Goal: Information Seeking & Learning: Compare options

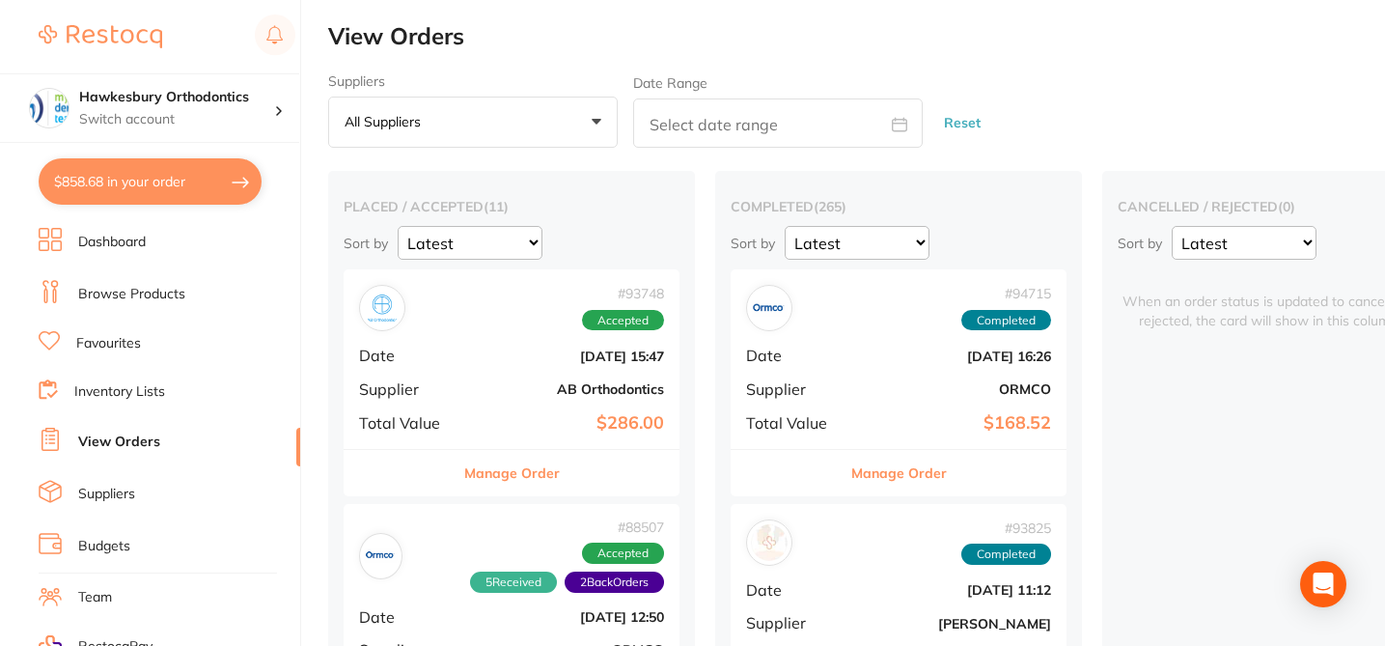
click at [126, 293] on link "Browse Products" at bounding box center [131, 294] width 107 height 19
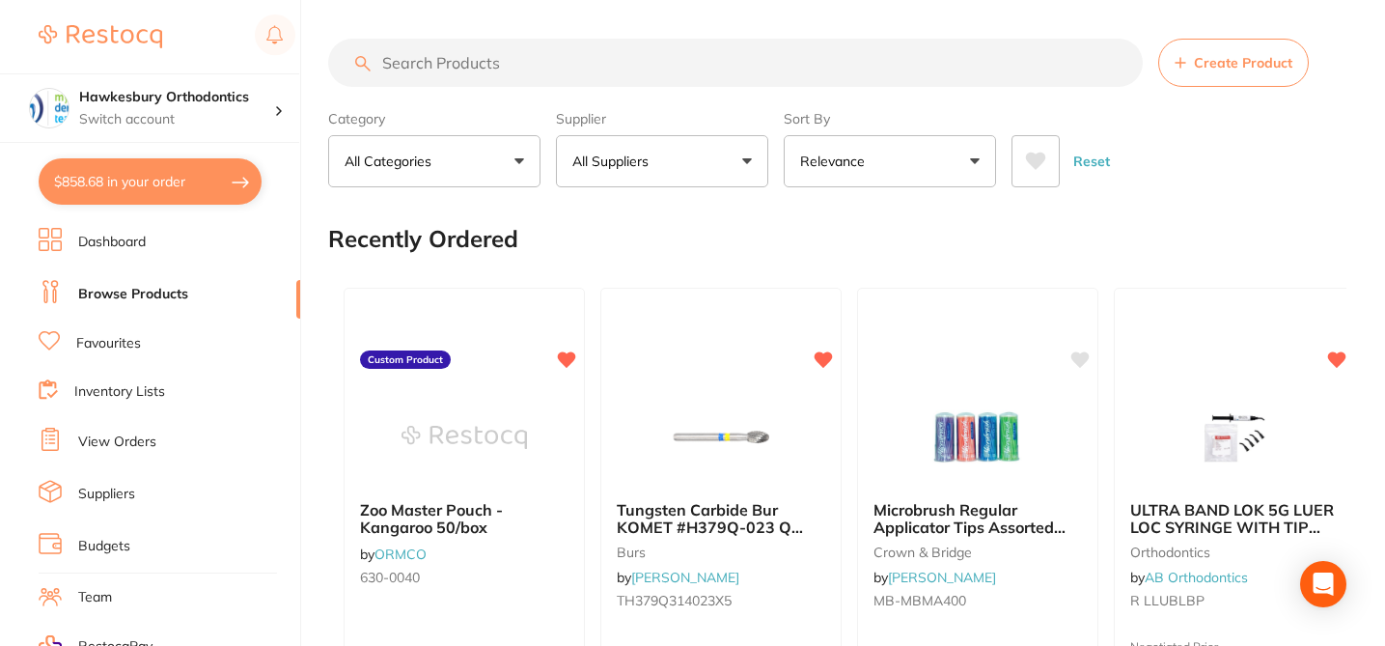
click at [539, 59] on input "search" at bounding box center [735, 63] width 815 height 48
paste input "340-018"
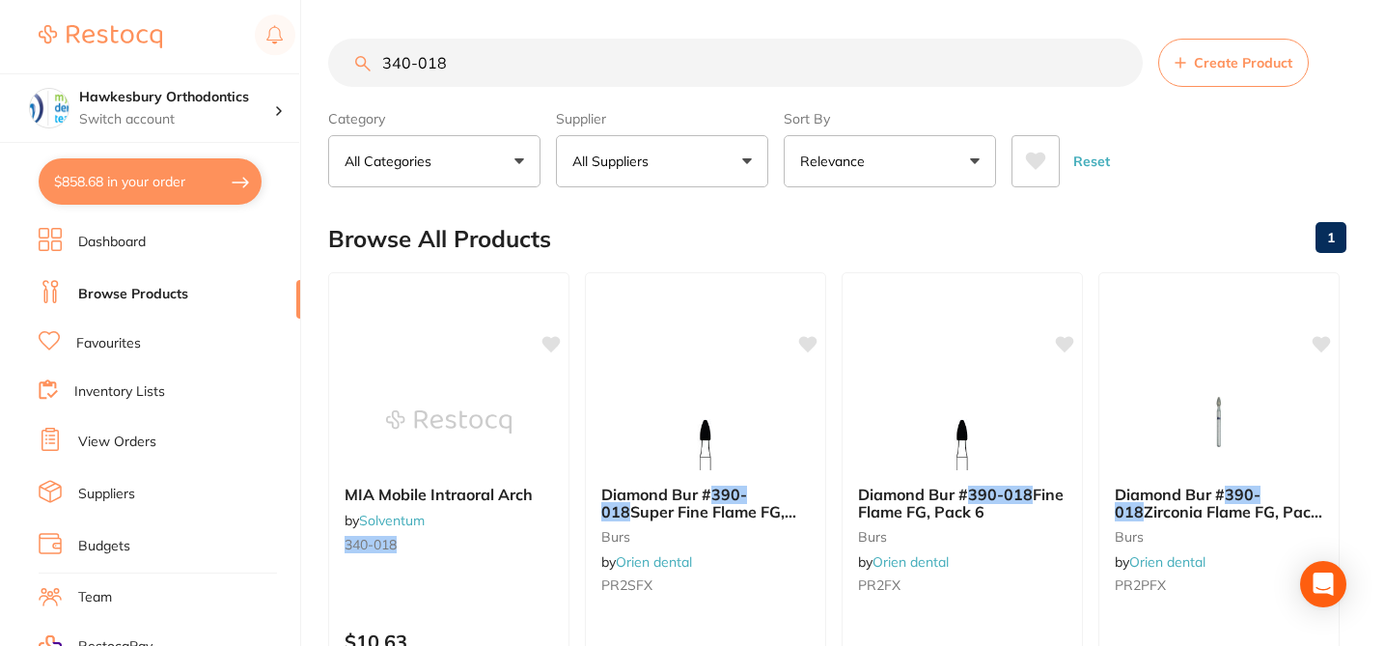
click at [1081, 222] on div "Browse All Products 1" at bounding box center [837, 239] width 1018 height 65
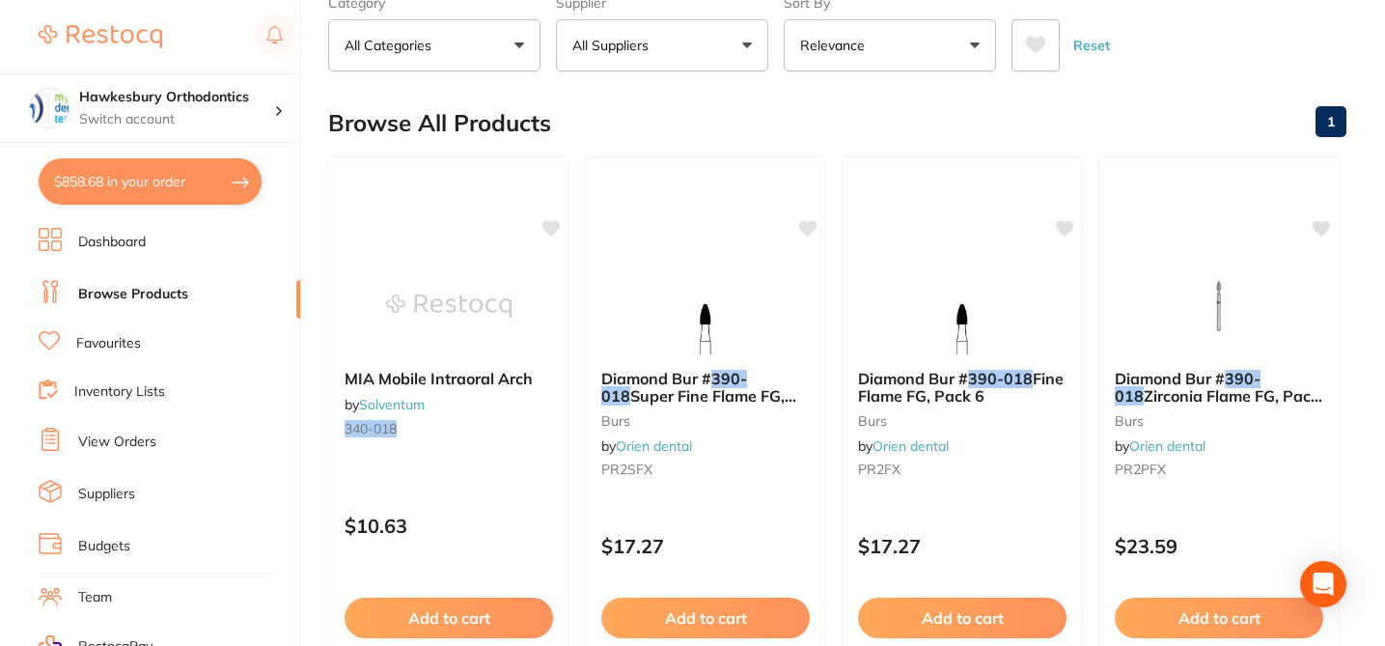
scroll to position [154, 0]
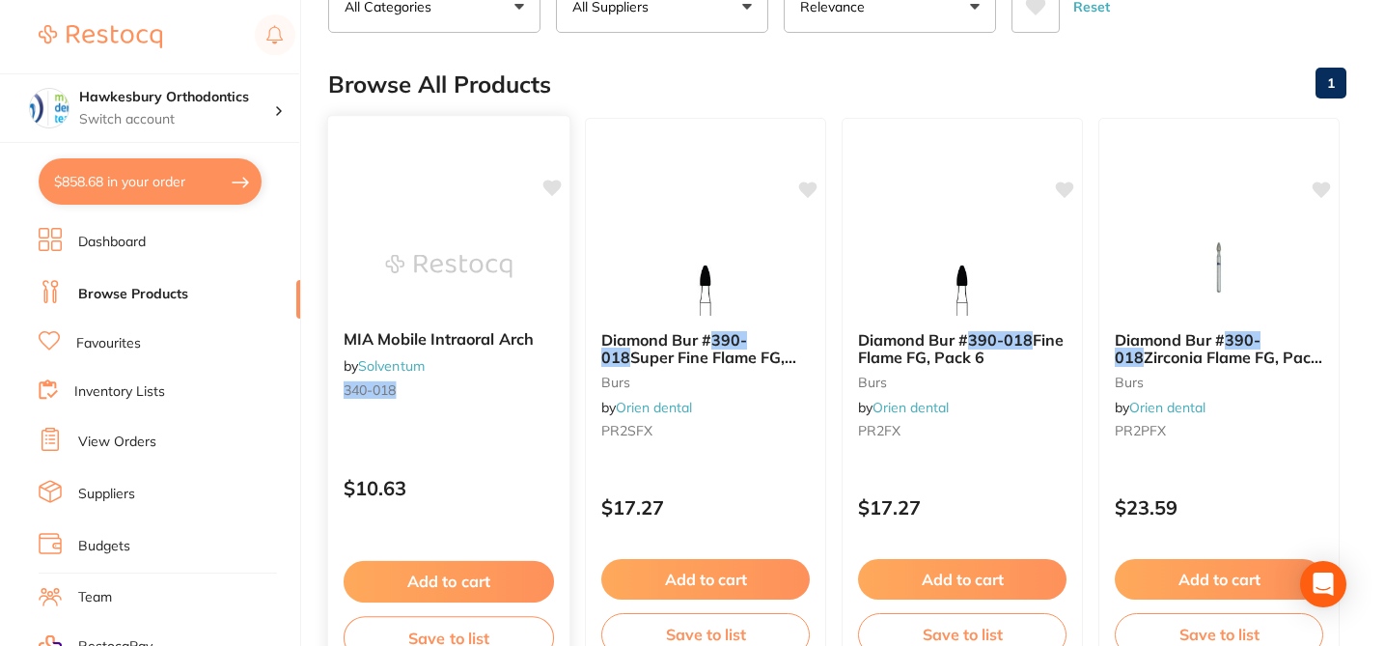
click at [514, 427] on div "MIA Mobile Intraoral Arch by Solventum 340-018 $10.63 Add to cart Save to list" at bounding box center [449, 395] width 244 height 561
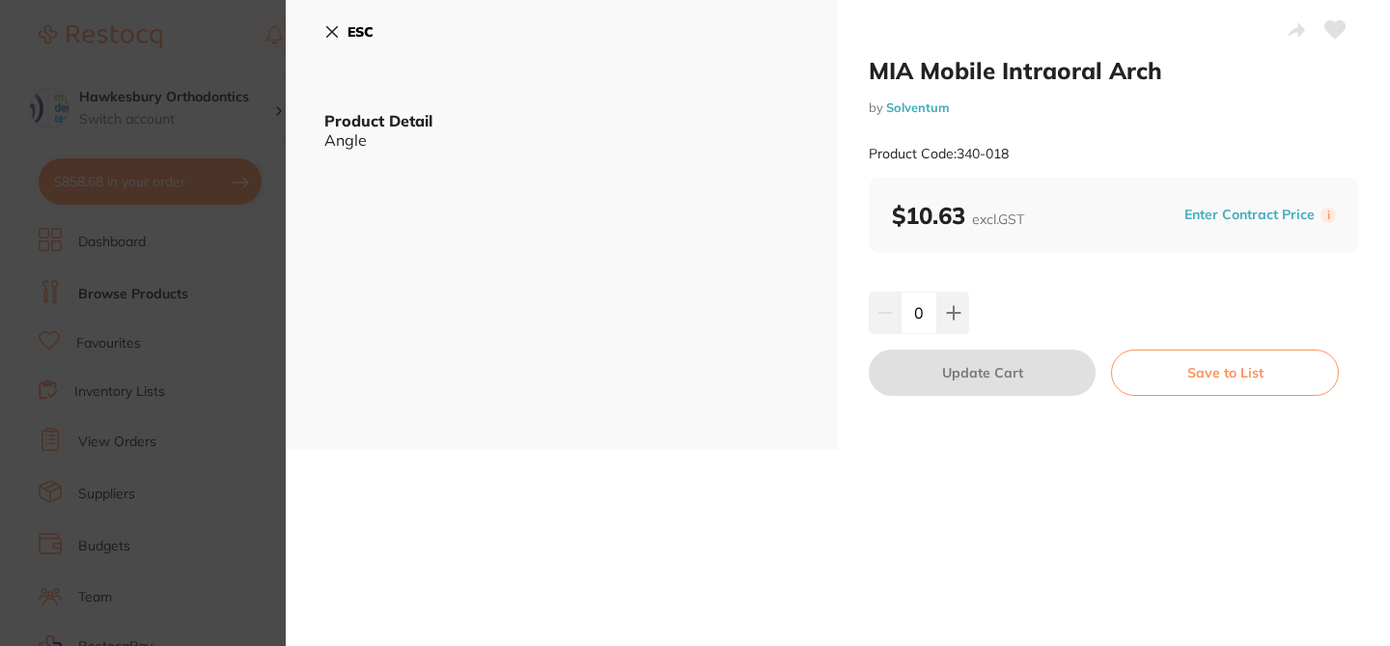
click at [330, 33] on icon at bounding box center [332, 32] width 11 height 11
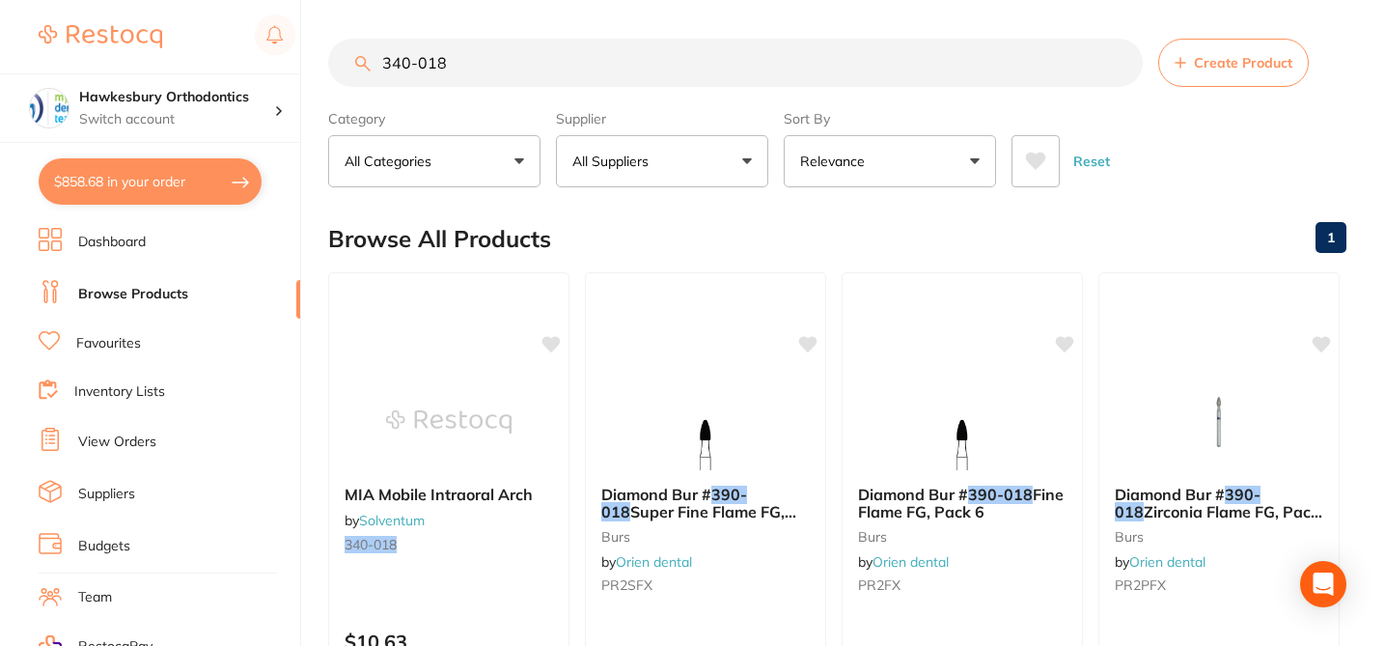
drag, startPoint x: 462, startPoint y: 69, endPoint x: 407, endPoint y: 68, distance: 55.0
click at [407, 68] on input "340-018" at bounding box center [735, 63] width 815 height 48
click at [440, 63] on input "340-018" at bounding box center [735, 63] width 815 height 48
drag, startPoint x: 471, startPoint y: 66, endPoint x: 324, endPoint y: 54, distance: 147.2
click at [324, 54] on div "$858.68 Hawkesbury Orthodontics Switch account Hawkesbury Orthodontics $858.68 …" at bounding box center [692, 323] width 1385 height 646
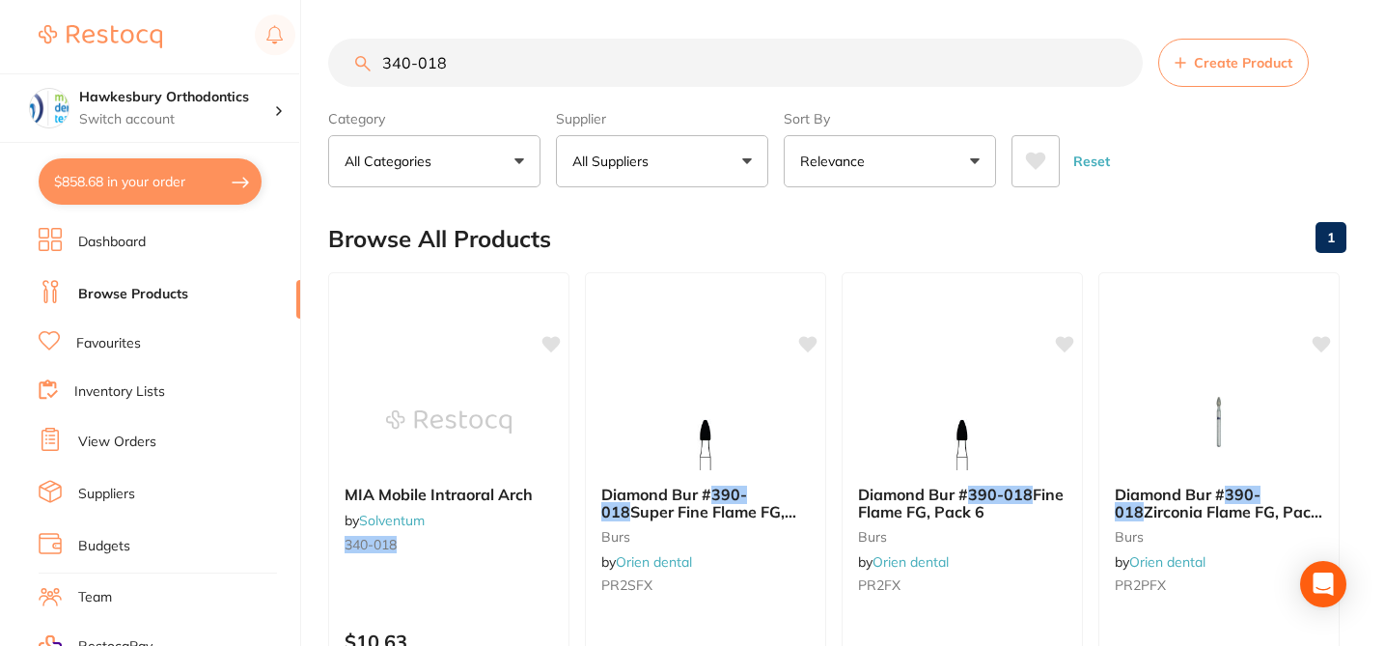
paste input "5024-877"
type input "5024-877"
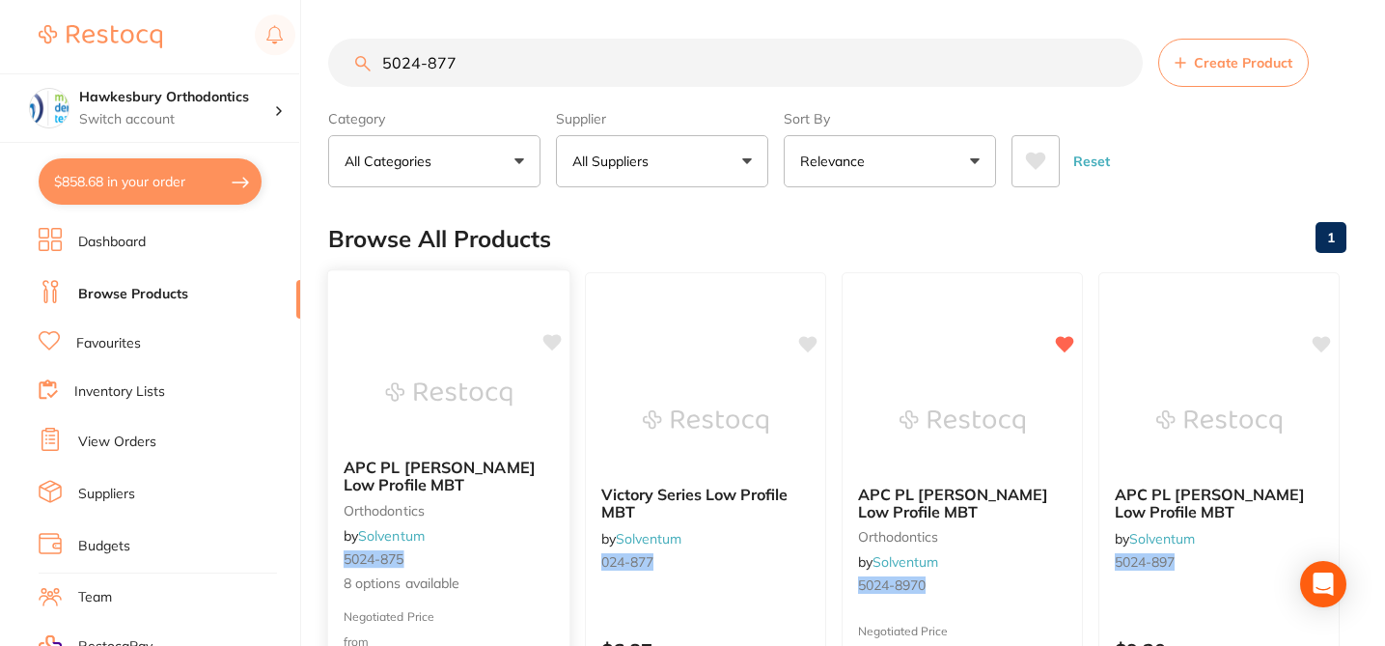
click at [562, 498] on div "APC PL Vict Srs Low Profile MBT orthodontics by Solventum 5024-875 8 options av…" at bounding box center [448, 526] width 241 height 167
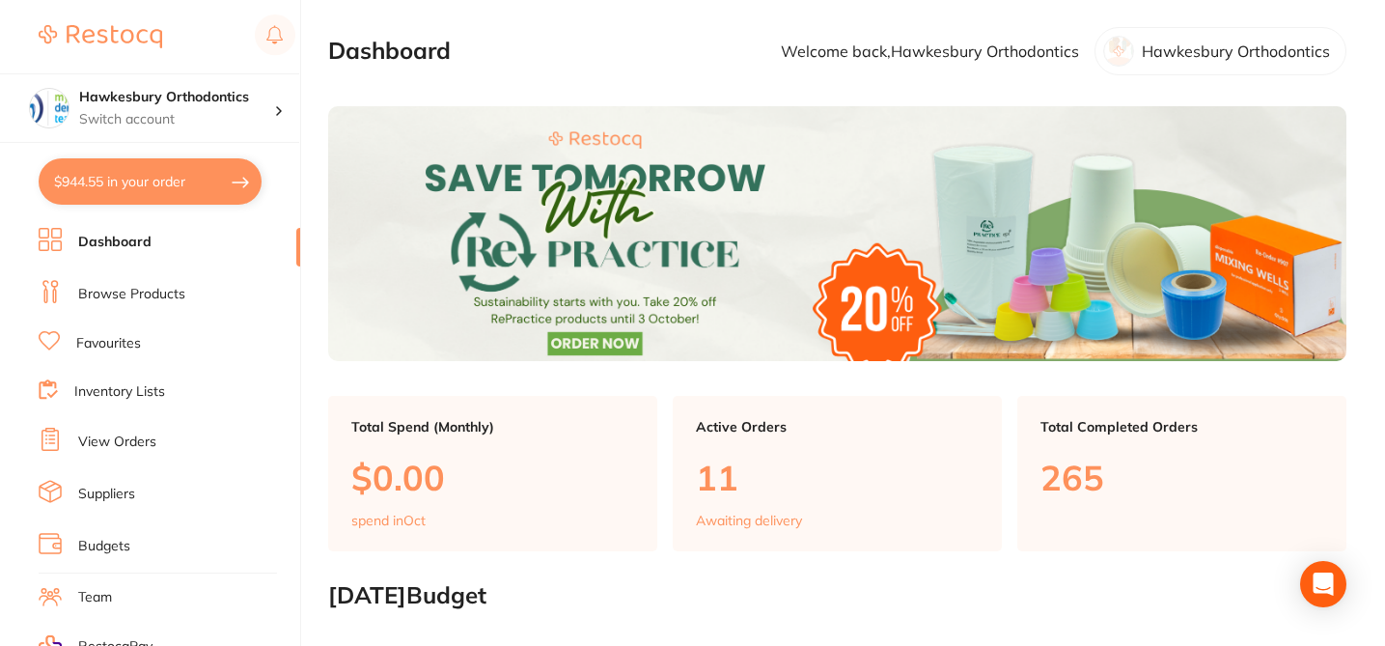
click at [162, 304] on li "Browse Products" at bounding box center [170, 294] width 262 height 29
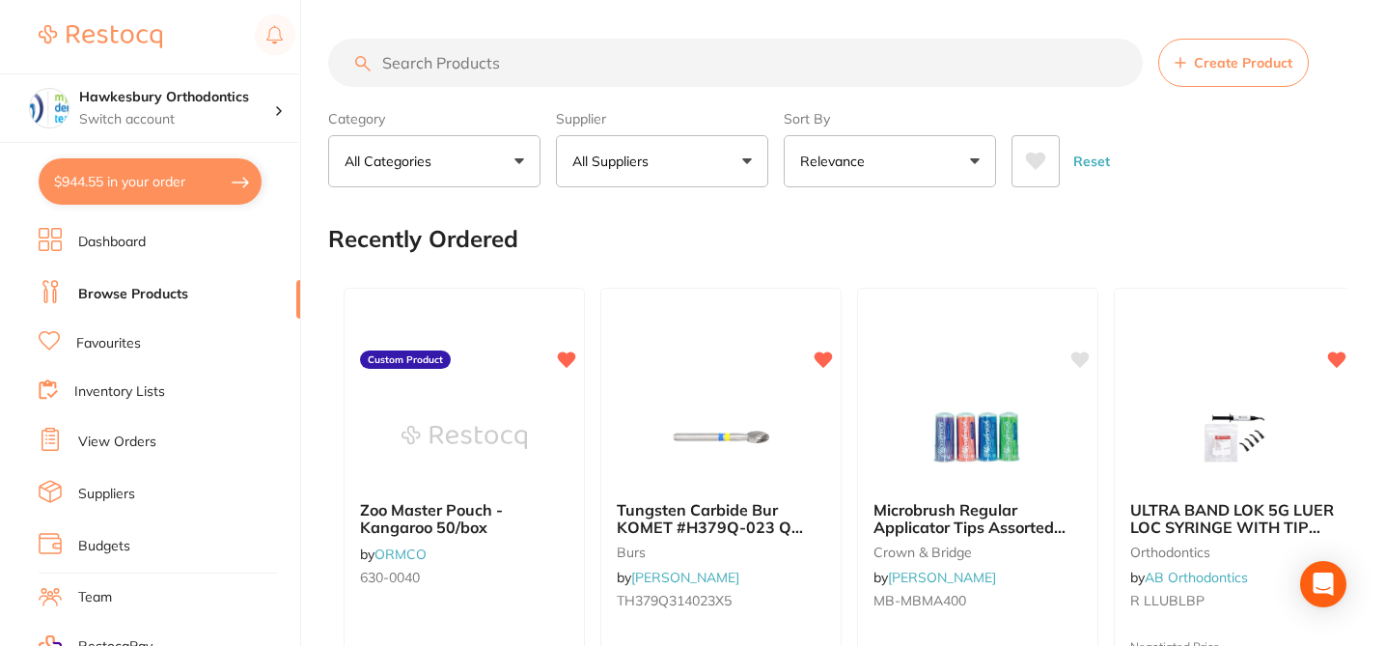
click at [436, 56] on input "search" at bounding box center [735, 63] width 815 height 48
paste input "5024-877"
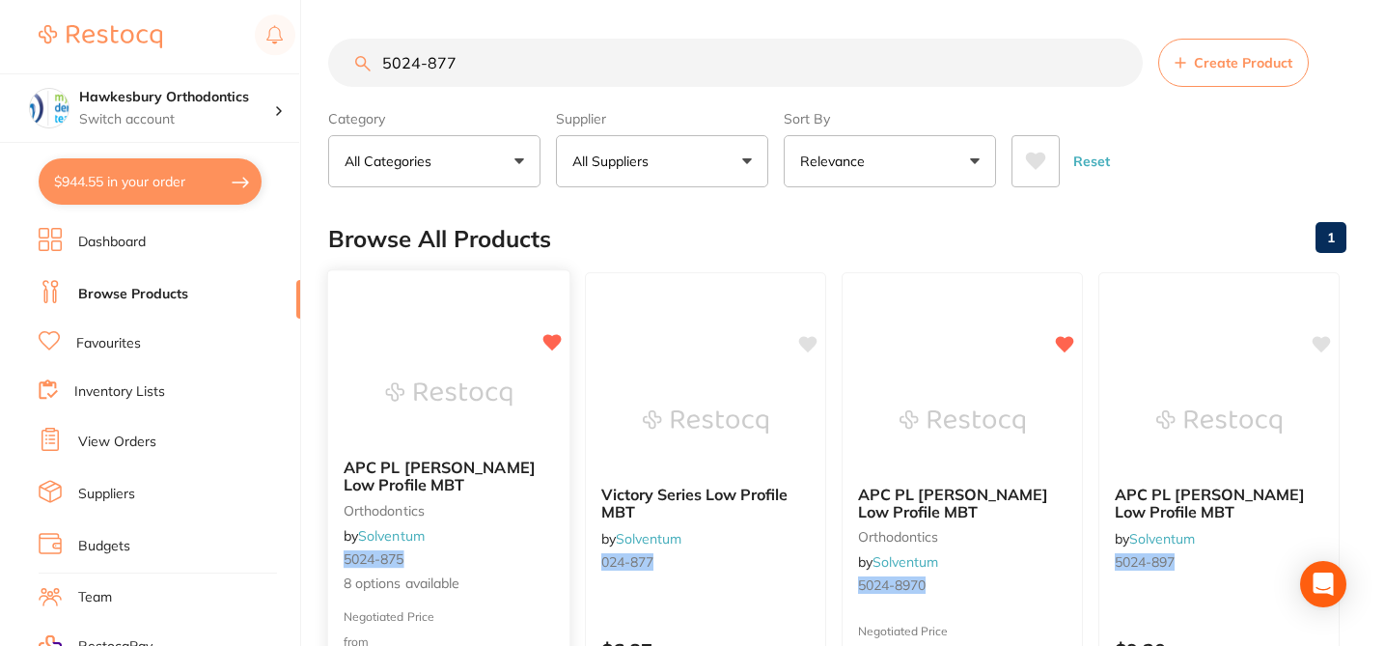
type input "5024-877"
click at [539, 553] on small "5024-875" at bounding box center [449, 558] width 210 height 15
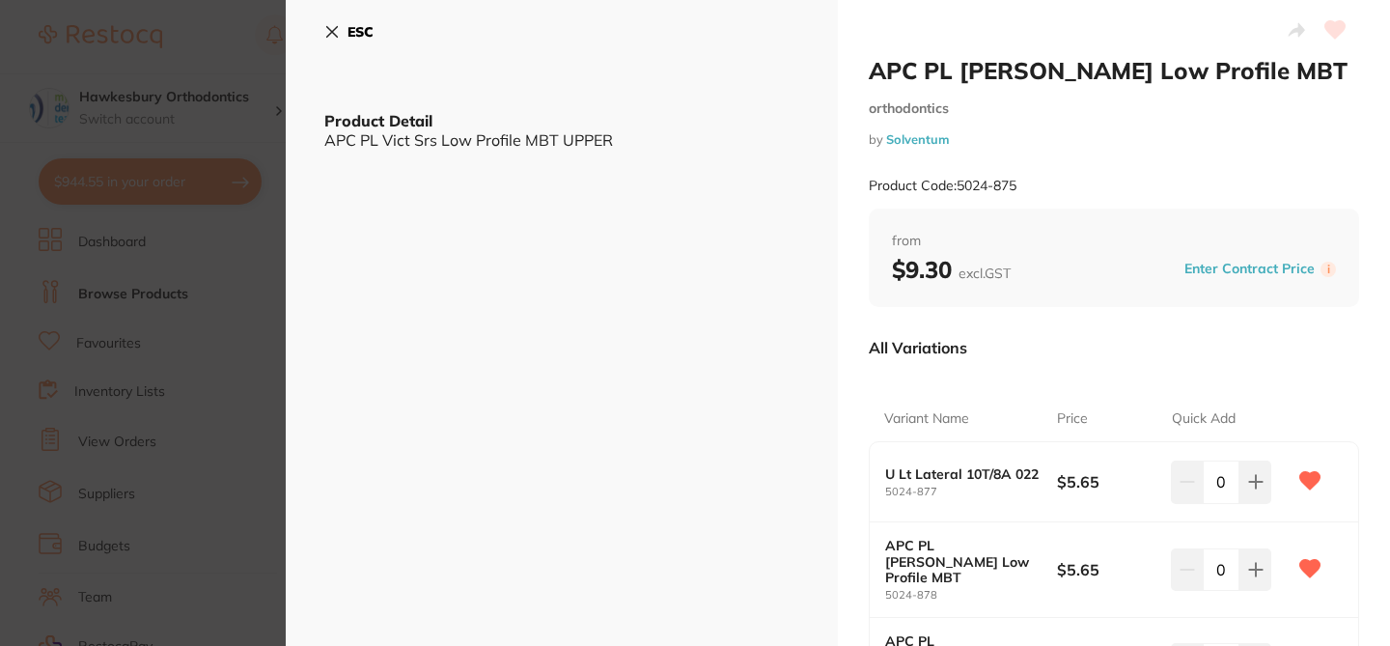
click at [1131, 135] on small "by Solventum" at bounding box center [1114, 139] width 490 height 14
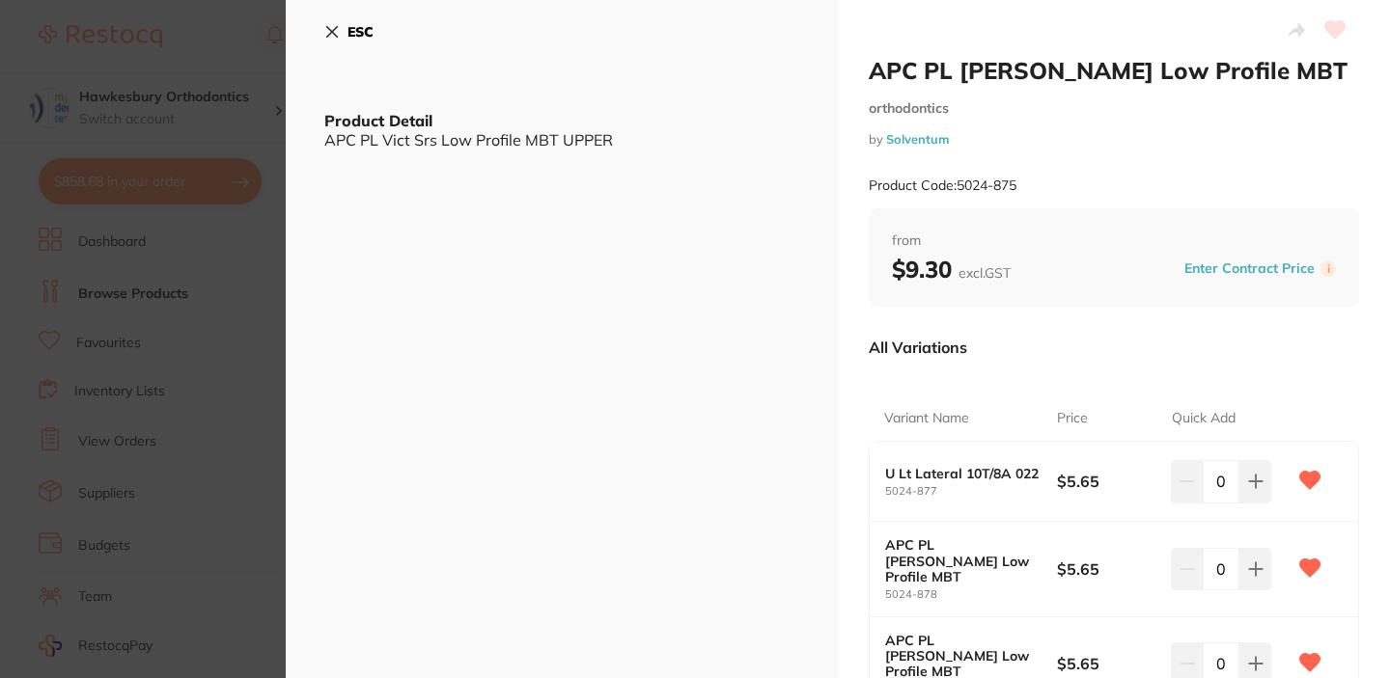
click at [324, 31] on icon at bounding box center [331, 31] width 15 height 15
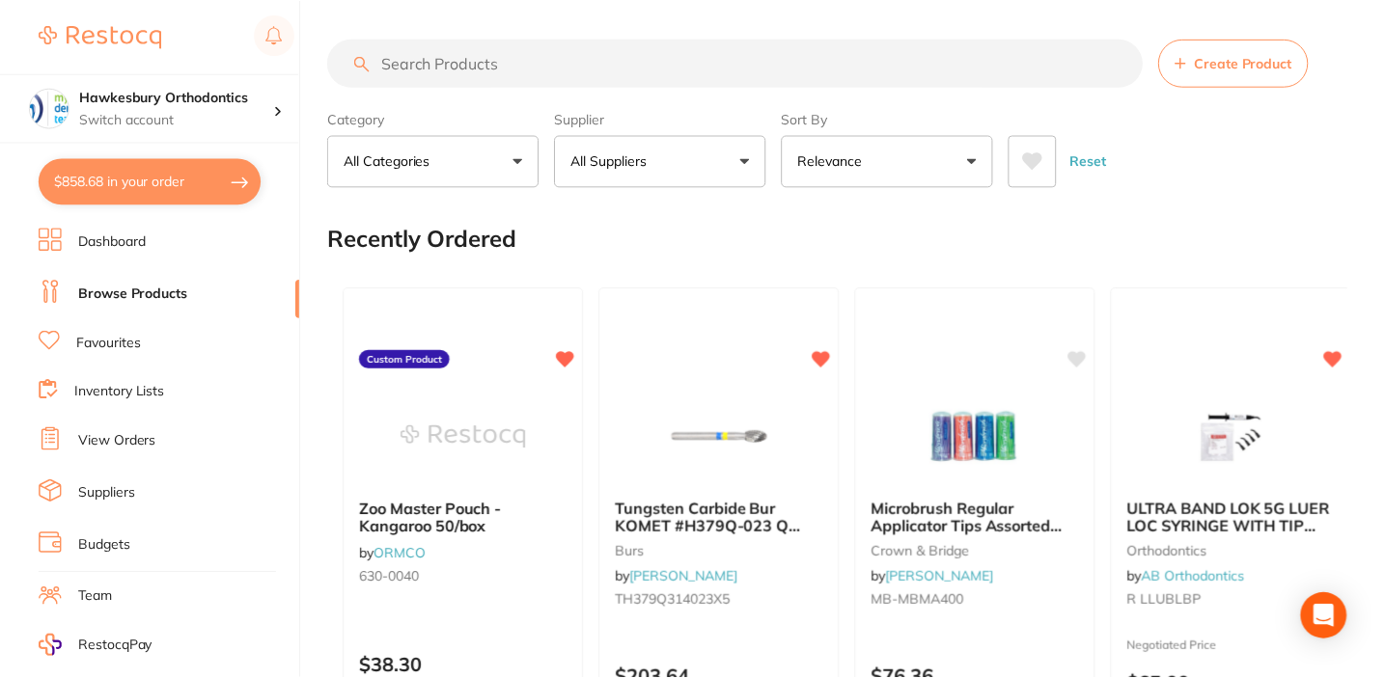
scroll to position [2, 0]
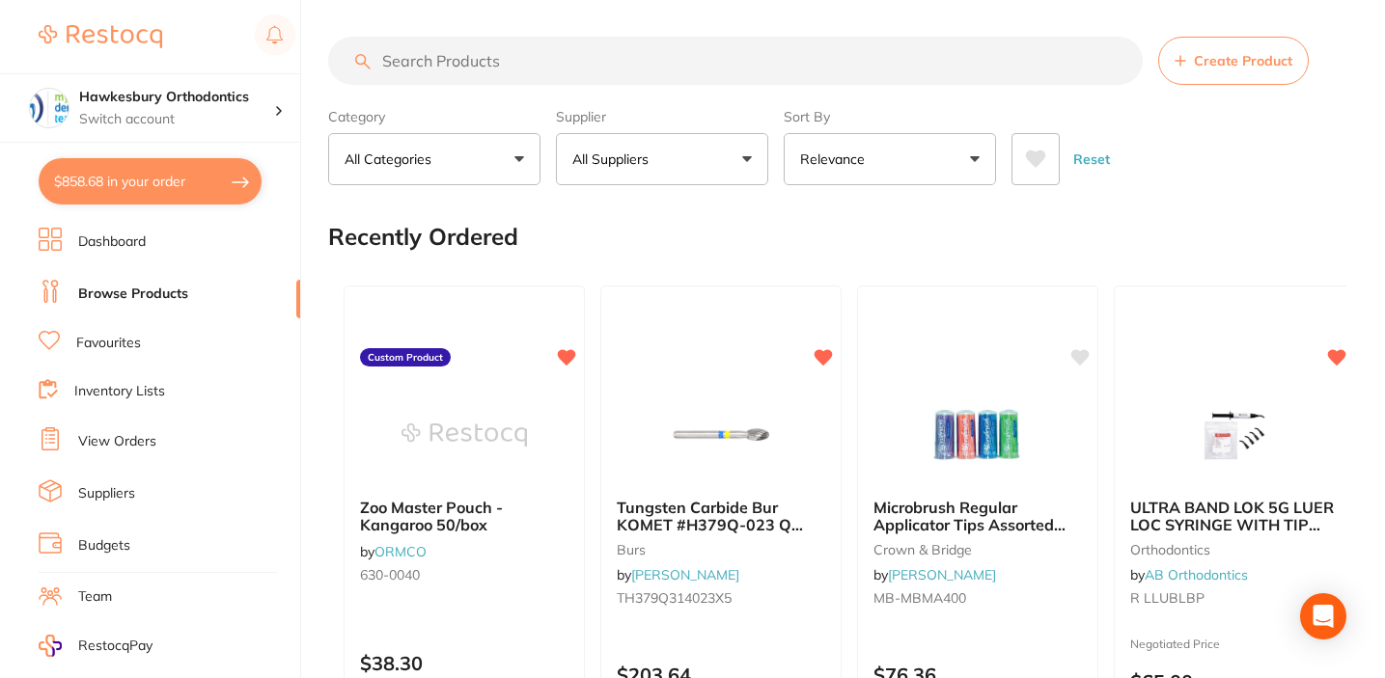
click at [494, 57] on input "search" at bounding box center [735, 61] width 815 height 48
click at [453, 80] on input "search" at bounding box center [735, 61] width 815 height 48
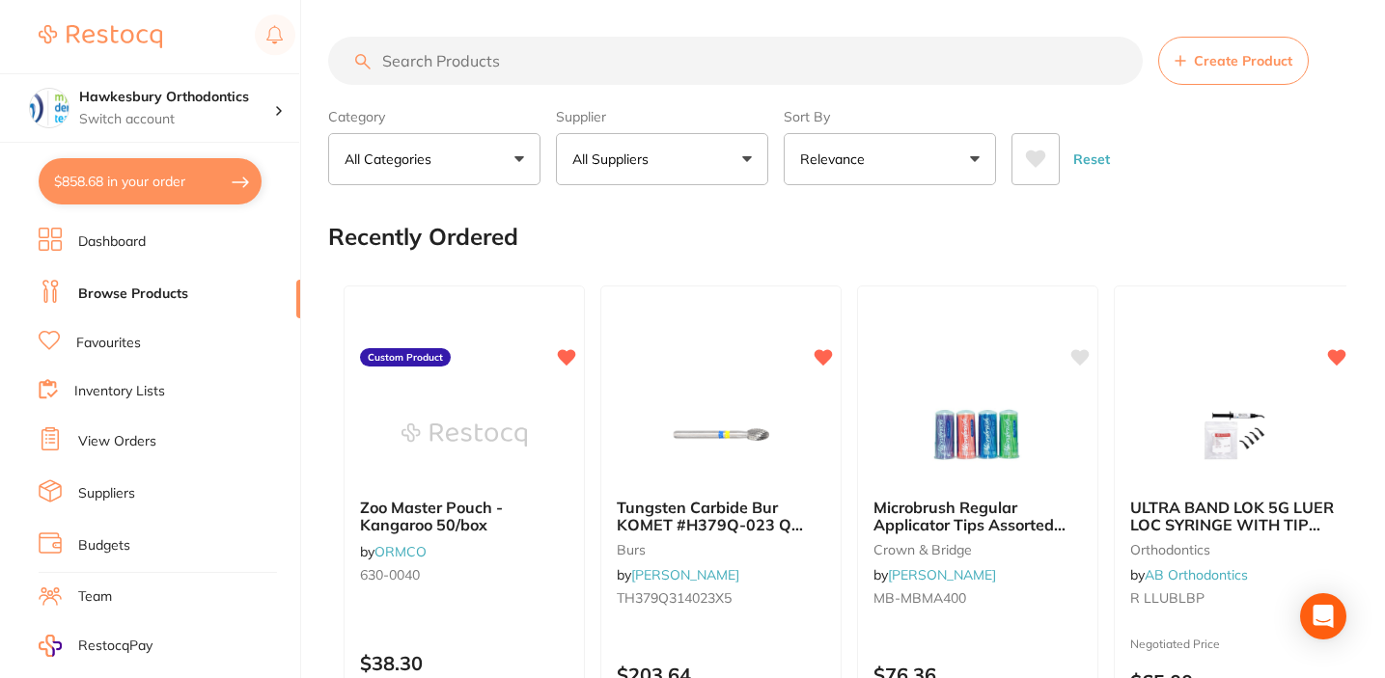
paste input "5024-878"
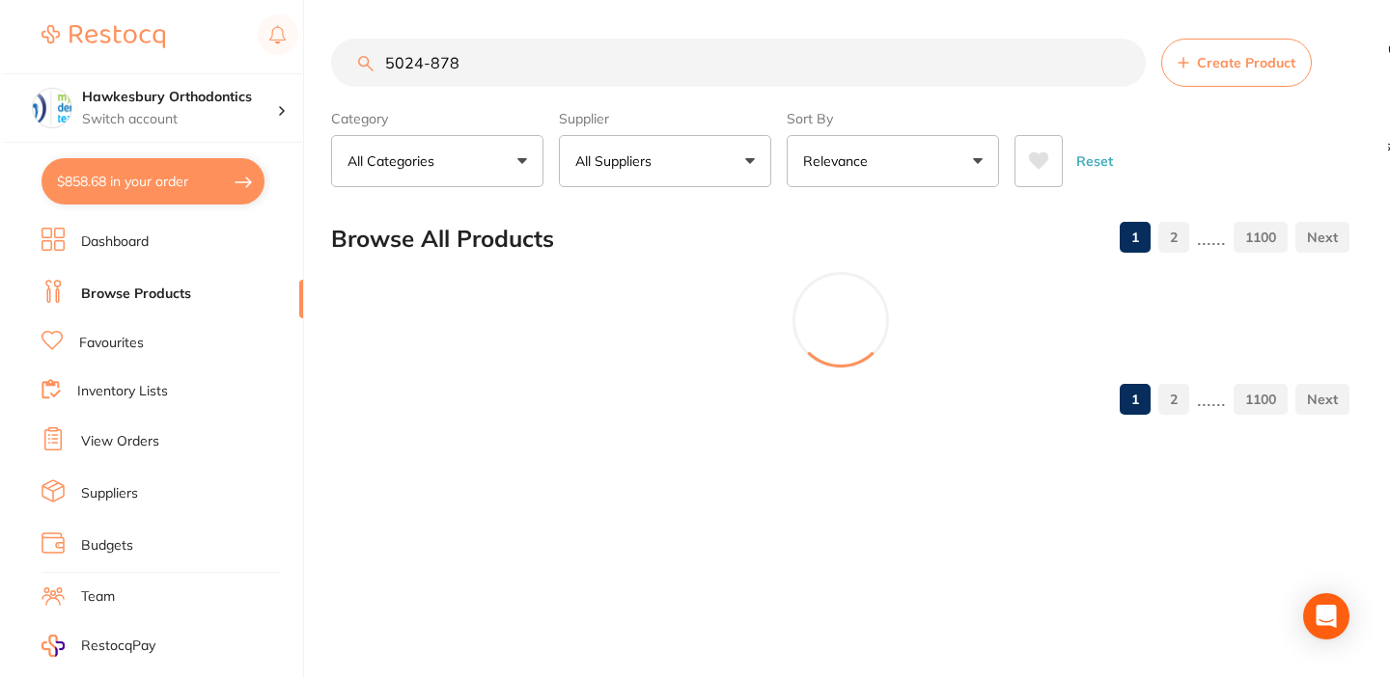
scroll to position [0, 0]
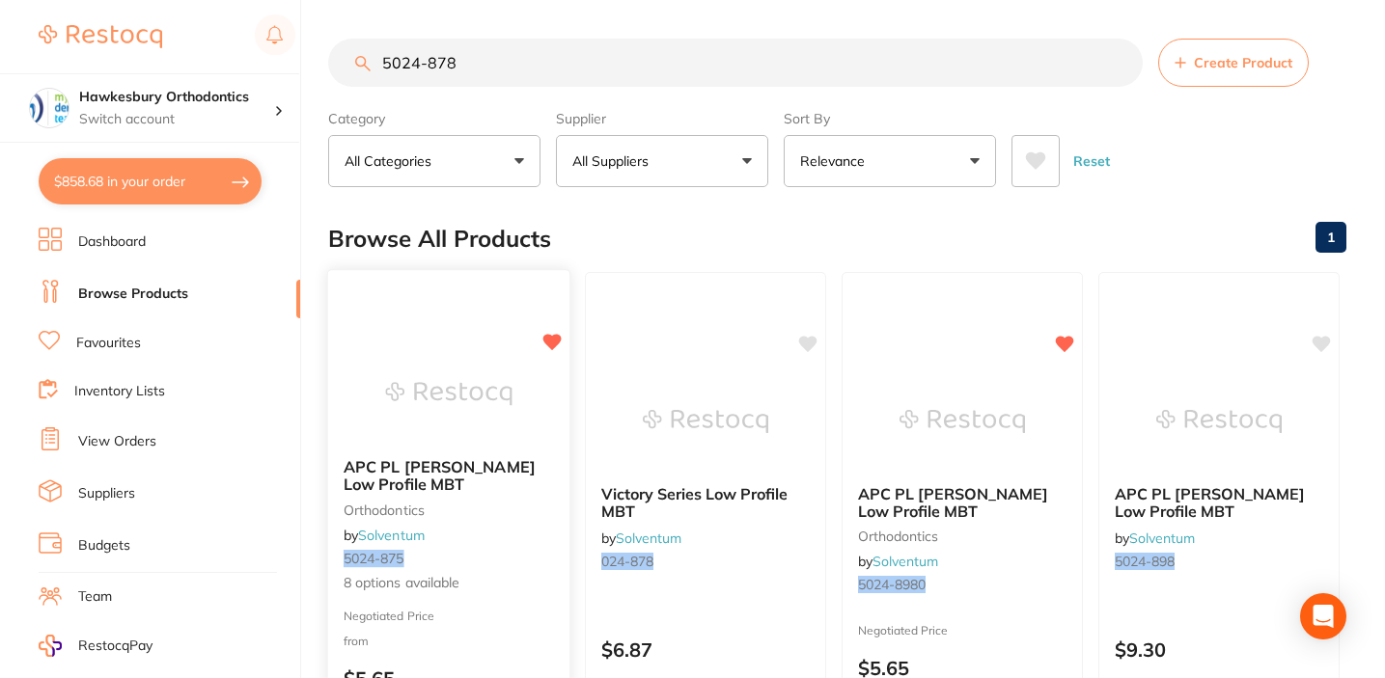
type input "5024-878"
click at [536, 532] on div "APC PL Vict Srs Low Profile MBT orthodontics by Solventum 5024-875 8 options av…" at bounding box center [448, 526] width 241 height 167
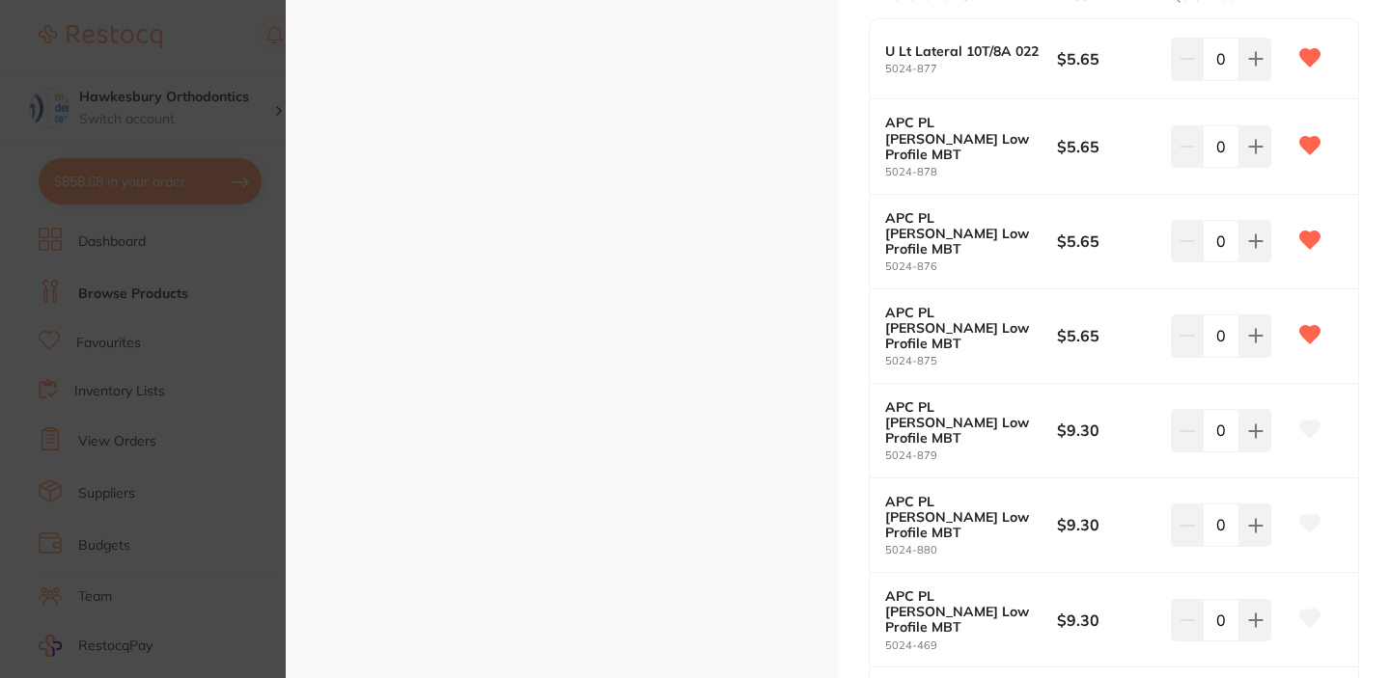
scroll to position [386, 0]
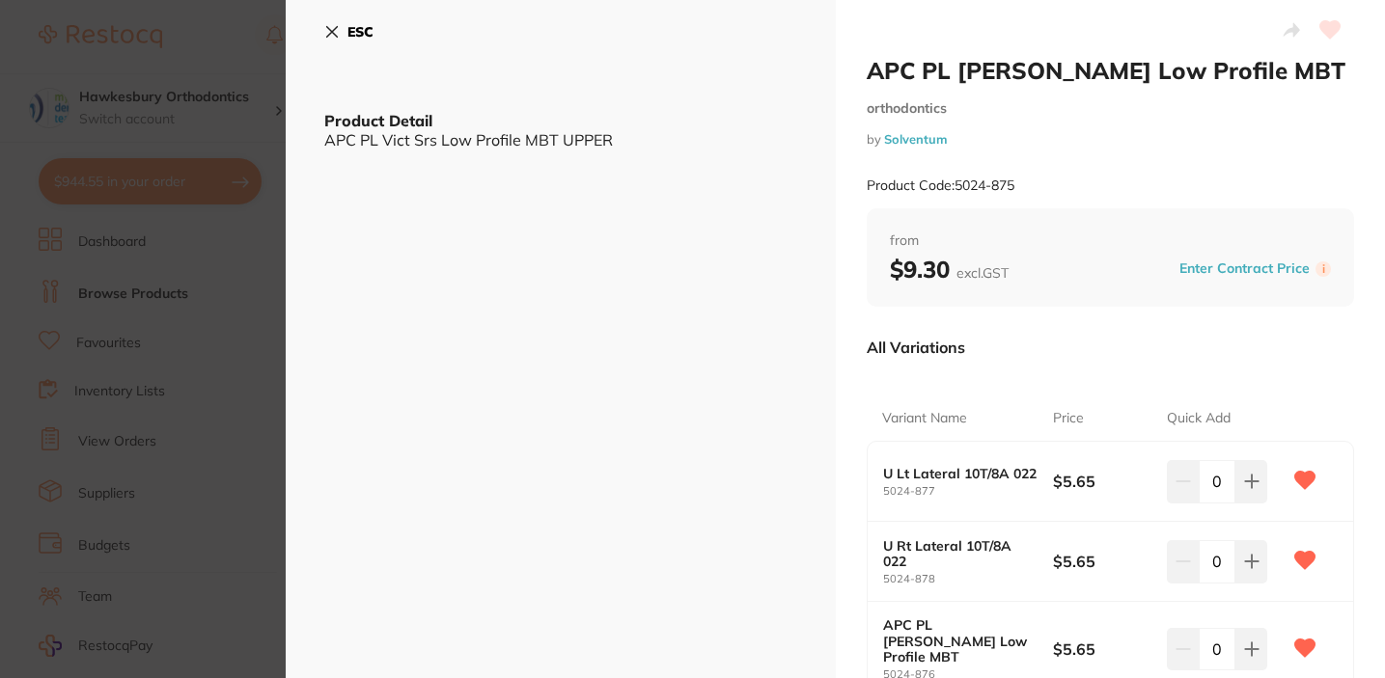
click at [327, 30] on icon at bounding box center [332, 32] width 11 height 11
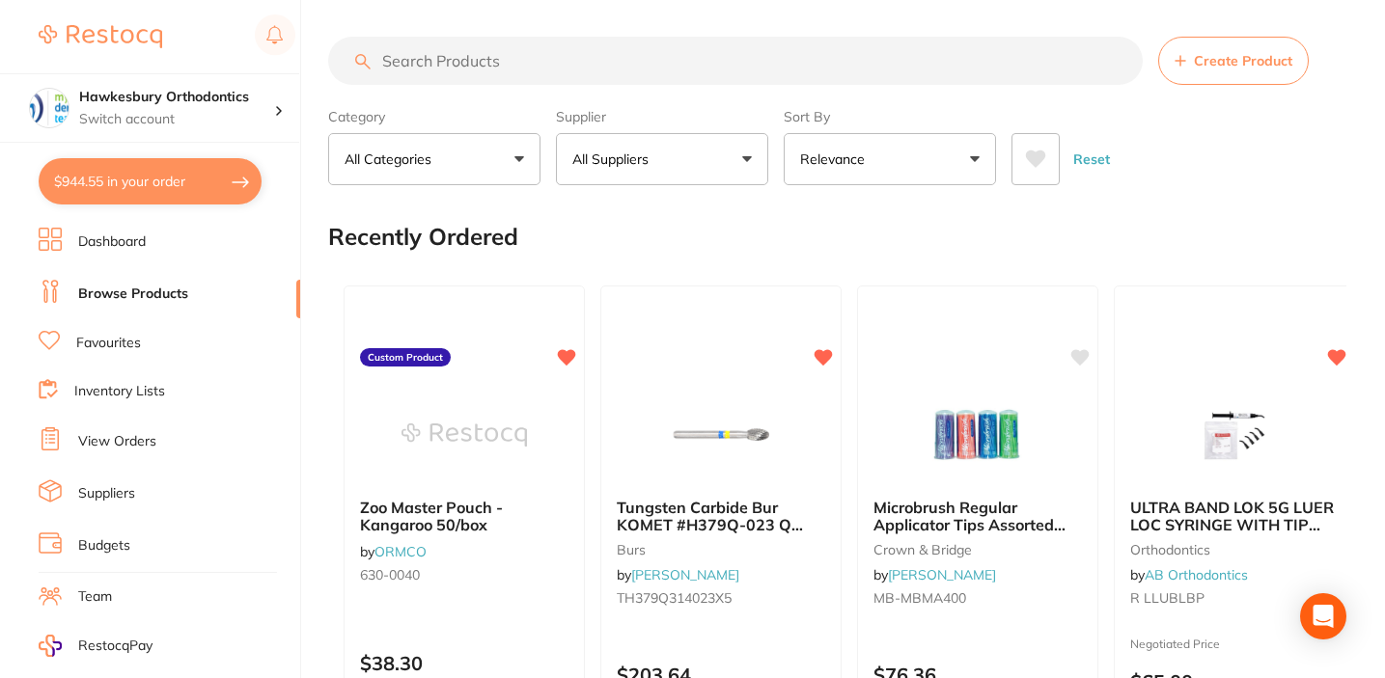
click at [560, 60] on input "search" at bounding box center [735, 61] width 815 height 48
paste input "5067-9731"
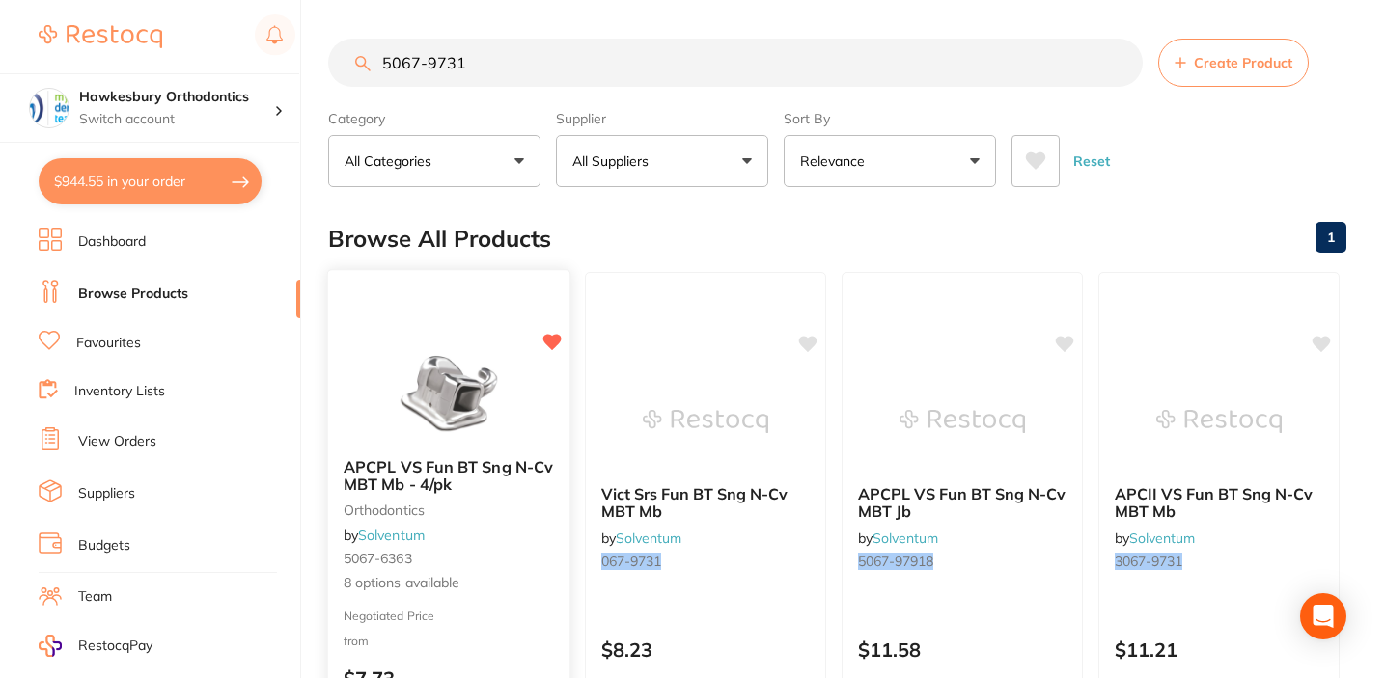
type input "5067-9731"
click at [553, 572] on div "APCPL VS Fun BT Sng N-Cv MBT Mb - 4/pk orthodontics by Solventum 5067-6363 8 op…" at bounding box center [448, 526] width 241 height 167
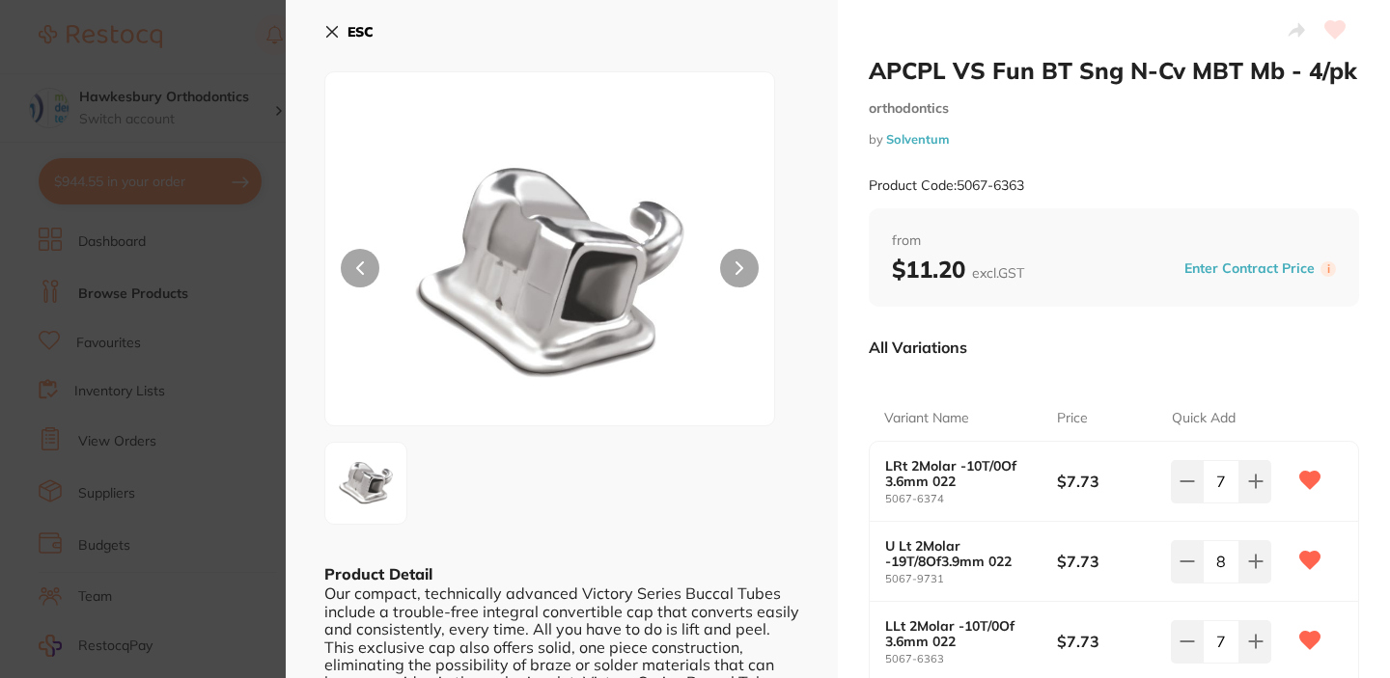
click at [1203, 264] on button "Enter Contract Price" at bounding box center [1249, 269] width 142 height 18
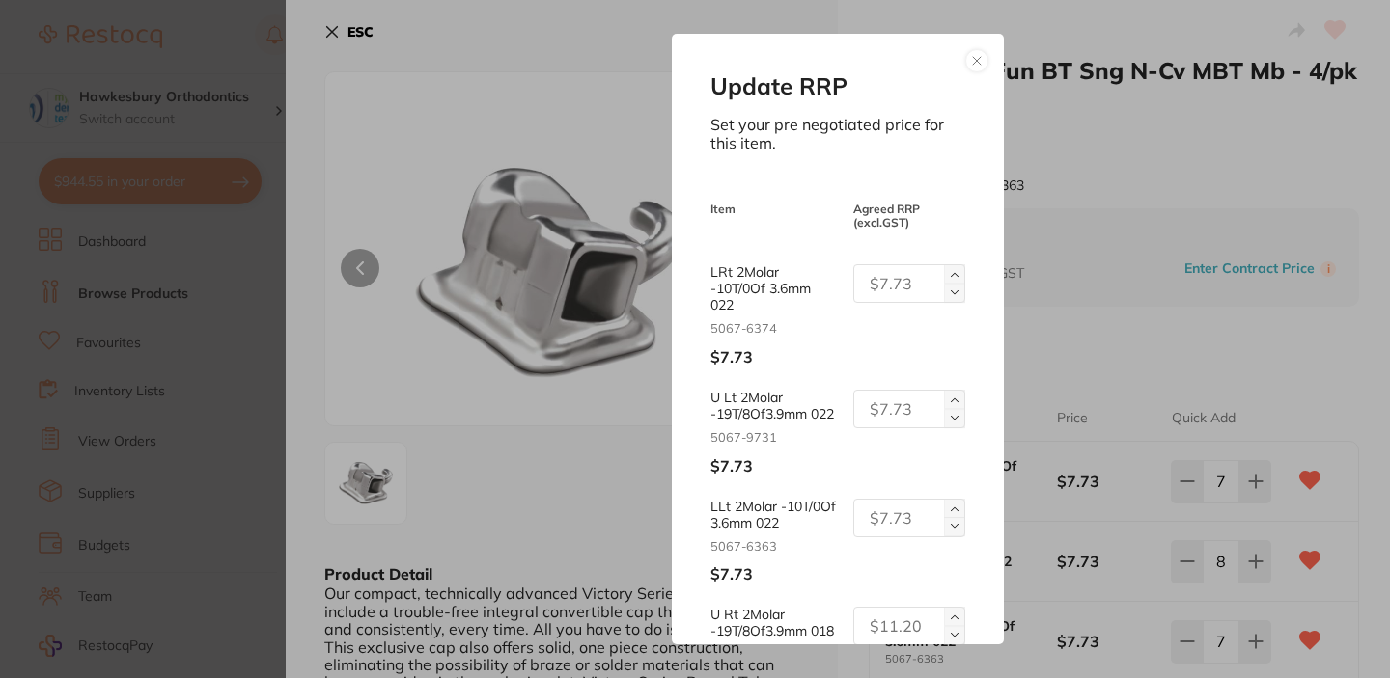
click at [1164, 365] on div "Update RRP Set your pre negotiated price for this item. Item Agreed RRP (excl. …" at bounding box center [838, 339] width 1104 height 678
click at [977, 60] on button at bounding box center [976, 60] width 23 height 23
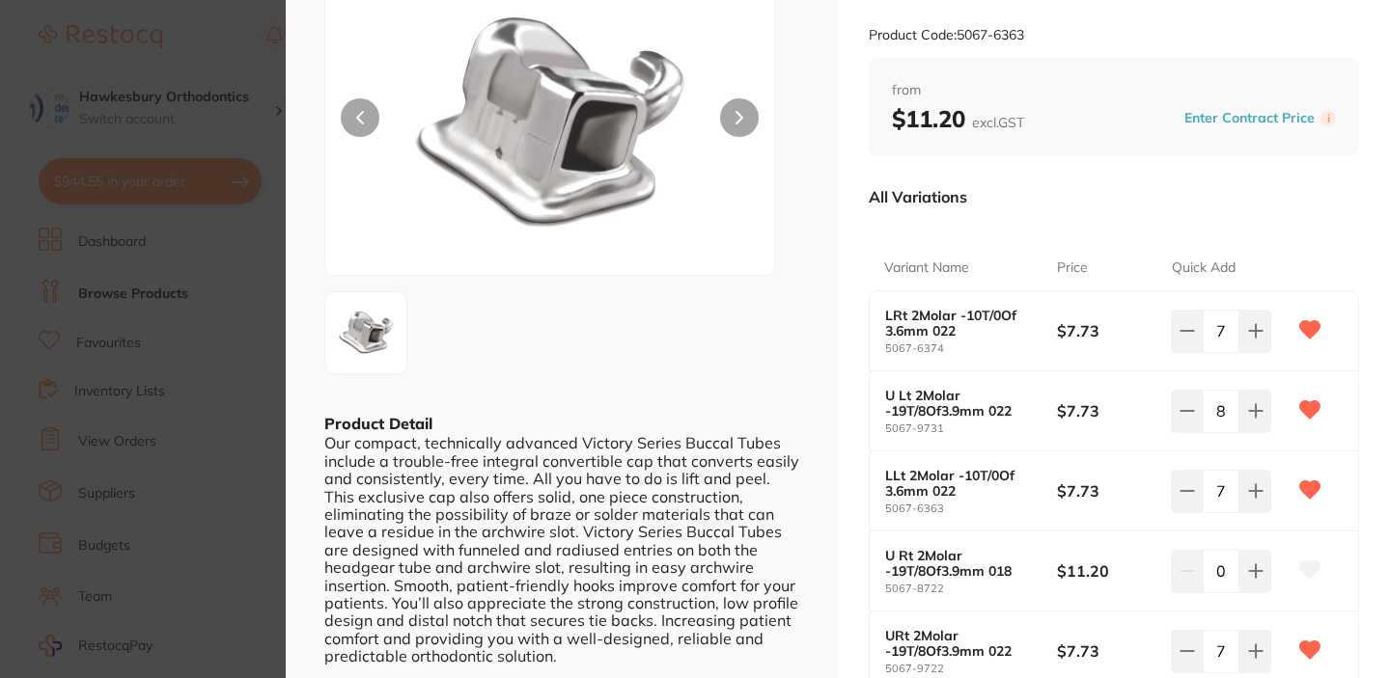
scroll to position [228, 0]
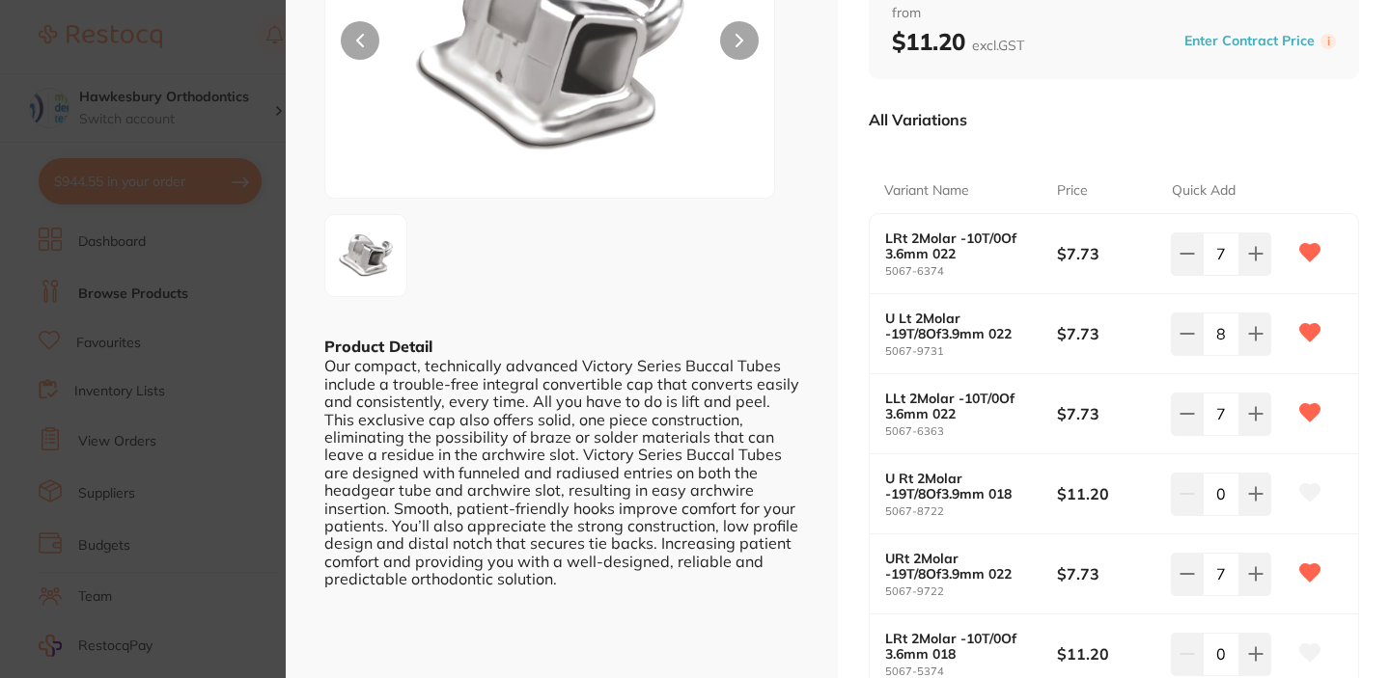
click at [1220, 32] on button "Enter Contract Price" at bounding box center [1249, 41] width 142 height 18
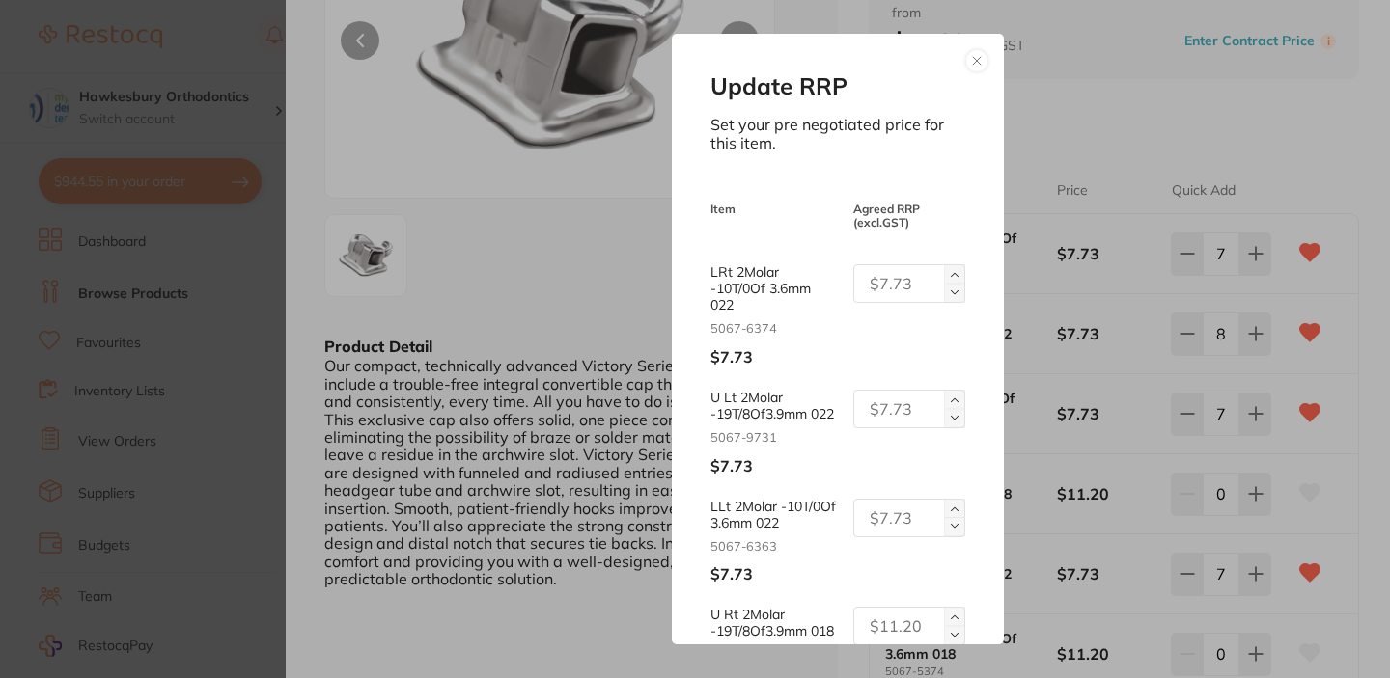
click at [903, 280] on input "text" at bounding box center [909, 283] width 112 height 39
type input "30.92"
click at [878, 412] on input "text" at bounding box center [909, 409] width 112 height 39
type input "30.92"
click at [872, 535] on input "text" at bounding box center [909, 518] width 112 height 39
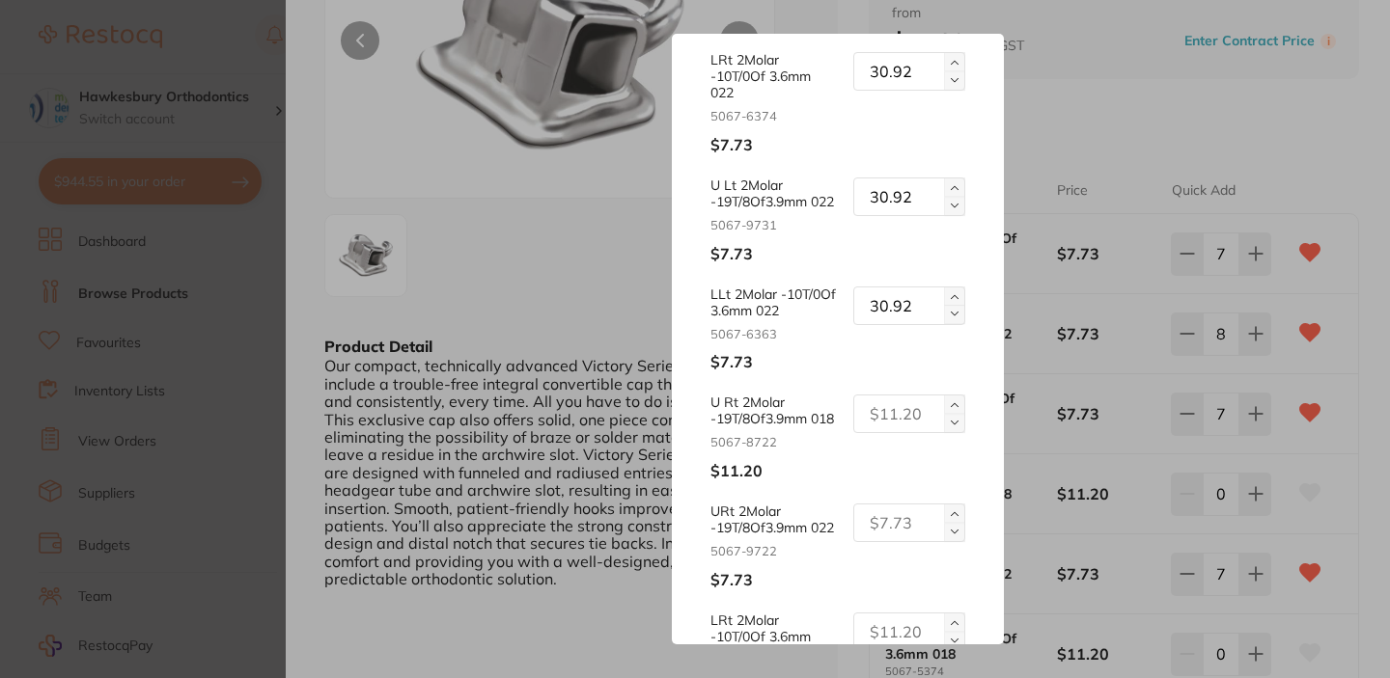
scroll to position [213, 0]
type input "30.92"
click at [890, 432] on input "text" at bounding box center [909, 413] width 112 height 39
type input "30.92"
click at [890, 541] on input "text" at bounding box center [909, 522] width 112 height 39
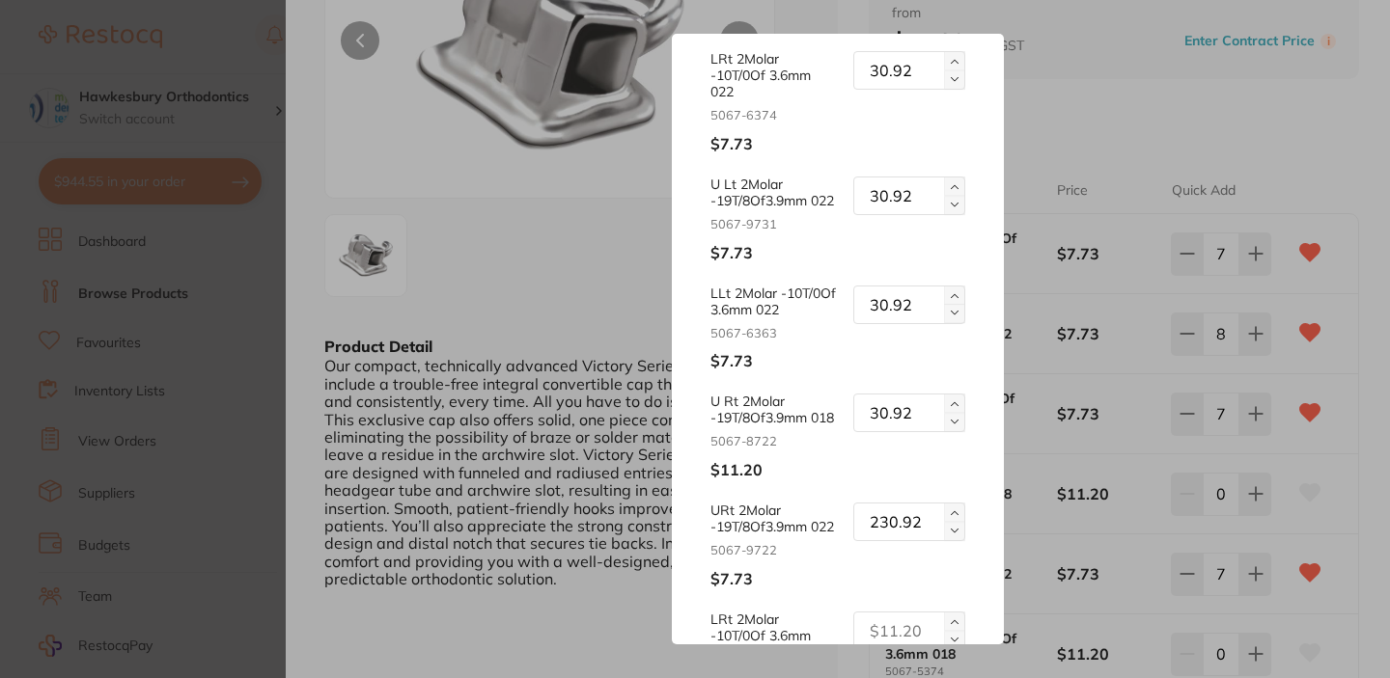
drag, startPoint x: 875, startPoint y: 567, endPoint x: 861, endPoint y: 567, distance: 14.5
click at [861, 541] on input "230.92" at bounding box center [909, 522] width 112 height 39
type input "30.92"
drag, startPoint x: 914, startPoint y: 444, endPoint x: 857, endPoint y: 443, distance: 56.9
click at [857, 432] on input "30.92" at bounding box center [909, 413] width 112 height 39
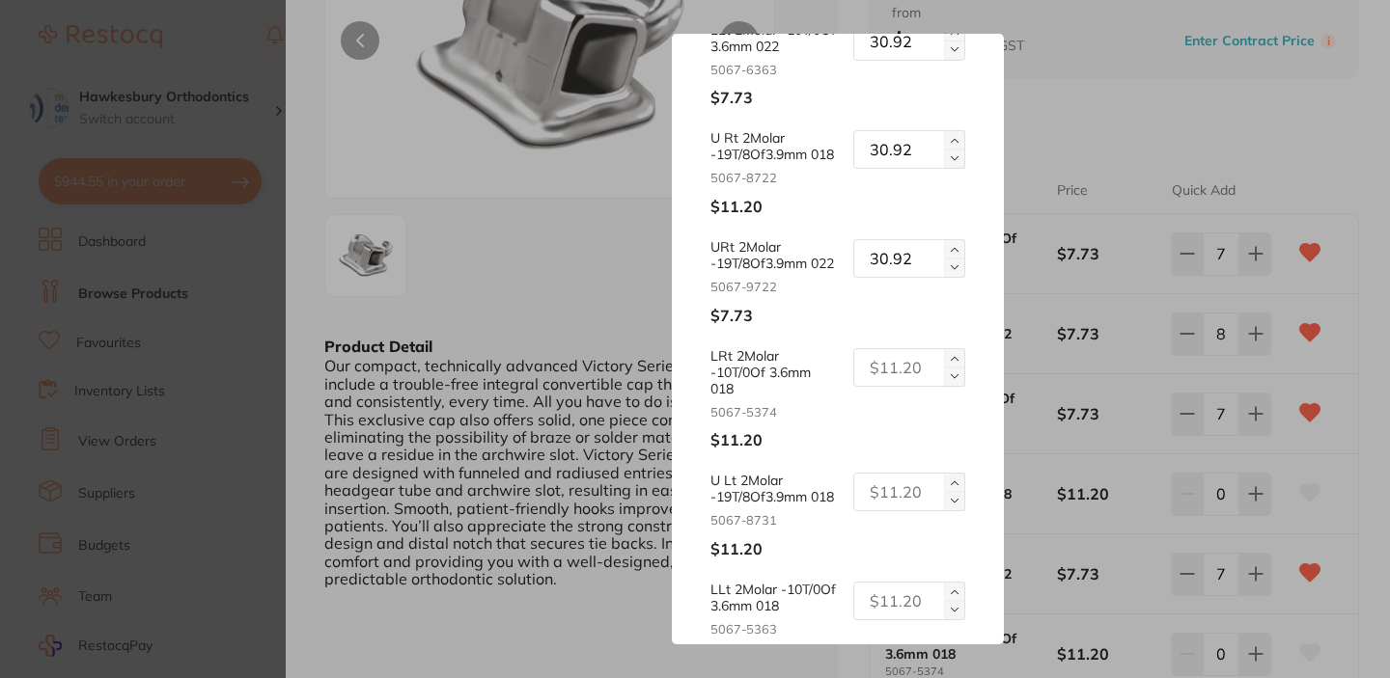
scroll to position [487, 0]
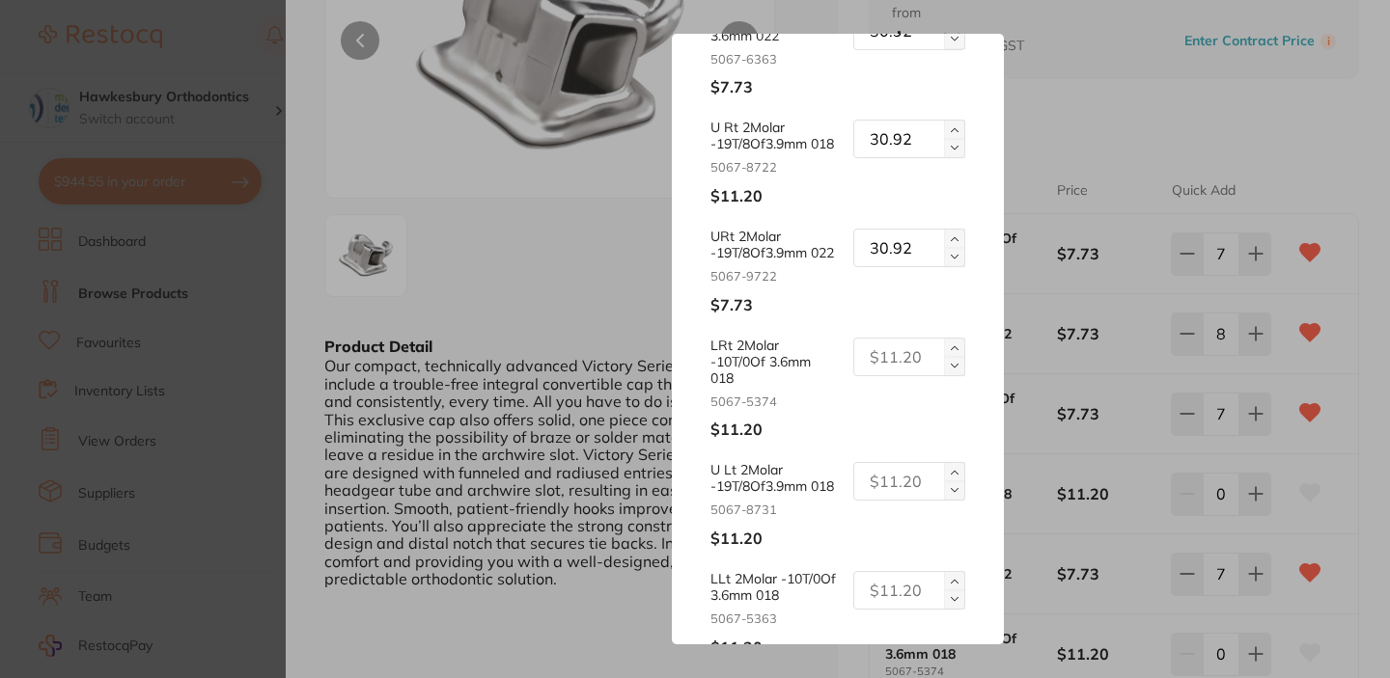
click at [900, 376] on input "text" at bounding box center [909, 357] width 112 height 39
paste input "30.92"
type input "30.92"
click at [889, 501] on input "text" at bounding box center [909, 481] width 112 height 39
paste input "30.92"
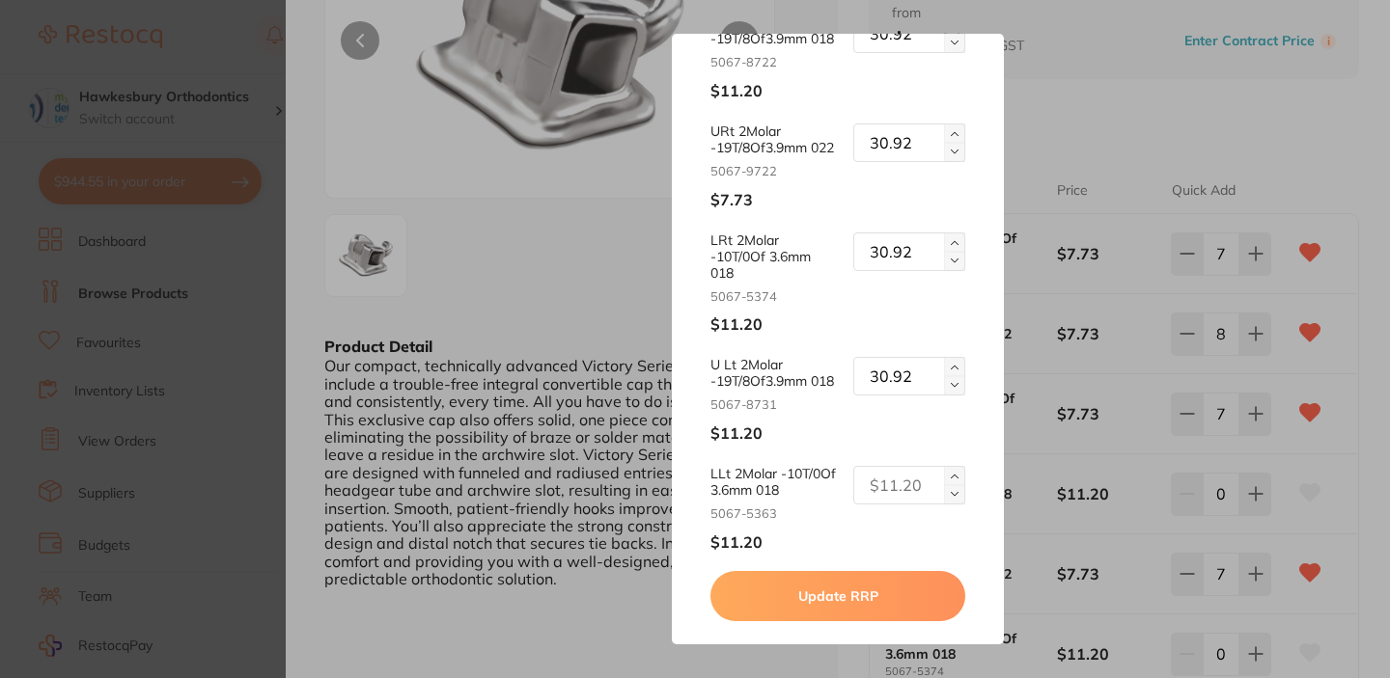
scroll to position [619, 0]
type input "30.92"
click at [907, 505] on input "text" at bounding box center [909, 485] width 112 height 39
paste input "30.92"
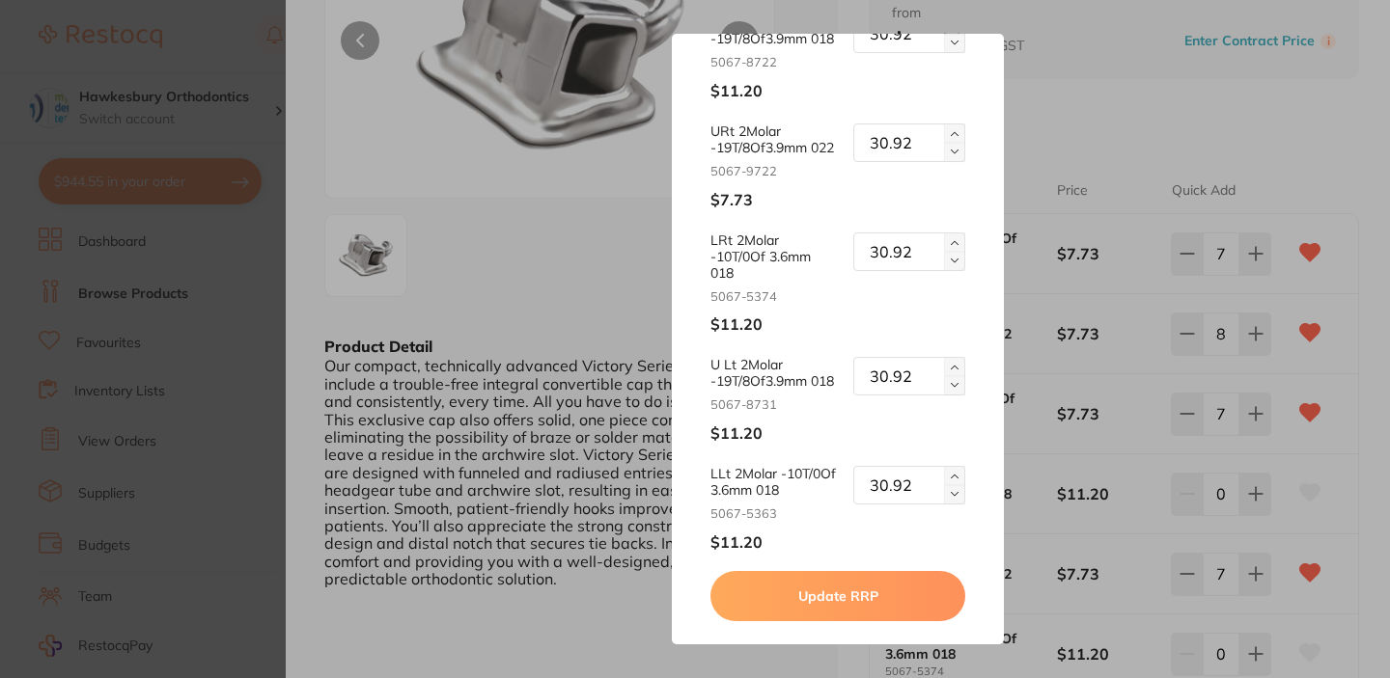
type input "30.92"
click at [911, 607] on button "Update RRP" at bounding box center [837, 596] width 254 height 50
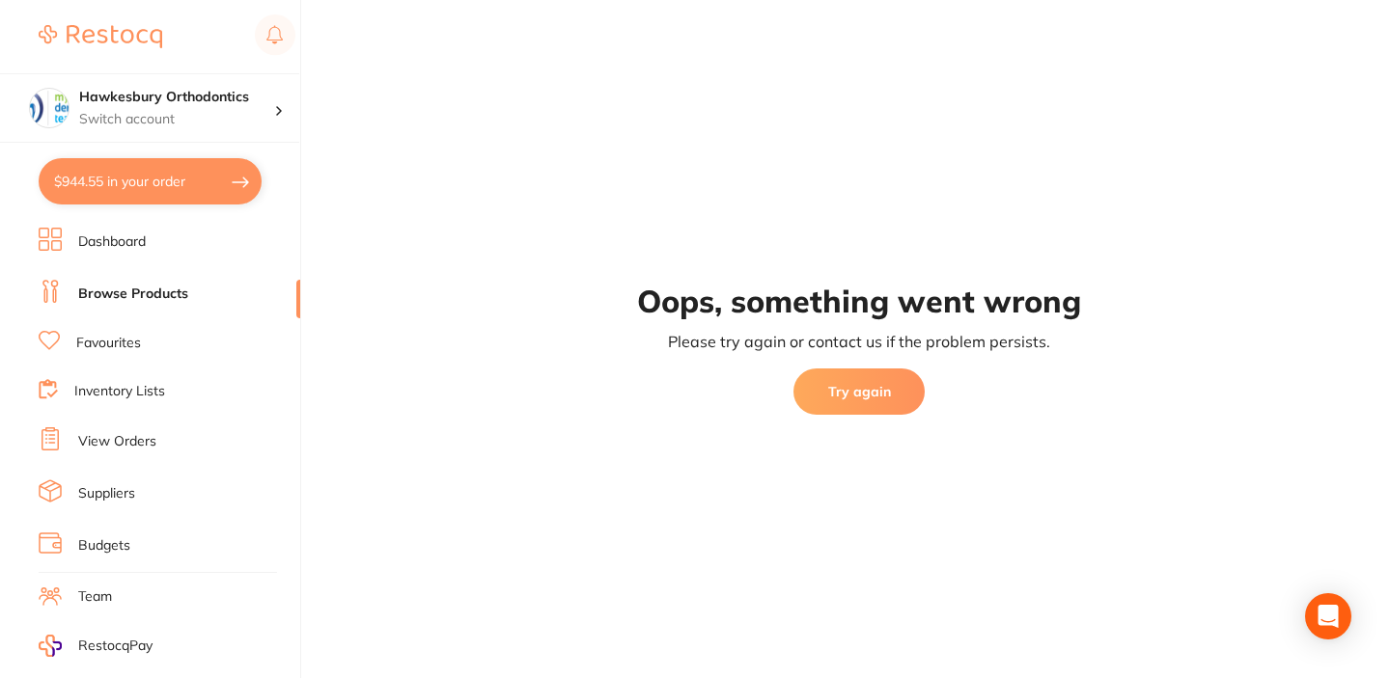
click at [873, 394] on button "Try again" at bounding box center [858, 392] width 131 height 46
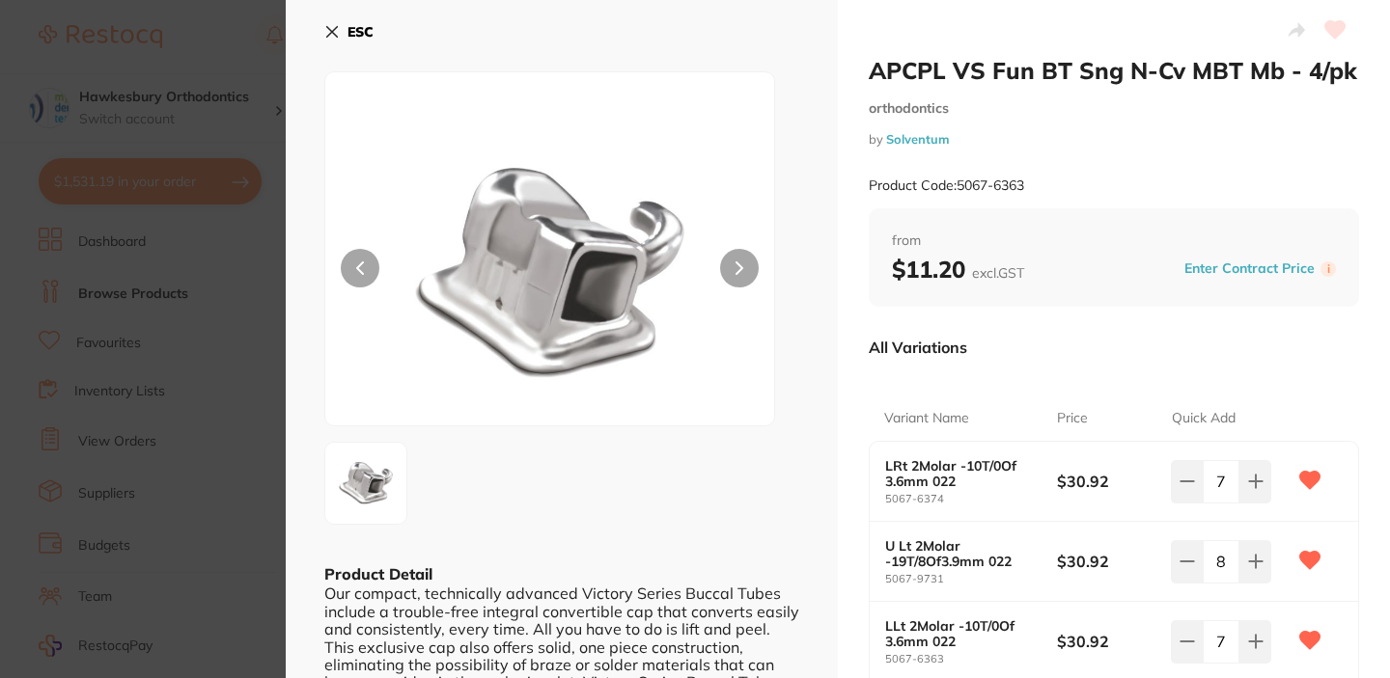
type input "7"
type input "8"
type input "7"
click at [1099, 341] on div "All Variations" at bounding box center [1114, 347] width 490 height 50
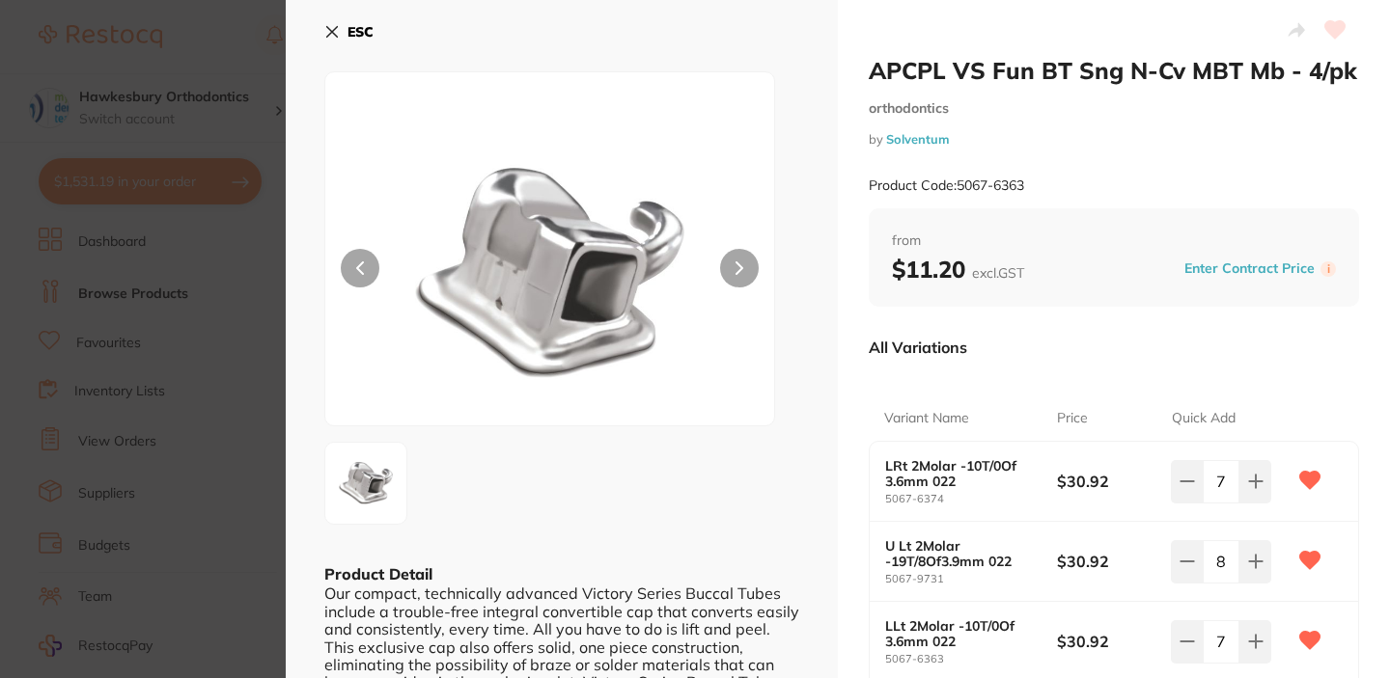
scroll to position [39, 0]
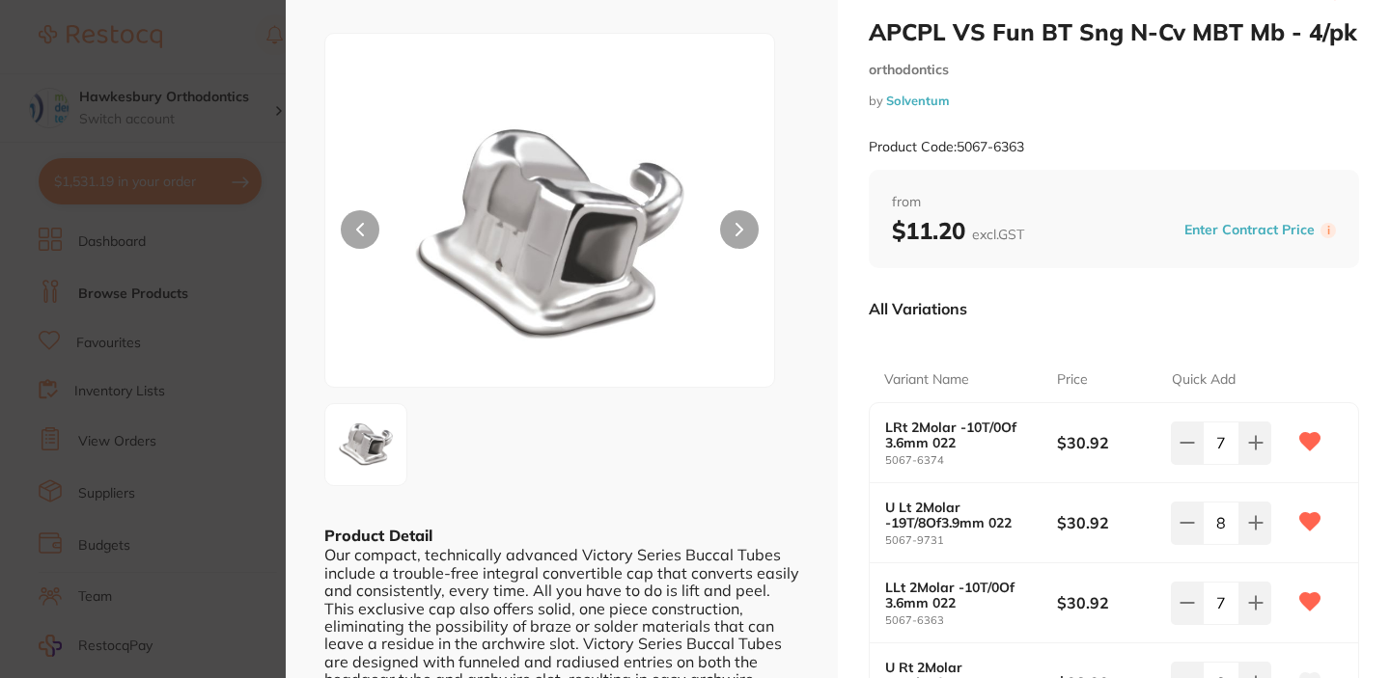
click at [1093, 302] on div "All Variations" at bounding box center [1114, 309] width 490 height 50
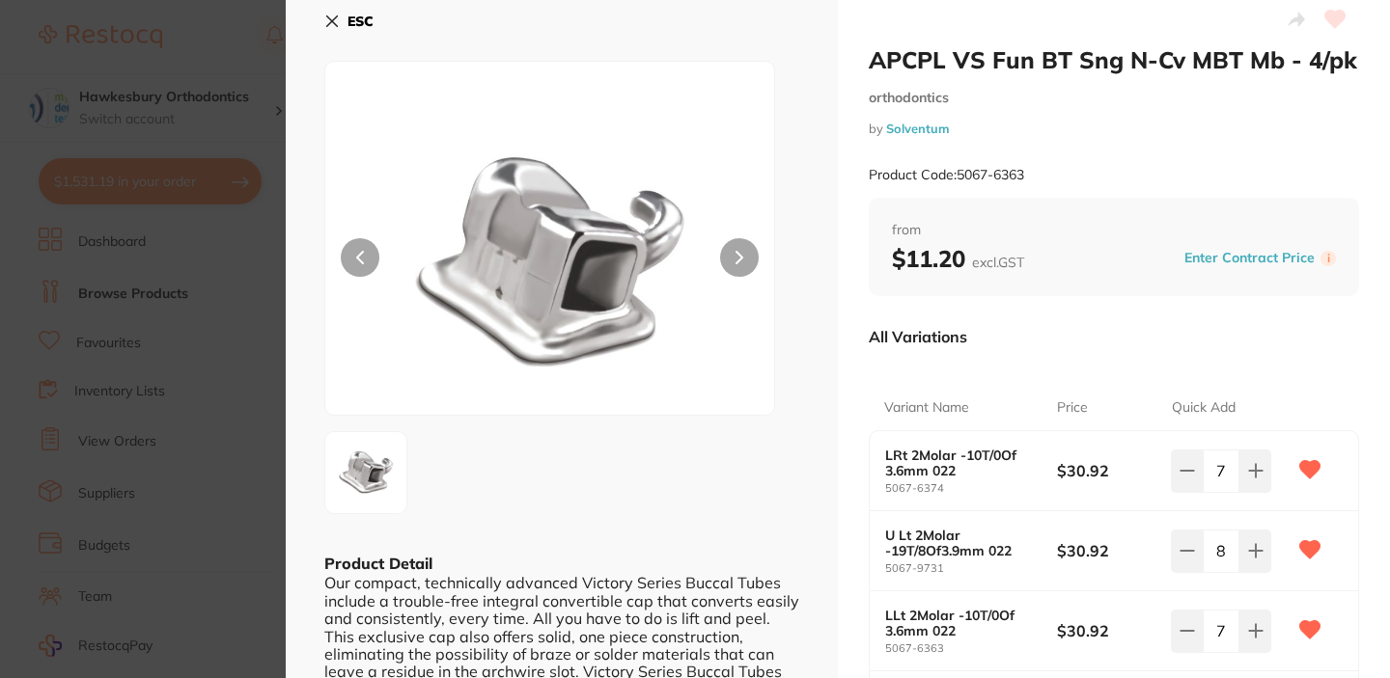
scroll to position [0, 0]
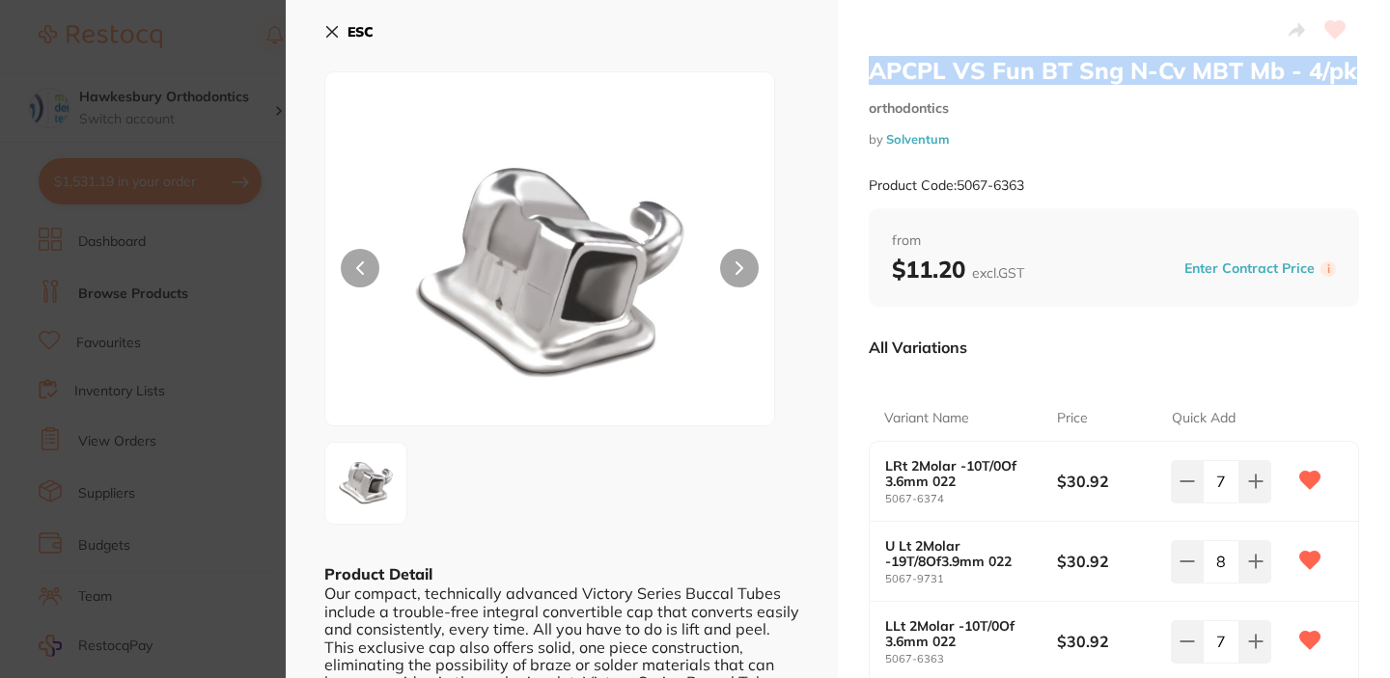
drag, startPoint x: 869, startPoint y: 69, endPoint x: 1365, endPoint y: 84, distance: 496.3
click at [1365, 84] on div "APCPL VS Fun BT Sng N-Cv MBT Mb - 4/pk orthodontics by Solventum Product Code: …" at bounding box center [1114, 611] width 552 height 1223
copy h2 "APCPL VS Fun BT Sng N-Cv MBT Mb - 4/pk"
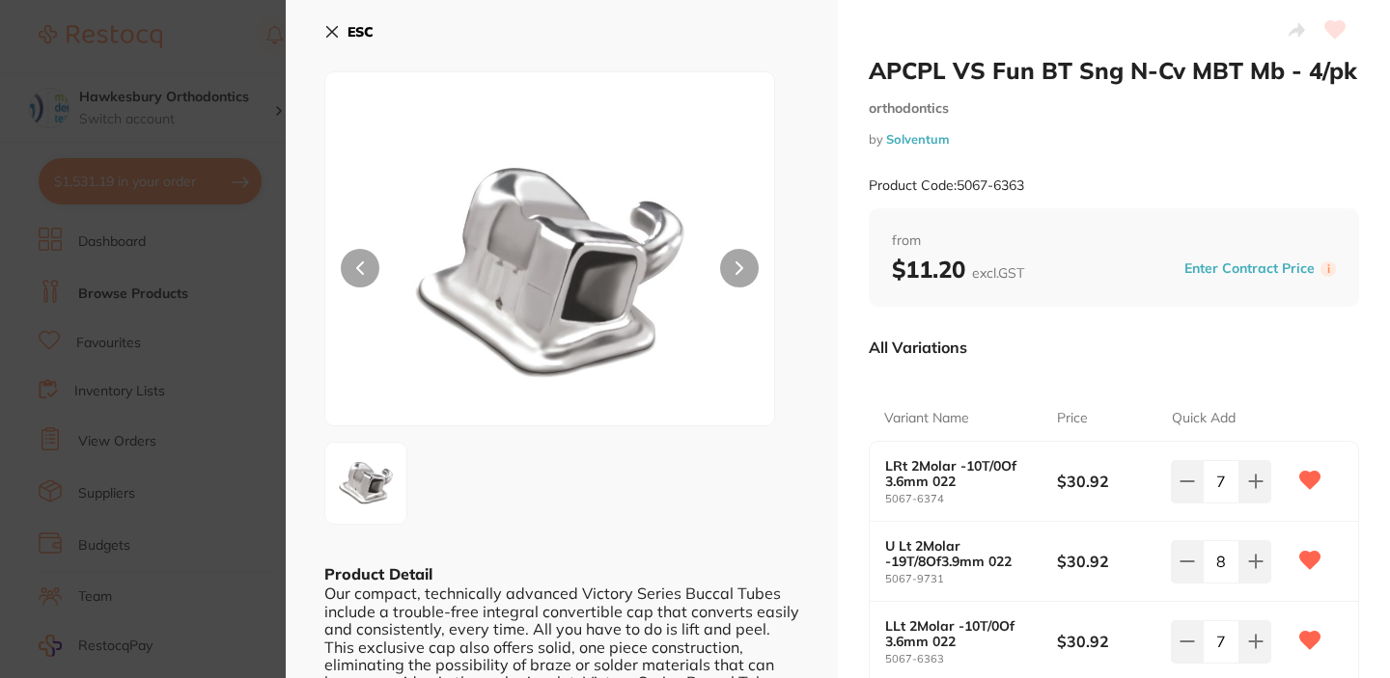
click at [1154, 399] on div "Price" at bounding box center [1114, 419] width 115 height 46
click at [1065, 356] on div "All Variations" at bounding box center [1114, 347] width 490 height 50
click at [336, 28] on icon at bounding box center [332, 32] width 11 height 11
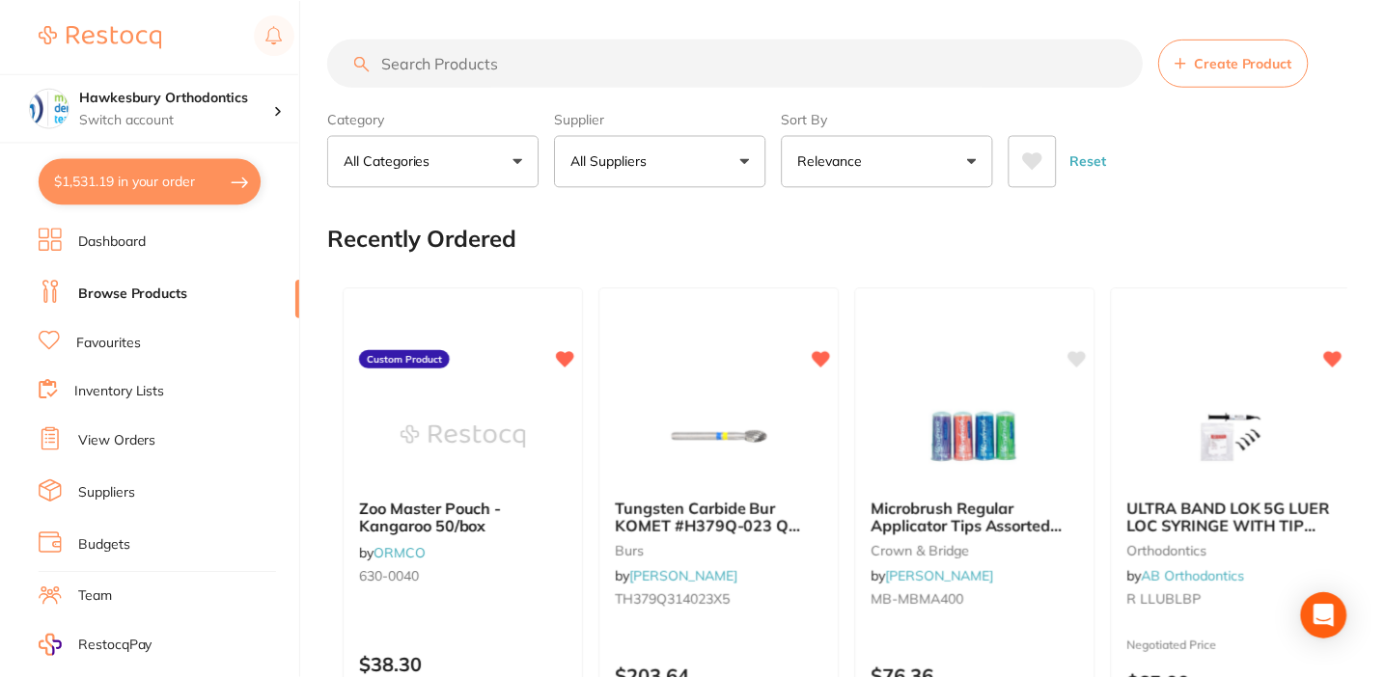
scroll to position [2, 0]
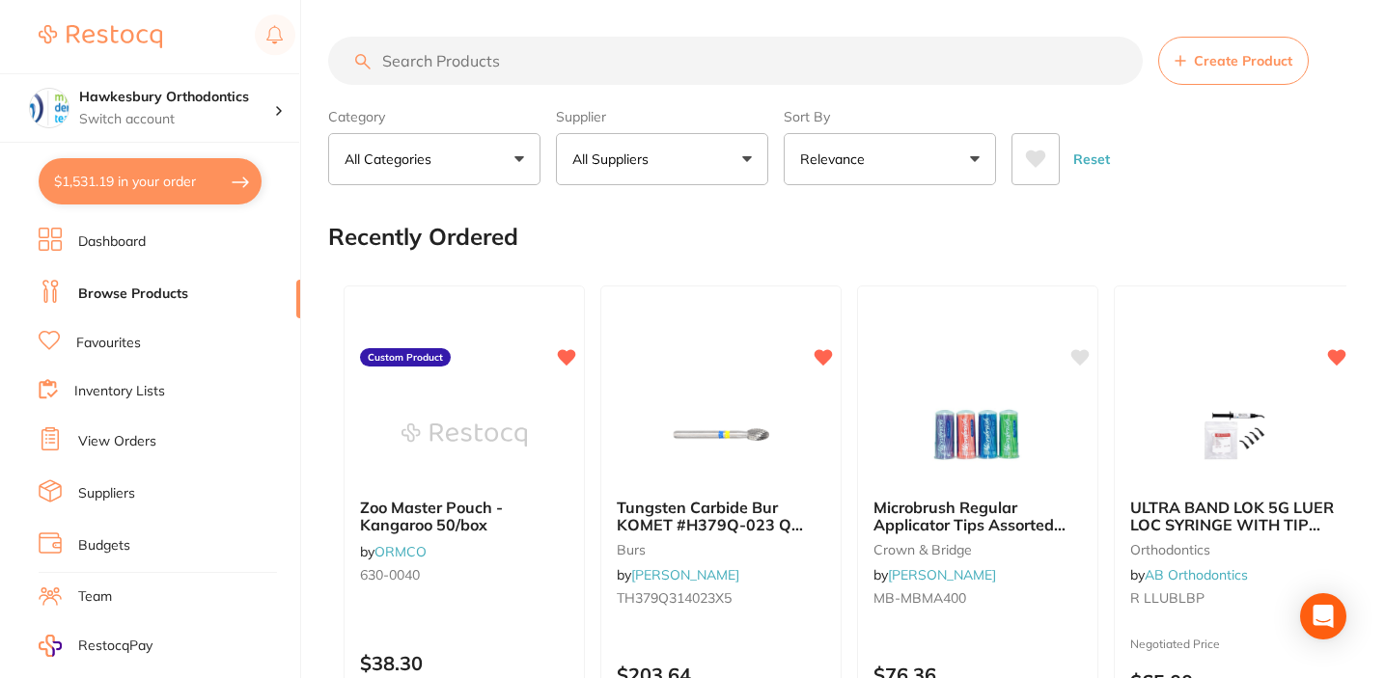
click at [488, 69] on input "search" at bounding box center [735, 61] width 815 height 48
paste input "5024-878"
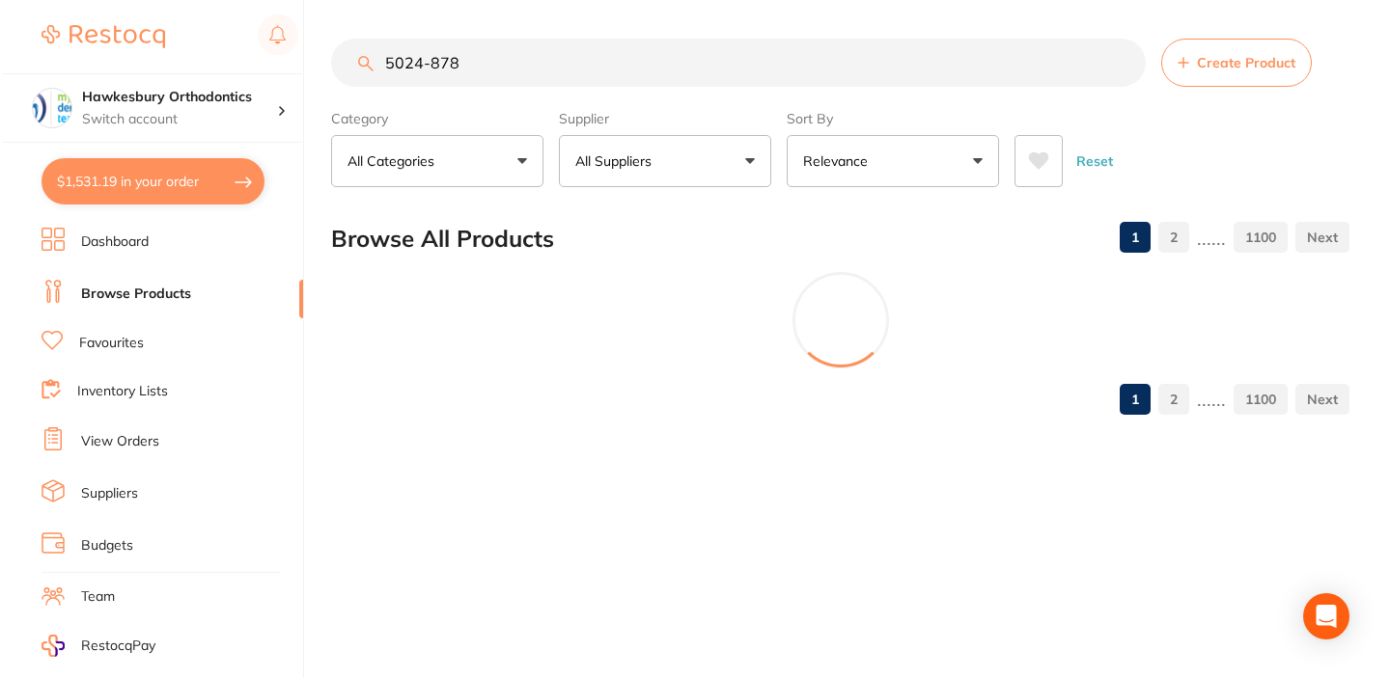
scroll to position [0, 0]
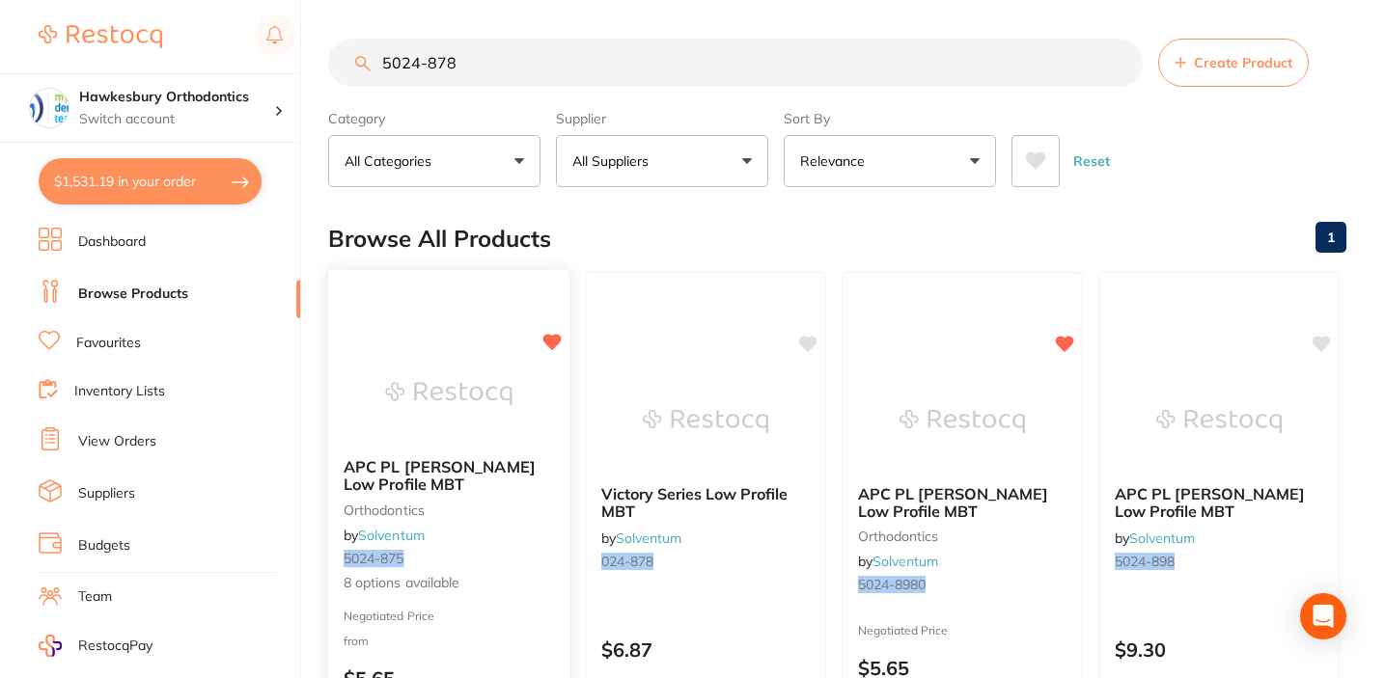
type input "5024-878"
click at [523, 580] on span "8 options available" at bounding box center [449, 583] width 210 height 19
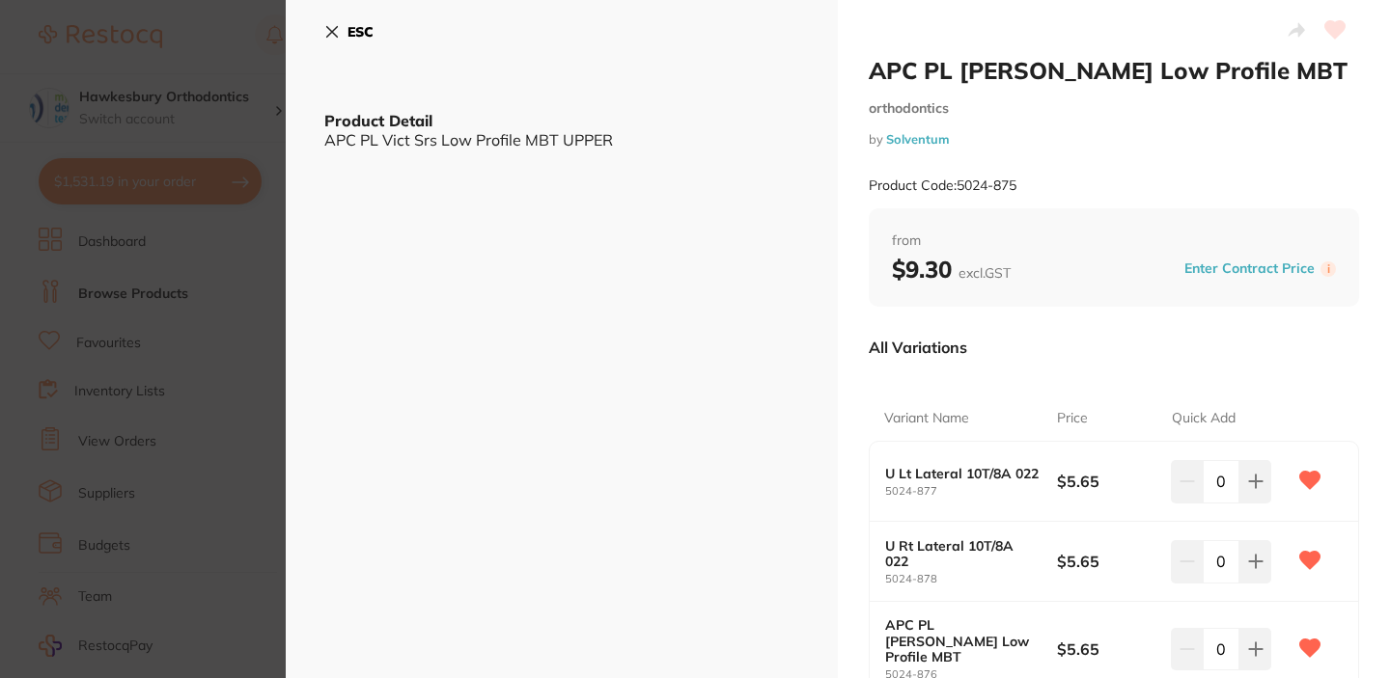
click at [1220, 268] on button "Enter Contract Price" at bounding box center [1249, 269] width 142 height 18
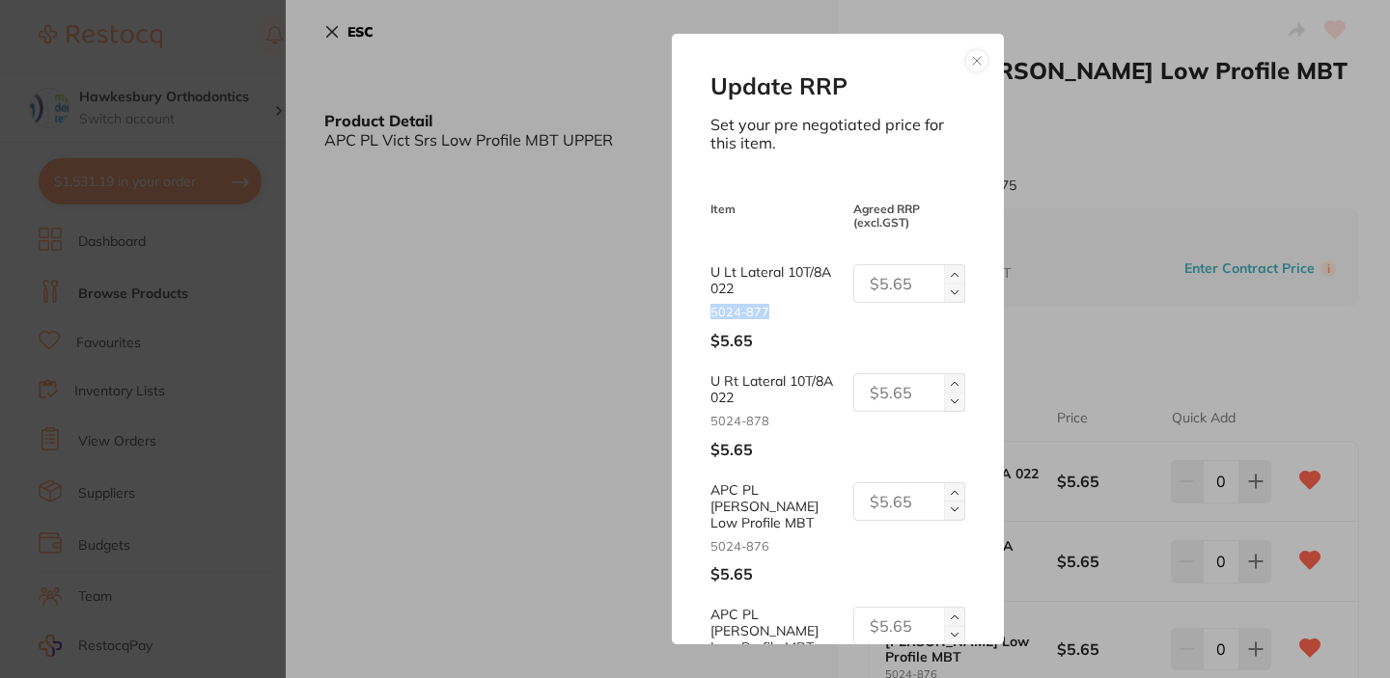
drag, startPoint x: 773, startPoint y: 310, endPoint x: 710, endPoint y: 310, distance: 62.7
click at [710, 310] on small "5024-877" at bounding box center [773, 312] width 127 height 14
copy small "5024-877"
click at [917, 285] on input "text" at bounding box center [909, 283] width 112 height 39
drag, startPoint x: 917, startPoint y: 289, endPoint x: 844, endPoint y: 280, distance: 72.9
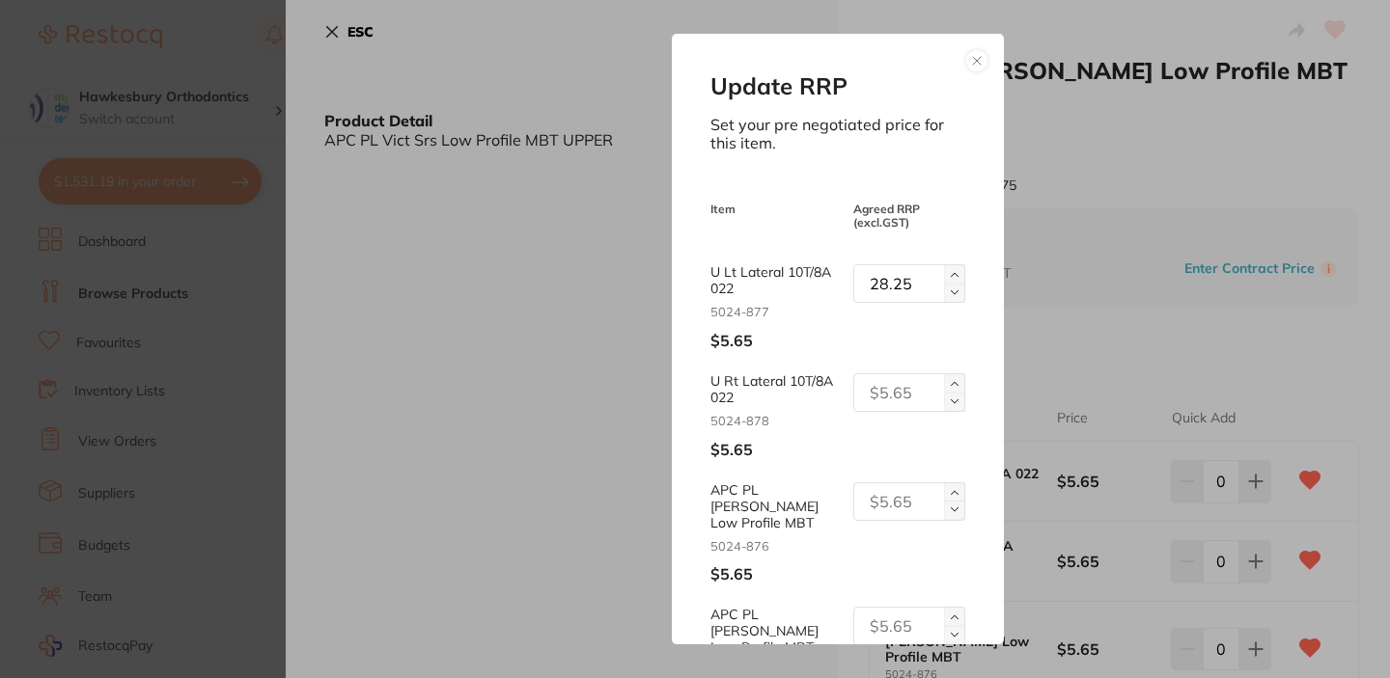
click at [844, 287] on div "28.25" at bounding box center [901, 283] width 127 height 39
type input "28.25"
click at [883, 399] on input "text" at bounding box center [909, 392] width 112 height 39
paste input "28.25"
type input "28.25"
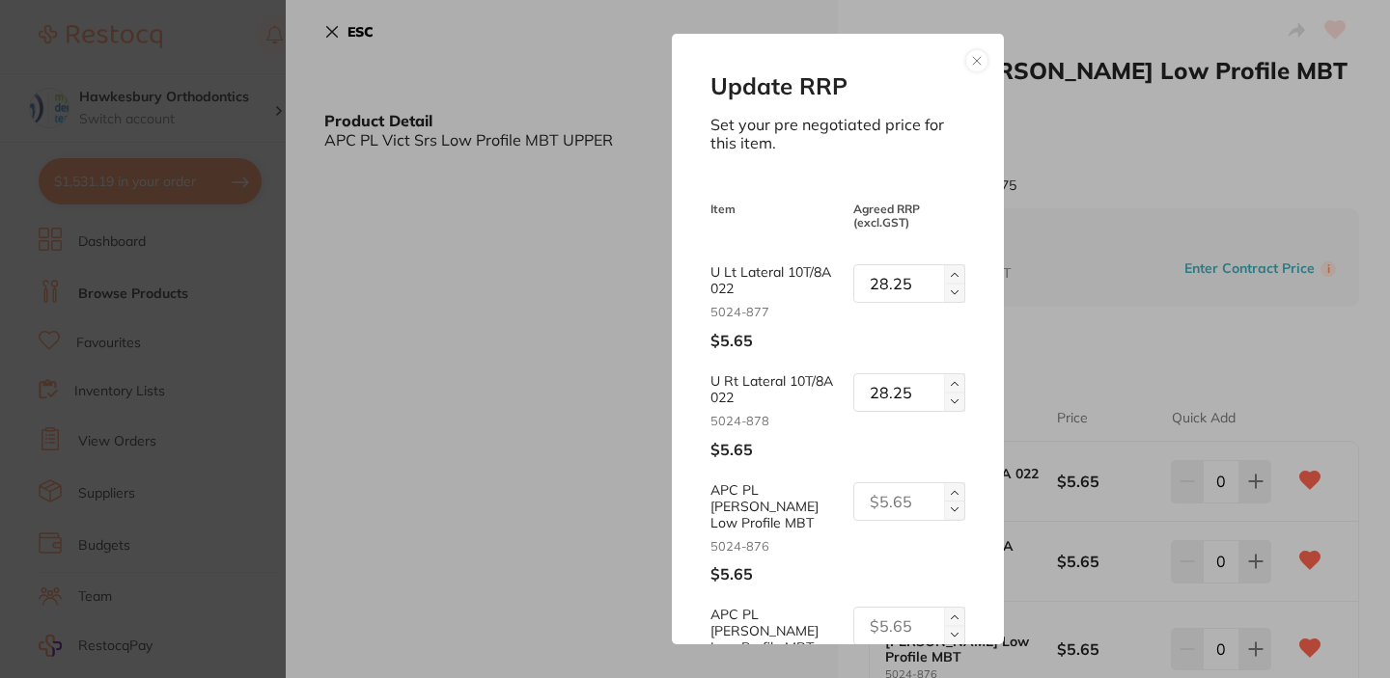
click at [878, 500] on input "text" at bounding box center [909, 502] width 112 height 39
paste input "28.25"
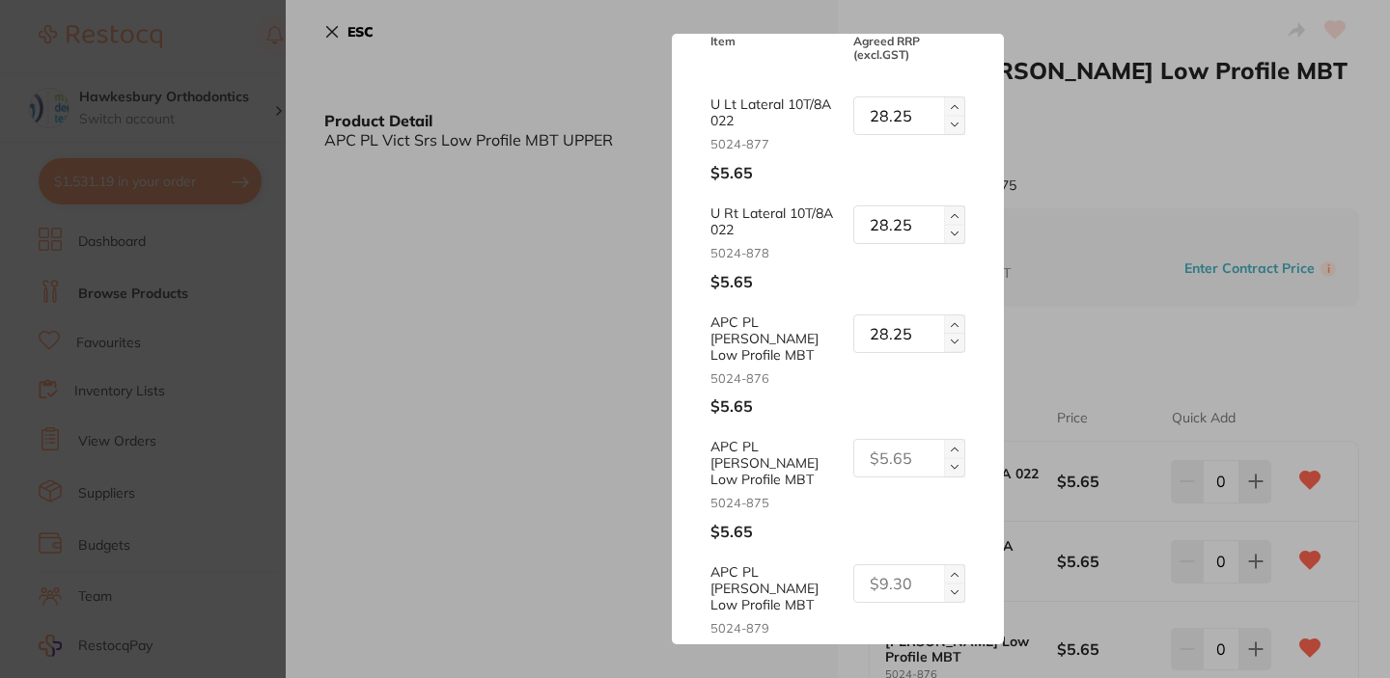
scroll to position [180, 0]
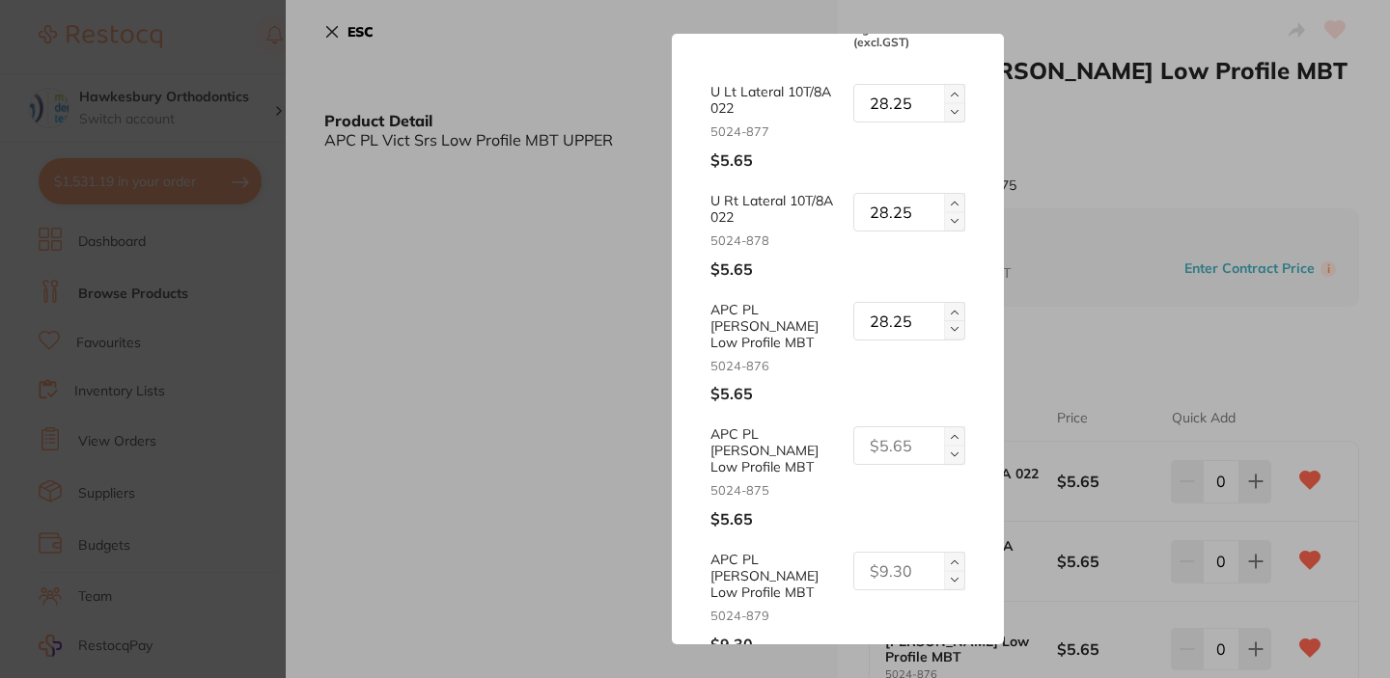
type input "28.25"
click at [886, 432] on input "text" at bounding box center [909, 446] width 112 height 39
paste input "28.25"
drag, startPoint x: 1003, startPoint y: 436, endPoint x: 1004, endPoint y: 480, distance: 43.4
click at [1004, 480] on div "Update RRP Set your pre negotiated price for this item. Item Agreed RRP (excl. …" at bounding box center [838, 339] width 1104 height 678
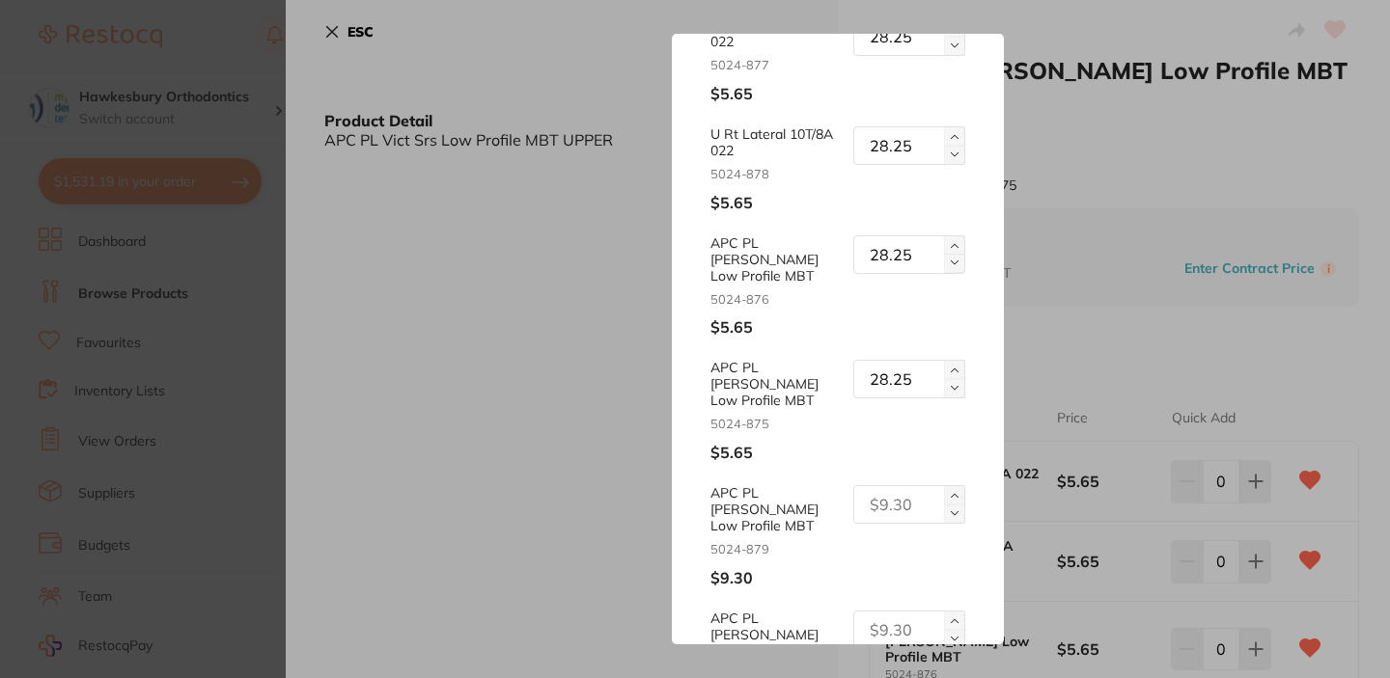
scroll to position [276, 0]
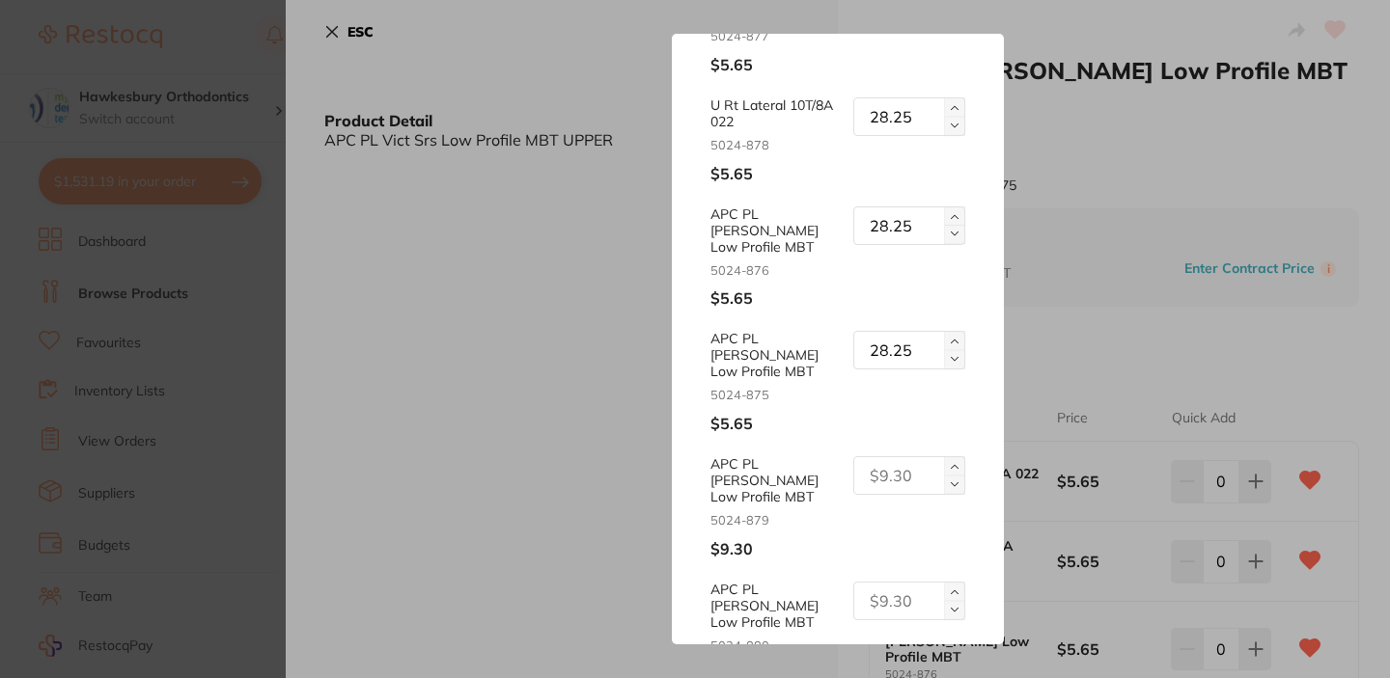
type input "28.25"
click at [895, 456] on input "text" at bounding box center [909, 475] width 112 height 39
paste input "28.25"
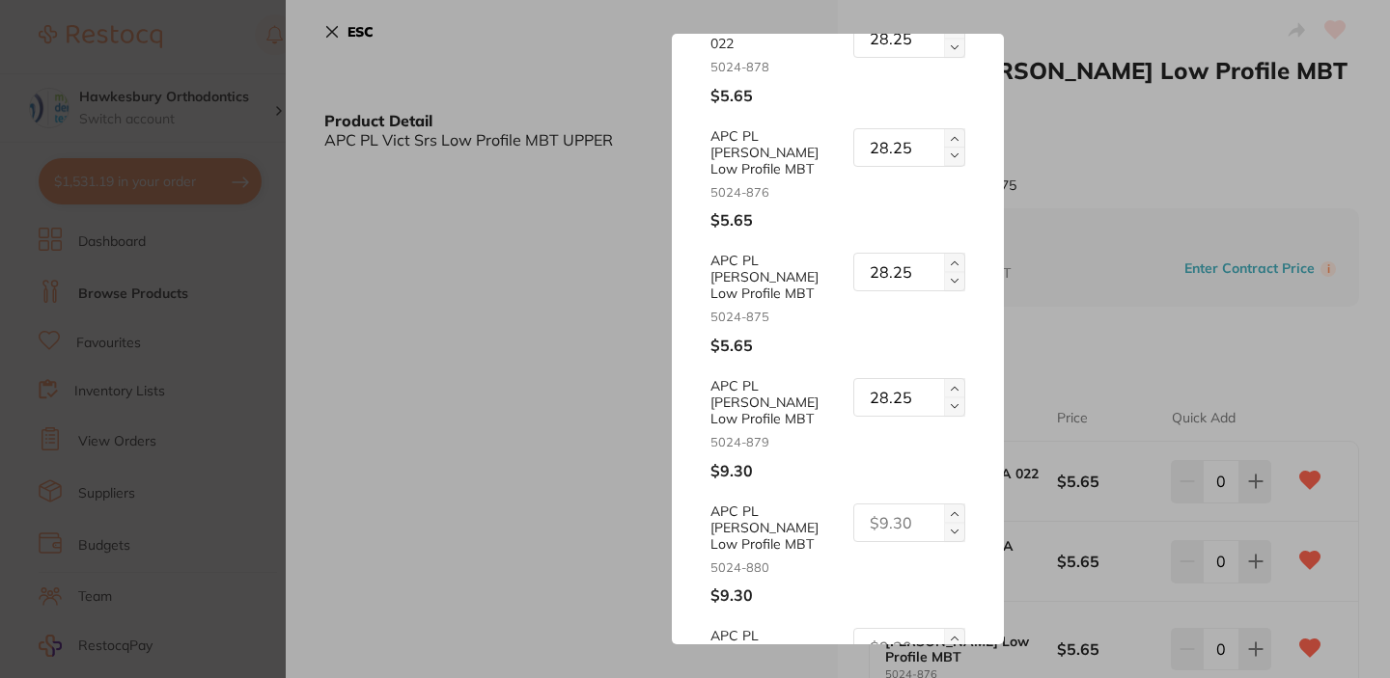
scroll to position [355, 0]
paste input "text"
type input "28.25"
click at [893, 503] on input "text" at bounding box center [909, 522] width 112 height 39
paste input "28.25"
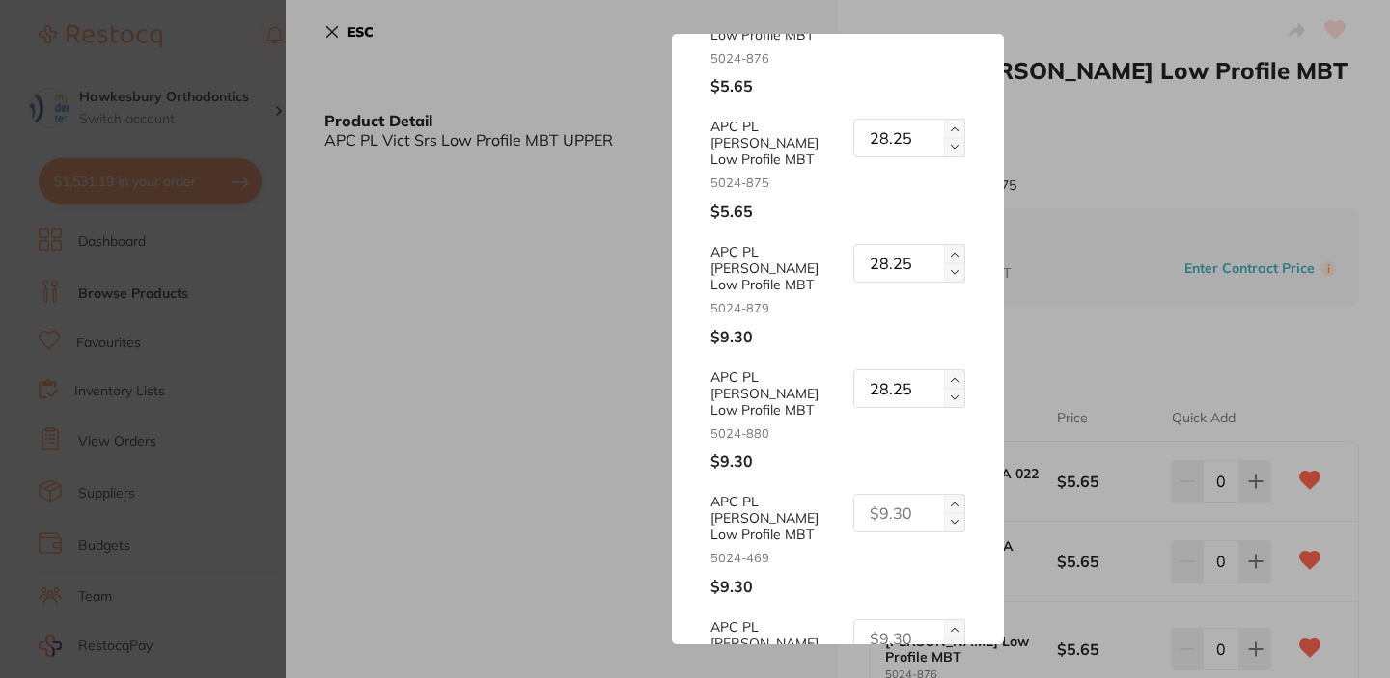
scroll to position [499, 0]
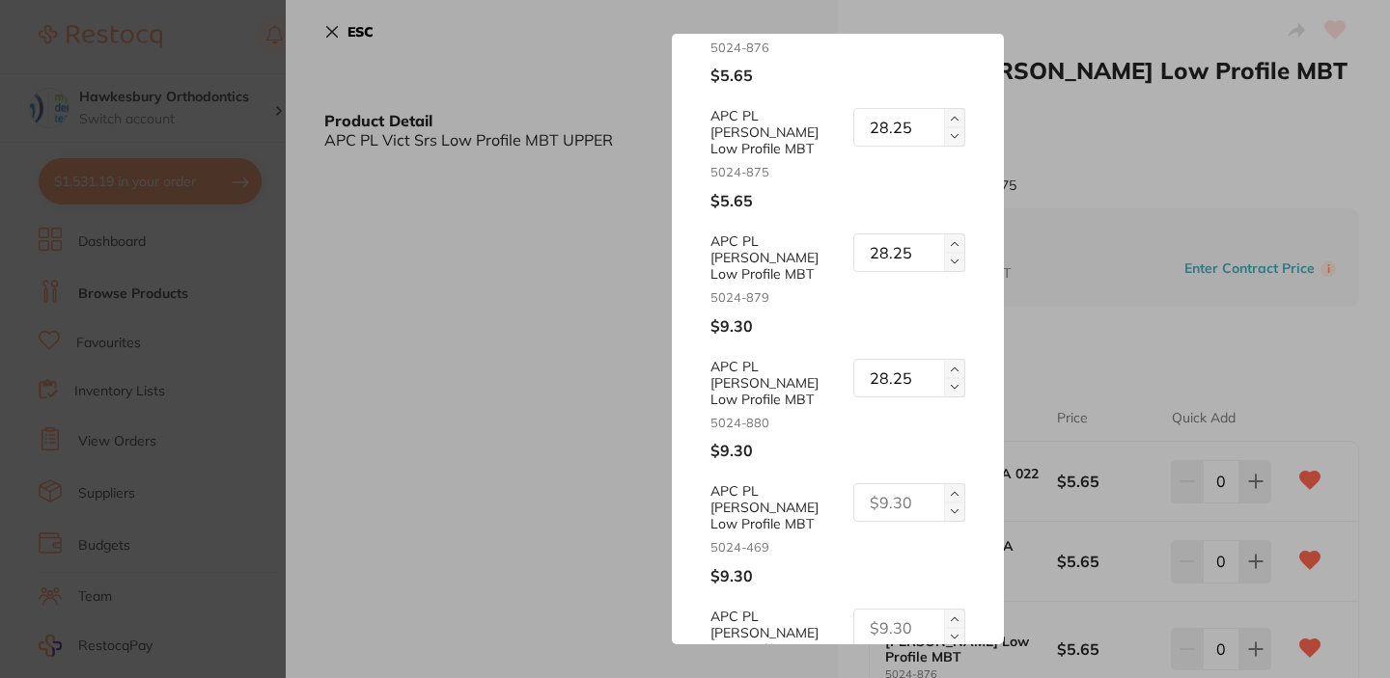
type input "28.25"
click at [890, 484] on input "text" at bounding box center [909, 503] width 112 height 39
paste input "28.25"
type input "28.25"
click at [883, 609] on input "text" at bounding box center [909, 628] width 112 height 39
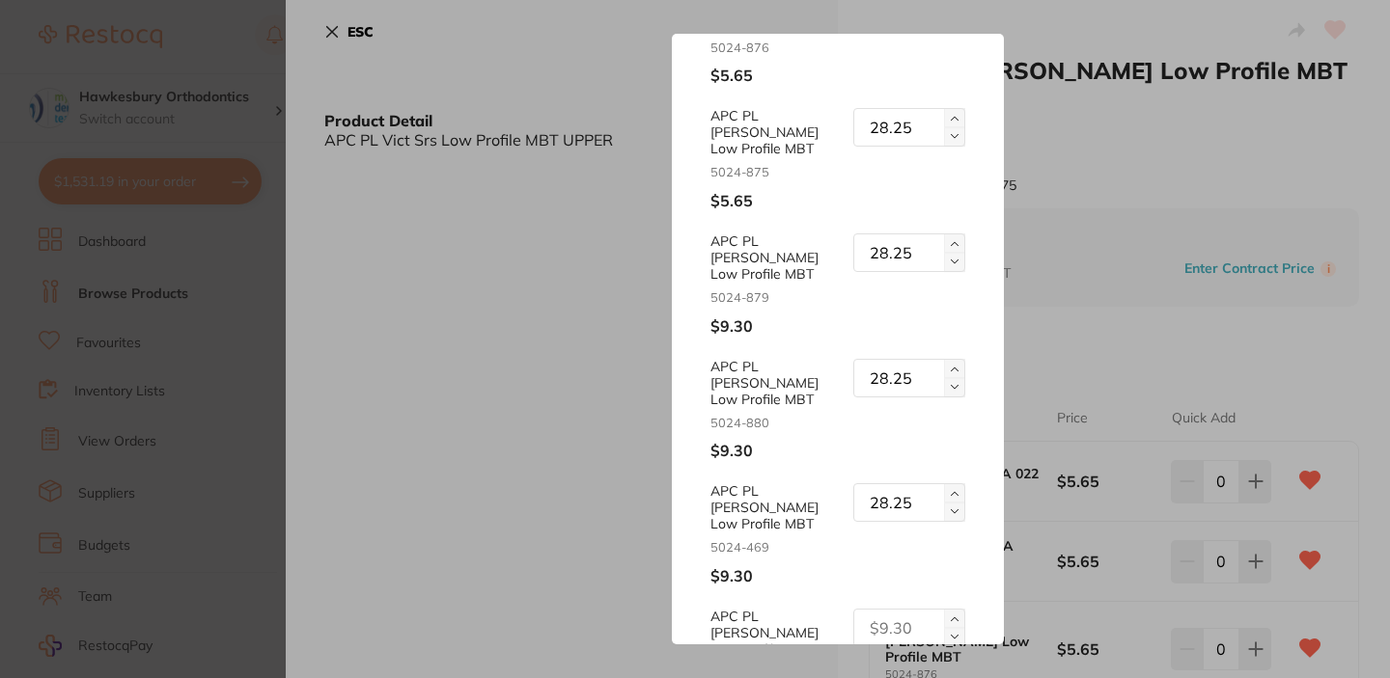
paste input "28.25"
type input "28.25"
drag, startPoint x: 998, startPoint y: 568, endPoint x: 1004, endPoint y: 618, distance: 49.6
click at [1004, 618] on div "Update RRP Set your pre negotiated price for this item. Item Agreed RRP (excl. …" at bounding box center [838, 339] width 1104 height 678
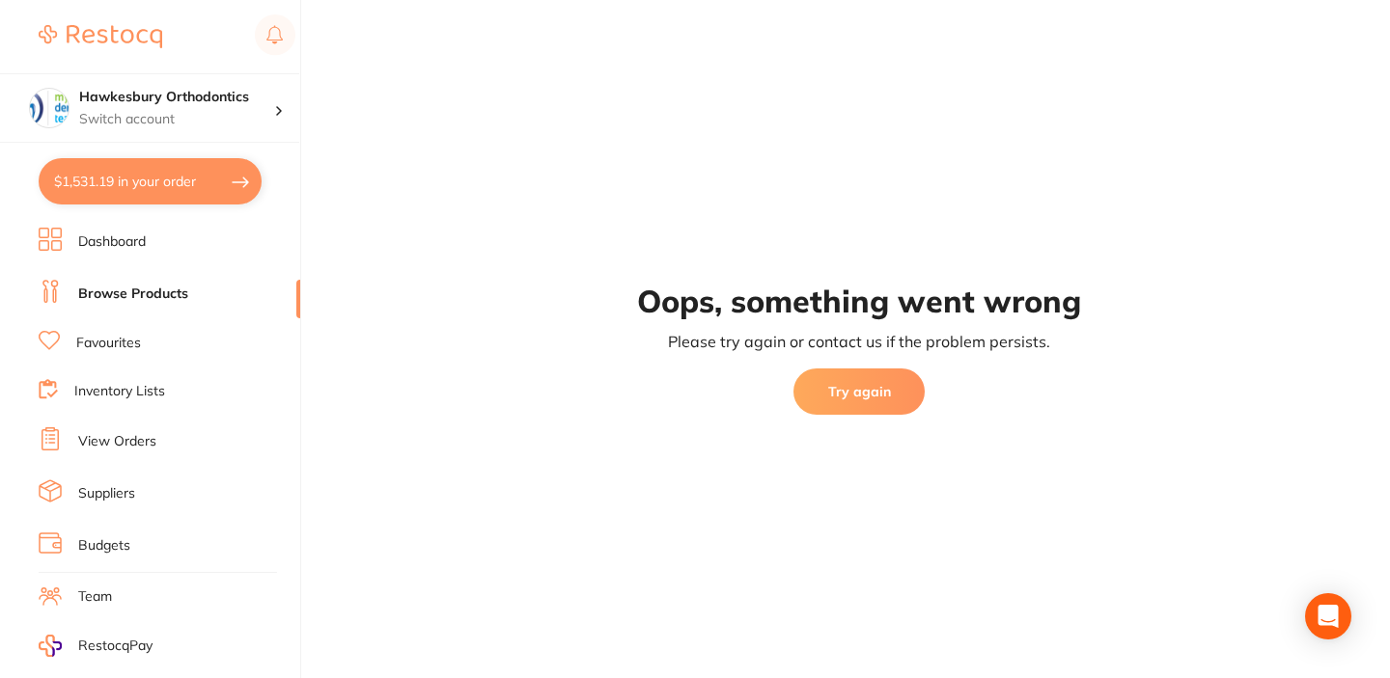
click at [882, 394] on button "Try again" at bounding box center [858, 392] width 131 height 46
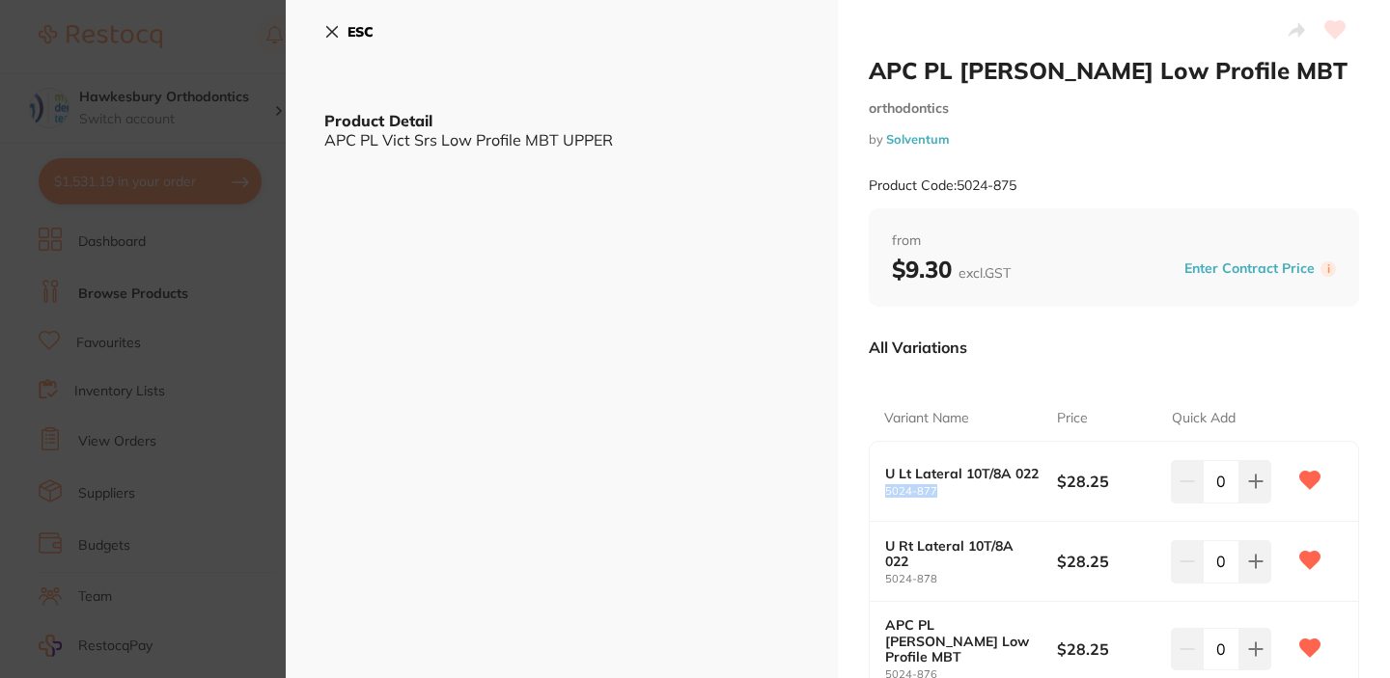
drag, startPoint x: 915, startPoint y: 495, endPoint x: 879, endPoint y: 495, distance: 35.7
click at [879, 495] on div "U Lt Lateral 10T/8A 022 5024-877 $28.25 0" at bounding box center [1114, 482] width 488 height 80
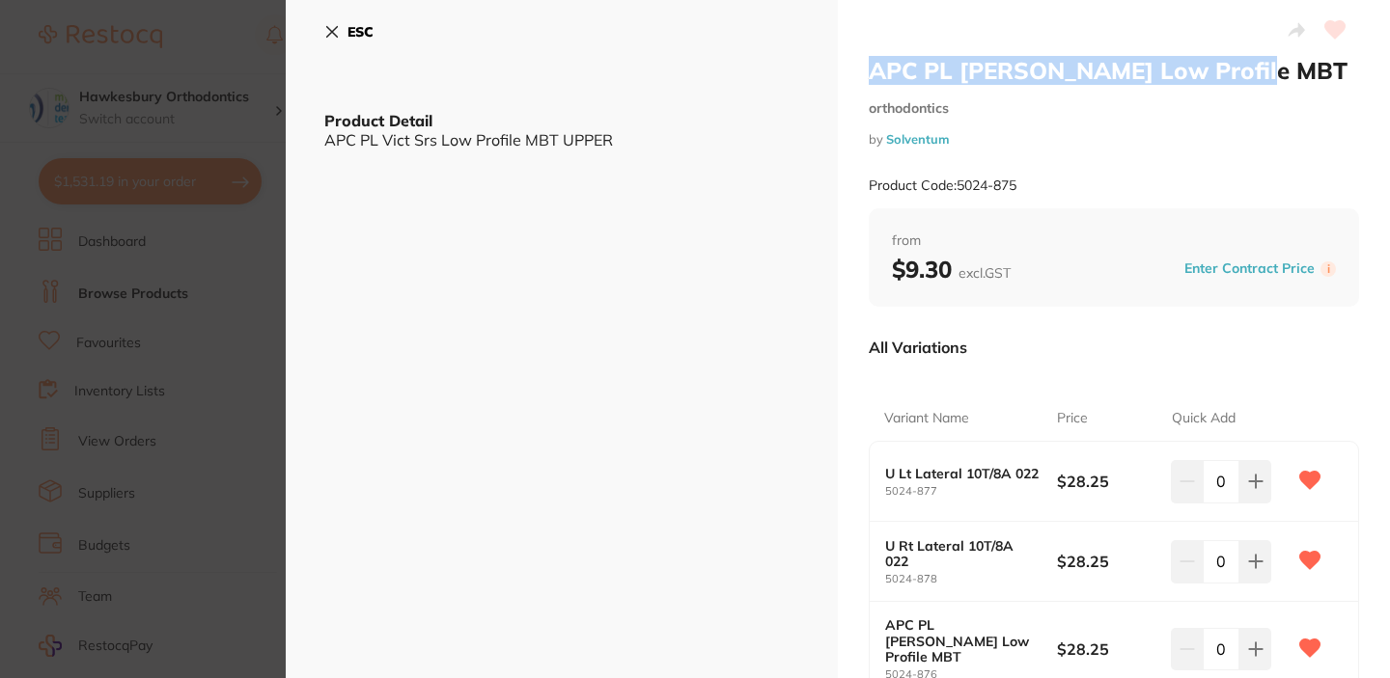
drag, startPoint x: 1245, startPoint y: 71, endPoint x: 872, endPoint y: 80, distance: 372.6
click at [872, 80] on h2 "APC PL [PERSON_NAME] Low Profile MBT" at bounding box center [1114, 70] width 490 height 29
copy h2 "APC PL [PERSON_NAME] Low Profile MBT"
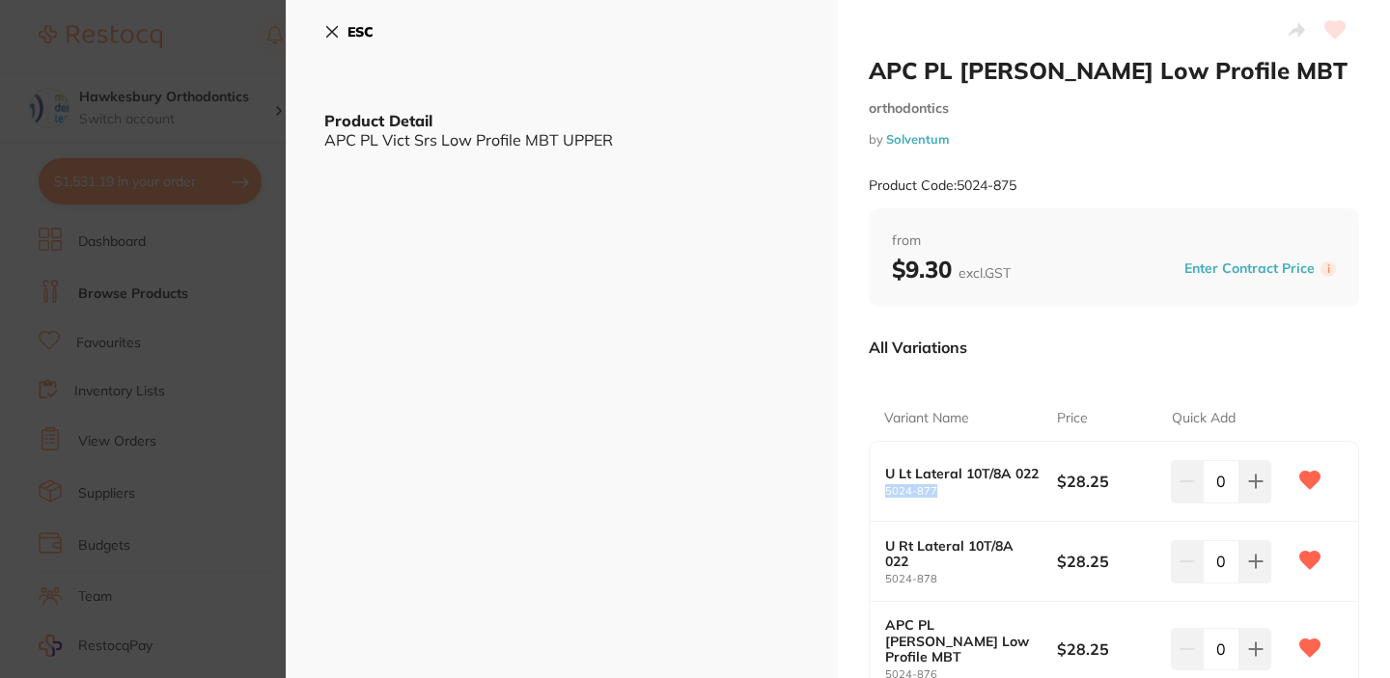
drag, startPoint x: 937, startPoint y: 492, endPoint x: 882, endPoint y: 494, distance: 55.0
click at [885, 494] on small "5024-877" at bounding box center [971, 491] width 172 height 13
copy small "5024-877"
drag, startPoint x: 936, startPoint y: 578, endPoint x: 883, endPoint y: 578, distance: 53.1
click at [885, 578] on small "5024-878" at bounding box center [971, 579] width 172 height 13
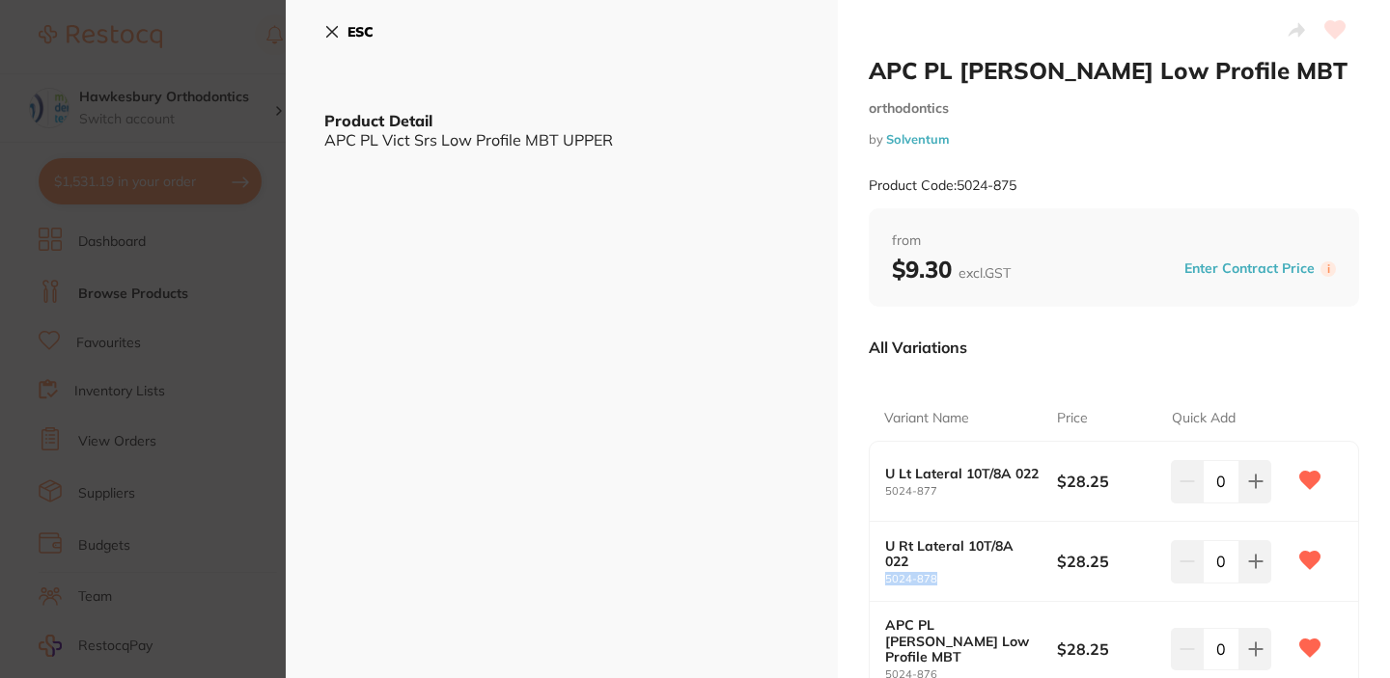
copy small "5024-878"
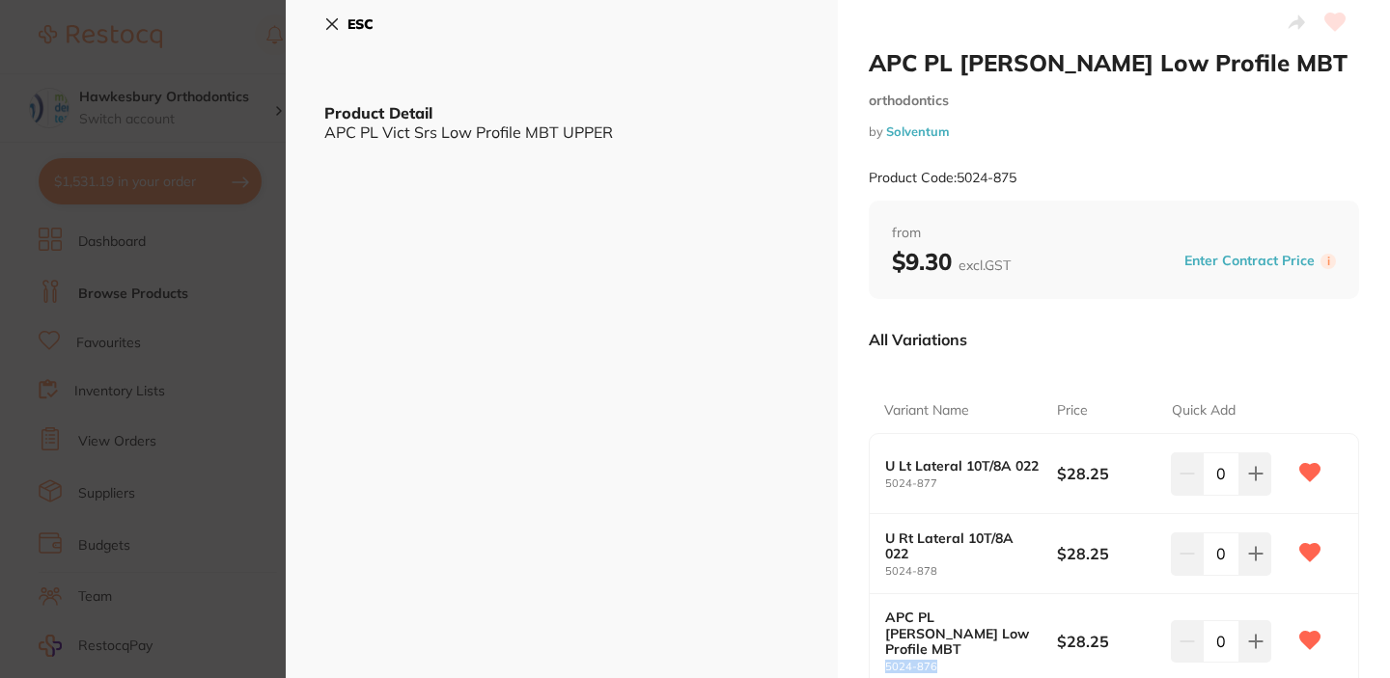
drag, startPoint x: 943, startPoint y: 659, endPoint x: 882, endPoint y: 649, distance: 61.7
click at [885, 661] on small "5024-876" at bounding box center [971, 667] width 172 height 13
copy small "5024-876"
click at [1218, 332] on div "All Variations" at bounding box center [1114, 340] width 490 height 50
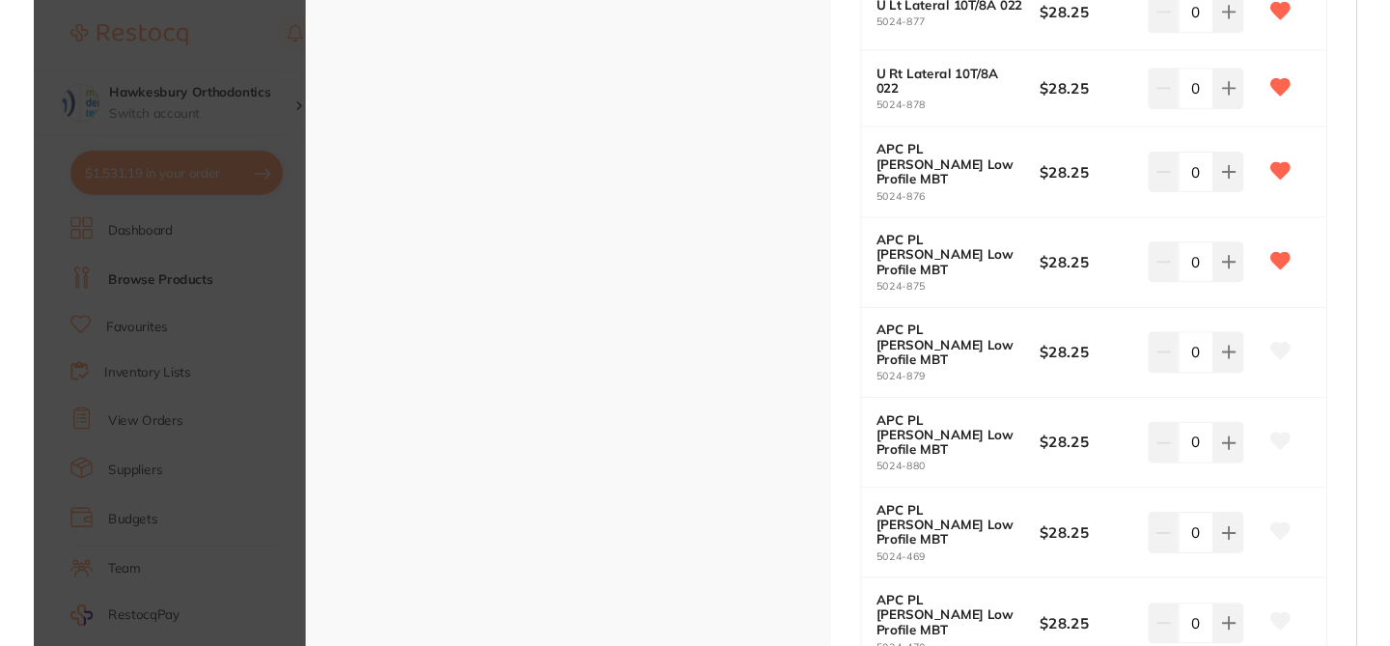
scroll to position [471, 0]
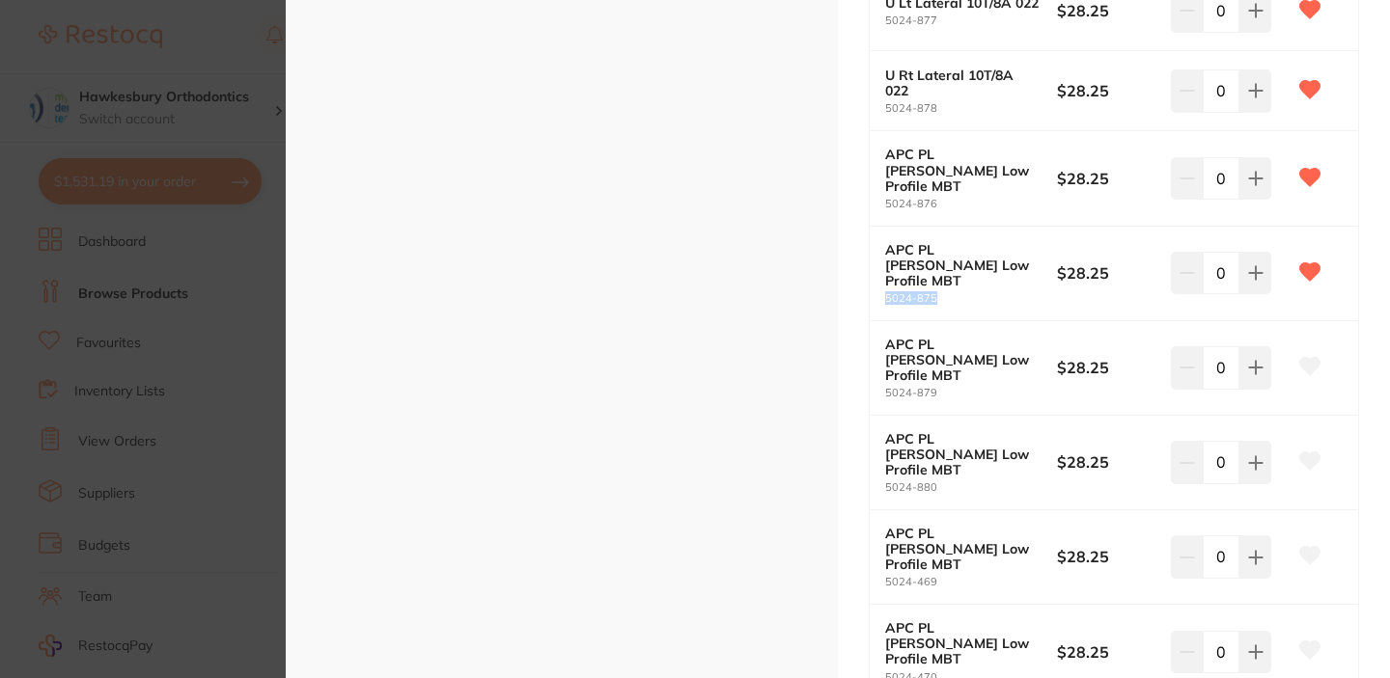
drag, startPoint x: 942, startPoint y: 267, endPoint x: 877, endPoint y: 270, distance: 64.7
click at [877, 270] on div "APC PL Vict Srs Low Profile MBT 5024-875 $28.25 0" at bounding box center [1114, 274] width 488 height 95
copy small "5024-875"
drag, startPoint x: 940, startPoint y: 346, endPoint x: 881, endPoint y: 346, distance: 58.9
click at [881, 346] on div "APC PL Vict Srs Low Profile MBT 5024-879 $28.25 0" at bounding box center [1114, 368] width 488 height 95
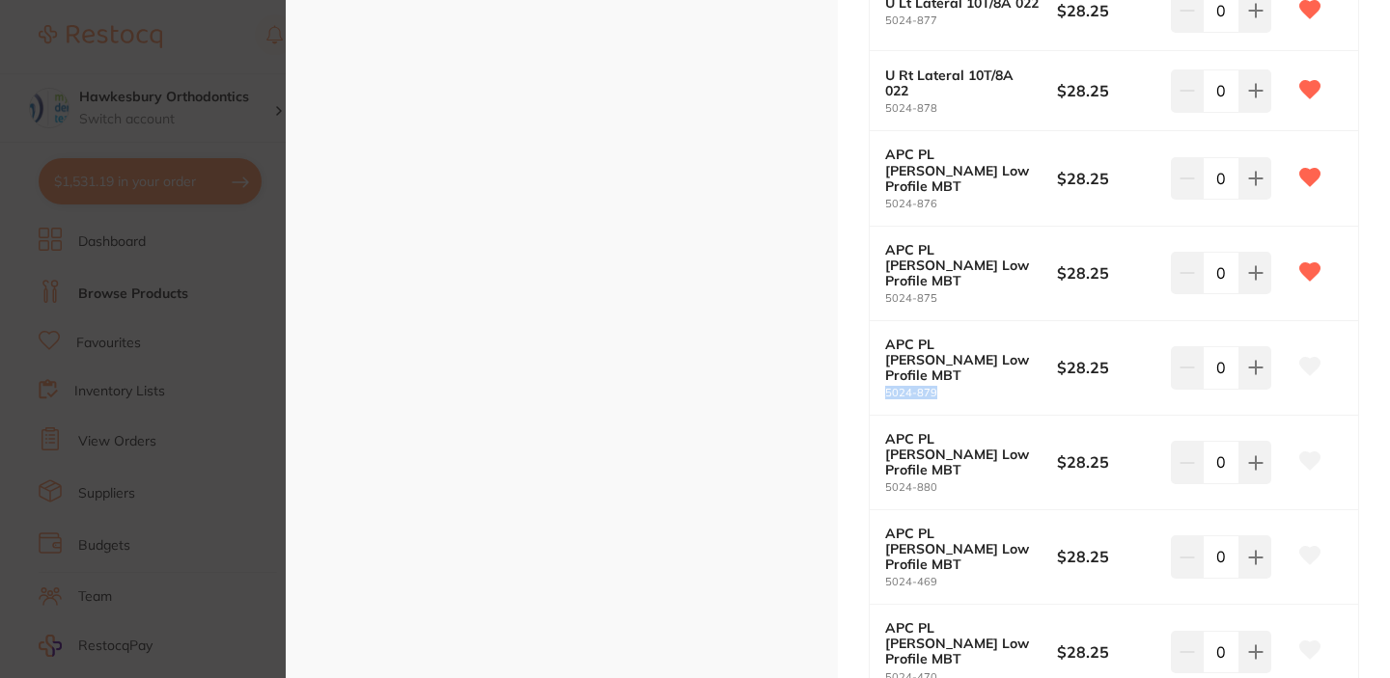
copy small "5024-879"
drag, startPoint x: 942, startPoint y: 429, endPoint x: 879, endPoint y: 429, distance: 62.7
click at [879, 429] on div "APC PL Vict Srs Low Profile MBT 5024-880 $28.25 0" at bounding box center [1114, 463] width 488 height 95
copy small "5024-880"
drag, startPoint x: 935, startPoint y: 507, endPoint x: 882, endPoint y: 507, distance: 53.1
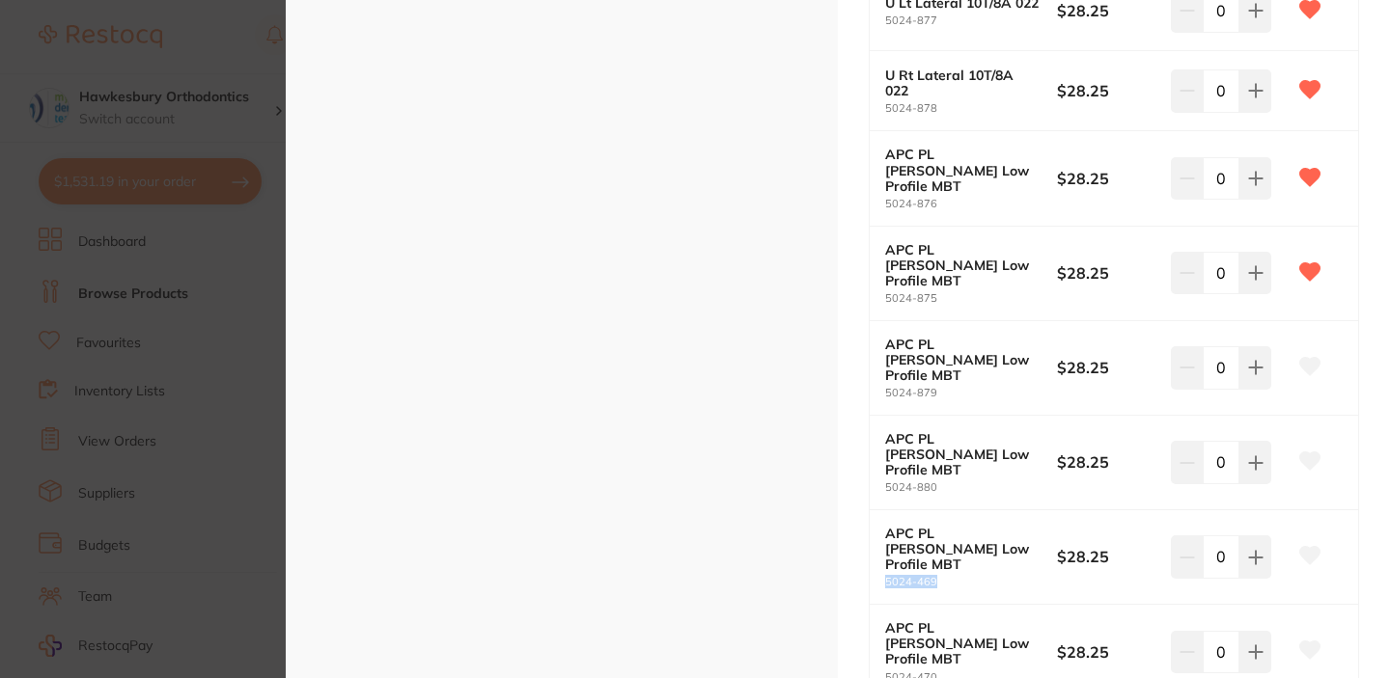
click at [885, 576] on small "5024-469" at bounding box center [971, 582] width 172 height 13
copy small "5024-469"
drag, startPoint x: 938, startPoint y: 585, endPoint x: 874, endPoint y: 586, distance: 63.7
click at [874, 605] on div "APC PL Vict Srs Low Profile MBT 5024-470 $28.25 0" at bounding box center [1114, 652] width 488 height 94
copy small "5024-470"
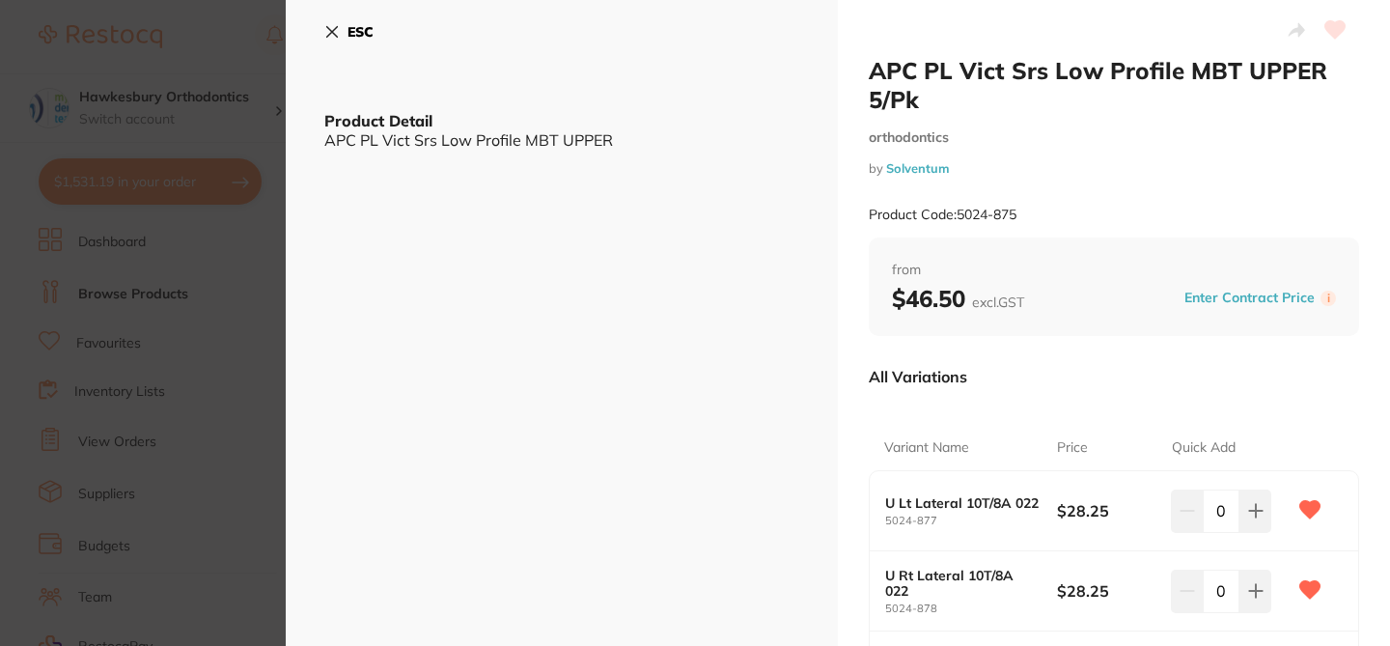
click at [492, 421] on div "ESC Product Detail APC PL Vict Srs Low Profile MBT UPPER" at bounding box center [562, 626] width 552 height 1252
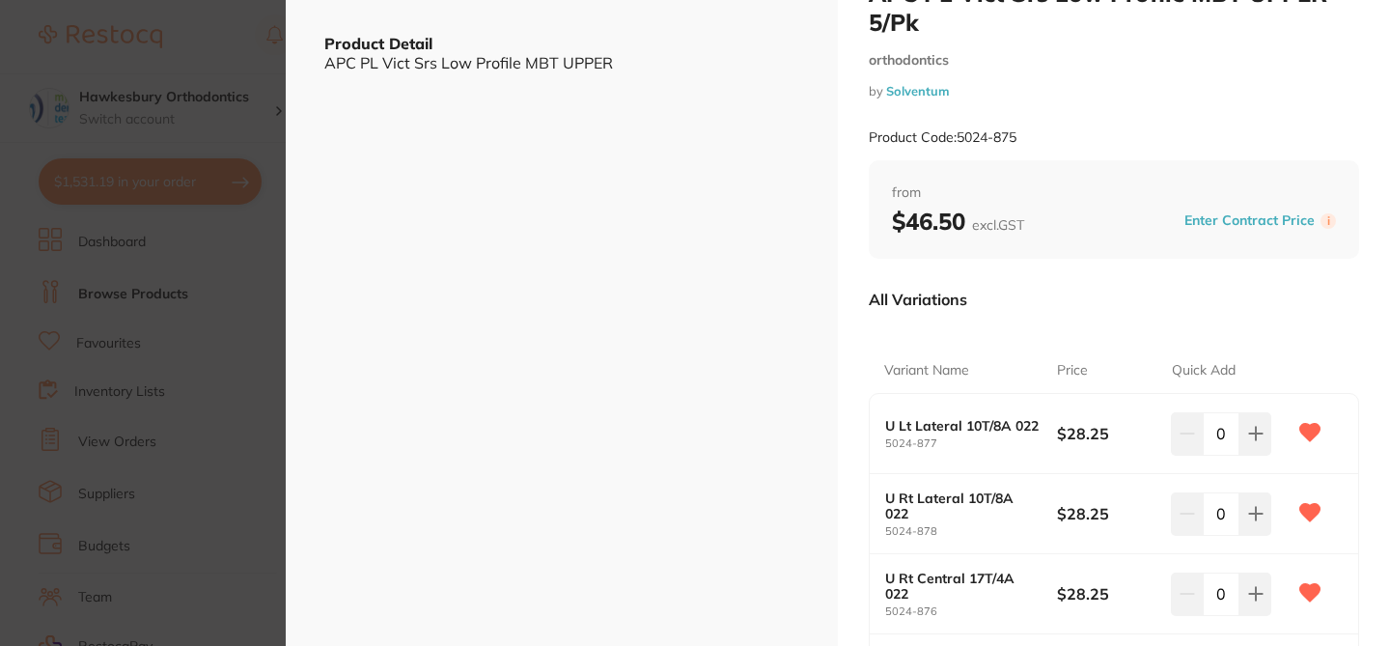
scroll to position [116, 0]
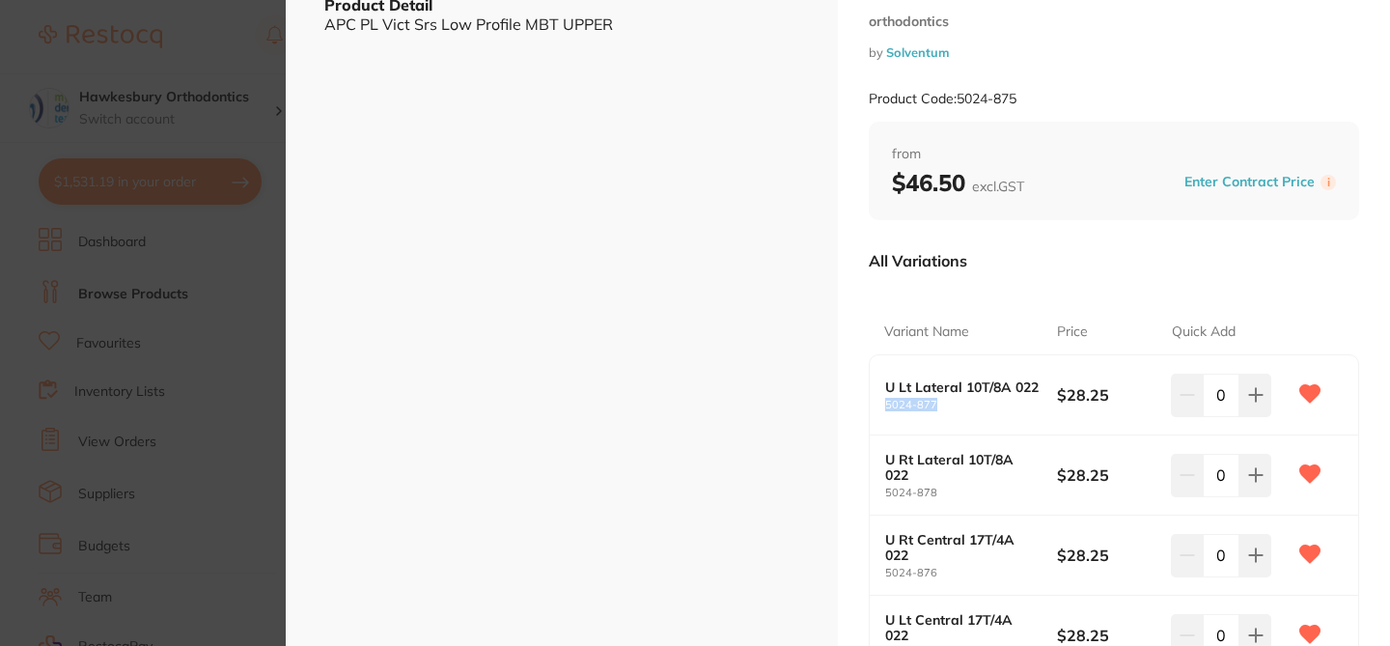
drag, startPoint x: 946, startPoint y: 404, endPoint x: 883, endPoint y: 405, distance: 62.7
click at [885, 405] on small "5024-877" at bounding box center [971, 405] width 172 height 13
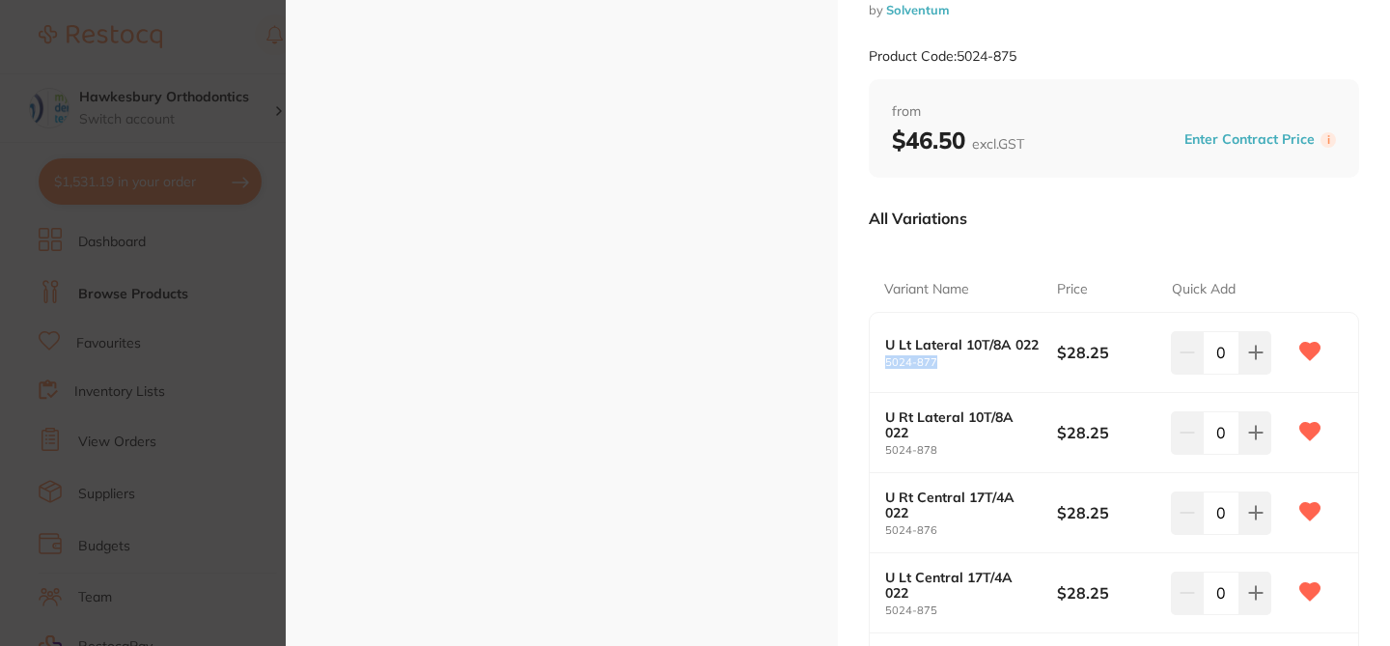
scroll to position [154, 0]
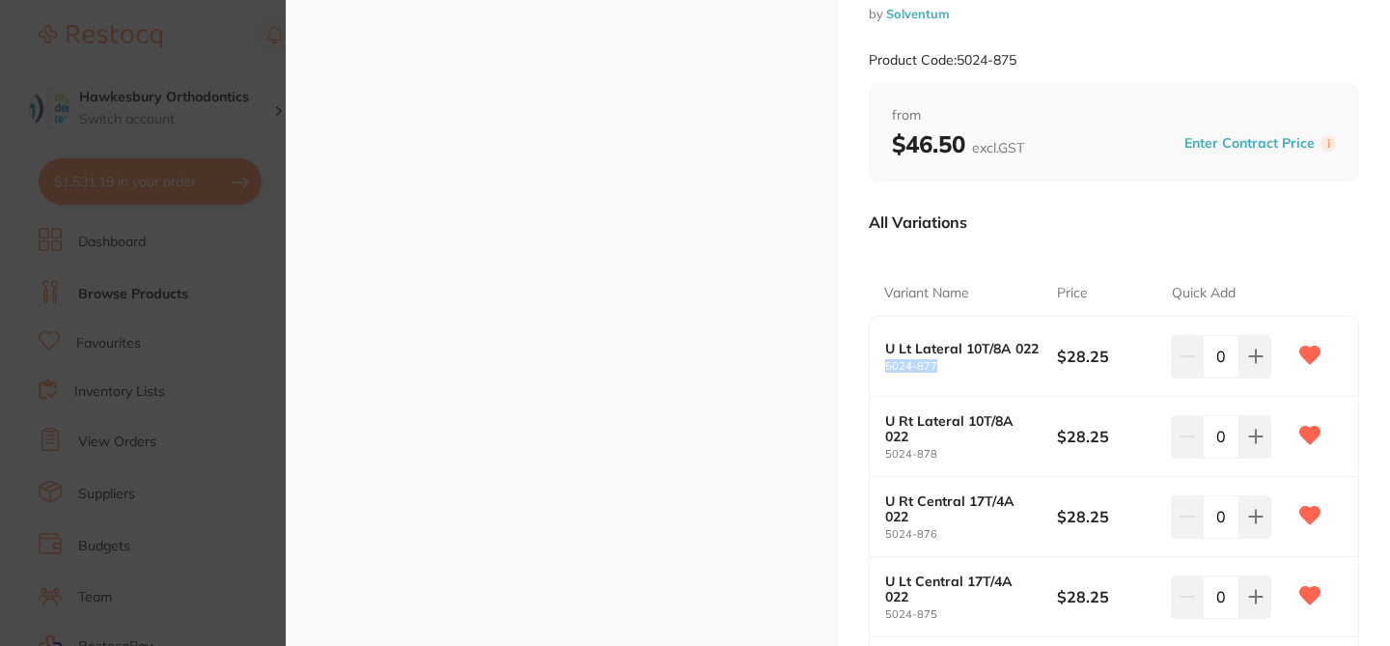
copy small "5024-877"
click at [233, 53] on section "APC PL Vict Srs Low Profile MBT UPPER 5/Pk orthodontics by Solventum Product Co…" at bounding box center [695, 323] width 1390 height 646
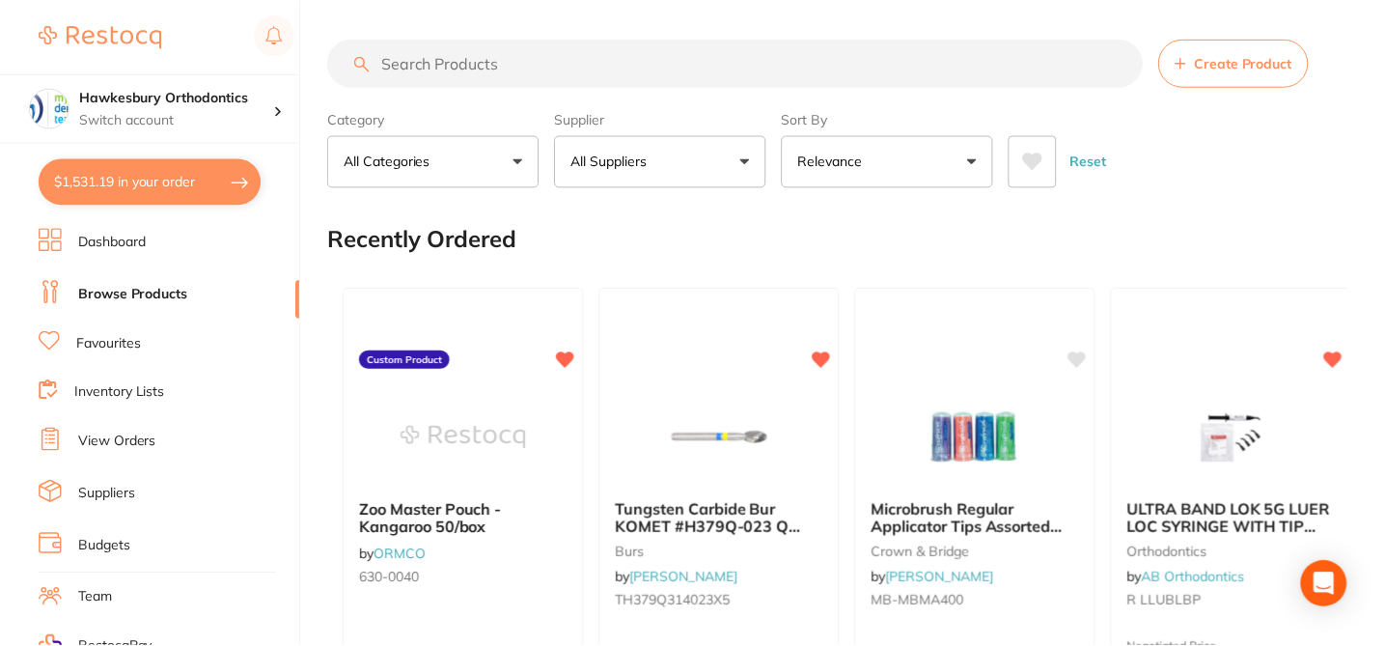
scroll to position [2, 0]
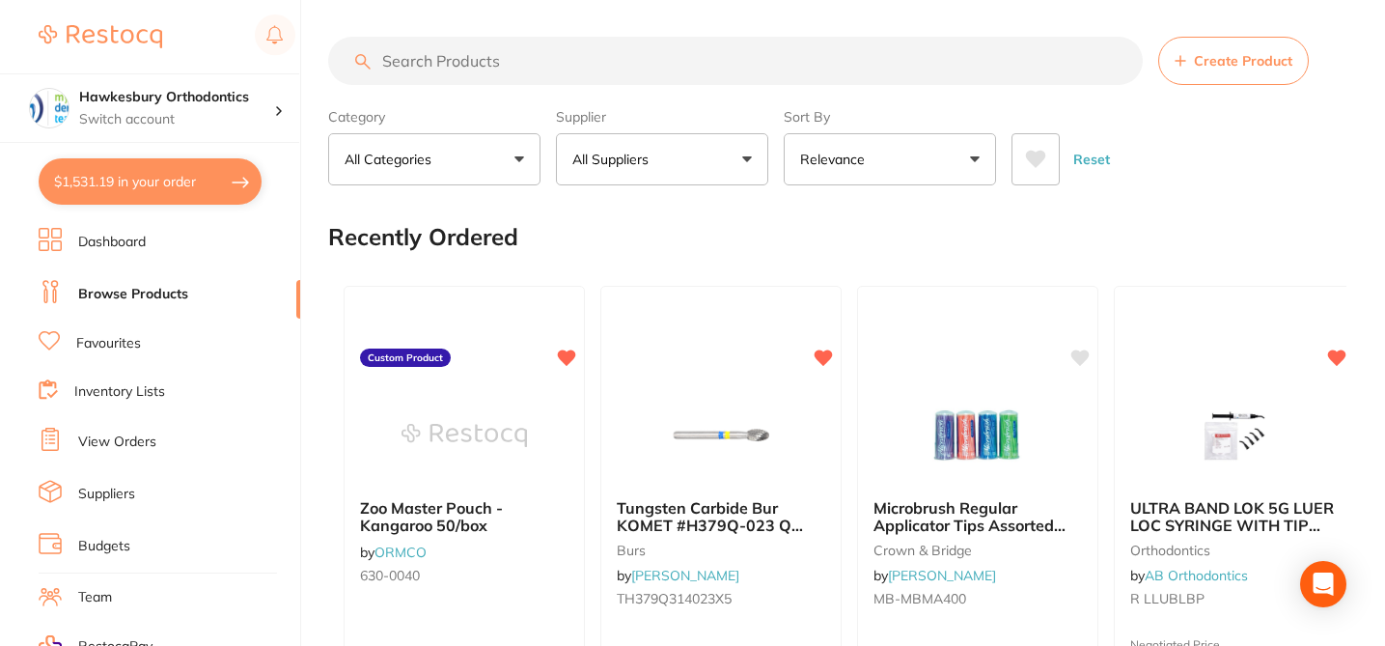
click at [497, 71] on input "search" at bounding box center [735, 61] width 815 height 48
paste input "5024-892"
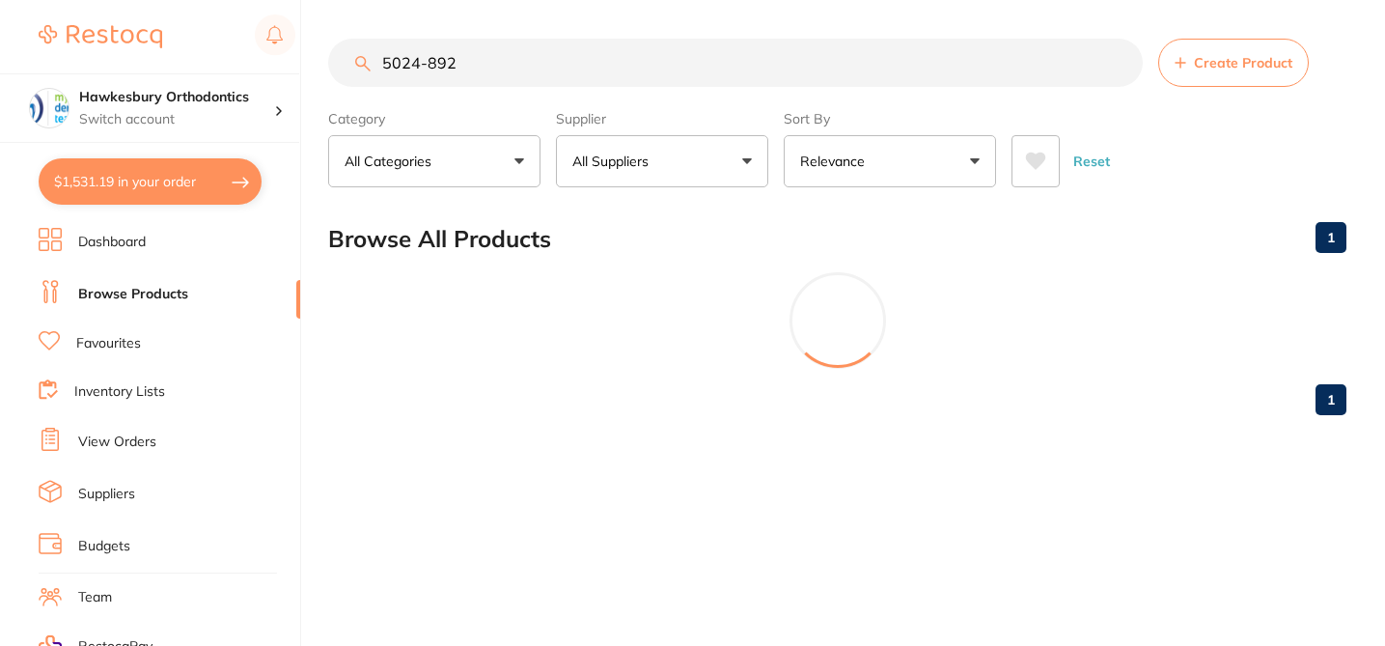
scroll to position [0, 0]
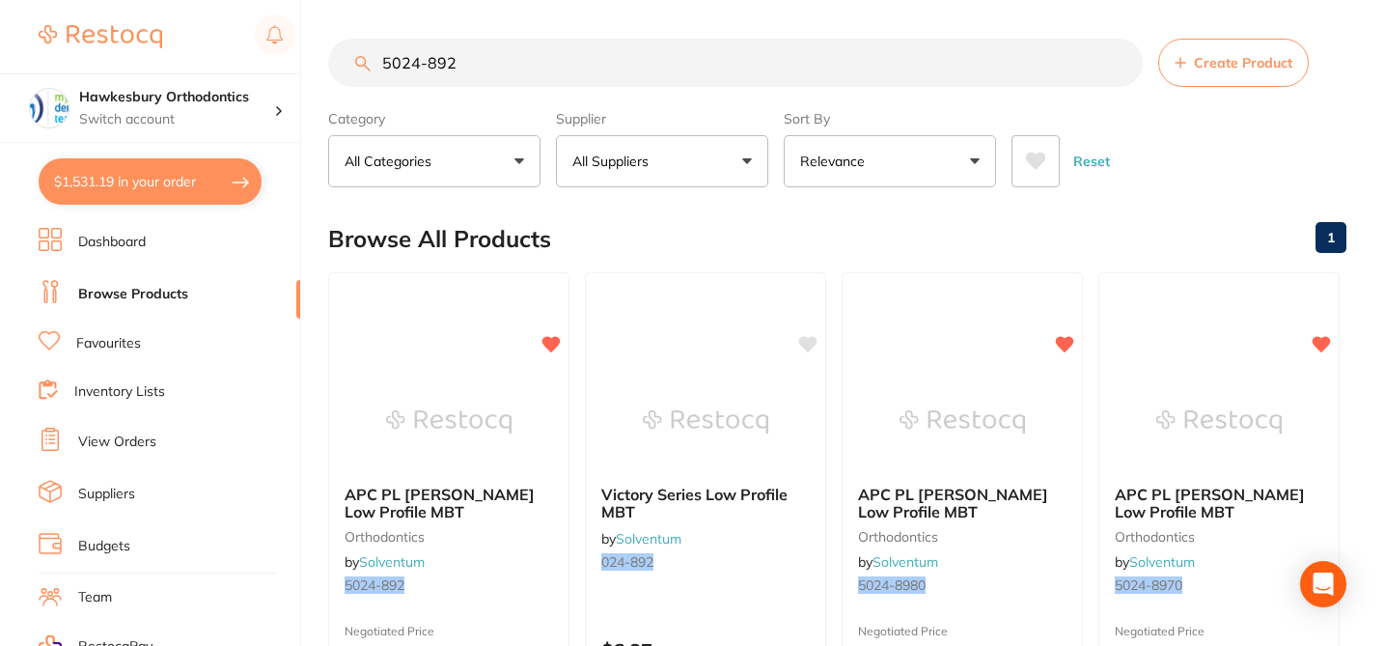
click at [989, 246] on div "Browse All Products 1" at bounding box center [837, 239] width 1018 height 65
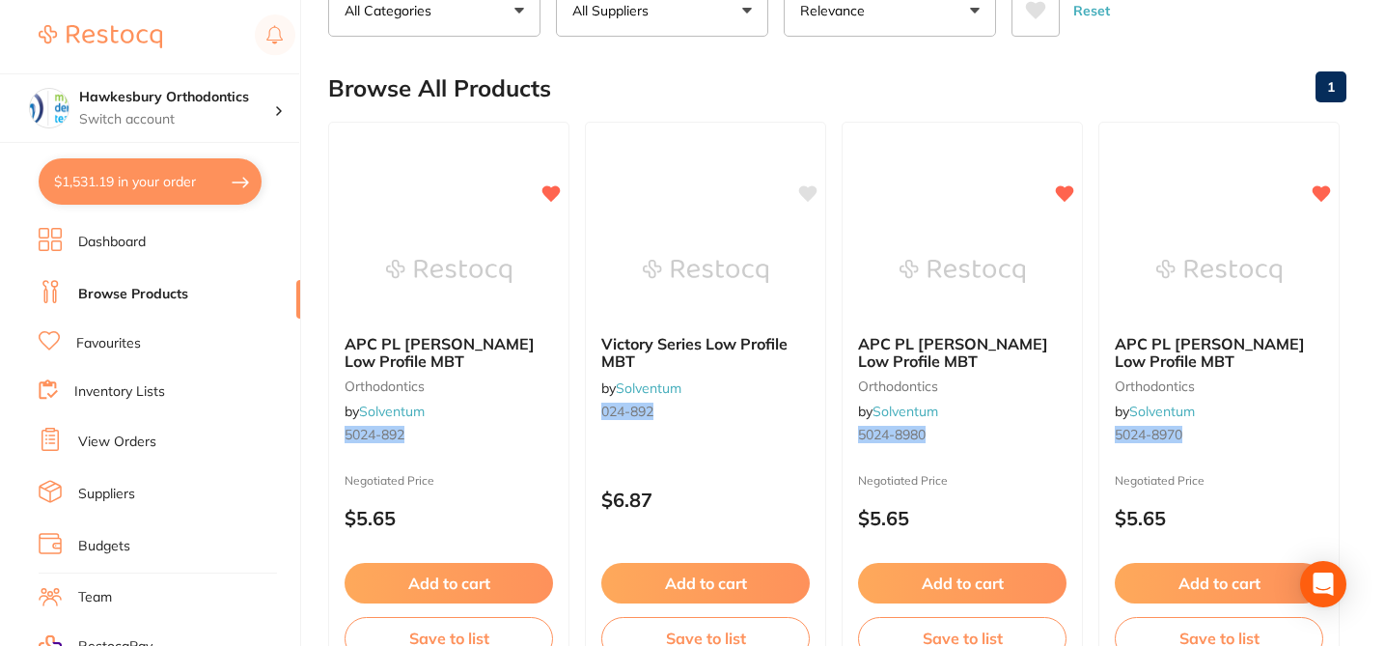
scroll to position [154, 0]
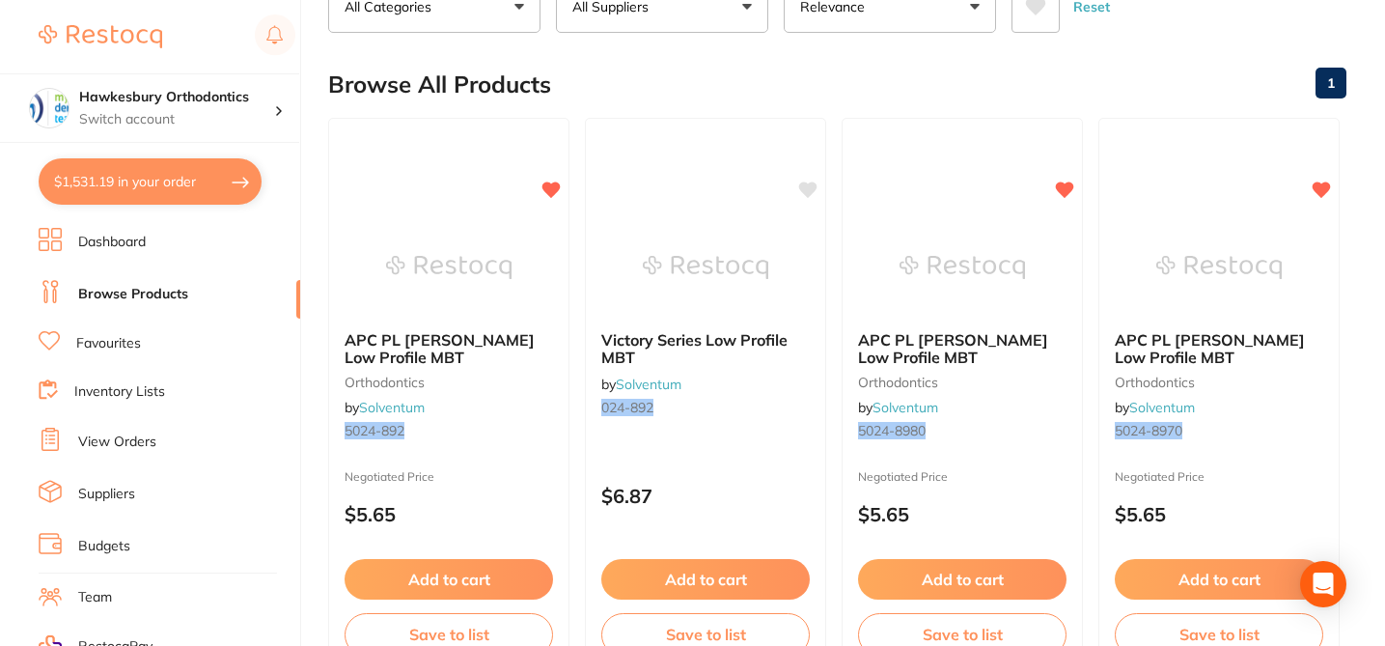
click at [872, 69] on div "Browse All Products 1" at bounding box center [837, 84] width 1018 height 65
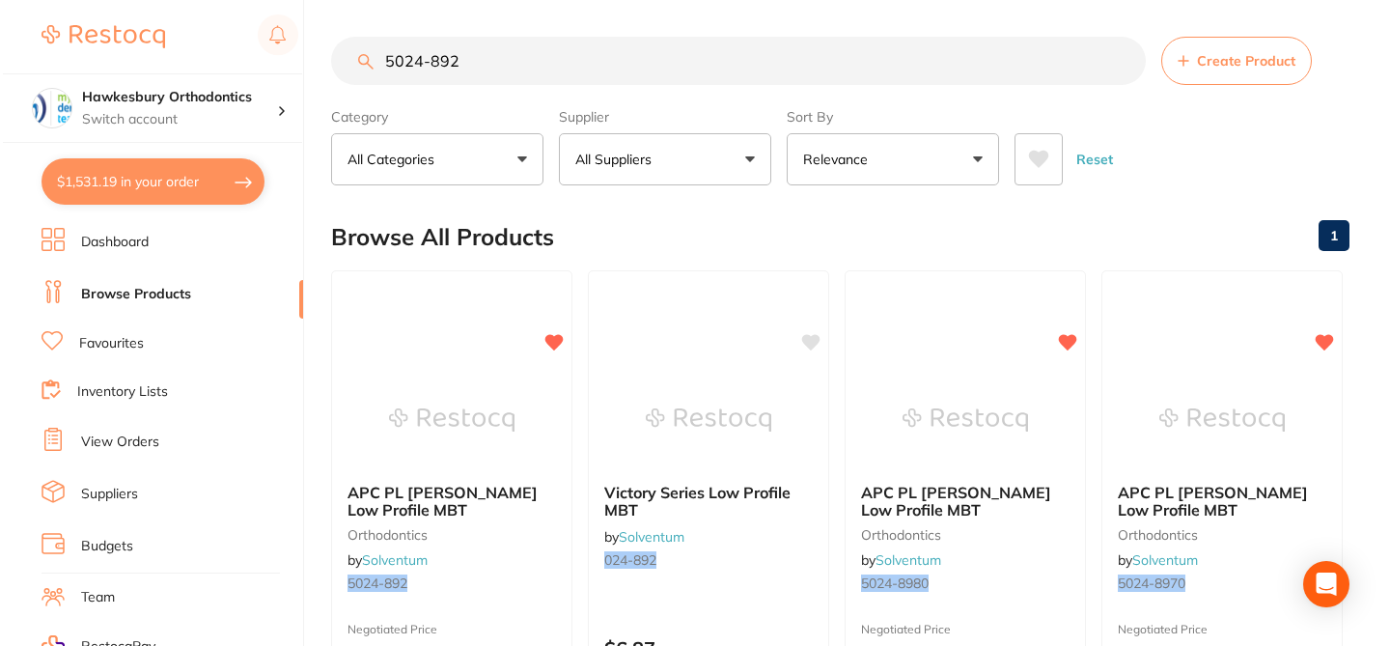
scroll to position [0, 0]
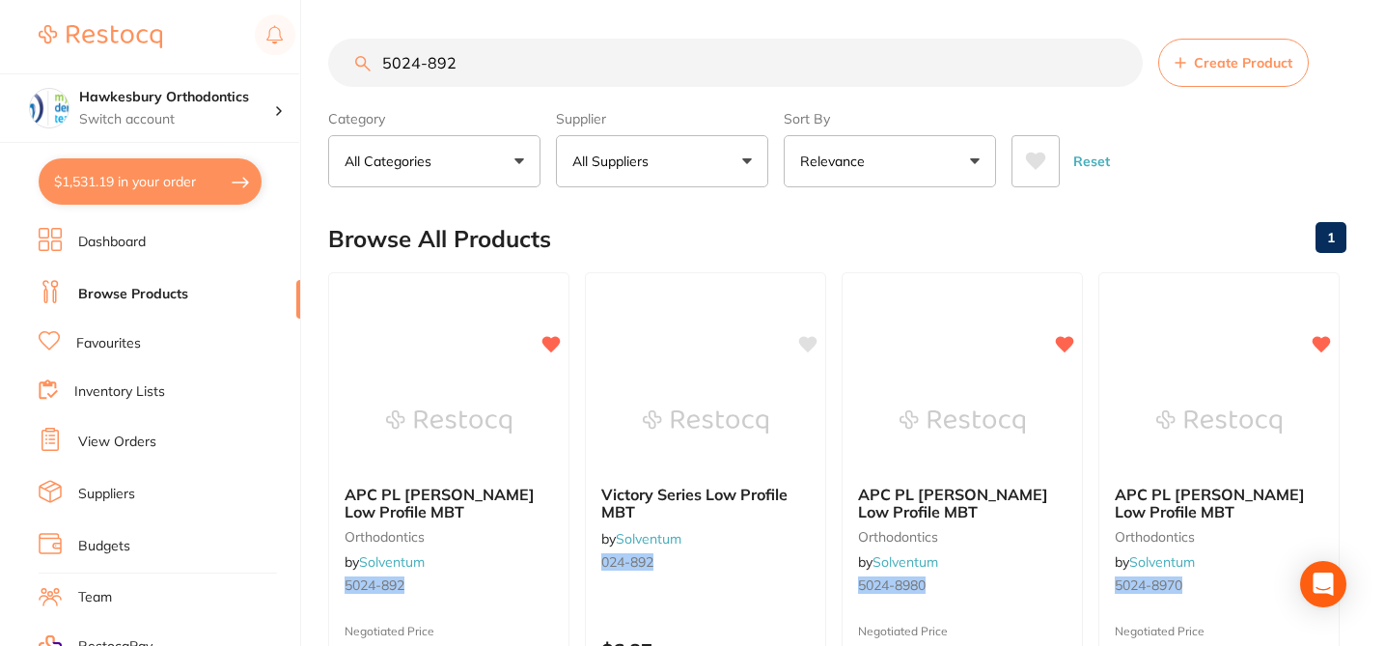
drag, startPoint x: 474, startPoint y: 74, endPoint x: 345, endPoint y: 60, distance: 130.1
click at [345, 61] on input "5024-892" at bounding box center [735, 63] width 815 height 48
paste input "80"
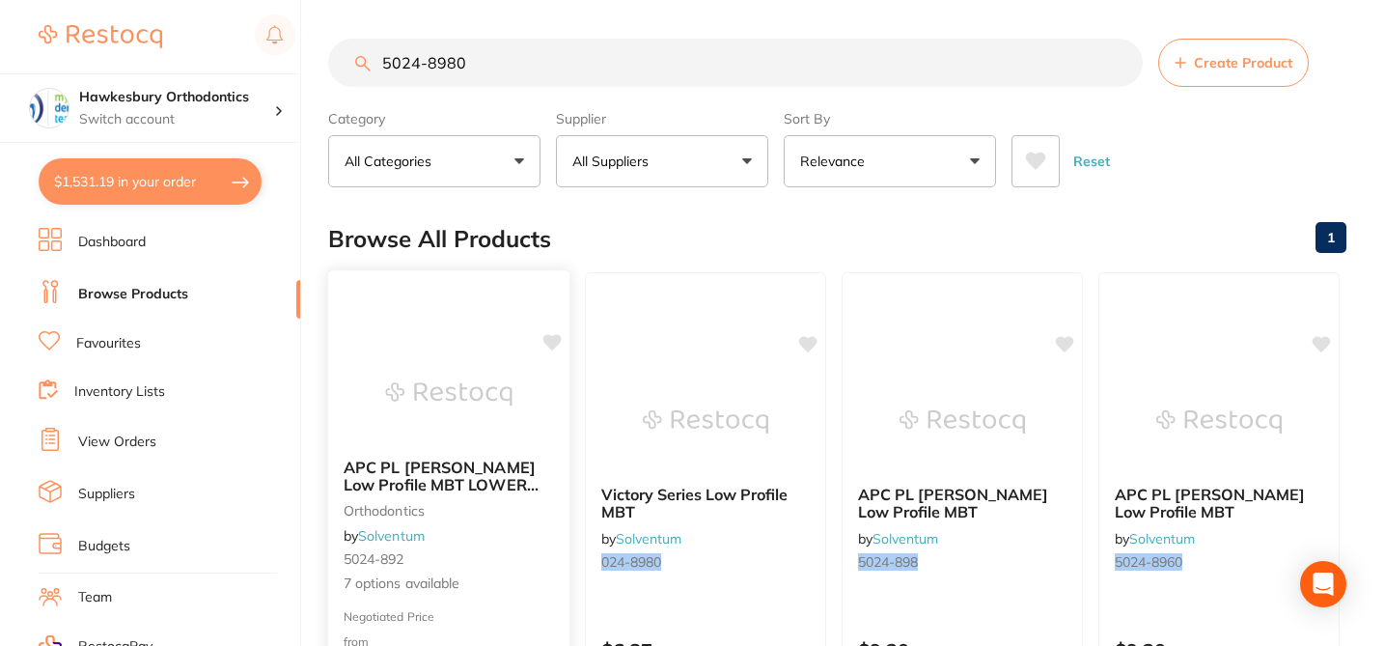
type input "5024-8980"
click at [551, 338] on icon at bounding box center [552, 342] width 18 height 16
click at [525, 524] on div "APC PL Vict Srs Low Profile MBT LOWER 5/Pk orthodontics by Solventum 5024-892 7…" at bounding box center [448, 526] width 241 height 167
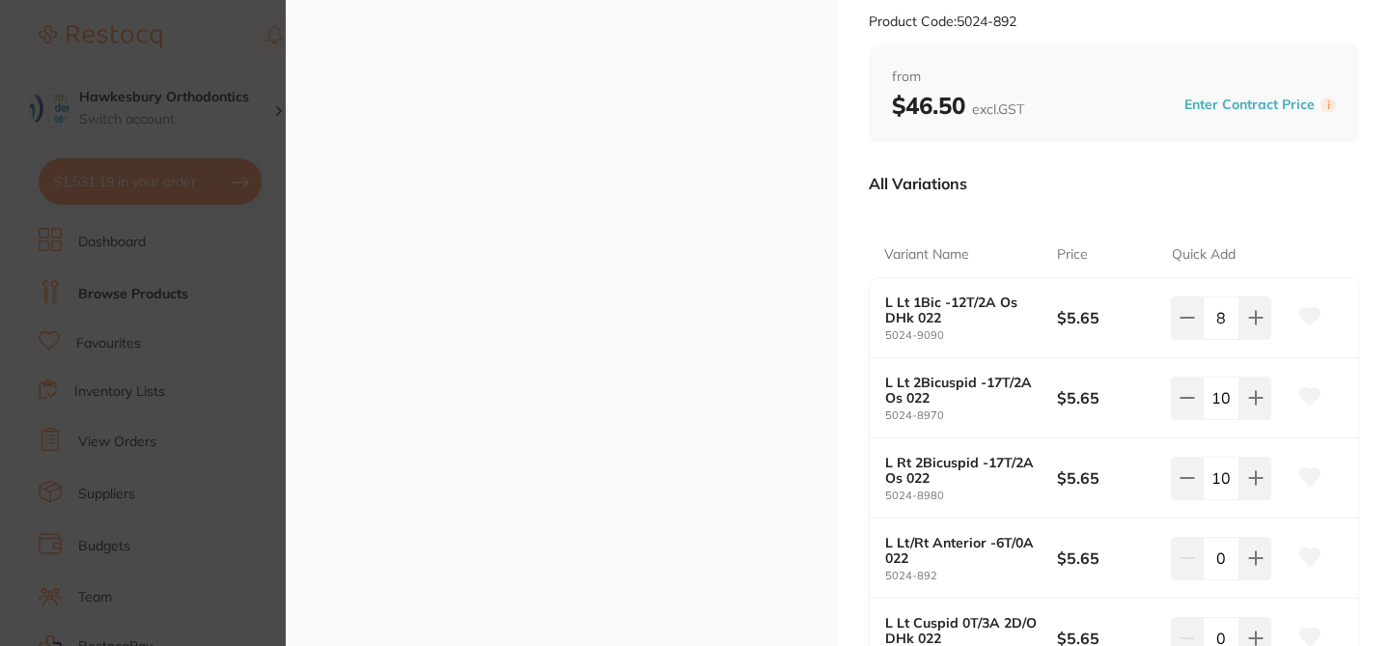
scroll to position [232, 0]
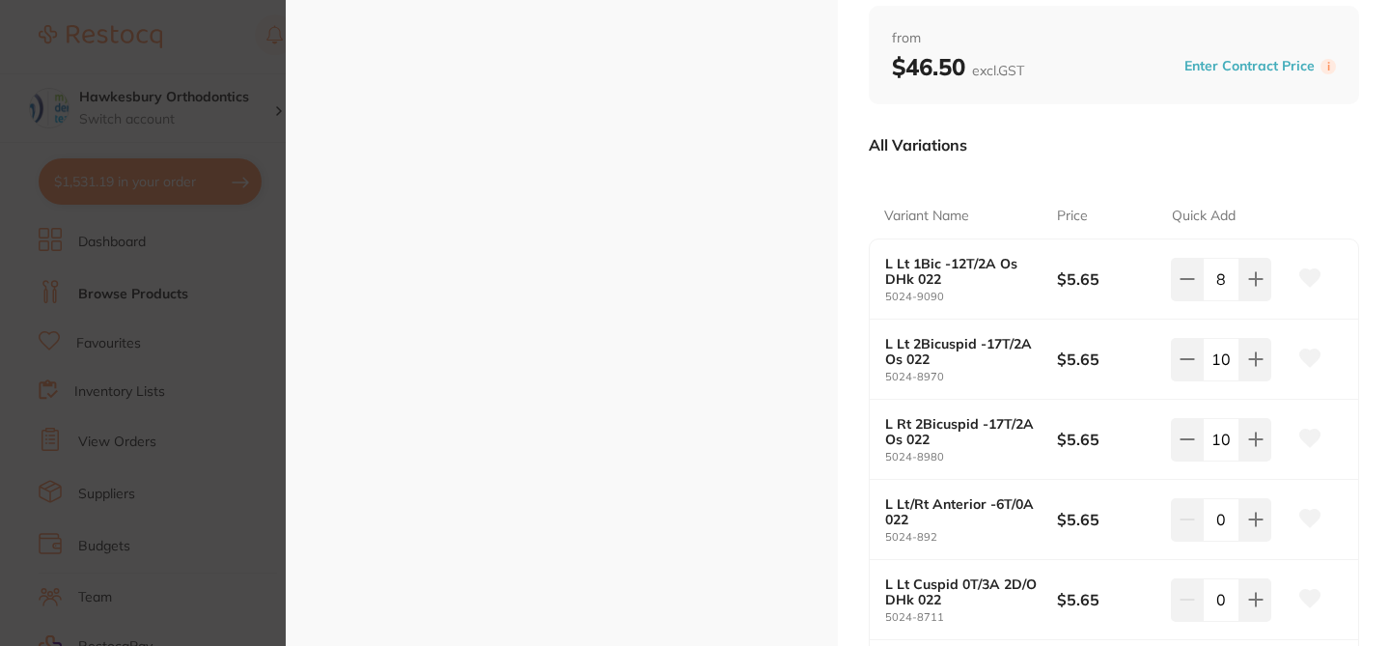
click at [1206, 70] on button "Enter Contract Price" at bounding box center [1249, 66] width 142 height 18
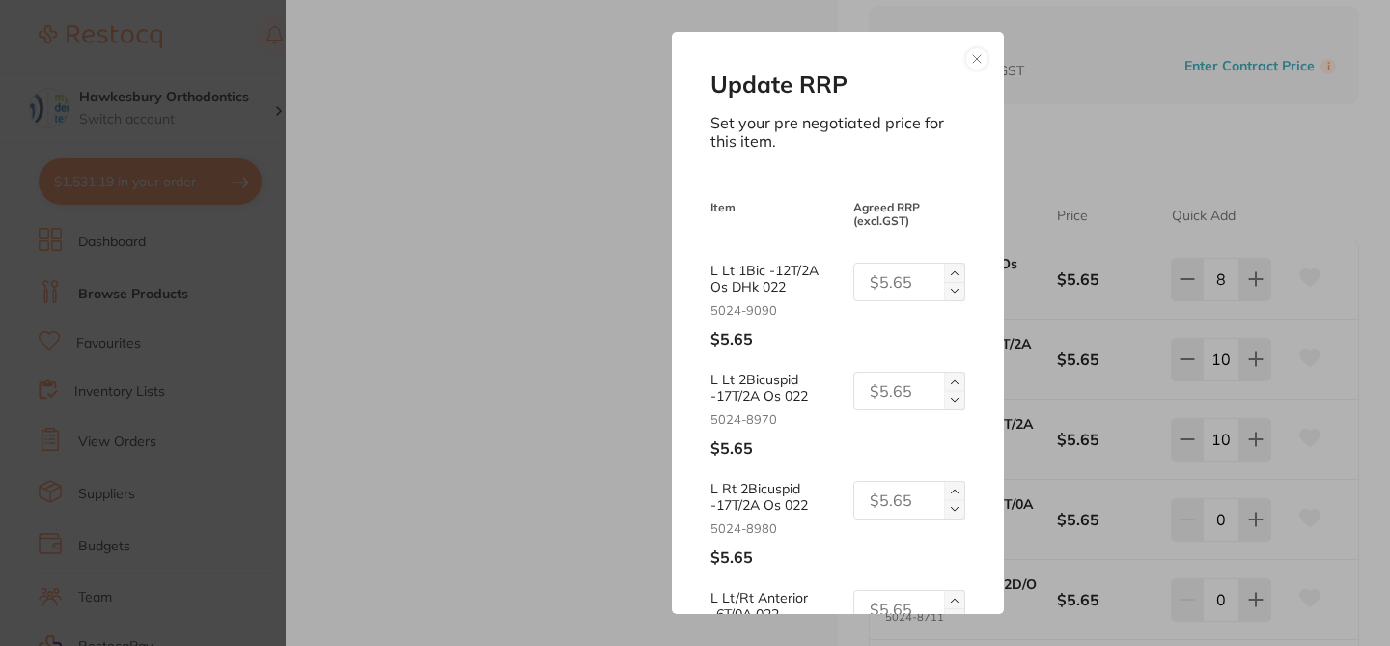
click at [863, 269] on input "text" at bounding box center [909, 282] width 112 height 39
drag, startPoint x: 915, startPoint y: 288, endPoint x: 850, endPoint y: 288, distance: 64.7
click at [853, 288] on input "28.25" at bounding box center [909, 282] width 112 height 39
type input "28.25"
click at [889, 394] on input "text" at bounding box center [909, 391] width 112 height 39
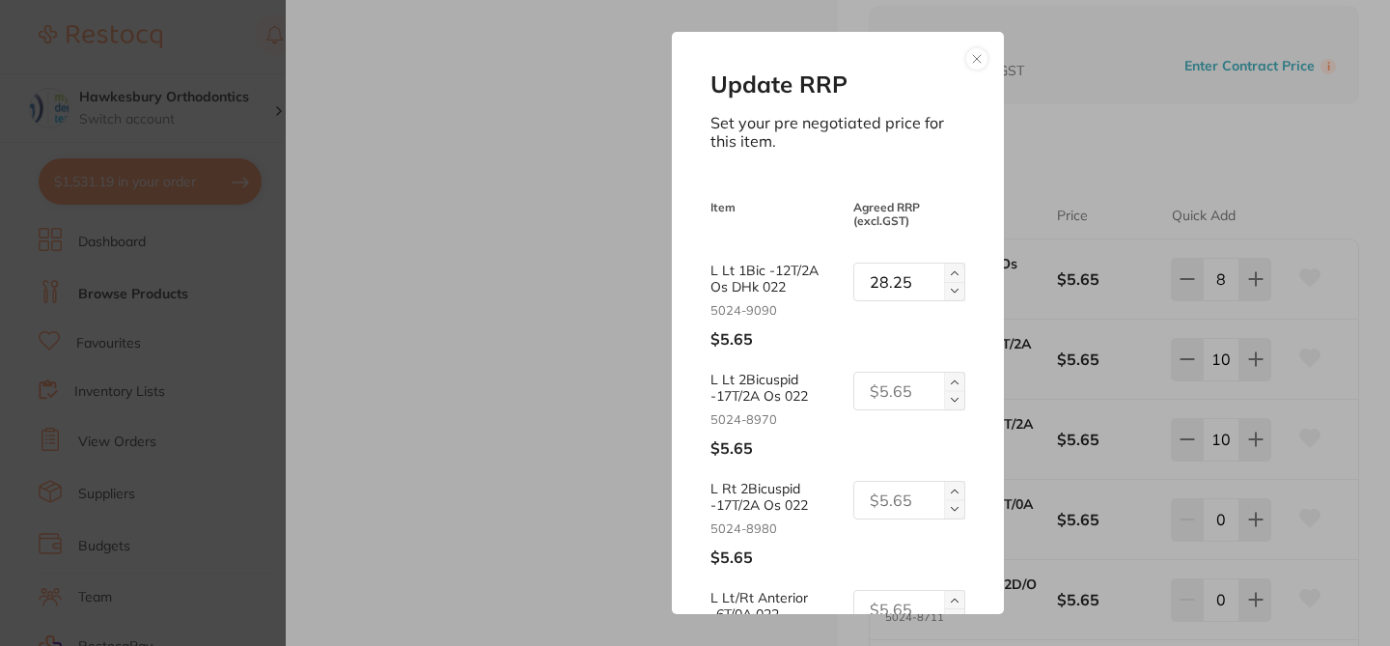
paste input "28.25"
type input "28.25"
click at [886, 499] on input "text" at bounding box center [909, 500] width 112 height 39
paste input "28.25"
type input "28.25"
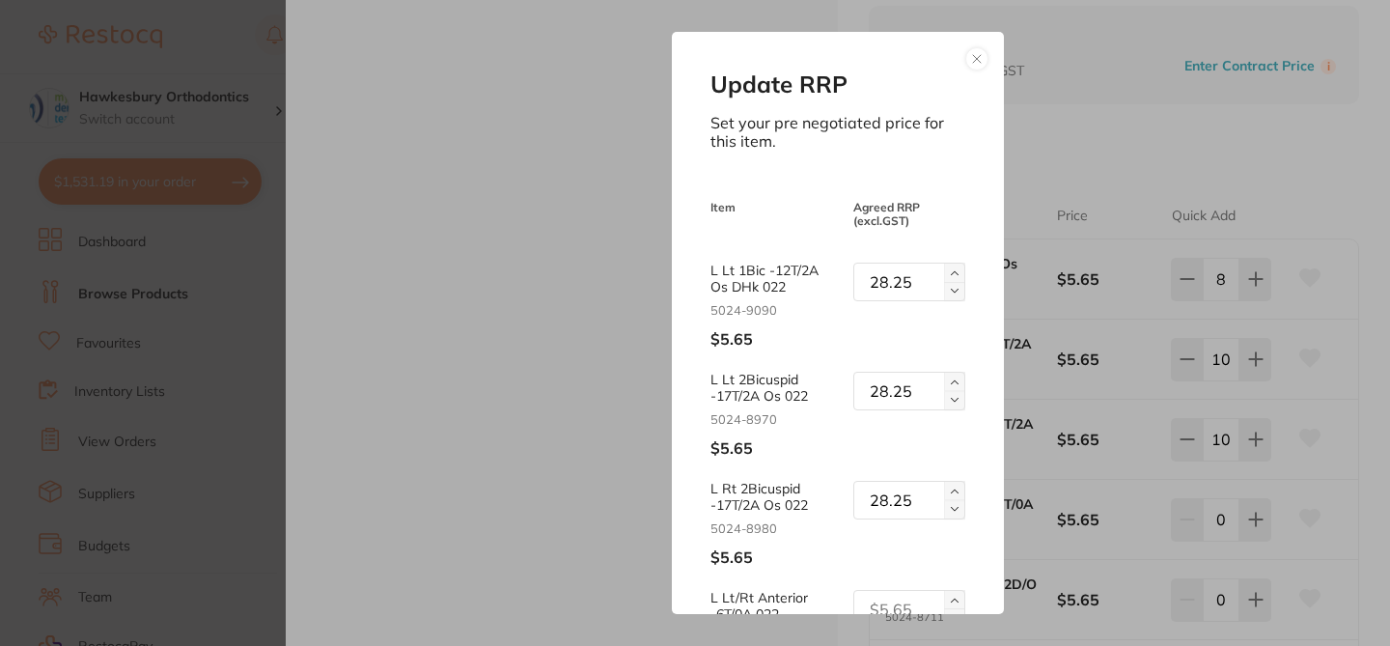
click at [976, 460] on div "Update RRP Set your pre negotiated price for this item. Item Agreed RRP (excl. …" at bounding box center [837, 322] width 331 height 581
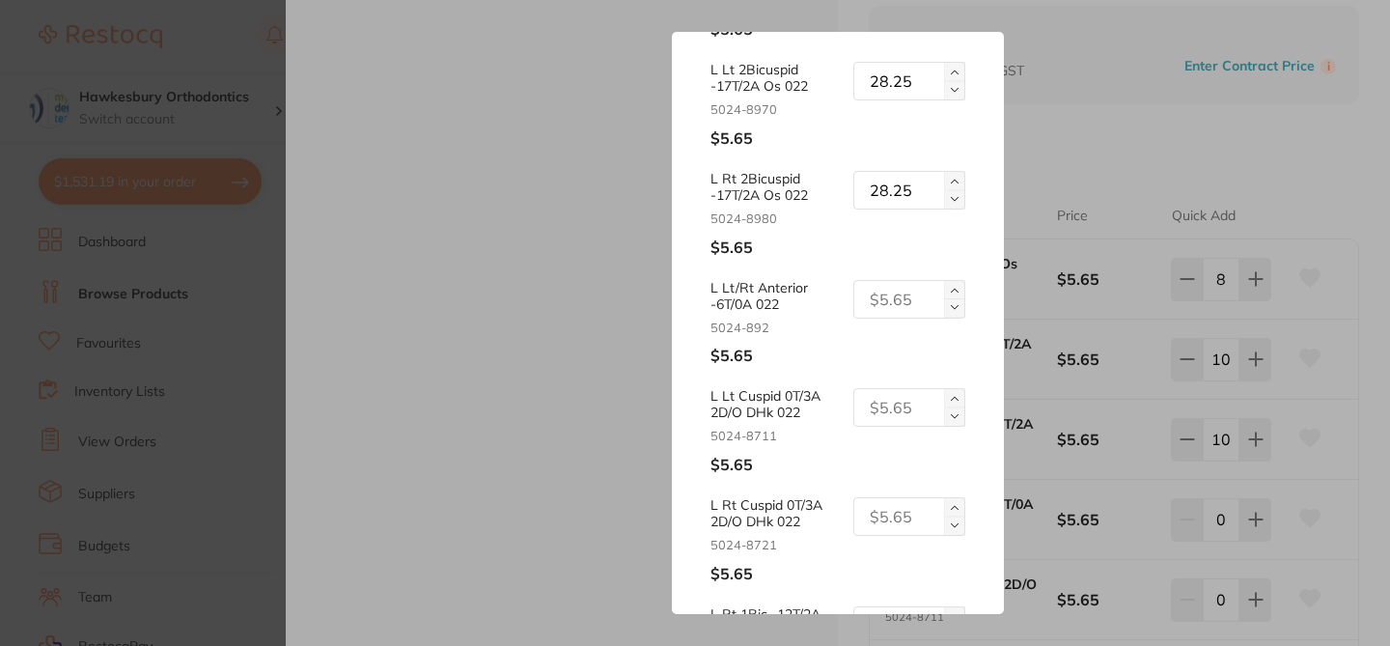
scroll to position [347, 0]
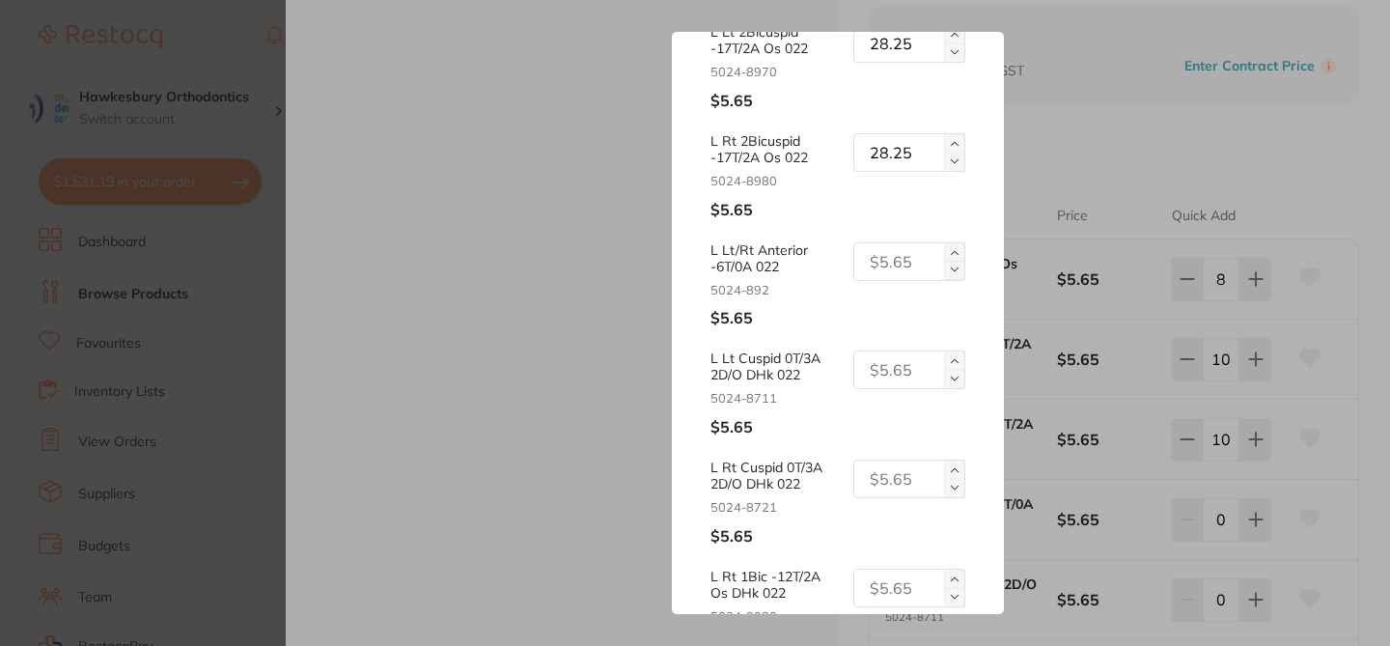
click at [897, 259] on input "text" at bounding box center [909, 261] width 112 height 39
paste input "28.25"
type input "28.25"
click at [878, 356] on input "text" at bounding box center [909, 369] width 112 height 39
paste input "28.25"
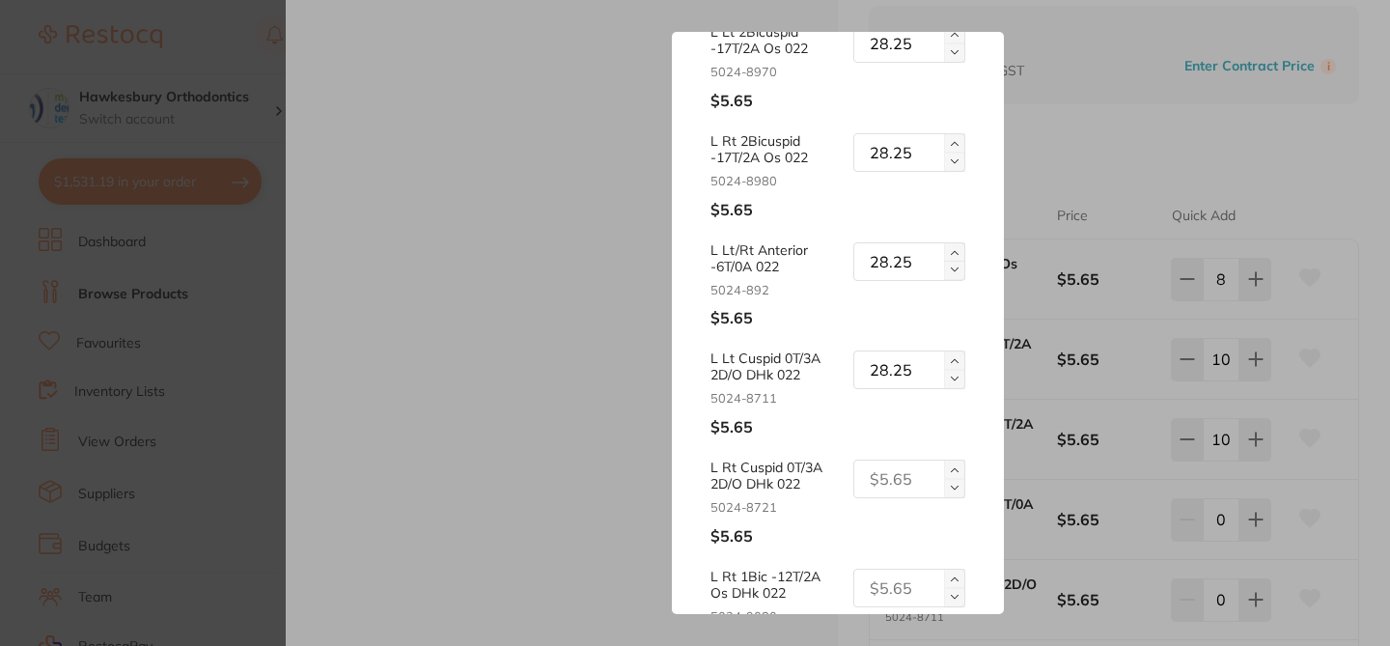
type input "28.25"
click at [880, 479] on input "text" at bounding box center [909, 478] width 112 height 39
paste input "28.25"
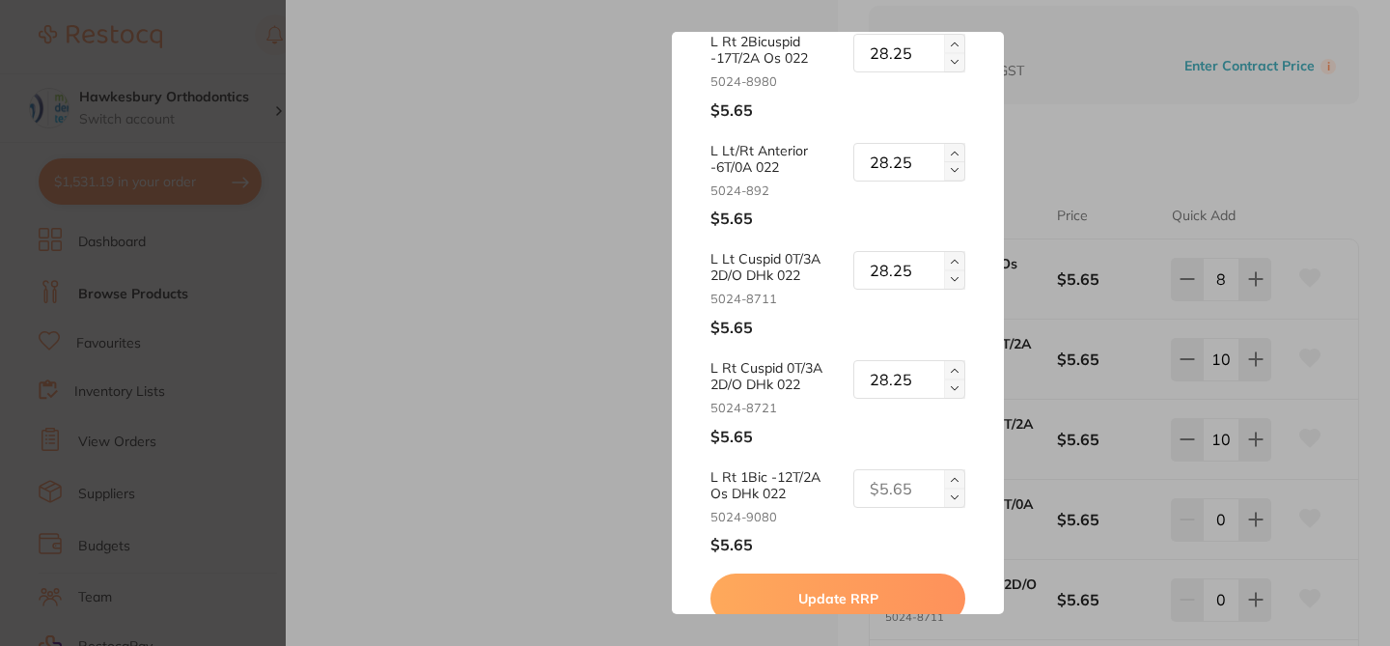
scroll to position [461, 0]
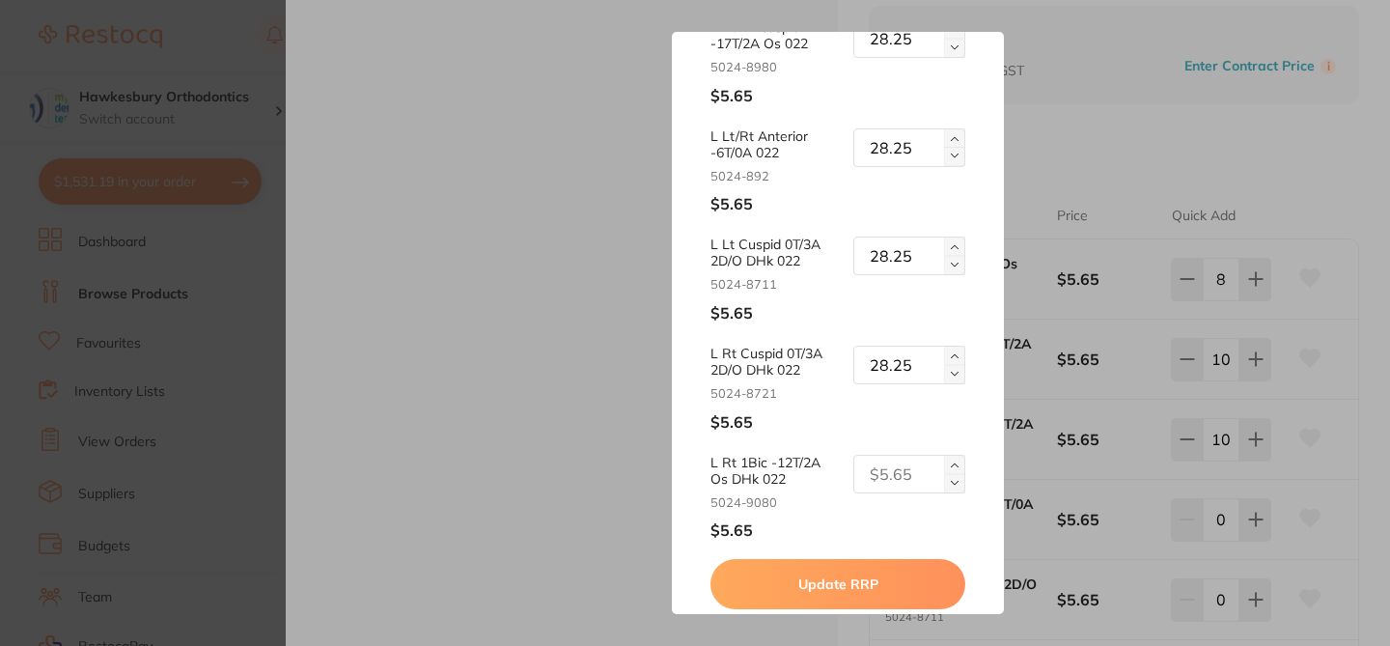
type input "28.25"
click at [899, 475] on input "text" at bounding box center [909, 474] width 112 height 39
paste input "28.25"
type input "28.25"
click at [898, 594] on button "Update RRP" at bounding box center [837, 584] width 254 height 50
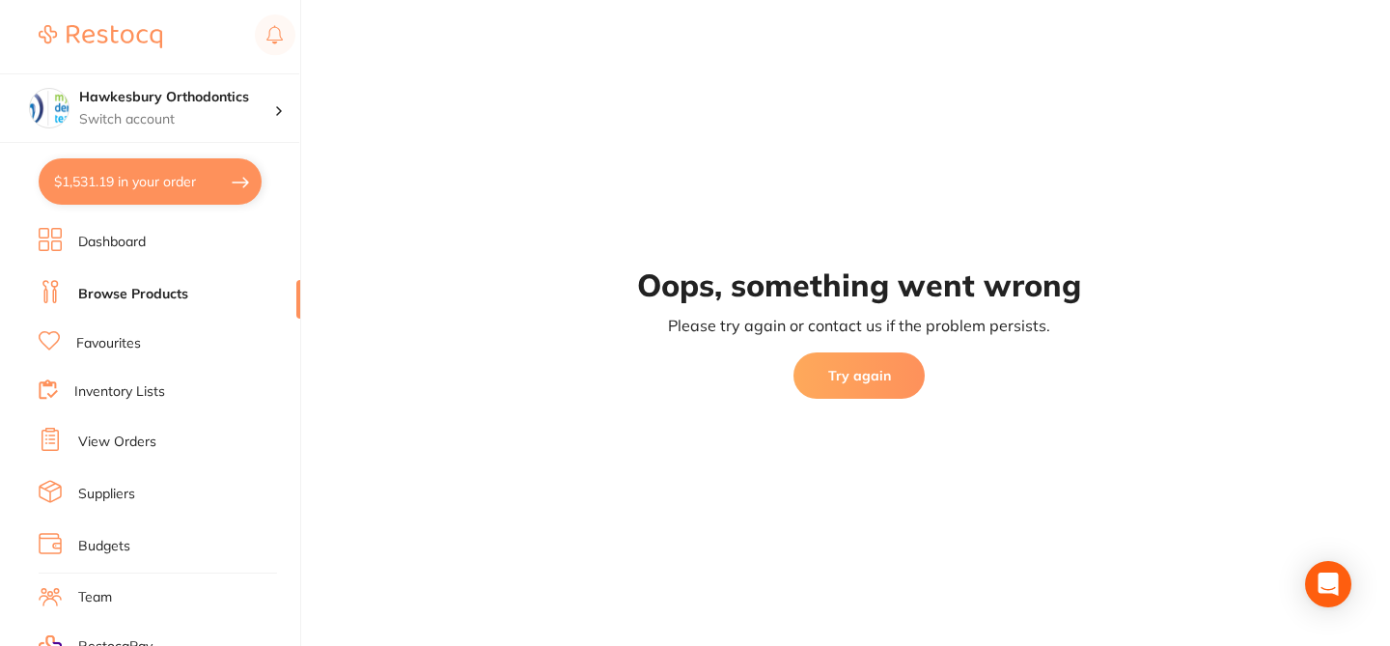
click at [876, 376] on button "Try again" at bounding box center [858, 375] width 131 height 46
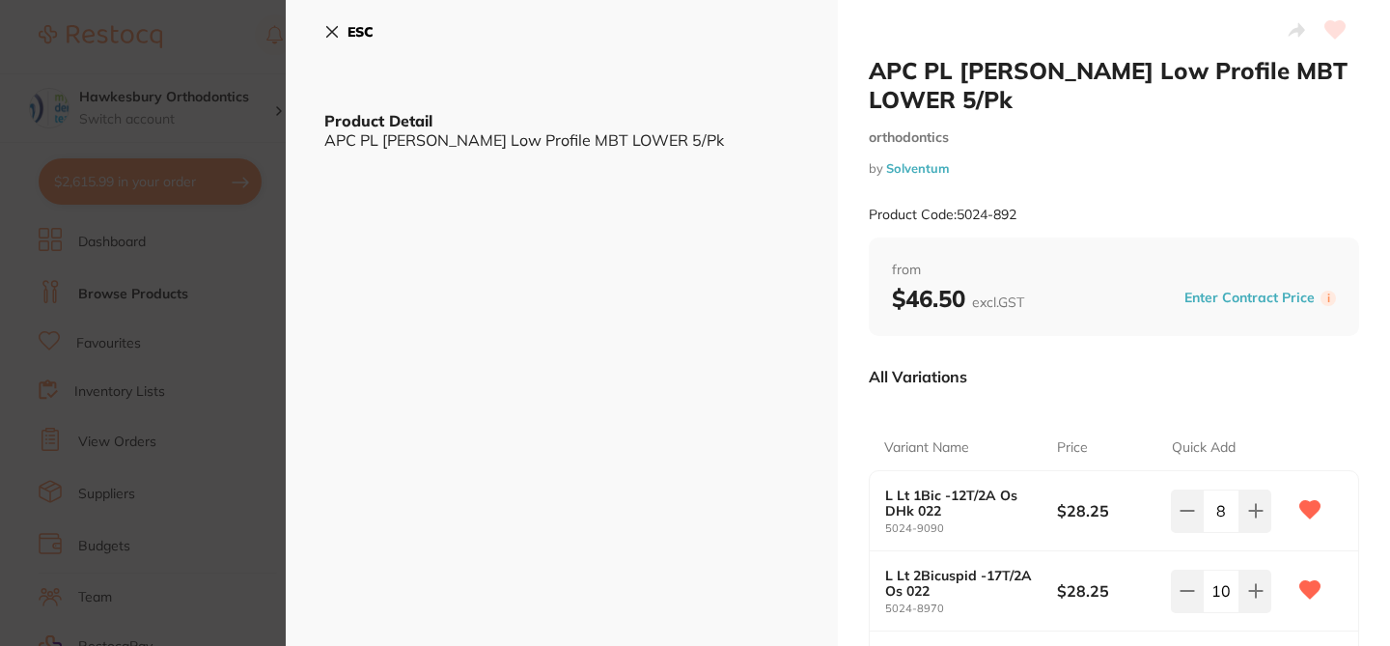
type input "8"
type input "10"
type input "11"
type input "9"
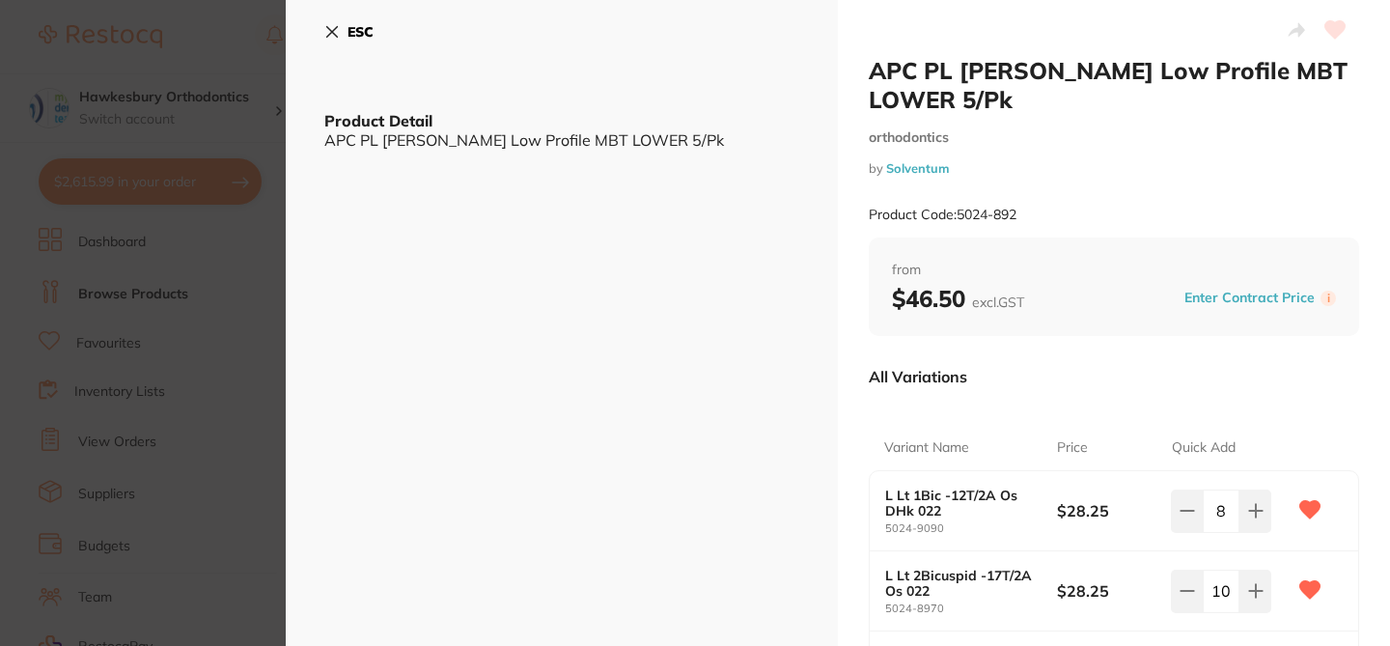
click at [334, 31] on icon at bounding box center [331, 31] width 15 height 15
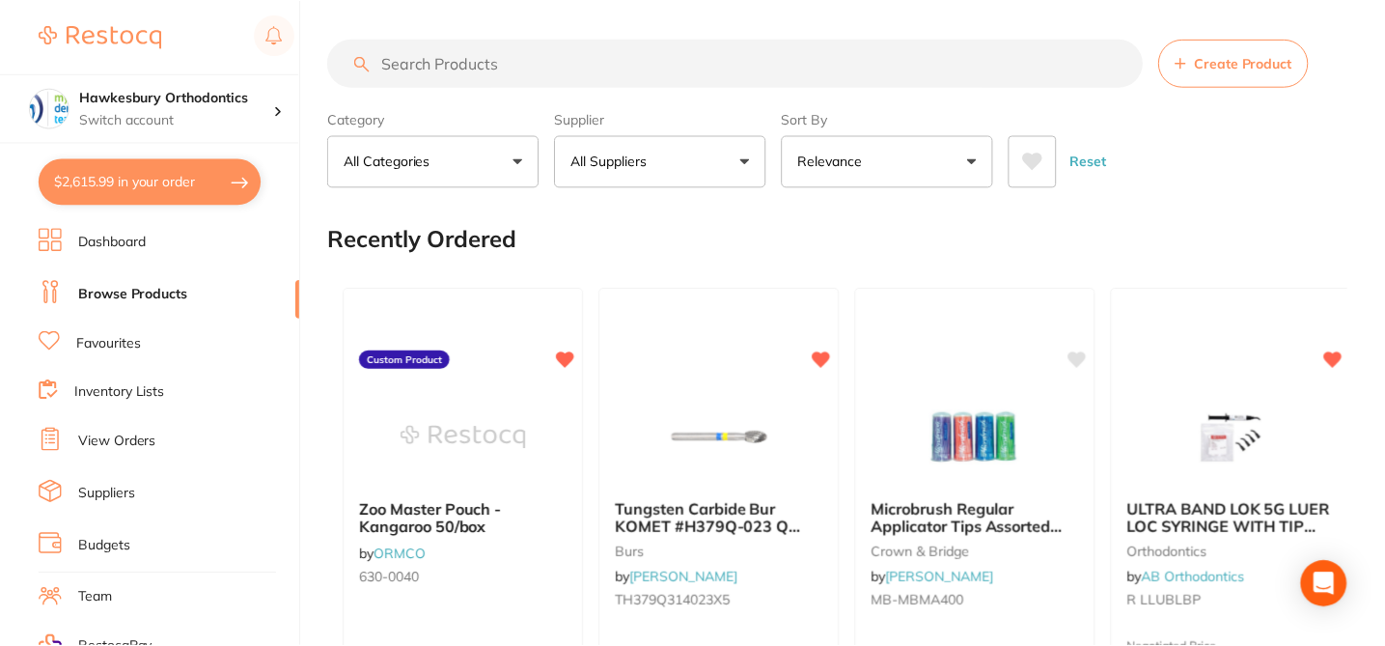
scroll to position [2, 0]
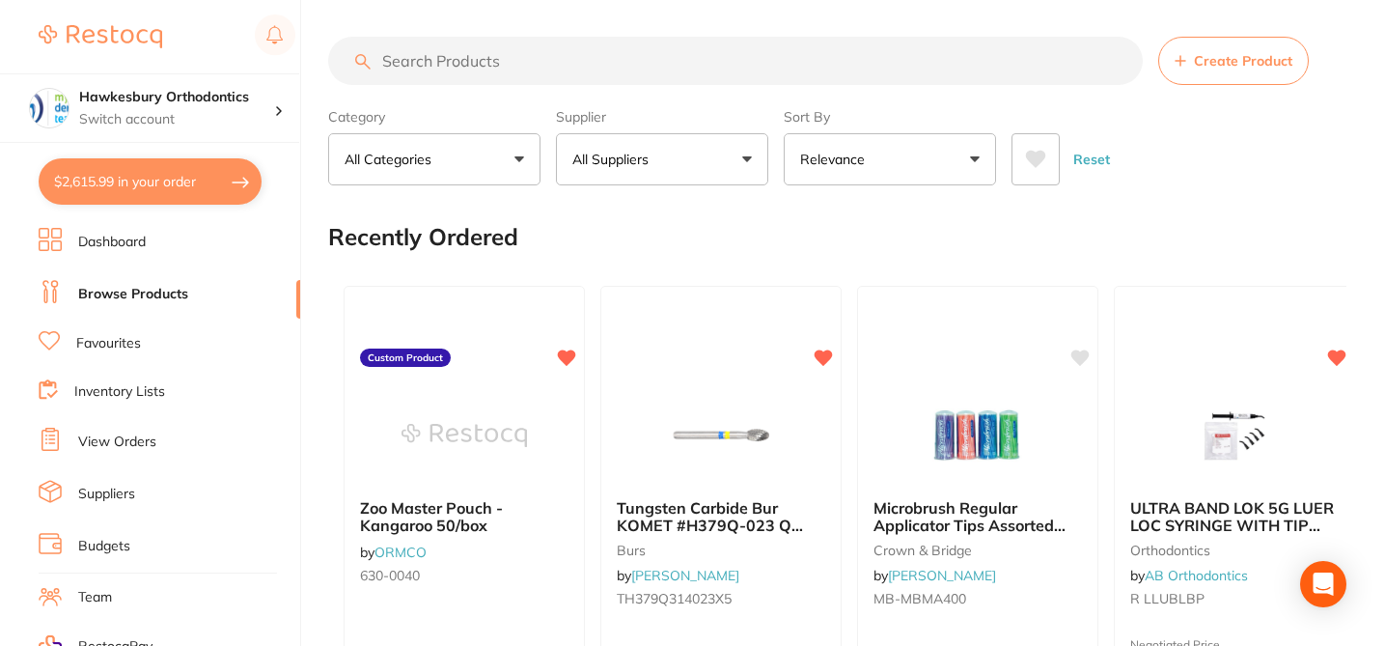
click at [459, 65] on input "search" at bounding box center [735, 61] width 815 height 48
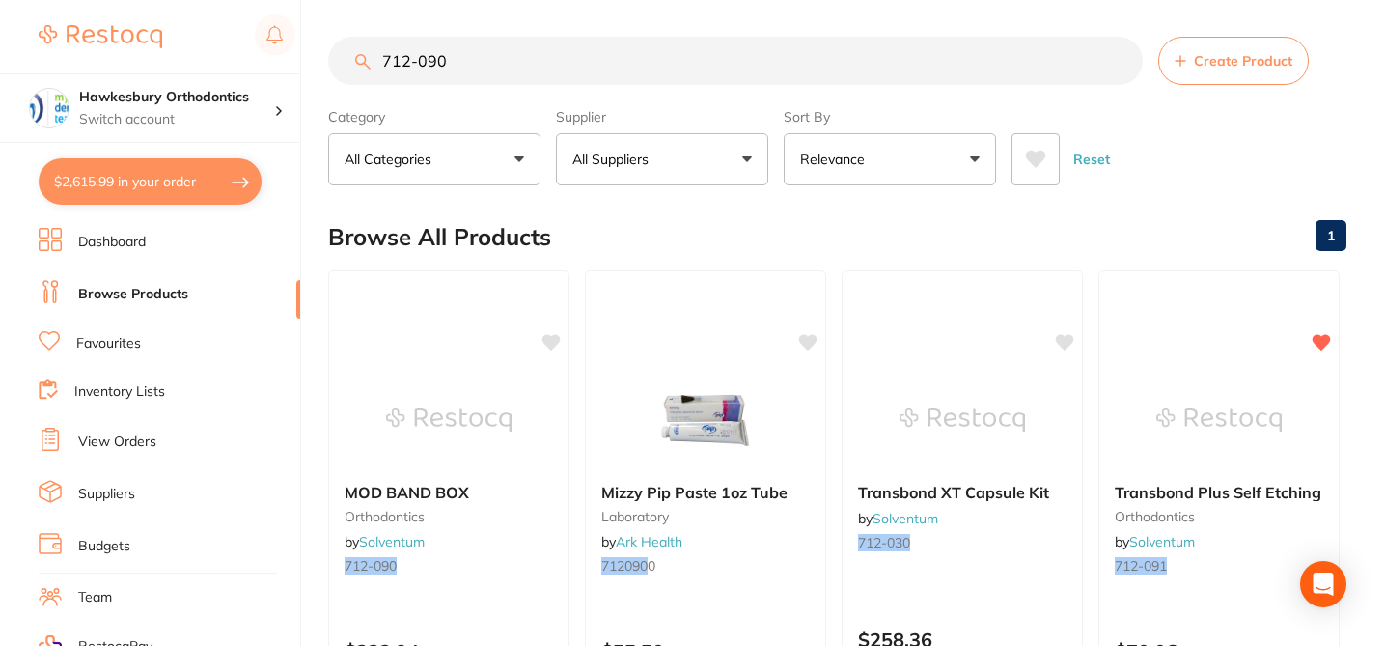
click at [614, 236] on div "Browse All Products 1" at bounding box center [837, 237] width 1018 height 65
drag, startPoint x: 456, startPoint y: 61, endPoint x: 341, endPoint y: 59, distance: 114.9
click at [341, 59] on input "712-090" at bounding box center [735, 61] width 815 height 48
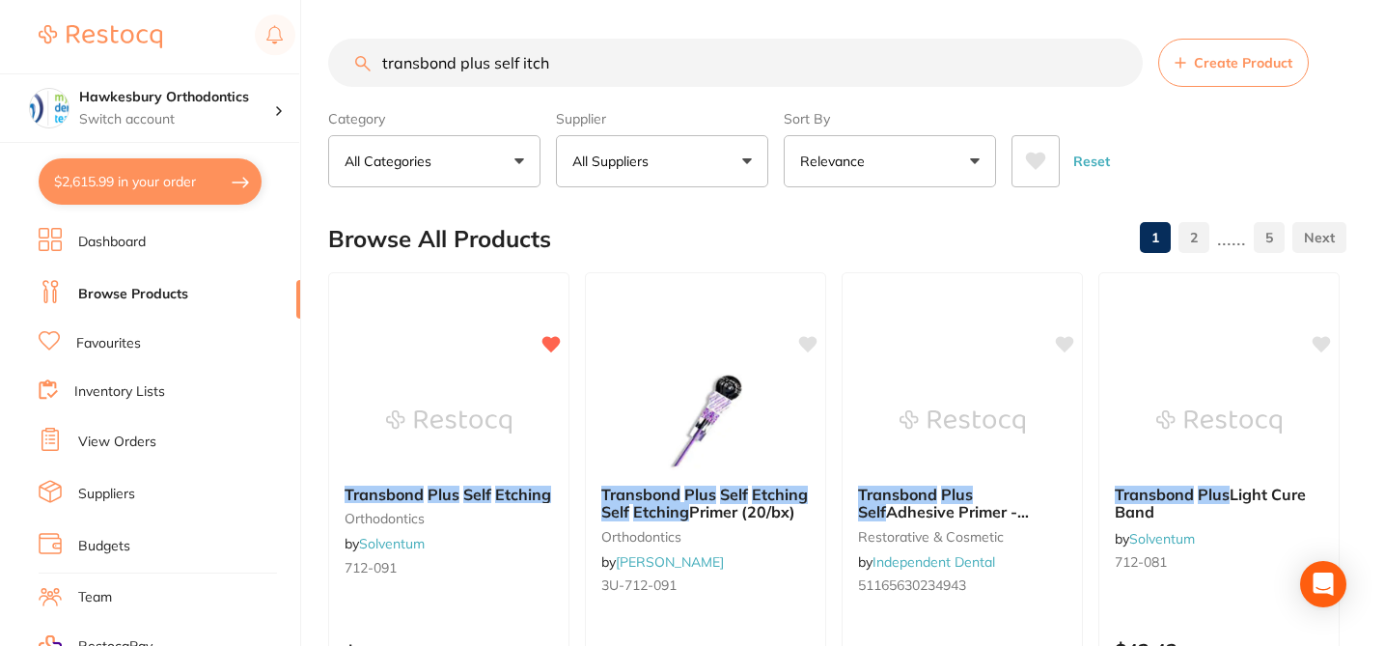
click at [742, 240] on div "Browse All Products 1 2 ...... 5" at bounding box center [837, 239] width 1018 height 65
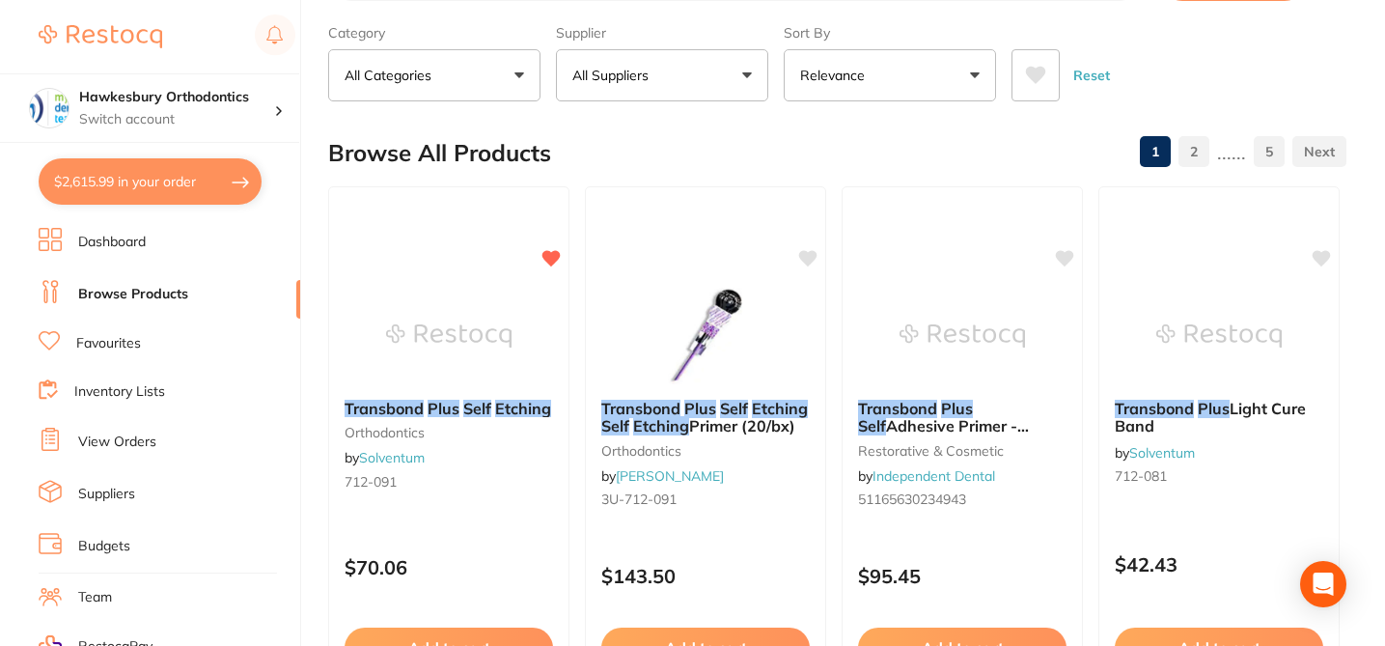
scroll to position [77, 0]
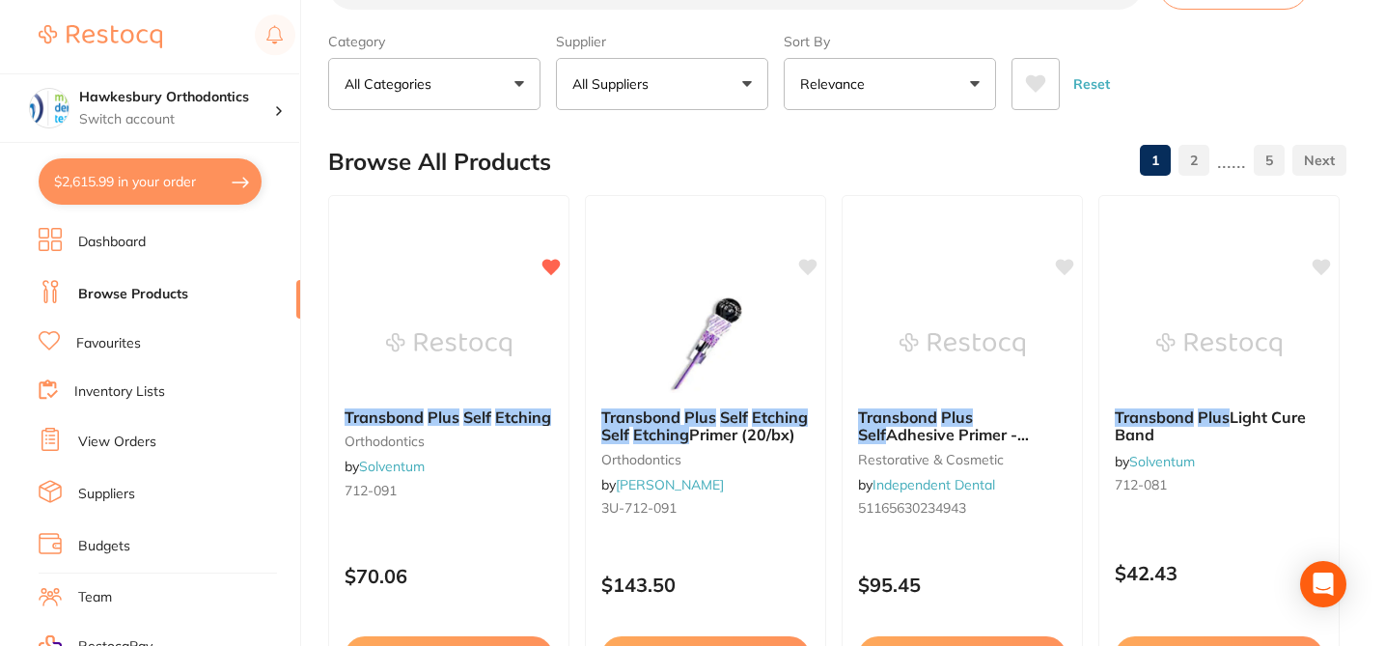
click at [1022, 142] on div "Browse All Products 1 2 ...... 5" at bounding box center [837, 161] width 1018 height 65
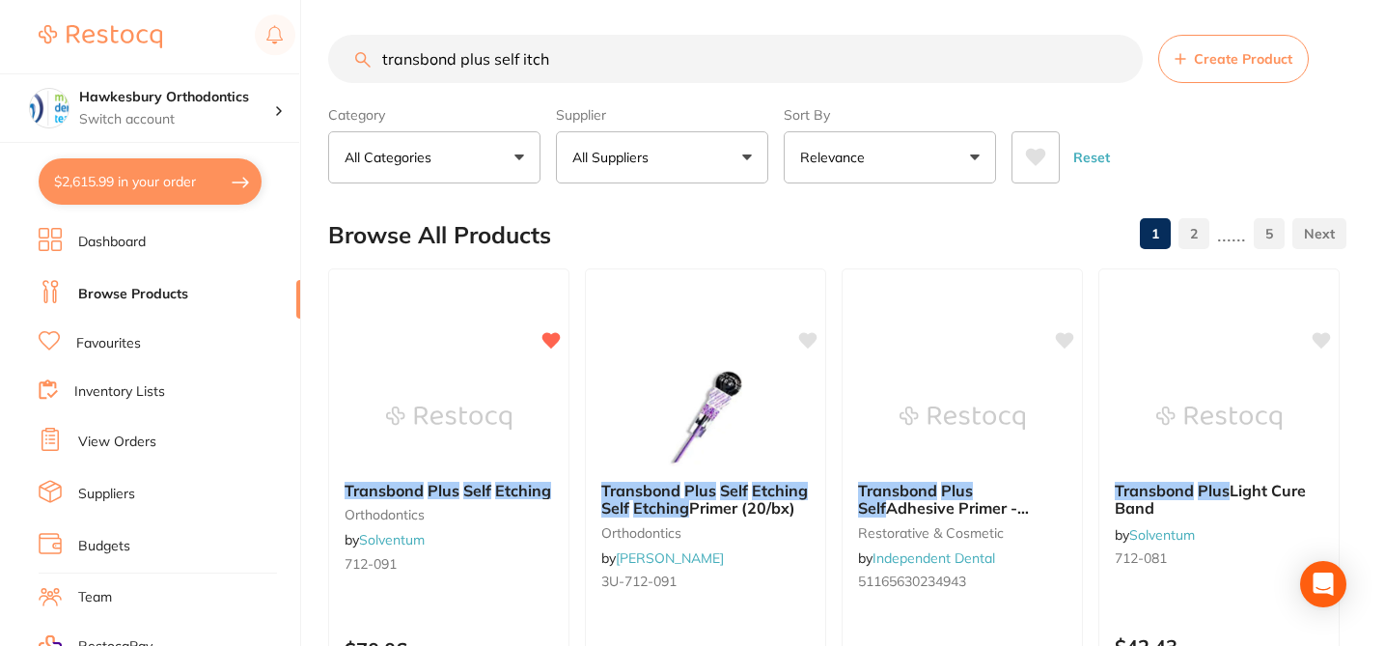
scroll to position [0, 0]
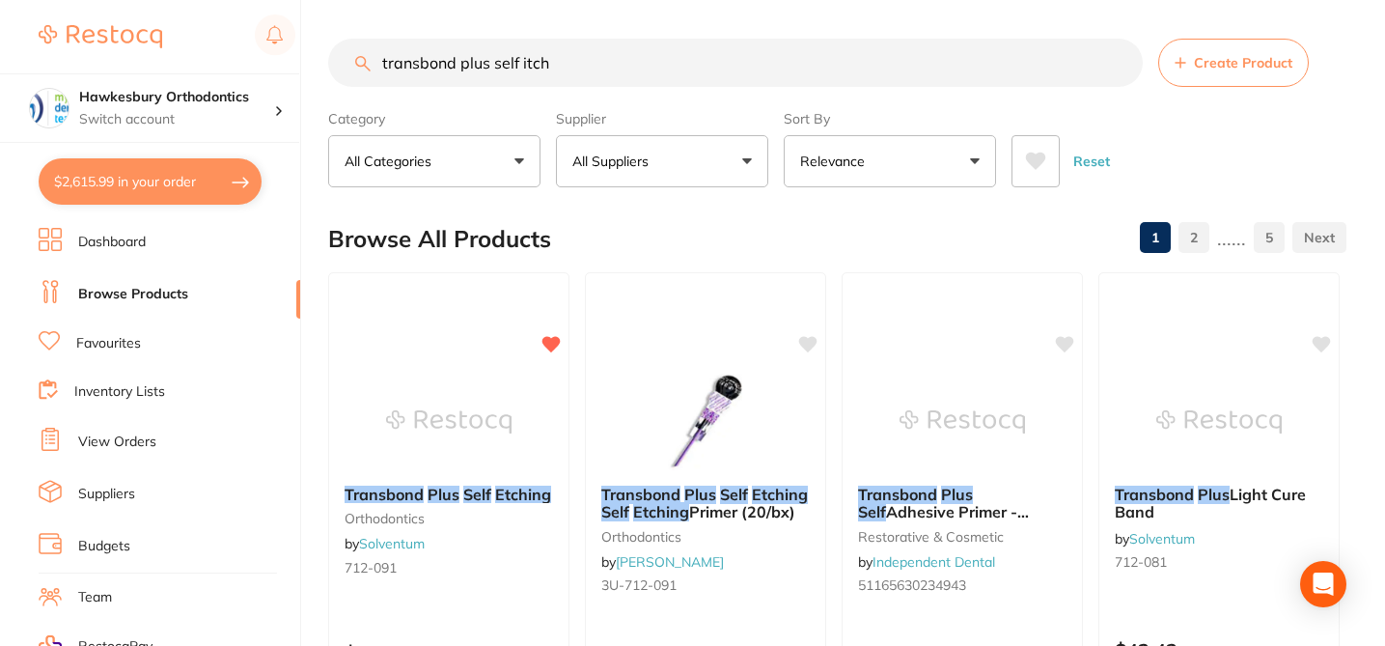
click at [634, 234] on div "Browse All Products 1 2 ...... 5" at bounding box center [837, 239] width 1018 height 65
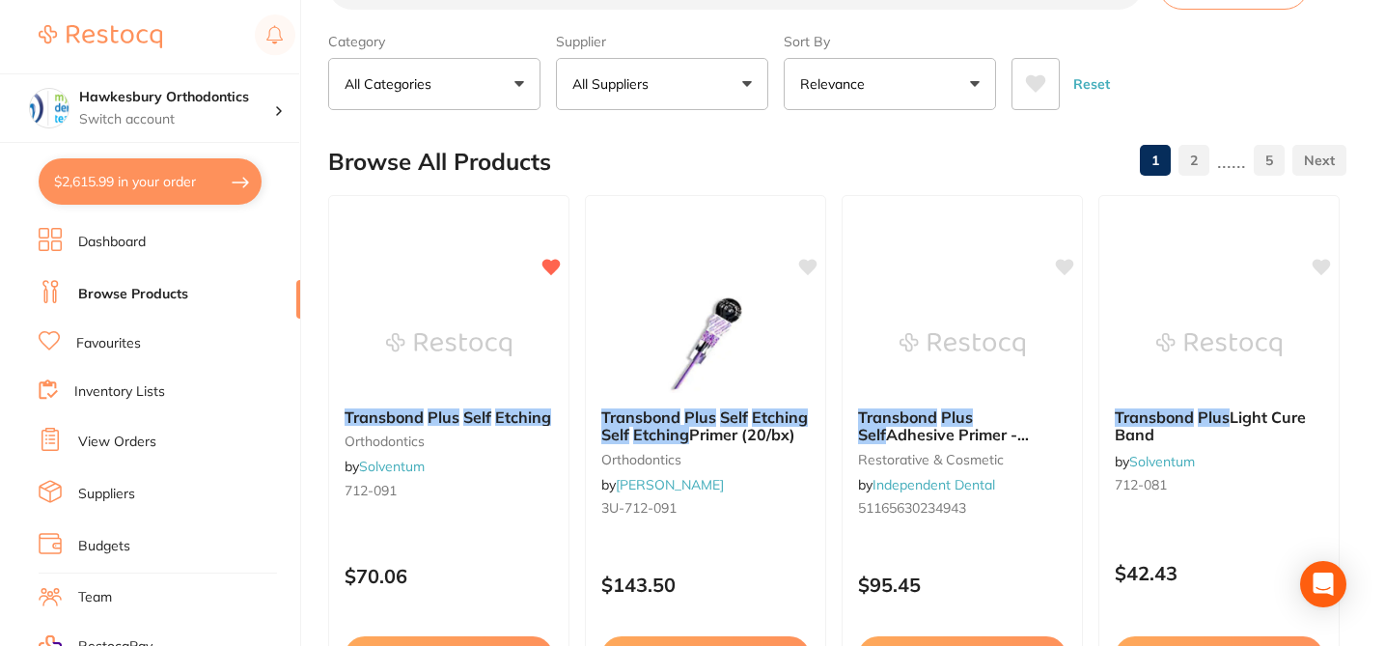
scroll to position [116, 0]
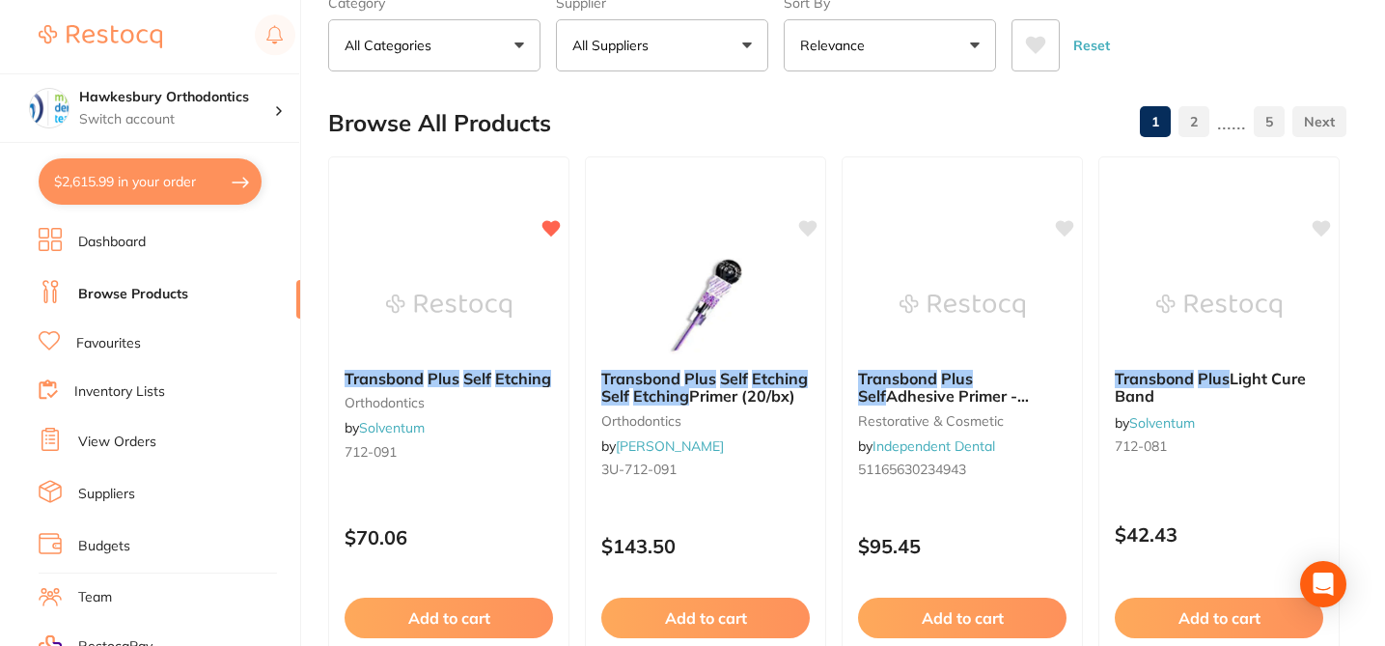
click at [687, 108] on div "Browse All Products 1 2 ...... 5" at bounding box center [837, 123] width 1018 height 65
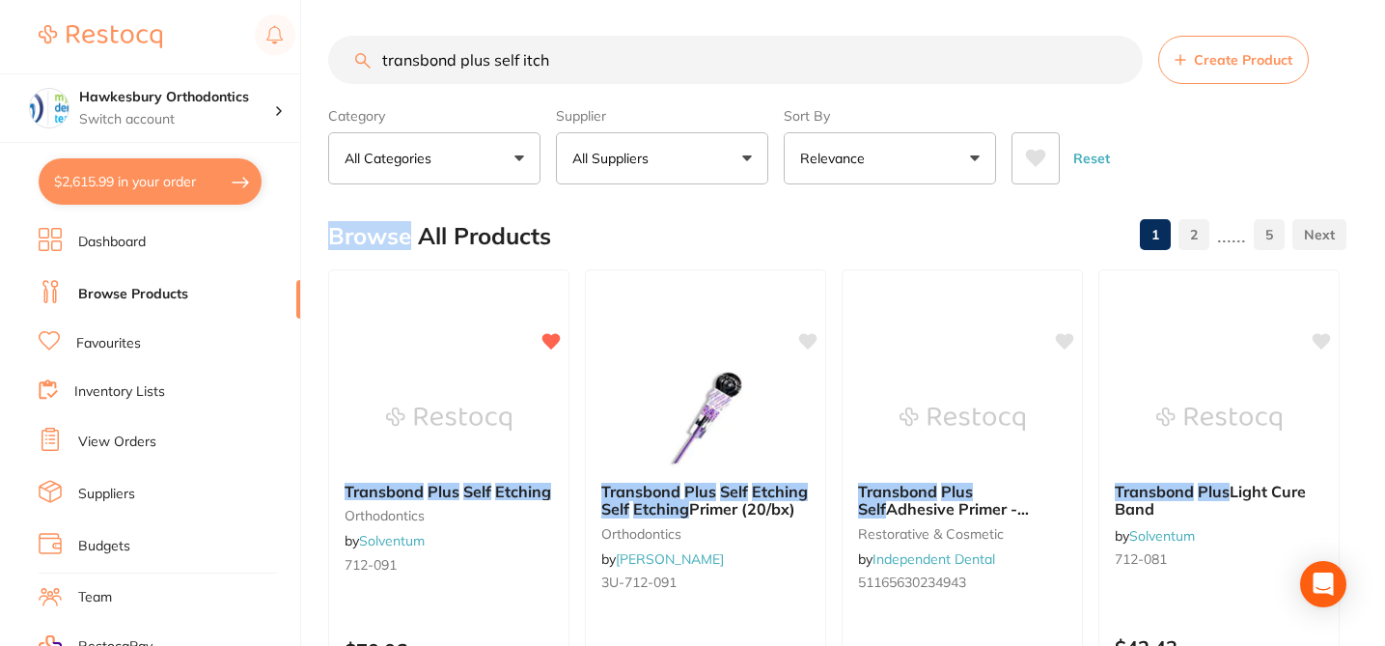
scroll to position [0, 0]
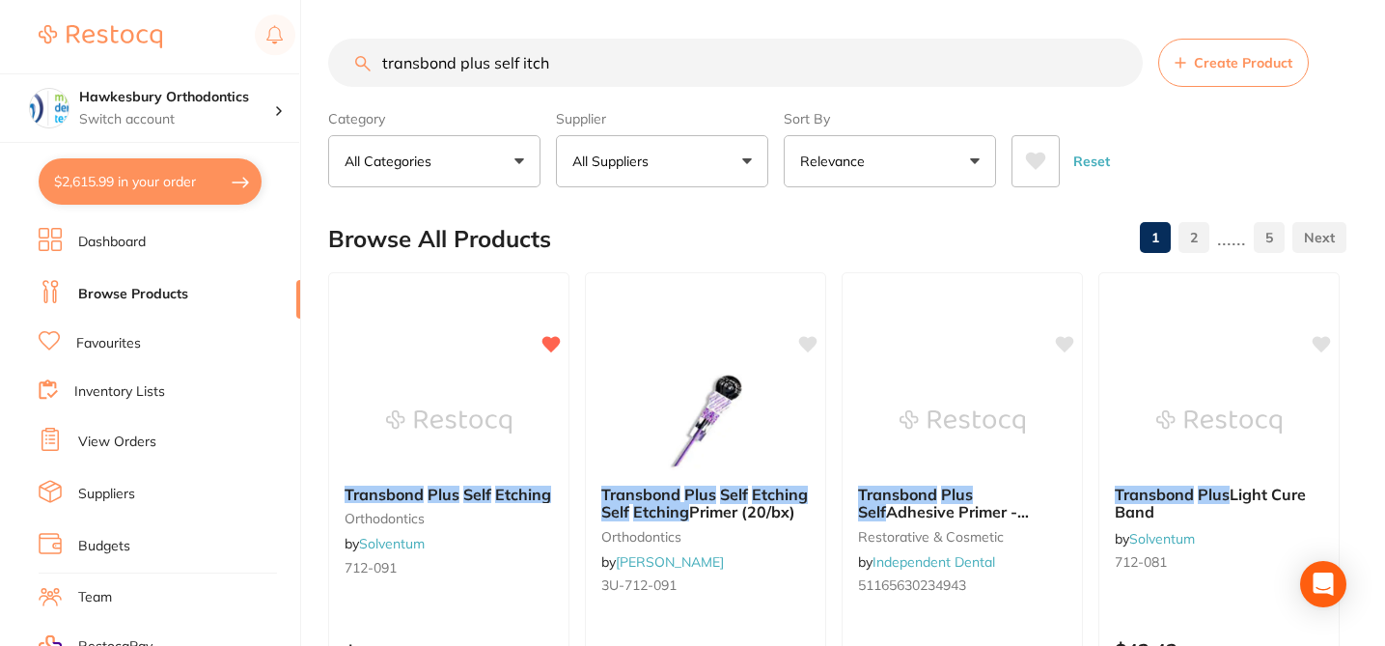
drag, startPoint x: 572, startPoint y: 69, endPoint x: 348, endPoint y: 69, distance: 223.9
click at [349, 69] on input "transbond plus self itch" at bounding box center [735, 63] width 815 height 48
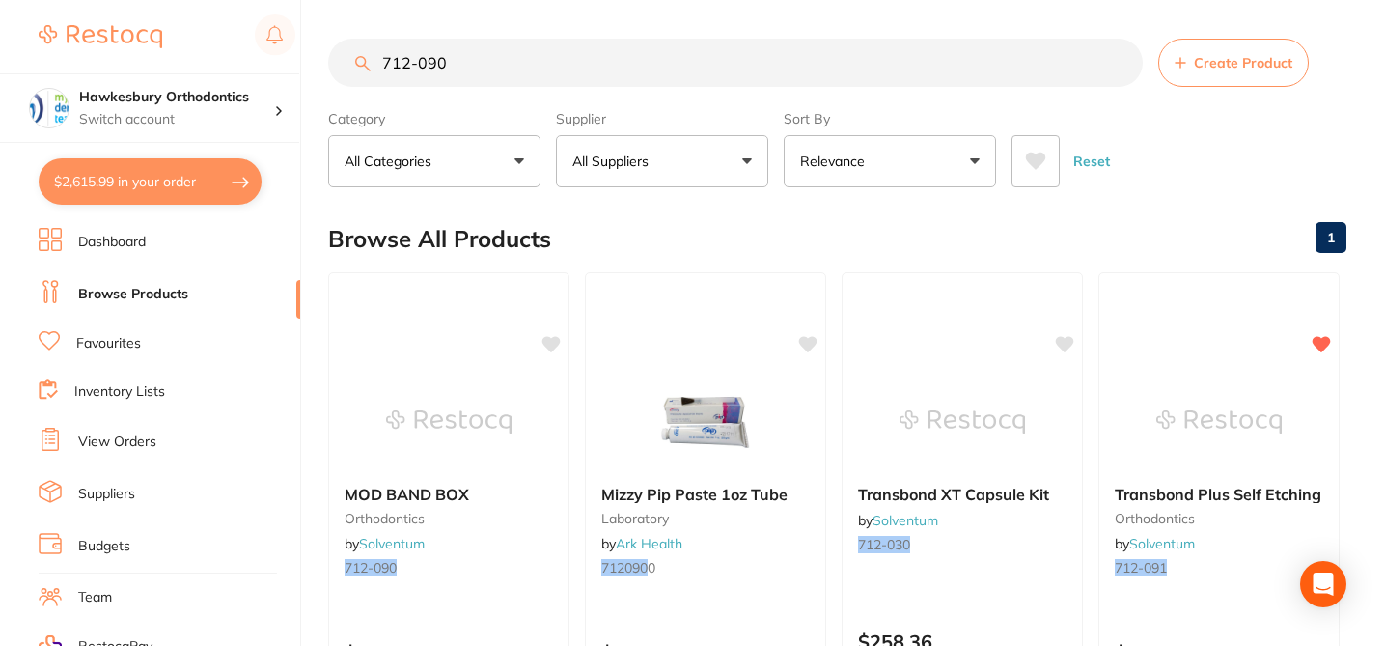
click at [599, 233] on div "Browse All Products 1" at bounding box center [837, 239] width 1018 height 65
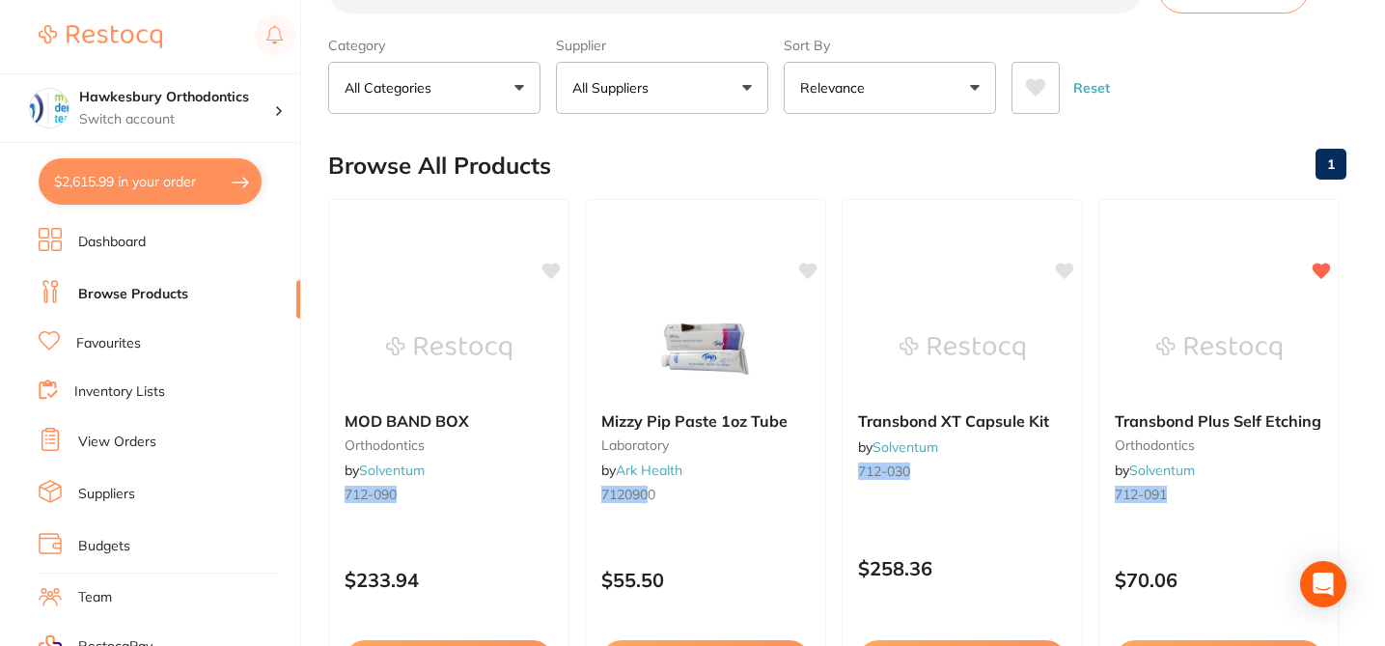
scroll to position [77, 0]
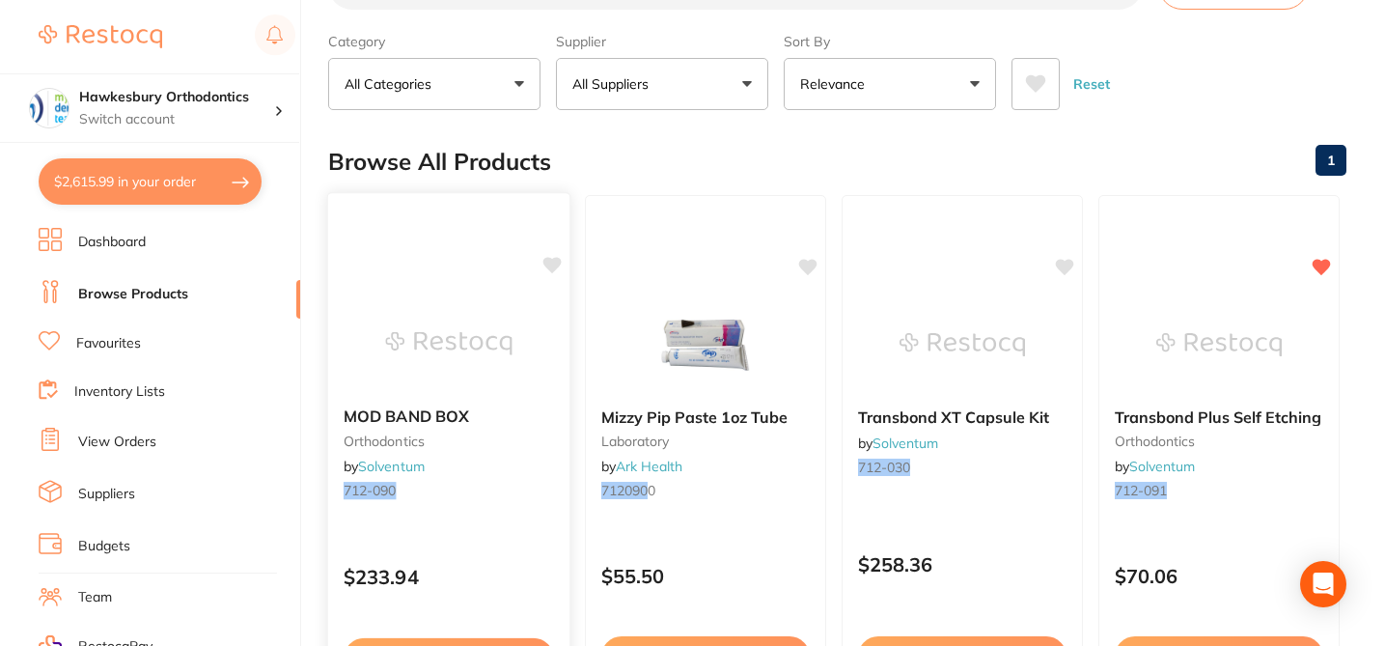
click at [526, 373] on div at bounding box center [448, 342] width 241 height 97
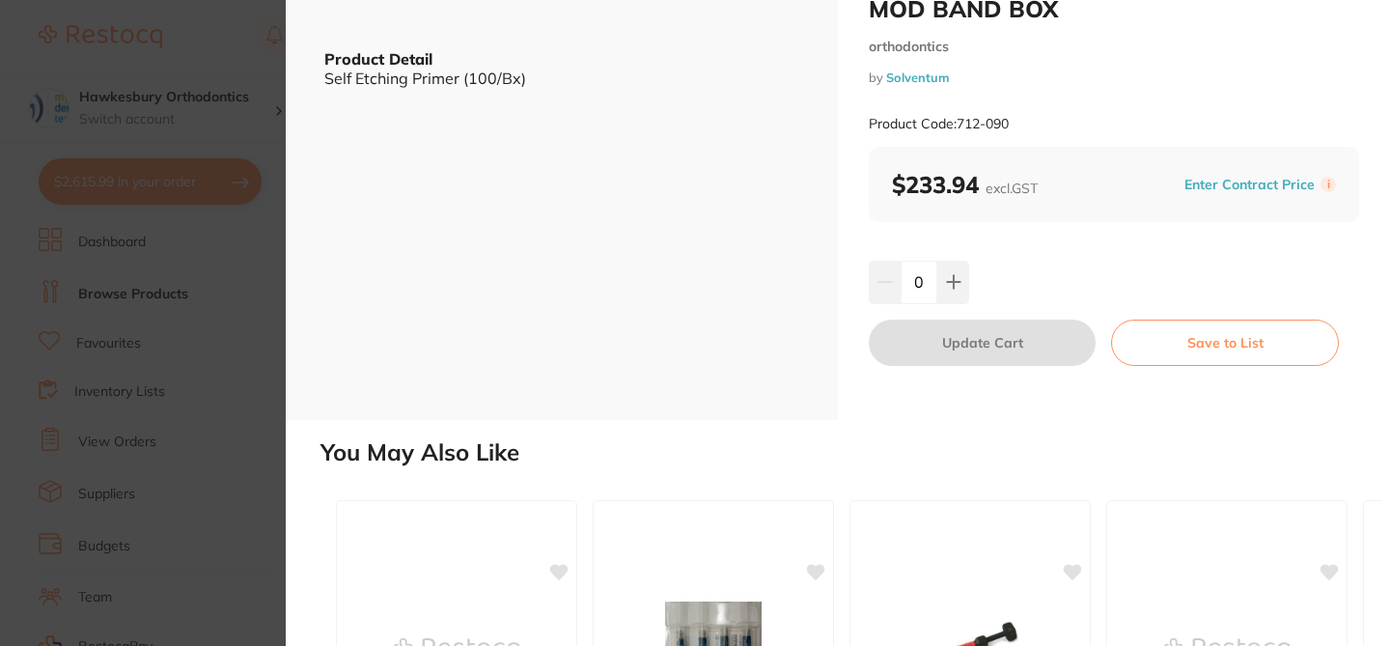
scroll to position [116, 0]
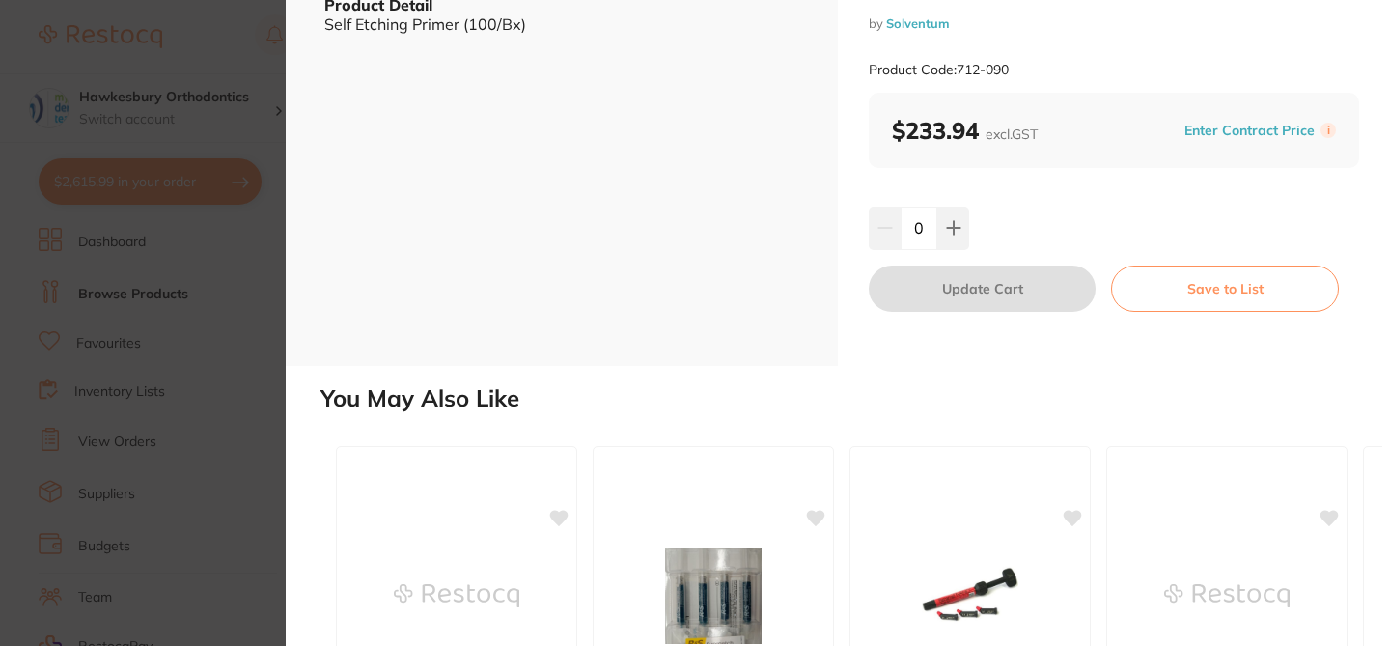
click at [239, 46] on section "MOD BAND BOX orthodontics by Solventum Product Code: 712-090 ESC Product Detail…" at bounding box center [695, 323] width 1390 height 646
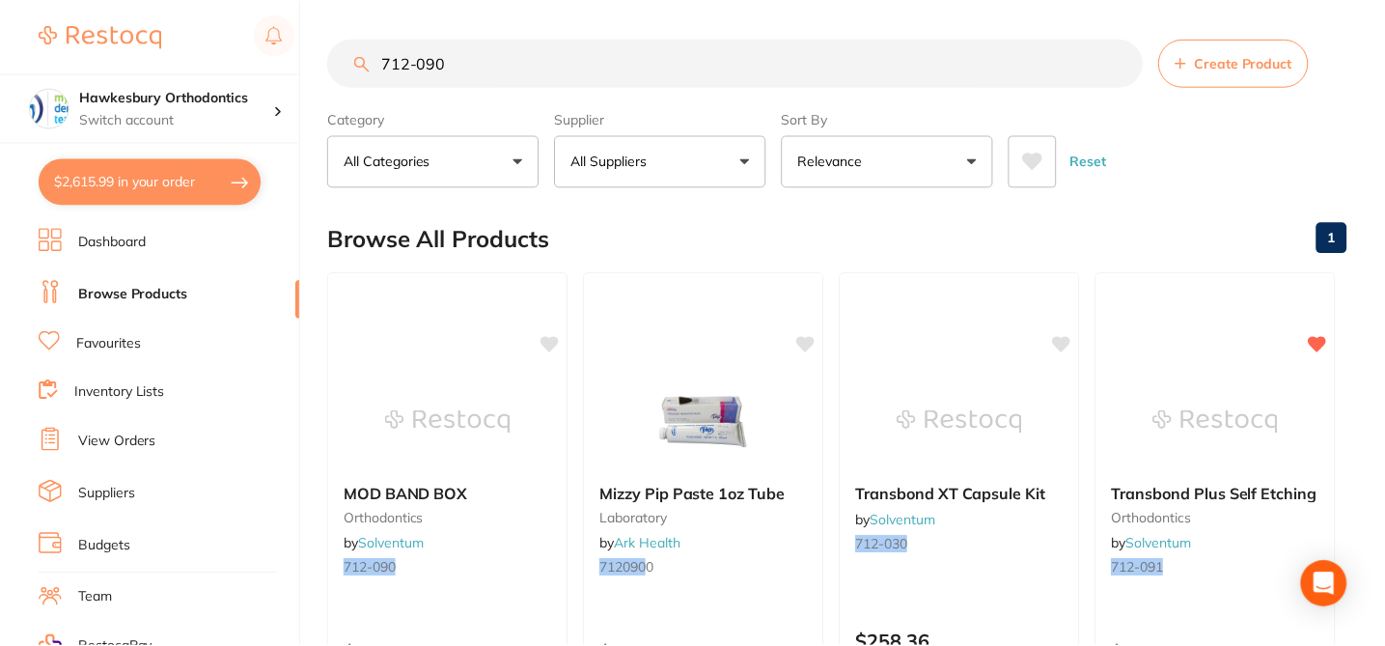
scroll to position [77, 0]
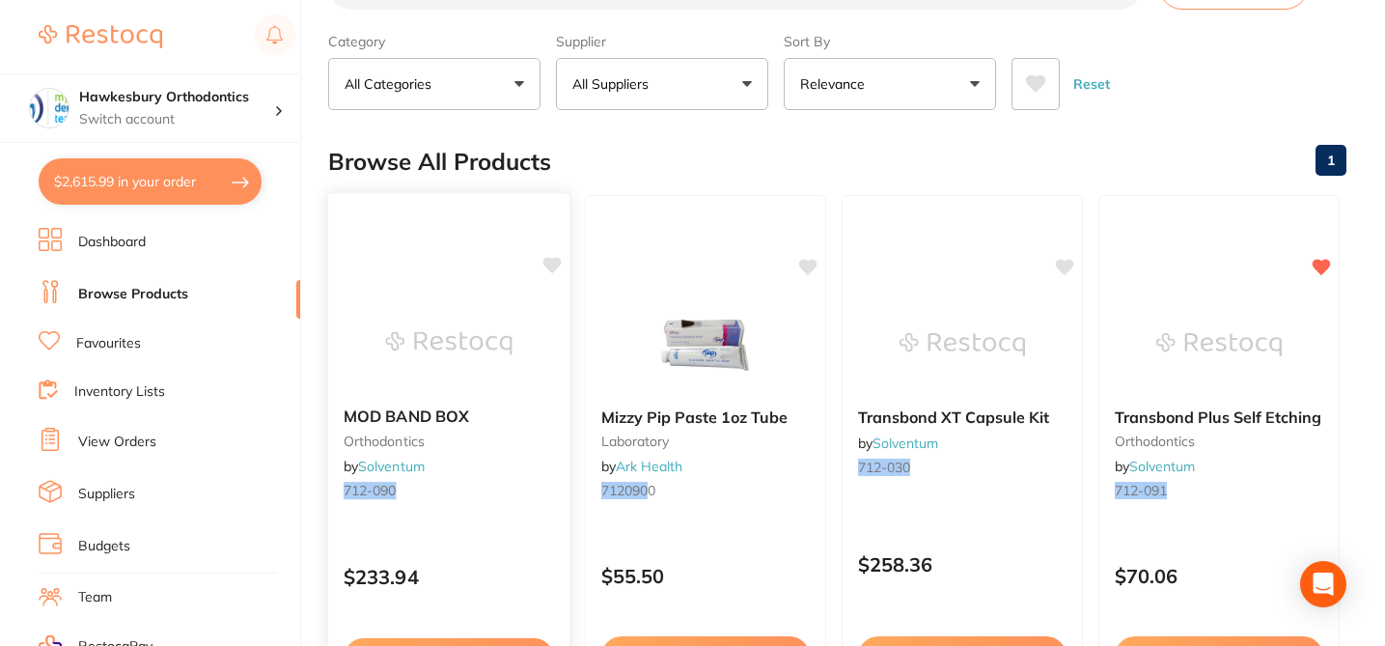
click at [550, 260] on icon at bounding box center [552, 265] width 18 height 16
click at [631, 156] on div "Browse All Products 1" at bounding box center [837, 161] width 1018 height 65
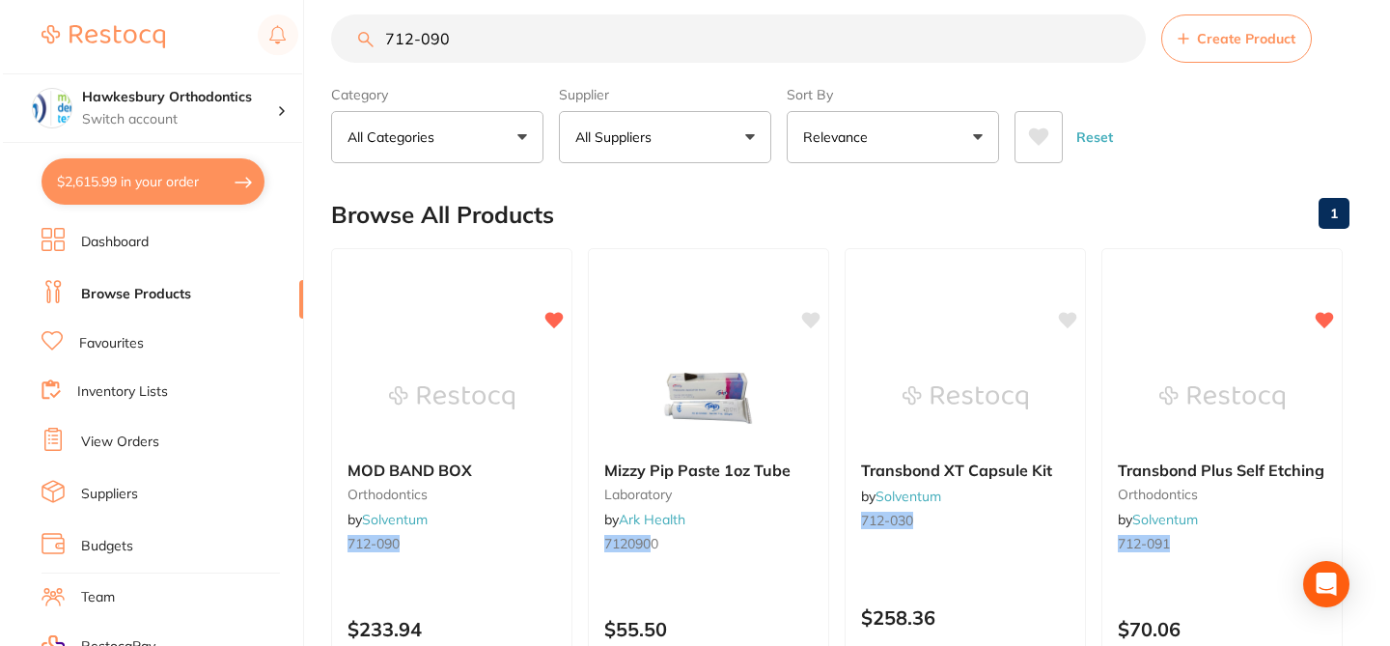
scroll to position [0, 0]
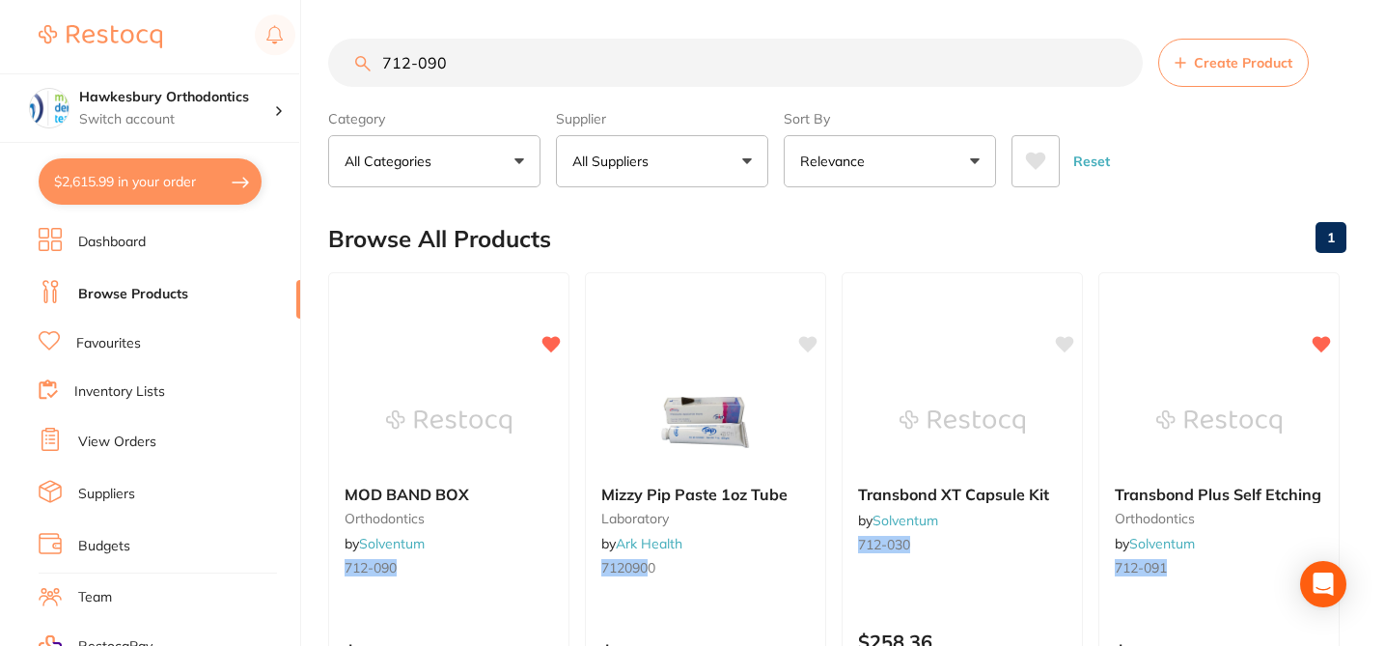
drag, startPoint x: 459, startPoint y: 77, endPoint x: 323, endPoint y: 44, distance: 140.0
click at [323, 46] on div "$2,615.99 Hawkesbury Orthodontics Switch account Hawkesbury Orthodontics $2,615…" at bounding box center [692, 323] width 1385 height 646
paste input "LLt 1Molar -20T/0Of 4.3mm 022"
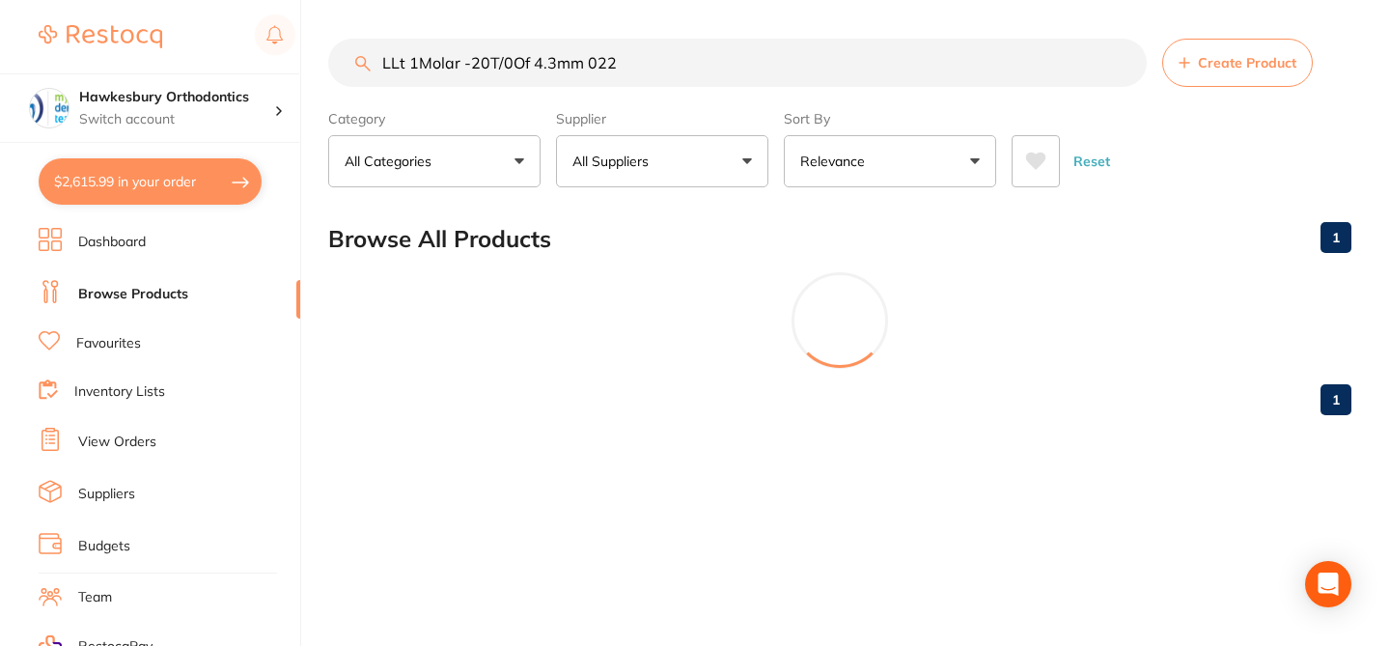
type input "LLt 1Molar -20T/0Of 4.3mm 022"
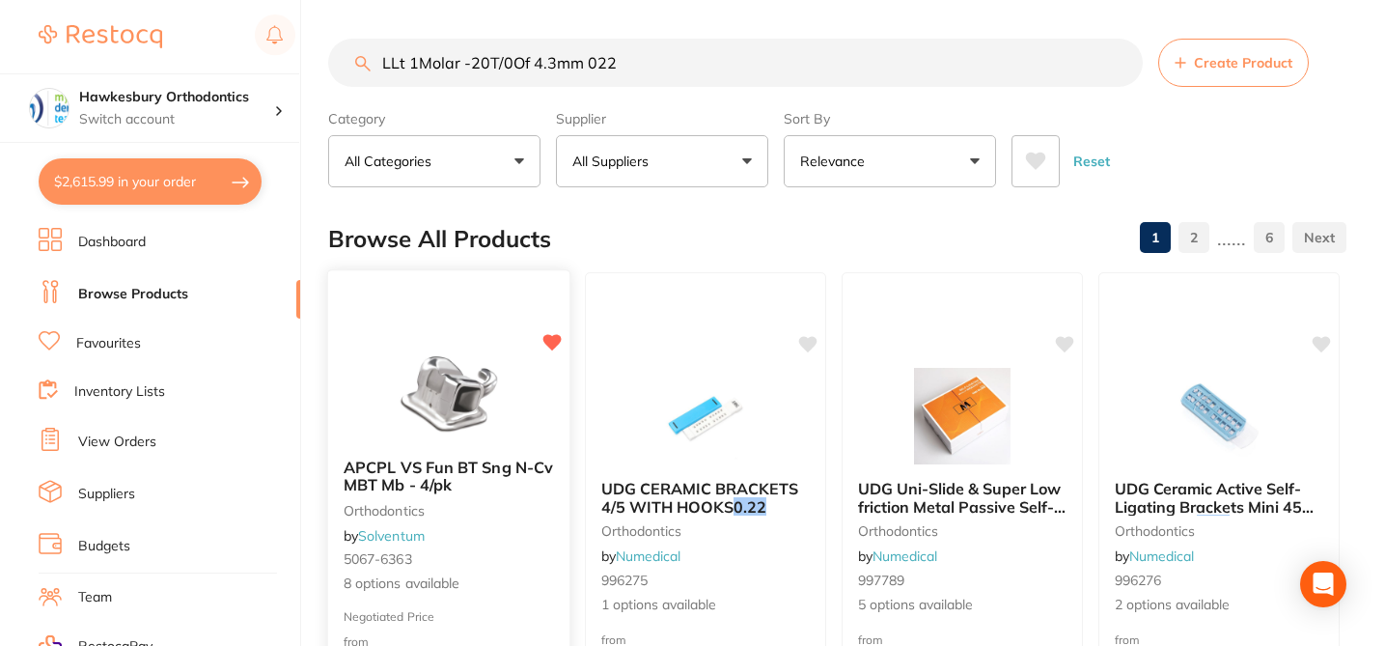
click at [538, 547] on div "APCPL VS Fun BT Sng N-Cv MBT Mb - 4/pk orthodontics by Solventum 5067-6363 8 op…" at bounding box center [448, 526] width 241 height 167
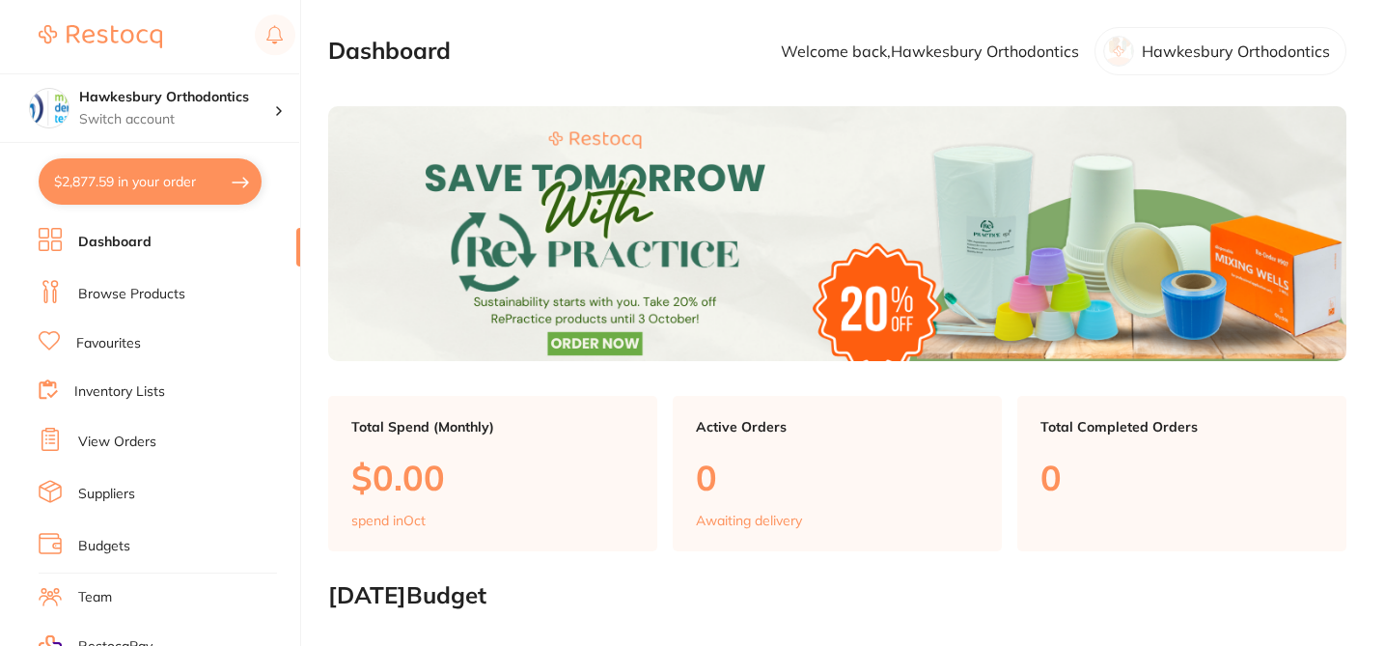
click at [171, 285] on link "Browse Products" at bounding box center [131, 294] width 107 height 19
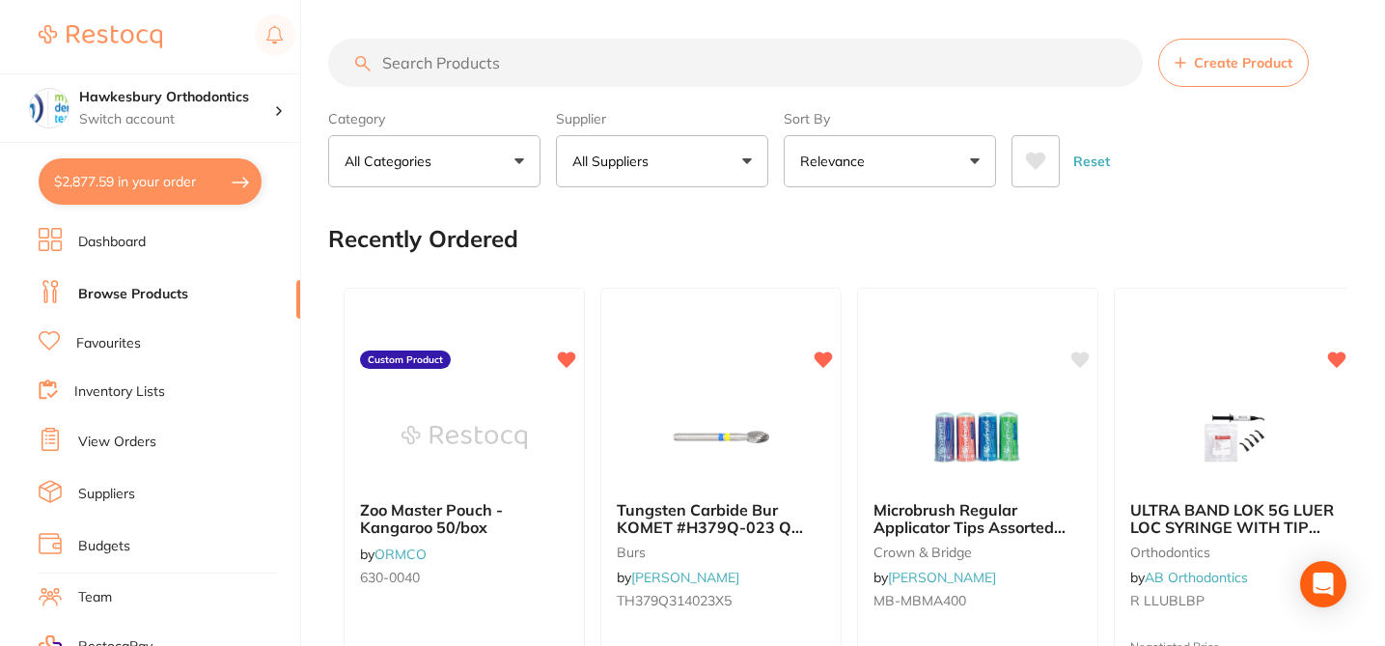
click at [532, 69] on input "search" at bounding box center [735, 63] width 815 height 48
paste input "LLt 1Molar -20T/0Of 4.3mm 022"
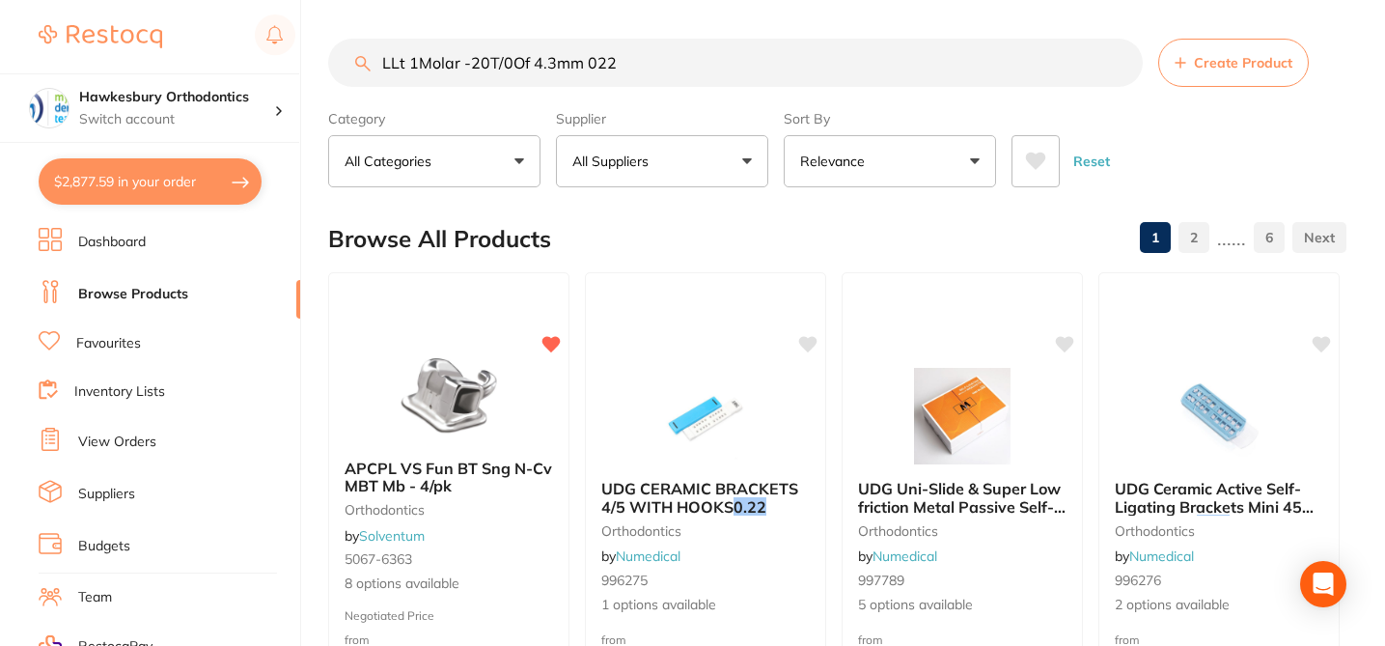
drag, startPoint x: 614, startPoint y: 69, endPoint x: 338, endPoint y: 58, distance: 276.2
click at [338, 58] on input "LLt 1Molar -20T/0Of 4.3mm 022" at bounding box center [735, 63] width 815 height 48
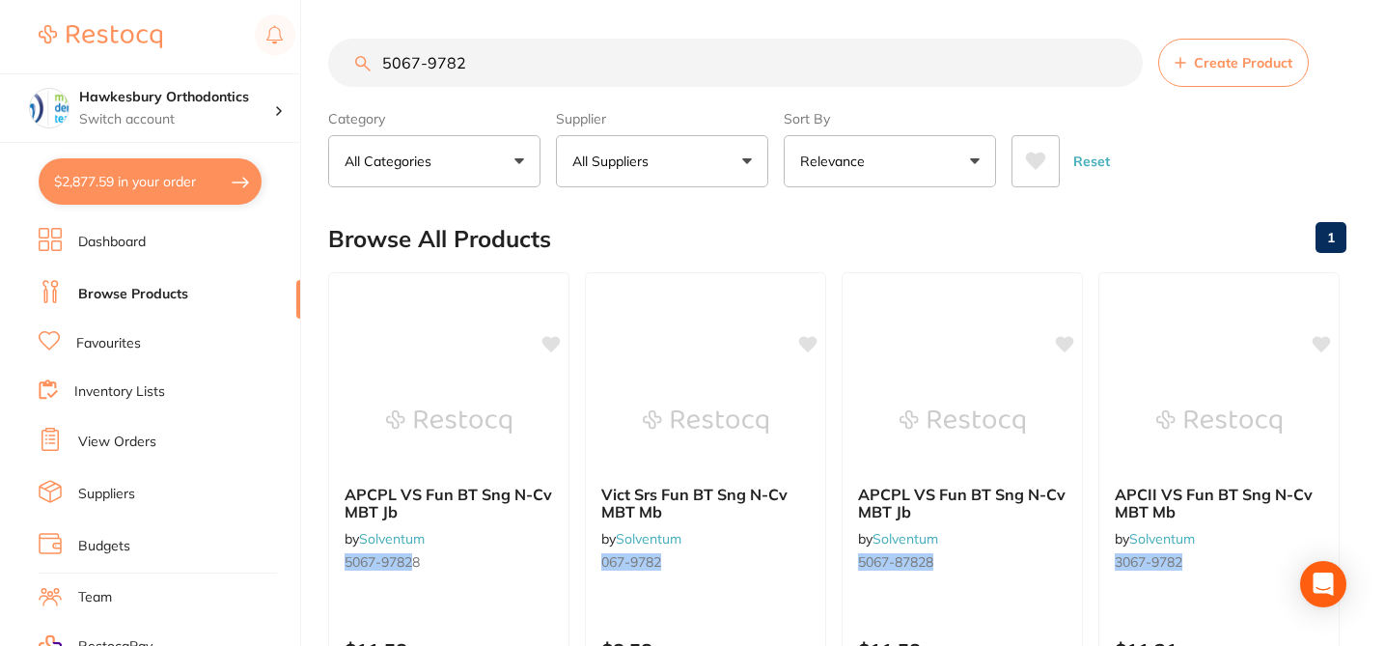
click at [661, 242] on div "Browse All Products 1" at bounding box center [837, 239] width 1018 height 65
drag, startPoint x: 467, startPoint y: 62, endPoint x: 341, endPoint y: 61, distance: 126.4
click at [341, 61] on input "5067-9782" at bounding box center [735, 63] width 815 height 48
paste input "LLt 1Molar -20T/0Of 4.3mm 022"
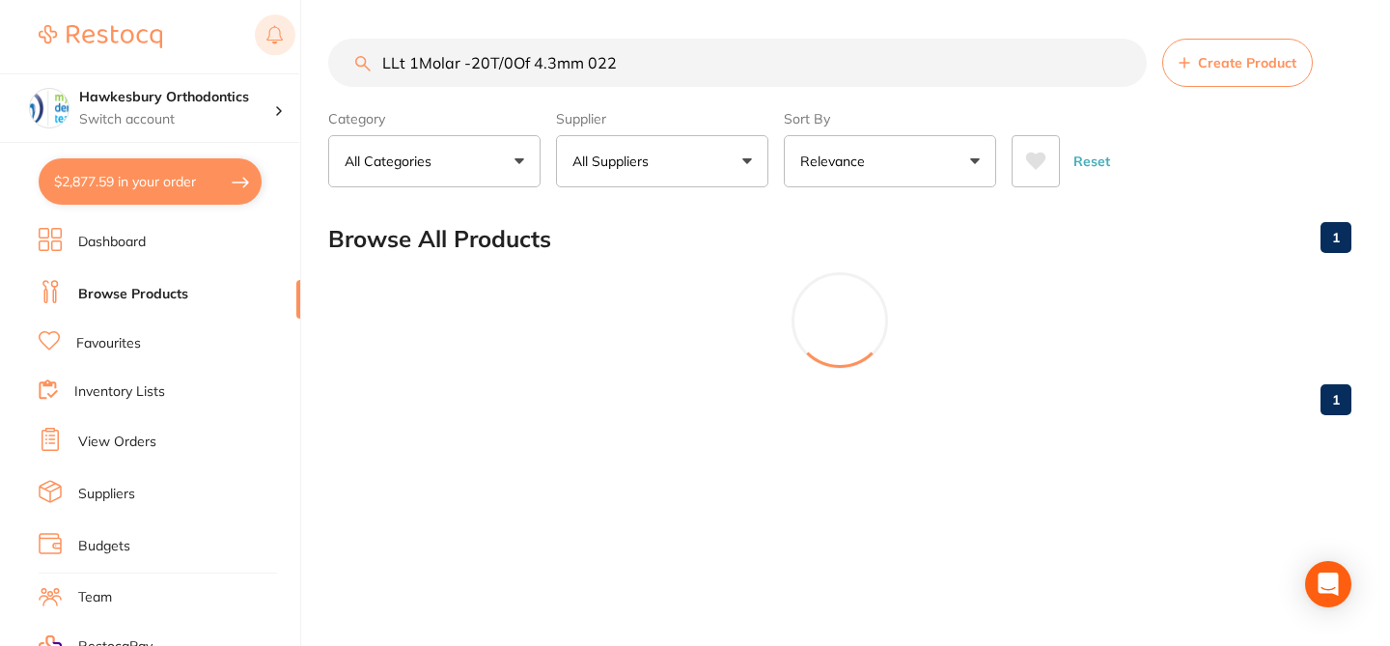
click at [285, 47] on div "$2,877.59 Hawkesbury Orthodontics Switch account Hawkesbury Orthodontics $2,877…" at bounding box center [695, 323] width 1390 height 646
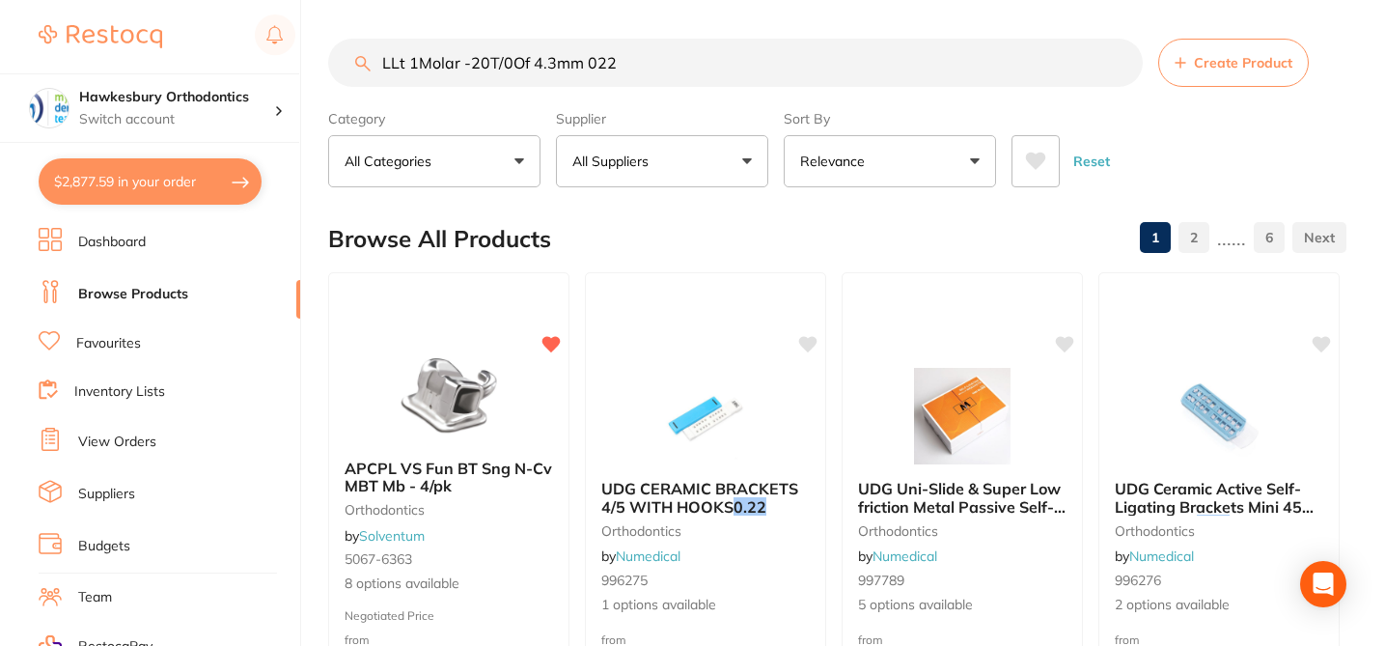
paste input "5067-6203"
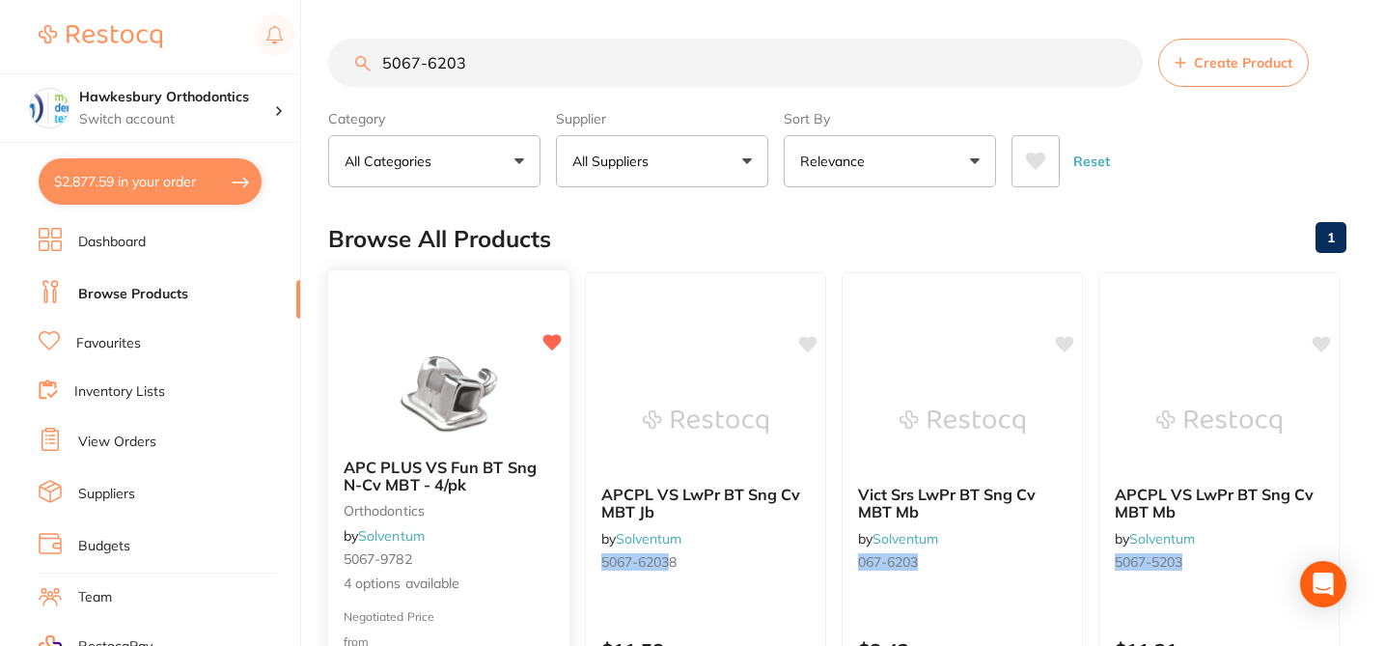
type input "5067-6203"
click at [522, 576] on span "4 options available" at bounding box center [449, 583] width 210 height 19
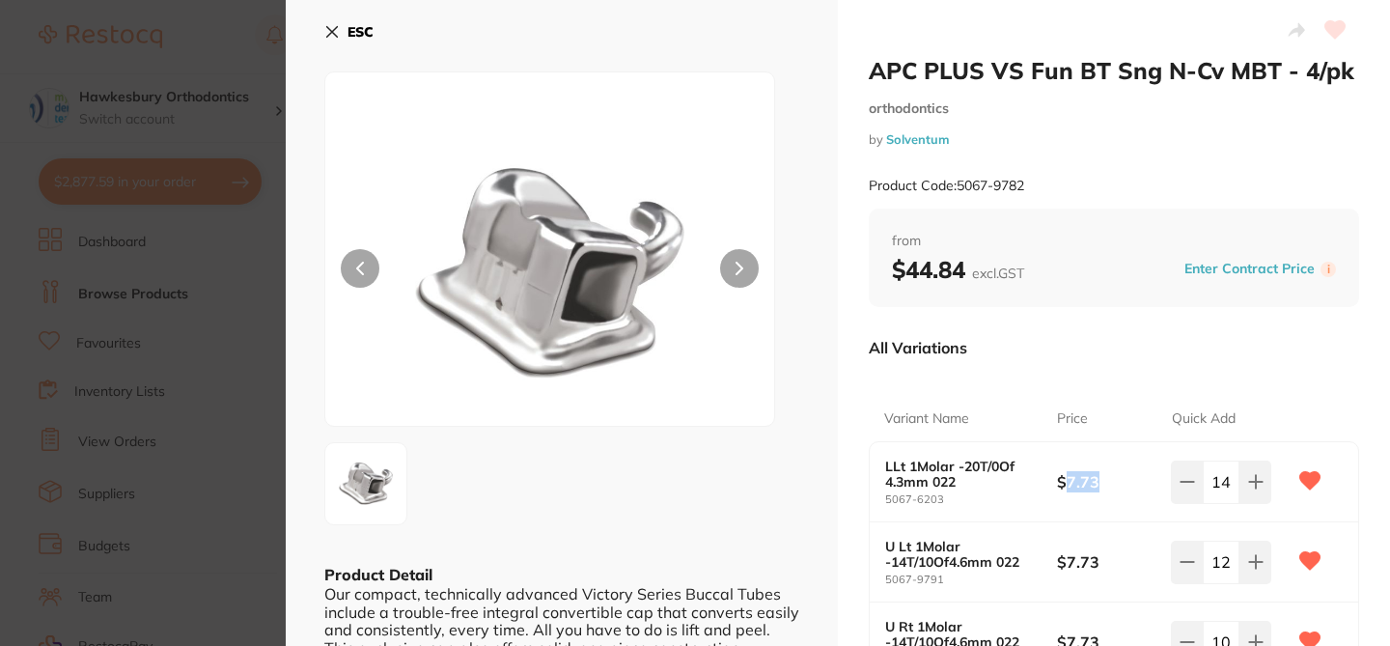
drag, startPoint x: 1095, startPoint y: 482, endPoint x: 1064, endPoint y: 482, distance: 31.8
click at [1064, 482] on b "$7.73" at bounding box center [1108, 481] width 103 height 21
copy b "7.73"
click at [1249, 264] on button "Enter Contract Price" at bounding box center [1249, 269] width 142 height 18
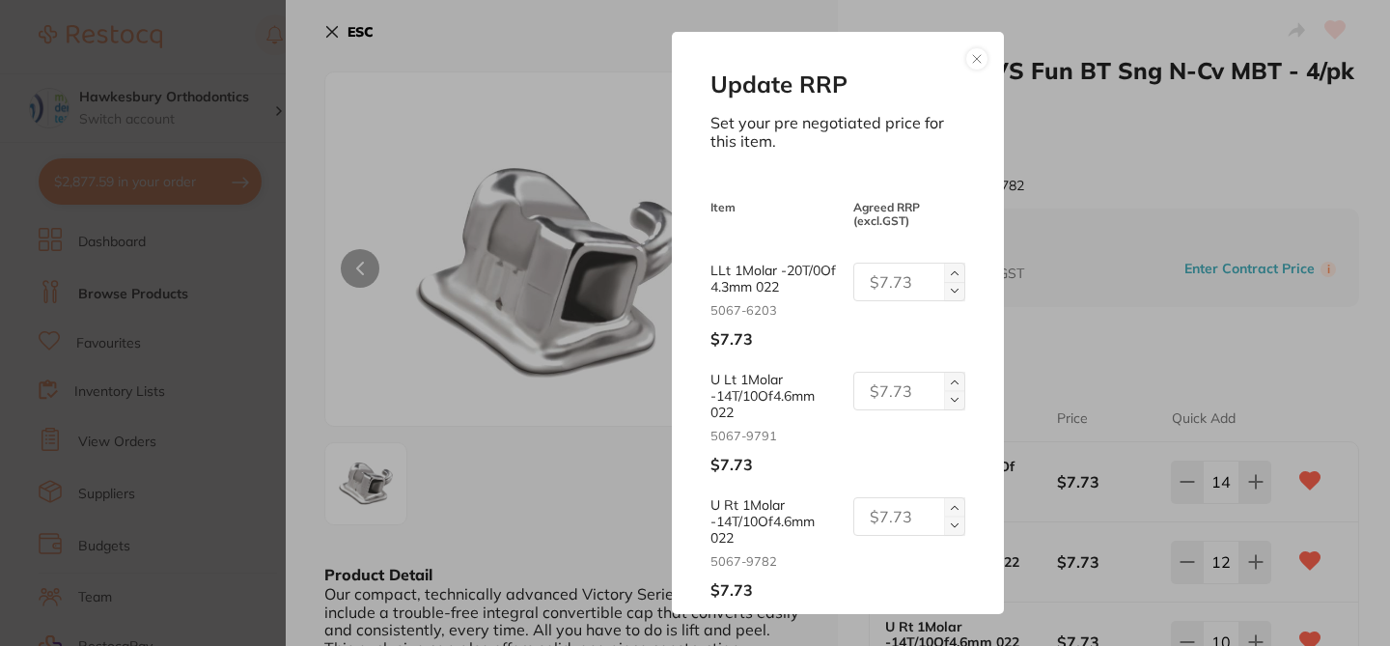
click at [903, 275] on input "text" at bounding box center [909, 282] width 112 height 39
drag, startPoint x: 919, startPoint y: 281, endPoint x: 849, endPoint y: 281, distance: 69.5
click at [849, 281] on div "30.92" at bounding box center [901, 282] width 127 height 39
type input "30.92"
click at [889, 410] on input "text" at bounding box center [909, 391] width 112 height 39
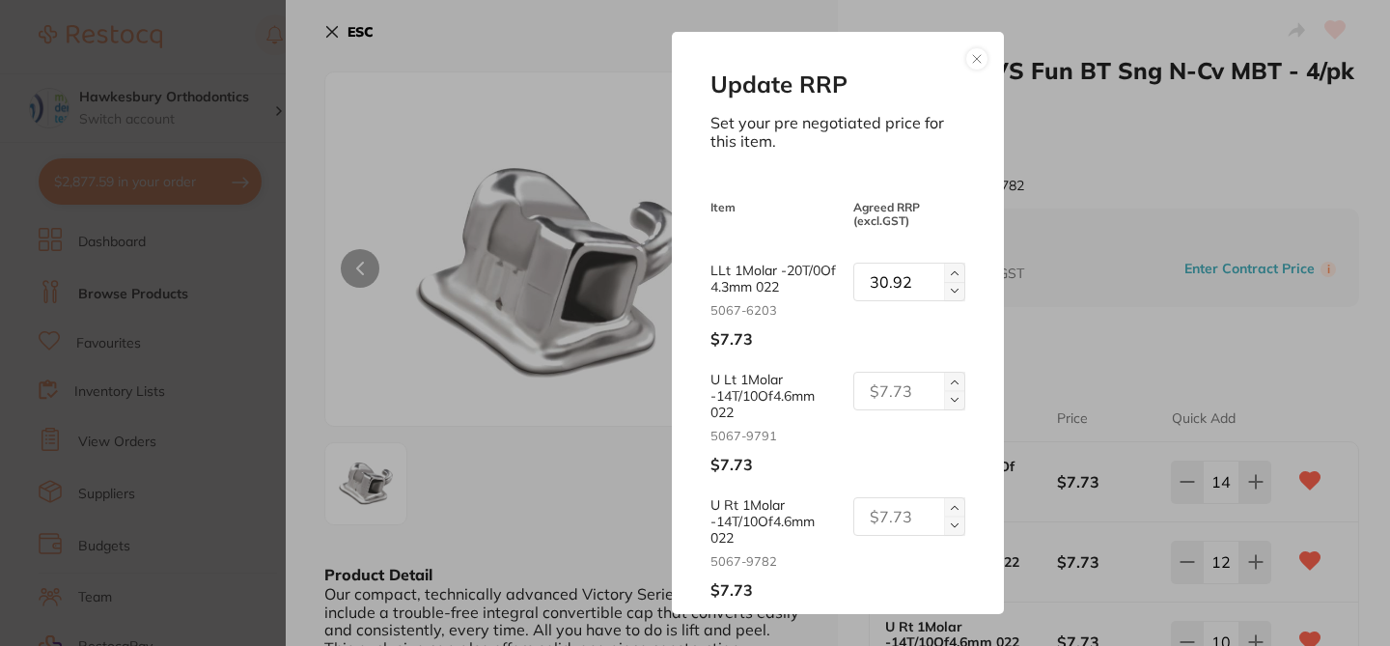
paste input "30.92"
type input "30.92"
click at [880, 524] on input "text" at bounding box center [909, 516] width 112 height 39
paste input "30.92"
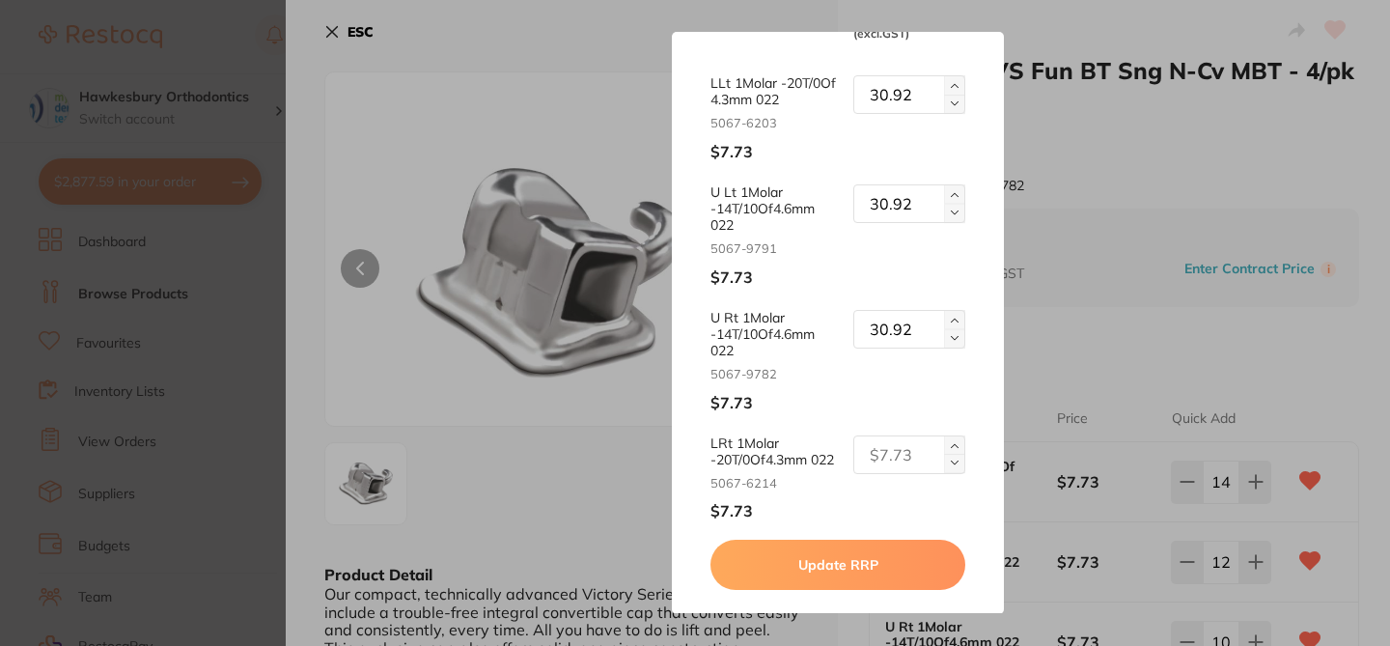
scroll to position [207, 0]
type input "30.92"
click at [881, 456] on input "text" at bounding box center [909, 454] width 112 height 39
paste input "30.92"
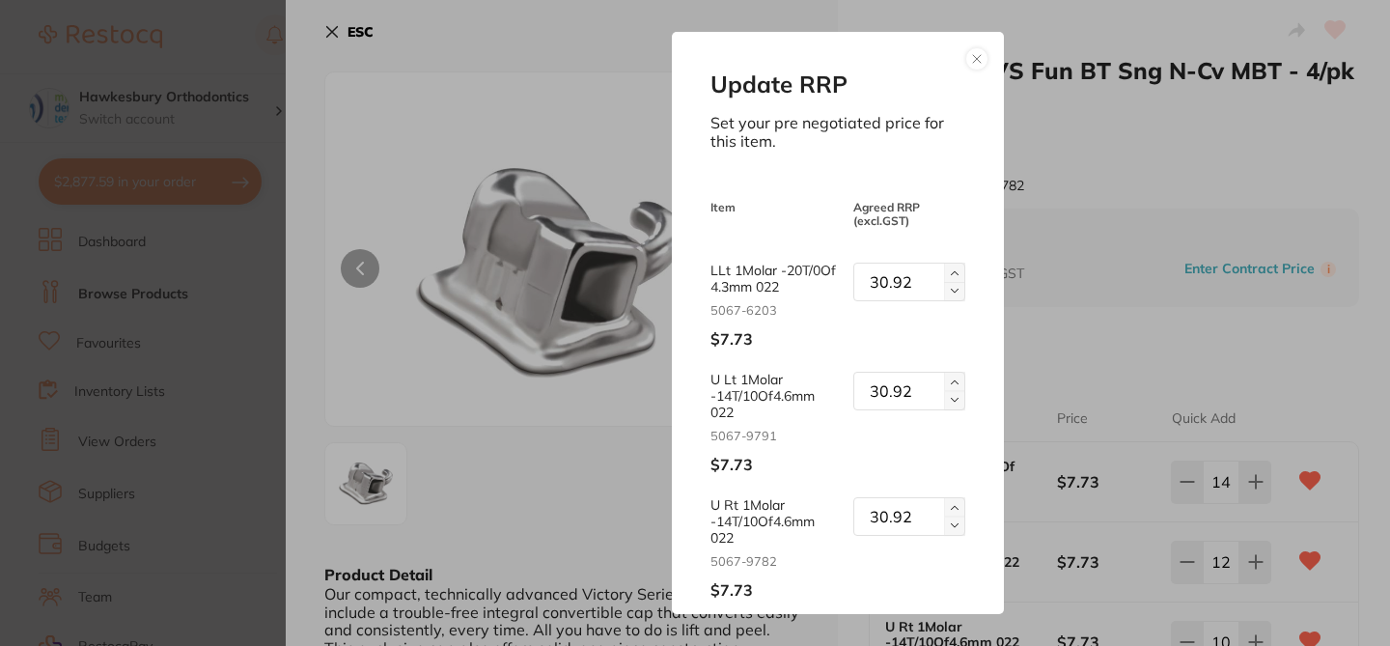
scroll to position [219, 0]
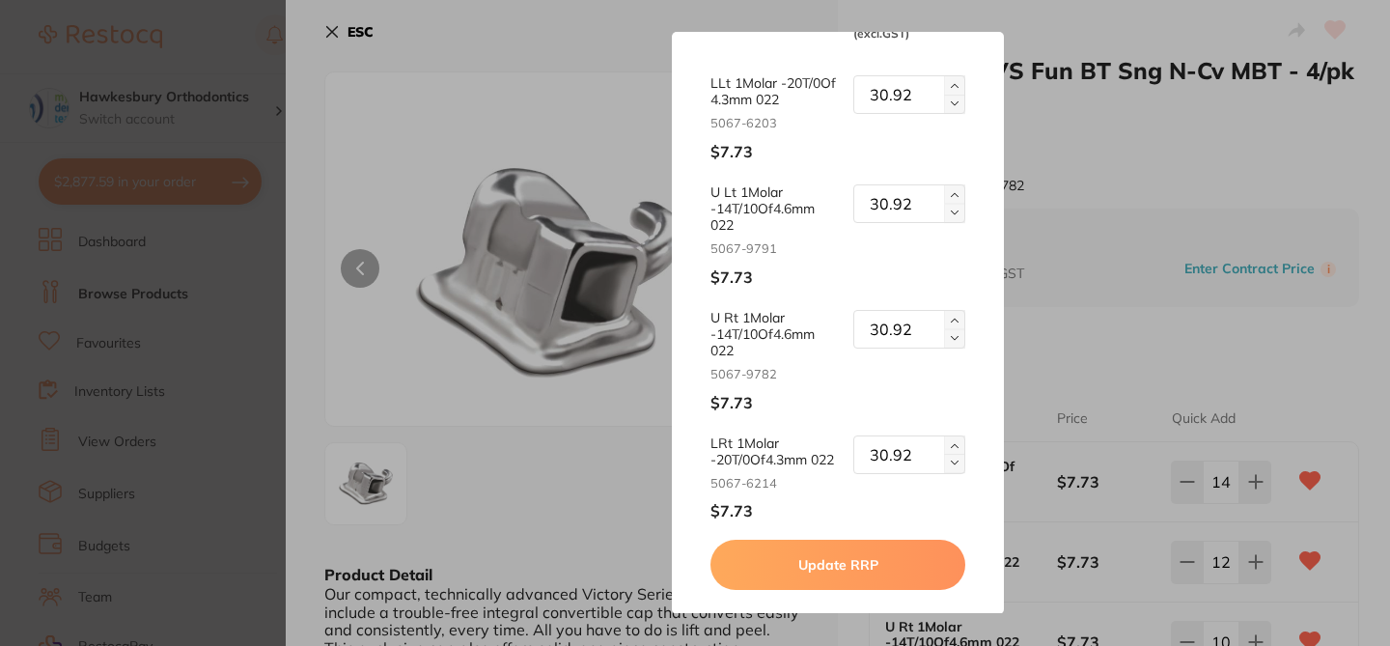
type input "30.92"
click at [852, 573] on button "Update RRP" at bounding box center [837, 564] width 254 height 50
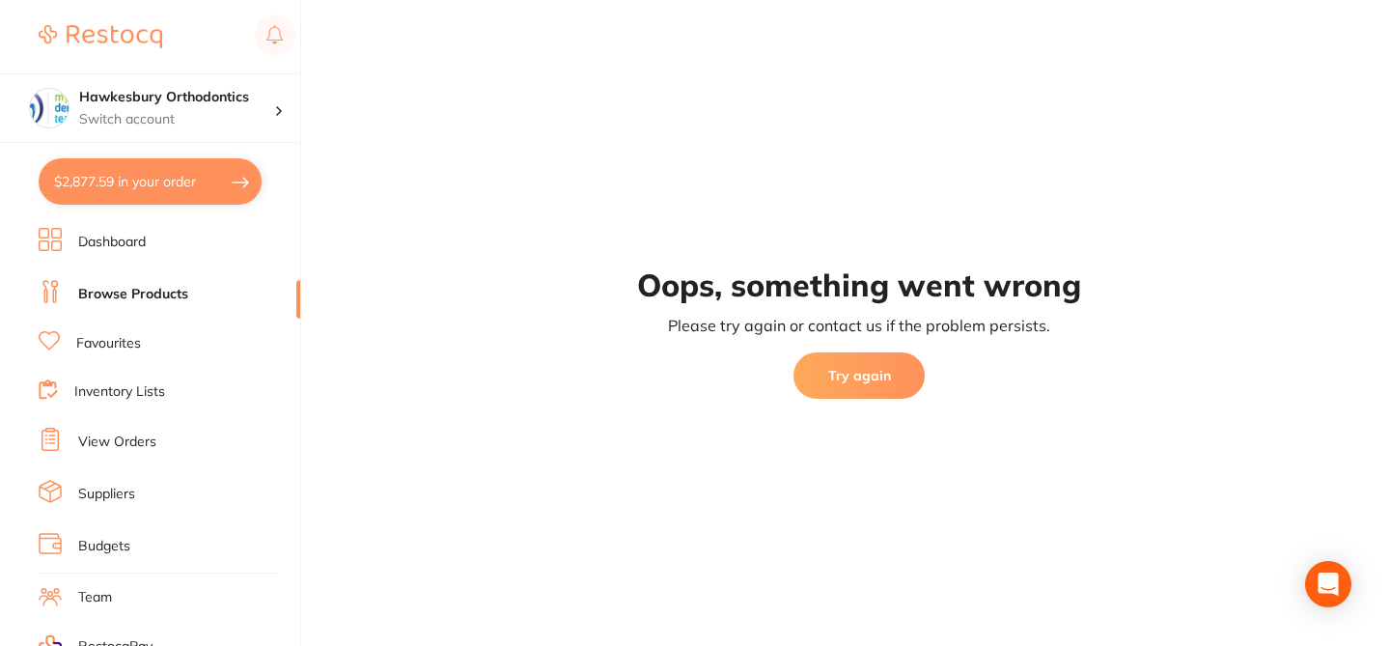
click at [877, 372] on button "Try again" at bounding box center [858, 375] width 131 height 46
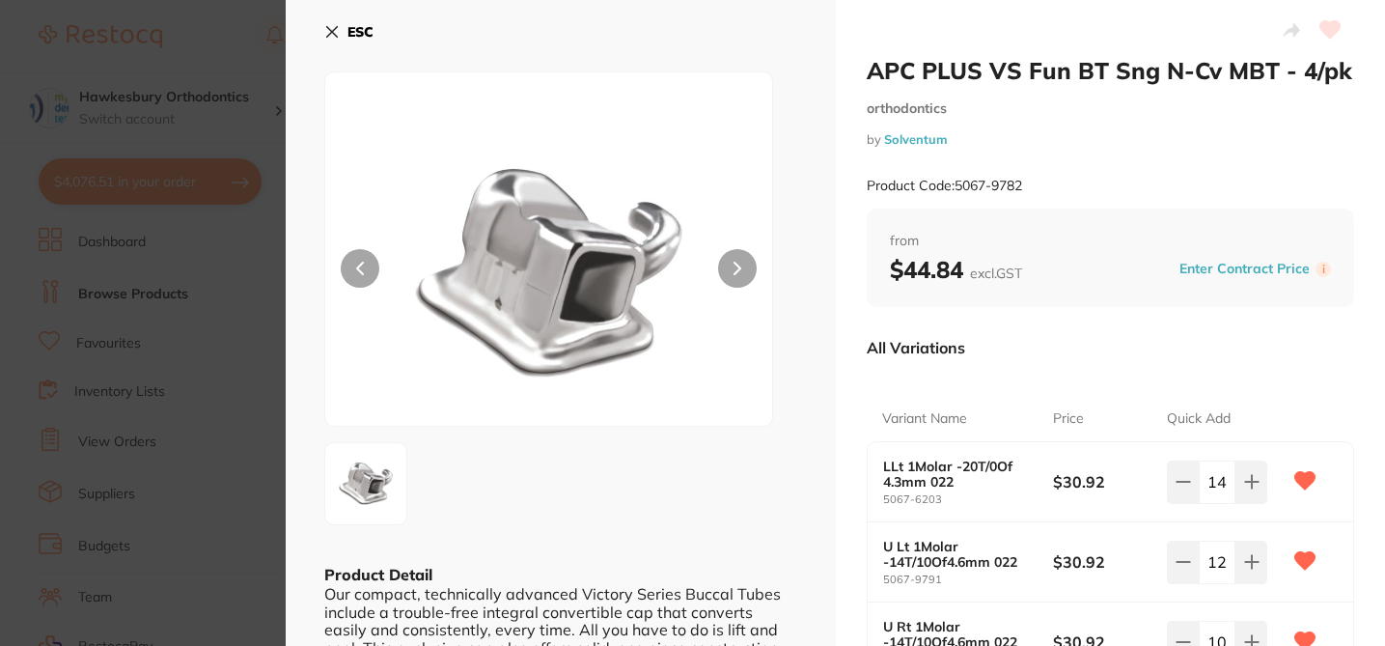
click at [327, 30] on icon at bounding box center [332, 32] width 11 height 11
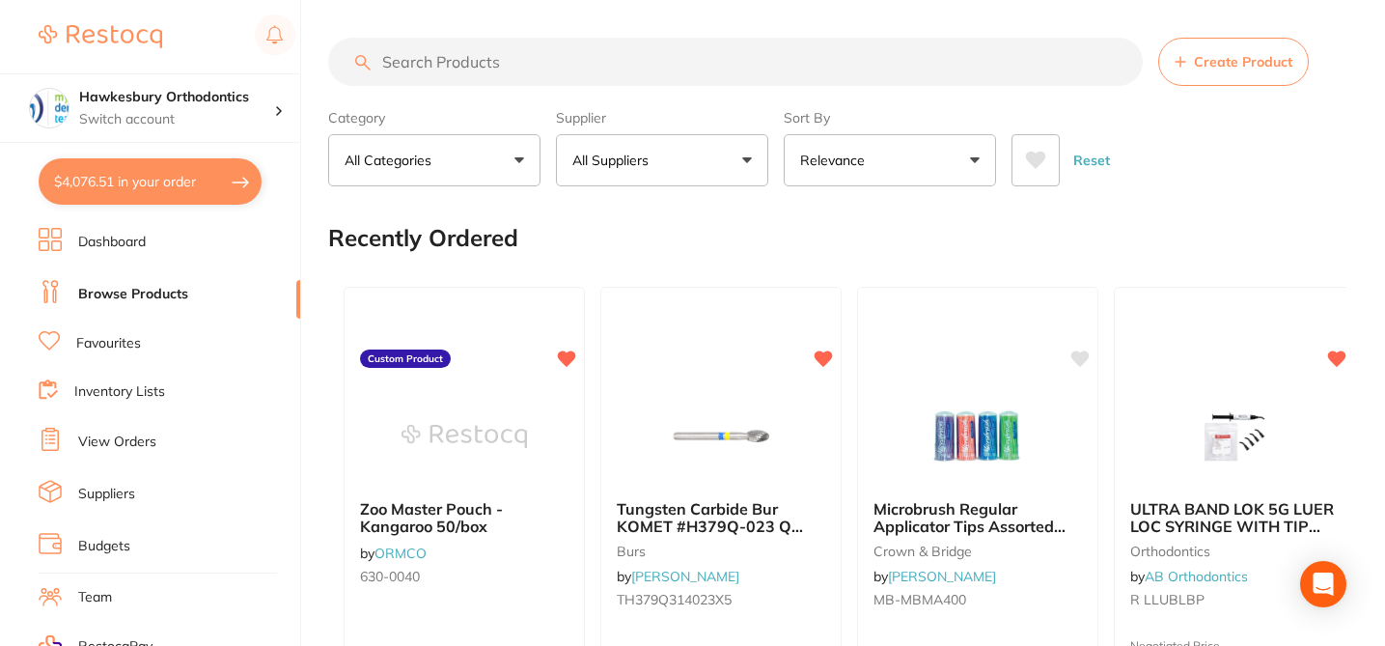
click at [409, 55] on input "search" at bounding box center [735, 62] width 815 height 48
paste input "406871"
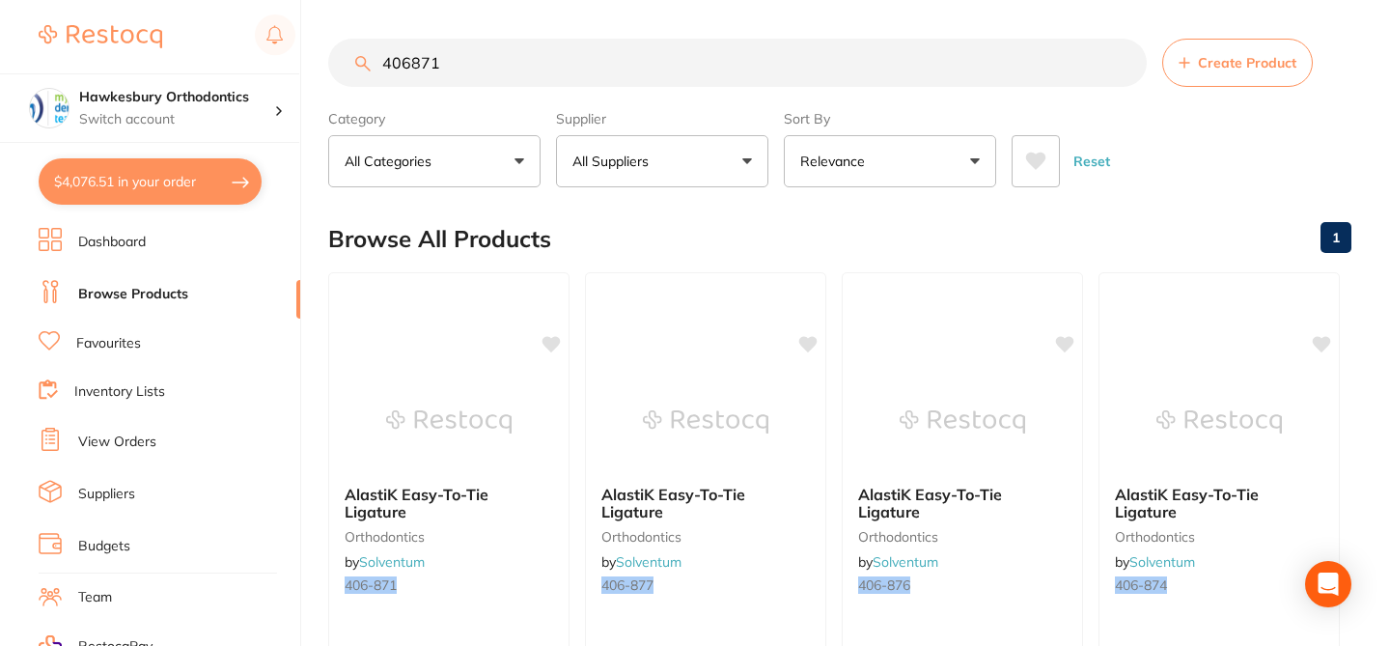
click at [411, 61] on input "406871" at bounding box center [737, 63] width 818 height 48
drag, startPoint x: 479, startPoint y: 67, endPoint x: 337, endPoint y: 50, distance: 142.8
click at [337, 50] on input "406-871" at bounding box center [735, 63] width 815 height 48
paste input "0"
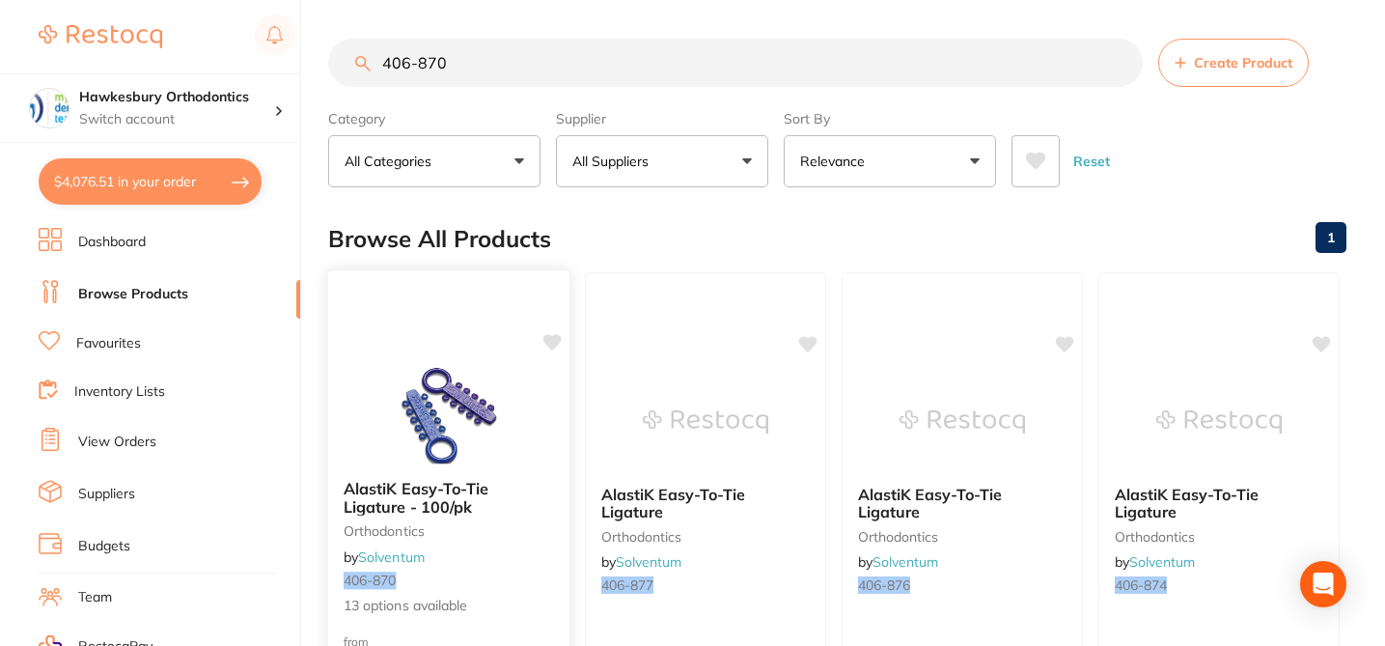
click at [545, 539] on div "AlastiK Easy-To-Tie Ligature - 100/pk orthodontics by Solventum 406-870 13 opti…" at bounding box center [448, 547] width 241 height 167
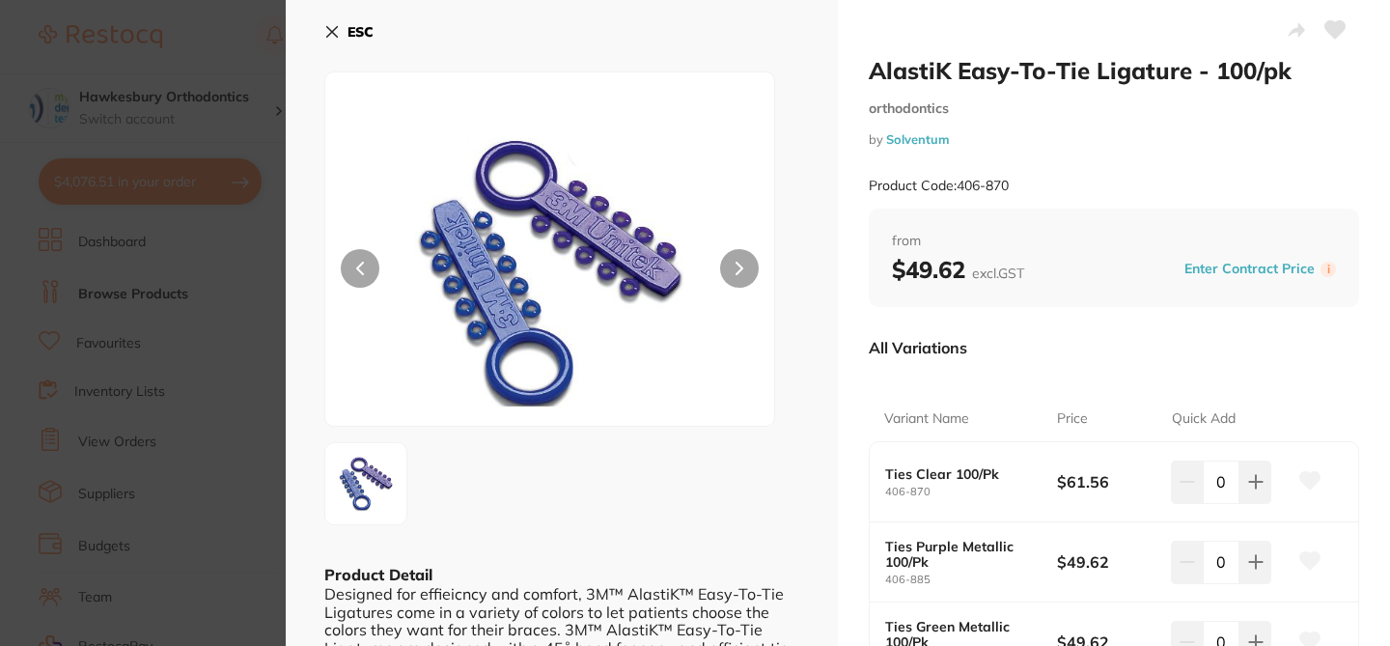
click at [1302, 477] on icon at bounding box center [1310, 480] width 20 height 17
click at [1269, 351] on div "All Variations" at bounding box center [1114, 347] width 490 height 50
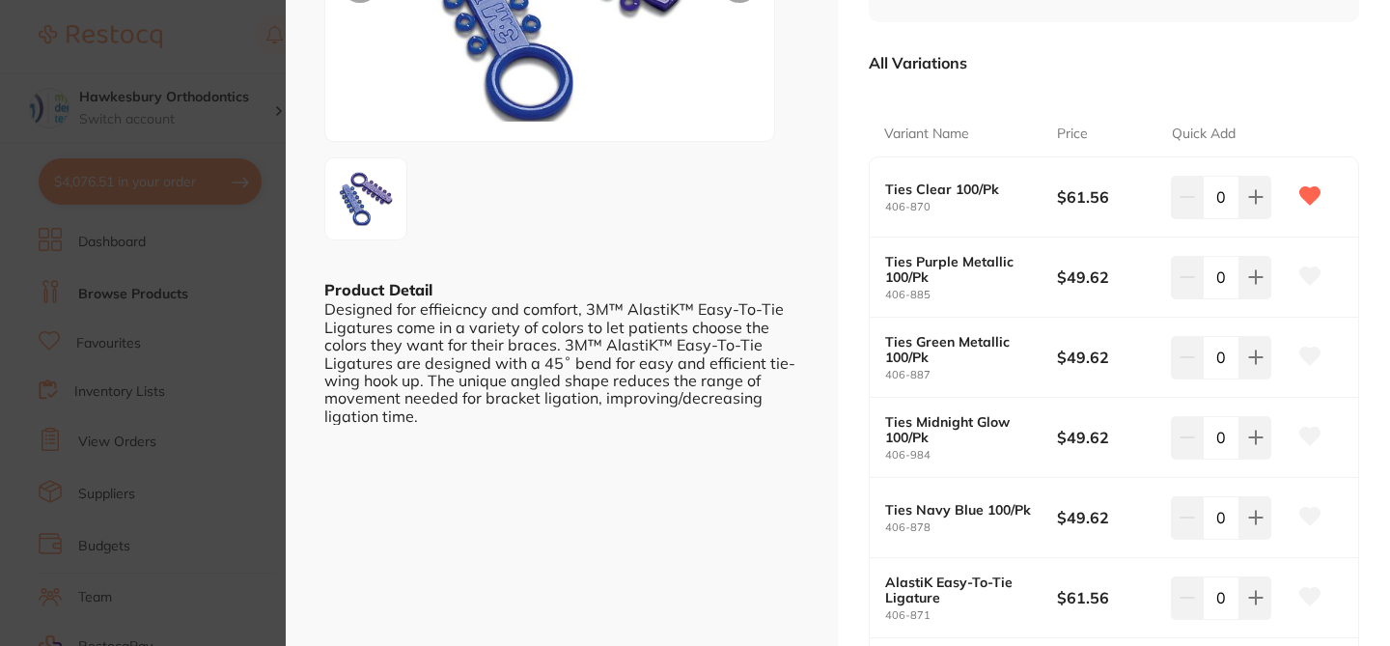
scroll to position [309, 0]
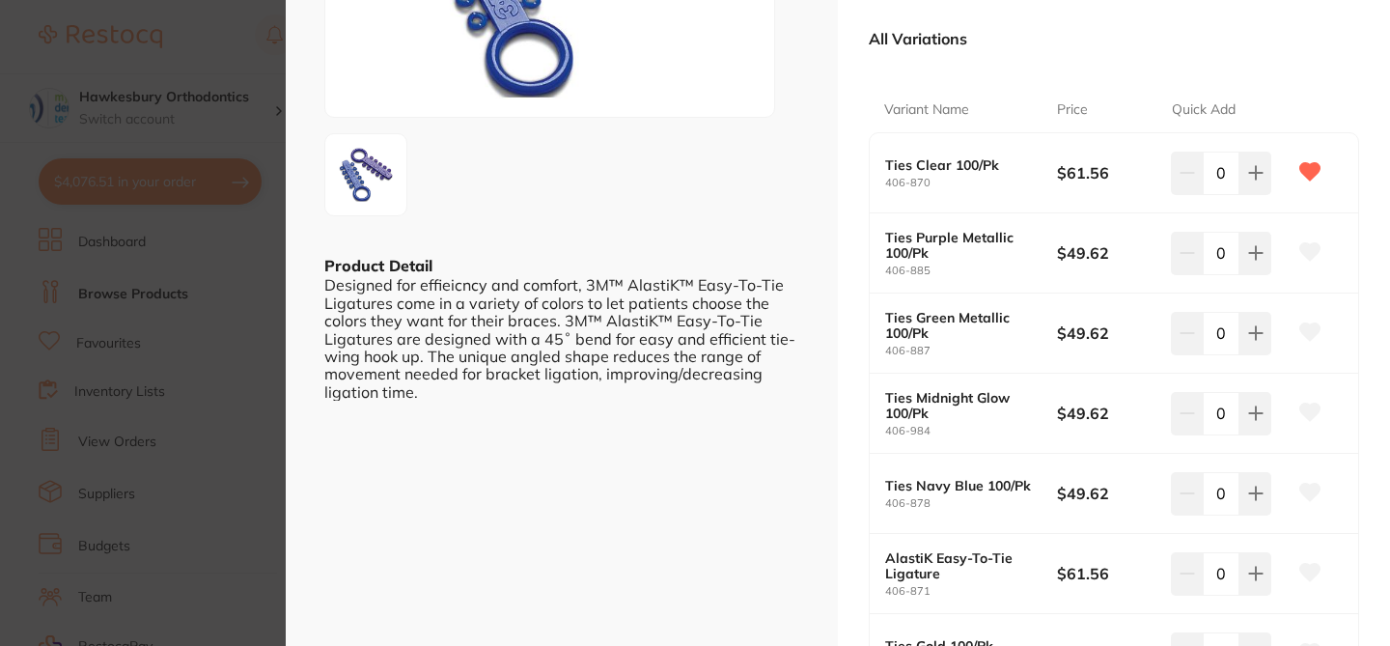
click at [1304, 260] on icon at bounding box center [1310, 251] width 20 height 17
click at [1305, 328] on icon at bounding box center [1310, 331] width 20 height 17
click at [1304, 405] on icon at bounding box center [1310, 411] width 20 height 17
click at [1300, 487] on icon at bounding box center [1310, 492] width 20 height 17
click at [1308, 573] on icon at bounding box center [1310, 572] width 20 height 17
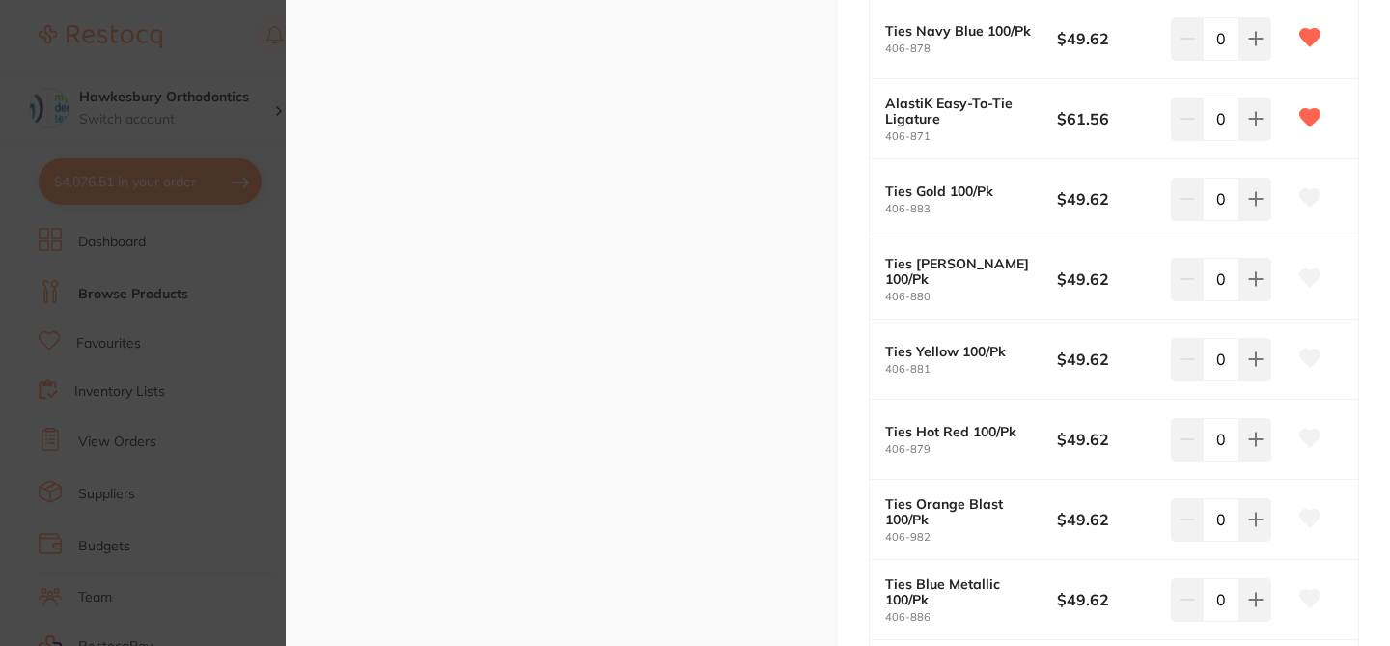
scroll to position [824, 0]
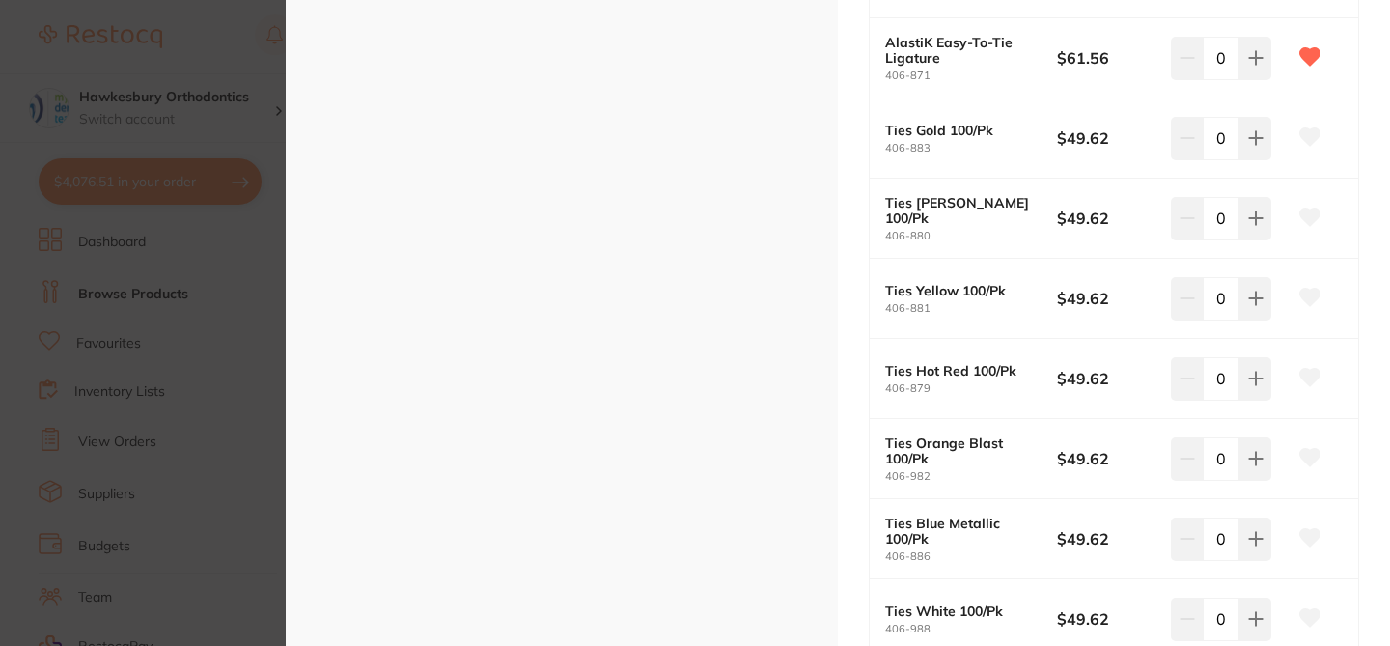
click at [1306, 139] on icon at bounding box center [1310, 136] width 20 height 17
click at [1304, 220] on icon at bounding box center [1310, 216] width 20 height 17
click at [1308, 300] on icon at bounding box center [1310, 297] width 20 height 17
click at [1307, 383] on icon at bounding box center [1310, 377] width 20 height 17
click at [1309, 459] on icon at bounding box center [1310, 457] width 20 height 17
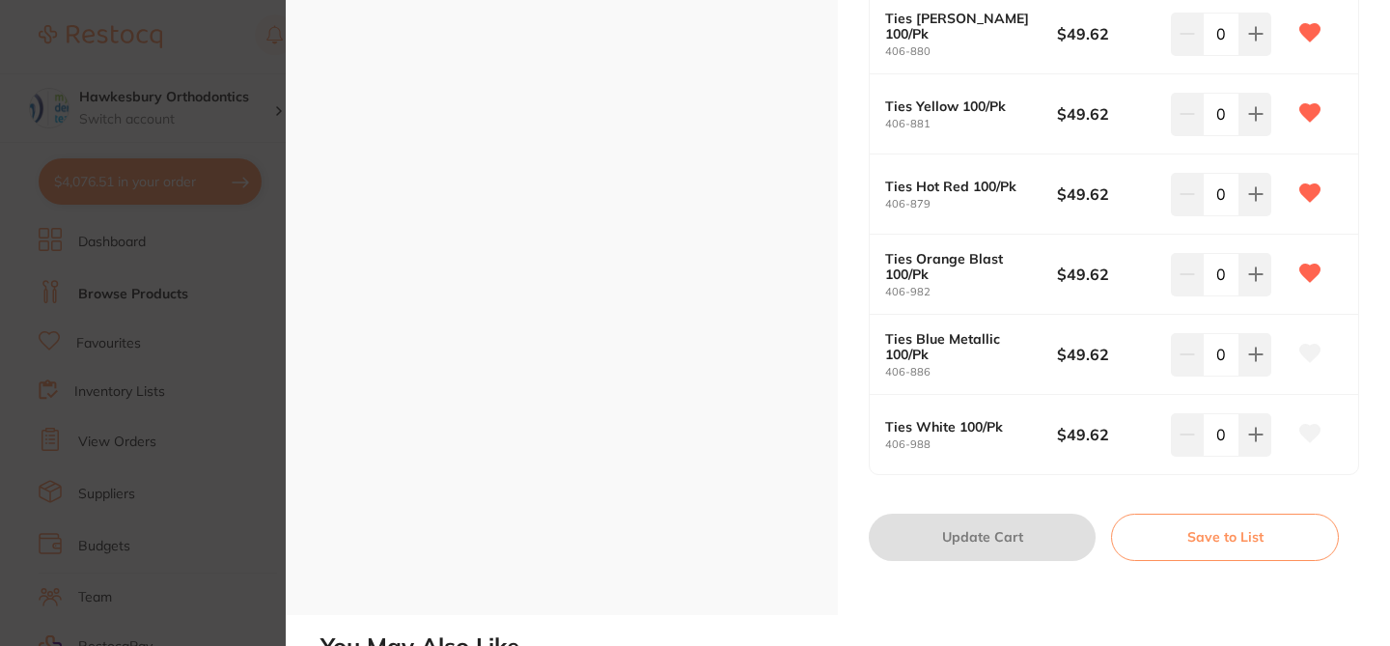
scroll to position [1057, 0]
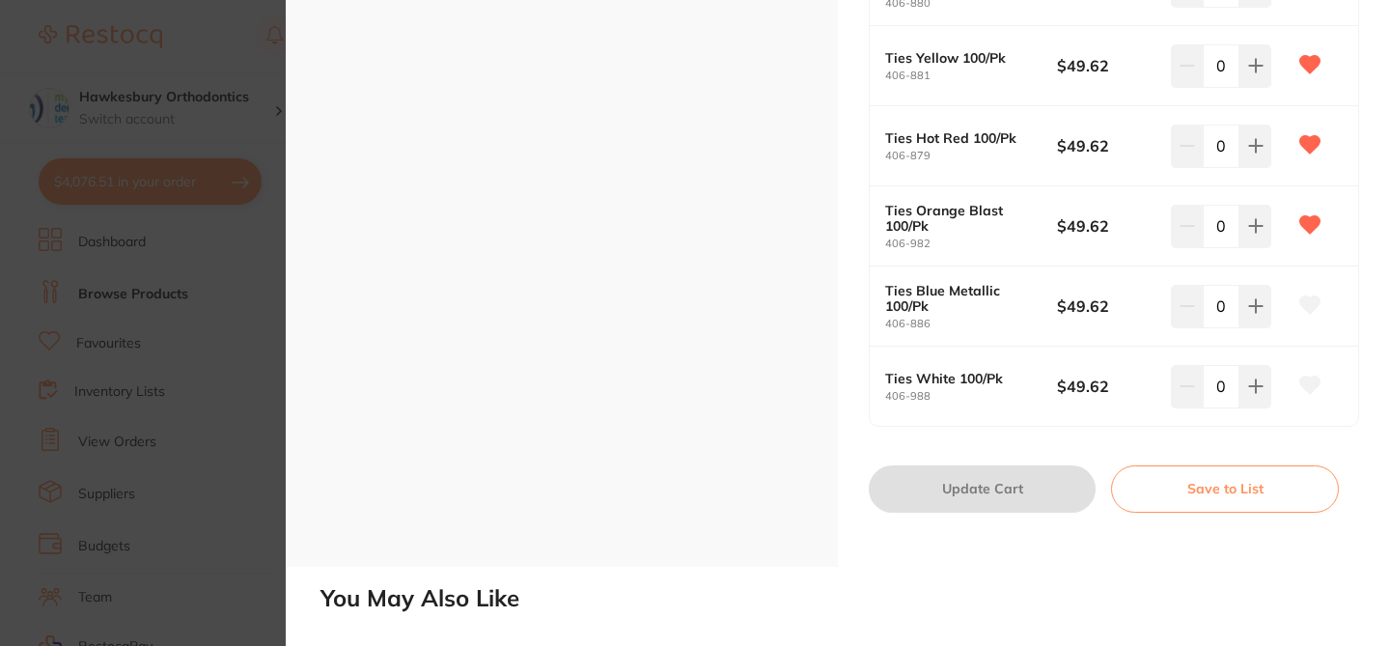
click at [1304, 310] on icon at bounding box center [1310, 304] width 20 height 17
click at [1311, 385] on icon at bounding box center [1310, 384] width 20 height 17
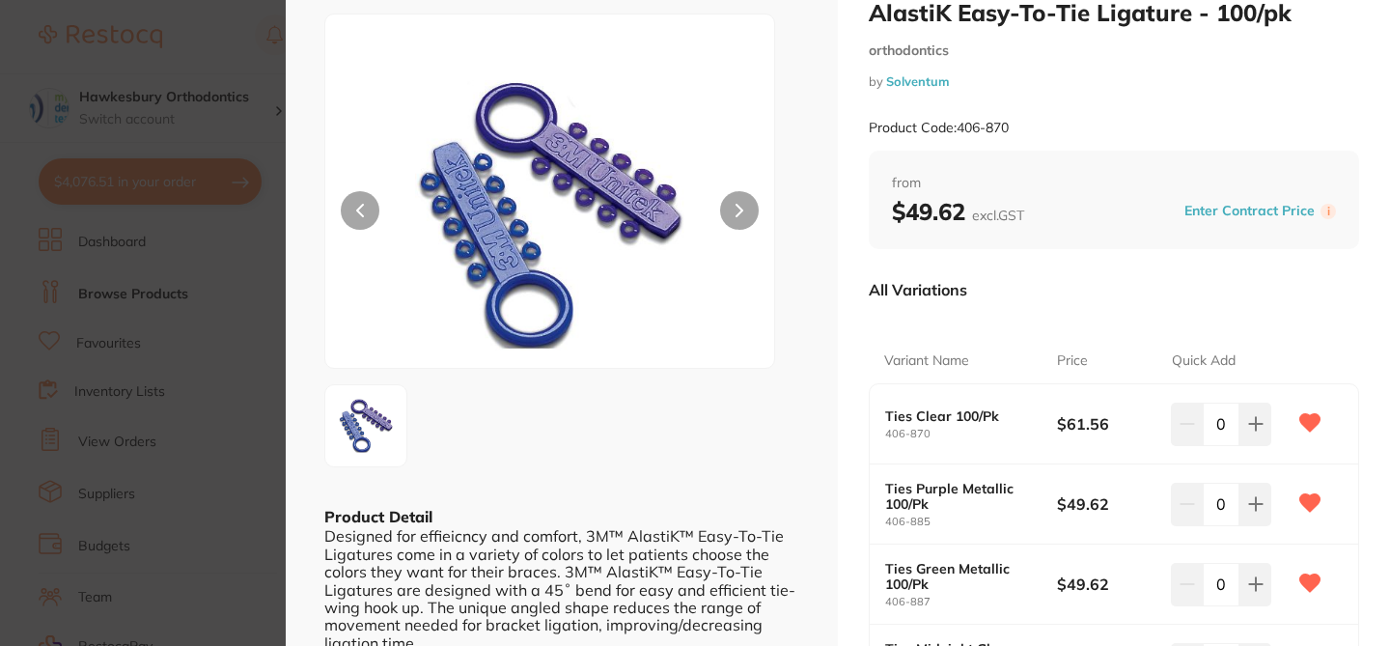
scroll to position [41, 0]
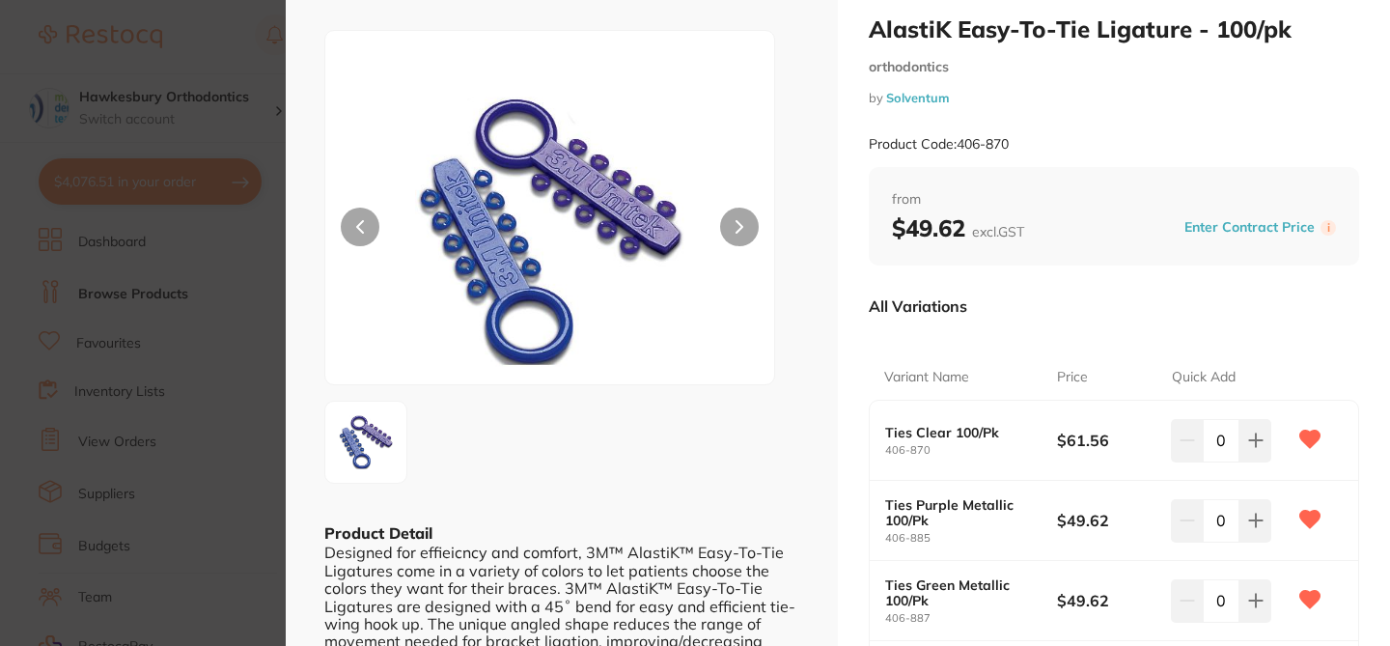
click at [246, 46] on section "AlastiK Easy-To-Tie Ligature - 100/pk orthodontics by Solventum Product Code: 4…" at bounding box center [695, 323] width 1390 height 646
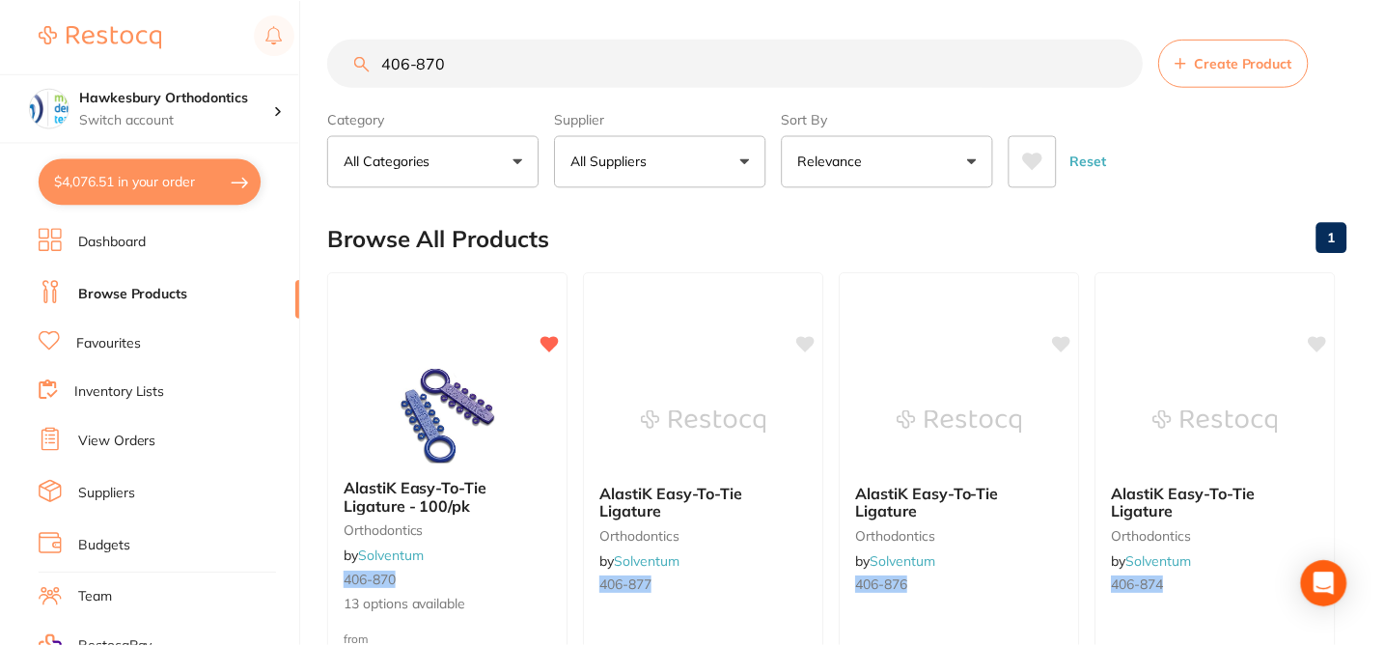
scroll to position [1, 0]
drag, startPoint x: 444, startPoint y: 67, endPoint x: 366, endPoint y: 51, distance: 79.7
click at [366, 51] on input "406-870" at bounding box center [735, 62] width 815 height 48
paste input "5067-9722"
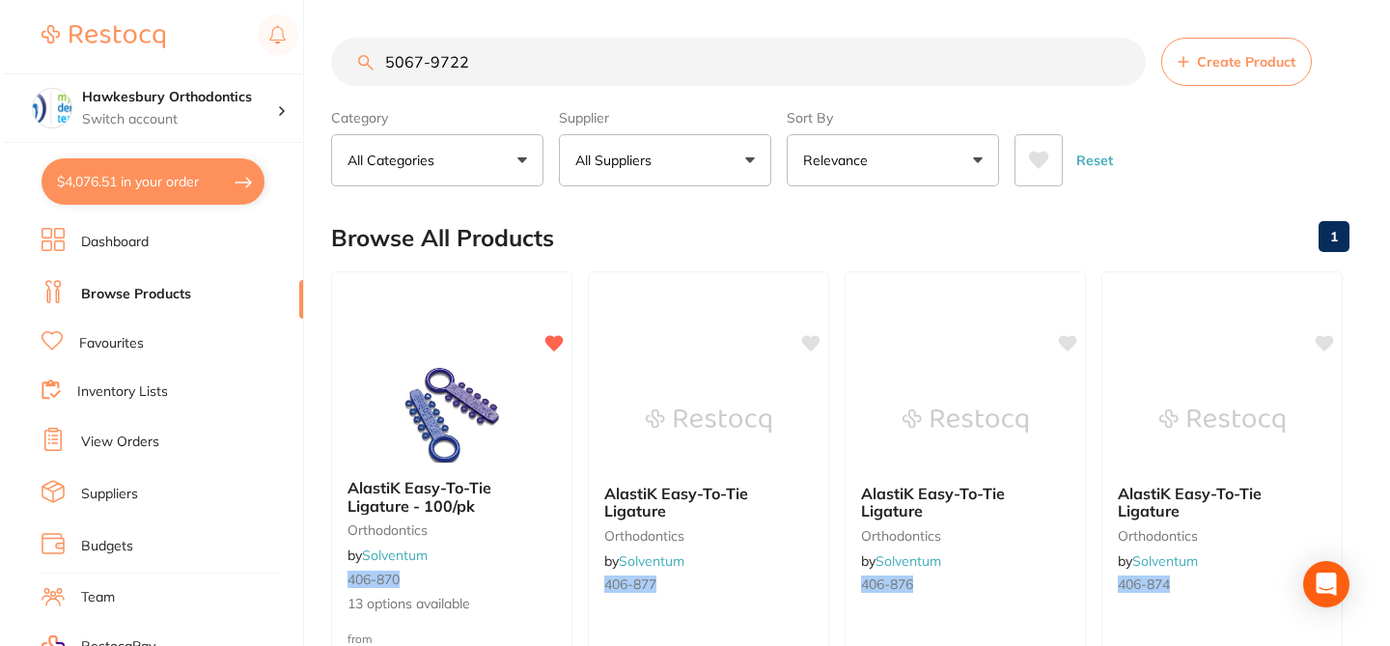
scroll to position [0, 0]
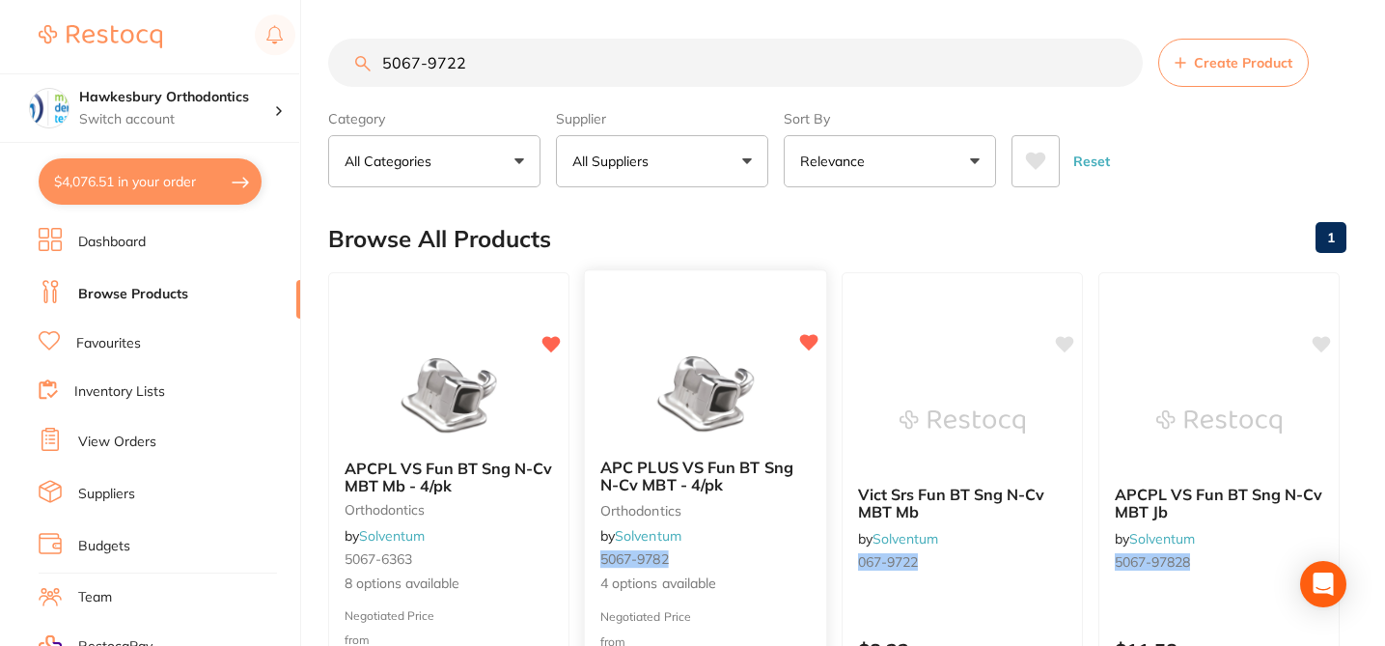
click at [765, 600] on div "APC PLUS VS Fun BT Sng N-Cv MBT - 4/pk orthodontics by Solventum 5067-9782 4 op…" at bounding box center [705, 526] width 241 height 167
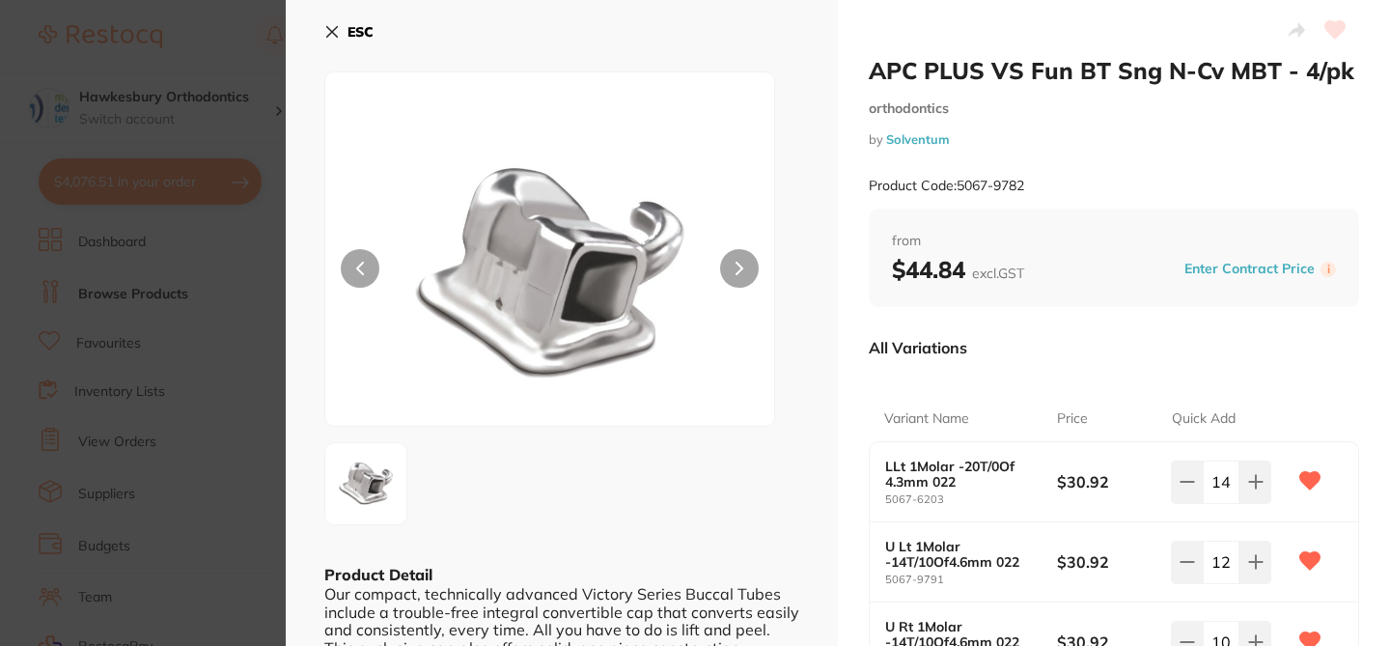
click at [841, 370] on div "APC PLUS VS Fun BT Sng N-Cv MBT - 4/pk orthodontics by Solventum Product Code: …" at bounding box center [1114, 451] width 552 height 902
click at [228, 68] on section "APC PLUS VS Fun BT Sng N-Cv MBT - 4/pk orthodontics by Solventum Product Code: …" at bounding box center [695, 323] width 1390 height 646
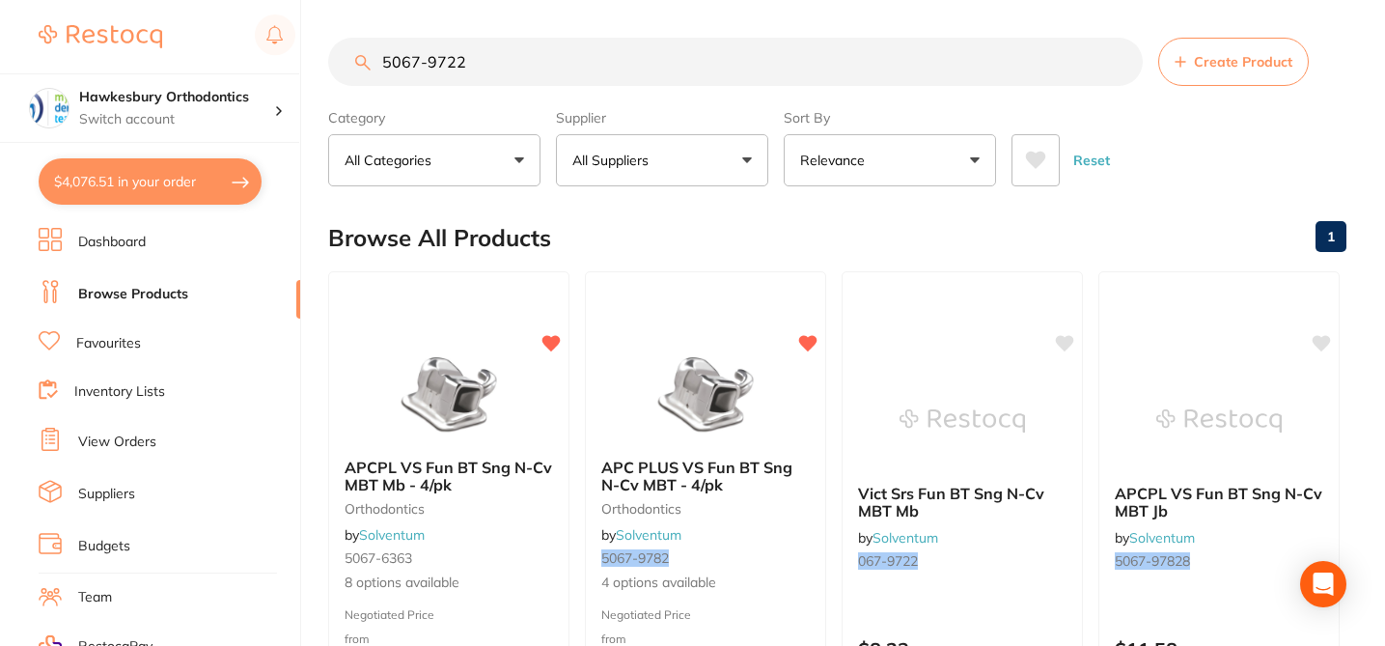
drag, startPoint x: 331, startPoint y: 62, endPoint x: 307, endPoint y: 60, distance: 24.2
click at [307, 60] on div "$4,076.51 Hawkesbury Orthodontics Switch account Hawkesbury Orthodontics $4,076…" at bounding box center [692, 322] width 1385 height 646
paste input "6363"
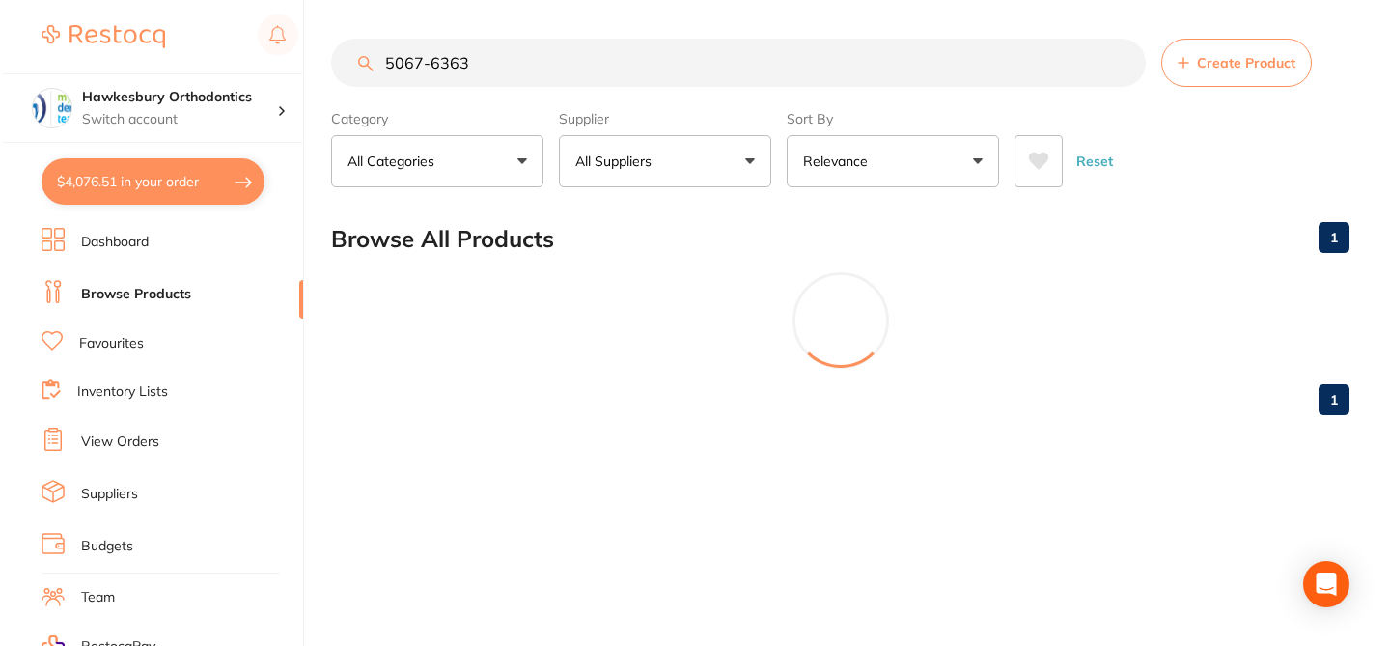
scroll to position [0, 0]
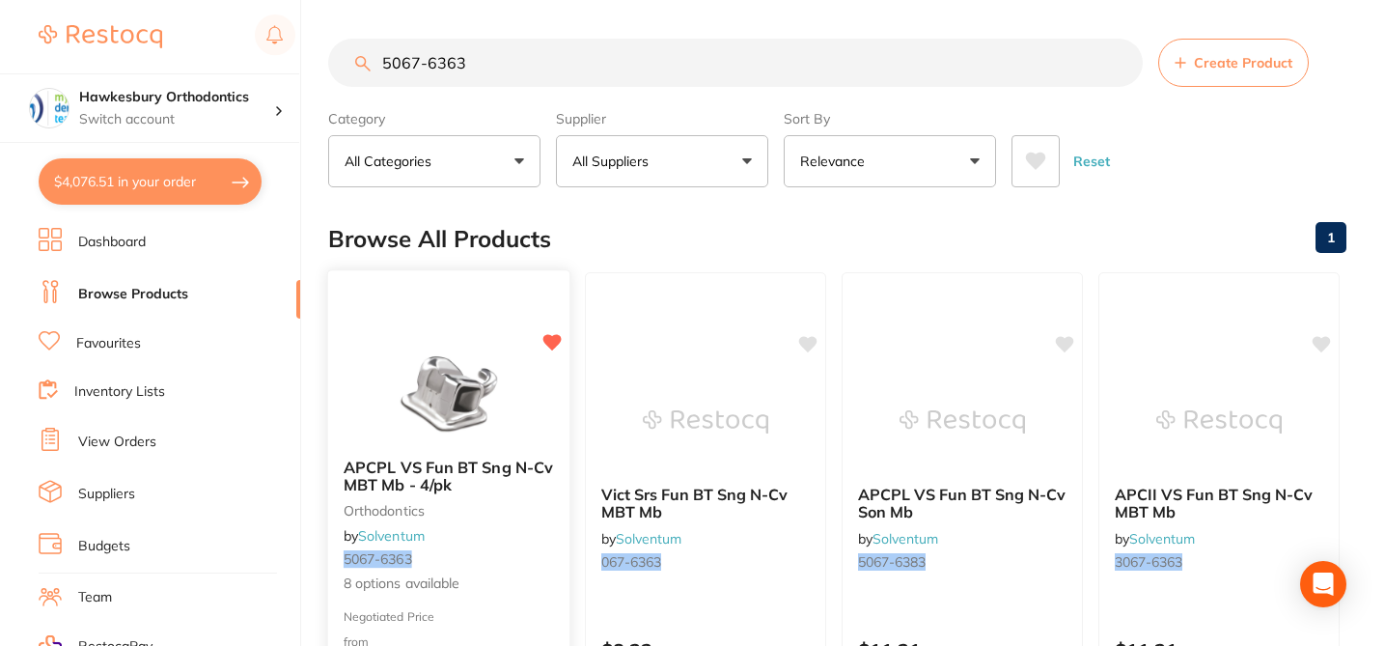
click at [534, 549] on div "APCPL VS Fun BT Sng N-Cv MBT Mb - 4/pk orthodontics by Solventum 5067-6363 8 op…" at bounding box center [448, 526] width 241 height 167
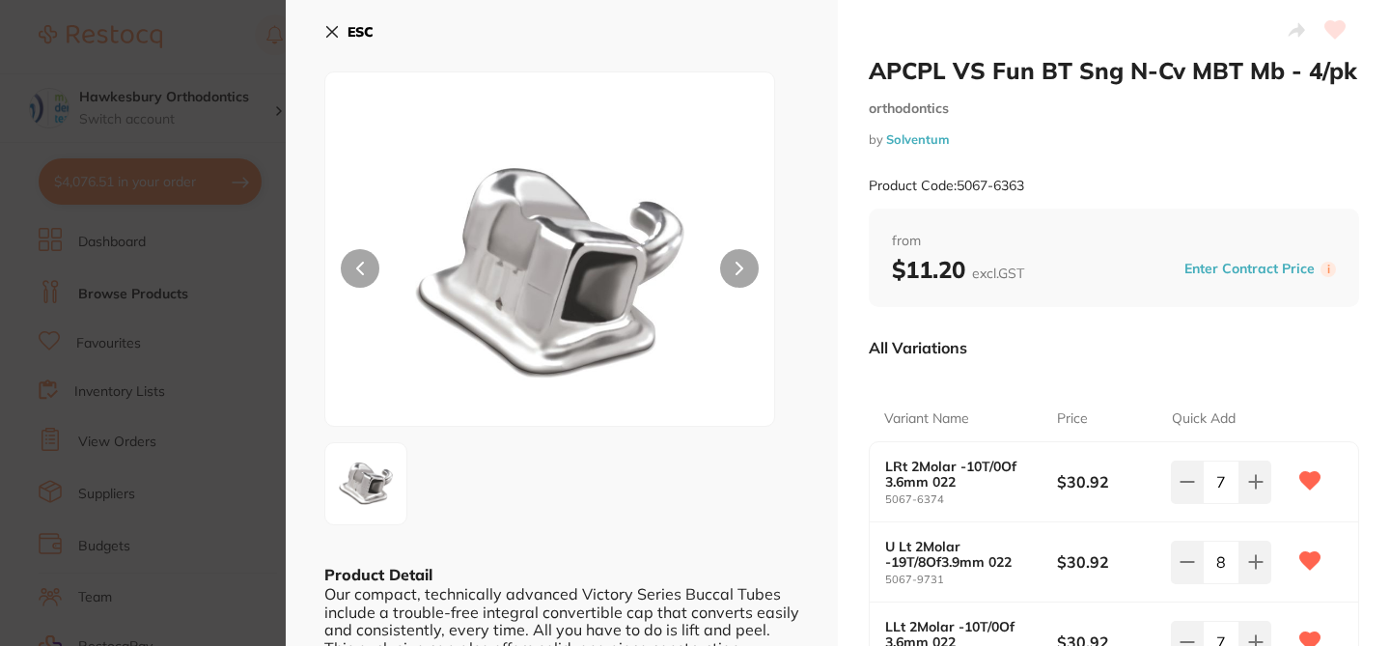
click at [809, 218] on div "ESC Product Detail Our compact, technically advanced Victory Series Buccal Tube…" at bounding box center [562, 611] width 552 height 1223
click at [333, 31] on icon at bounding box center [332, 32] width 11 height 11
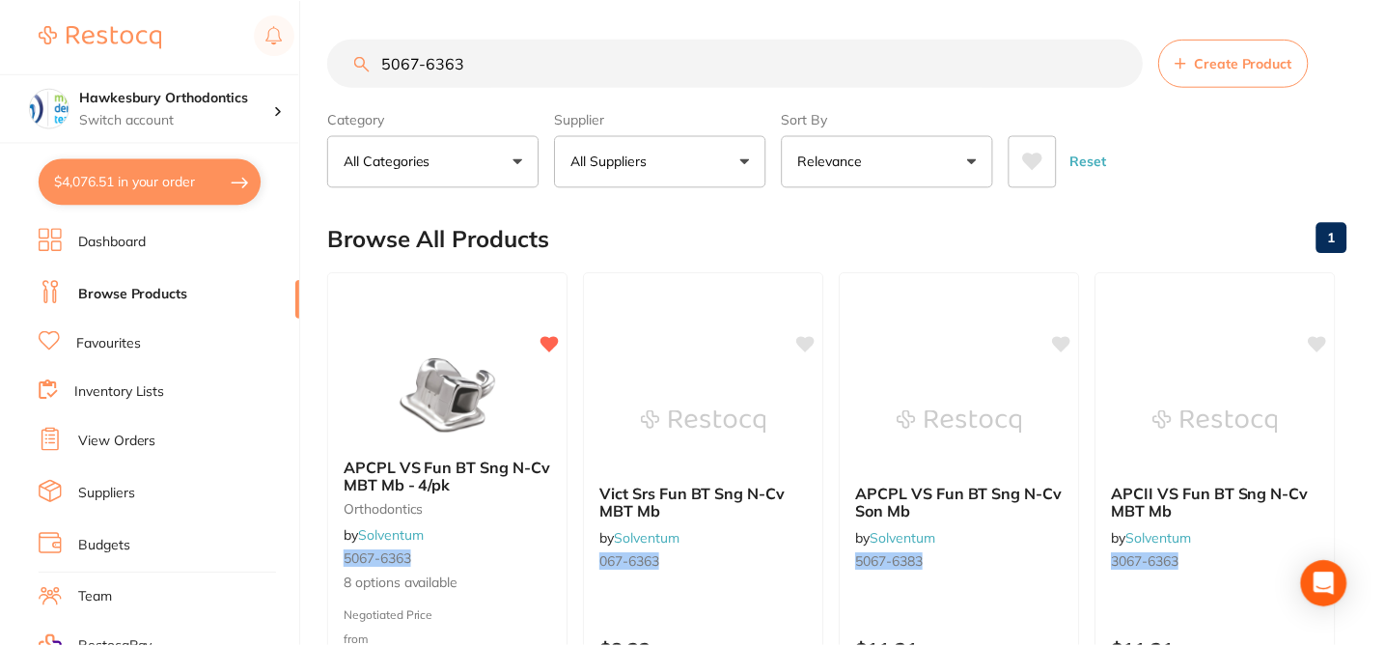
scroll to position [1, 0]
drag, startPoint x: 491, startPoint y: 67, endPoint x: 375, endPoint y: 61, distance: 116.0
click at [375, 61] on input "5067-6363" at bounding box center [735, 62] width 815 height 48
paste input "5067-5"
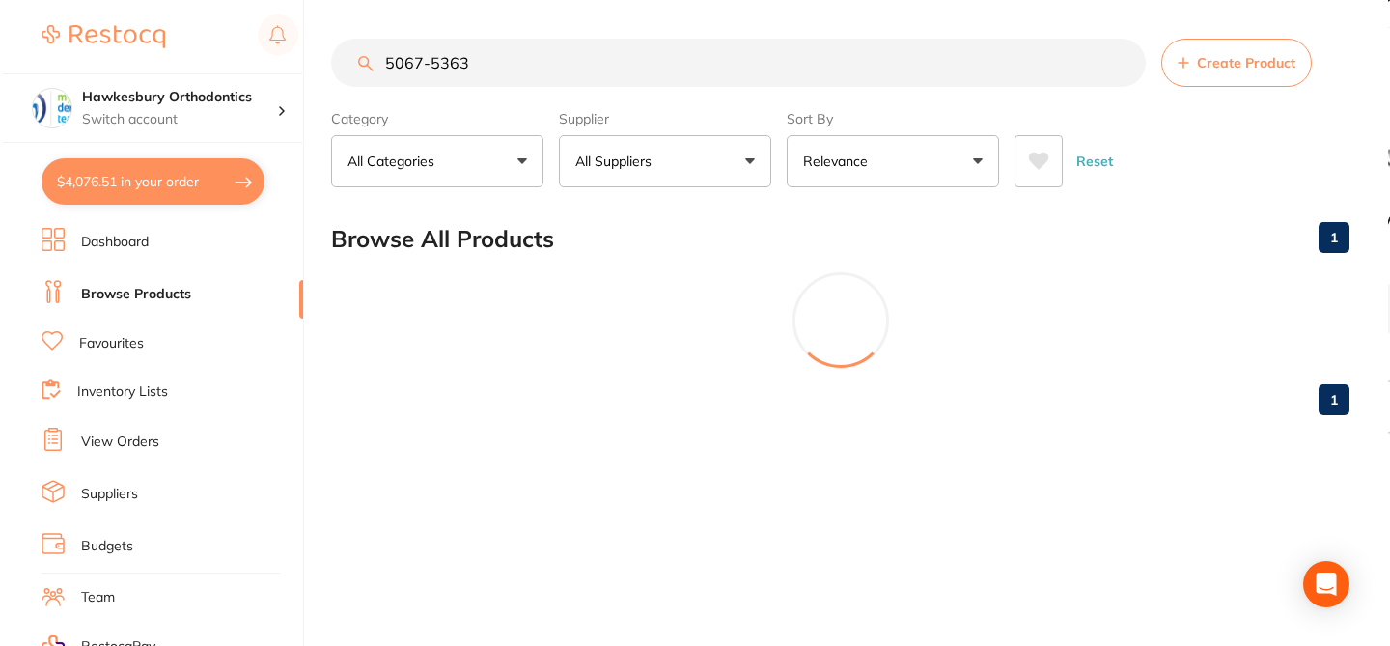
scroll to position [0, 0]
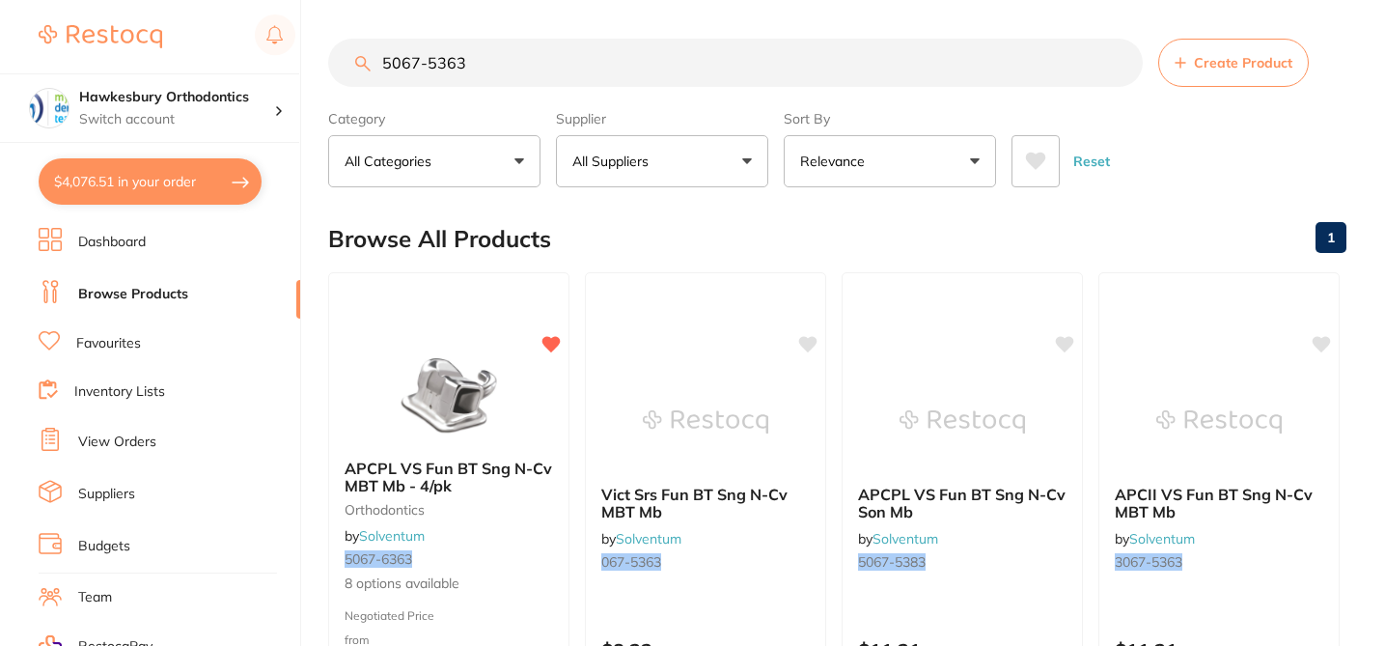
click at [414, 58] on input "5067-5363" at bounding box center [735, 63] width 815 height 48
click at [542, 546] on div "APCPL VS Fun BT Sng N-Cv MBT Mb - 4/pk orthodontics by Solventum 5067-6363 8 op…" at bounding box center [448, 526] width 241 height 167
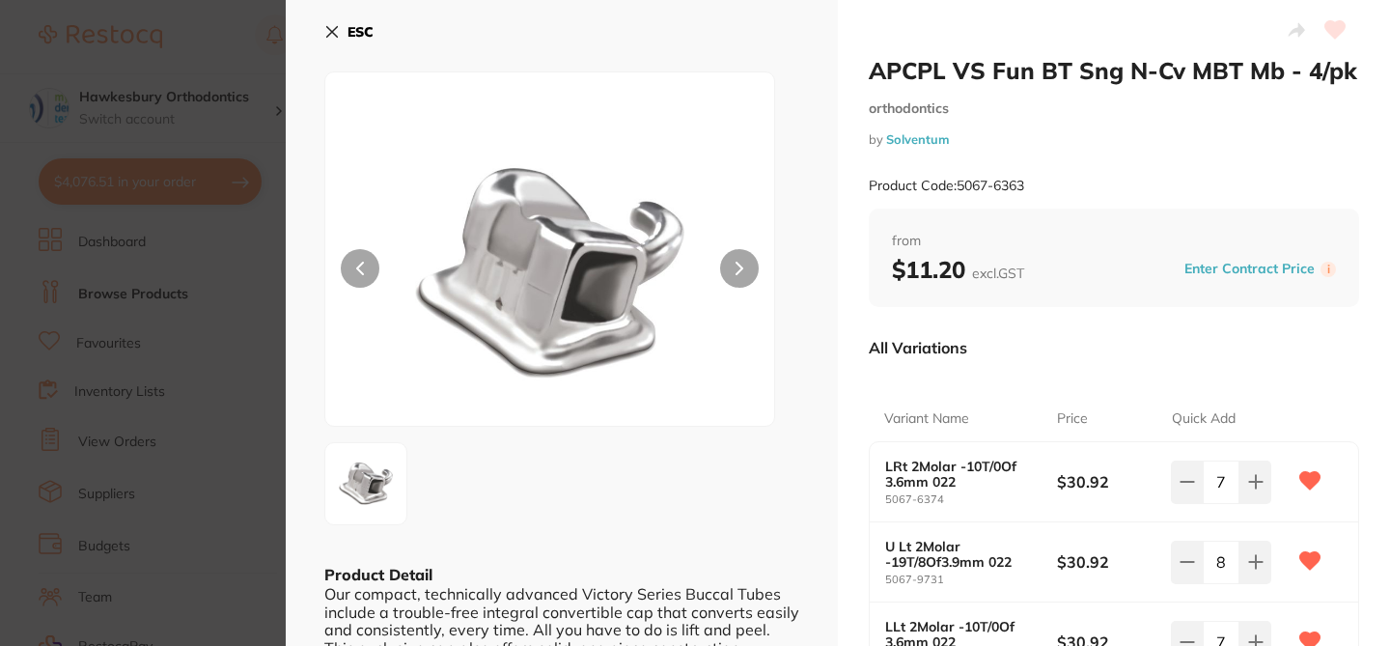
click at [1055, 362] on div "All Variations" at bounding box center [1114, 347] width 490 height 50
click at [1111, 358] on div "All Variations" at bounding box center [1114, 347] width 490 height 50
click at [327, 27] on icon at bounding box center [332, 32] width 11 height 11
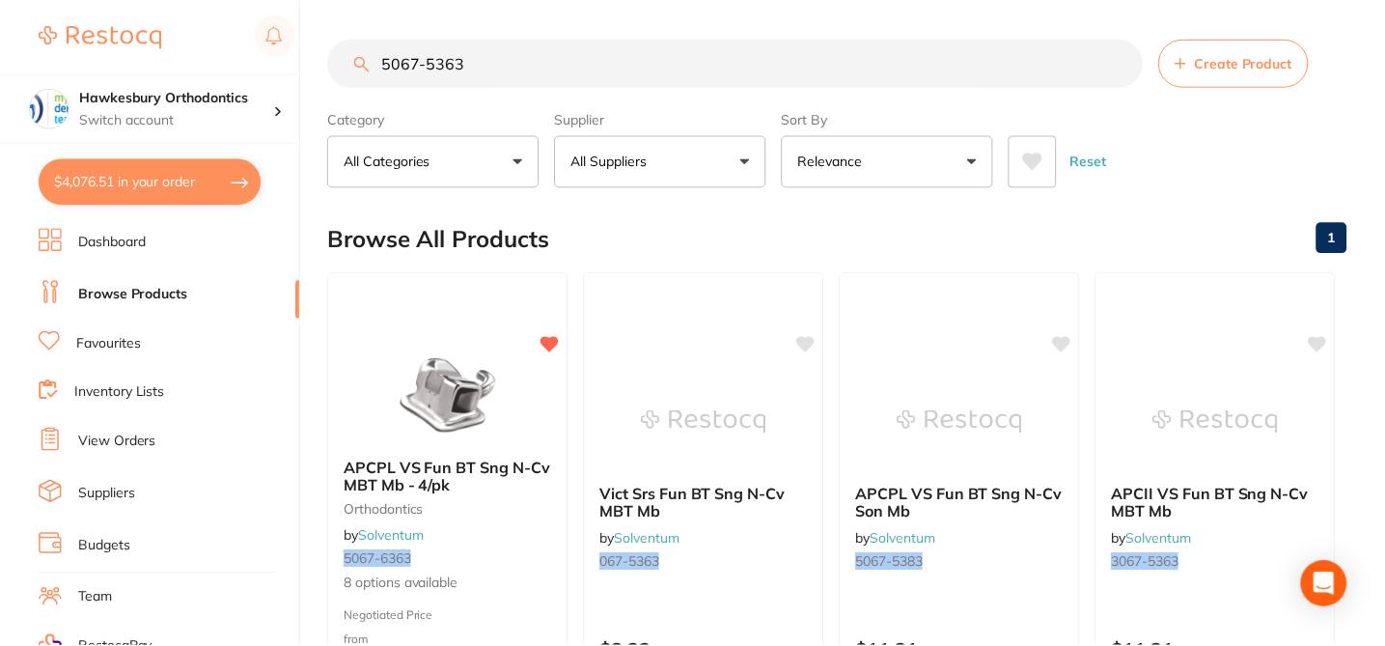
scroll to position [1, 0]
click at [745, 232] on div "Browse All Products 1" at bounding box center [837, 238] width 1018 height 65
drag, startPoint x: 484, startPoint y: 66, endPoint x: 378, endPoint y: 61, distance: 106.3
click at [378, 62] on input "5067-5363" at bounding box center [735, 62] width 815 height 48
paste input "6374"
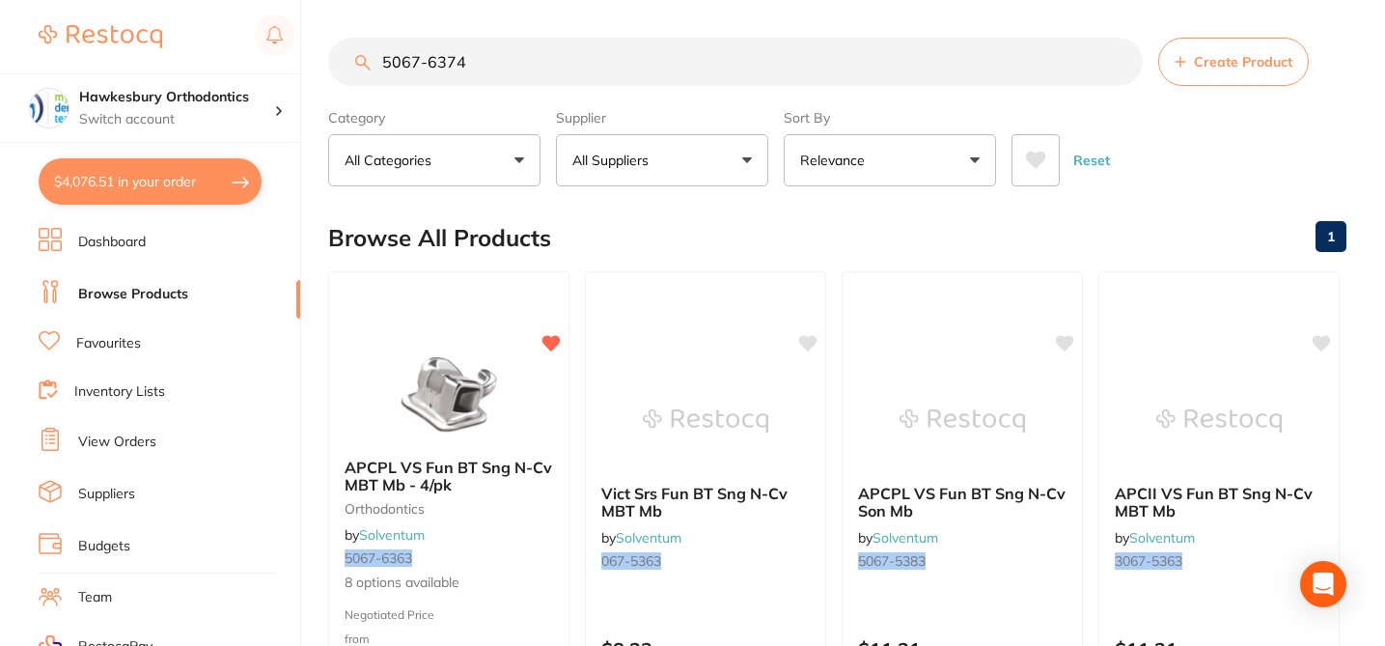
scroll to position [0, 0]
type input "5067-6374"
click at [655, 236] on div "Browse All Products 1" at bounding box center [837, 239] width 1018 height 65
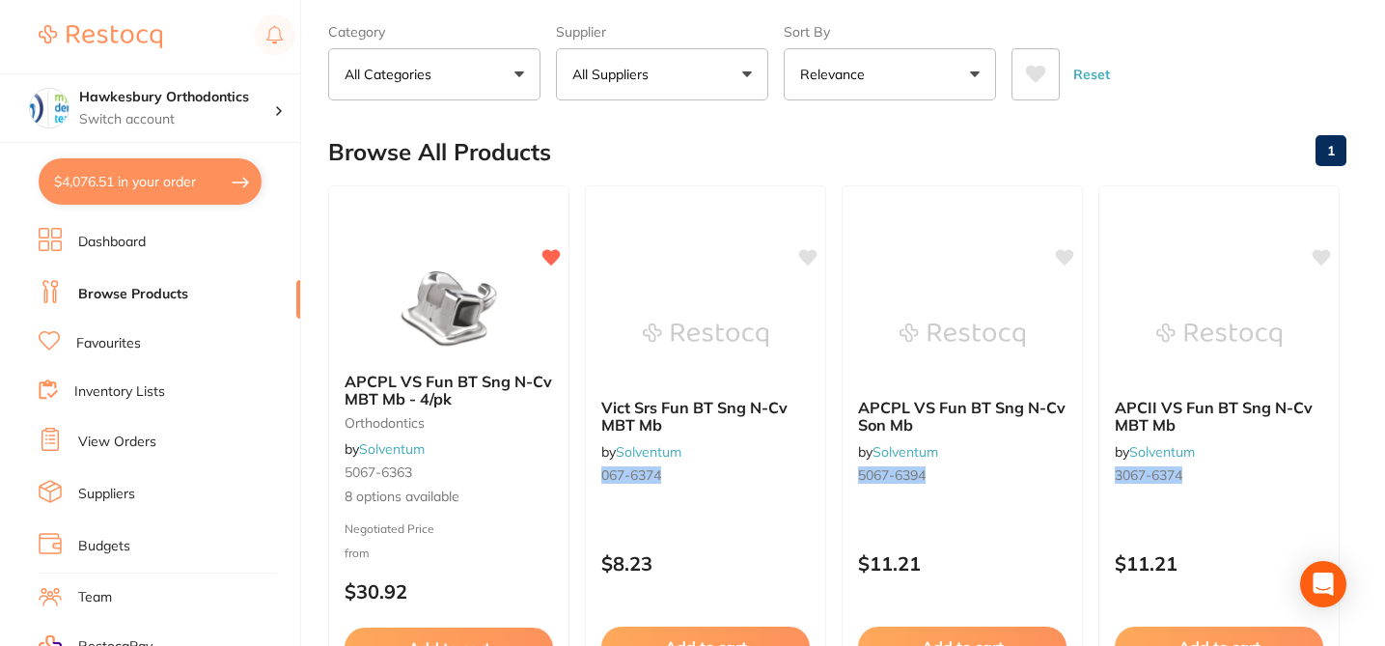
scroll to position [116, 0]
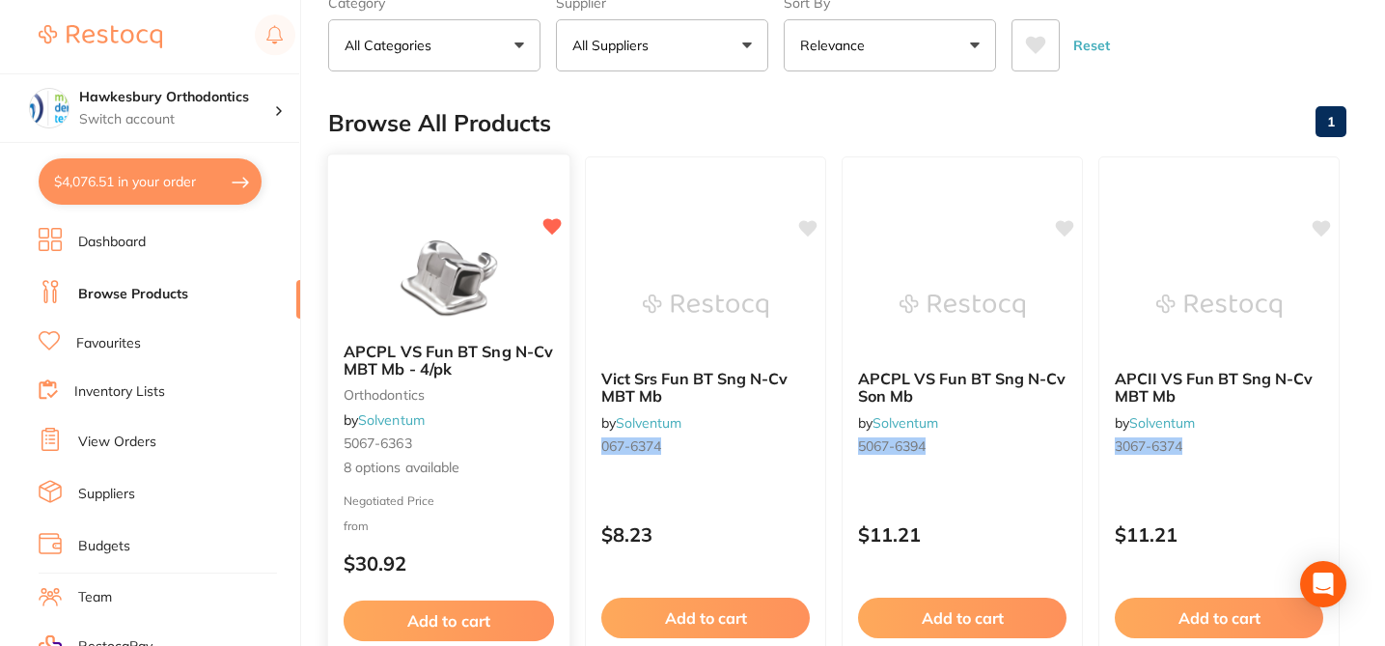
click at [521, 542] on div "Negotiated Price from $30.92" at bounding box center [448, 538] width 241 height 91
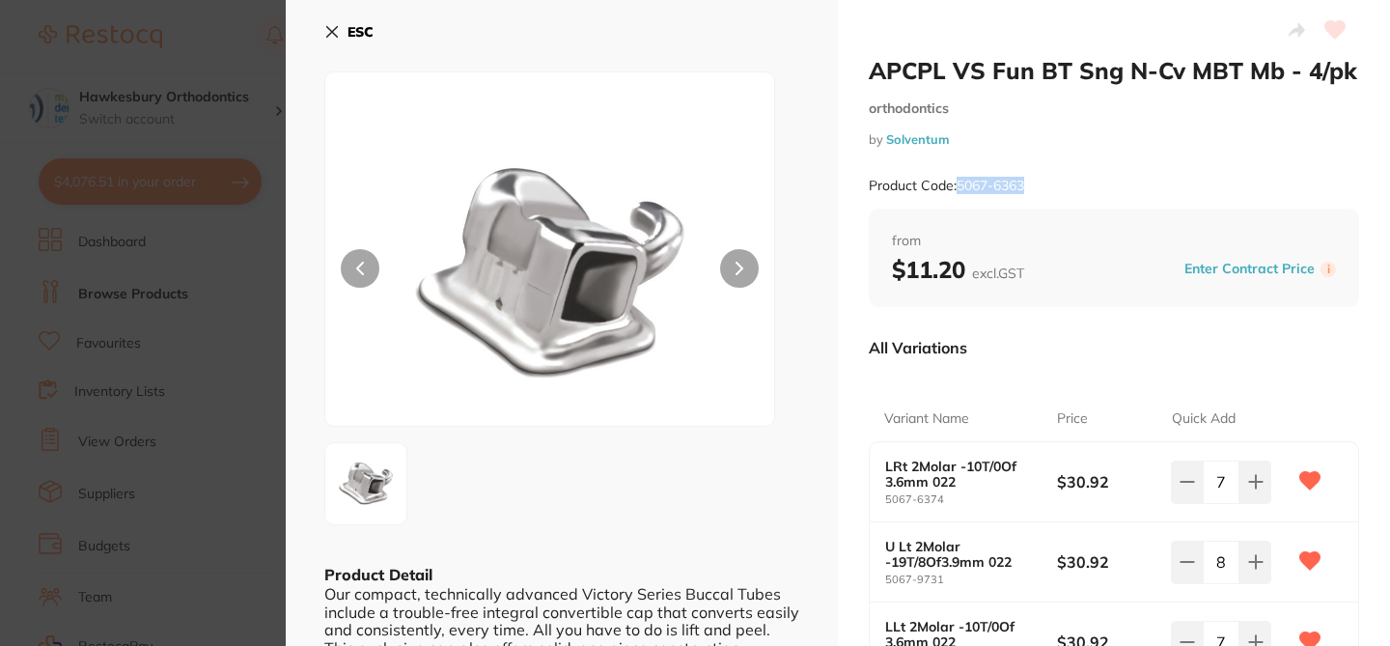
drag, startPoint x: 1044, startPoint y: 189, endPoint x: 956, endPoint y: 185, distance: 87.9
click at [956, 185] on div "Product Code: 5067-6363" at bounding box center [1114, 185] width 490 height 47
copy small "5067-6363"
click at [232, 40] on section "APCPL VS Fun BT Sng N-Cv MBT Mb - 4/pk orthodontics by Solventum Product Code: …" at bounding box center [695, 323] width 1390 height 646
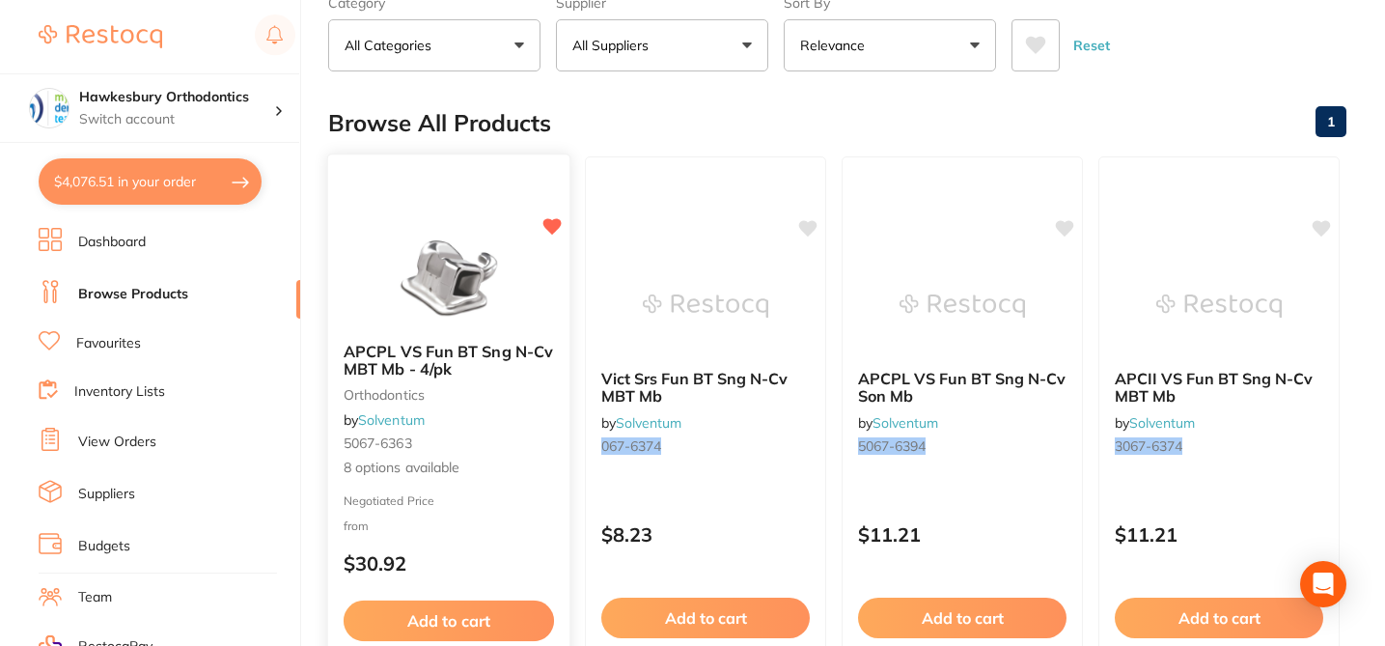
click at [449, 421] on div "APCPL VS Fun BT Sng N-Cv MBT Mb - 4/pk orthodontics by Solventum 5067-6363 8 op…" at bounding box center [448, 410] width 241 height 167
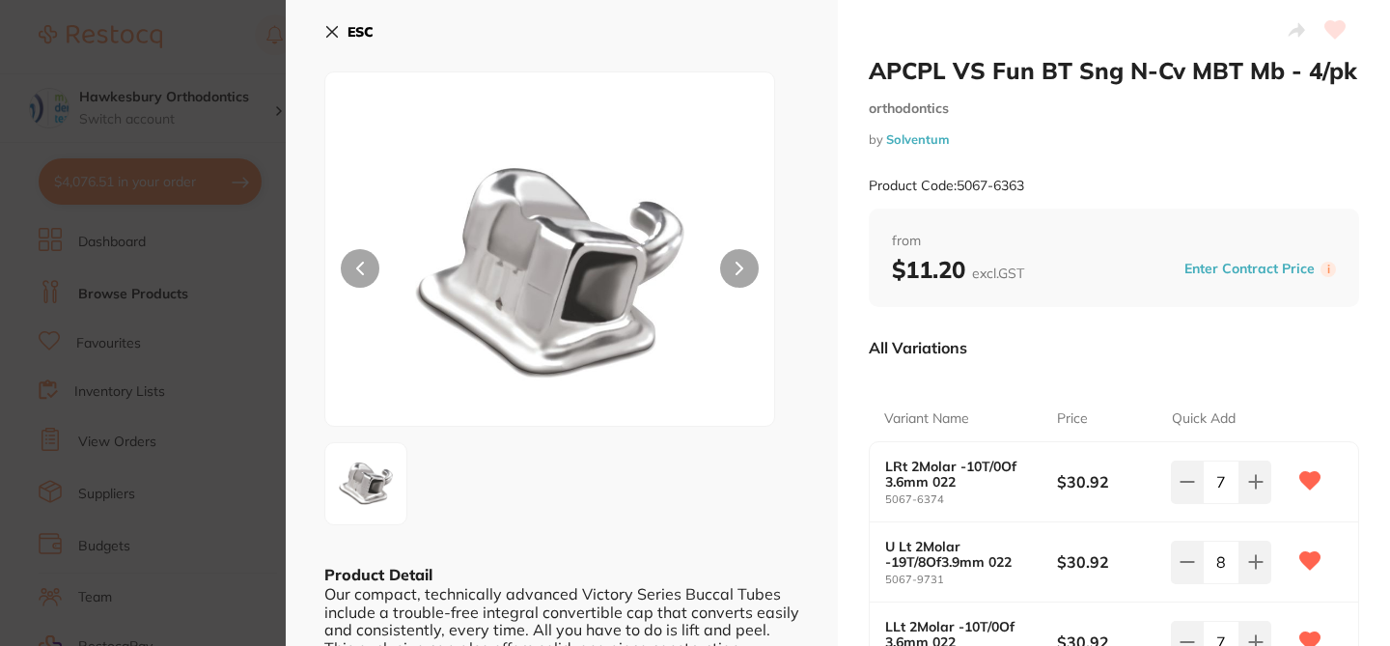
click at [195, 171] on section "APCPL VS Fun BT Sng N-Cv MBT Mb - 4/pk orthodontics by Solventum Product Code: …" at bounding box center [695, 323] width 1390 height 646
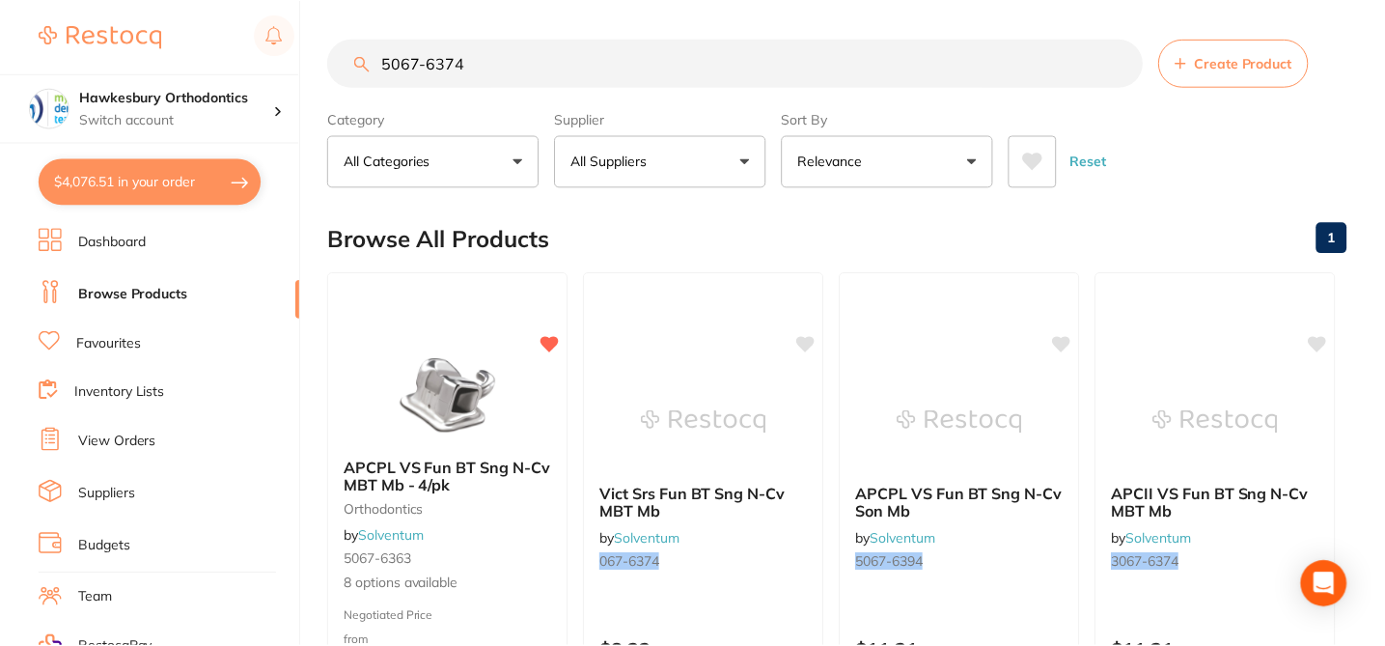
scroll to position [116, 0]
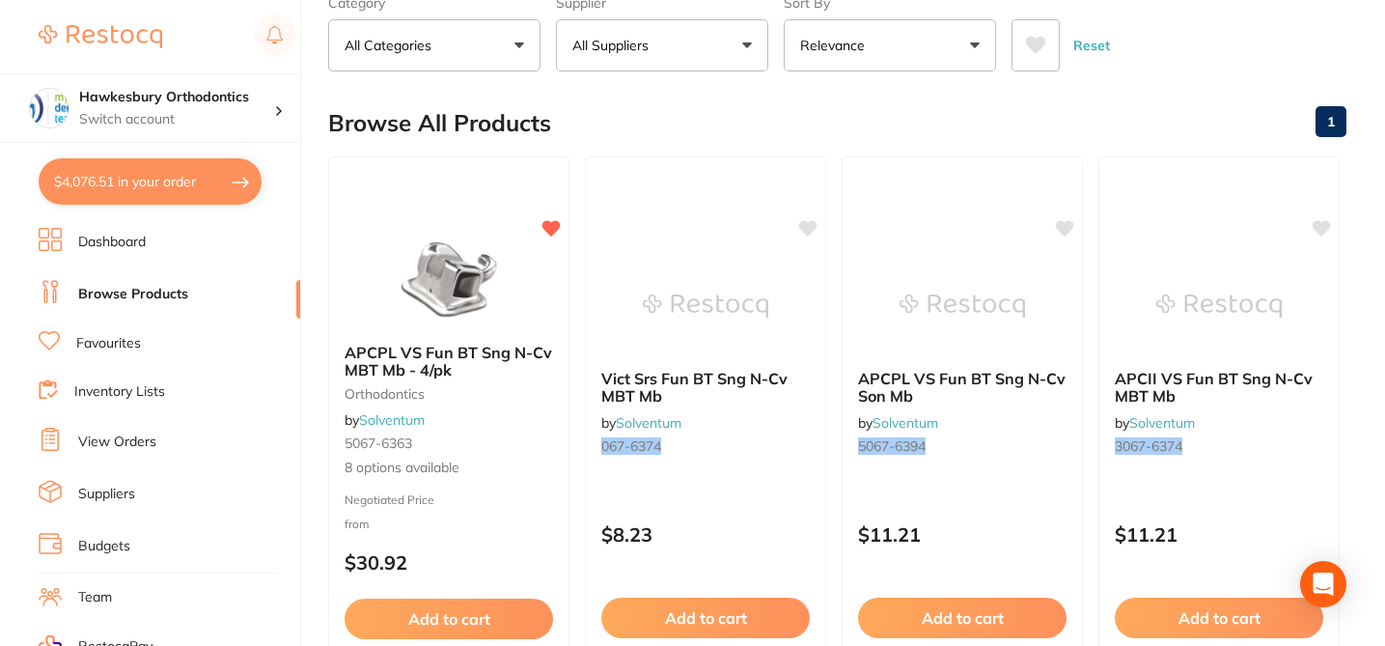
click at [195, 171] on button "$4,076.51 in your order" at bounding box center [150, 181] width 223 height 46
checkbox input "true"
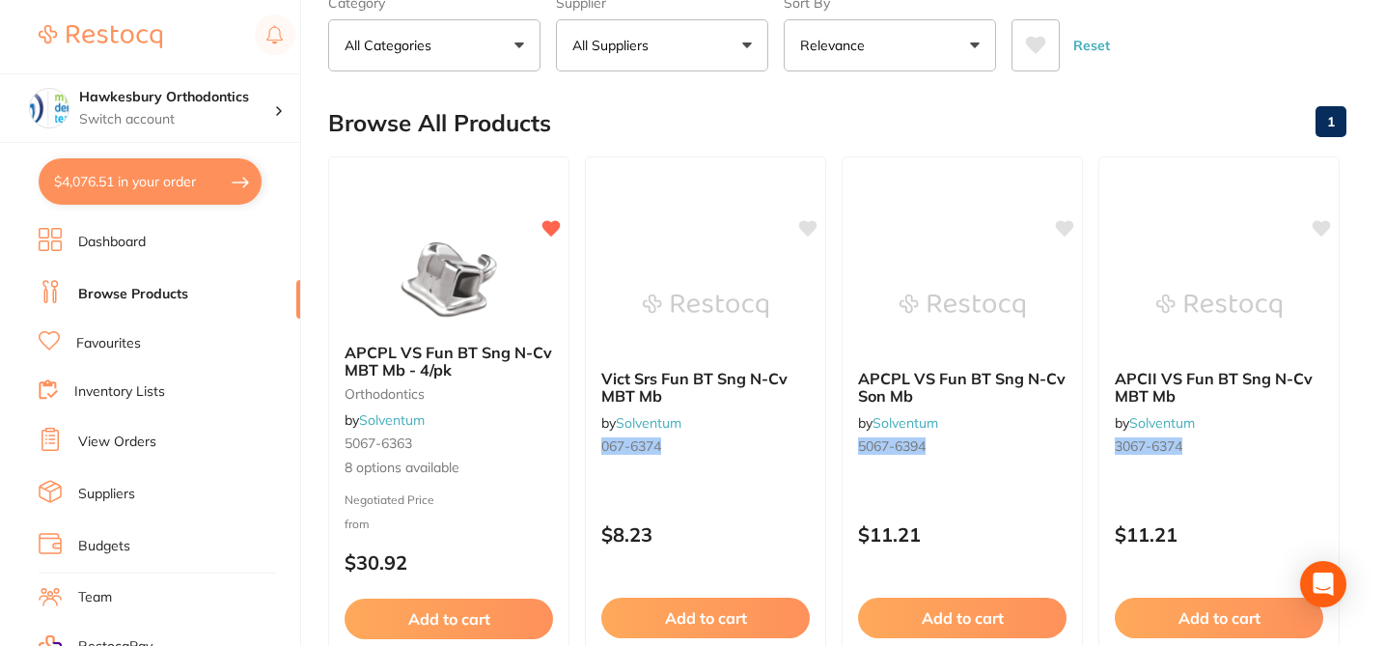
checkbox input "true"
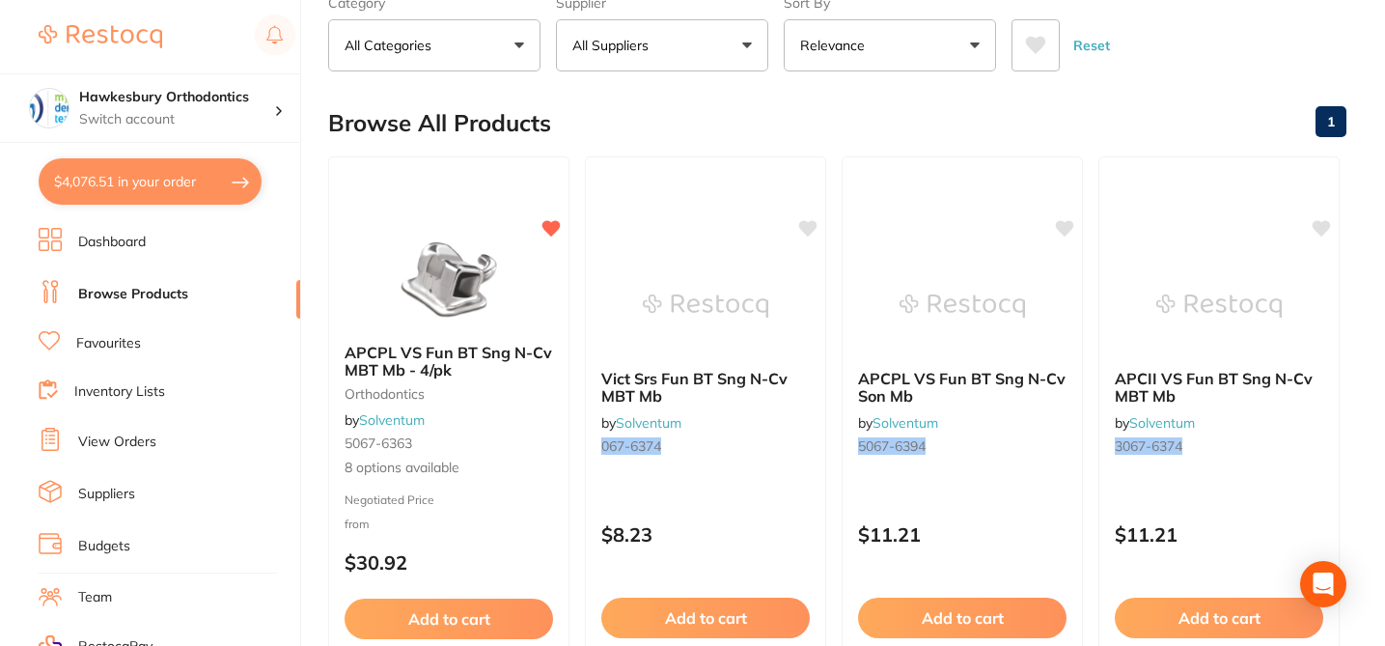
checkbox input "true"
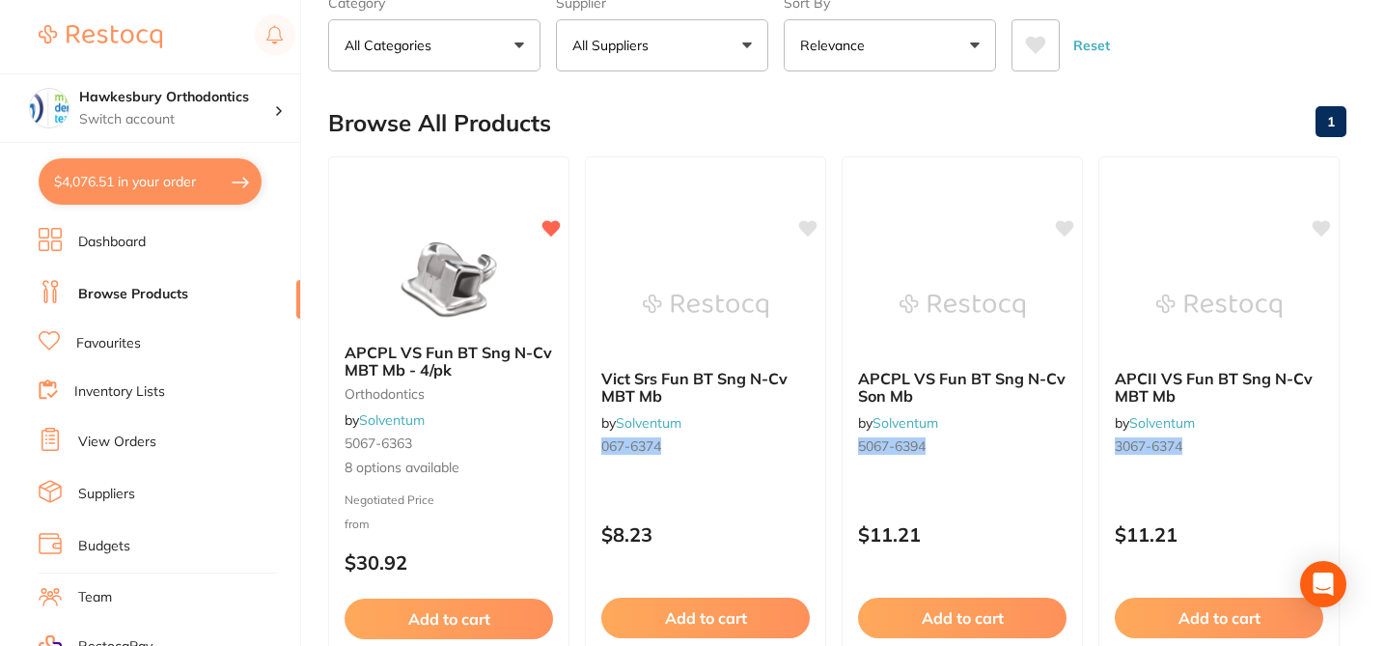
checkbox input "true"
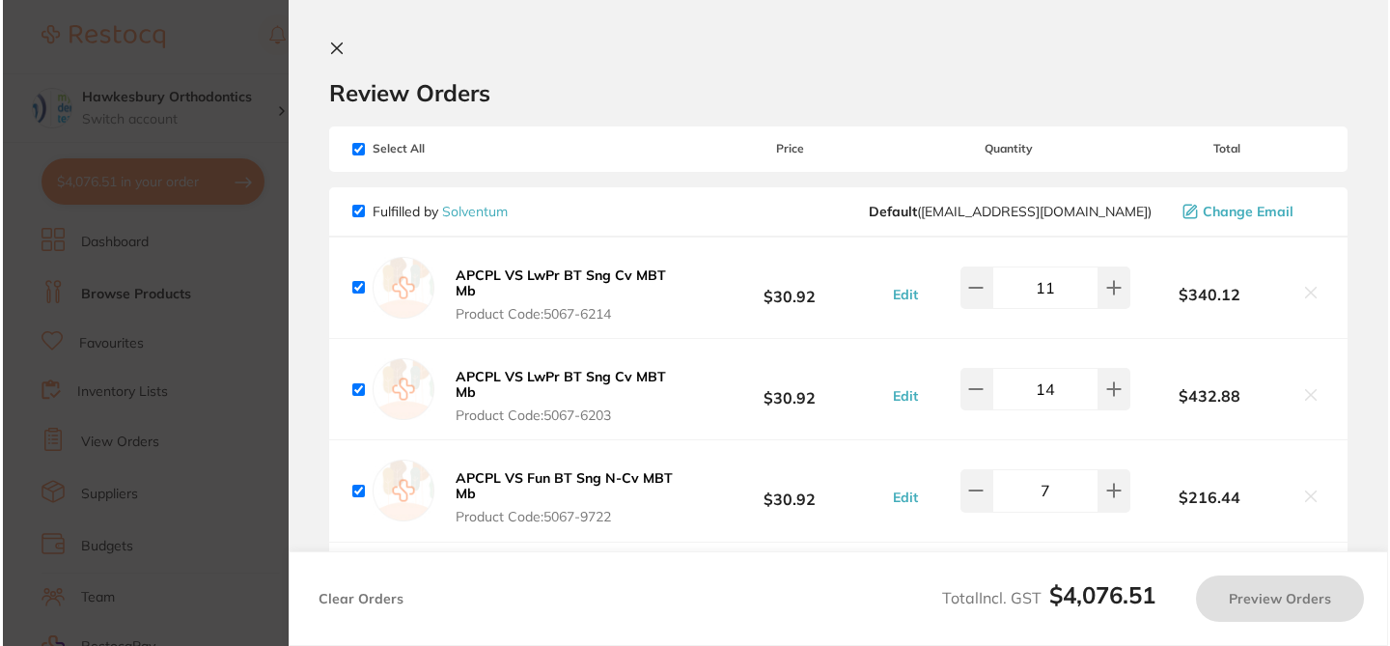
scroll to position [0, 0]
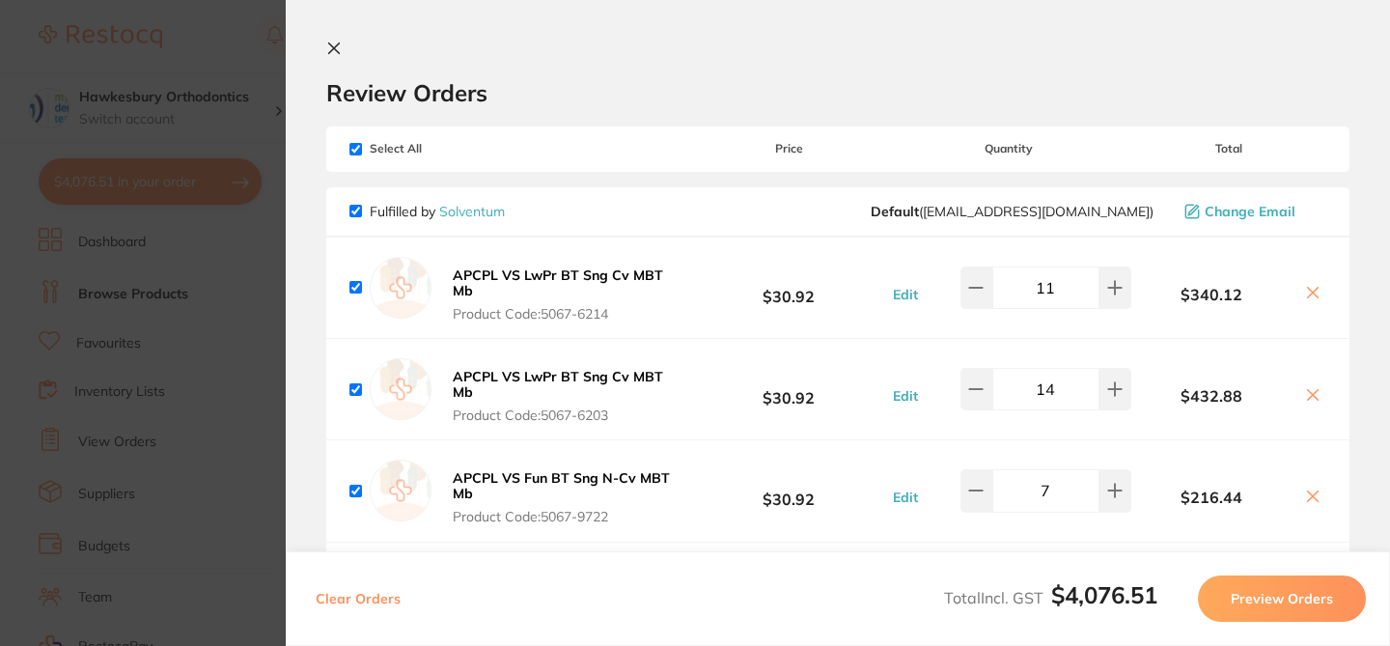
click at [769, 53] on div "Review Orders" at bounding box center [837, 74] width 1023 height 67
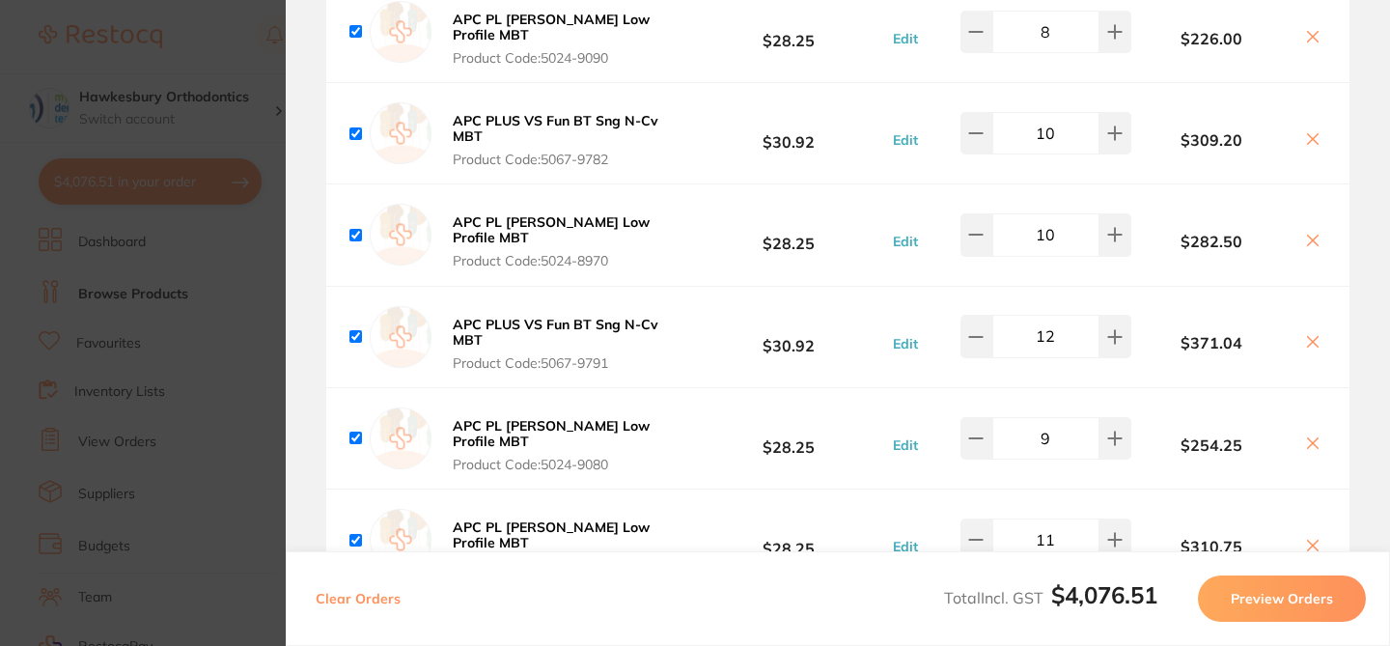
scroll to position [965, 0]
click at [570, 419] on b "APC PL [PERSON_NAME] Low Profile MBT" at bounding box center [551, 435] width 197 height 33
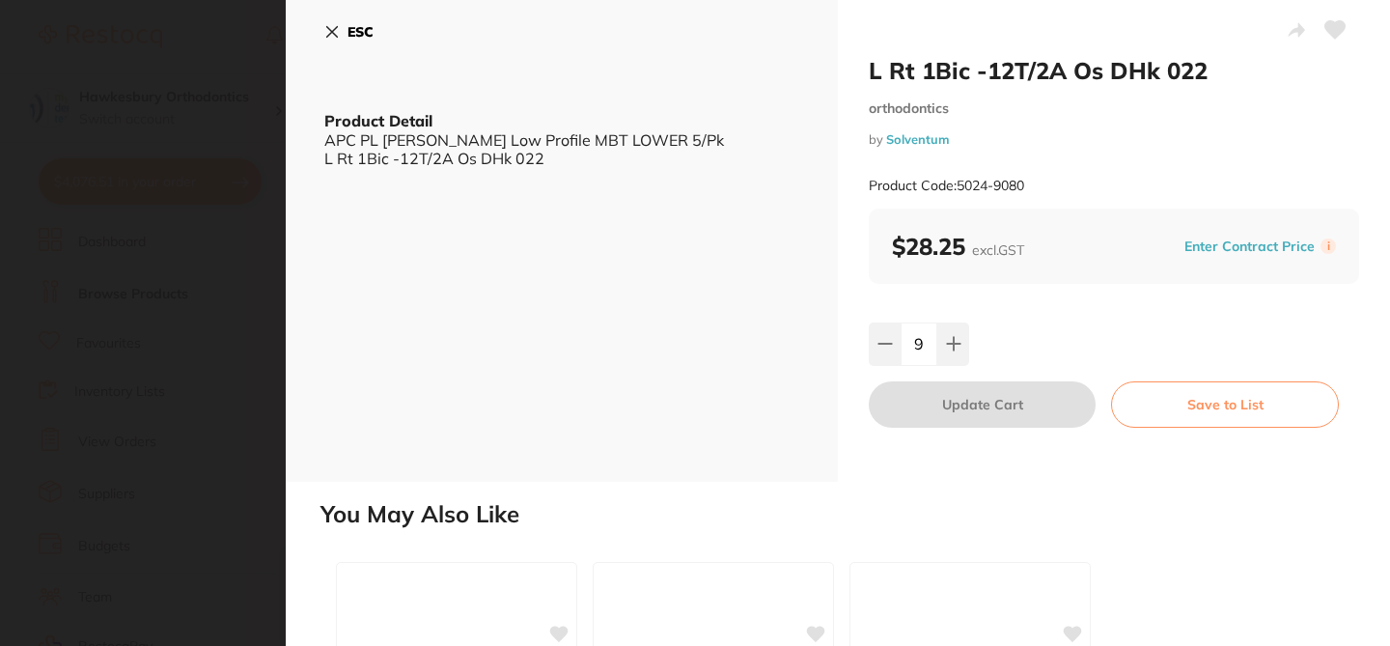
click at [333, 29] on icon at bounding box center [331, 31] width 15 height 15
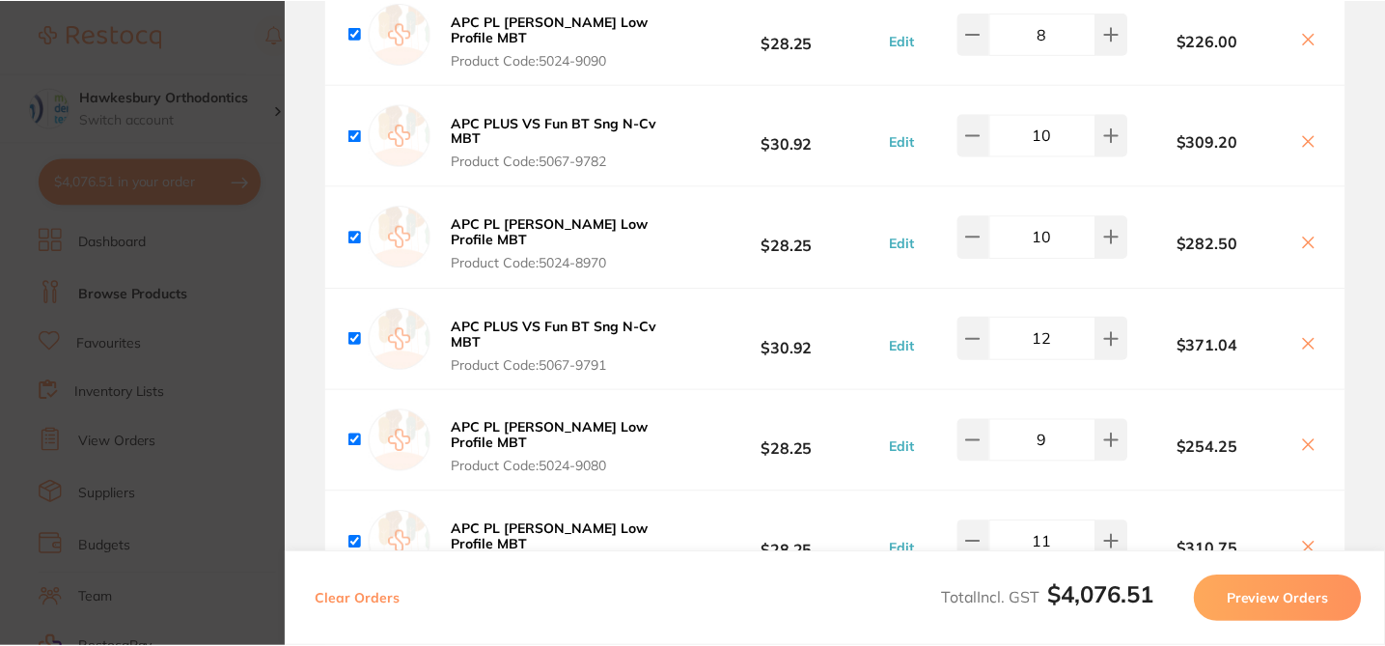
scroll to position [116, 0]
click at [263, 265] on section "Update RRP Set your pre negotiated price for this item. Item Agreed RRP (excl. …" at bounding box center [692, 323] width 1385 height 646
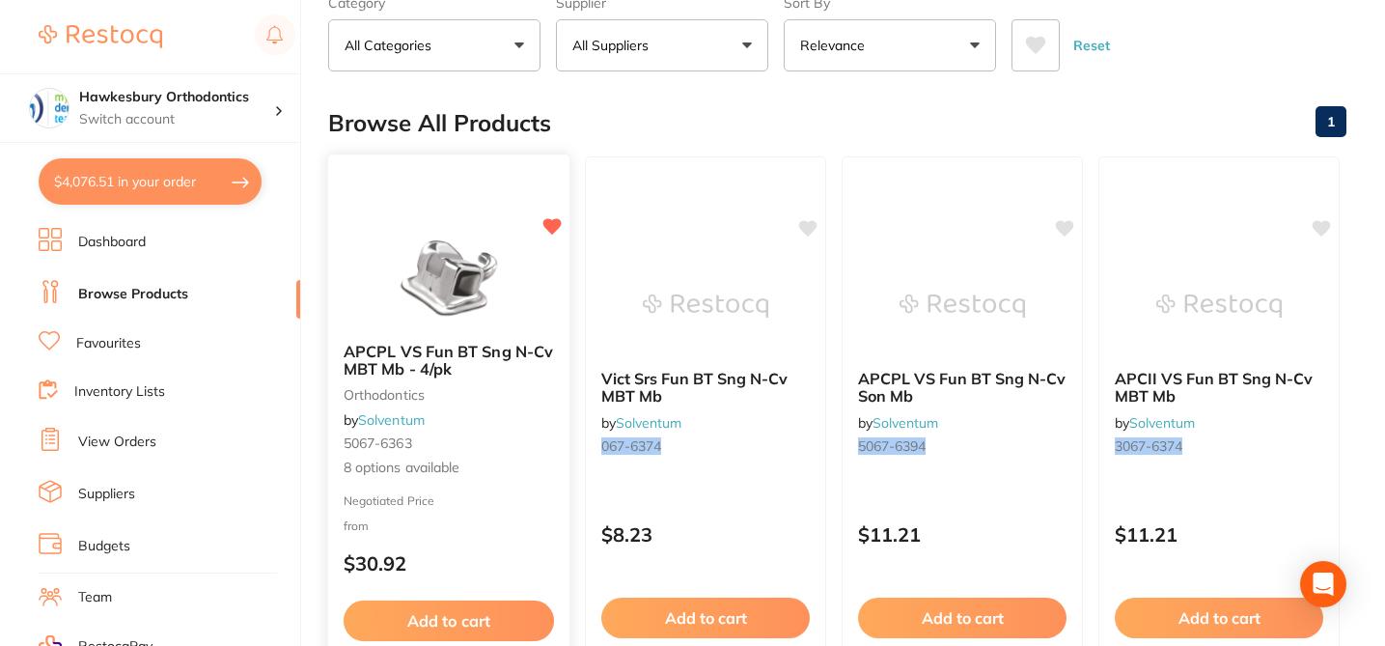
click at [509, 473] on span "8 options available" at bounding box center [449, 467] width 210 height 19
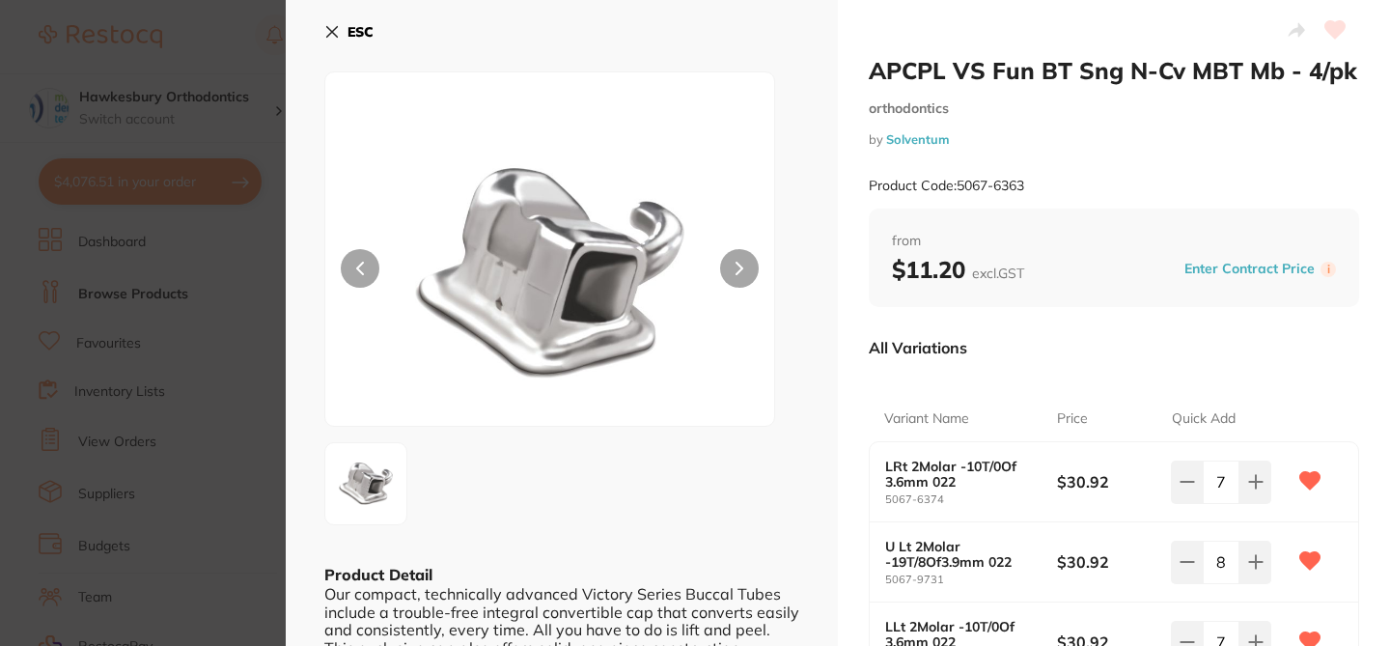
click at [1145, 342] on div "All Variations" at bounding box center [1114, 347] width 490 height 50
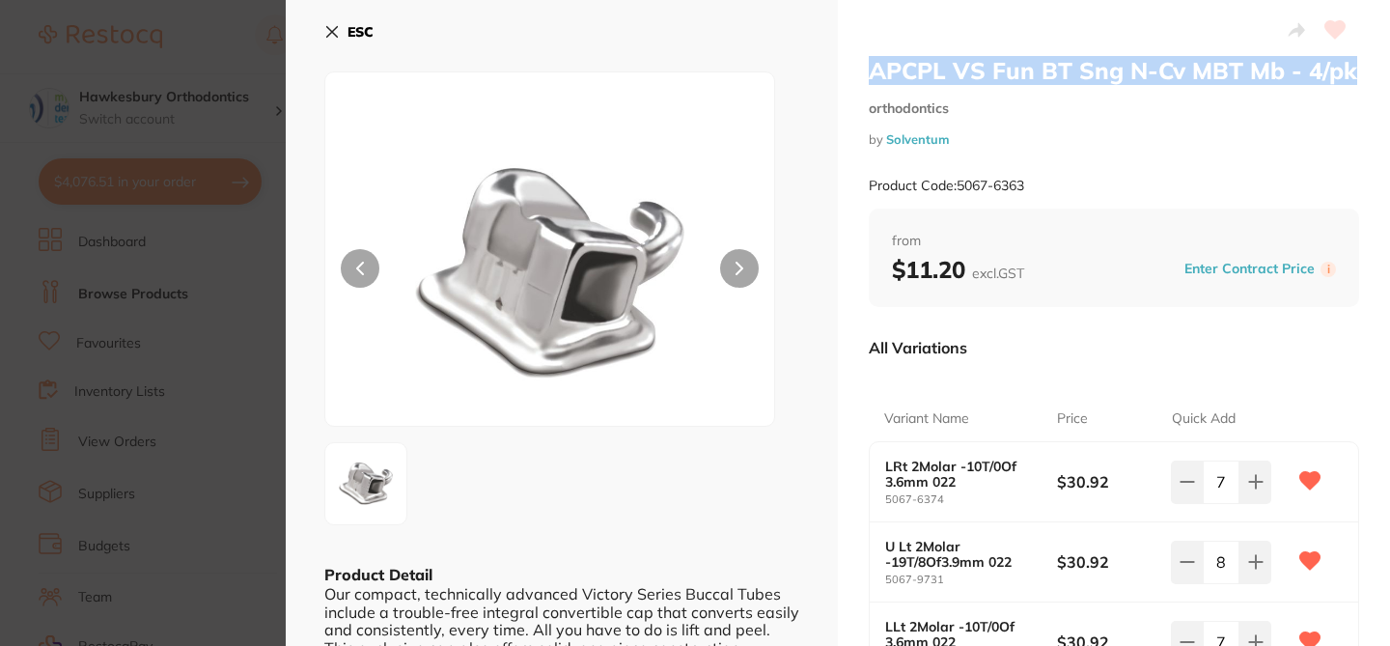
drag, startPoint x: 863, startPoint y: 69, endPoint x: 1356, endPoint y: 71, distance: 493.2
click at [1356, 71] on div "APCPL VS Fun BT Sng N-Cv MBT Mb - 4/pk orthodontics by Solventum Product Code: …" at bounding box center [1114, 611] width 552 height 1223
copy h2 "APCPL VS Fun BT Sng N-Cv MBT Mb - 4/pk"
click at [1145, 124] on div "APCPL VS Fun BT Sng N-Cv MBT Mb - 4/pk orthodontics by Solventum Product Code: …" at bounding box center [1114, 132] width 490 height 152
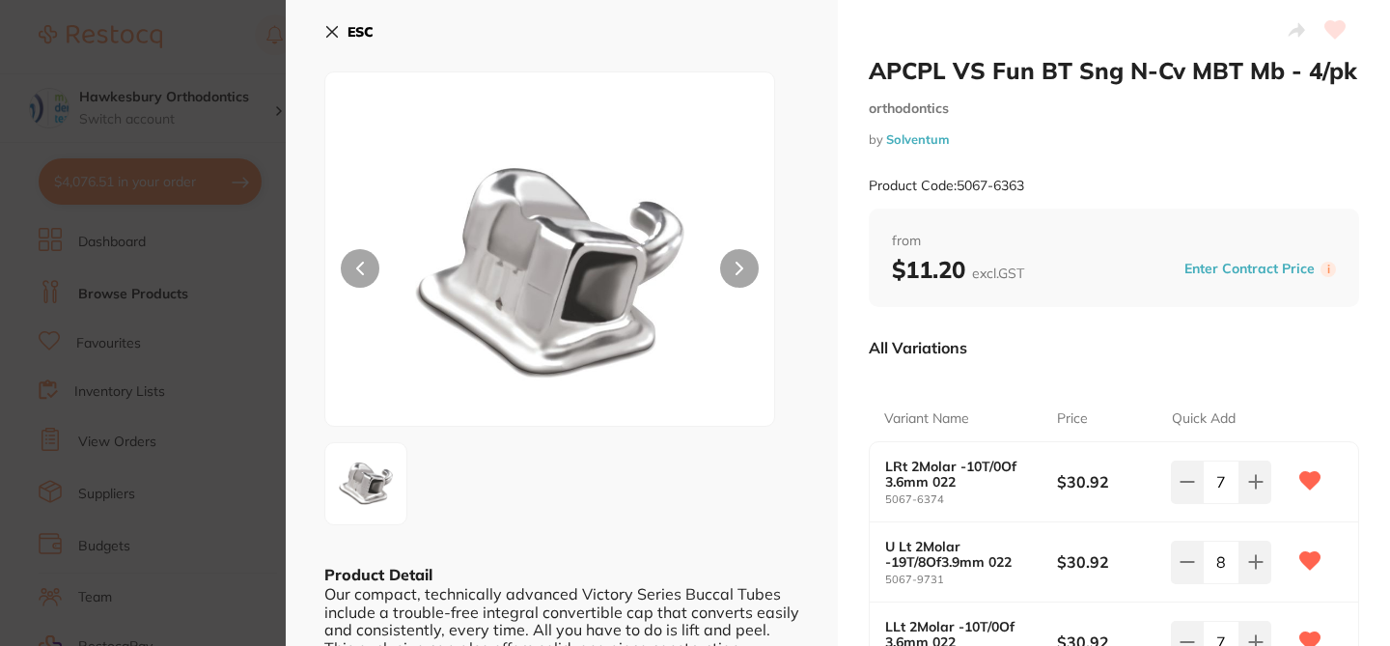
click at [340, 27] on button "ESC" at bounding box center [348, 31] width 49 height 33
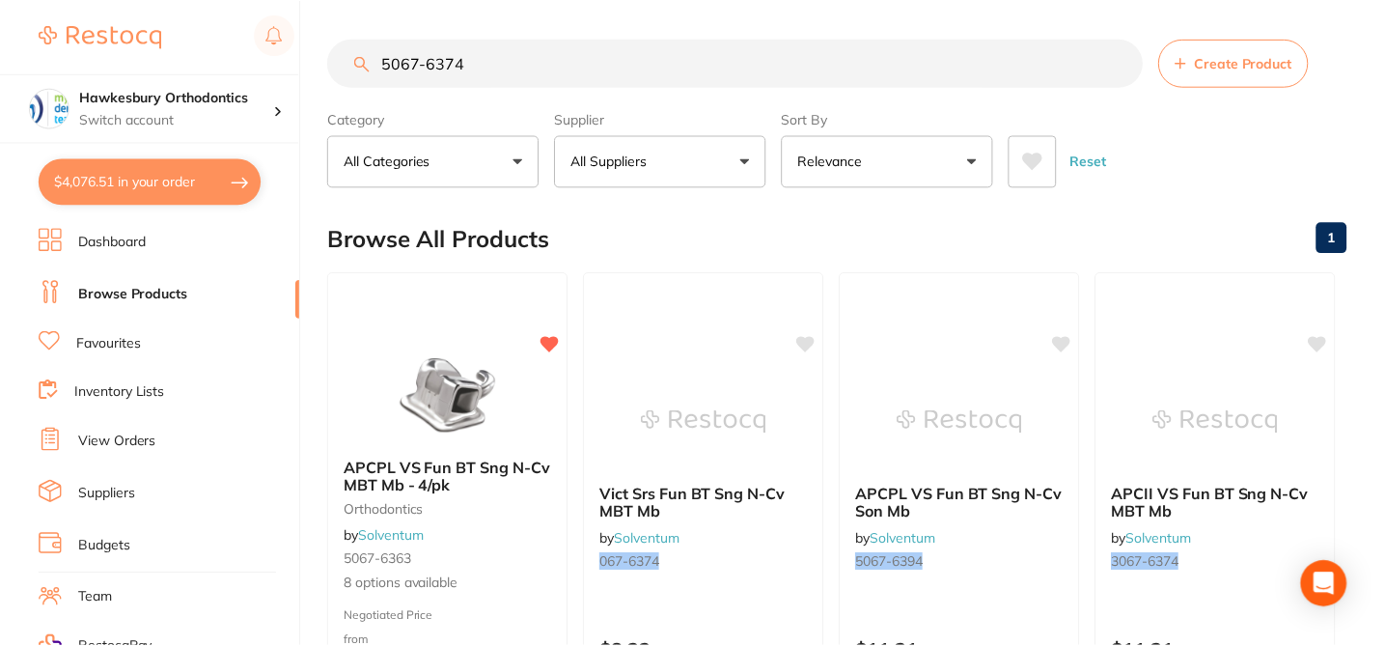
scroll to position [116, 0]
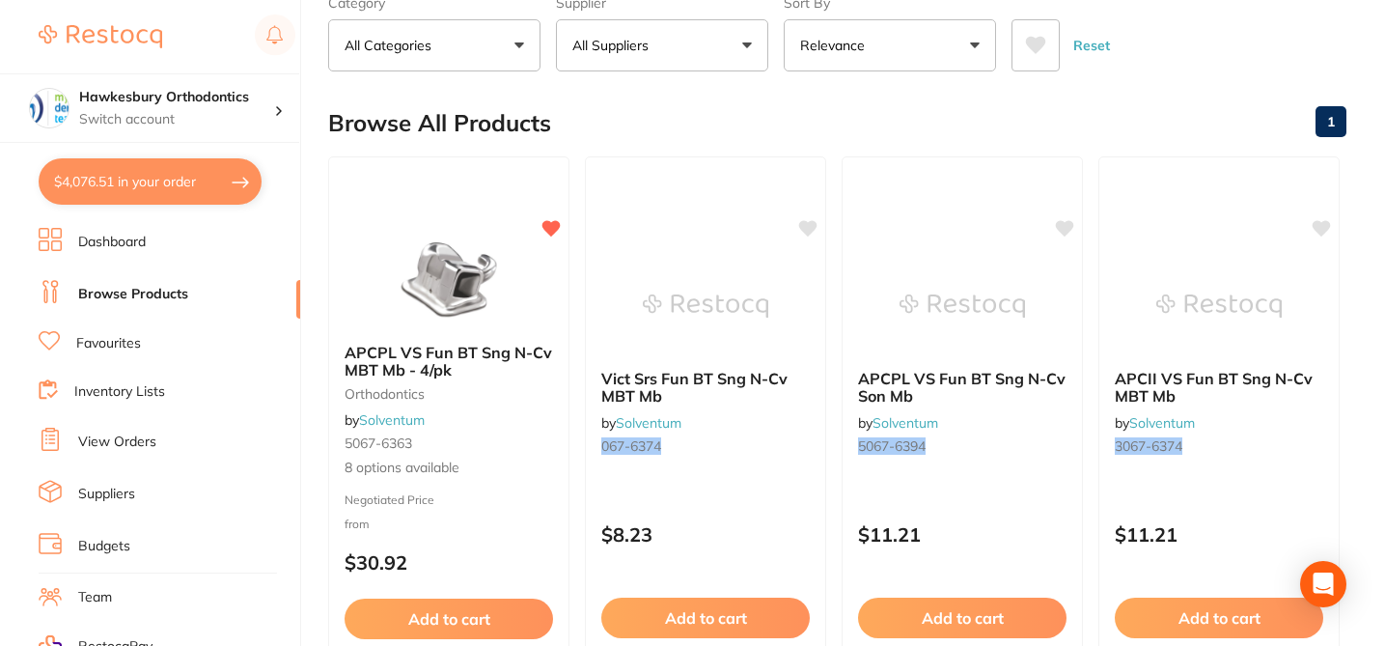
click at [710, 137] on div "Browse All Products 1" at bounding box center [837, 123] width 1018 height 65
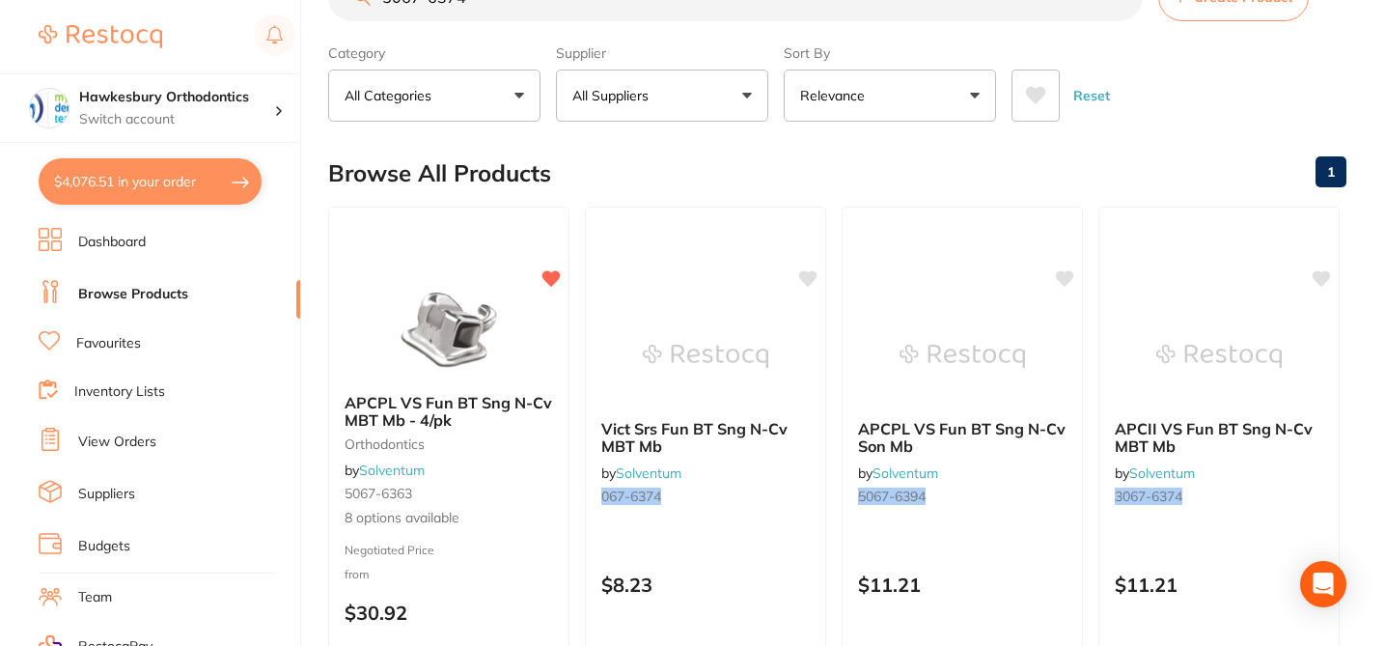
scroll to position [0, 0]
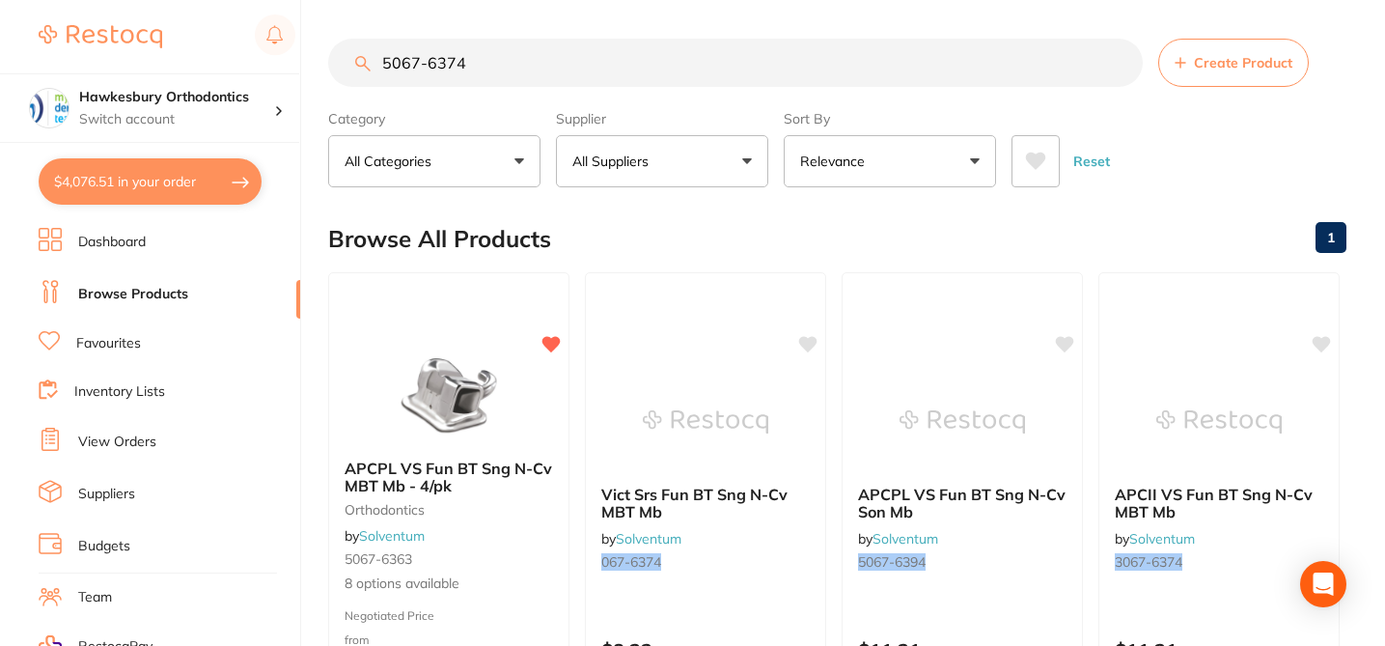
drag, startPoint x: 472, startPoint y: 61, endPoint x: 320, endPoint y: 55, distance: 151.6
click at [320, 55] on div "$4,076.51 Hawkesbury Orthodontics Switch account Hawkesbury Orthodontics $4,076…" at bounding box center [692, 323] width 1385 height 646
paste input "Elastik Easy to Tie ligature"
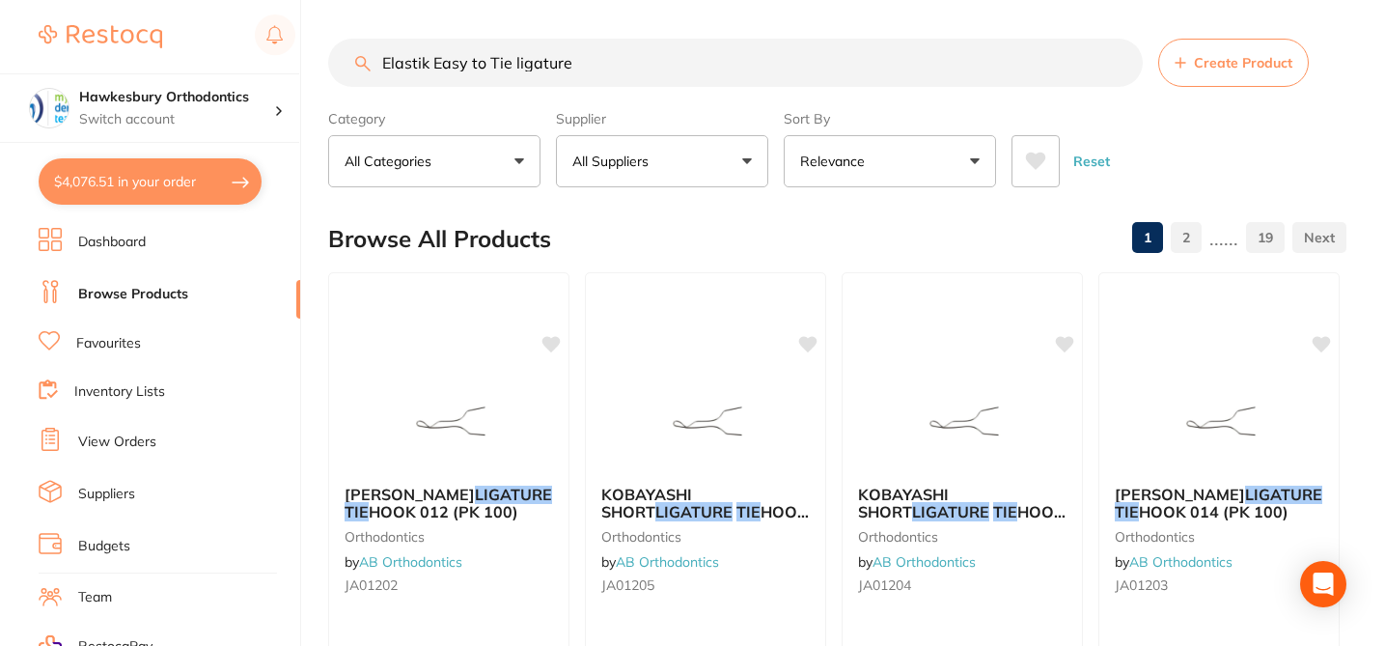
type input "Elastik Easy to Tie ligature"
click at [650, 181] on button "All Suppliers" at bounding box center [662, 161] width 212 height 52
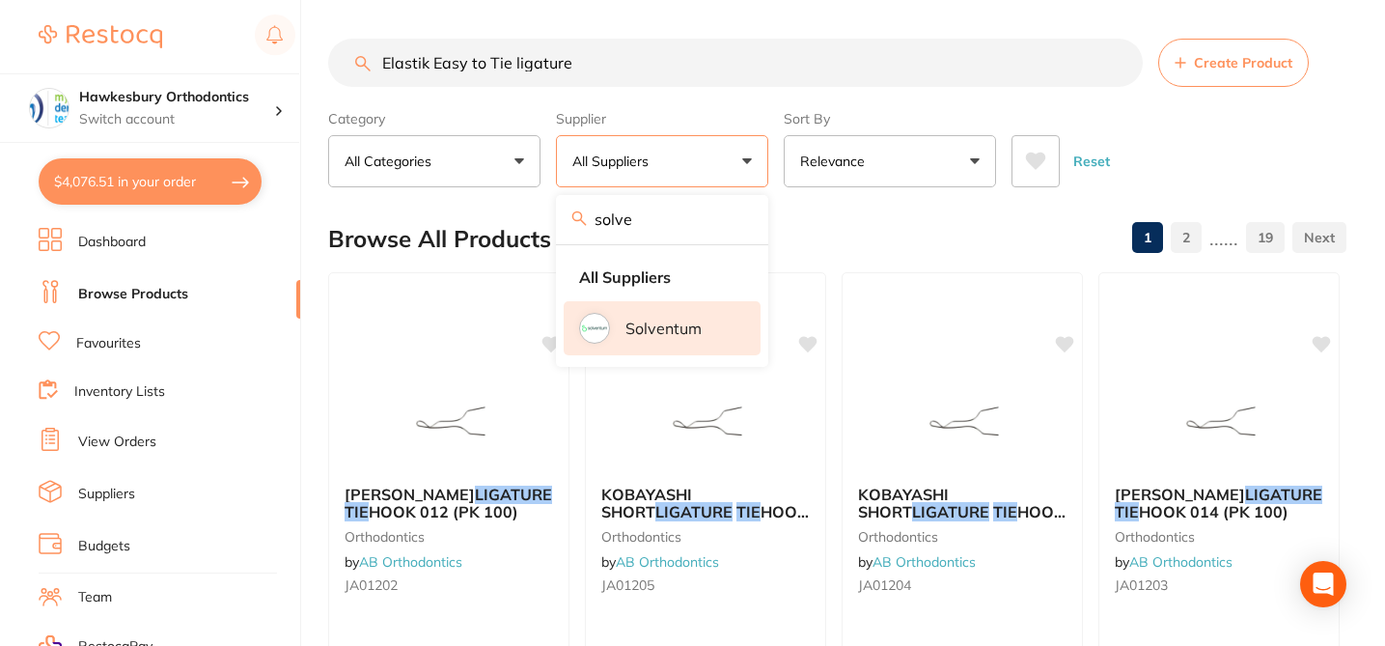
type input "solve"
click at [631, 325] on p "Solventum" at bounding box center [663, 327] width 76 height 17
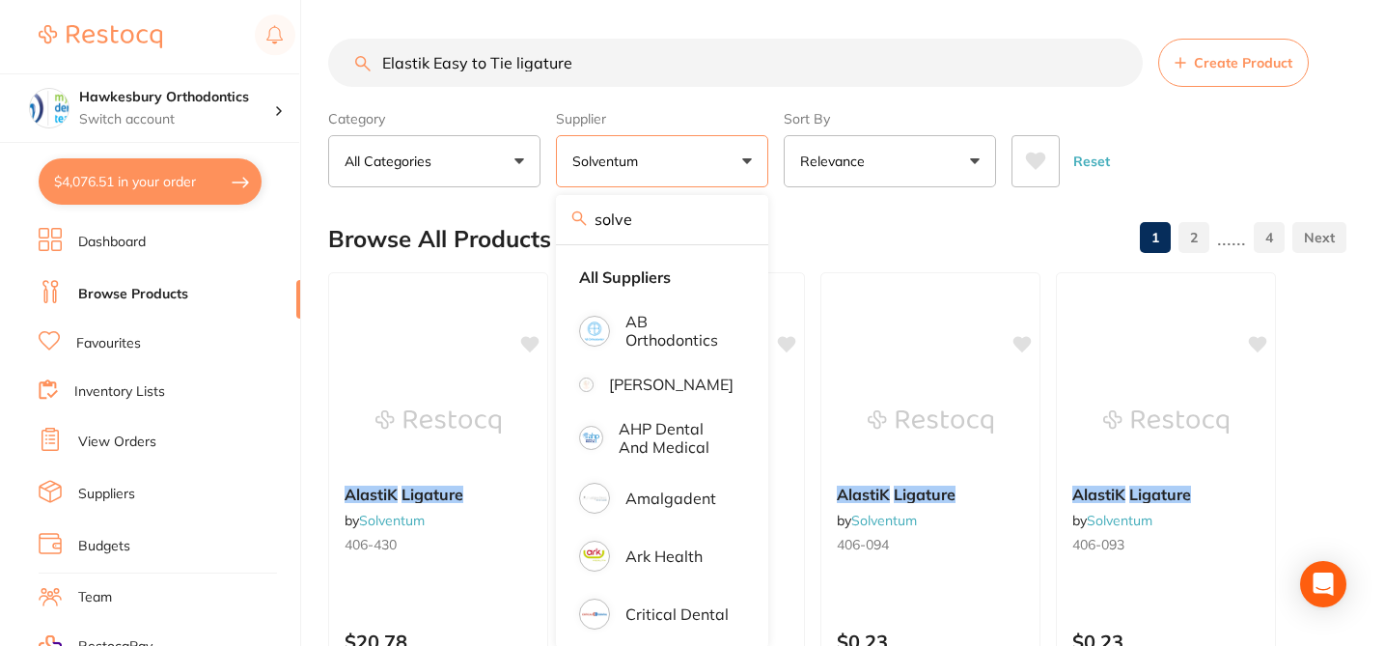
click at [850, 227] on div "Browse All Products 1 2 ...... 4" at bounding box center [837, 239] width 1018 height 65
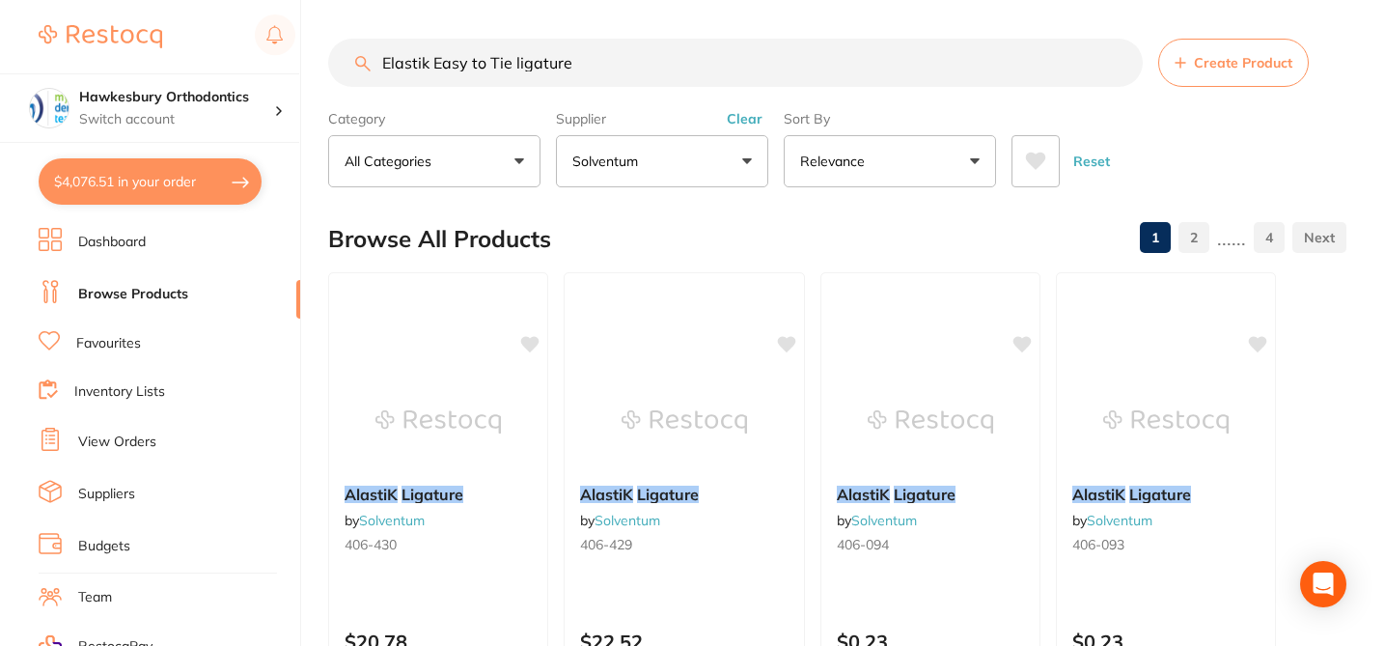
drag, startPoint x: 431, startPoint y: 64, endPoint x: 608, endPoint y: 66, distance: 176.6
click at [608, 66] on input "Elastik Easy to Tie ligature" at bounding box center [735, 63] width 815 height 48
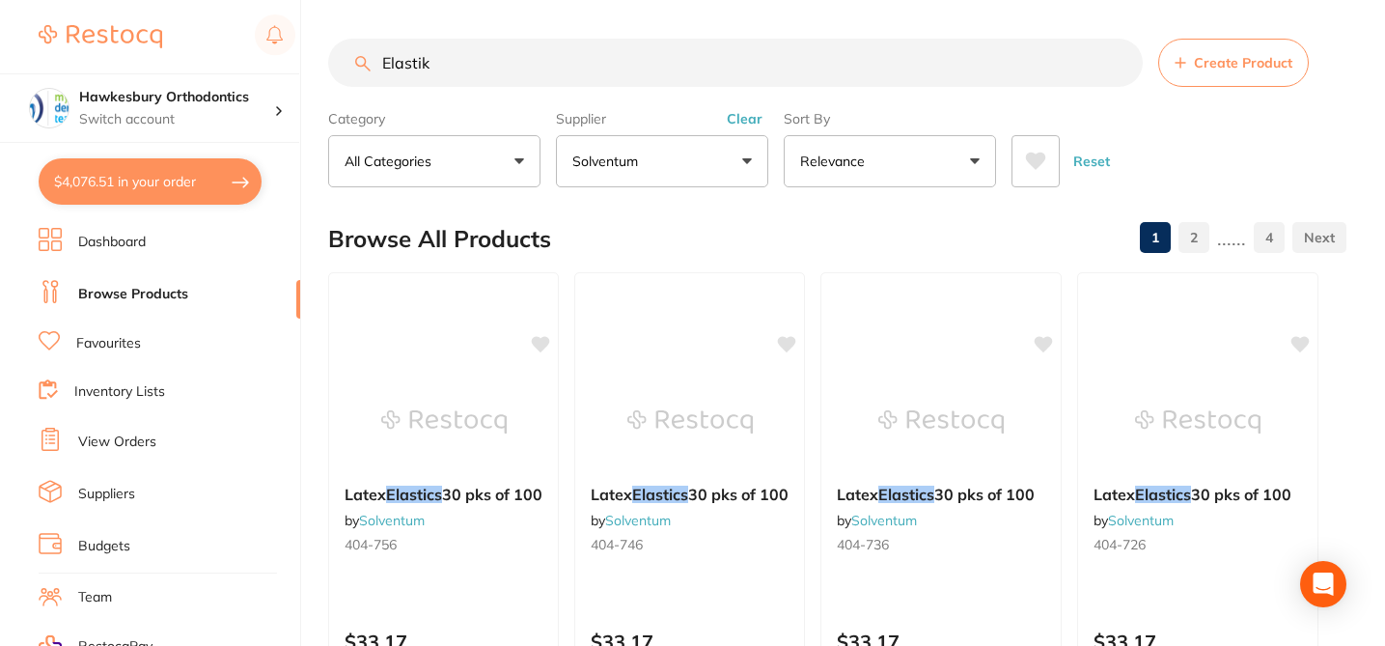
click at [681, 213] on div "Browse All Products 1 2 ...... 4" at bounding box center [837, 239] width 1018 height 65
click at [475, 58] on input "Elastik" at bounding box center [735, 63] width 815 height 48
type input "E"
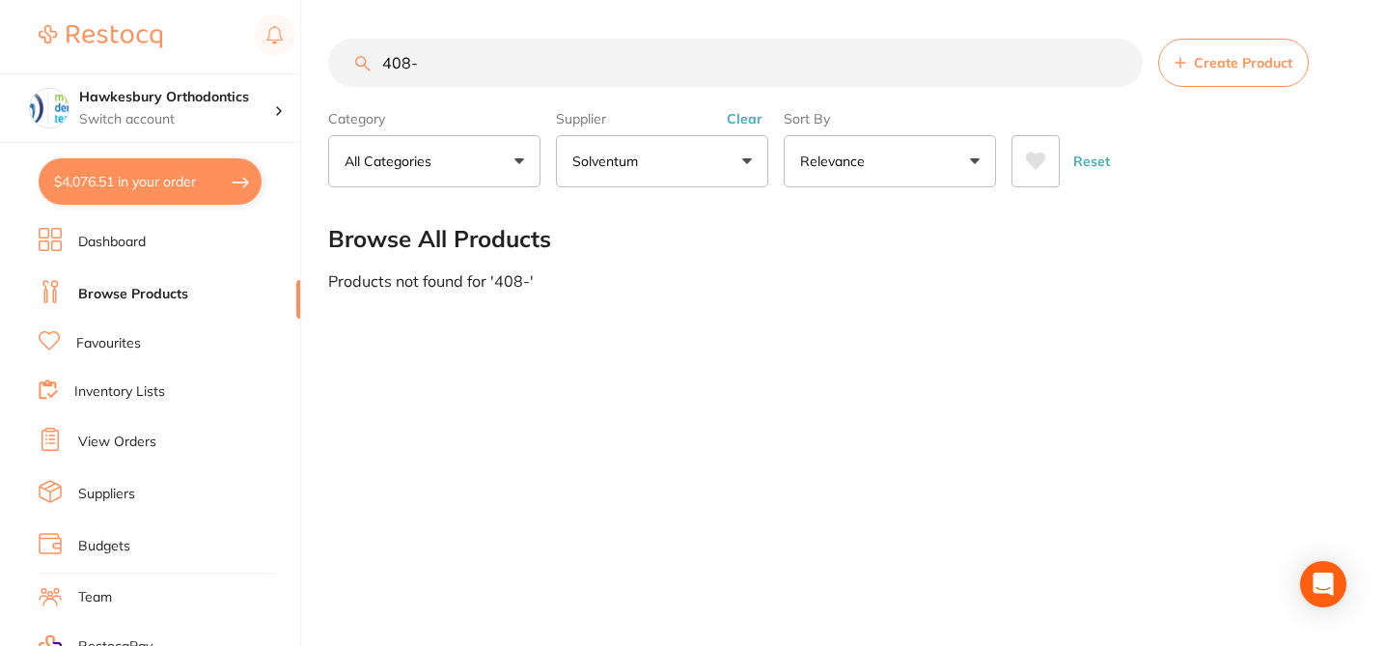
drag, startPoint x: 443, startPoint y: 69, endPoint x: 341, endPoint y: 67, distance: 102.3
click at [341, 67] on input "408-" at bounding box center [735, 63] width 815 height 48
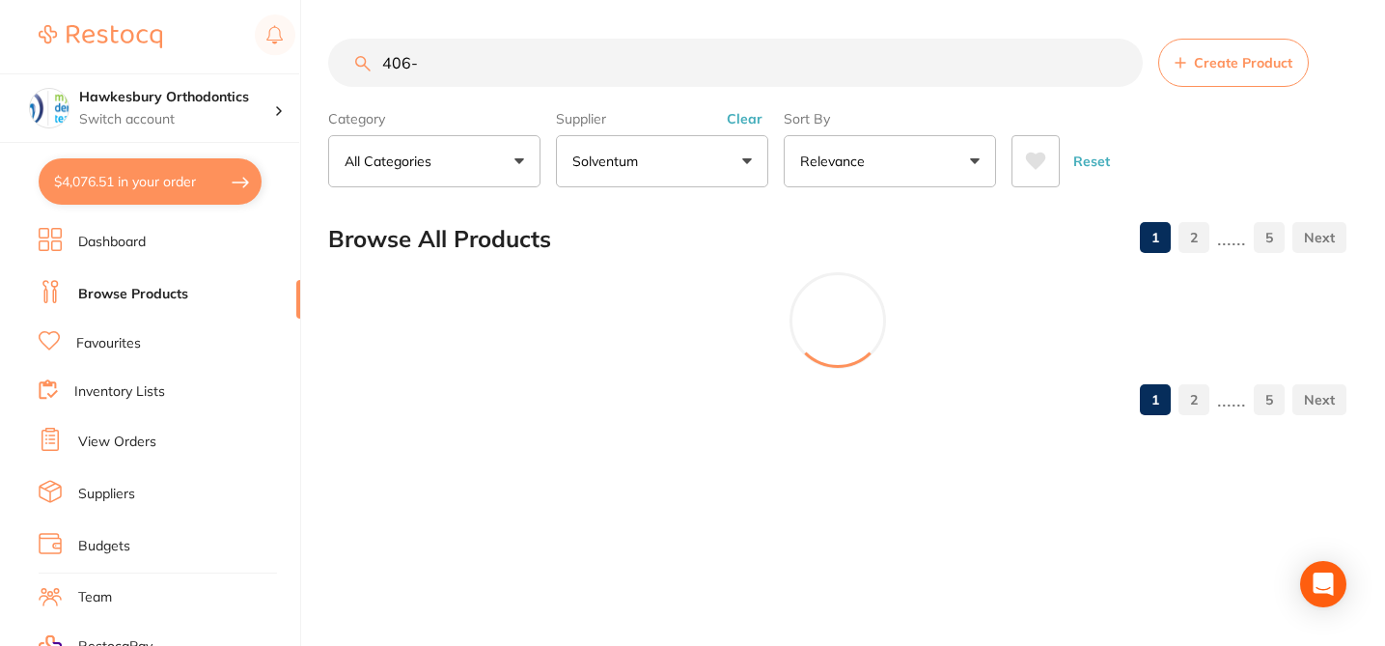
paste input "406871"
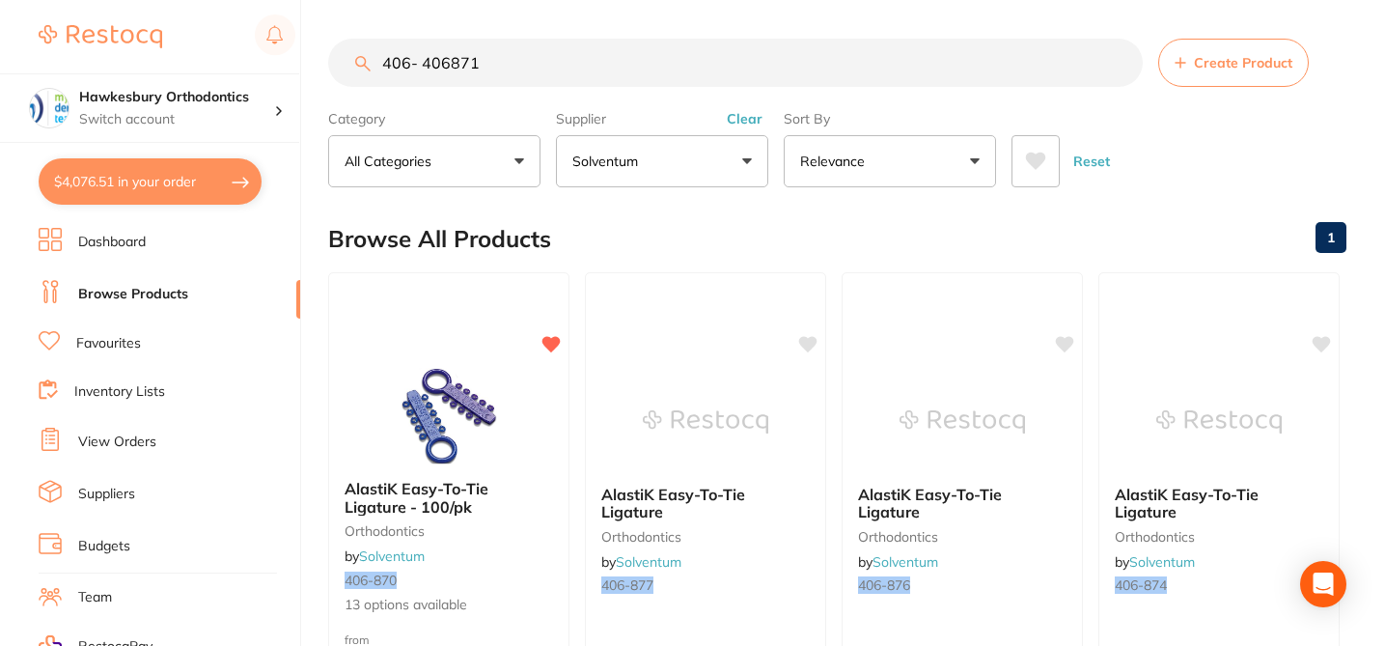
drag, startPoint x: 422, startPoint y: 63, endPoint x: 450, endPoint y: 66, distance: 28.1
click at [450, 66] on input "406- 406871" at bounding box center [735, 63] width 815 height 48
click at [548, 480] on b "AlastiK Easy-To-Tie Ligature - 100/pk" at bounding box center [449, 498] width 210 height 36
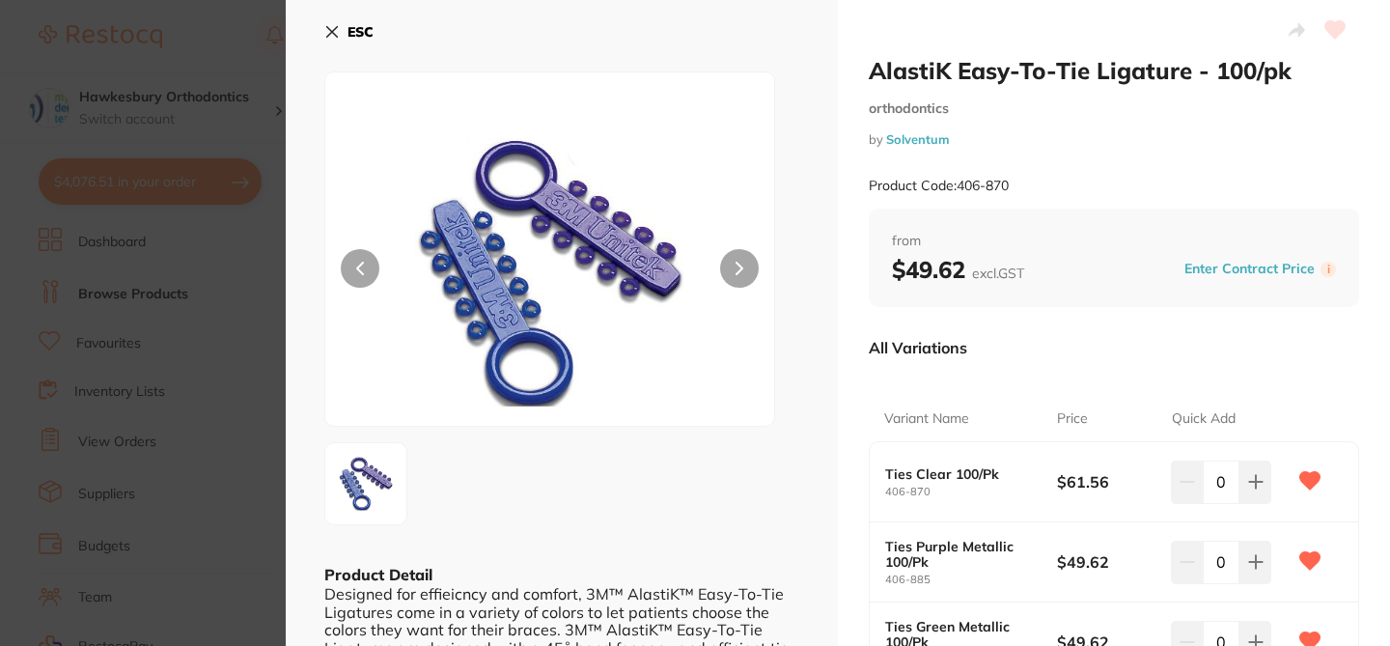
click at [325, 30] on icon at bounding box center [331, 31] width 15 height 15
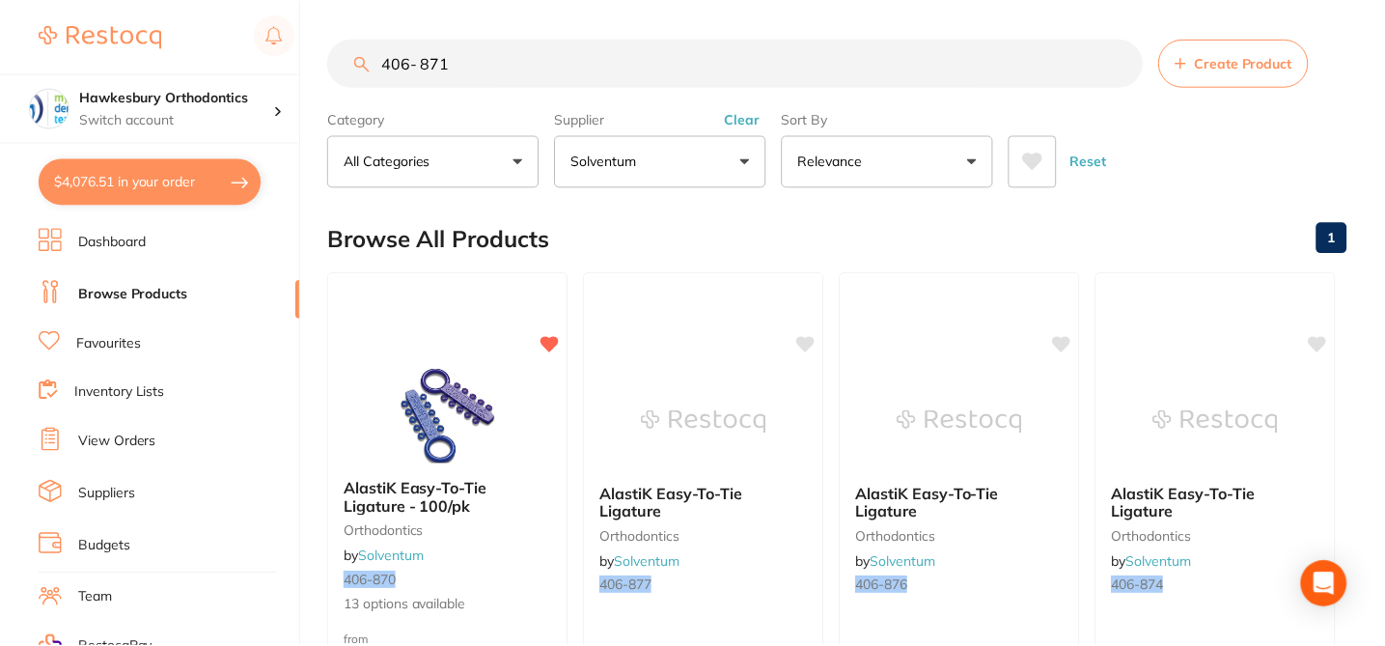
scroll to position [2, 0]
drag, startPoint x: 459, startPoint y: 60, endPoint x: 364, endPoint y: 56, distance: 95.6
click at [364, 56] on div "406- 871 Create Product" at bounding box center [837, 61] width 1018 height 48
paste input "APCPL VS Fun BT Sng N-Cv MBT Mb -"
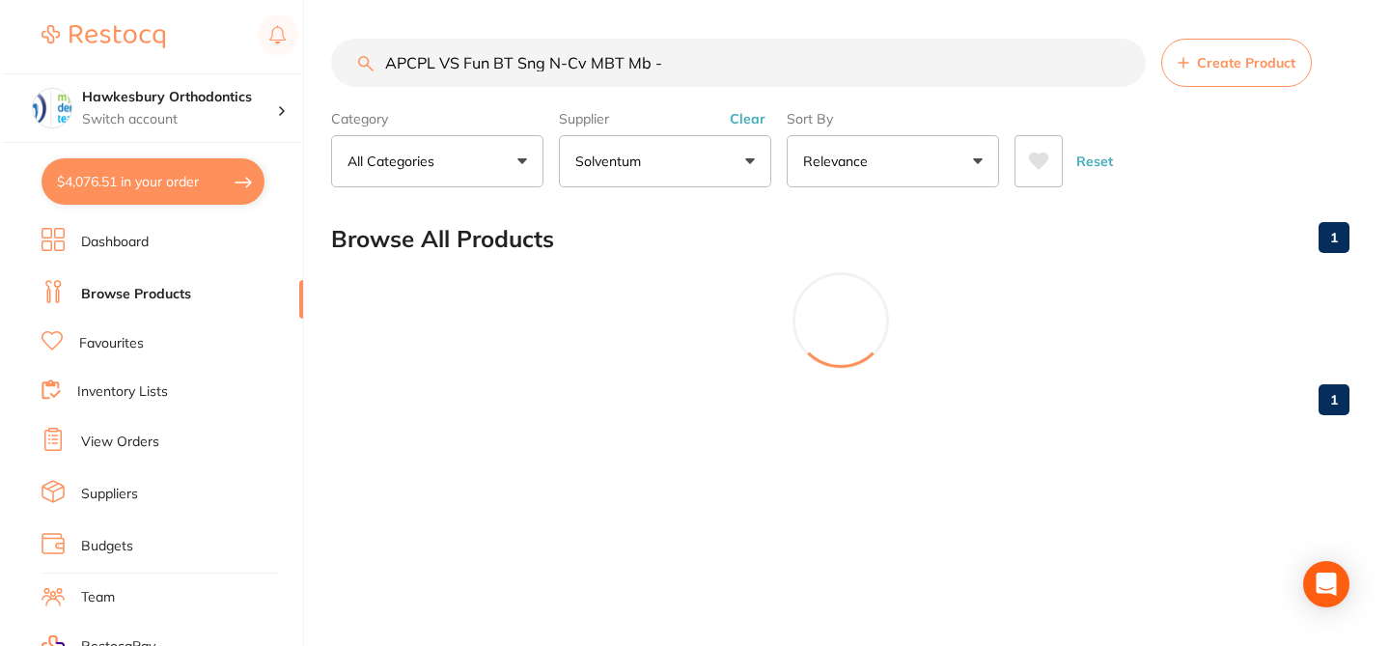
scroll to position [0, 0]
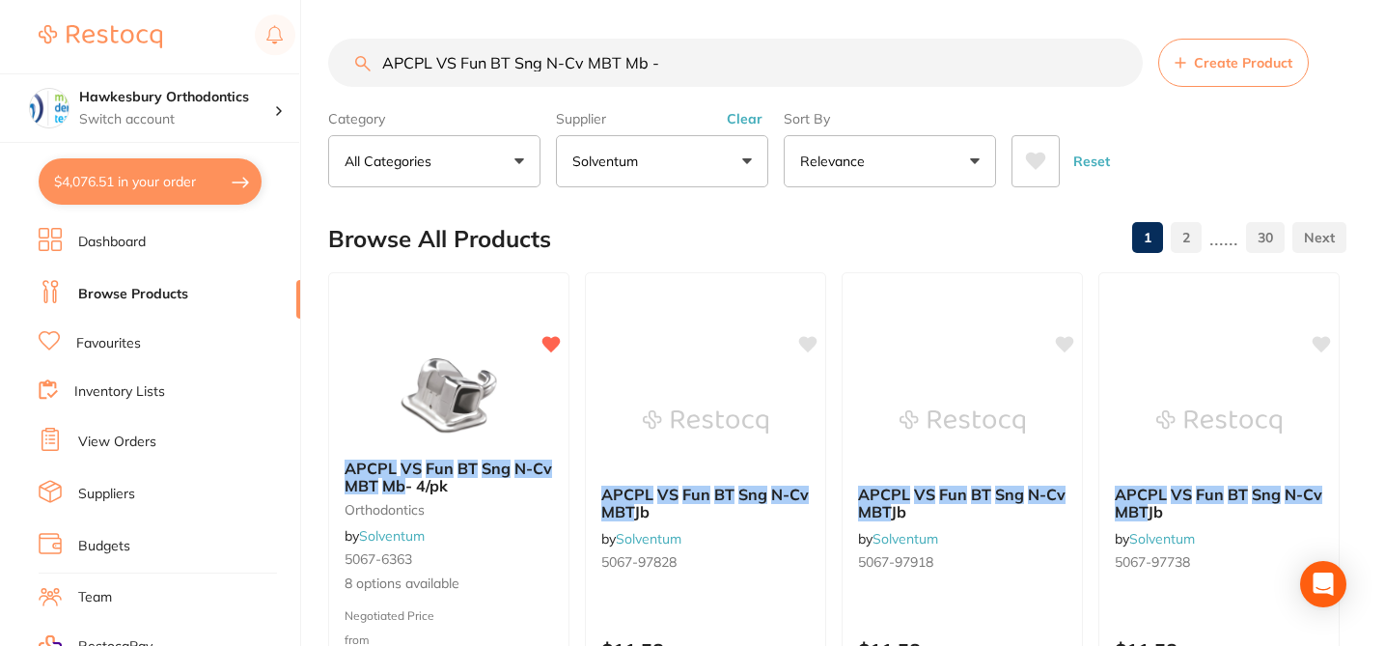
click at [531, 574] on span "8 options available" at bounding box center [449, 583] width 208 height 19
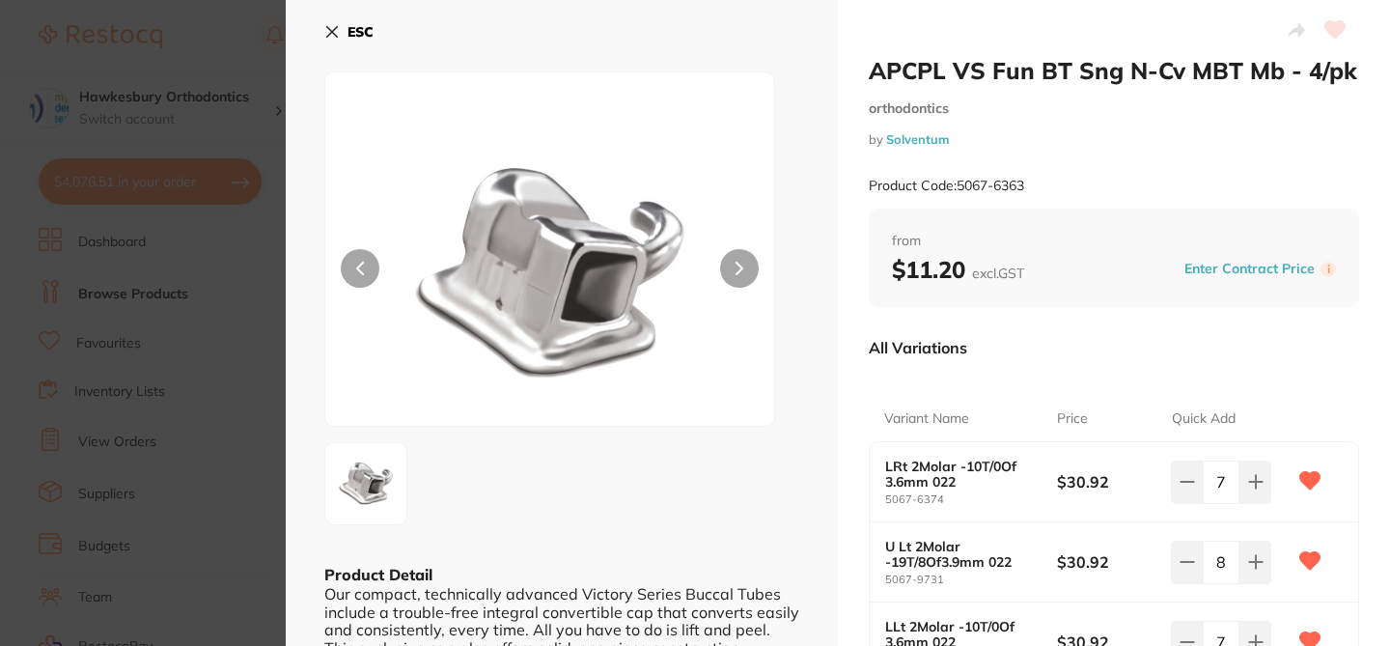
click at [335, 30] on icon at bounding box center [331, 31] width 15 height 15
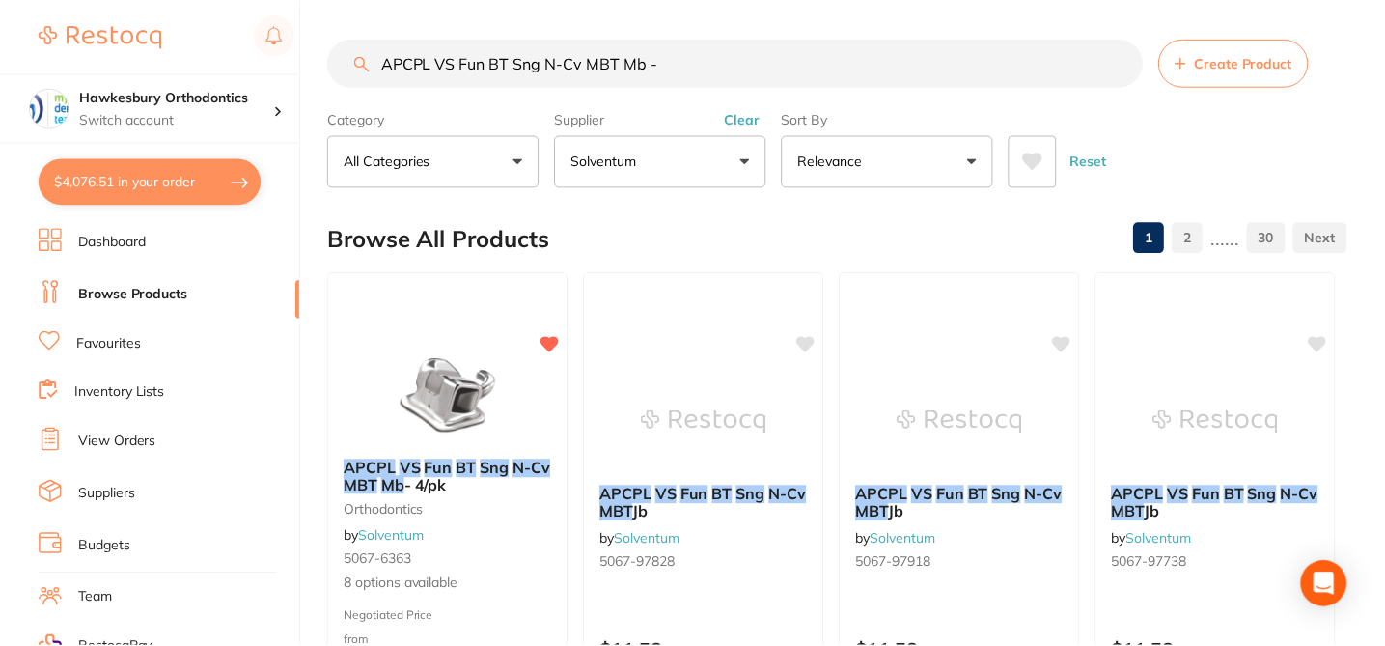
scroll to position [2, 0]
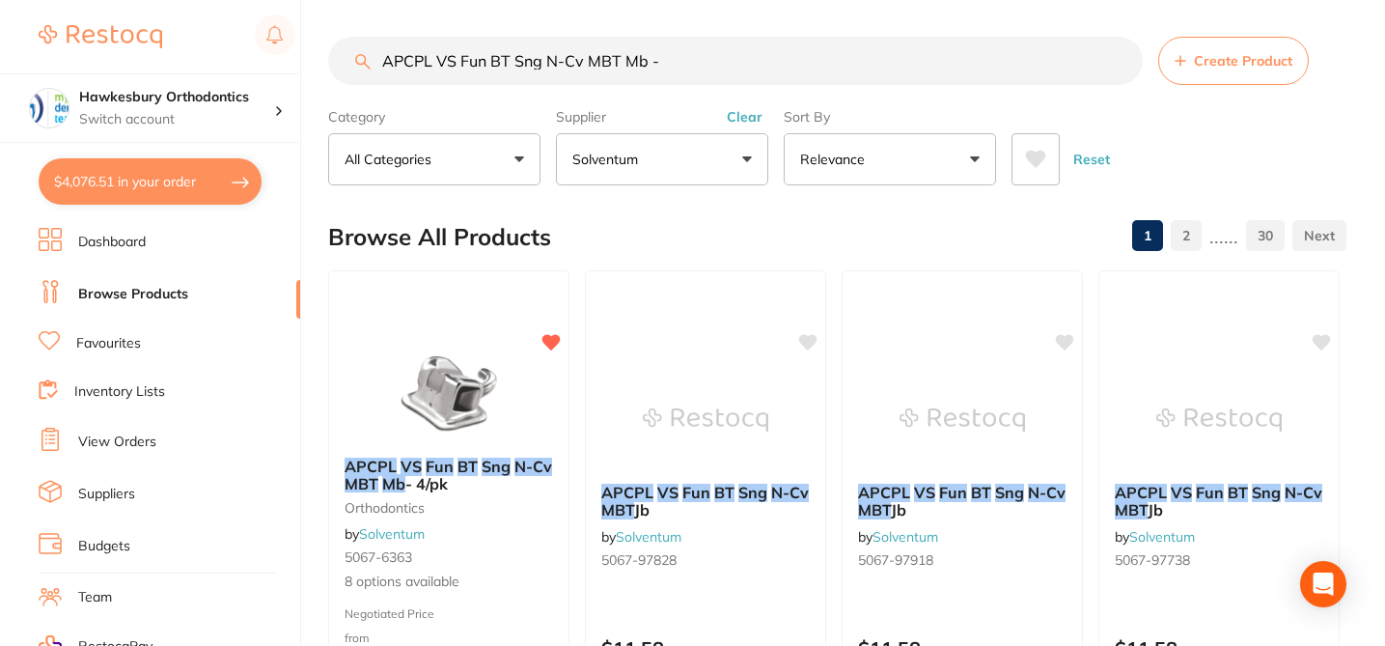
drag, startPoint x: 671, startPoint y: 65, endPoint x: 334, endPoint y: 55, distance: 337.0
click at [334, 55] on input "APCPL VS Fun BT Sng N-Cv MBT Mb -" at bounding box center [735, 61] width 815 height 48
paste input "PL Vict Srs Low Profile MBT UPPER 5/Pk"
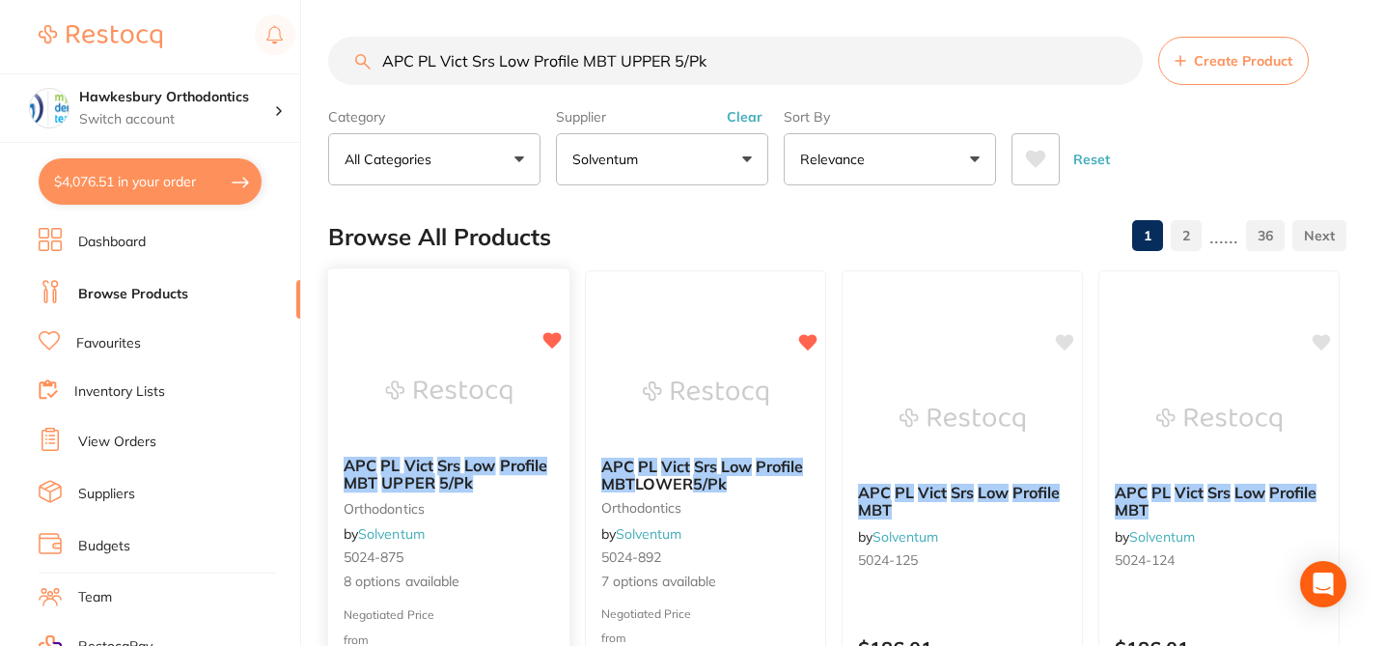
click at [556, 519] on div "APC PL Vict Srs Low Profile MBT UPPER 5/Pk orthodontics by Solventum 5024-875 8…" at bounding box center [448, 524] width 241 height 167
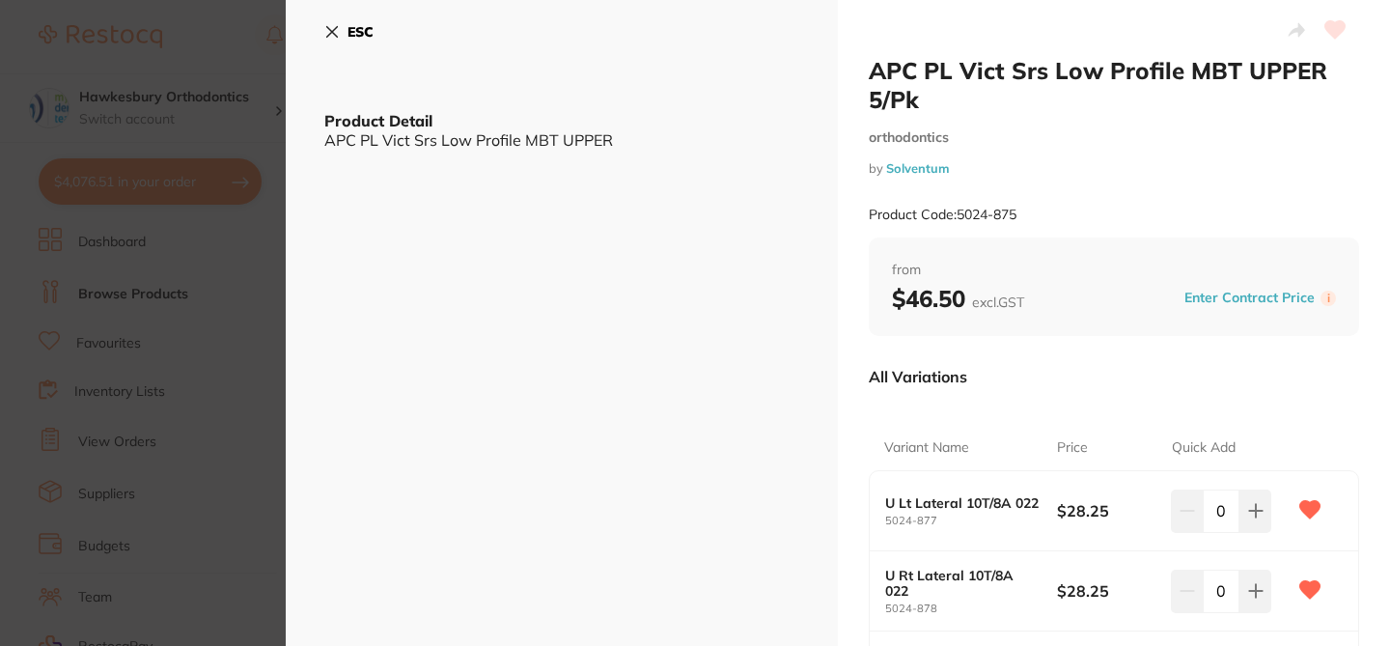
click at [332, 33] on icon at bounding box center [332, 32] width 11 height 11
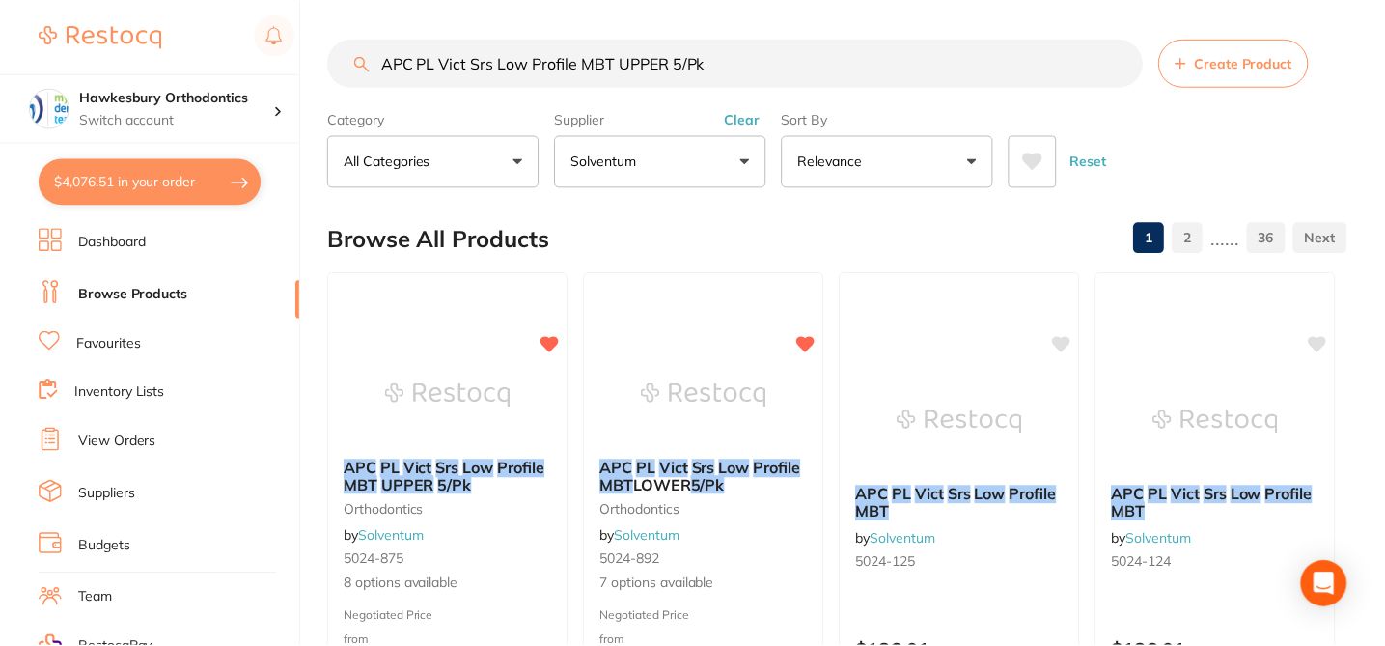
scroll to position [2, 0]
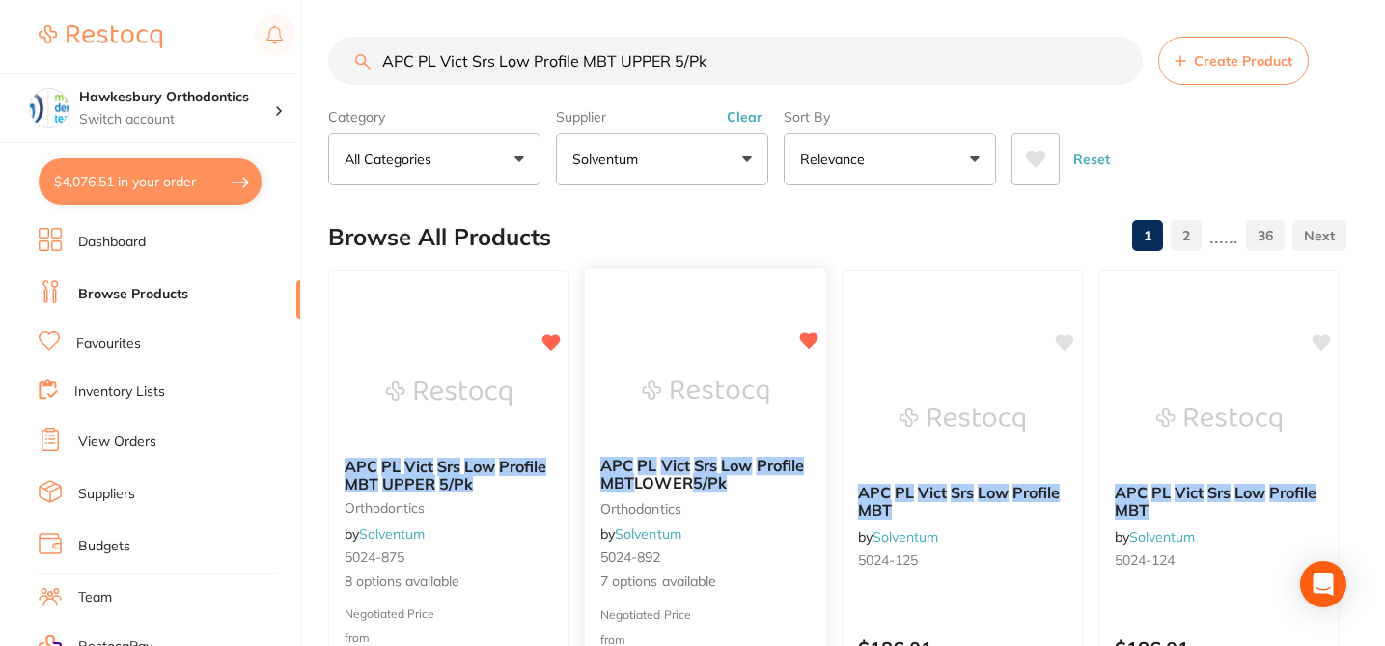
click at [705, 365] on img at bounding box center [705, 392] width 126 height 97
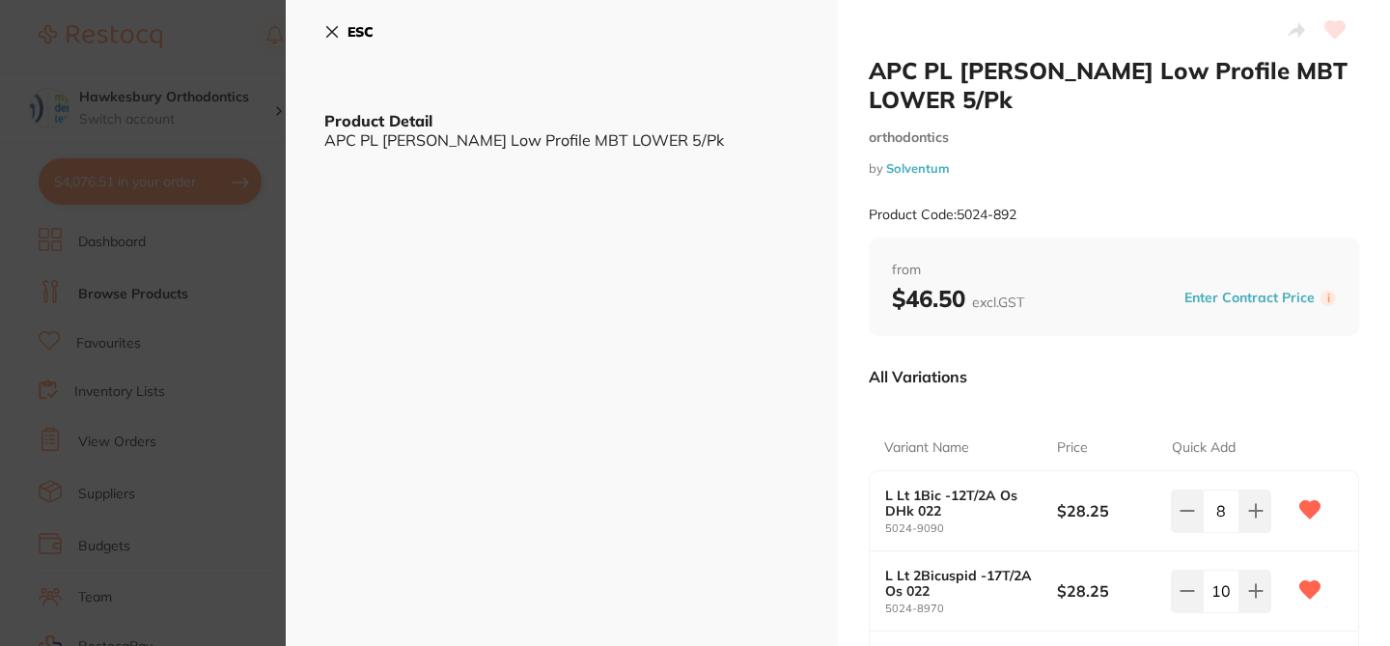
click at [336, 29] on icon at bounding box center [331, 31] width 15 height 15
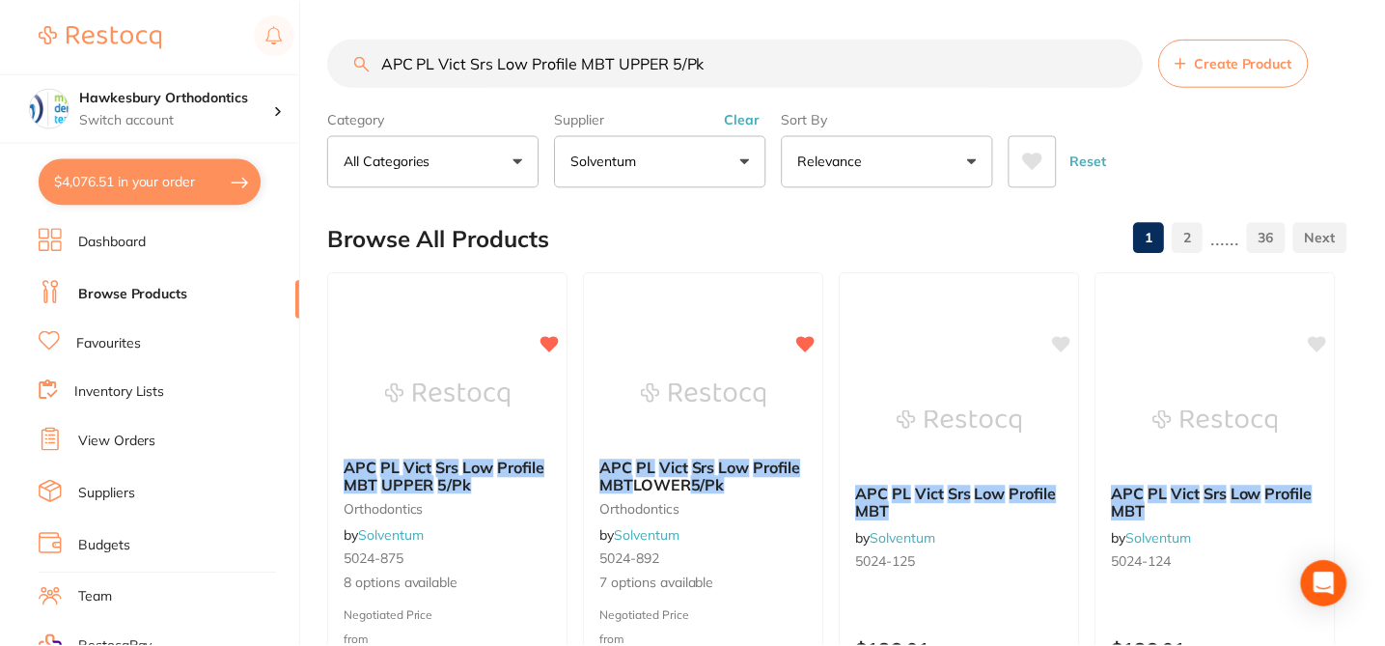
scroll to position [2, 0]
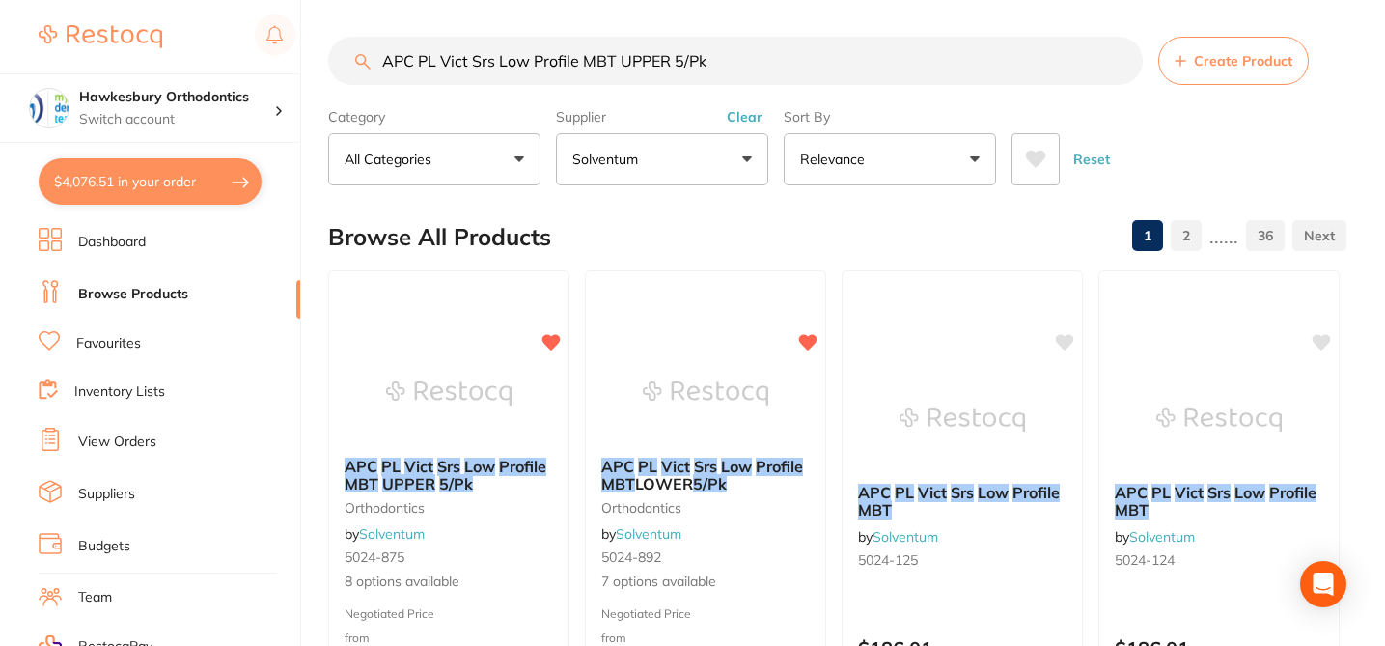
drag, startPoint x: 733, startPoint y: 64, endPoint x: 344, endPoint y: 49, distance: 390.2
click at [344, 49] on input "APC PL Vict Srs Low Profile MBT UPPER 5/Pk" at bounding box center [735, 61] width 815 height 48
paste input "Clarity ADVANCED MBT Bkt CERAMIC 5/p"
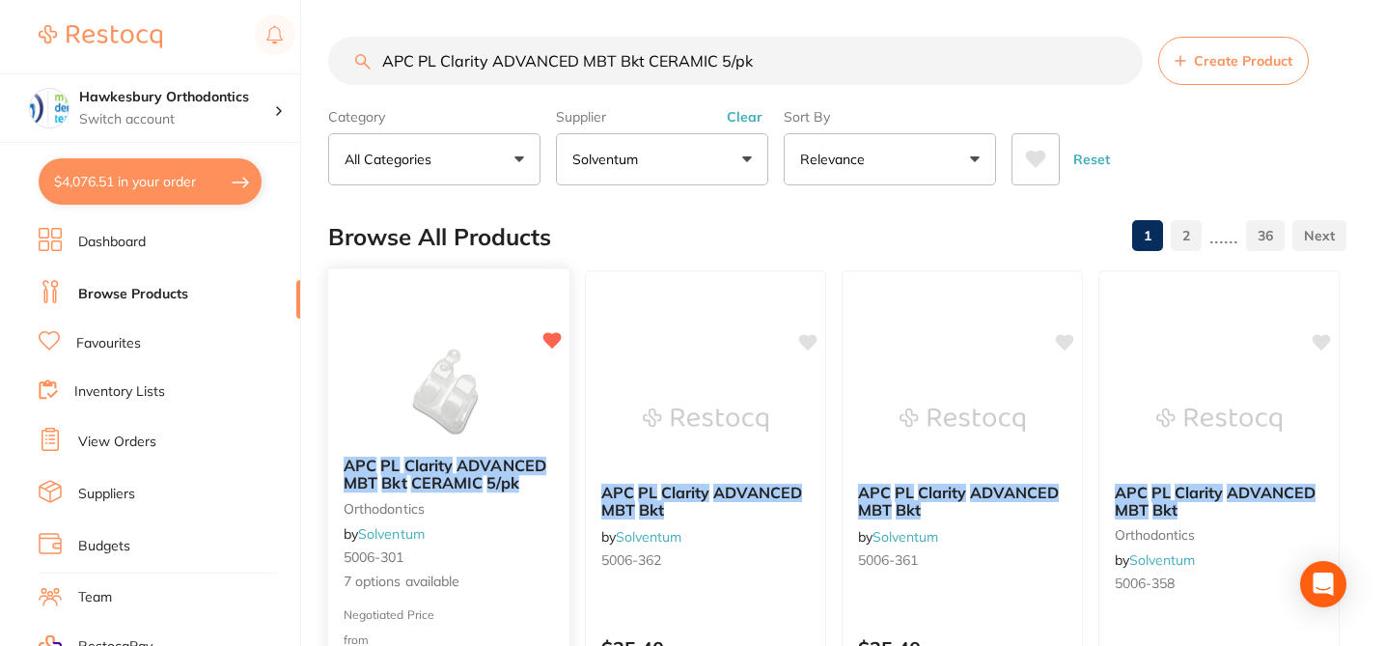
click at [539, 555] on small "5006-301" at bounding box center [449, 556] width 210 height 15
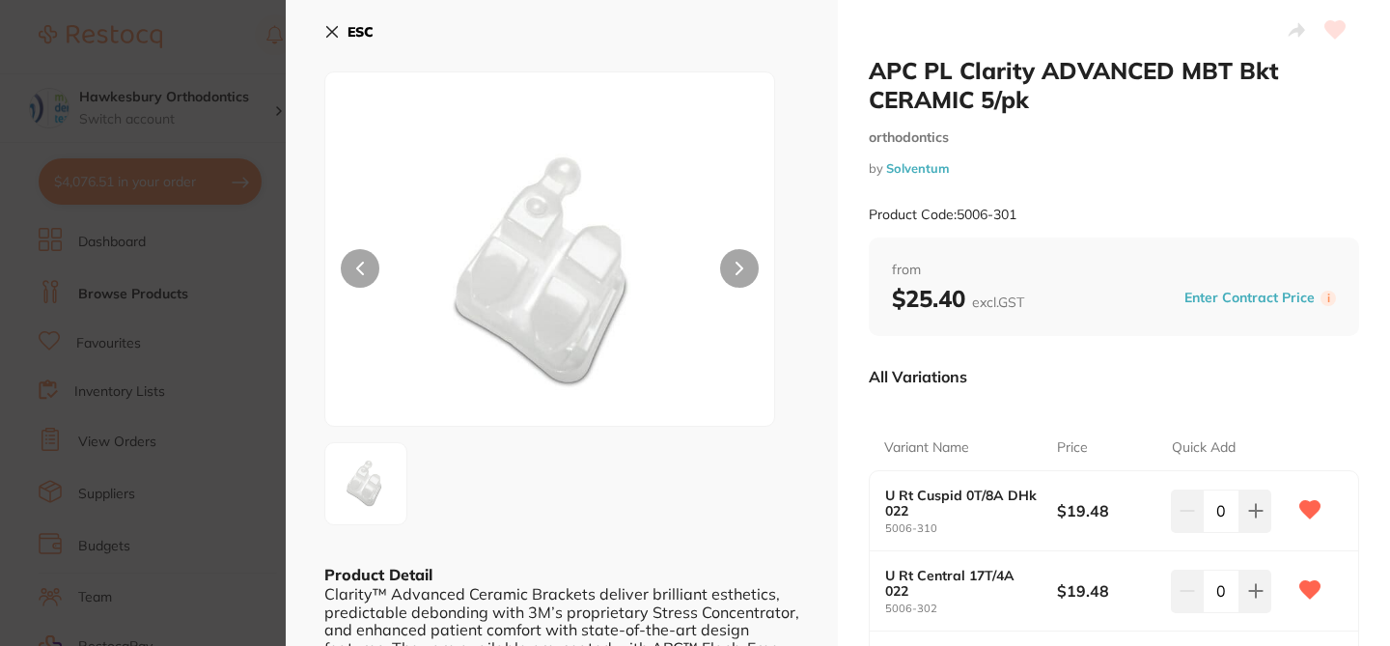
click at [331, 24] on icon at bounding box center [331, 31] width 15 height 15
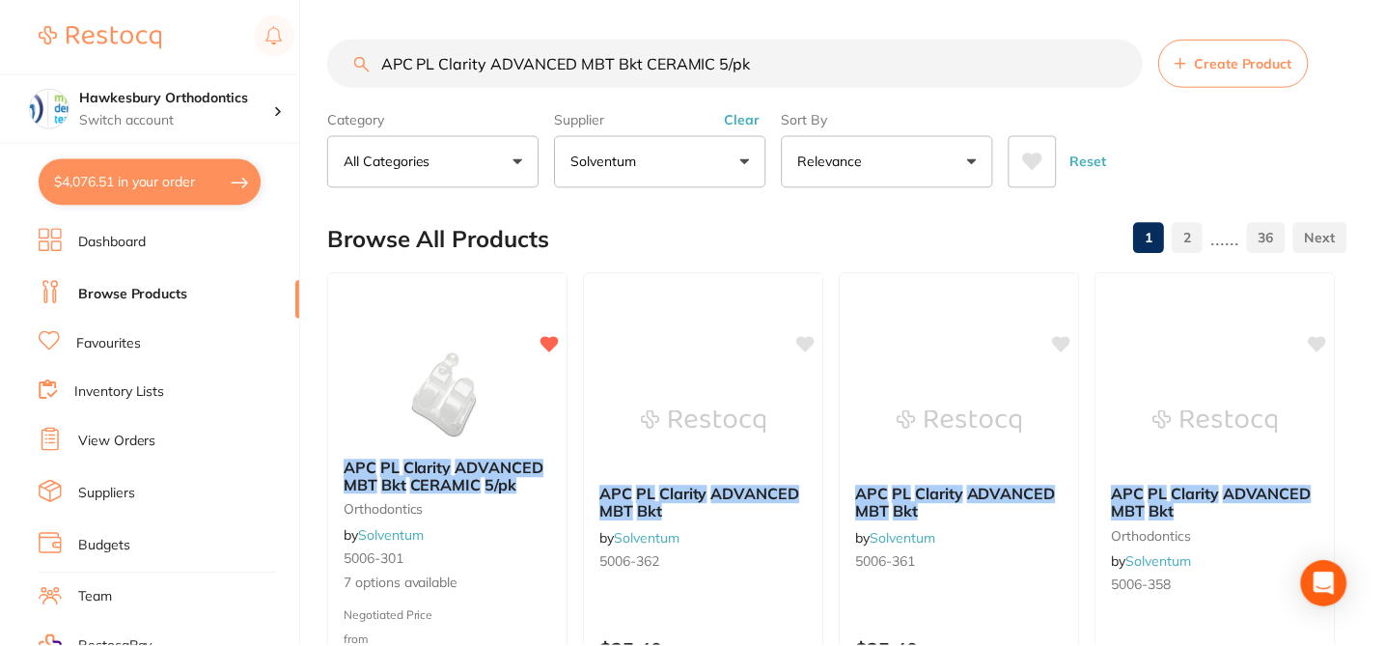
scroll to position [2, 0]
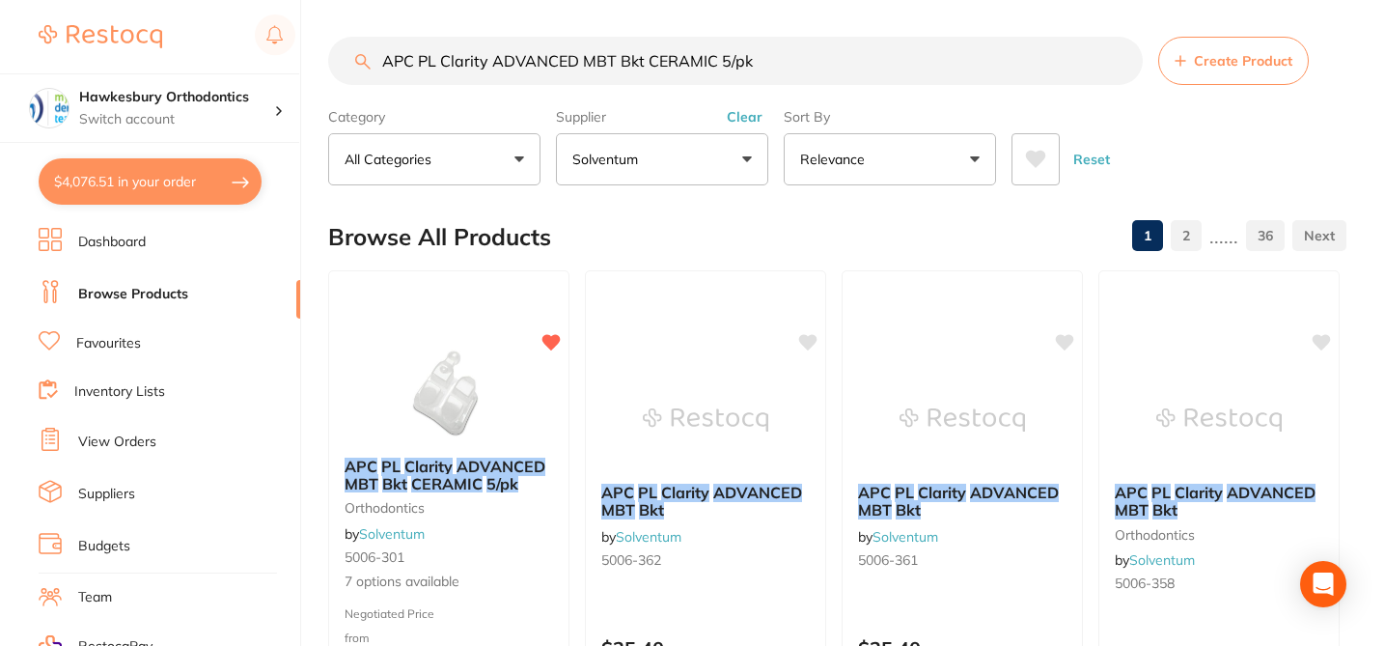
drag, startPoint x: 765, startPoint y: 69, endPoint x: 344, endPoint y: 57, distance: 421.9
click at [344, 57] on input "APC PL Clarity ADVANCED MBT Bkt CERAMIC 5/pk" at bounding box center [735, 61] width 815 height 48
paste input "US VS Fun BT Sng N-Cv MBT BUCCAL TUBE"
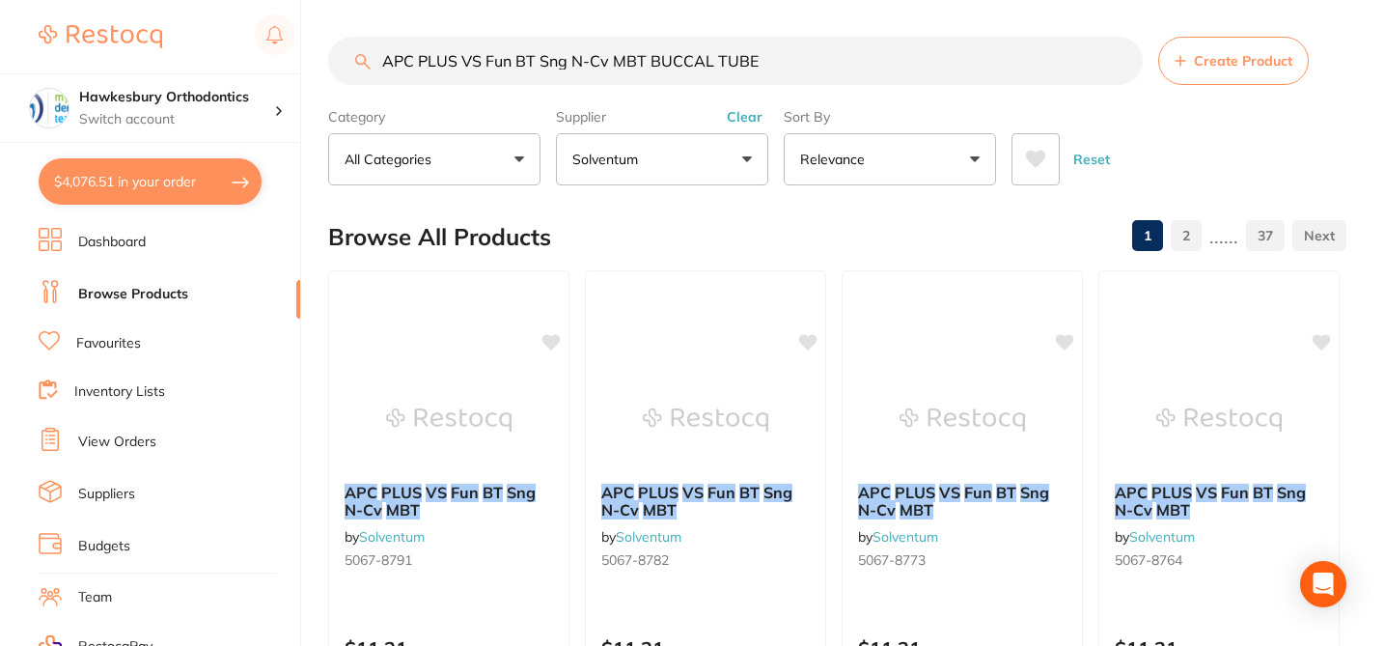
drag, startPoint x: 840, startPoint y: 79, endPoint x: 411, endPoint y: 46, distance: 429.8
click at [411, 46] on input "APC PLUS VS Fun BT Sng N-Cv MBT BUCCAL TUBE" at bounding box center [735, 61] width 815 height 48
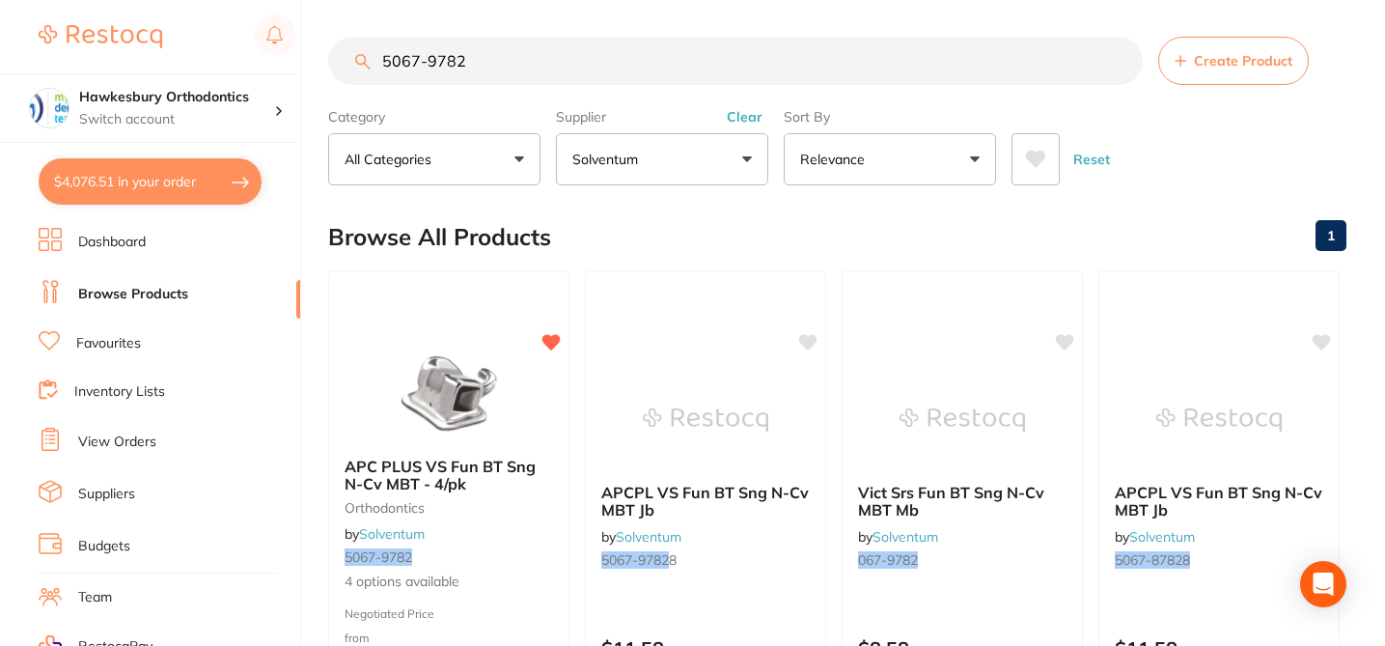
type input "5067-9782"
click at [522, 591] on div "5067-9782 Create Product Category All Categories All Categories orthodontics Cl…" at bounding box center [856, 321] width 1057 height 646
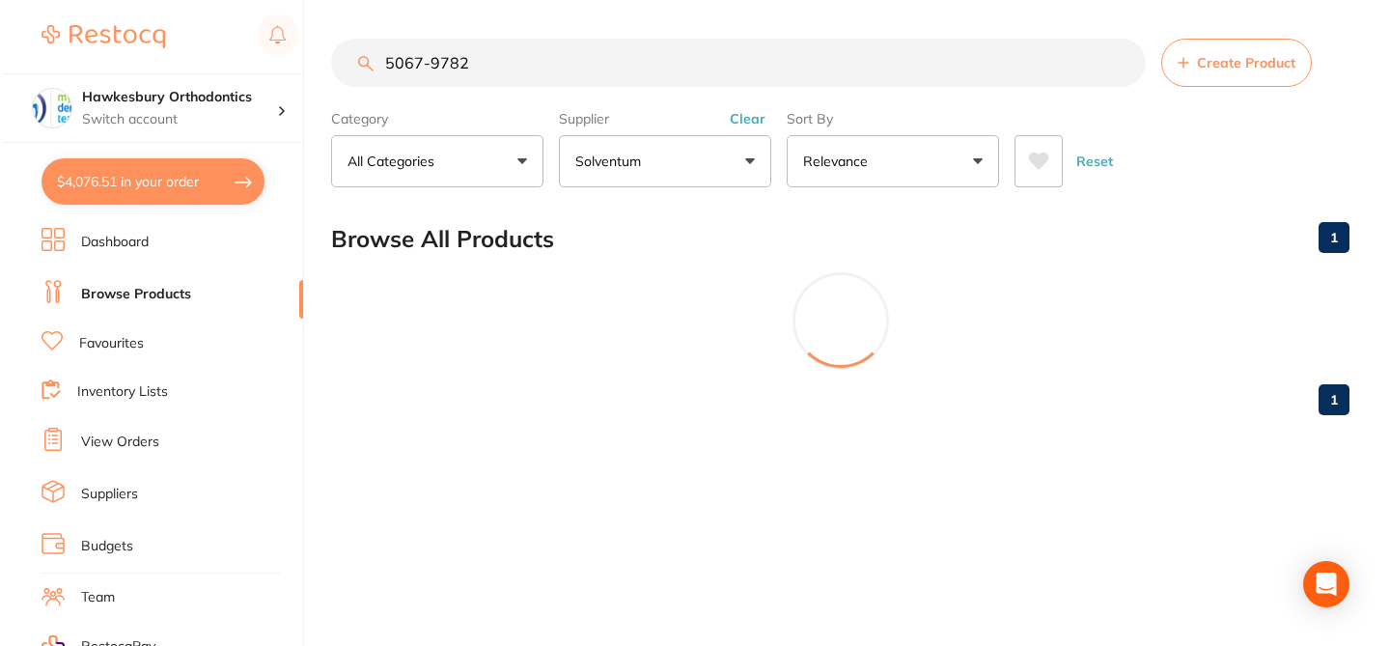
scroll to position [0, 0]
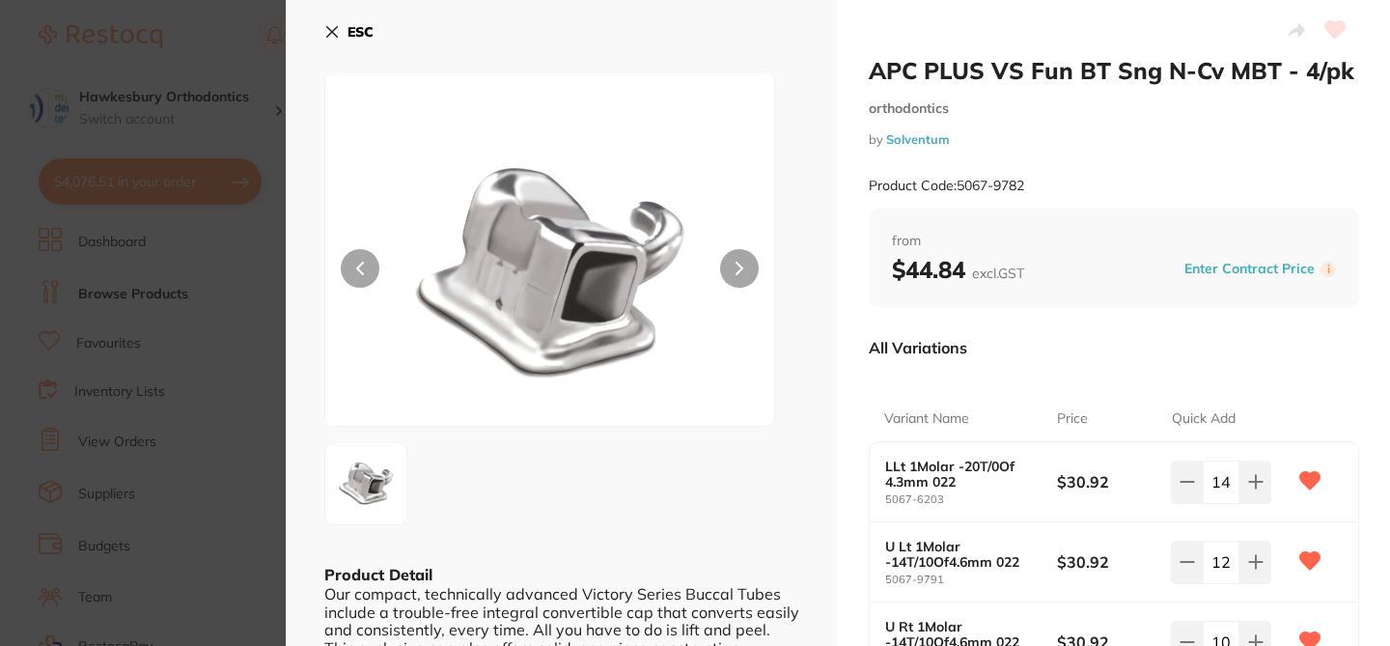
click at [774, 39] on div "ESC" at bounding box center [561, 43] width 475 height 56
click at [159, 183] on section "APC PLUS VS Fun BT Sng N-Cv MBT - 4/pk orthodontics by Solventum Product Code: …" at bounding box center [695, 323] width 1390 height 646
click at [159, 183] on button "$4,076.51 in your order" at bounding box center [150, 181] width 223 height 46
click at [1377, 221] on section "Update RRP Set your pre negotiated price for this item. Item Agreed RRP (excl. …" at bounding box center [695, 323] width 1390 height 646
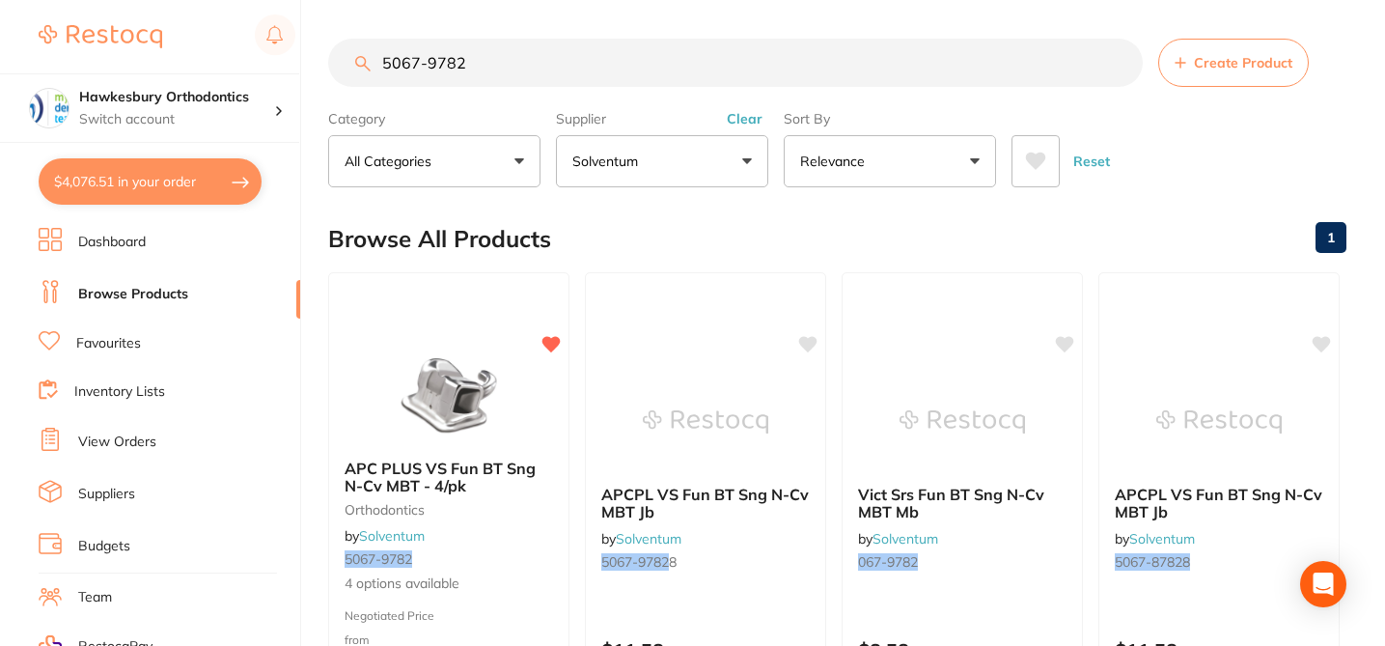
click at [178, 171] on button "$4,076.51 in your order" at bounding box center [150, 181] width 223 height 46
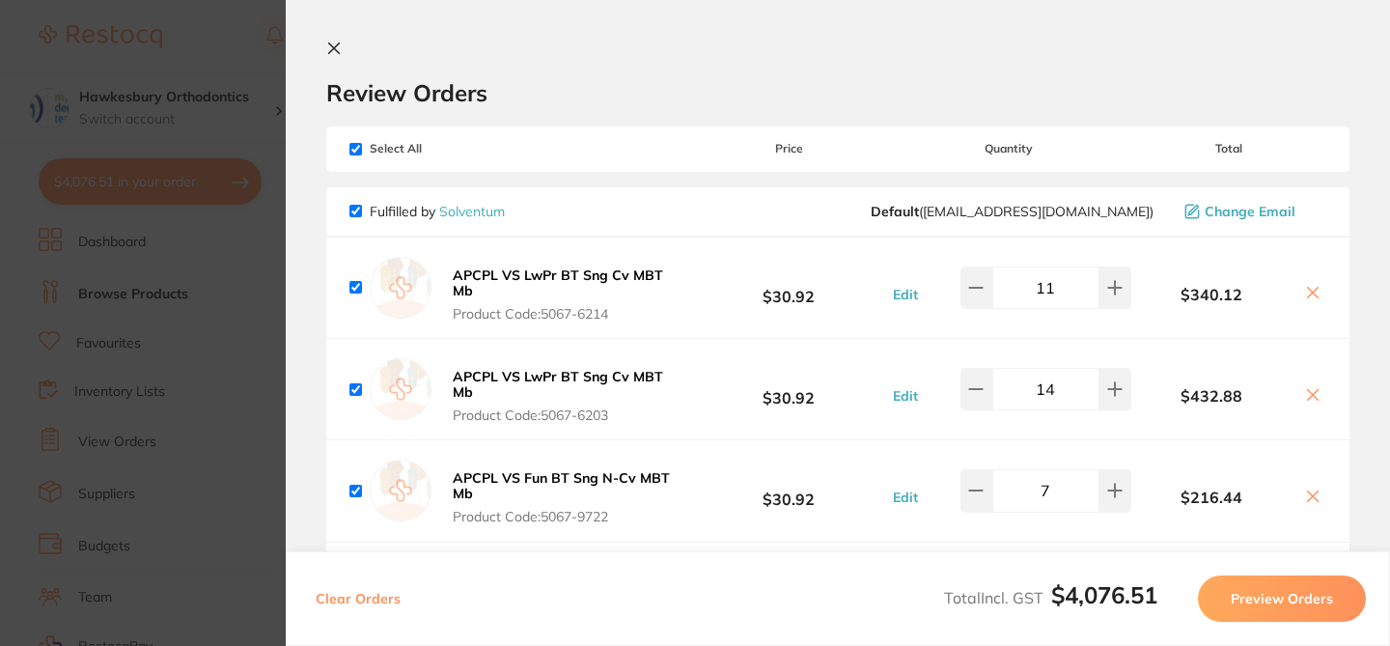
click at [189, 186] on section "Update RRP Set your pre negotiated price for this item. Item Agreed RRP (excl. …" at bounding box center [695, 323] width 1390 height 646
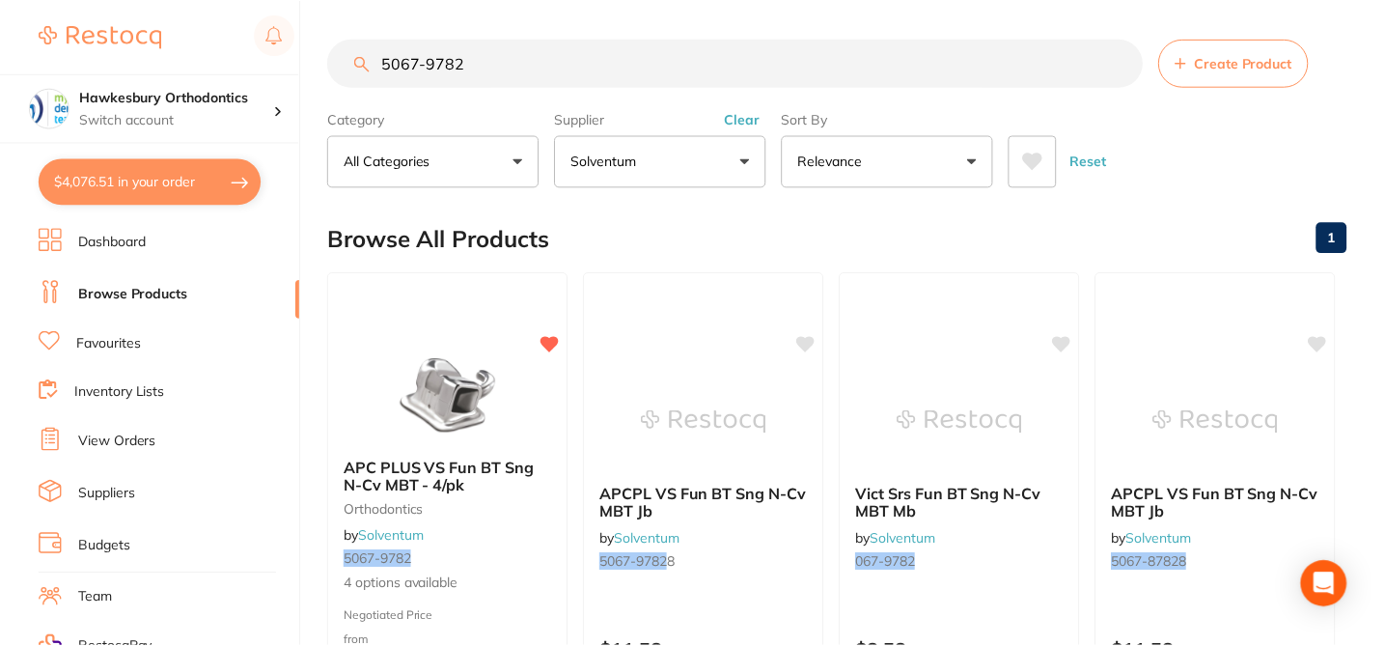
scroll to position [2, 0]
click at [189, 186] on button "$4,076.51 in your order" at bounding box center [150, 181] width 223 height 46
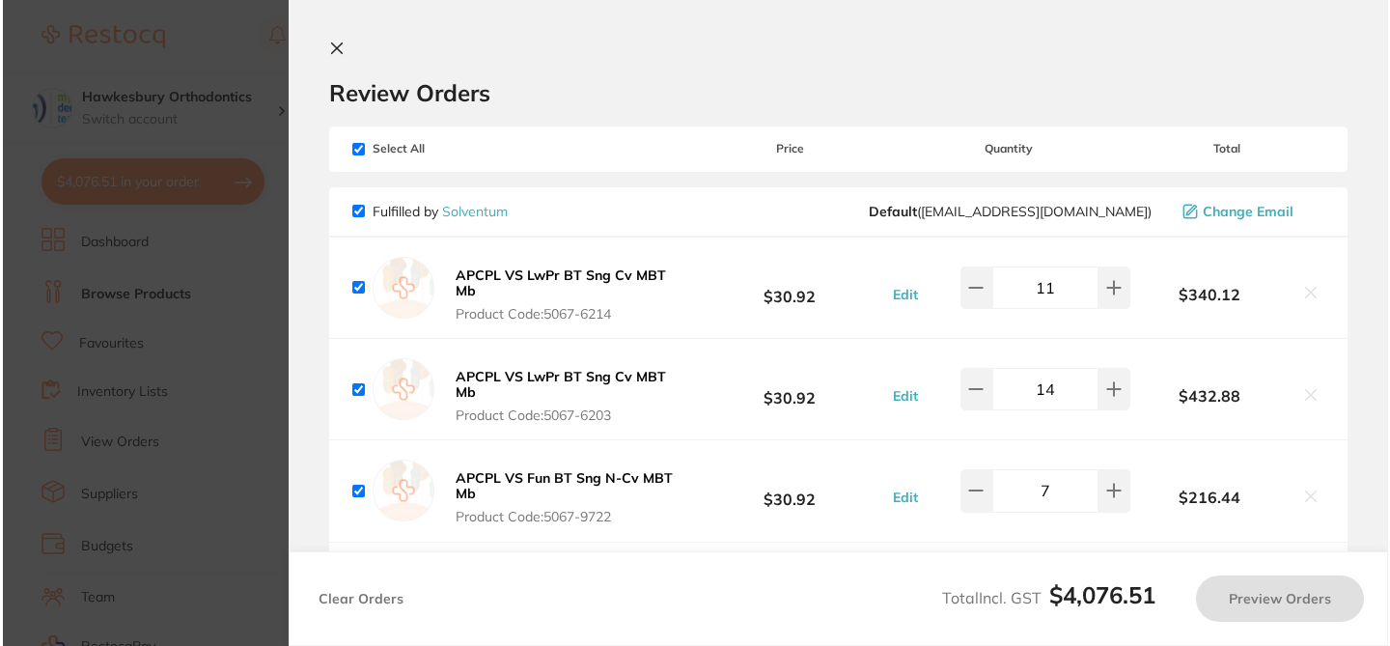
scroll to position [0, 0]
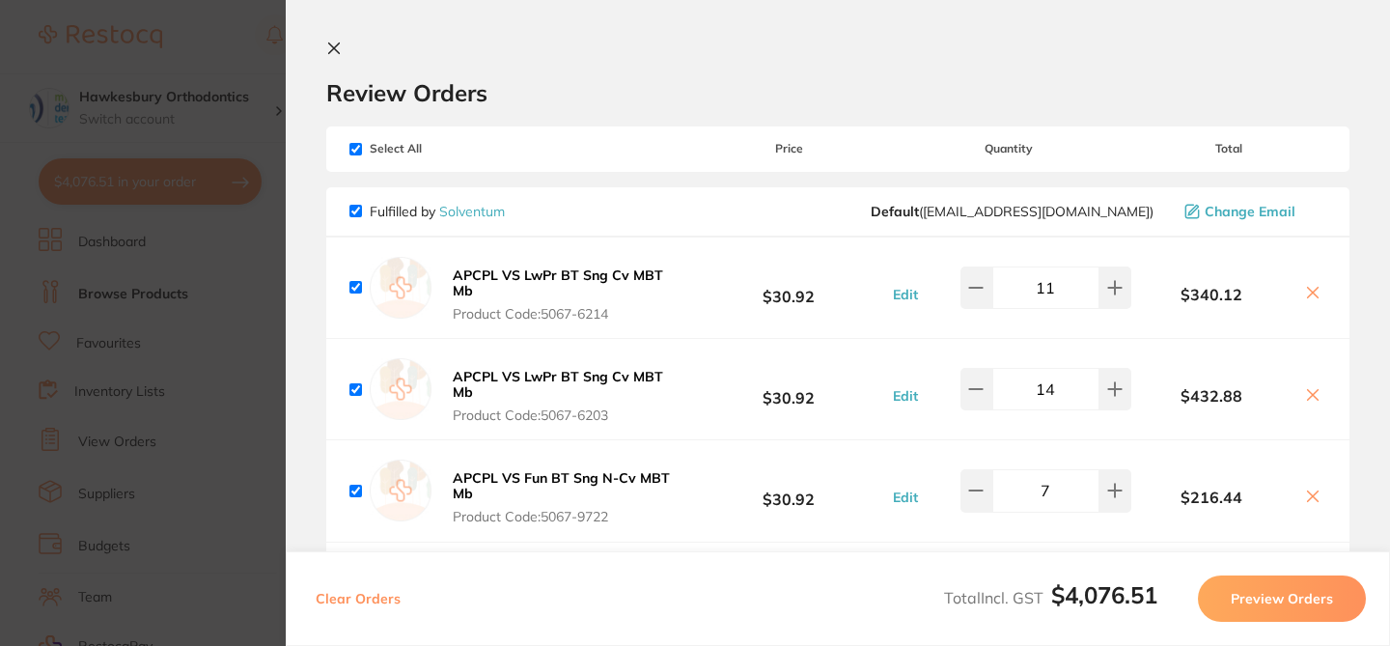
click at [639, 277] on b "APCPL VS LwPr BT Sng Cv MBT Mb" at bounding box center [558, 282] width 210 height 33
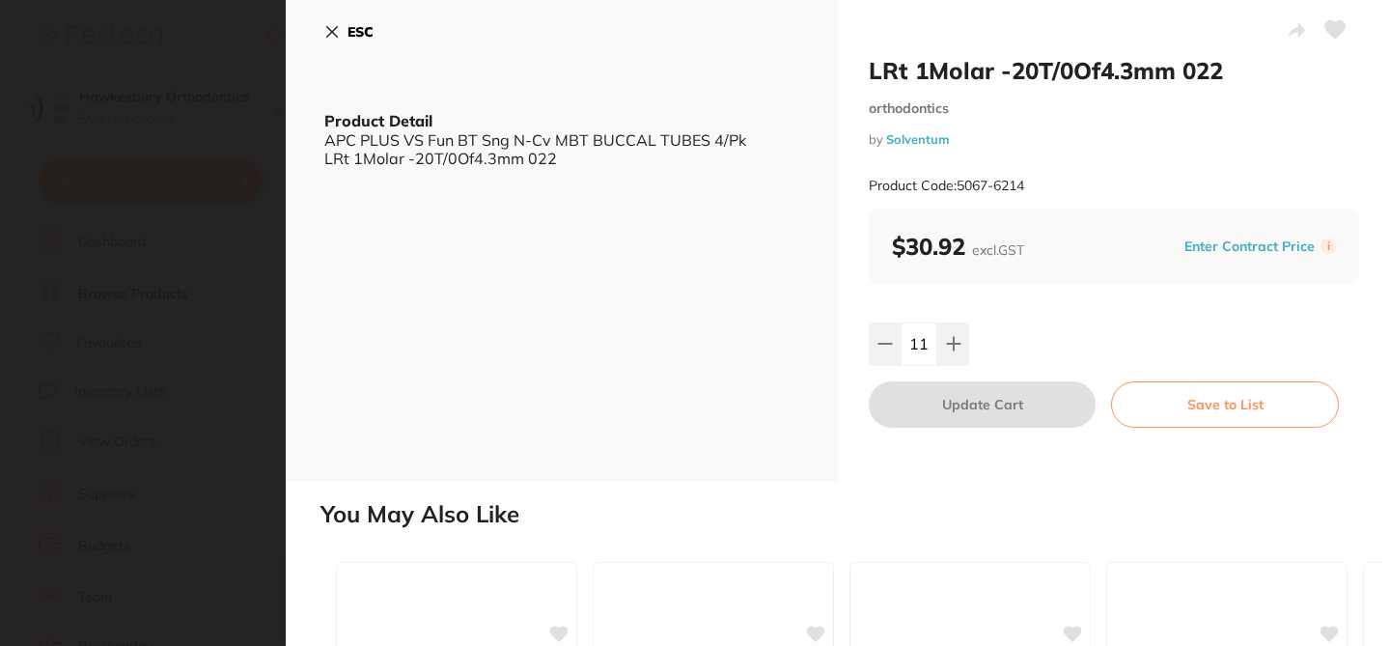
type input "11"
click at [334, 34] on icon at bounding box center [332, 32] width 11 height 11
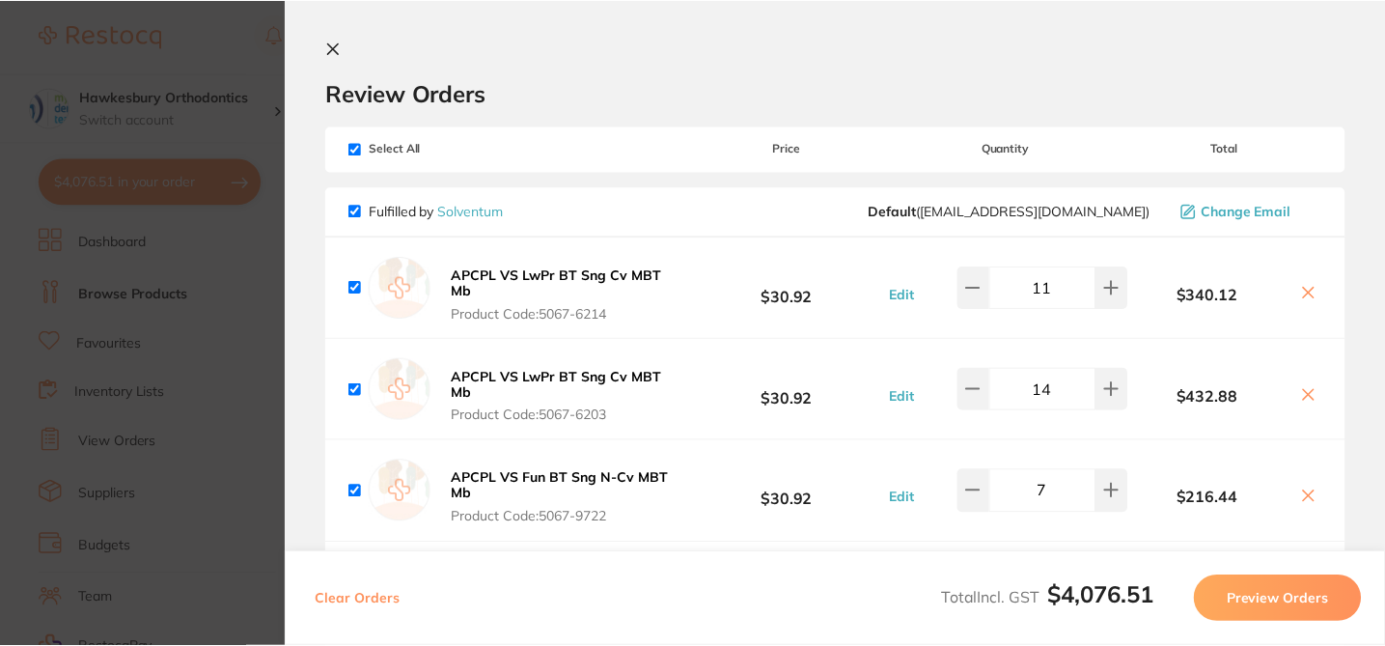
scroll to position [2, 0]
click at [640, 78] on h2 "Review Orders" at bounding box center [835, 92] width 1018 height 29
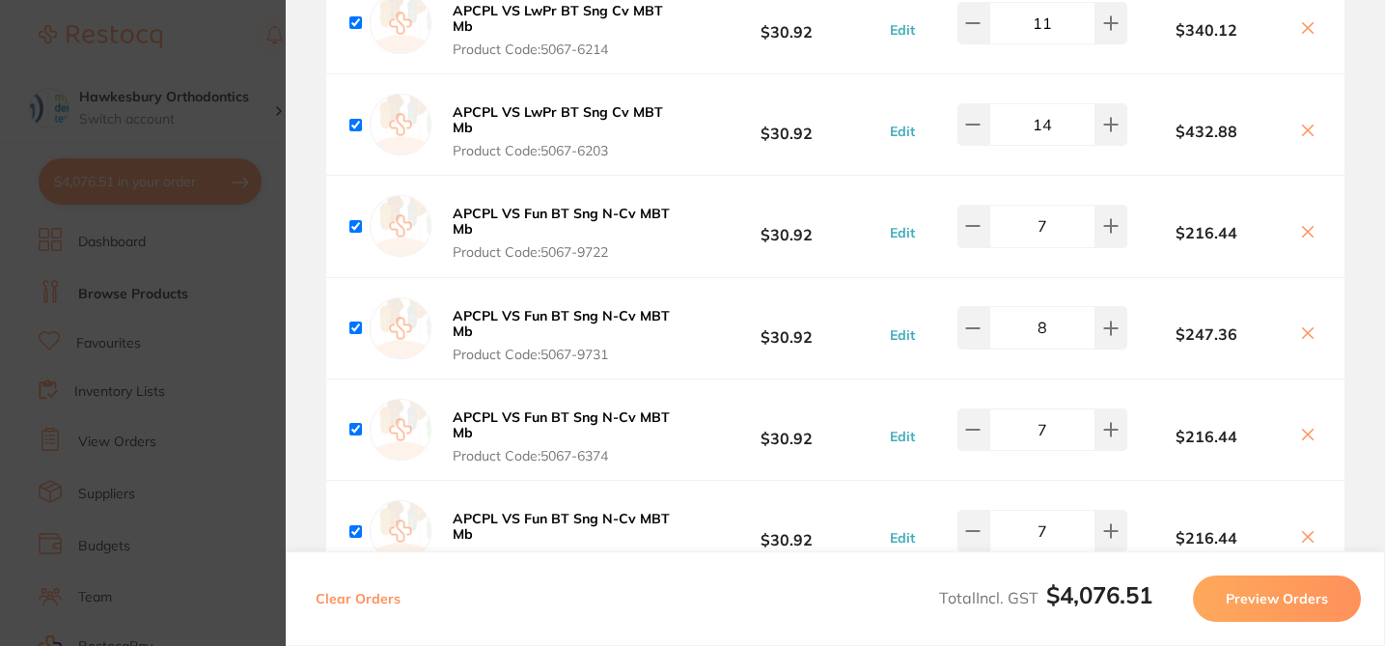
scroll to position [425, 0]
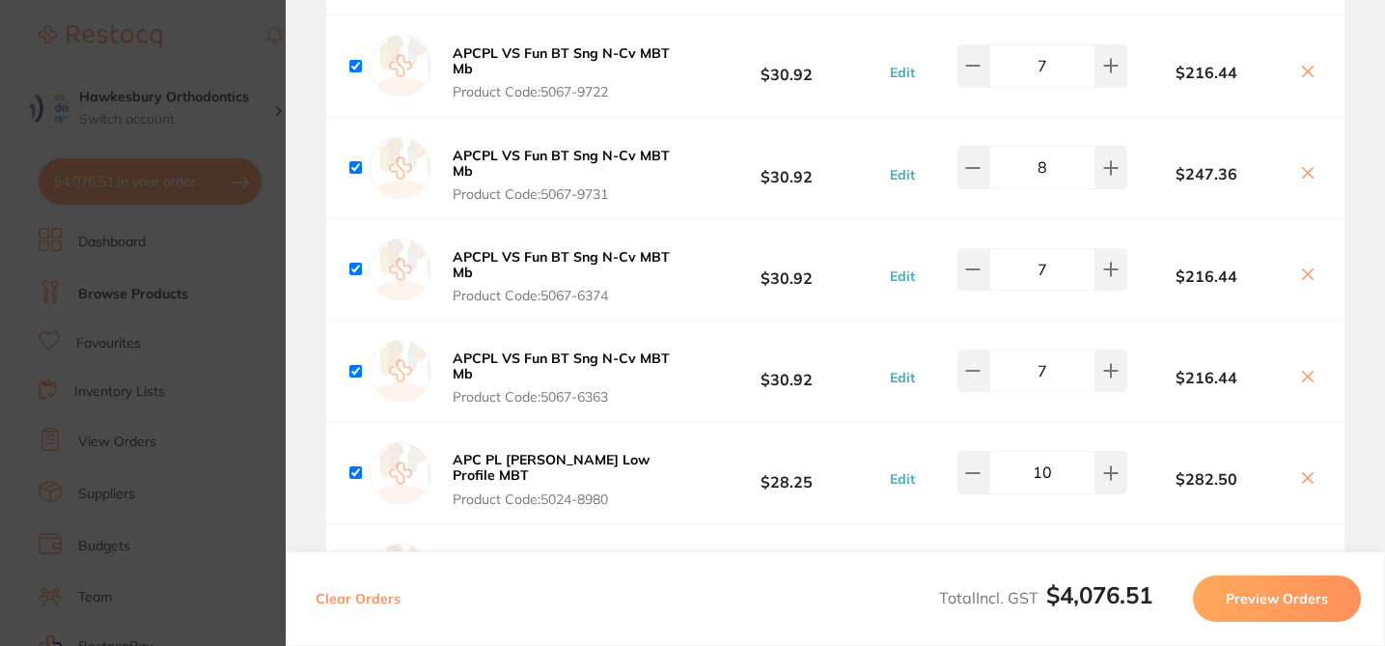
click at [203, 34] on section "Update RRP Set your pre negotiated price for this item. Item Agreed RRP (excl. …" at bounding box center [692, 323] width 1385 height 646
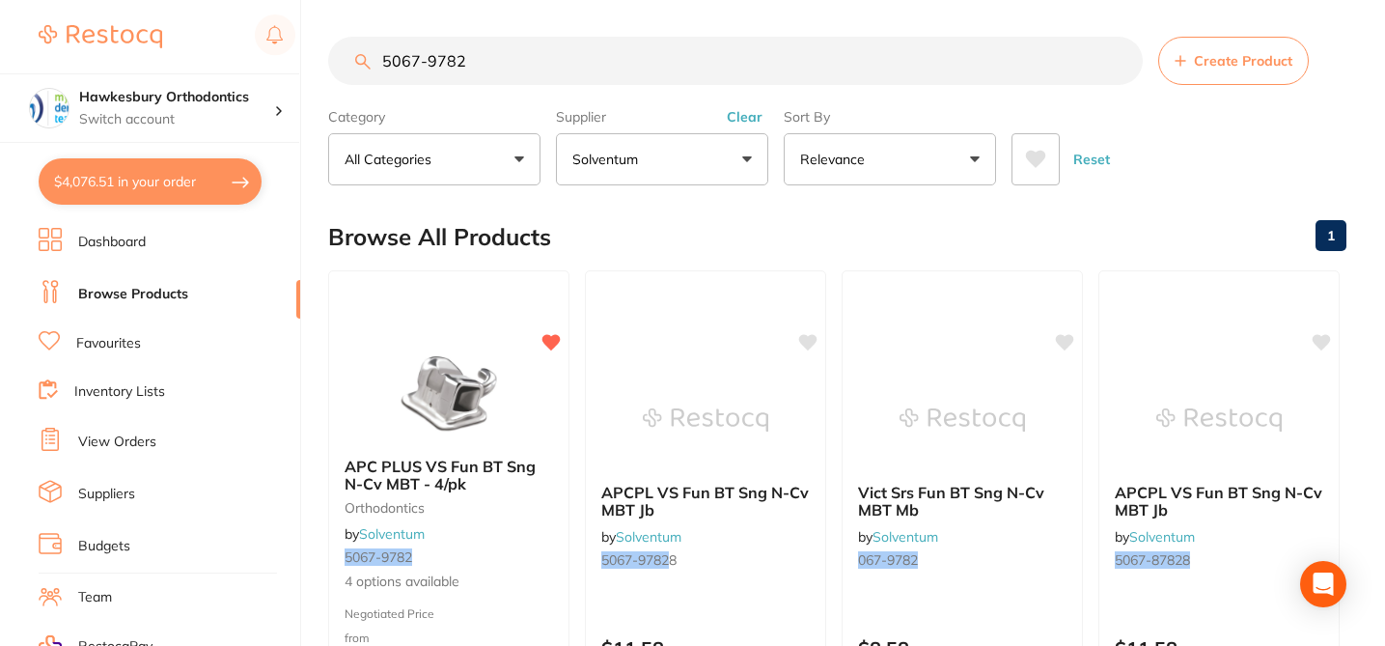
drag, startPoint x: 427, startPoint y: 62, endPoint x: 368, endPoint y: 62, distance: 58.9
click at [368, 62] on div "5067-9782 Create Product" at bounding box center [837, 61] width 1018 height 48
drag, startPoint x: 481, startPoint y: 66, endPoint x: 314, endPoint y: 63, distance: 167.0
click at [314, 63] on div "$4,076.51 Hawkesbury Orthodontics Switch account Hawkesbury Orthodontics $4,076…" at bounding box center [692, 321] width 1385 height 646
paste input "06-301"
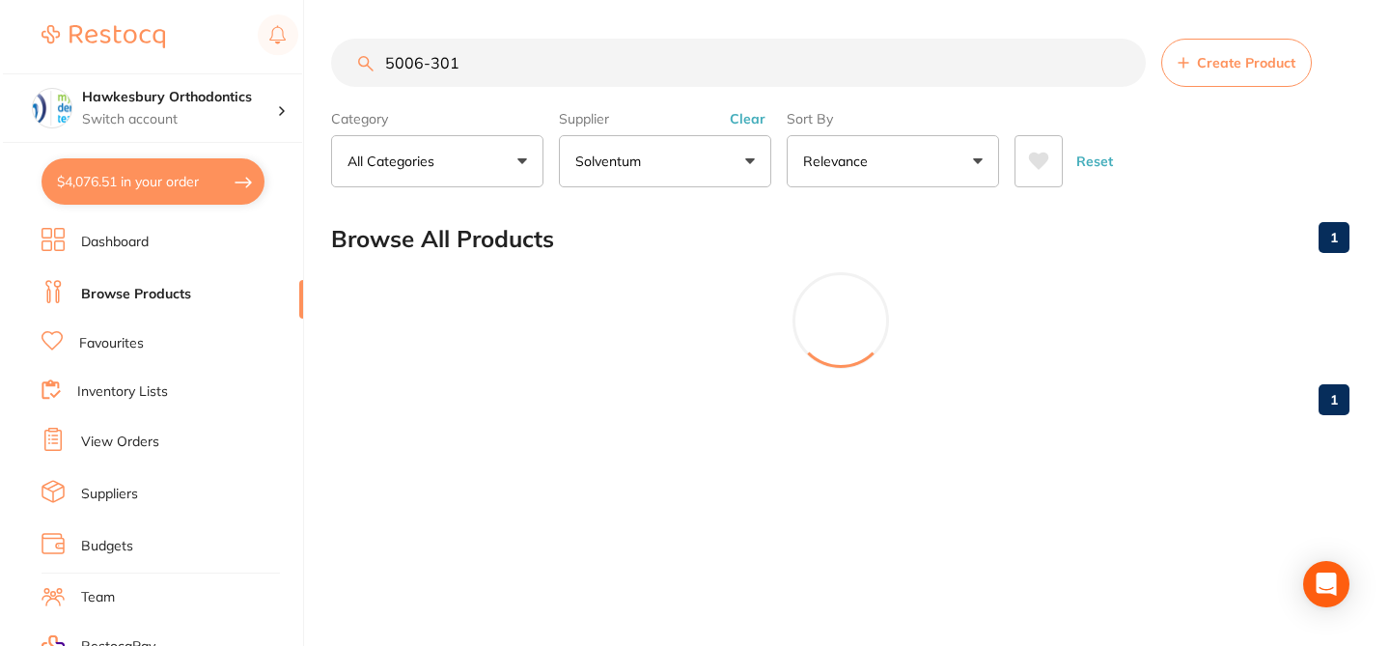
scroll to position [0, 0]
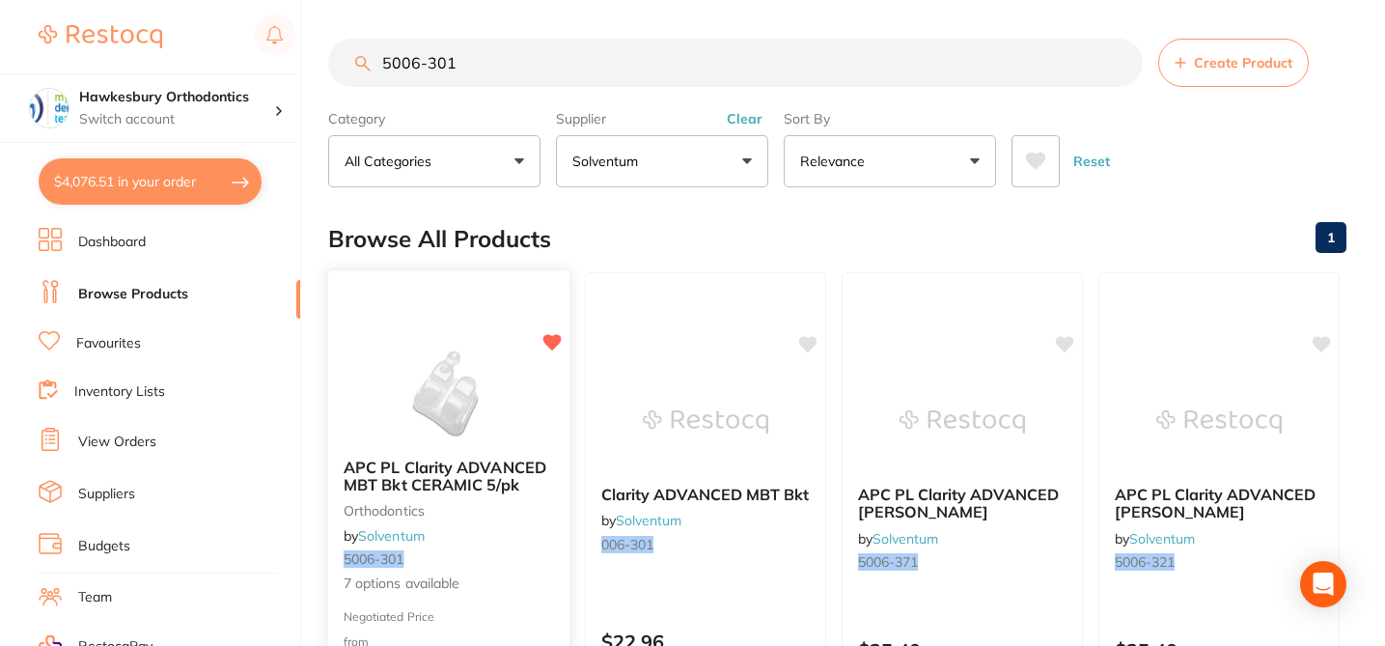
click at [496, 567] on div "APC PL Clarity ADVANCED MBT Bkt CERAMIC 5/pk orthodontics by Solventum 5006-301…" at bounding box center [448, 526] width 241 height 167
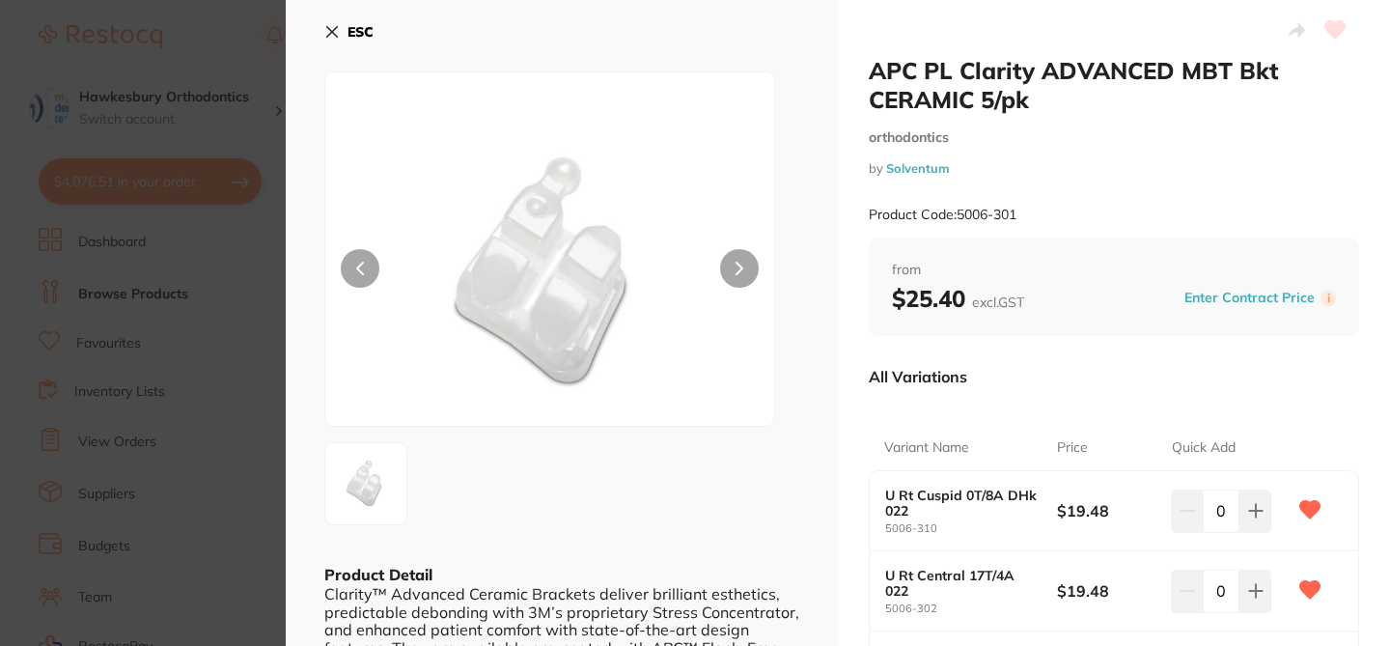
click at [244, 34] on section "APC PL Clarity ADVANCED MBT Bkt CERAMIC 5/pk orthodontics by Solventum Product …" at bounding box center [695, 323] width 1390 height 646
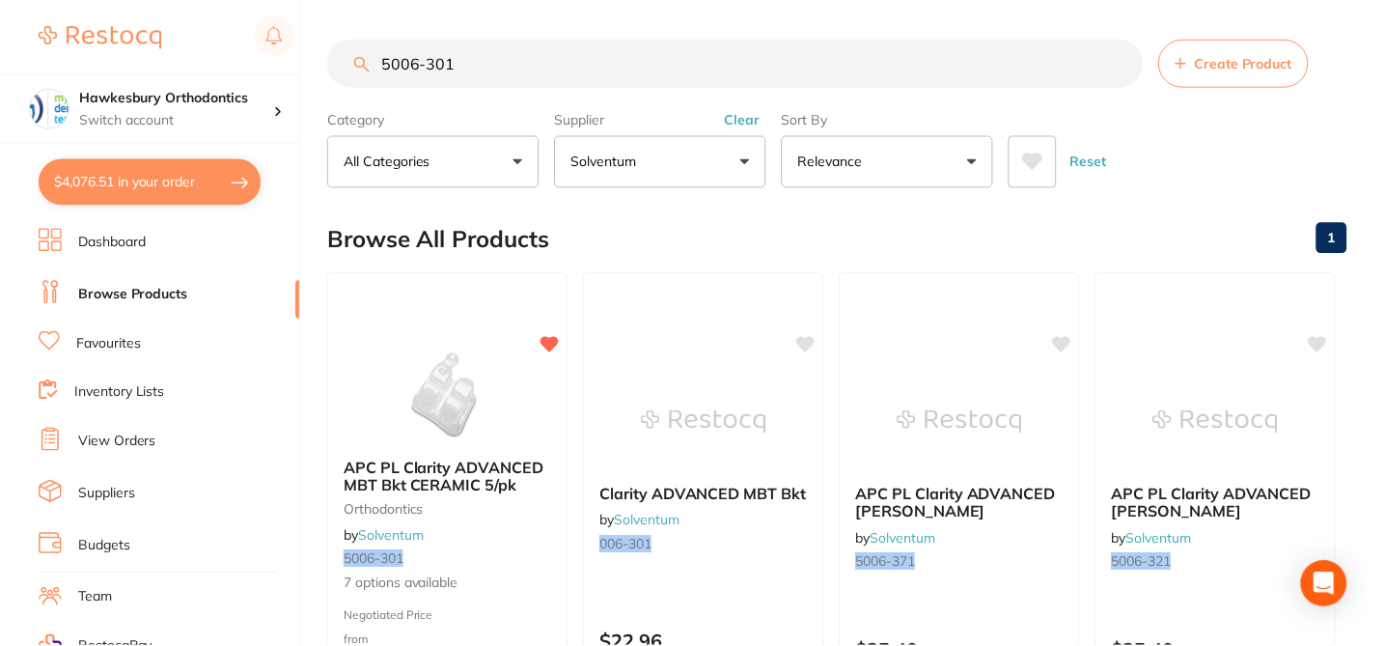
scroll to position [2, 0]
click at [301, 62] on div "$4,076.51 Hawkesbury Orthodontics Switch account Hawkesbury Orthodontics $4,076…" at bounding box center [692, 321] width 1385 height 646
drag, startPoint x: 471, startPoint y: 64, endPoint x: 334, endPoint y: 53, distance: 137.5
click at [334, 53] on input "5006-301" at bounding box center [735, 61] width 815 height 48
paste input "AlastiK Easy-To-Tie Ligature Ties Dusky Blue"
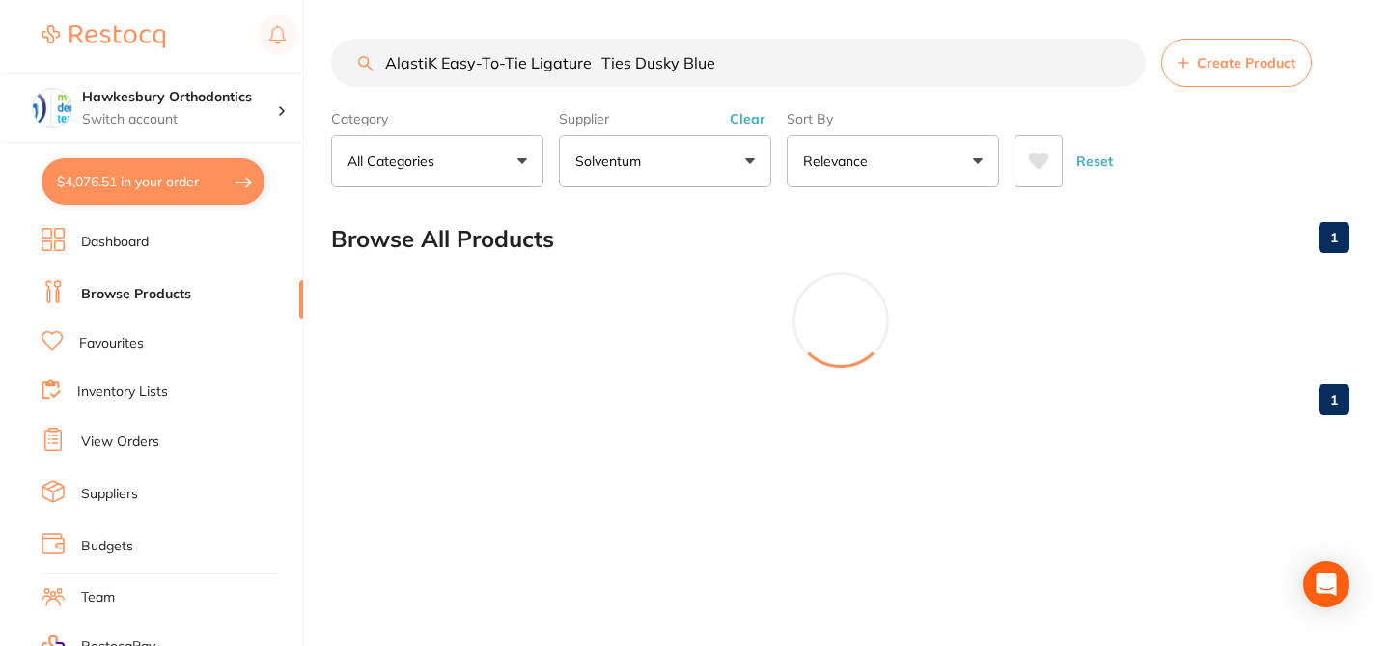
scroll to position [0, 0]
click at [721, 66] on input "AlastiK Easy-To-Tie Ligature Ties Dusky Blue" at bounding box center [737, 63] width 818 height 48
click at [729, 65] on input "AlastiK Easy-To-Tie Ligature Ties Dusky Blue" at bounding box center [737, 63] width 818 height 48
click at [612, 68] on input "AlastiK Easy-To-Tie Ligature Ties Dusky Blue" at bounding box center [737, 63] width 818 height 48
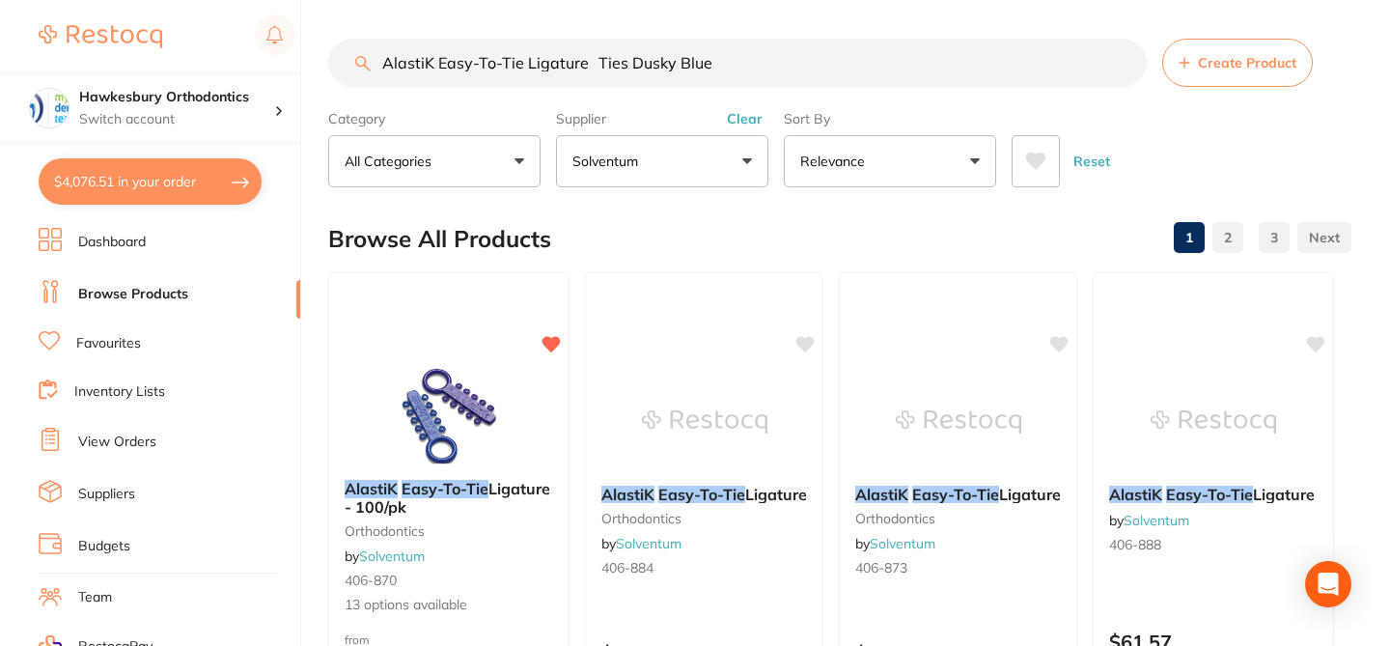
click at [497, 560] on div "AlastiK Easy-To-Tie Ligature - 100/pk orthodontics by Solventum 406-870 13 opti…" at bounding box center [448, 546] width 239 height 165
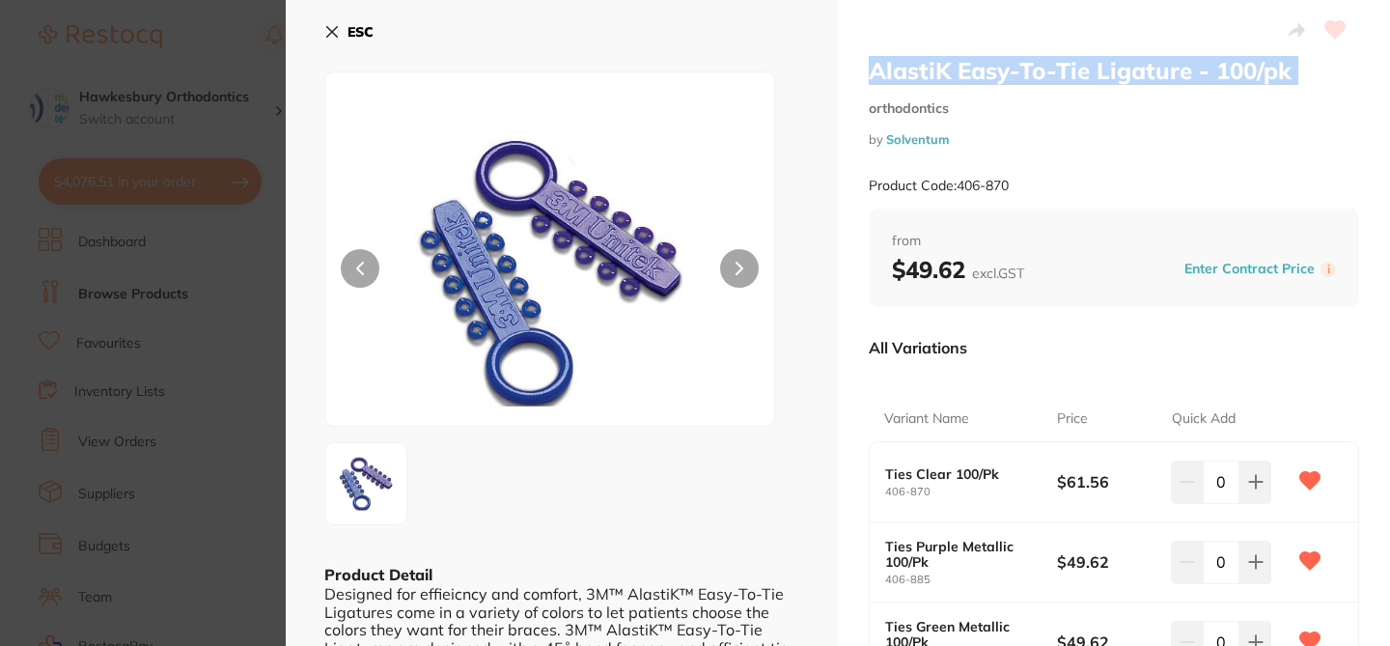
drag, startPoint x: 864, startPoint y: 70, endPoint x: 1136, endPoint y: 85, distance: 272.5
copy h2 "AlastiK Easy-To-Tie Ligature - 100/pk"
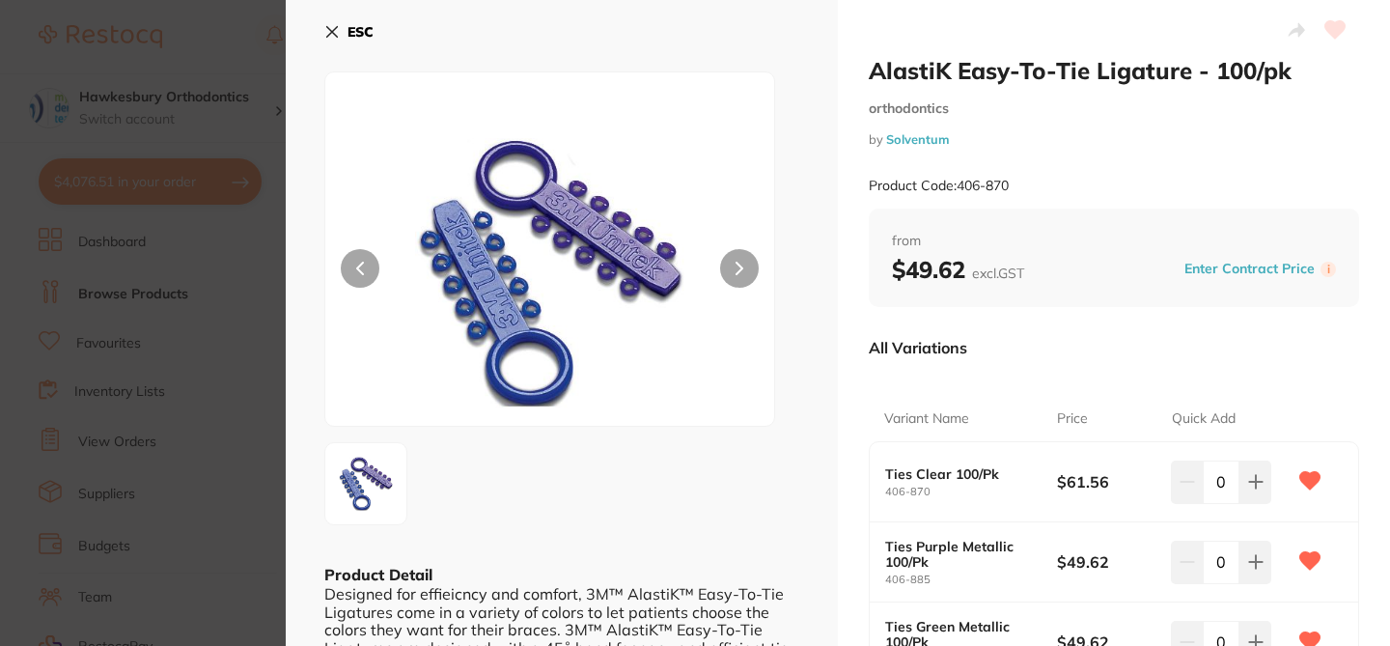
click at [1177, 143] on small "by Solventum" at bounding box center [1114, 139] width 490 height 14
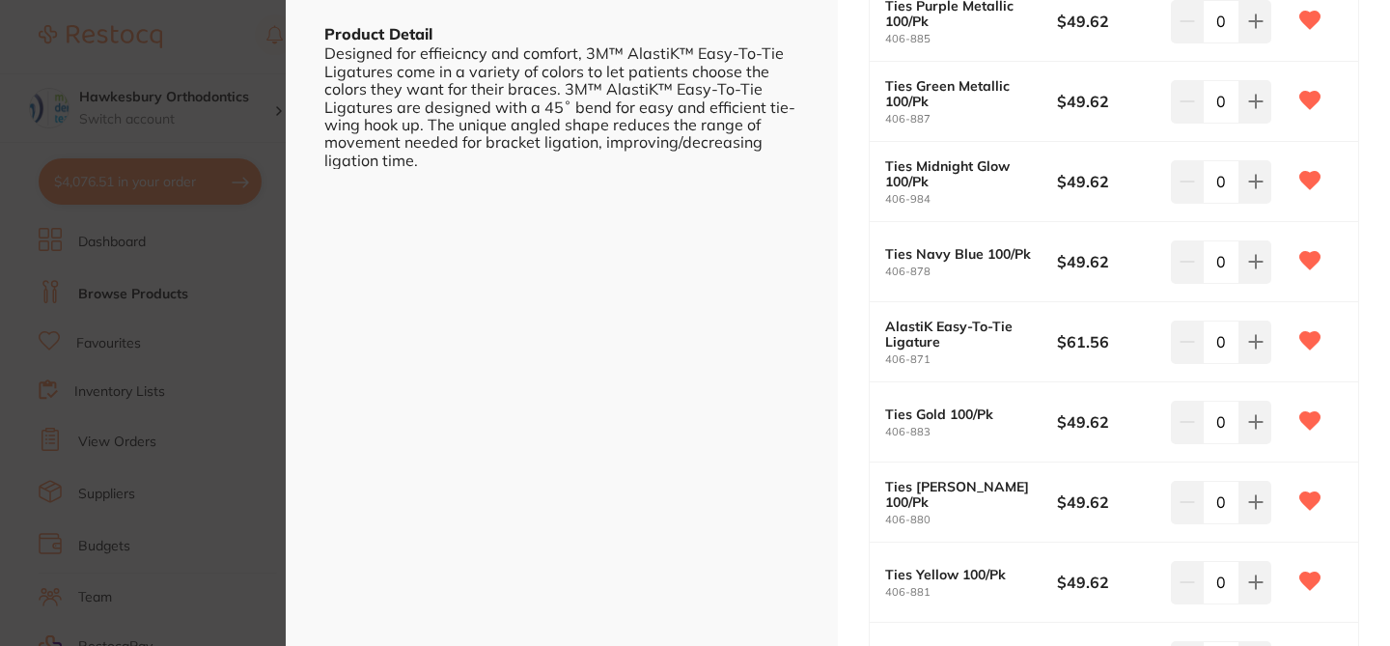
scroll to position [502, 0]
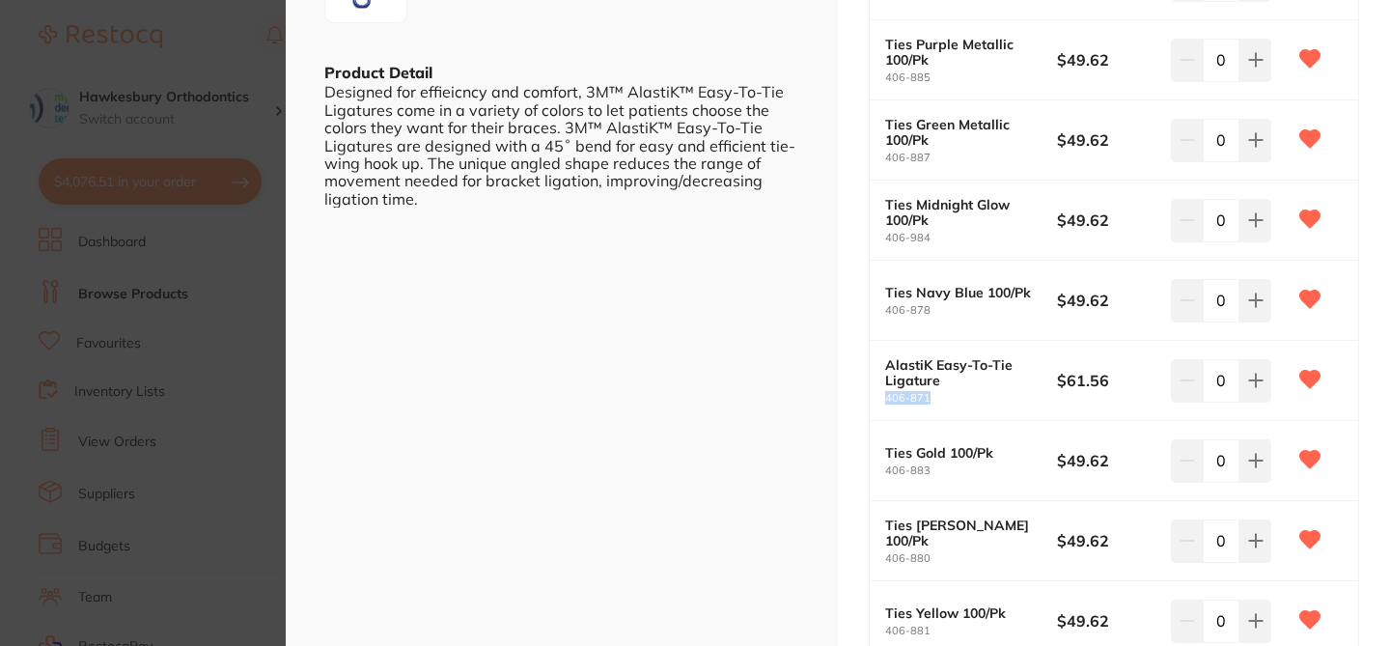
drag, startPoint x: 932, startPoint y: 397, endPoint x: 883, endPoint y: 396, distance: 49.2
click at [885, 396] on small "406-871" at bounding box center [971, 398] width 172 height 13
copy small "406-871"
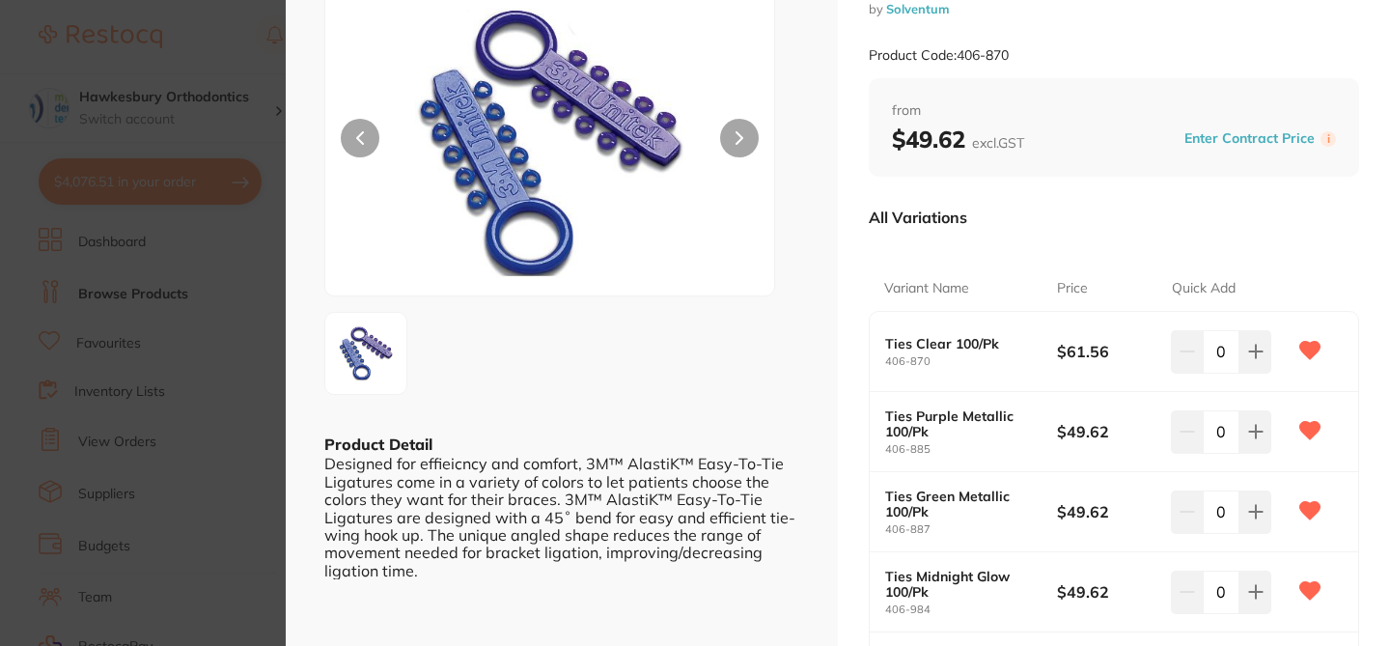
scroll to position [39, 0]
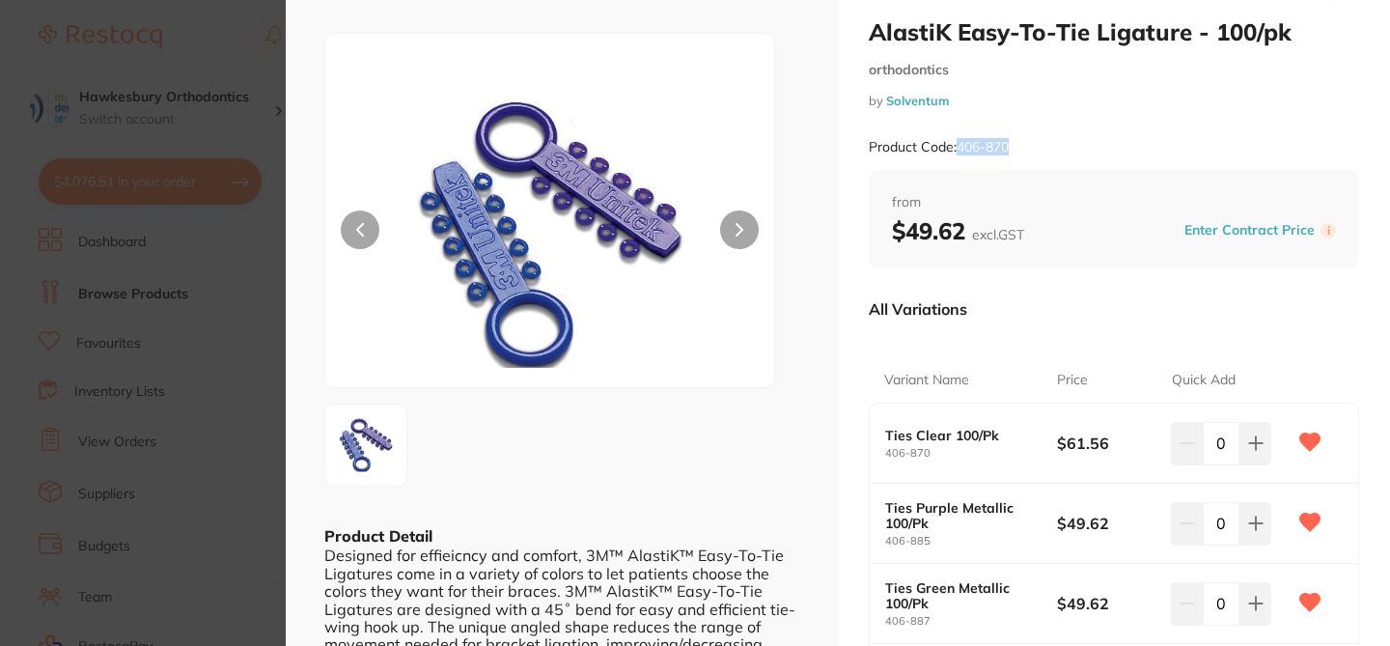
drag, startPoint x: 1012, startPoint y: 150, endPoint x: 959, endPoint y: 148, distance: 53.1
click at [959, 148] on div "Product Code: 406-870" at bounding box center [1114, 147] width 490 height 47
copy small "406-870"
click at [232, 45] on section "AlastiK Easy-To-Tie Ligature - 100/pk orthodontics by Solventum Product Code: 4…" at bounding box center [695, 323] width 1390 height 646
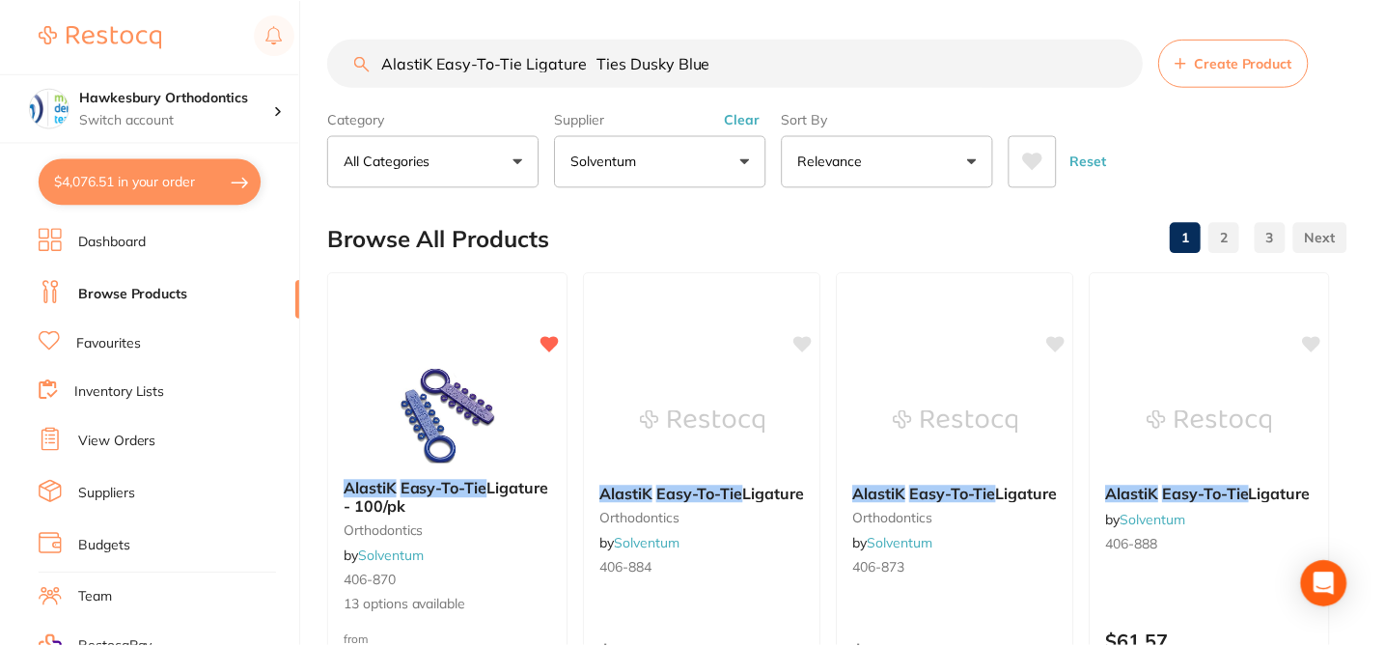
scroll to position [2, 0]
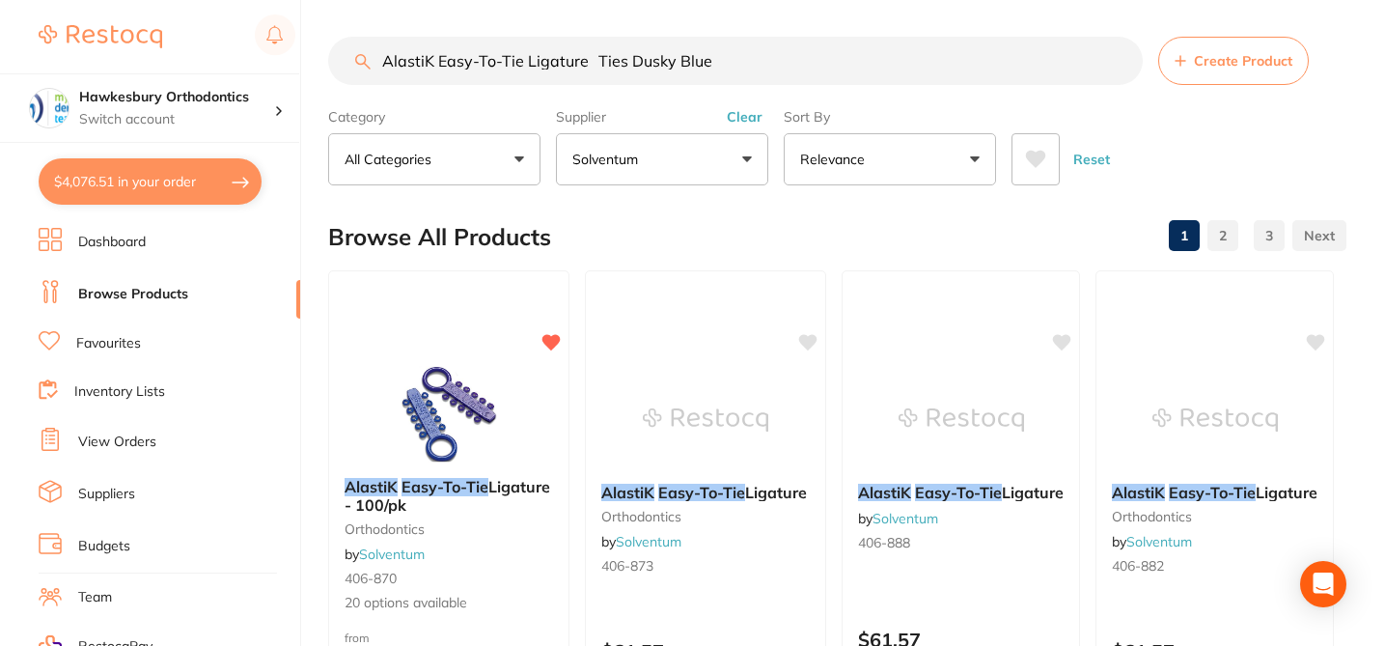
click at [399, 49] on input "AlastiK Easy-To-Tie Ligature Ties Dusky Blue" at bounding box center [735, 61] width 815 height 48
paste input "406-985"
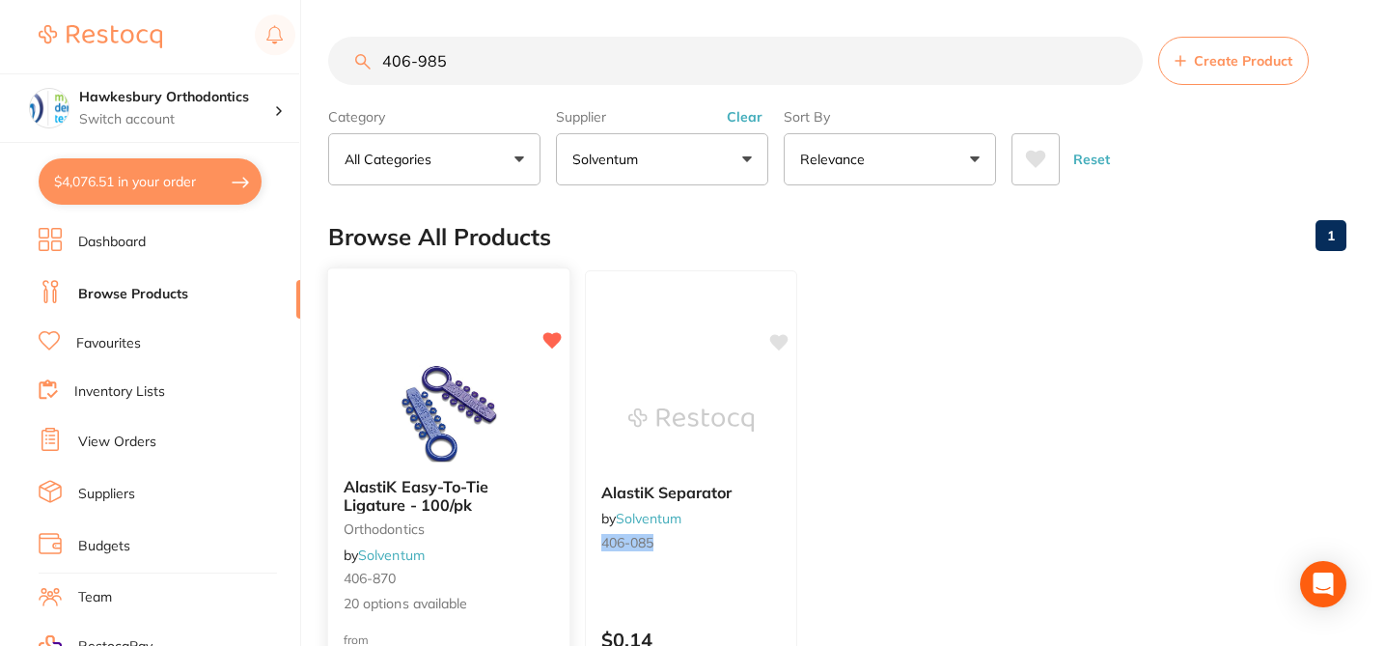
type input "406-985"
click at [540, 552] on div "AlastiK Easy-To-Tie Ligature - 100/pk orthodontics by Solventum 406-870 20 opti…" at bounding box center [448, 545] width 241 height 167
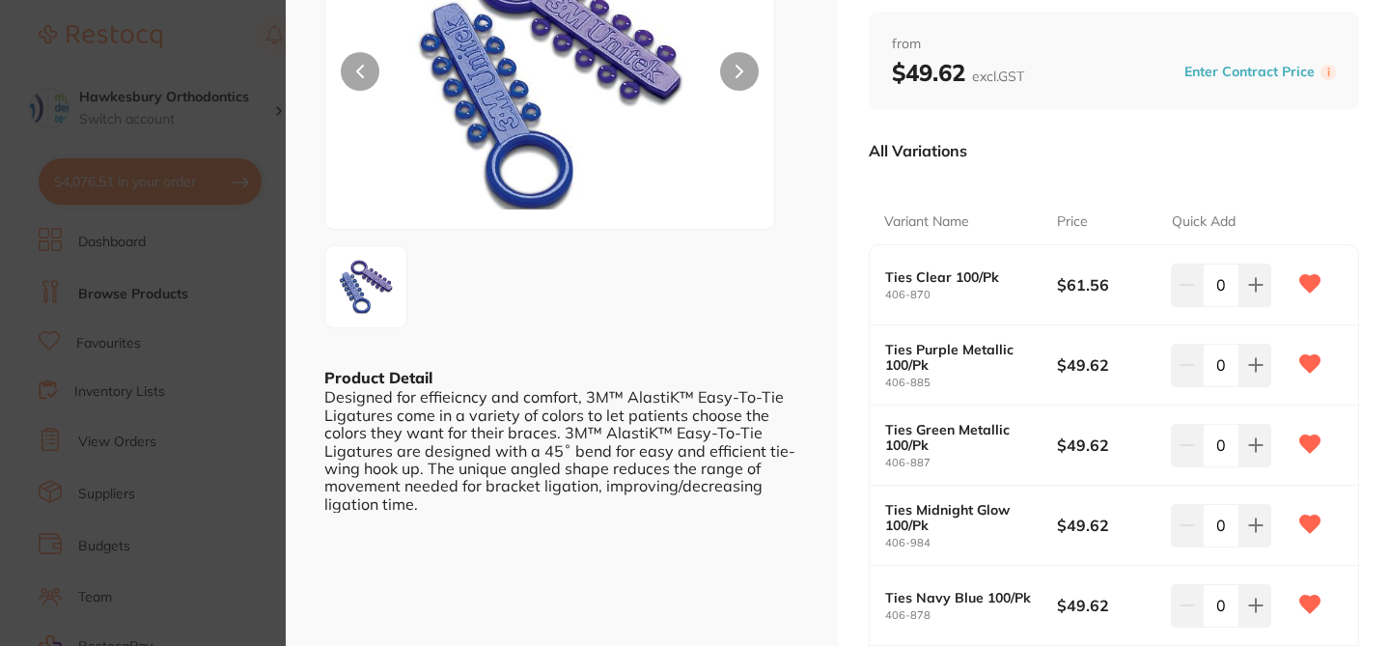
scroll to position [193, 0]
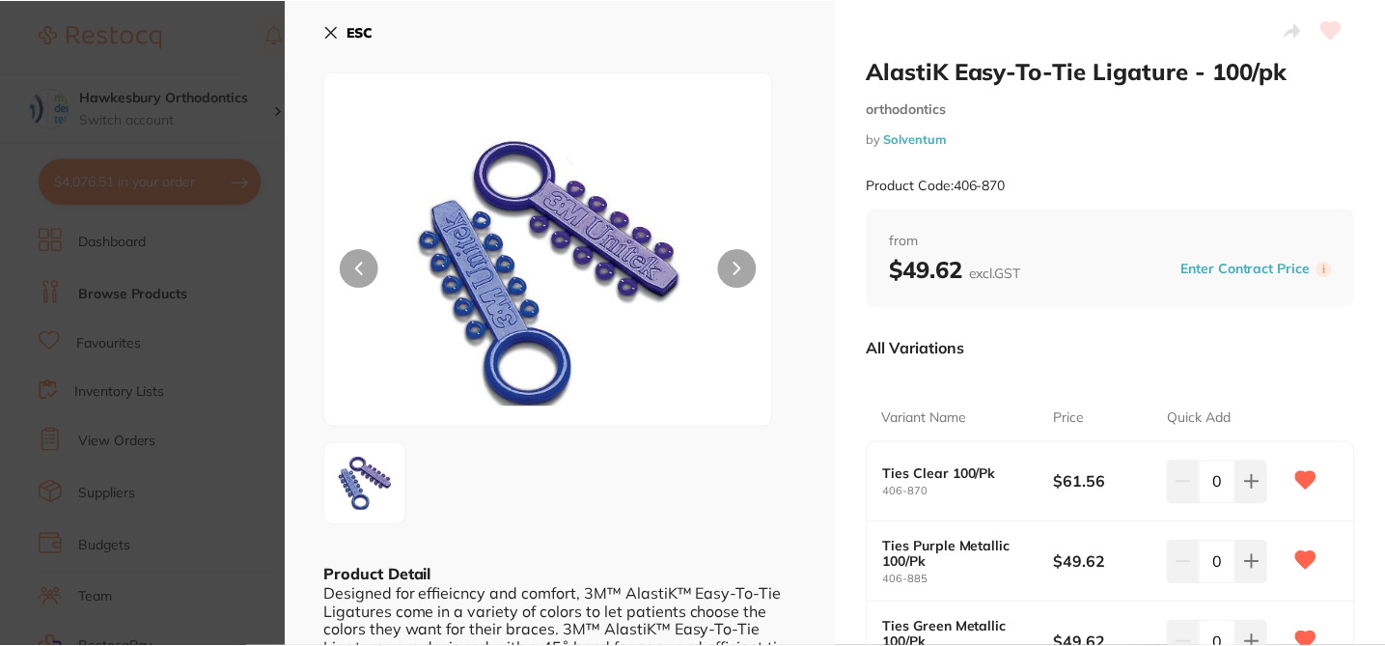
scroll to position [2, 0]
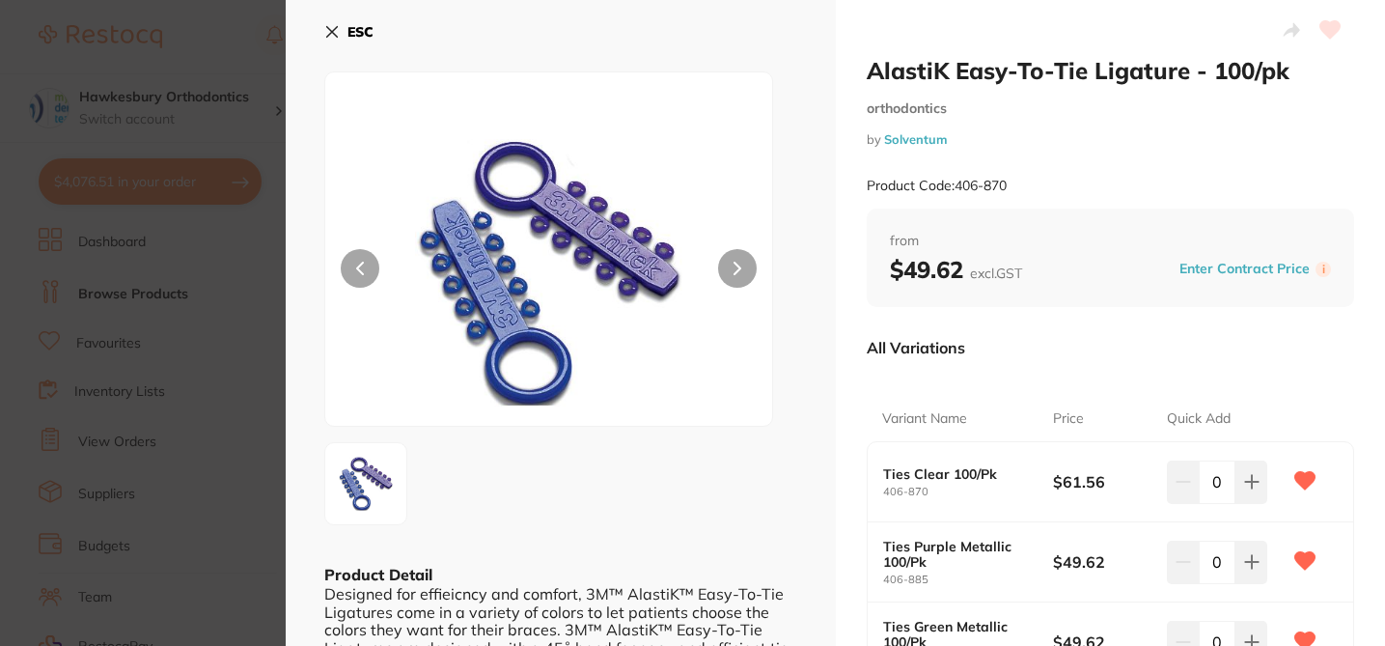
click at [1037, 358] on div "All Variations" at bounding box center [1111, 347] width 488 height 50
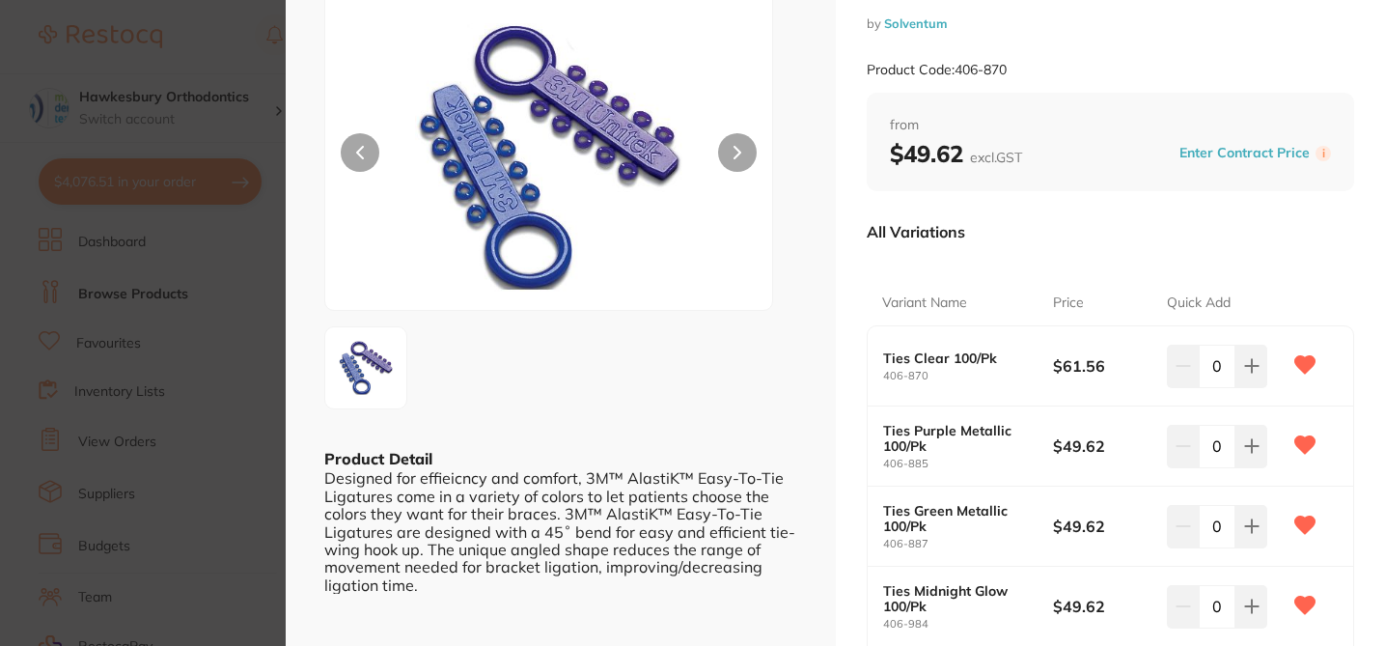
scroll to position [0, 0]
click at [1144, 234] on div "All Variations" at bounding box center [1111, 232] width 488 height 50
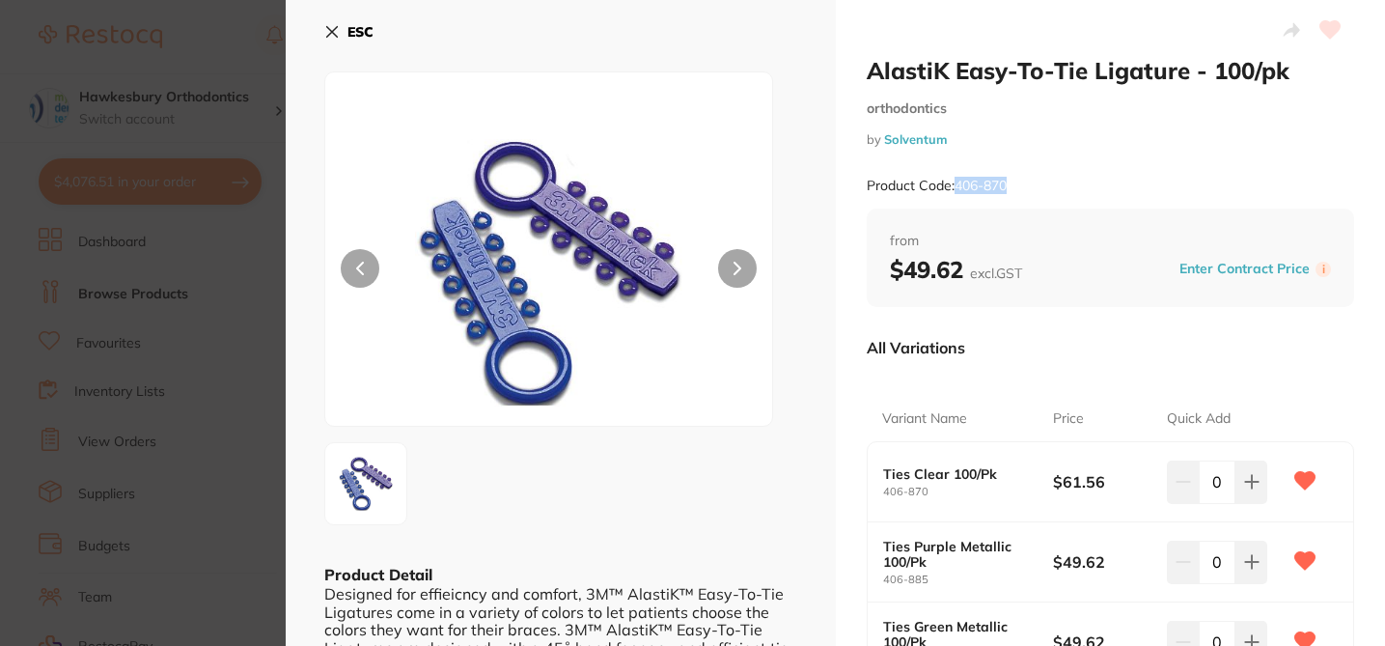
drag, startPoint x: 1015, startPoint y: 182, endPoint x: 952, endPoint y: 183, distance: 63.7
click at [952, 183] on div "Product Code: 406-870" at bounding box center [1111, 185] width 488 height 47
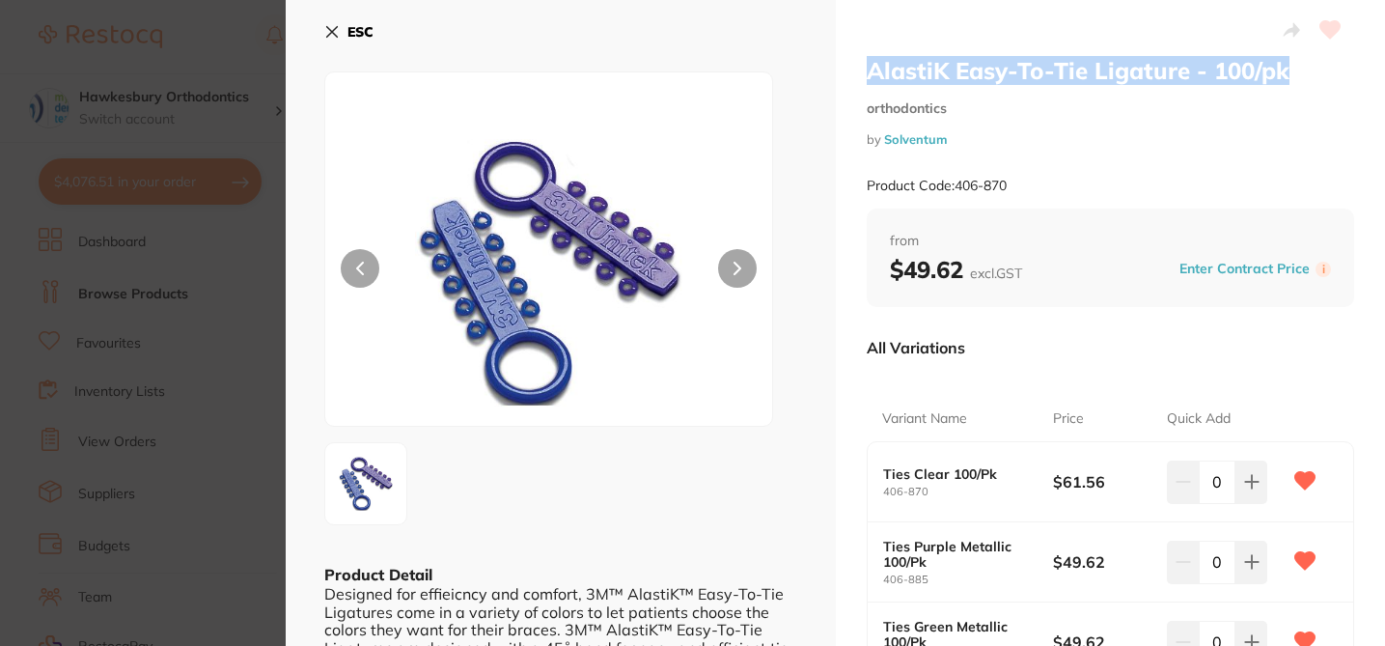
drag, startPoint x: 1297, startPoint y: 71, endPoint x: 853, endPoint y: 78, distance: 444.0
copy h2 "AlastiK Easy-To-Tie Ligature - 100/pk"
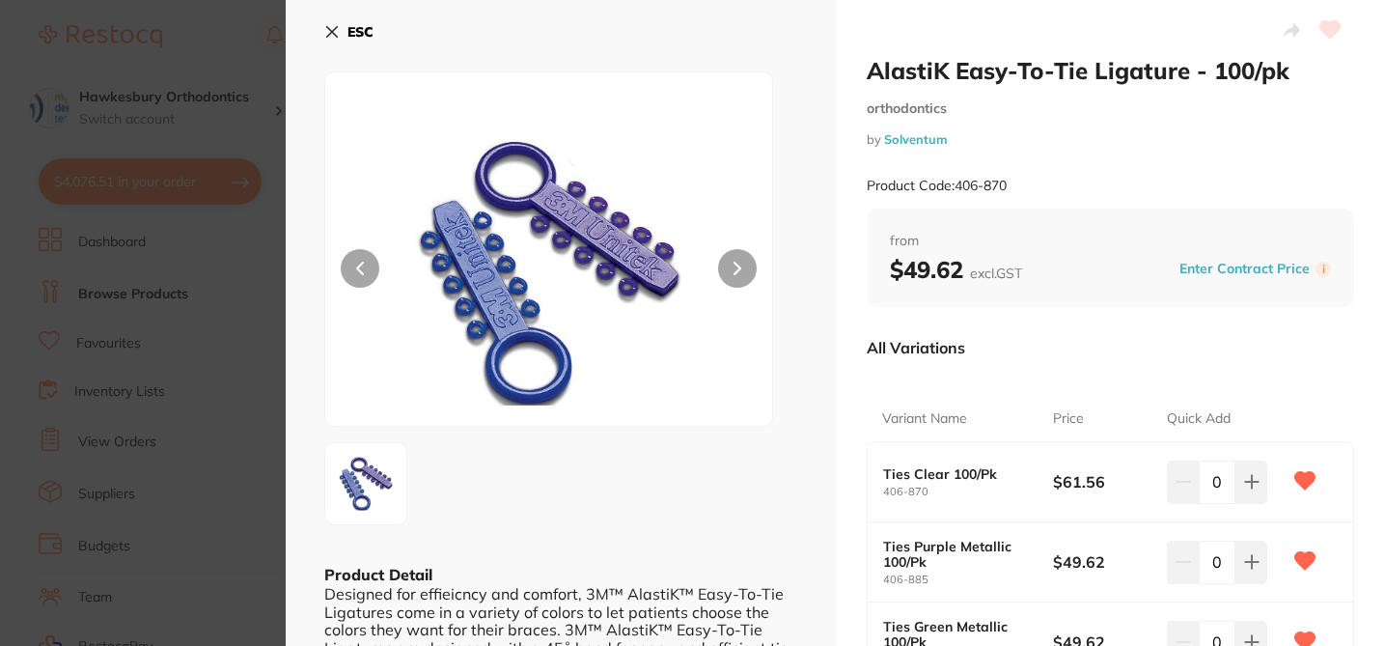
click at [1091, 135] on small "by Solventum" at bounding box center [1111, 139] width 488 height 14
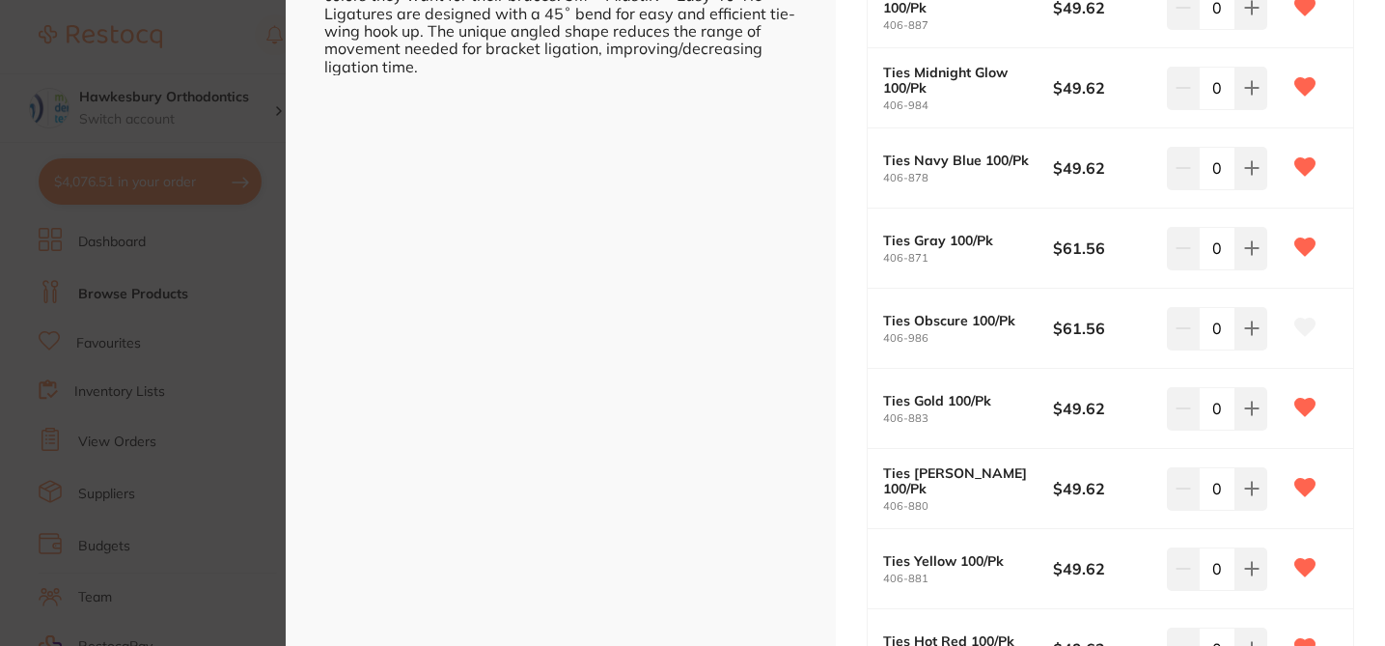
scroll to position [656, 0]
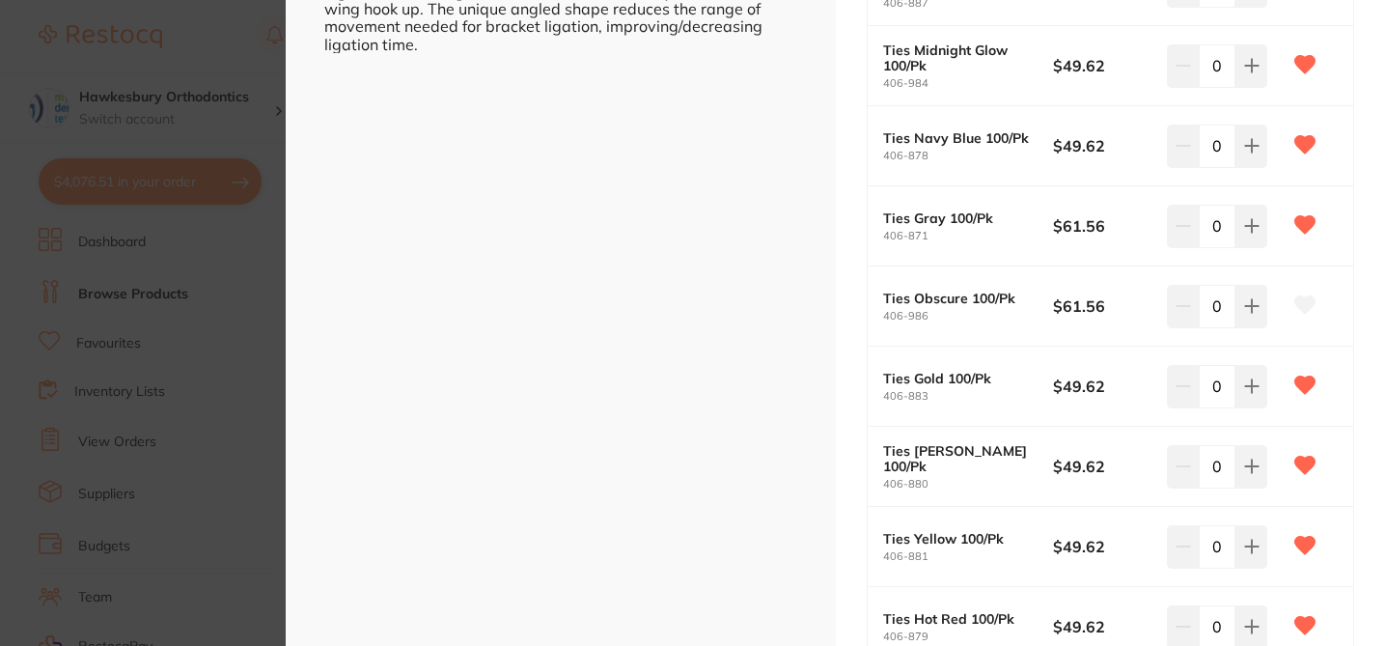
click at [1300, 312] on icon at bounding box center [1305, 304] width 20 height 17
click at [1357, 395] on div "AlastiK Easy-To-Tie Ligature - 100/pk orthodontics by Solventum Product Code: 4…" at bounding box center [1111, 436] width 550 height 2184
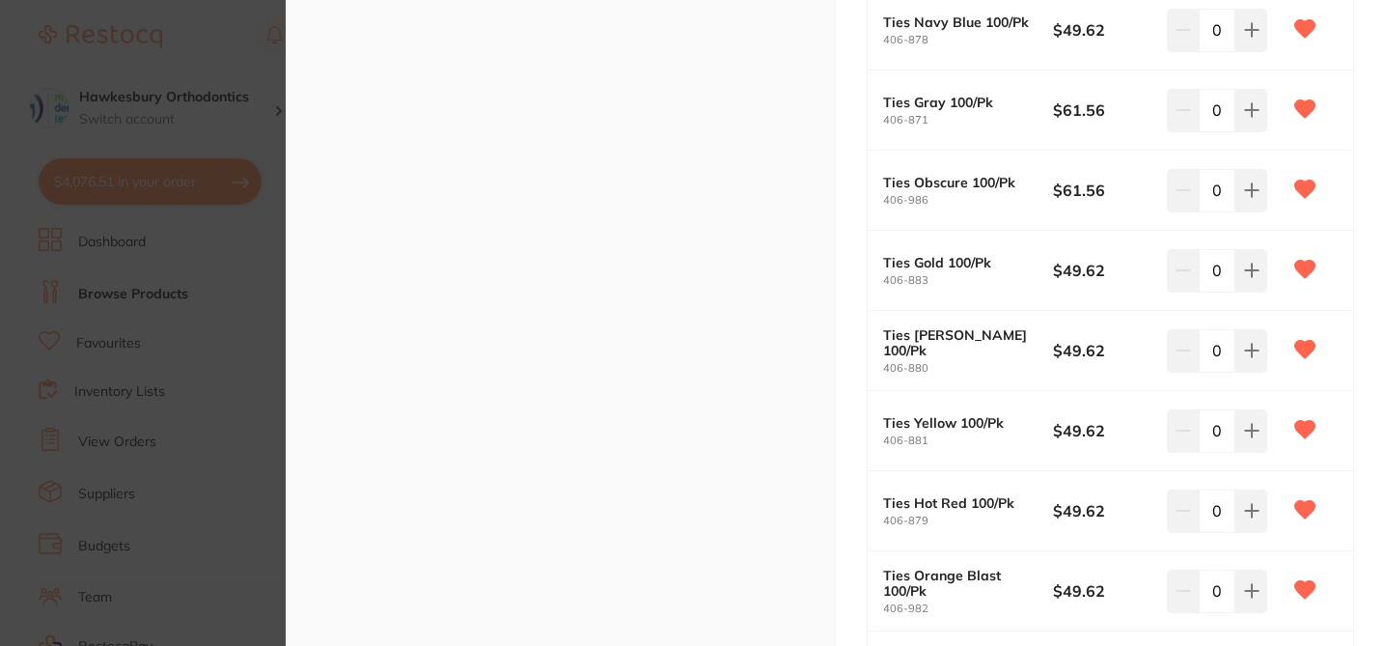
scroll to position [1158, 0]
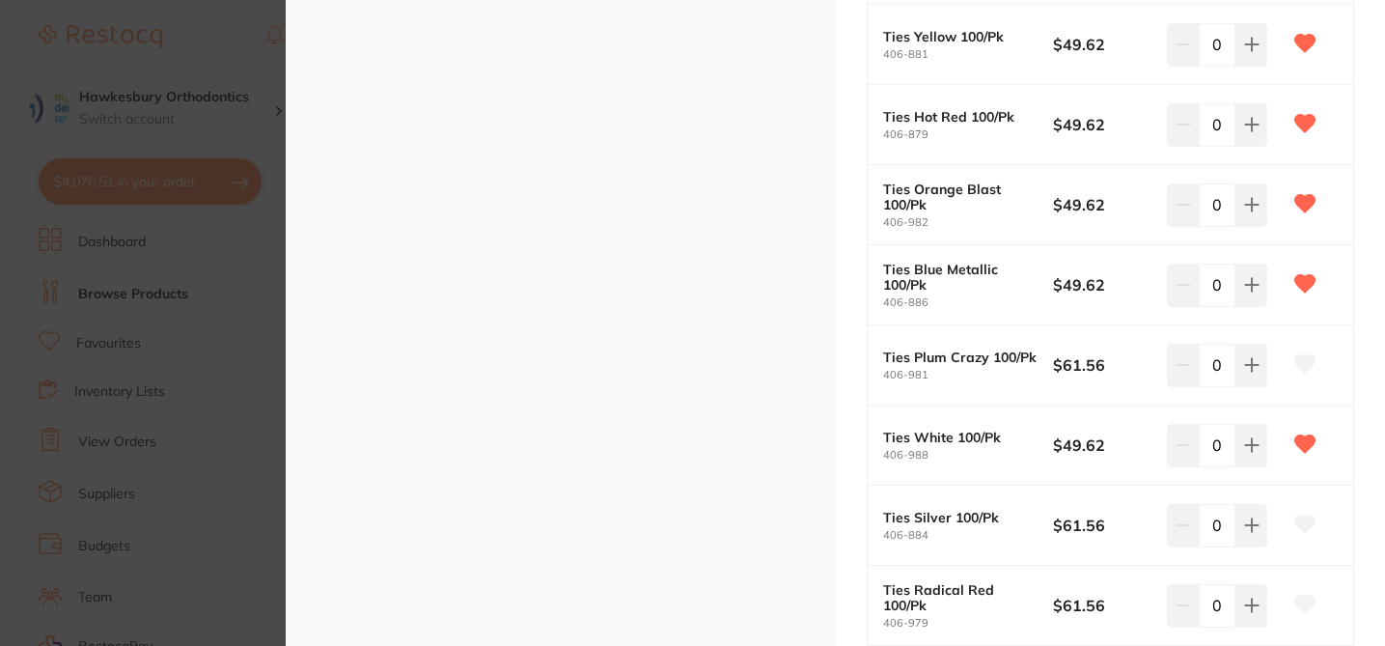
click at [1305, 367] on icon at bounding box center [1305, 363] width 20 height 17
click at [1304, 518] on icon at bounding box center [1305, 523] width 20 height 17
click at [1304, 602] on icon at bounding box center [1305, 603] width 20 height 17
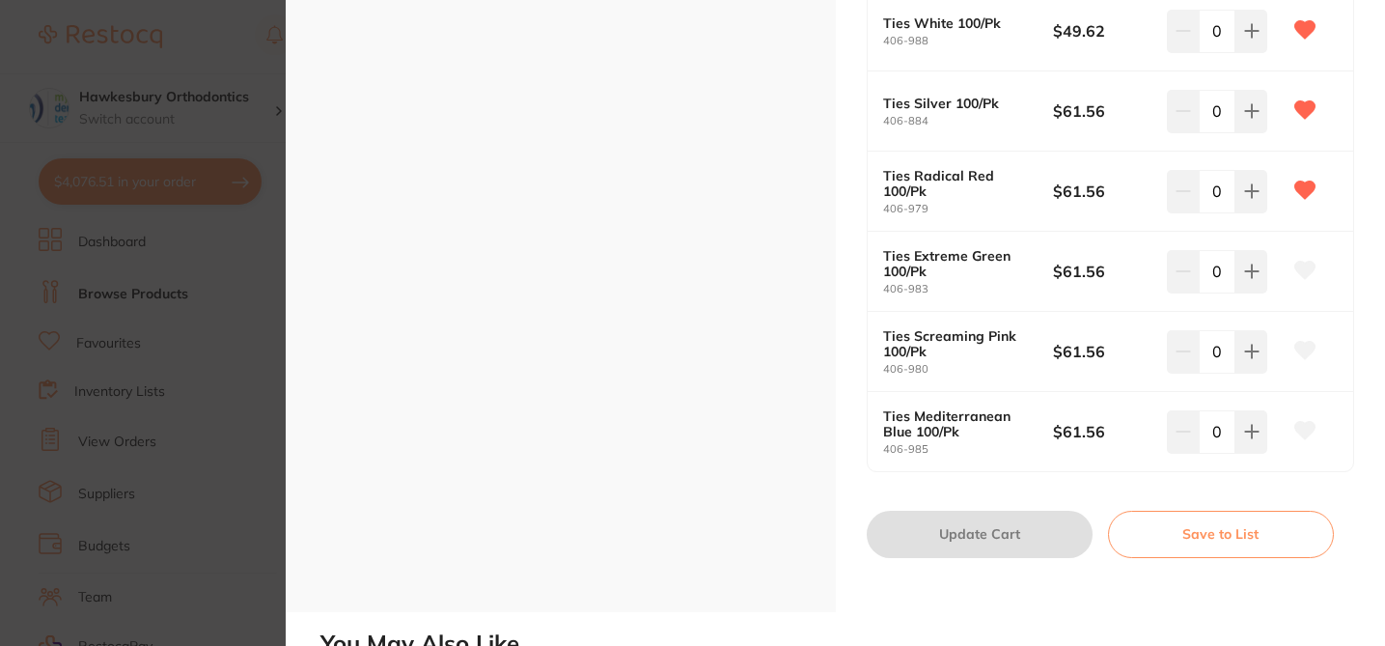
scroll to position [1555, 0]
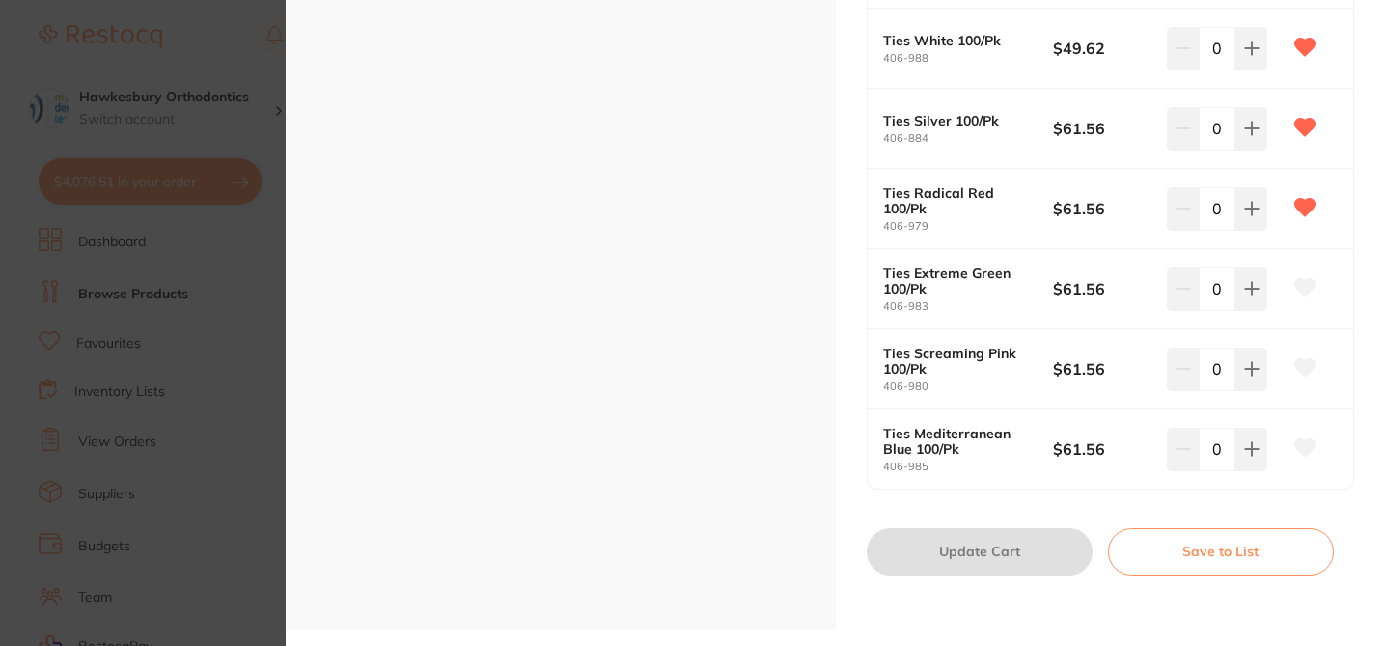
click at [1305, 290] on icon at bounding box center [1305, 287] width 20 height 17
click at [1298, 367] on icon at bounding box center [1305, 367] width 20 height 17
click at [1298, 446] on icon at bounding box center [1305, 447] width 20 height 17
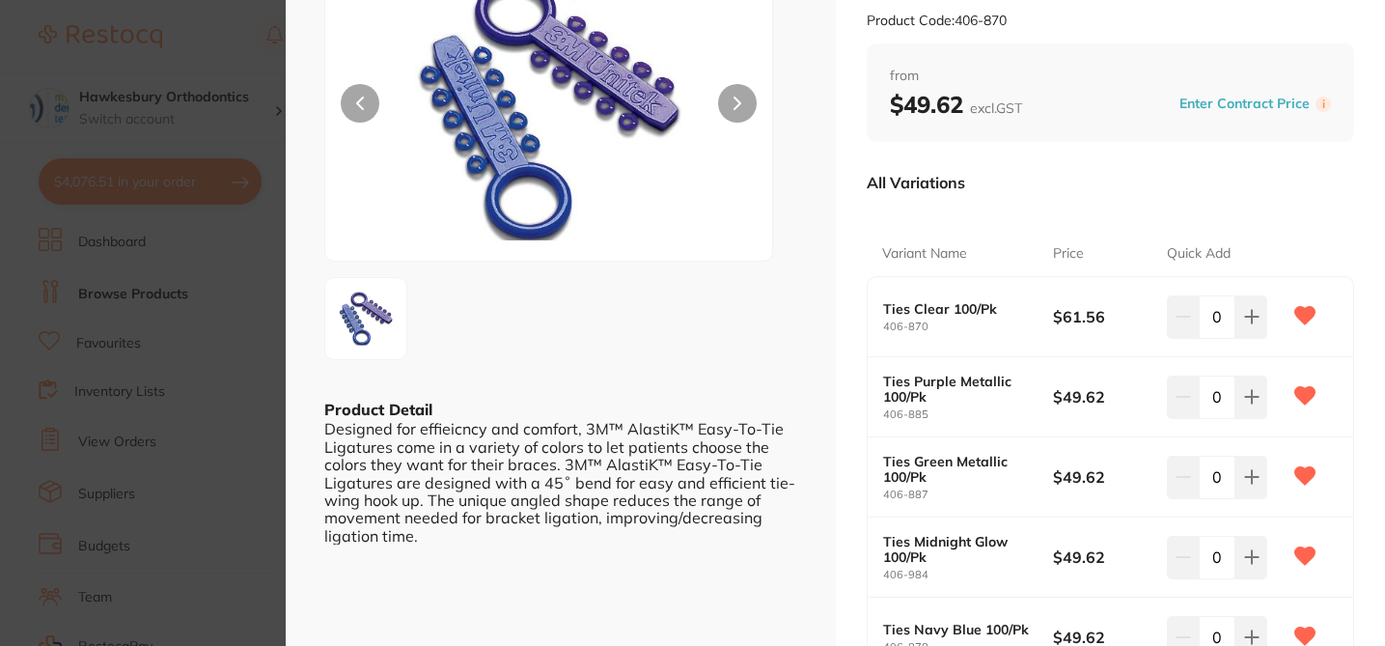
scroll to position [126, 0]
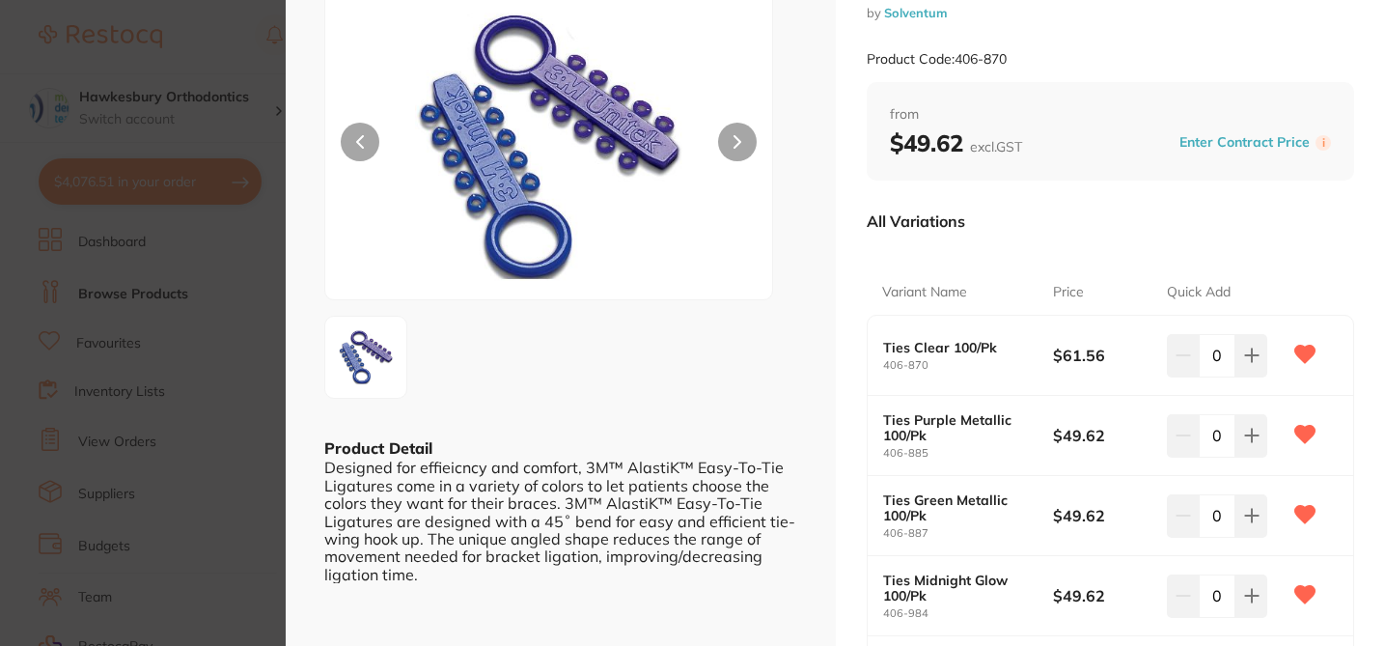
click at [226, 30] on section "AlastiK Easy-To-Tie Ligature - 100/pk orthodontics by Solventum Product Code: 4…" at bounding box center [692, 323] width 1385 height 646
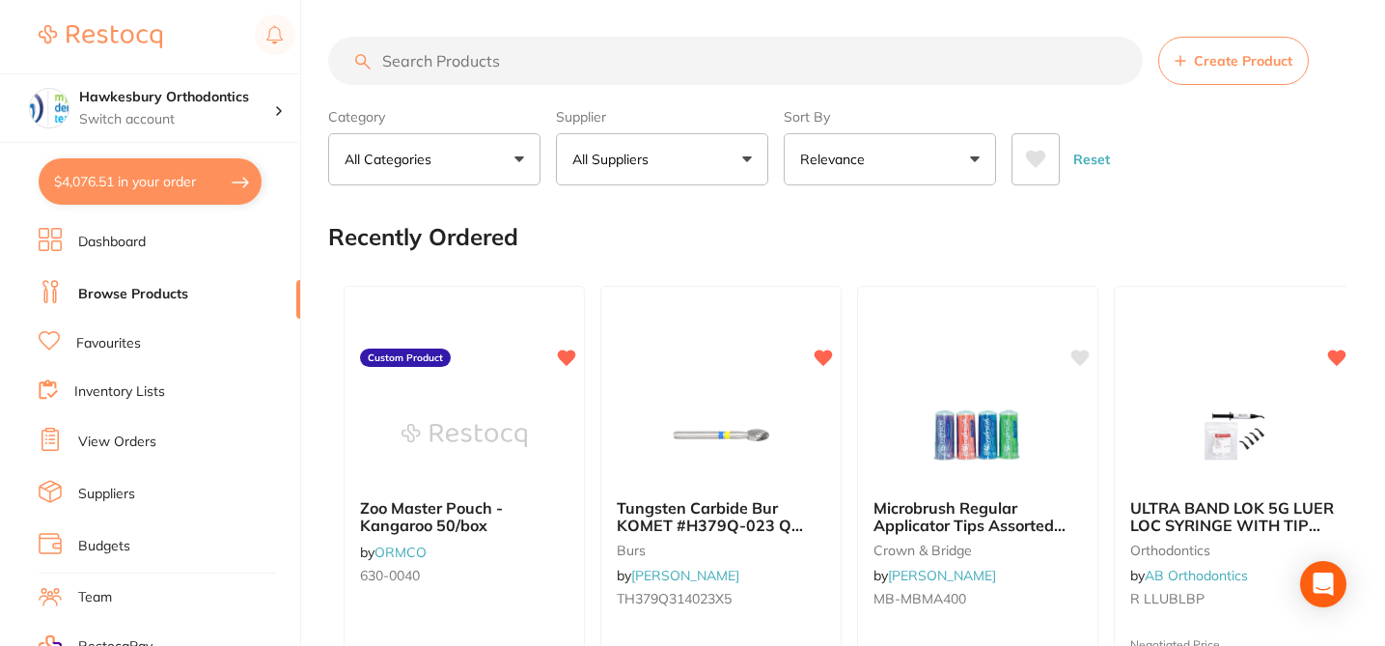
click at [511, 61] on input "search" at bounding box center [735, 61] width 815 height 48
paste input "APC PLUS VS Fun BT Sng N-Cv MBT BUCCAL TUBES 24/"
click at [511, 61] on input "APC PLUS VS Fun BT Sng N-Cv MBT BUCCAL TUBES 24/" at bounding box center [735, 61] width 815 height 48
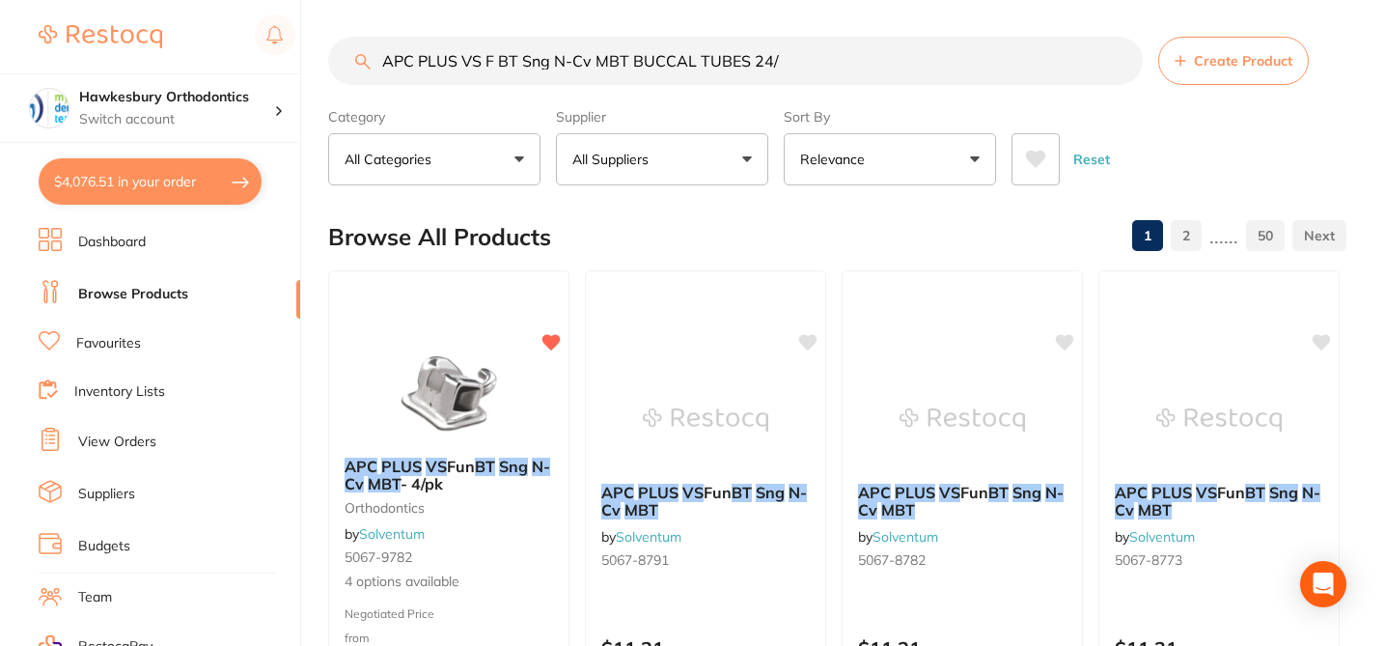
drag, startPoint x: 798, startPoint y: 64, endPoint x: 550, endPoint y: 64, distance: 248.0
click at [550, 64] on input "APC PLUS VS F BT Sng N-Cv MBT BUCCAL TUBES 24/" at bounding box center [735, 61] width 815 height 48
type input "APC PLUS VS F BT Sng N-Cv MBT BUCCAL TUBES 24/"
click at [511, 567] on div "APC PLUS VS Fun BT Sng N-Cv MBT - 4/pk orthodontics by Solventum 5067-9782 4 op…" at bounding box center [448, 524] width 241 height 167
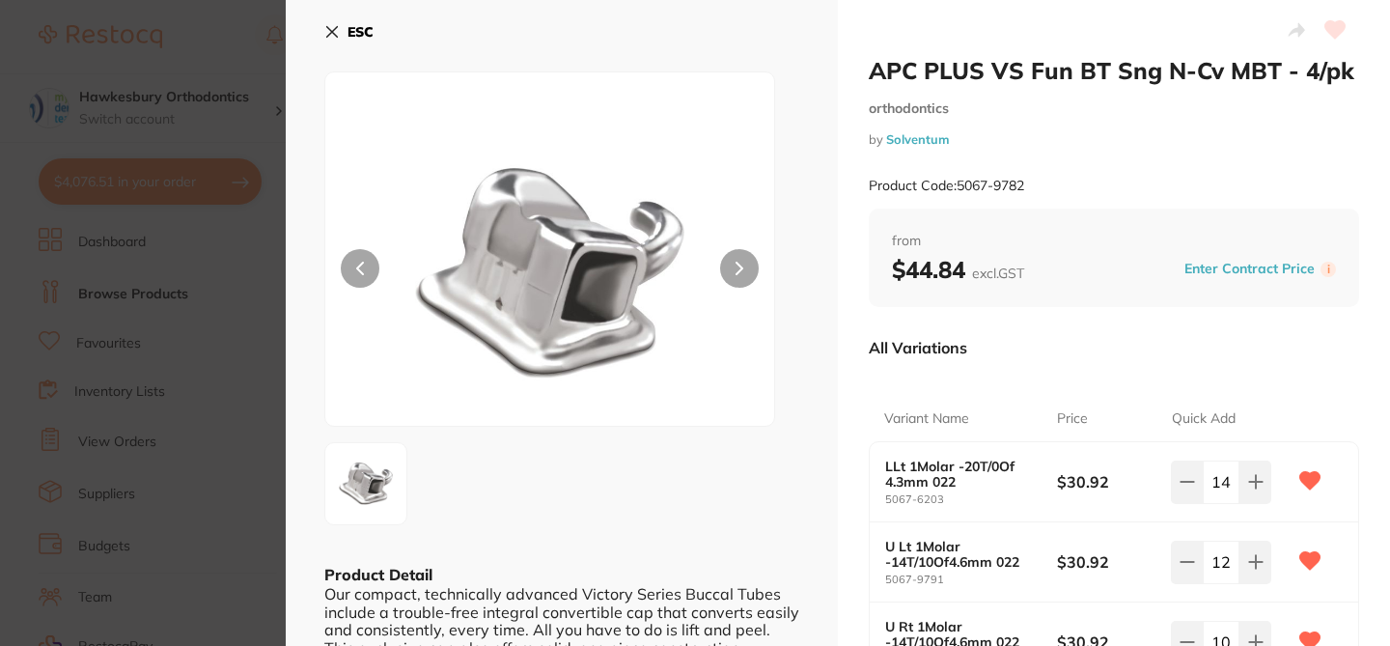
click at [808, 371] on div "ESC Product Detail Our compact, technically advanced Victory Series Buccal Tube…" at bounding box center [562, 451] width 552 height 902
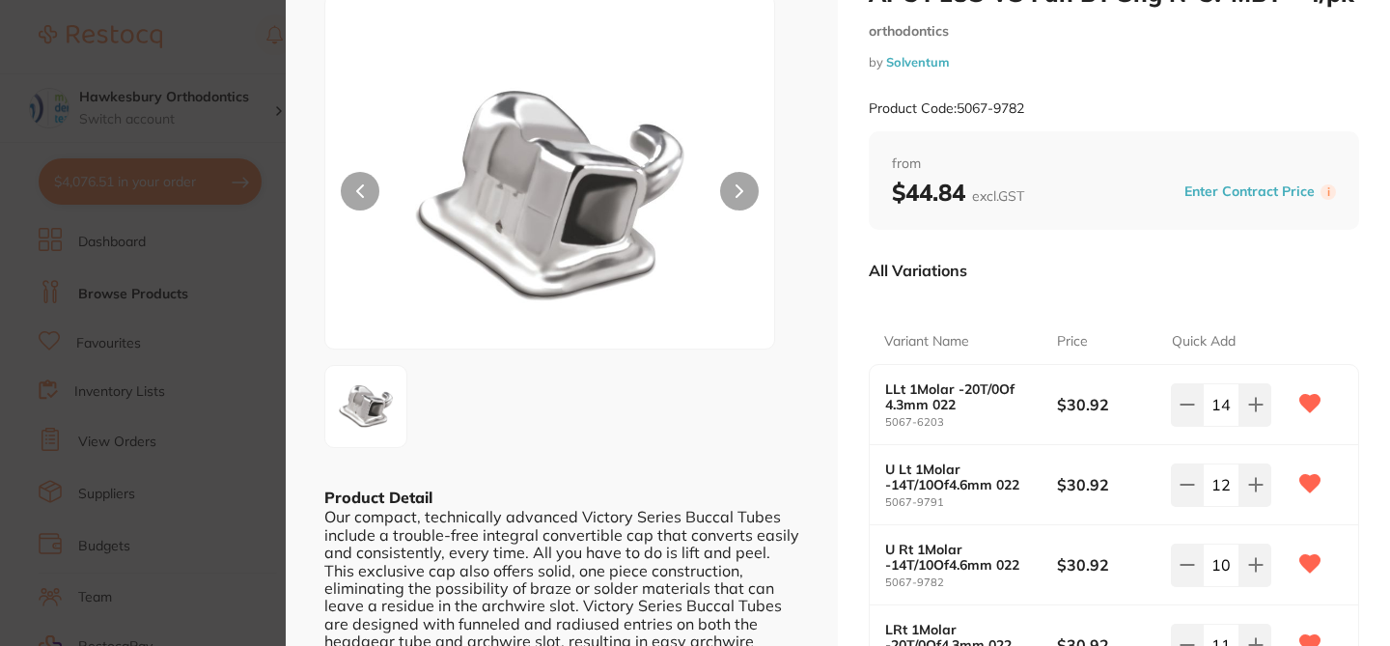
scroll to position [39, 0]
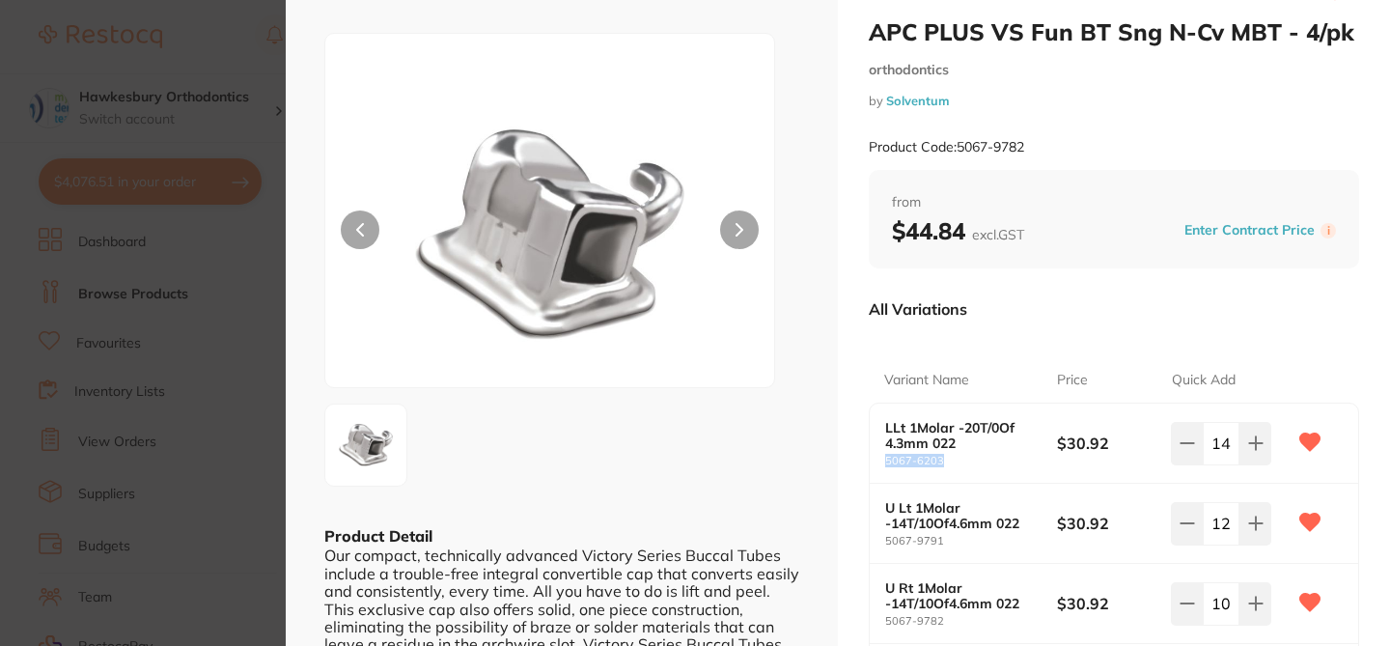
drag, startPoint x: 949, startPoint y: 463, endPoint x: 881, endPoint y: 461, distance: 67.6
click at [885, 461] on small "5067-6203" at bounding box center [971, 461] width 172 height 13
copy small "5067-6203"
drag, startPoint x: 942, startPoint y: 539, endPoint x: 873, endPoint y: 539, distance: 68.5
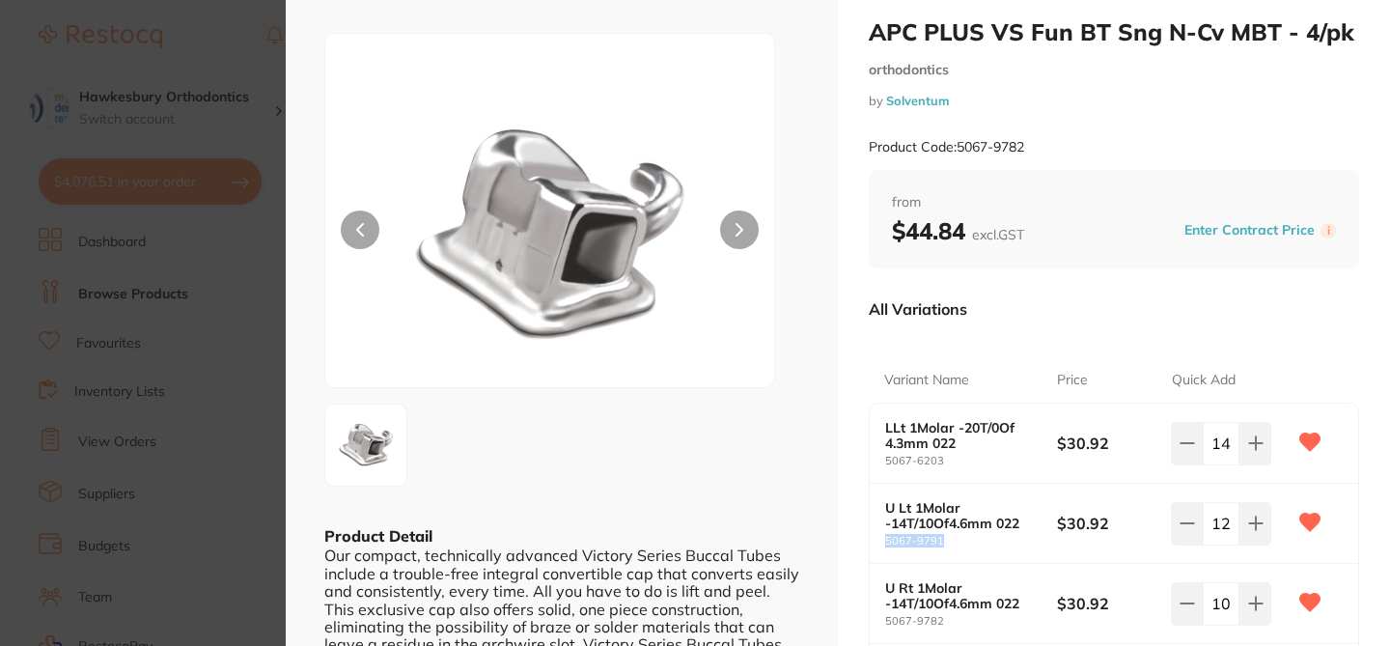
click at [873, 539] on div "U Lt 1Molar -14T/10Of4.6mm 022 5067-9791 $30.92 12" at bounding box center [1114, 524] width 488 height 80
copy small "5067-9791"
drag, startPoint x: 951, startPoint y: 622, endPoint x: 879, endPoint y: 622, distance: 71.4
click at [885, 621] on small "5067-9782" at bounding box center [971, 621] width 172 height 13
copy small "5067-9782"
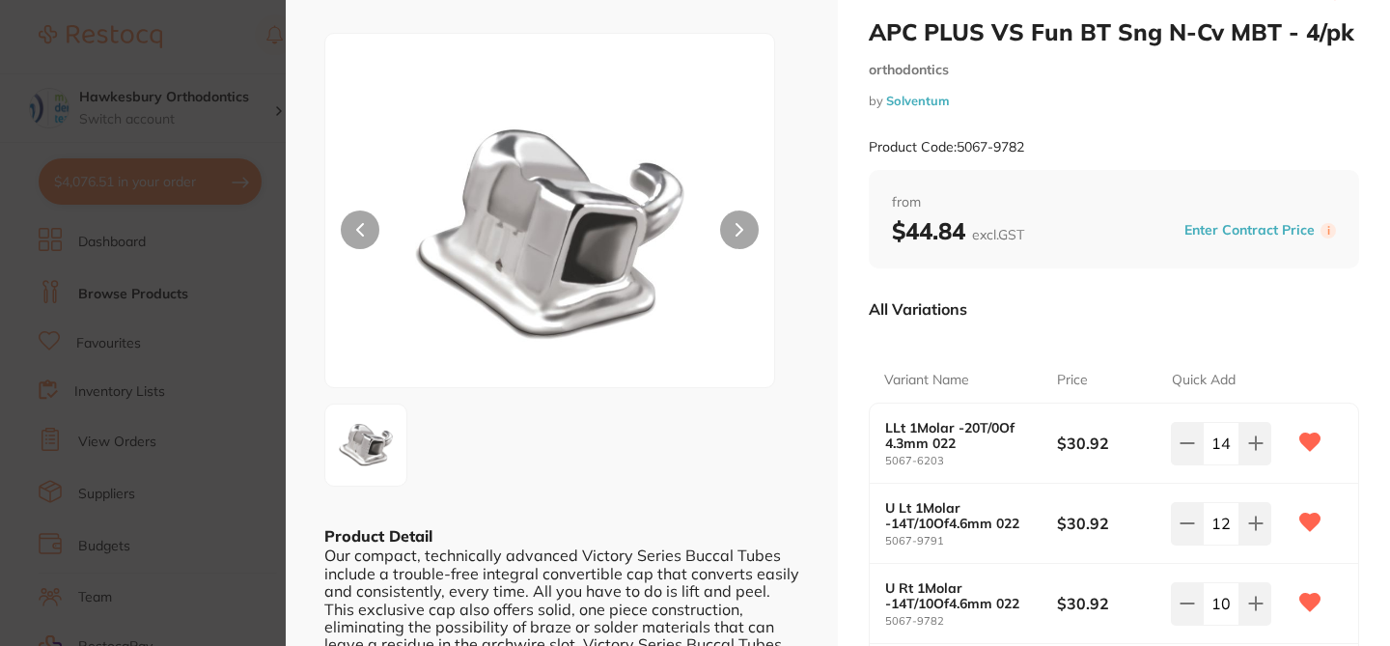
click at [1116, 323] on div "All Variations" at bounding box center [1114, 309] width 490 height 50
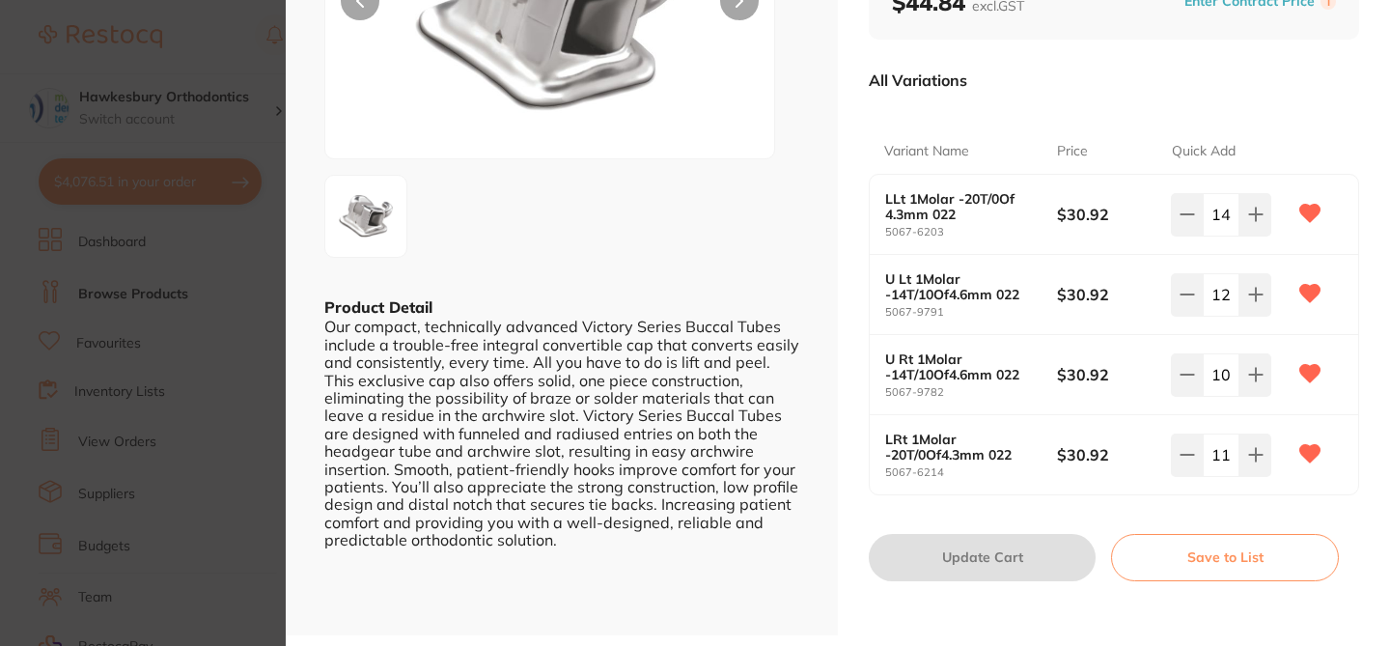
scroll to position [270, 0]
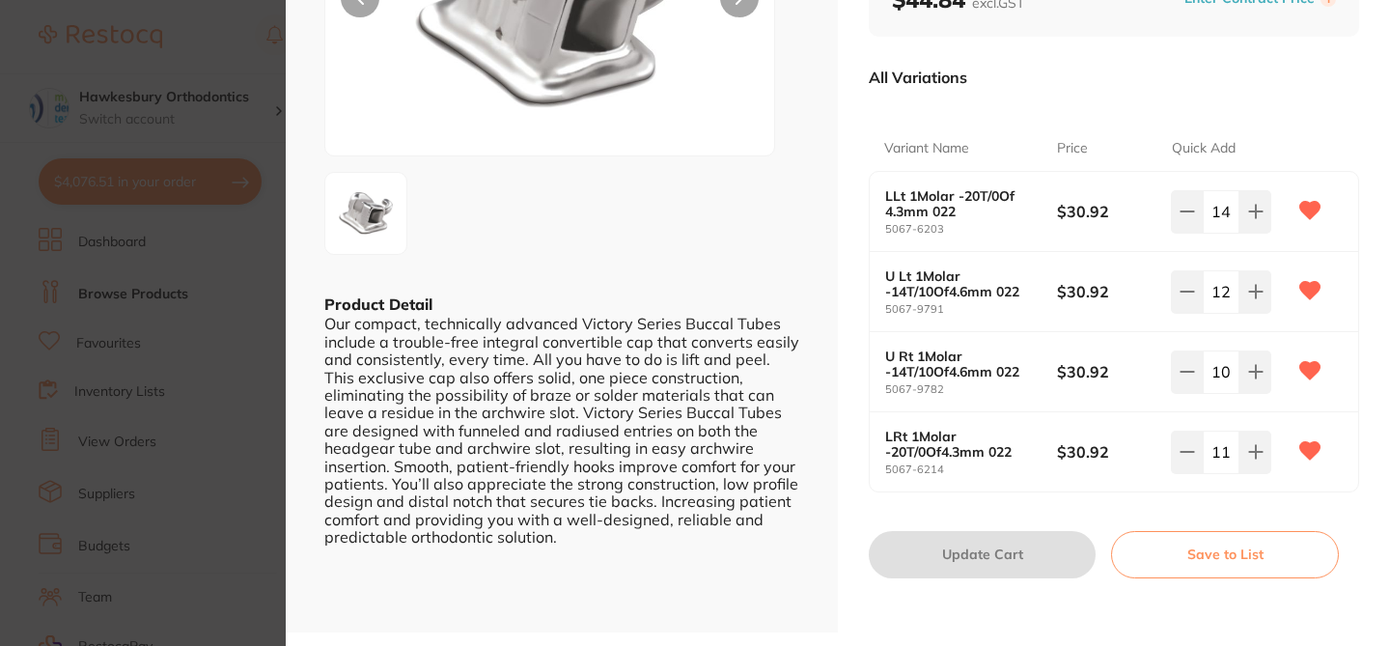
drag, startPoint x: 952, startPoint y: 460, endPoint x: 843, endPoint y: 461, distance: 109.1
click at [843, 461] on div "APC PLUS VS Fun BT Sng N-Cv MBT - 4/pk orthodontics by Solventum Product Code: …" at bounding box center [1114, 181] width 552 height 902
drag, startPoint x: 949, startPoint y: 467, endPoint x: 865, endPoint y: 467, distance: 84.0
click at [865, 467] on div "APC PLUS VS Fun BT Sng N-Cv MBT - 4/pk orthodontics by Solventum Product Code: …" at bounding box center [1114, 181] width 552 height 902
copy small "5067-6214"
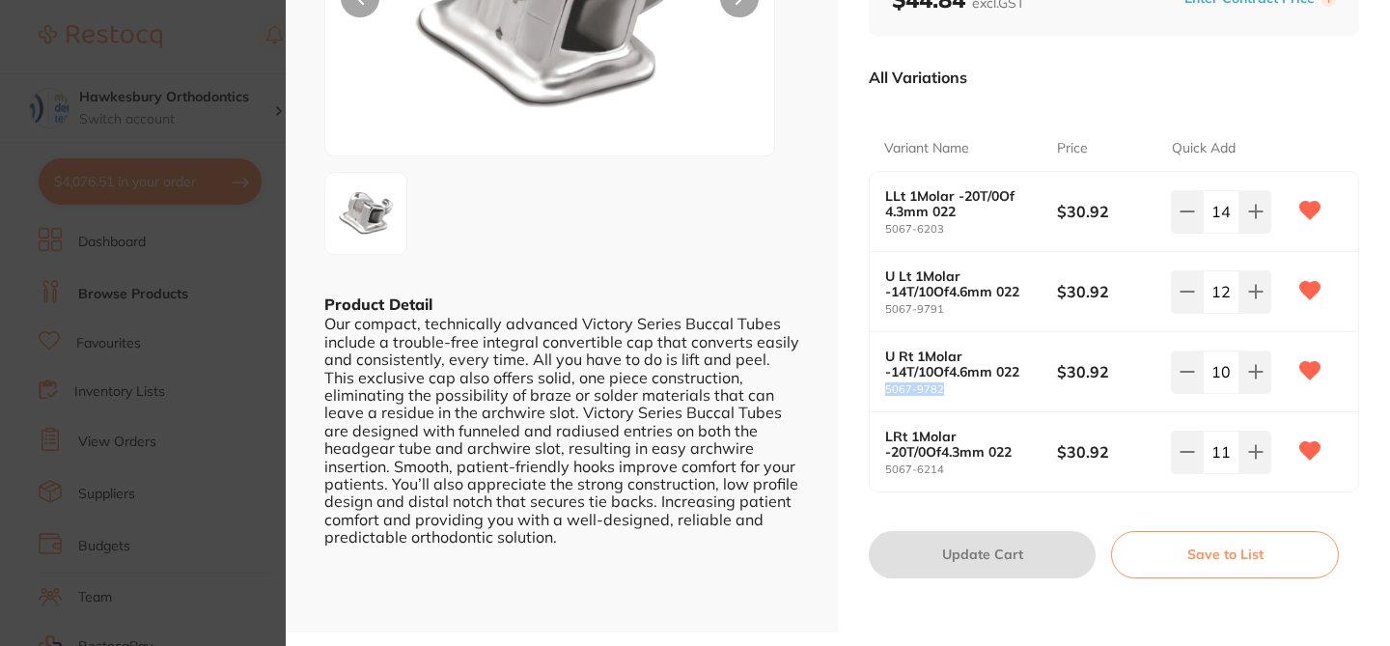
drag, startPoint x: 946, startPoint y: 387, endPoint x: 875, endPoint y: 387, distance: 70.5
click at [875, 387] on div "U Rt 1Molar -14T/10Of4.6mm 022 5067-9782 $30.92 10" at bounding box center [1114, 372] width 488 height 80
copy small "5067-9782"
click at [214, 114] on section "APC PLUS VS Fun BT Sng N-Cv MBT - 4/pk orthodontics by Solventum Product Code: …" at bounding box center [695, 323] width 1390 height 646
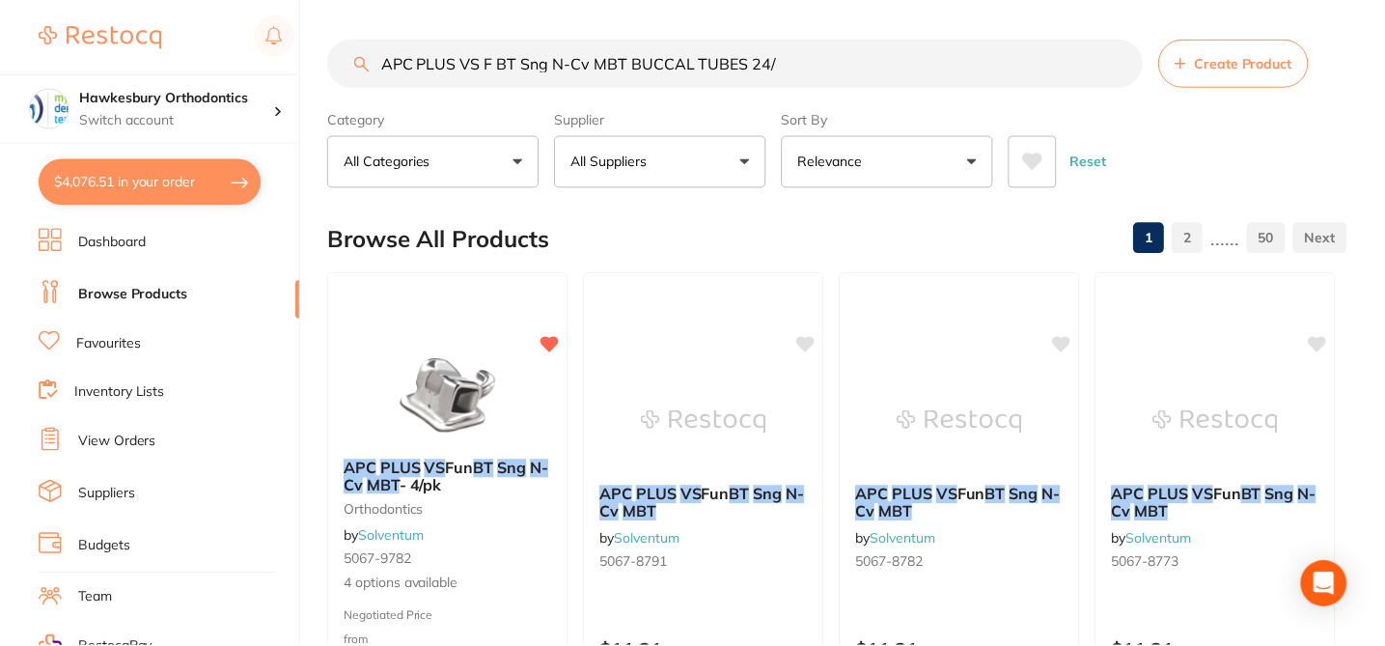
scroll to position [2, 0]
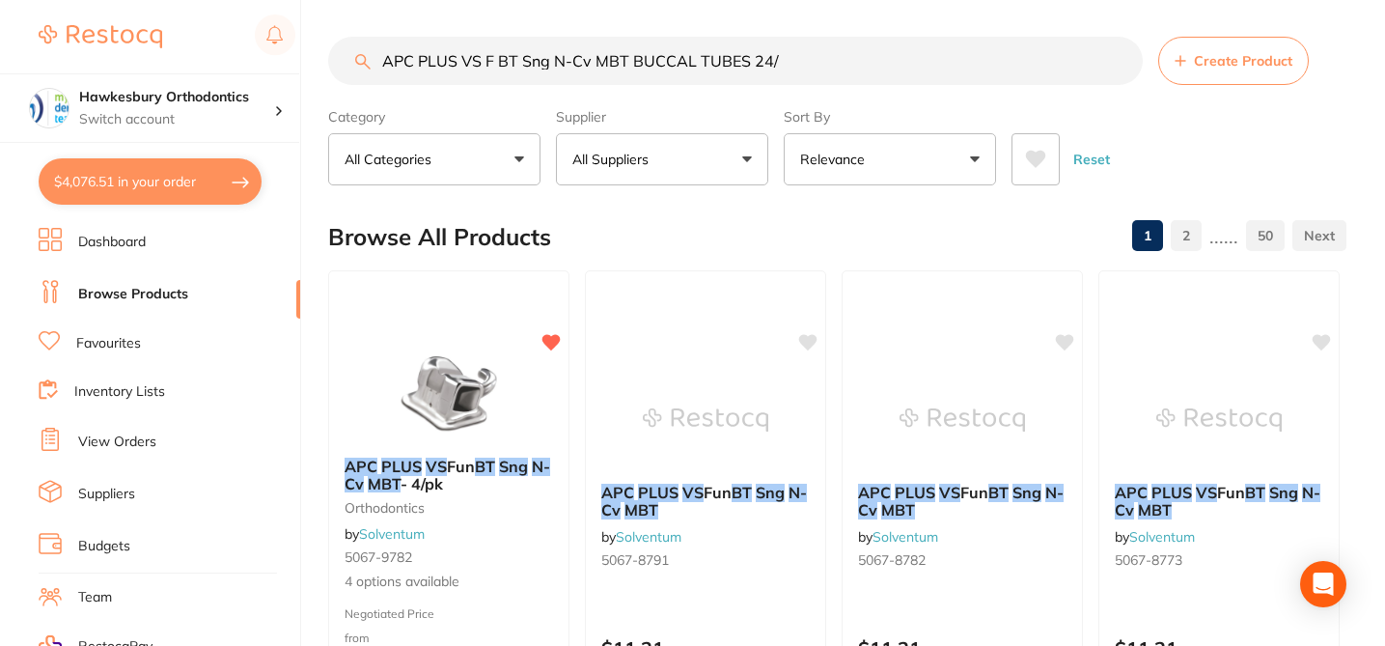
click at [214, 114] on p "Switch account" at bounding box center [176, 119] width 195 height 19
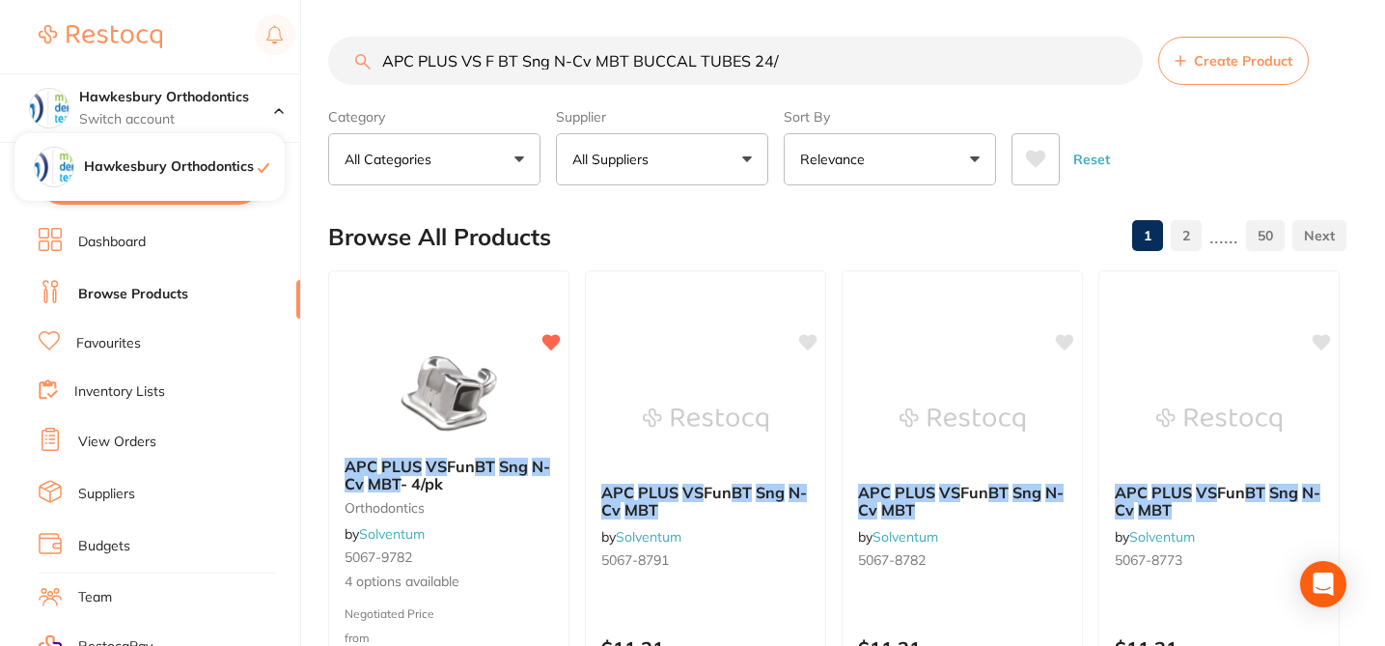
checkbox input "true"
drag, startPoint x: 800, startPoint y: 64, endPoint x: 369, endPoint y: 59, distance: 431.4
click at [369, 59] on div "APC PLUS VS F BT Sng N-Cv MBT BUCCAL TUBES 24/ Create Product" at bounding box center [837, 61] width 1018 height 48
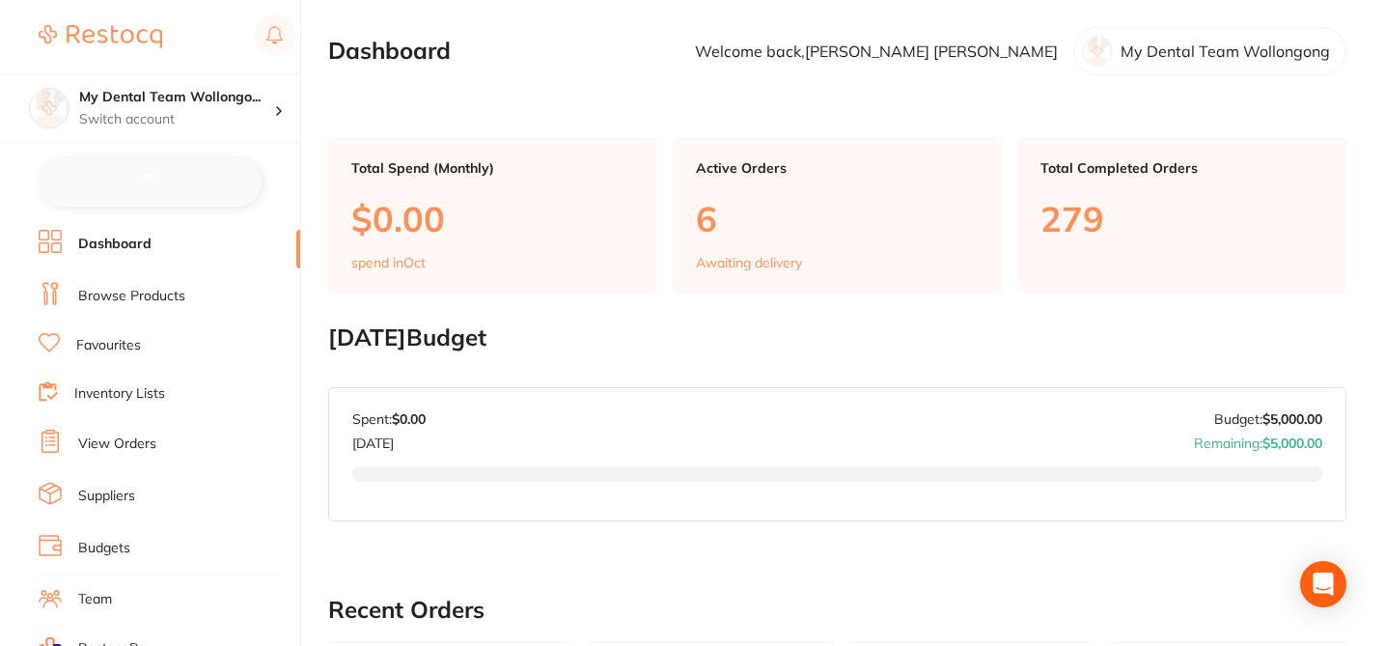
checkbox input "false"
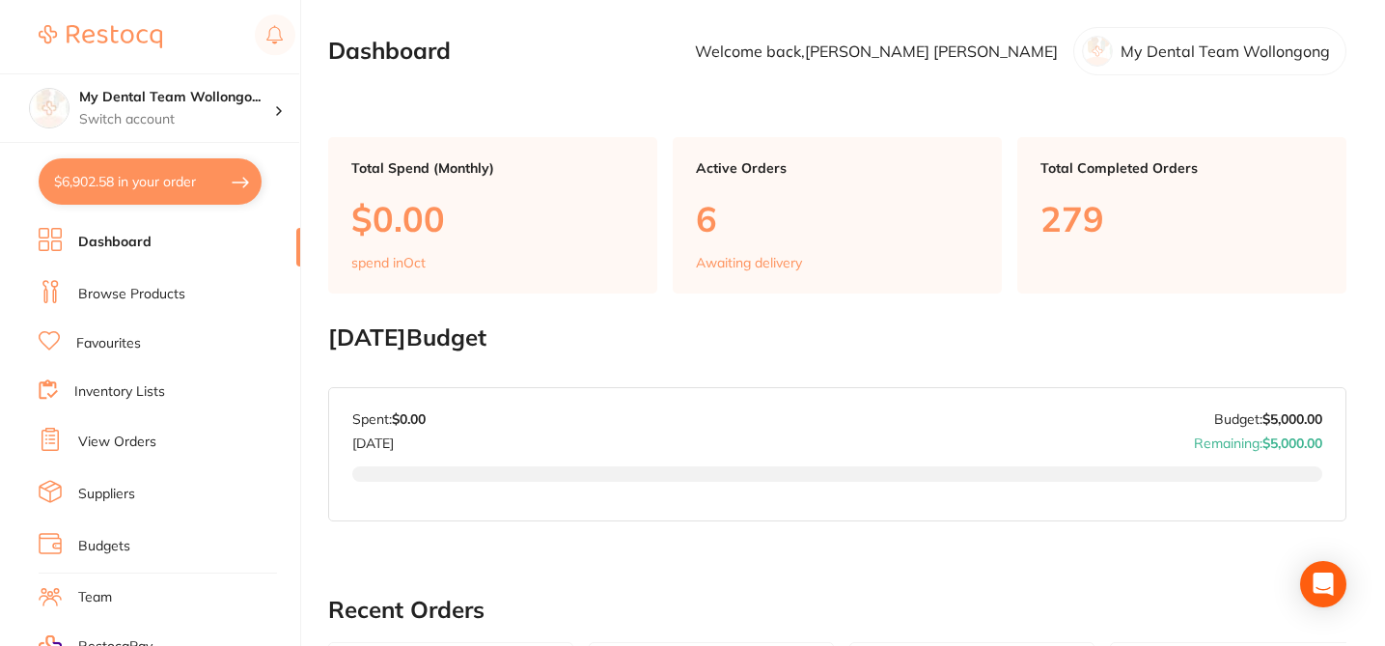
click at [164, 295] on link "Browse Products" at bounding box center [131, 294] width 107 height 19
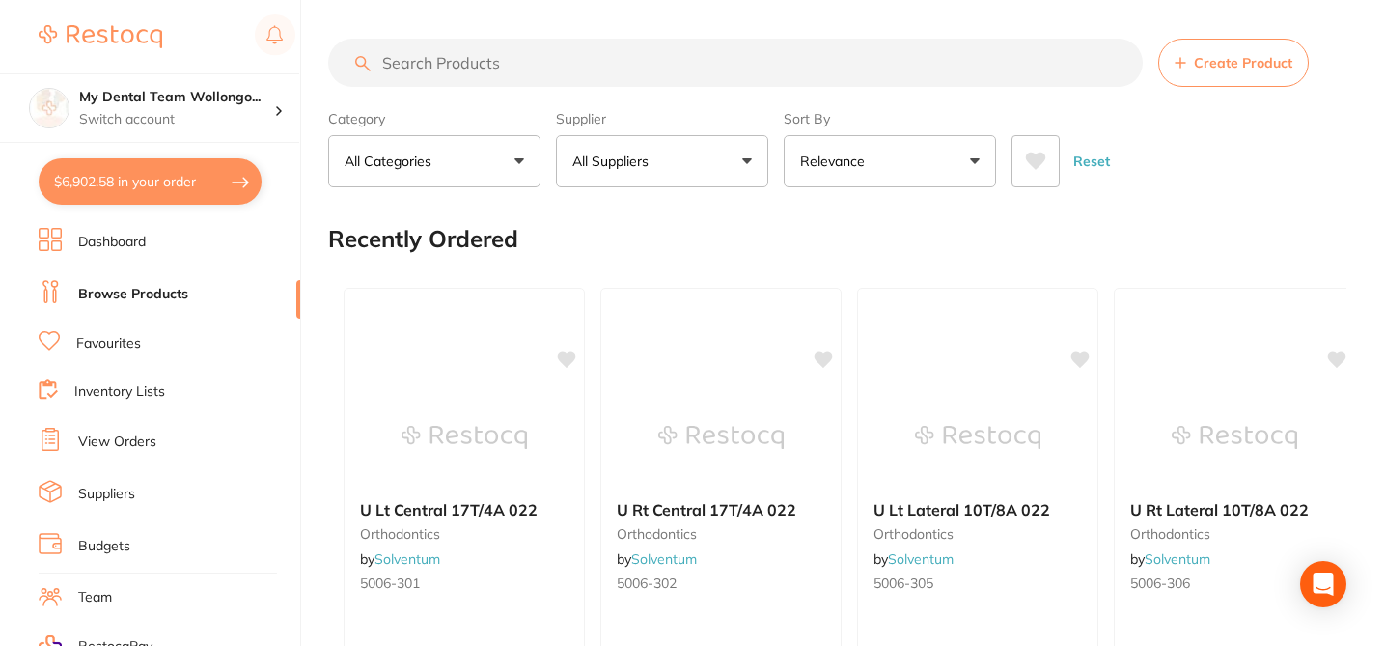
click at [514, 54] on input "search" at bounding box center [735, 63] width 815 height 48
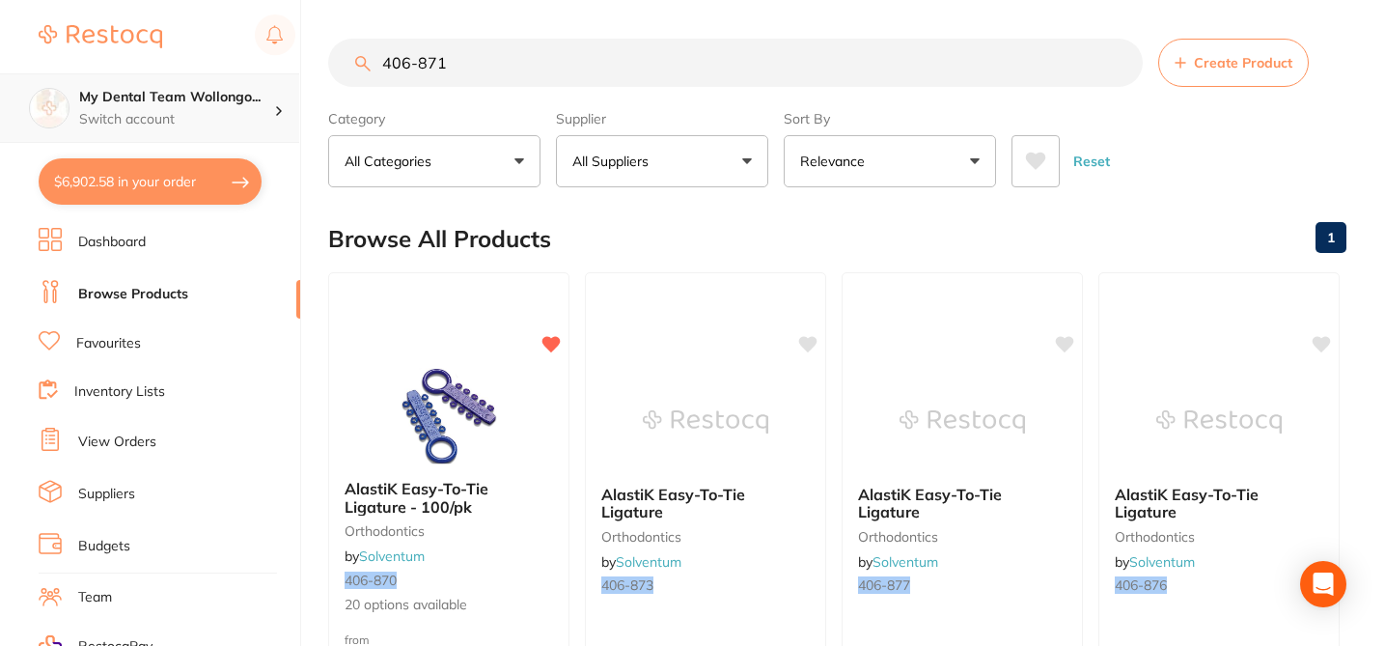
type input "406-871"
click at [272, 118] on p "Switch account" at bounding box center [176, 119] width 195 height 19
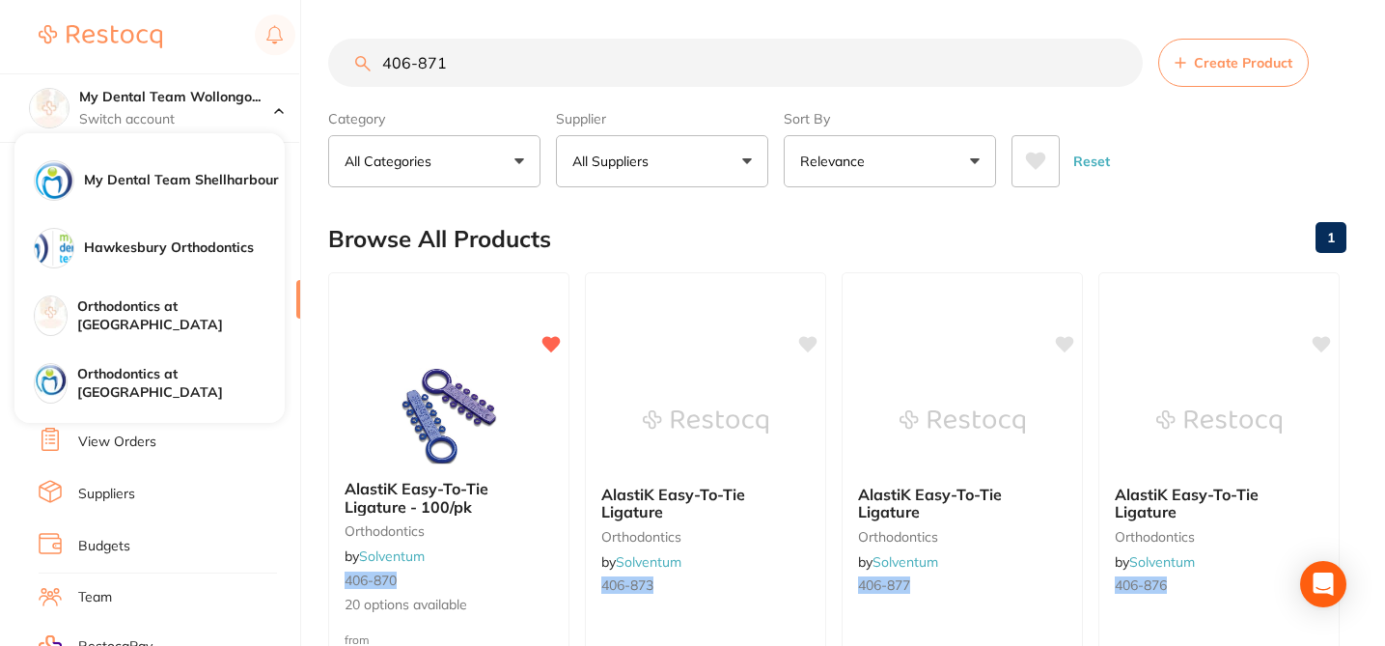
scroll to position [124, 0]
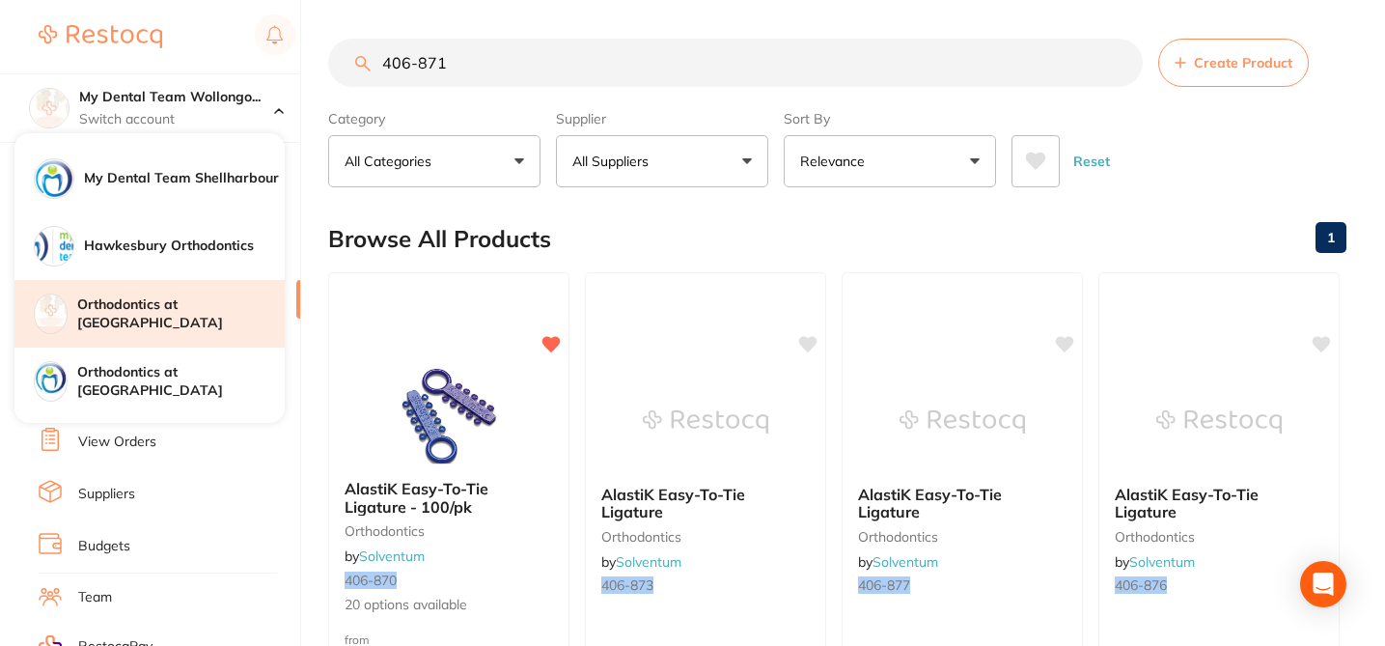
click at [232, 318] on h4 "Orthodontics at [GEOGRAPHIC_DATA]" at bounding box center [180, 314] width 207 height 38
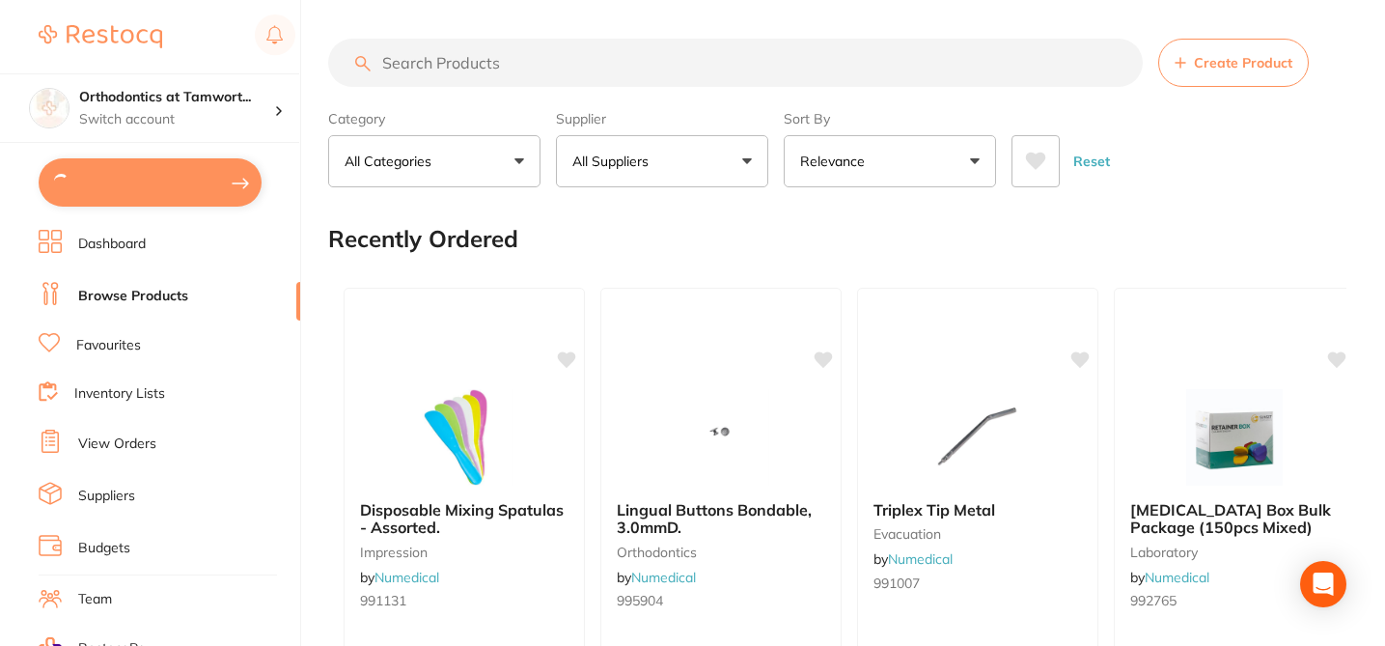
click at [411, 65] on input "search" at bounding box center [735, 63] width 815 height 48
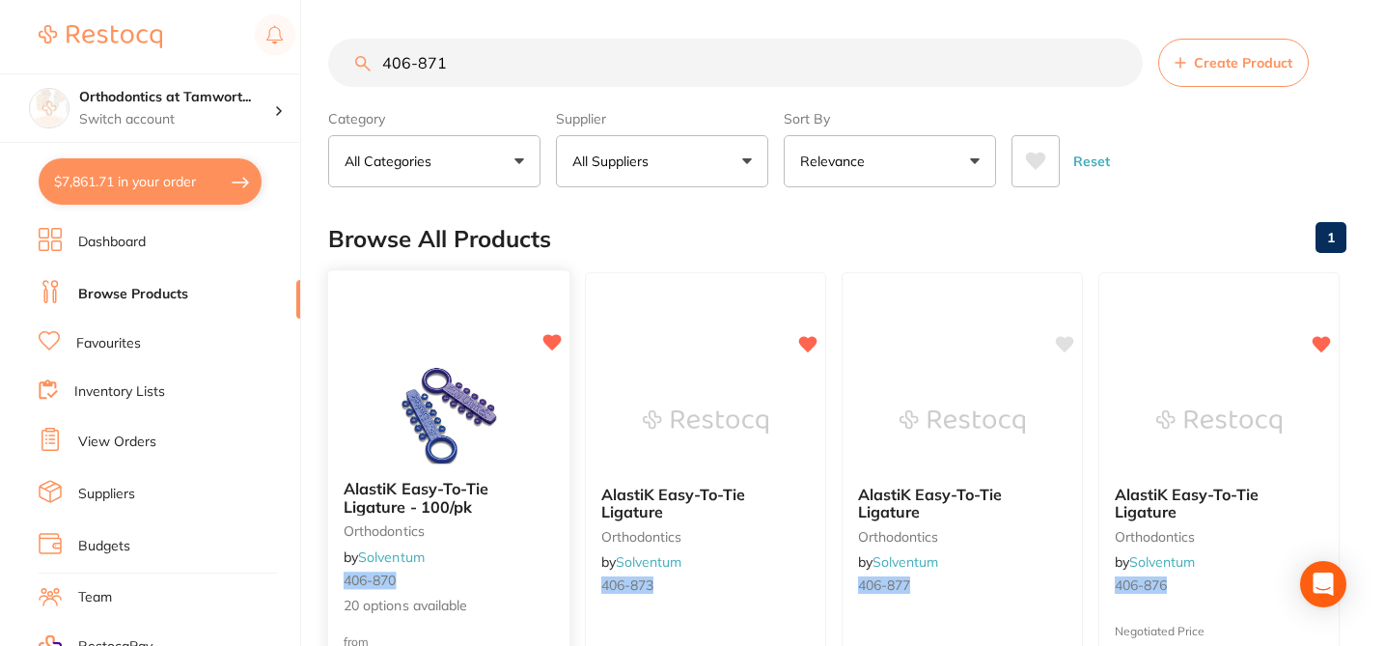
type input "406-871"
click at [507, 540] on div "AlastiK Easy-To-Tie Ligature - 100/pk orthodontics by Solventum 406-870 20 opti…" at bounding box center [448, 547] width 241 height 167
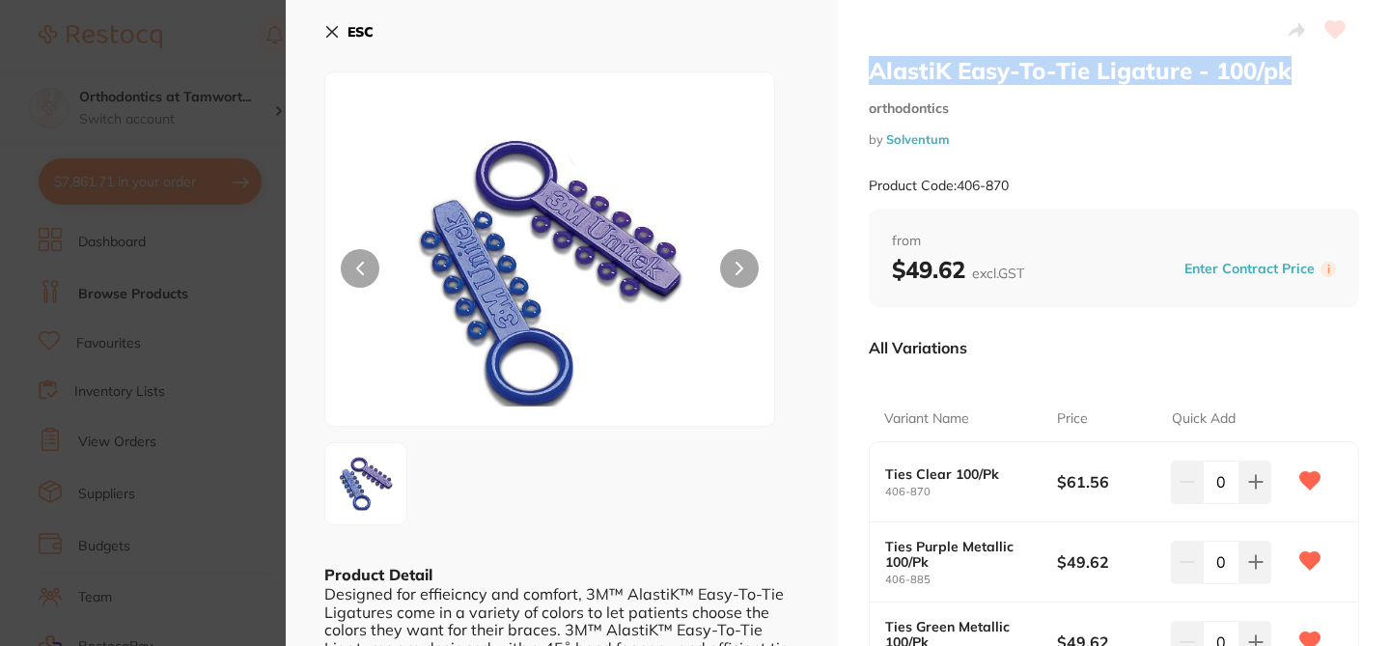
drag, startPoint x: 865, startPoint y: 69, endPoint x: 1288, endPoint y: 76, distance: 423.7
click at [1288, 76] on h2 "AlastiK Easy-To-Tie Ligature - 100/pk" at bounding box center [1114, 70] width 490 height 29
copy h2 "AlastiK Easy-To-Tie Ligature - 100/pk"
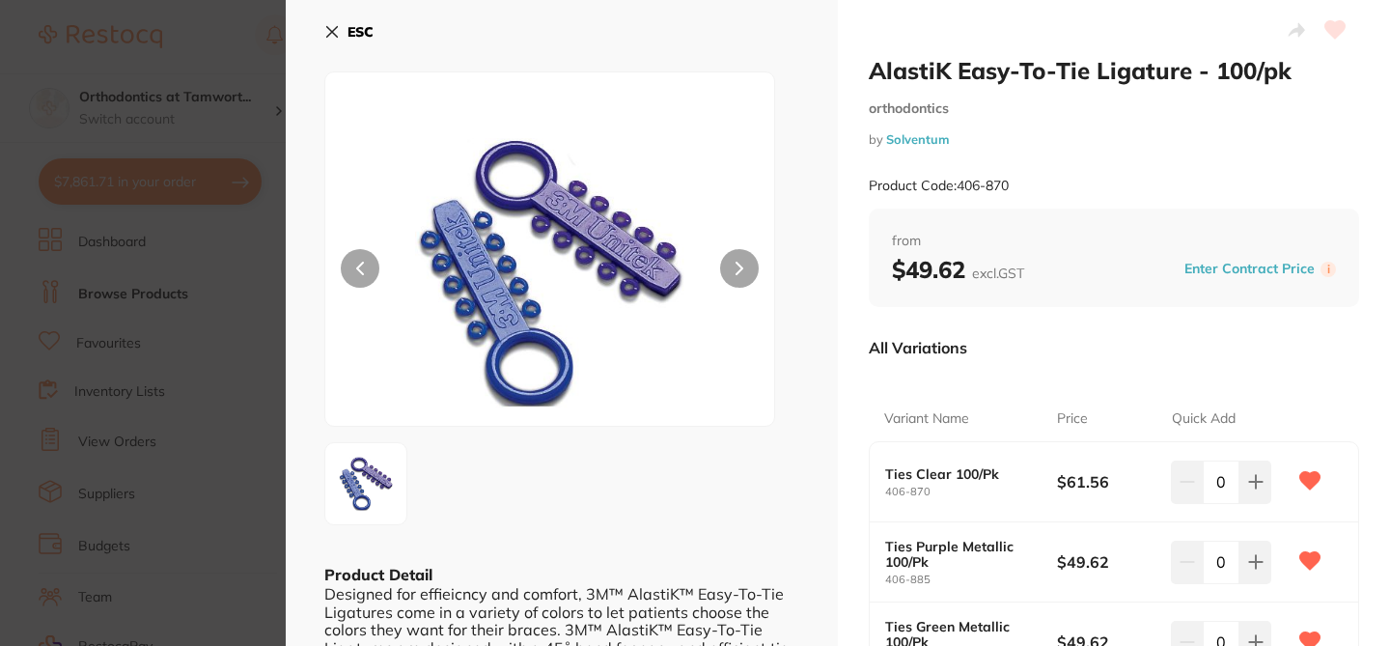
click at [1253, 159] on div "AlastiK Easy-To-Tie Ligature - 100/pk orthodontics by Solventum Product Code: 4…" at bounding box center [1114, 132] width 490 height 152
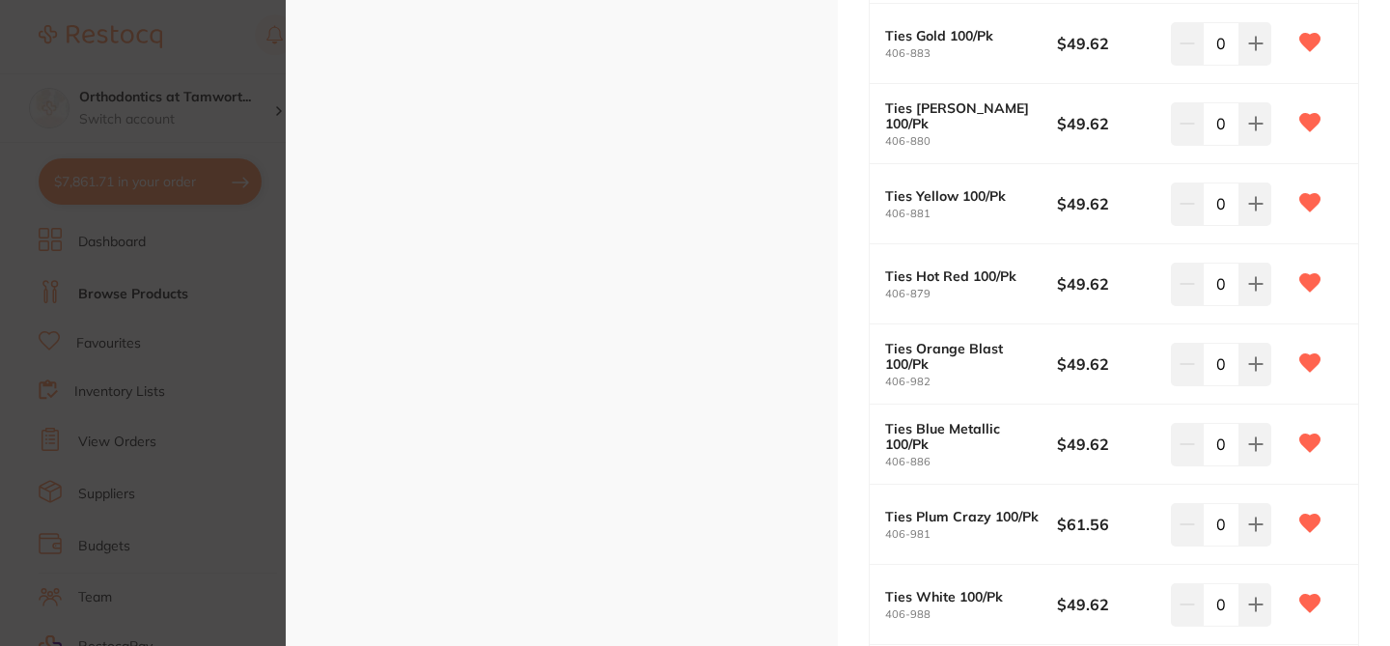
scroll to position [1004, 0]
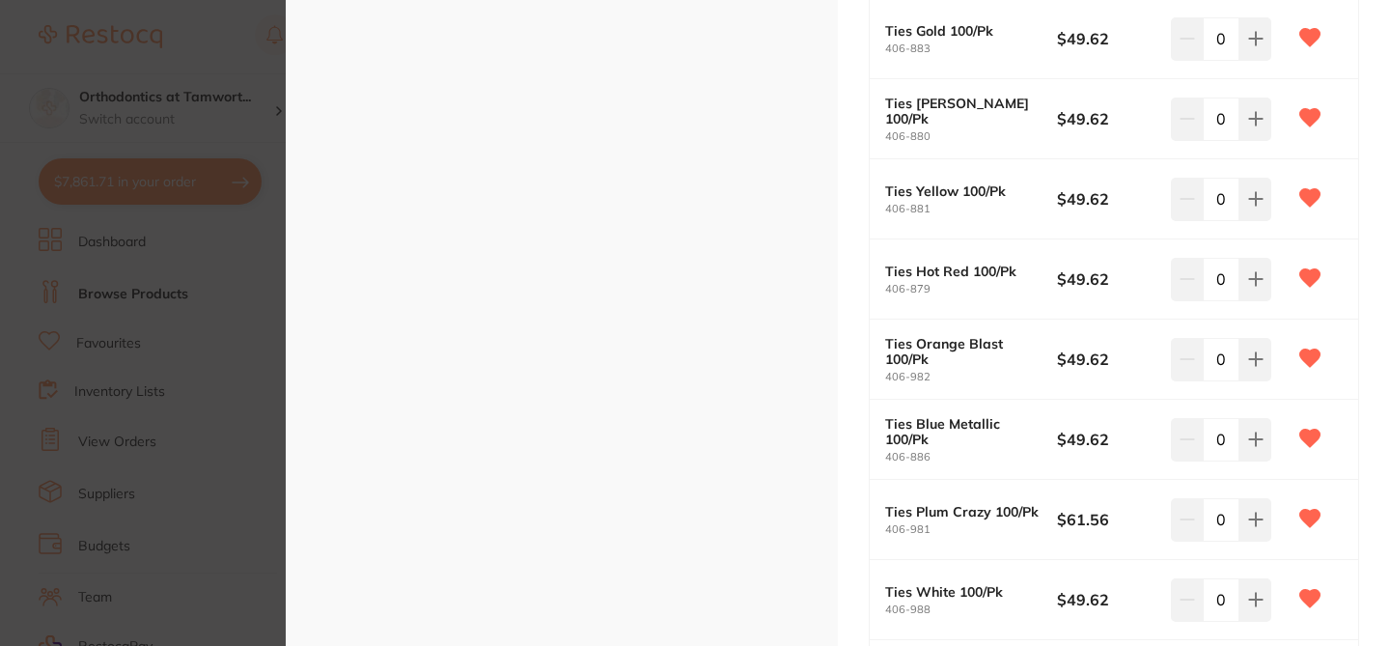
click at [227, 113] on section "AlastiK Easy-To-Tie Ligature - 100/pk orthodontics by Solventum Product Code: 4…" at bounding box center [695, 323] width 1390 height 646
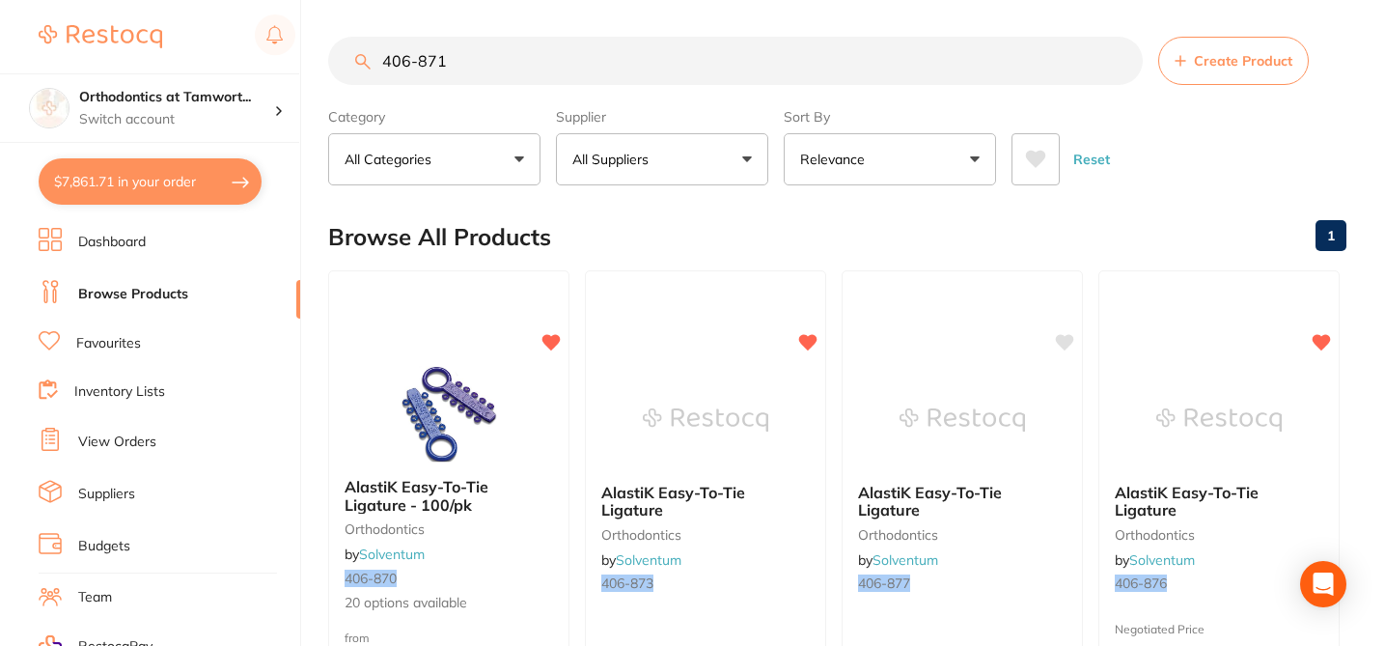
click at [227, 113] on p "Switch account" at bounding box center [176, 119] width 195 height 19
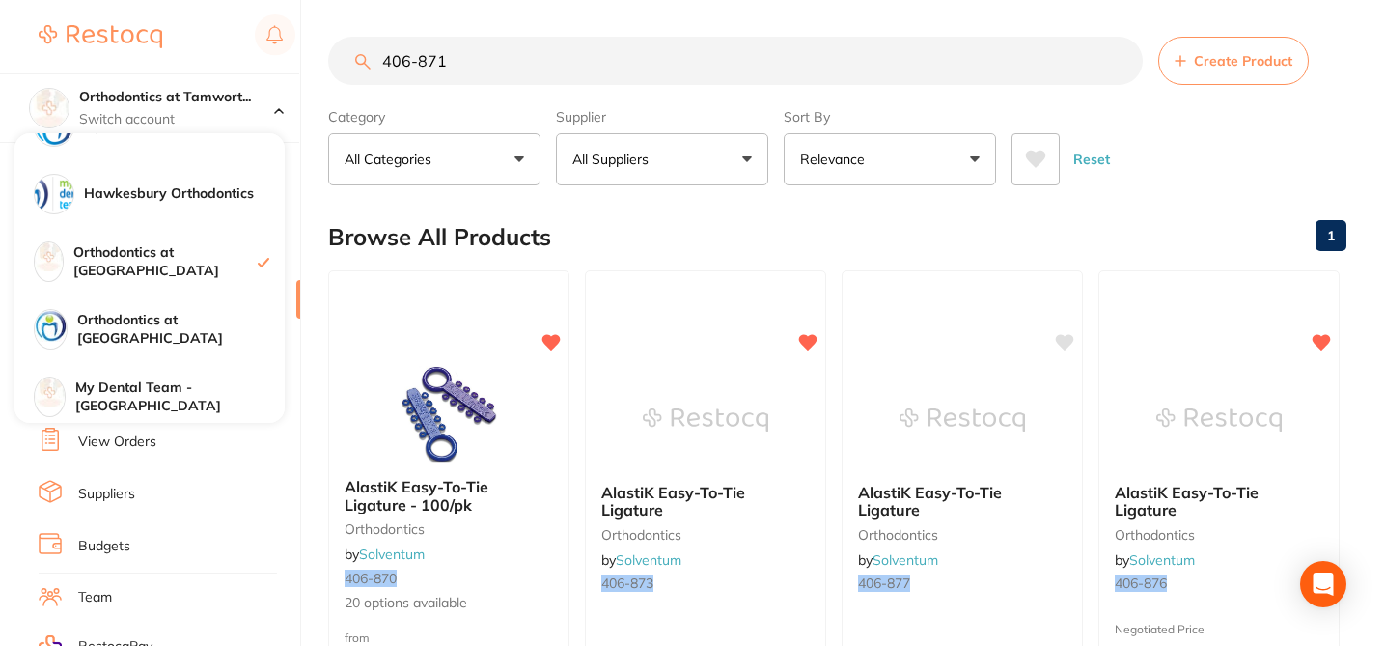
scroll to position [179, 0]
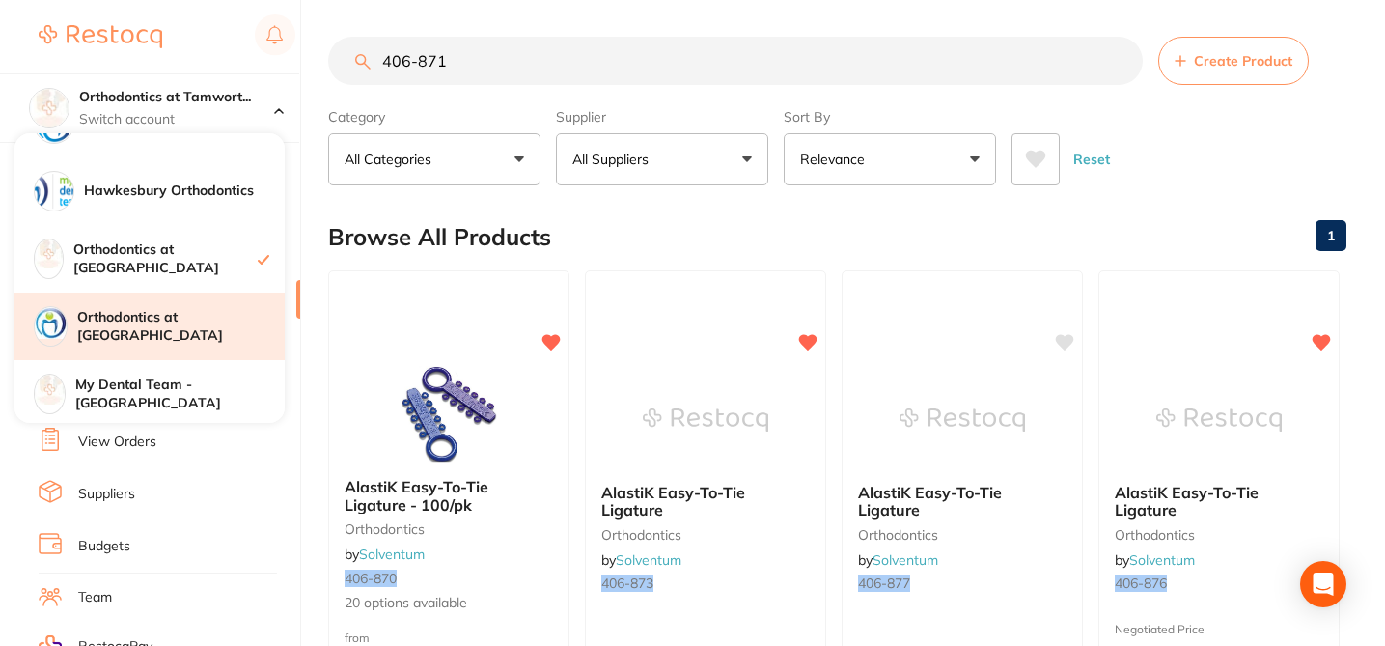
click at [211, 320] on h4 "Orthodontics at [GEOGRAPHIC_DATA]" at bounding box center [180, 327] width 207 height 38
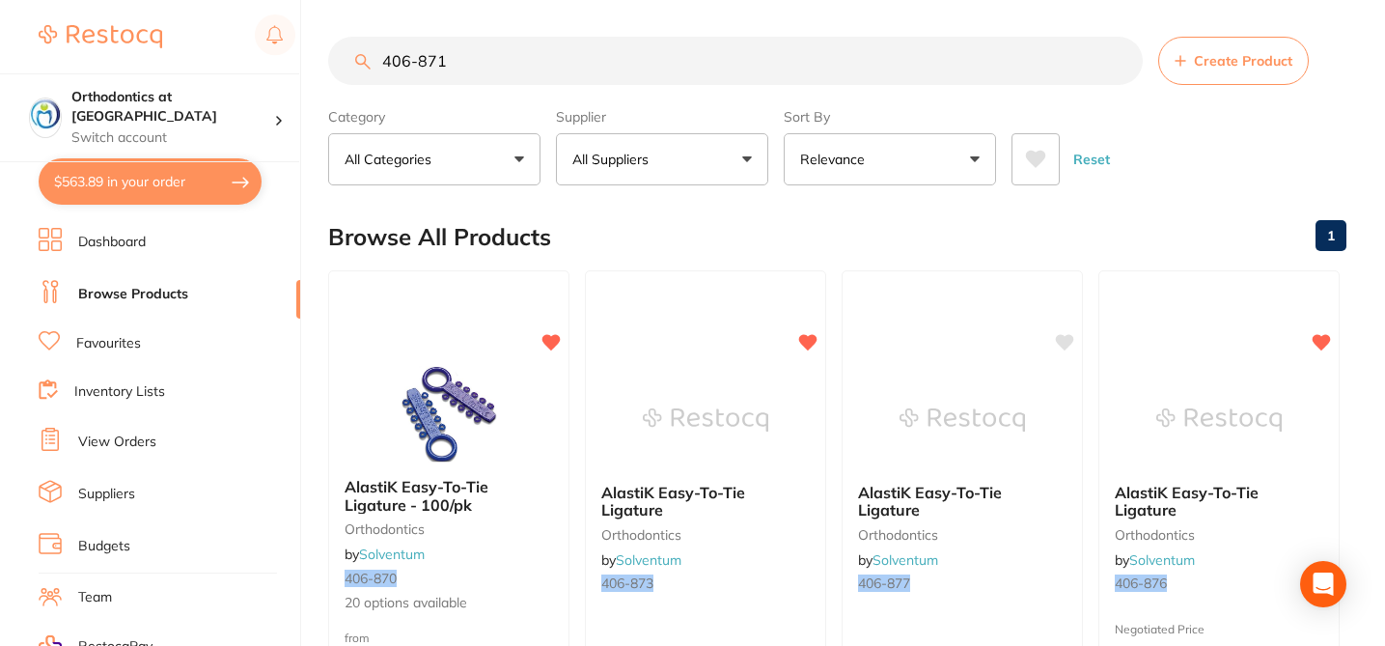
scroll to position [0, 0]
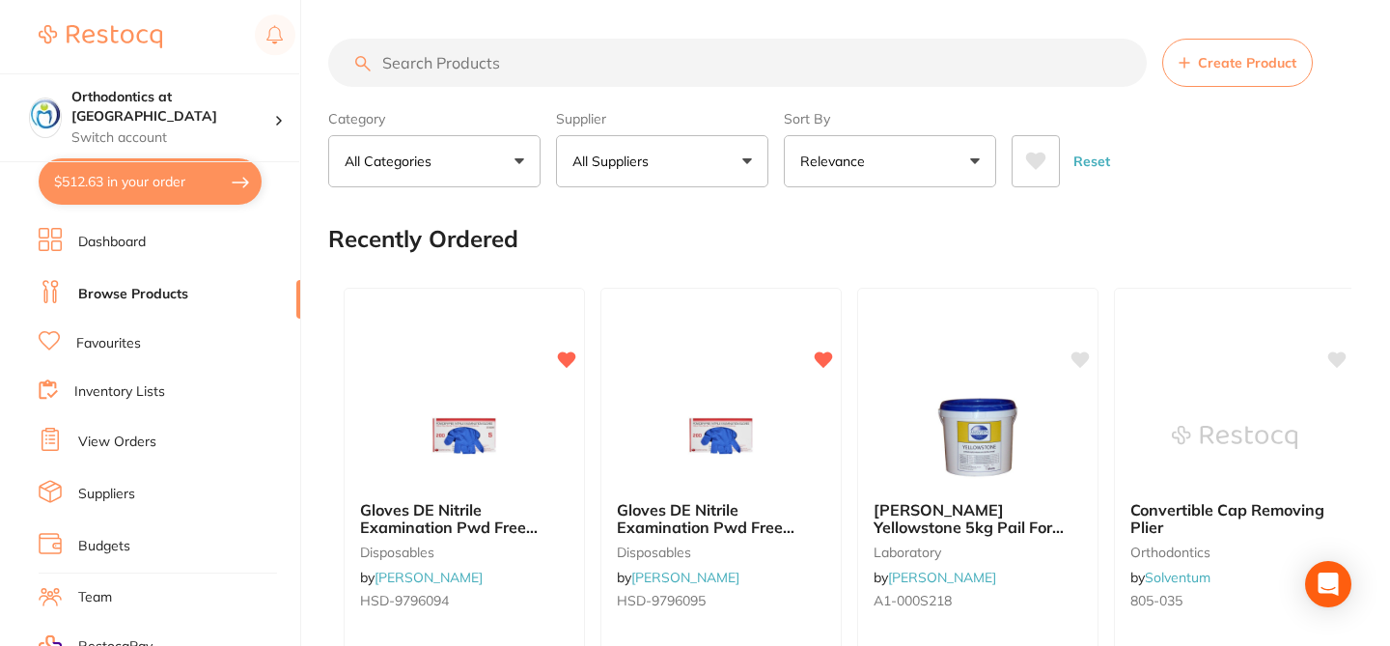
click at [497, 44] on input "search" at bounding box center [737, 63] width 818 height 48
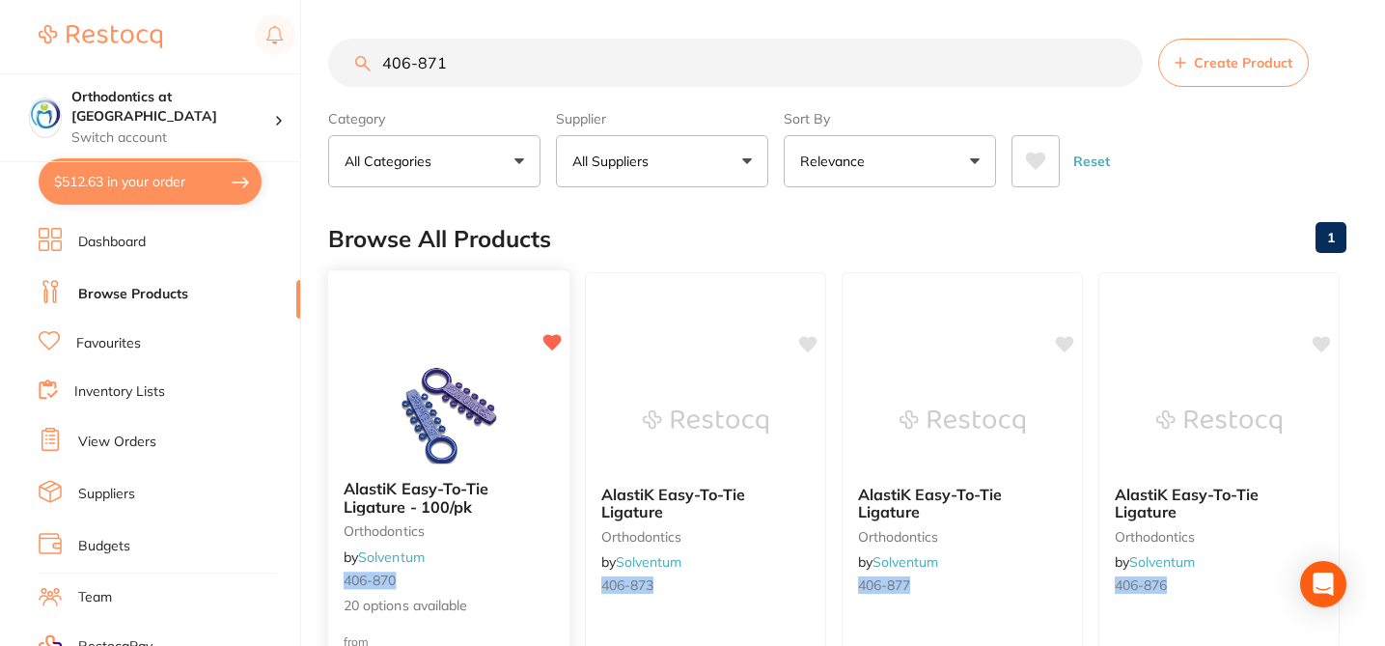
type input "406-871"
click at [539, 473] on div "AlastiK Easy-To-Tie Ligature - 100/pk orthodontics by Solventum 406-870 20 opti…" at bounding box center [448, 547] width 241 height 167
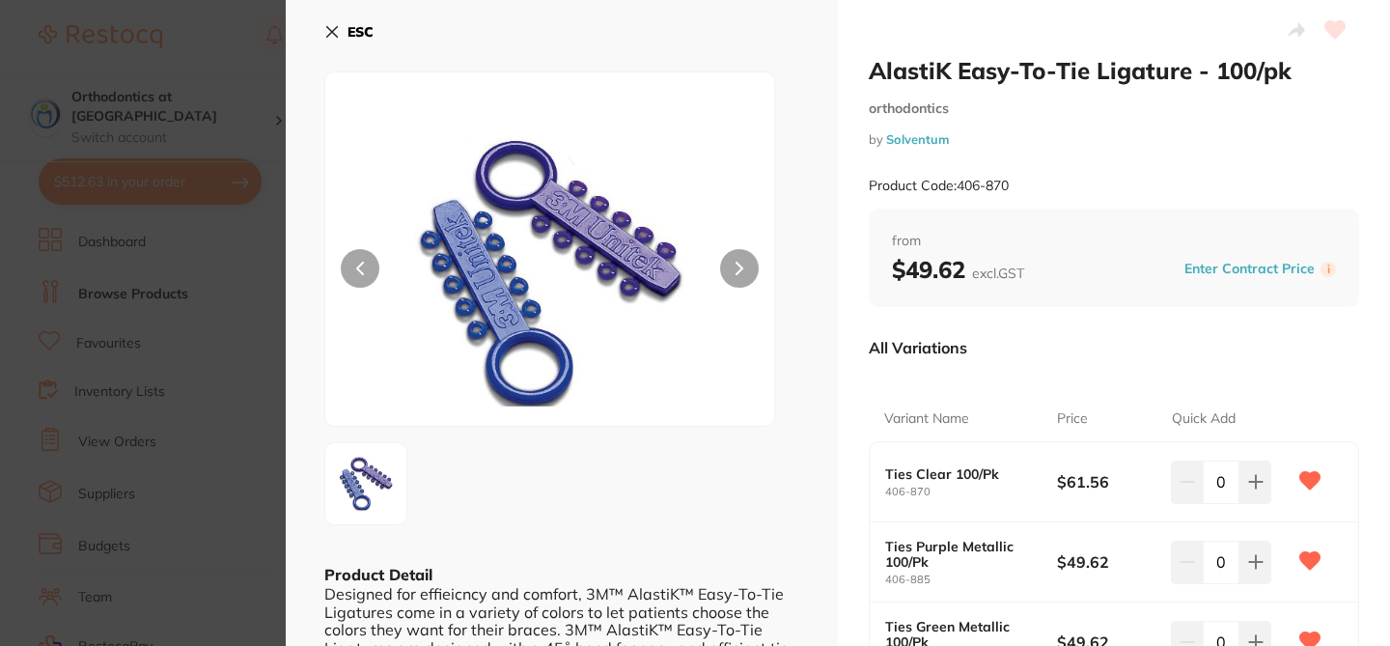
click at [1036, 343] on div "All Variations" at bounding box center [1114, 347] width 490 height 50
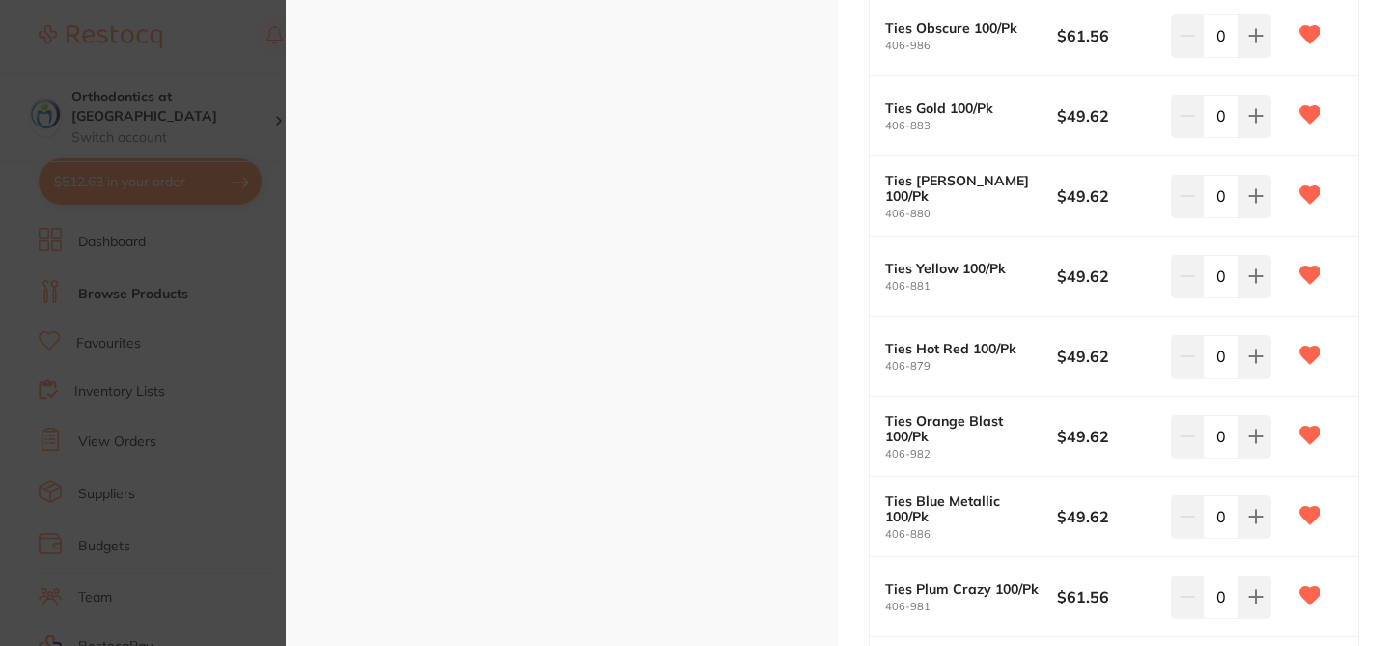
scroll to position [888, 0]
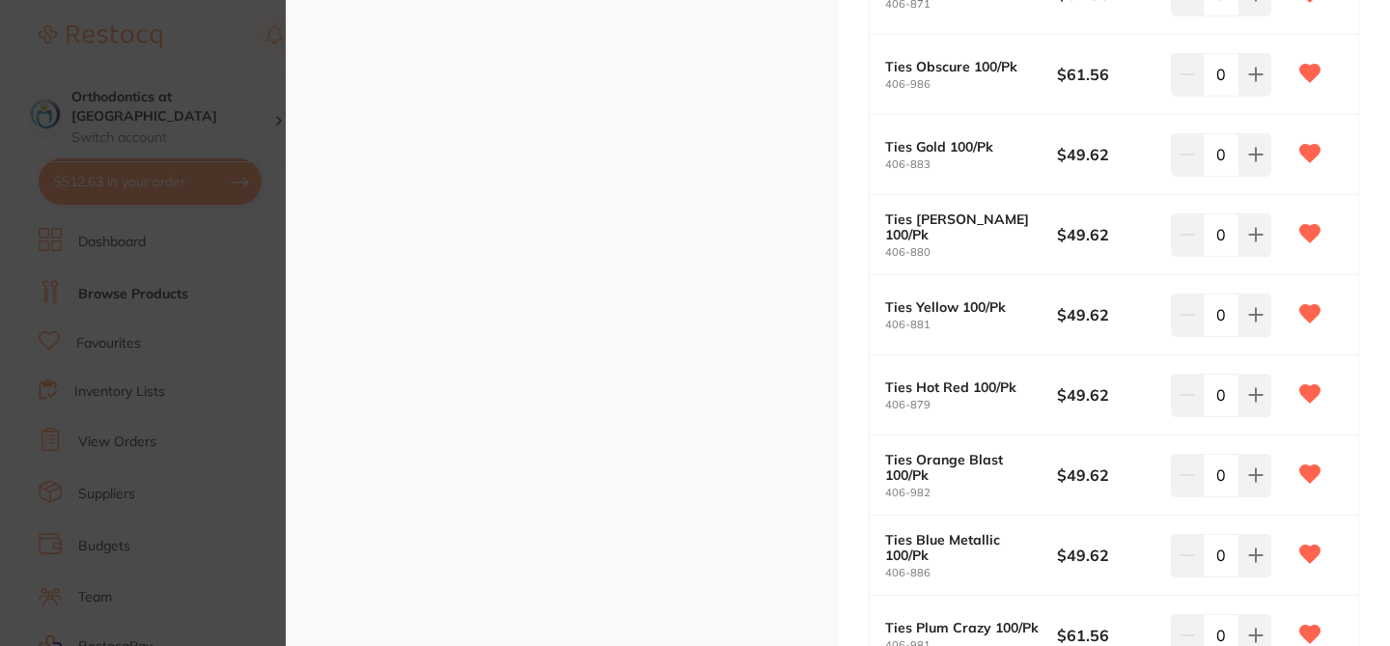
click at [200, 40] on section "AlastiK Easy-To-Tie Ligature - 100/pk orthodontics by Solventum Product Code: 4…" at bounding box center [695, 323] width 1390 height 646
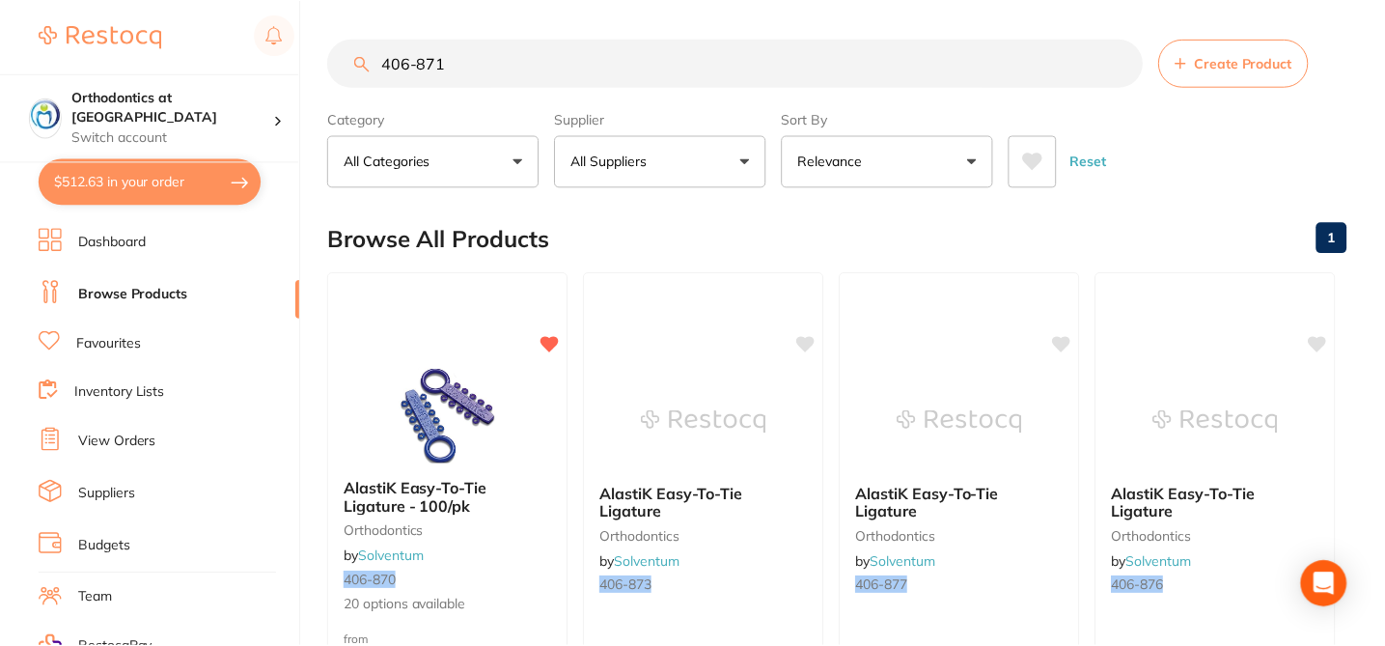
scroll to position [2, 0]
drag, startPoint x: 474, startPoint y: 59, endPoint x: 366, endPoint y: 52, distance: 108.3
click at [366, 52] on input "406-871" at bounding box center [735, 61] width 815 height 48
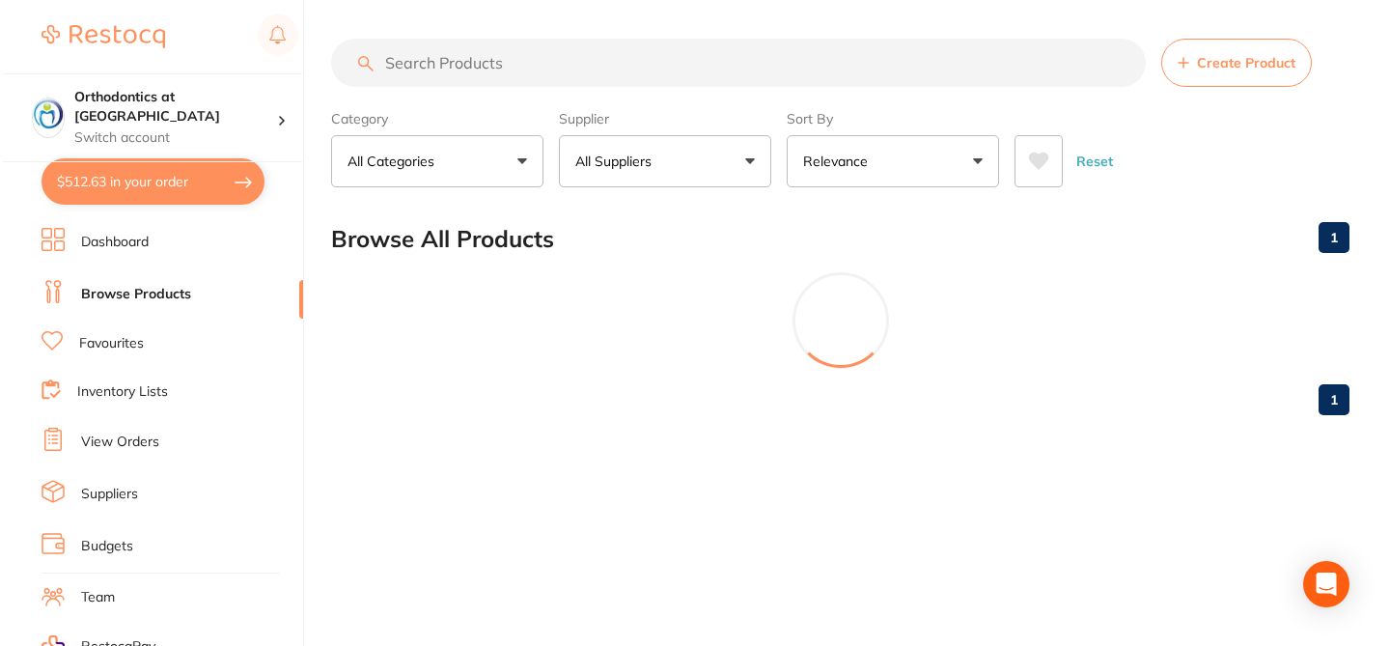
scroll to position [0, 0]
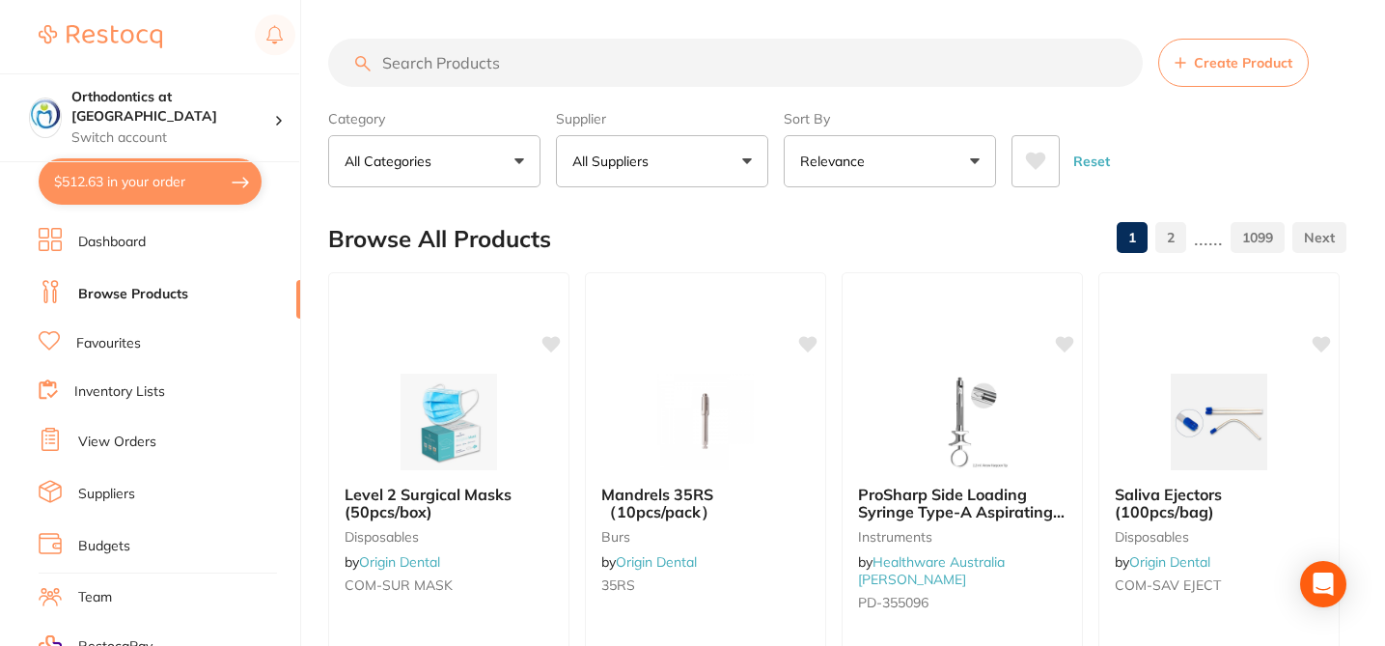
click at [461, 66] on input "search" at bounding box center [735, 63] width 815 height 48
click at [487, 63] on input "search" at bounding box center [735, 63] width 815 height 48
paste input "5067-6203"
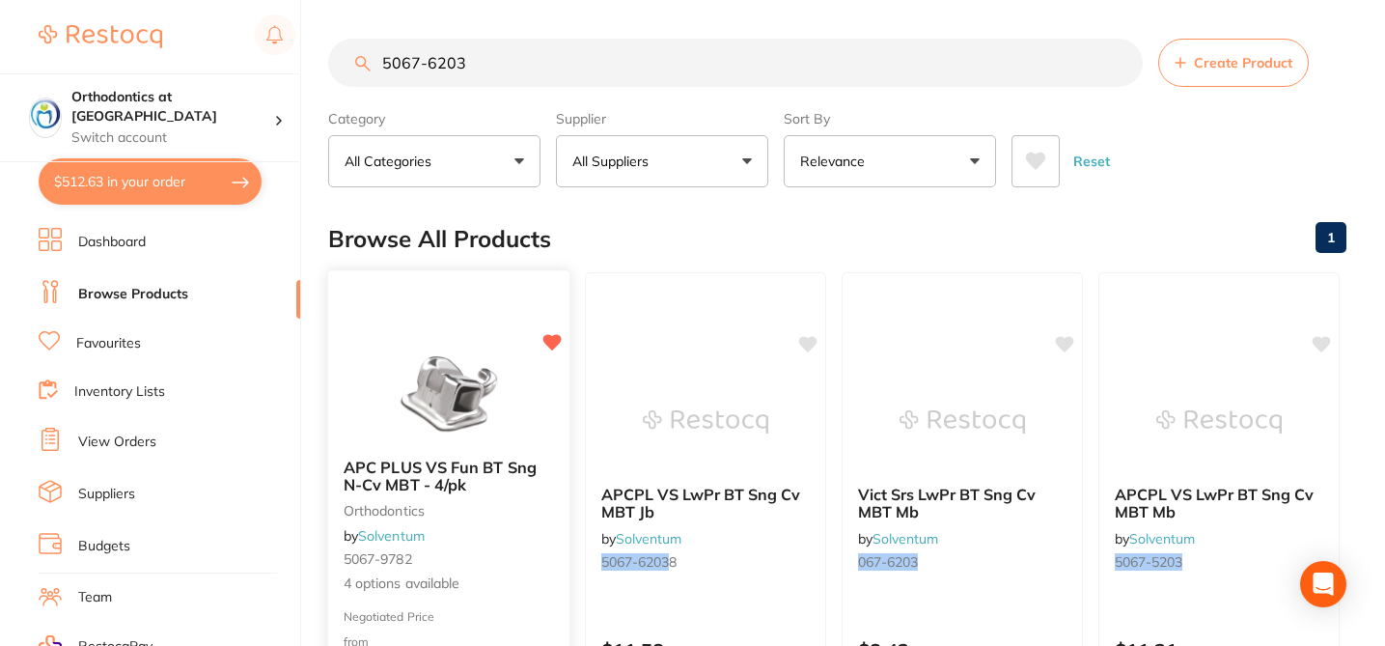
type input "5067-6203"
click at [532, 553] on small "5067-9782" at bounding box center [449, 558] width 210 height 15
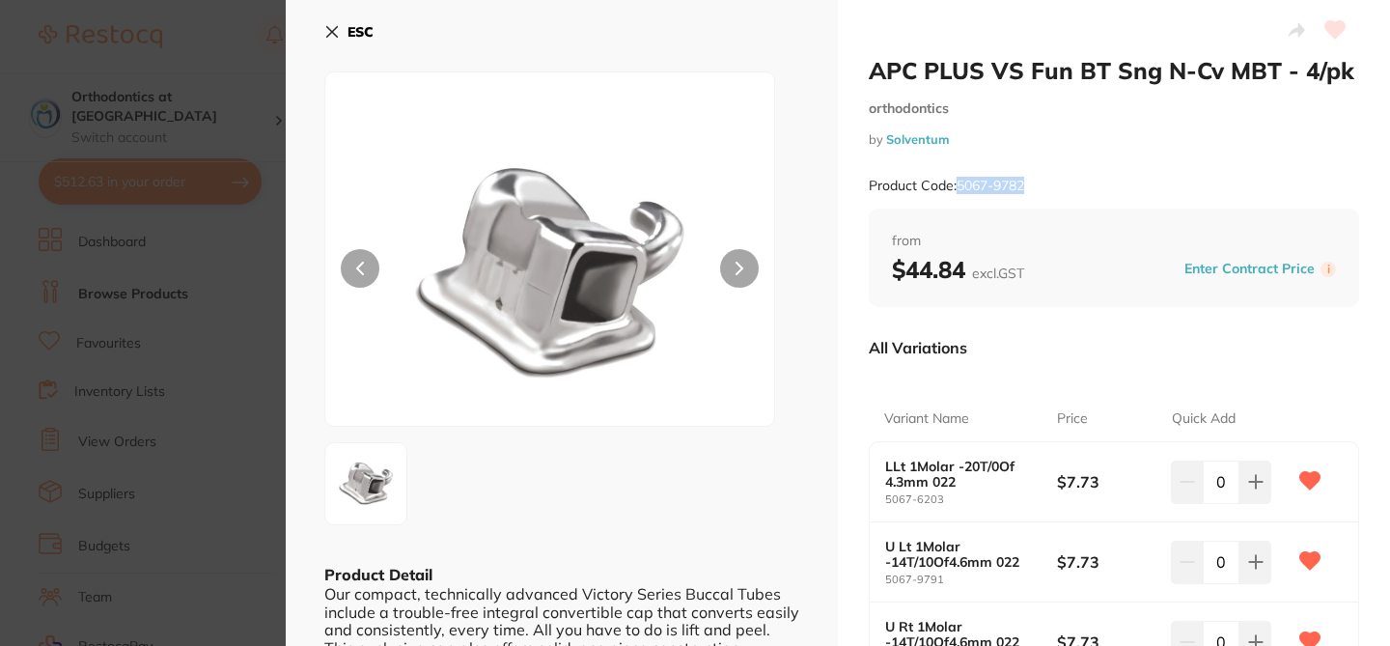
drag, startPoint x: 1040, startPoint y: 183, endPoint x: 956, endPoint y: 184, distance: 84.0
click at [956, 184] on div "Product Code: 5067-9782" at bounding box center [1114, 185] width 490 height 47
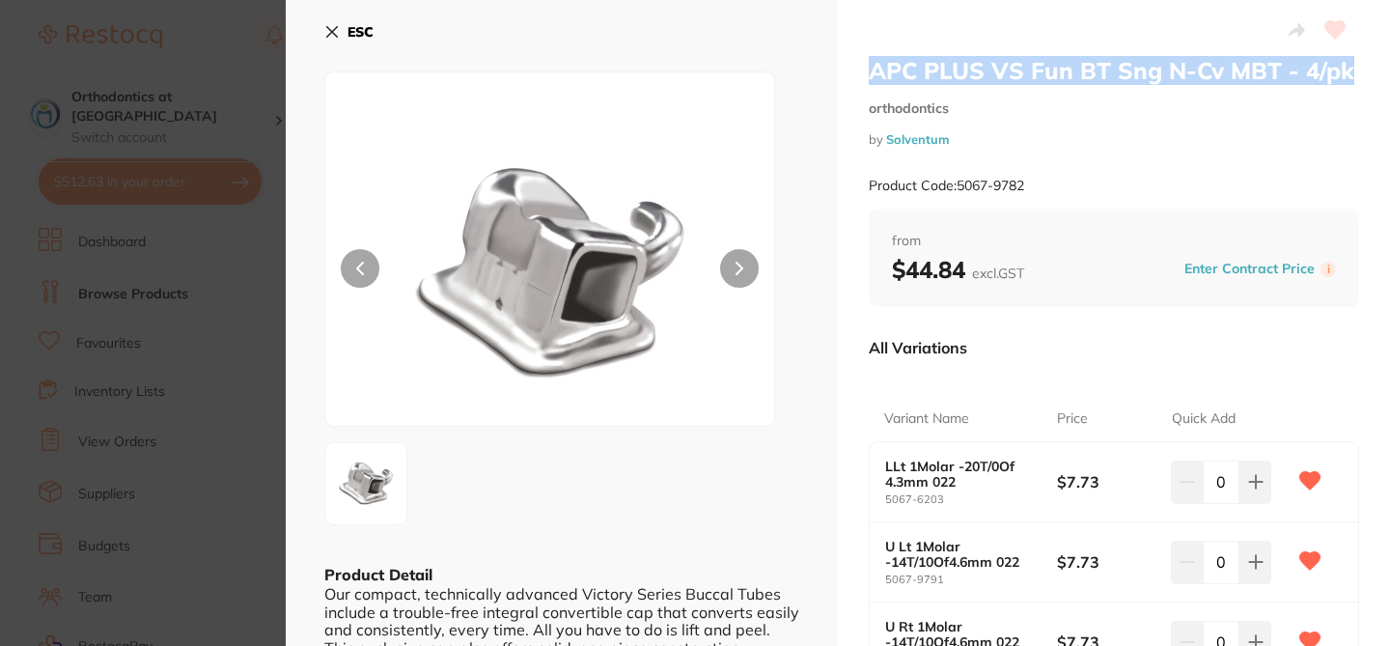
drag, startPoint x: 1358, startPoint y: 73, endPoint x: 853, endPoint y: 73, distance: 504.8
click at [853, 73] on div "APC PLUS VS Fun BT Sng N-Cv MBT - 4/pk orthodontics by Solventum Product Code: …" at bounding box center [1114, 451] width 552 height 902
copy h2 "APC PLUS VS Fun BT Sng N-Cv MBT - 4/pk"
click at [241, 40] on section "APC PLUS VS Fun BT Sng N-Cv MBT - 4/pk orthodontics by Solventum Product Code: …" at bounding box center [695, 323] width 1390 height 646
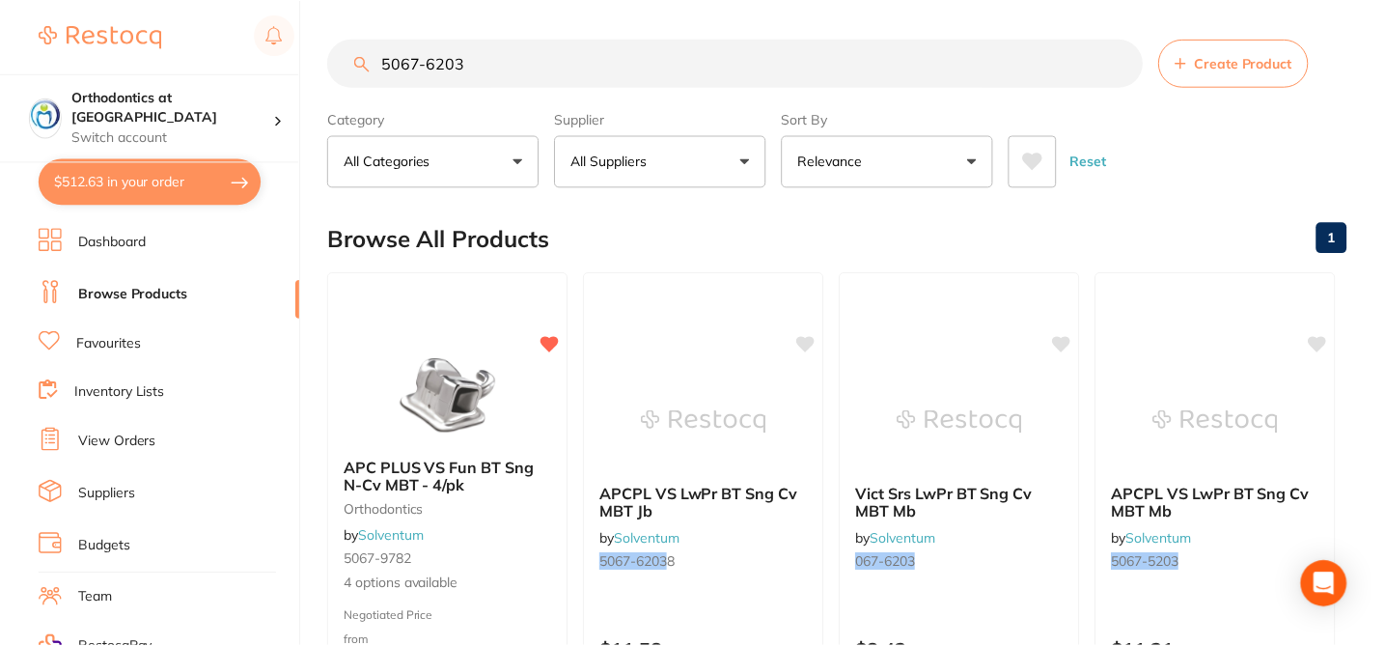
scroll to position [2, 0]
drag, startPoint x: 476, startPoint y: 65, endPoint x: 357, endPoint y: 63, distance: 118.7
click at [357, 63] on div "5067-6203 Create Product" at bounding box center [837, 61] width 1018 height 48
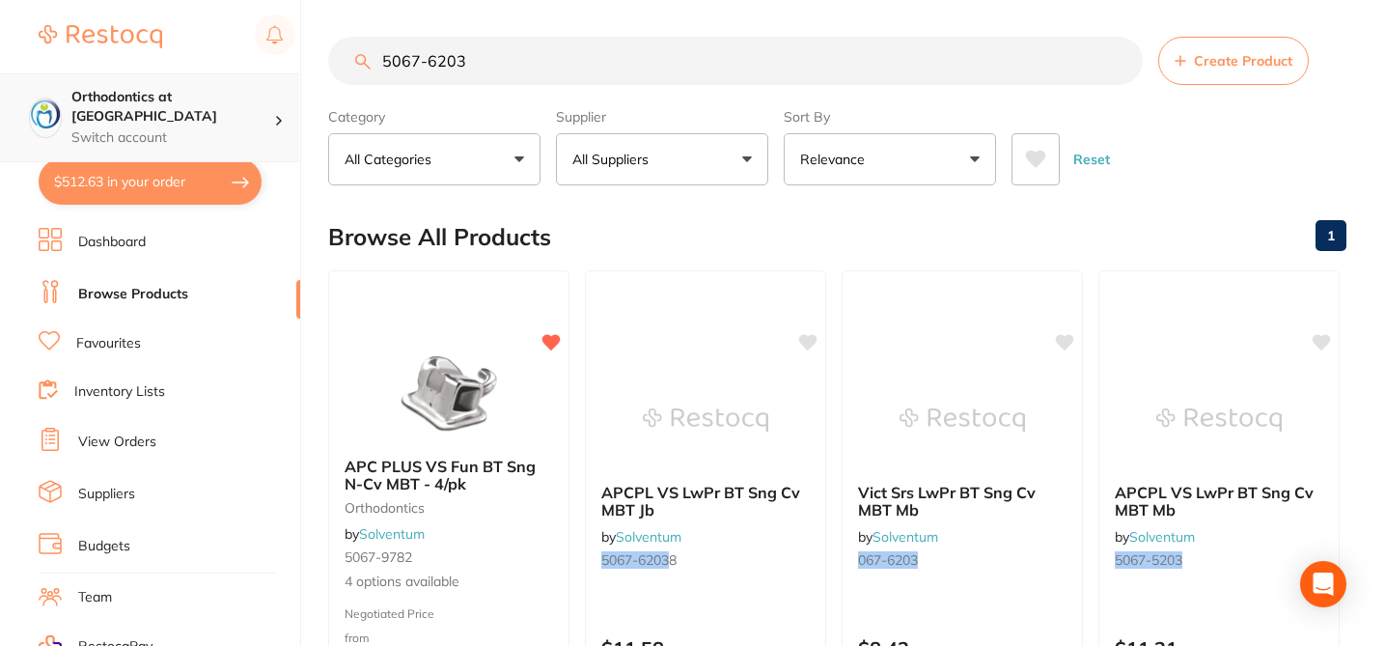
click at [216, 128] on p "Switch account" at bounding box center [172, 137] width 203 height 19
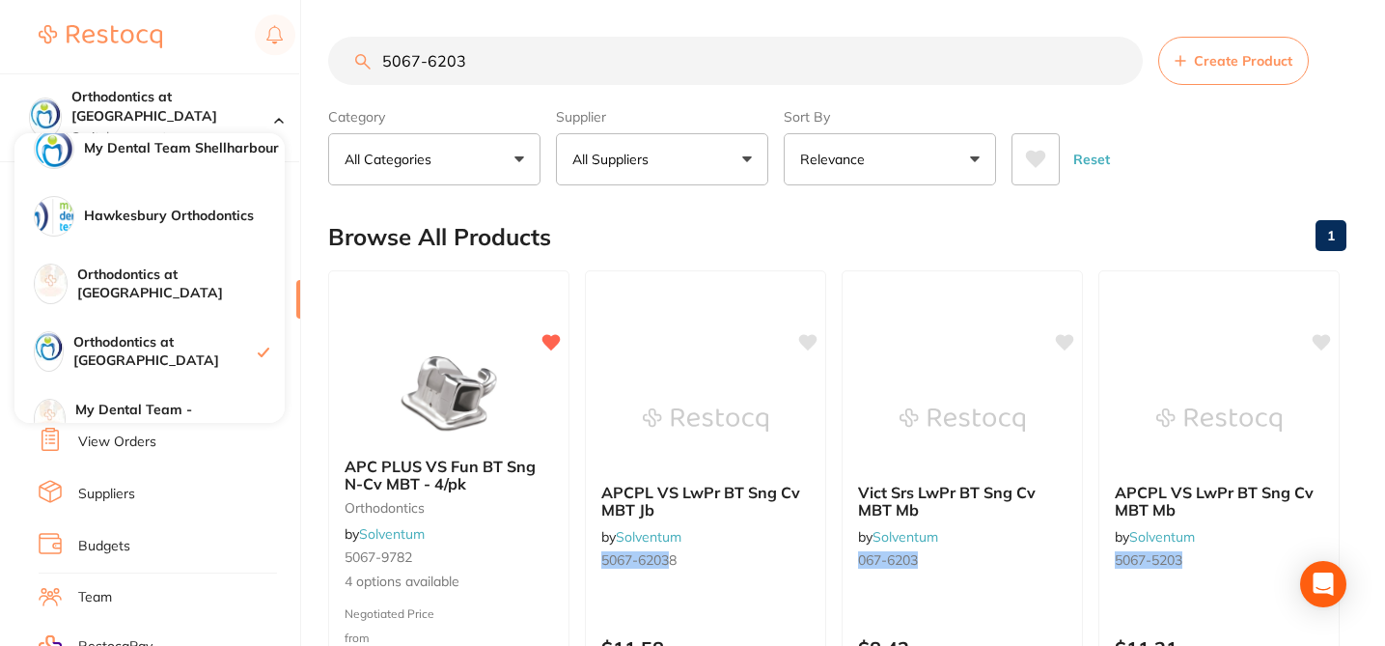
scroll to position [183, 0]
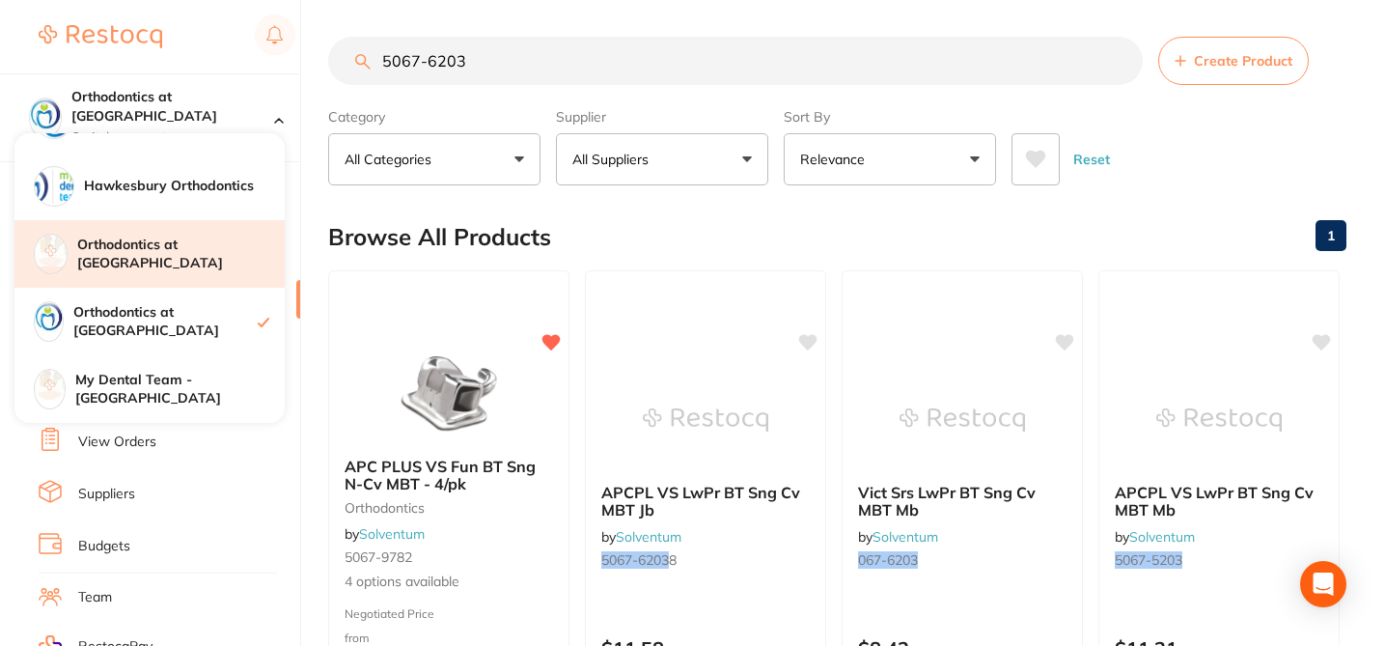
click at [215, 252] on h4 "Orthodontics at [GEOGRAPHIC_DATA]" at bounding box center [180, 254] width 207 height 38
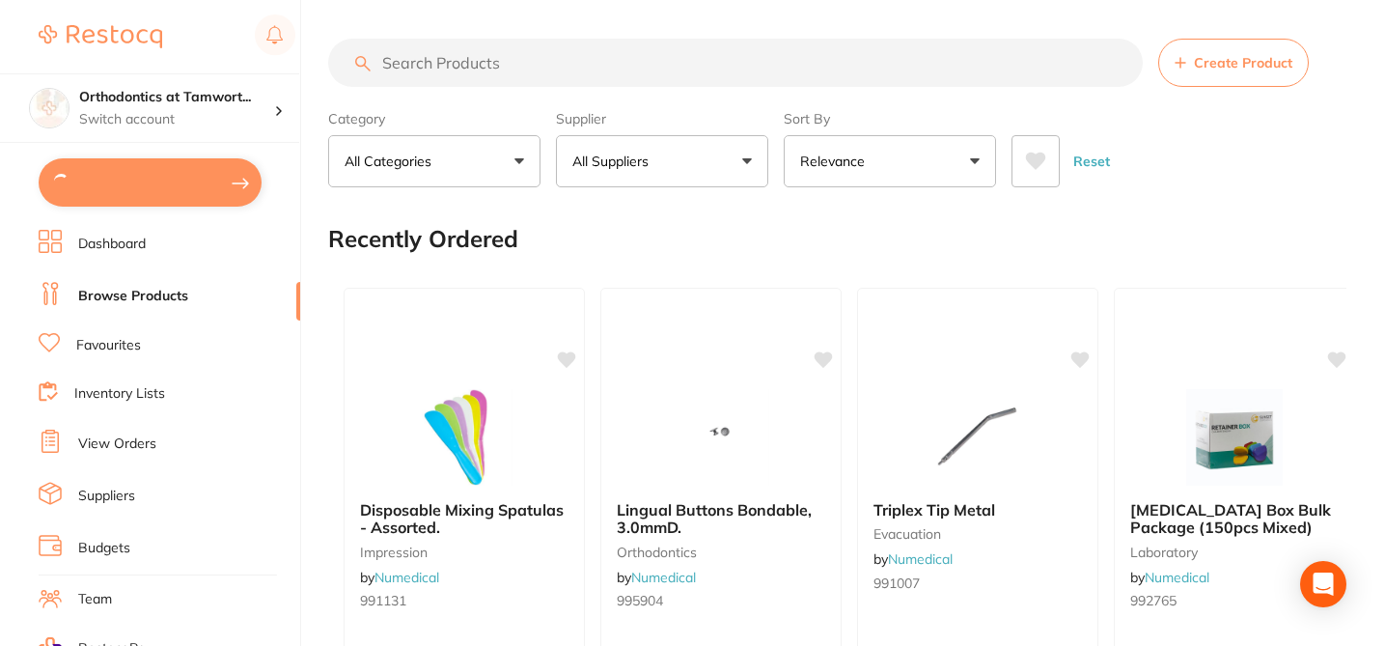
click at [403, 73] on input "search" at bounding box center [735, 63] width 815 height 48
paste input "5067-6203"
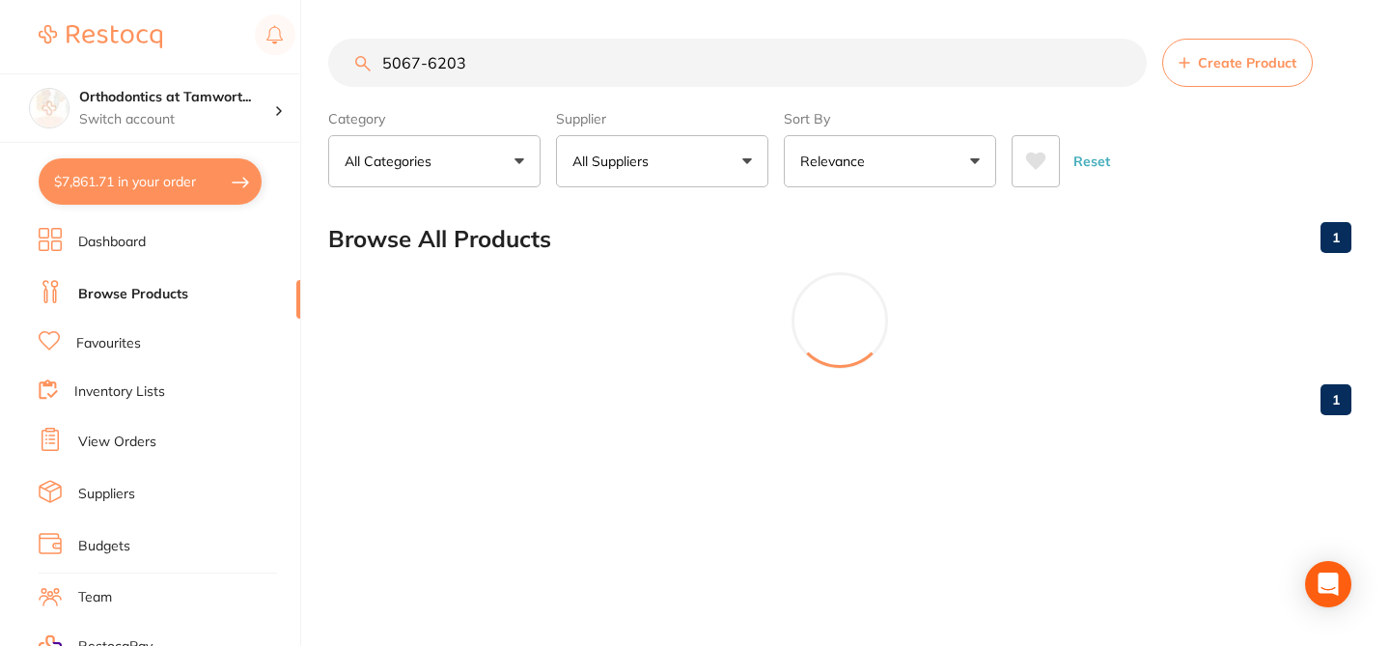
type input "5067-6203"
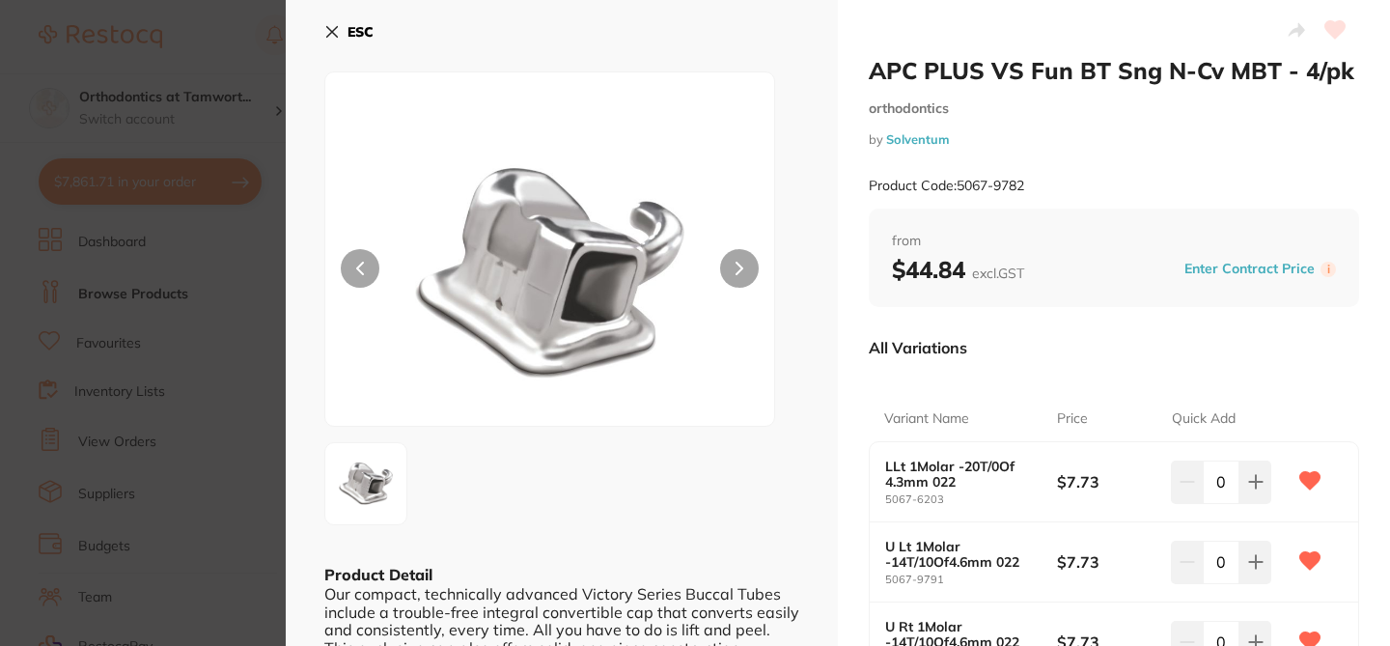
click at [948, 385] on div "Variant Name Price Quick Add LLt 1Molar -20T/0Of 4.3mm 022 5067-6203 $7.73 0 U …" at bounding box center [1114, 568] width 490 height 391
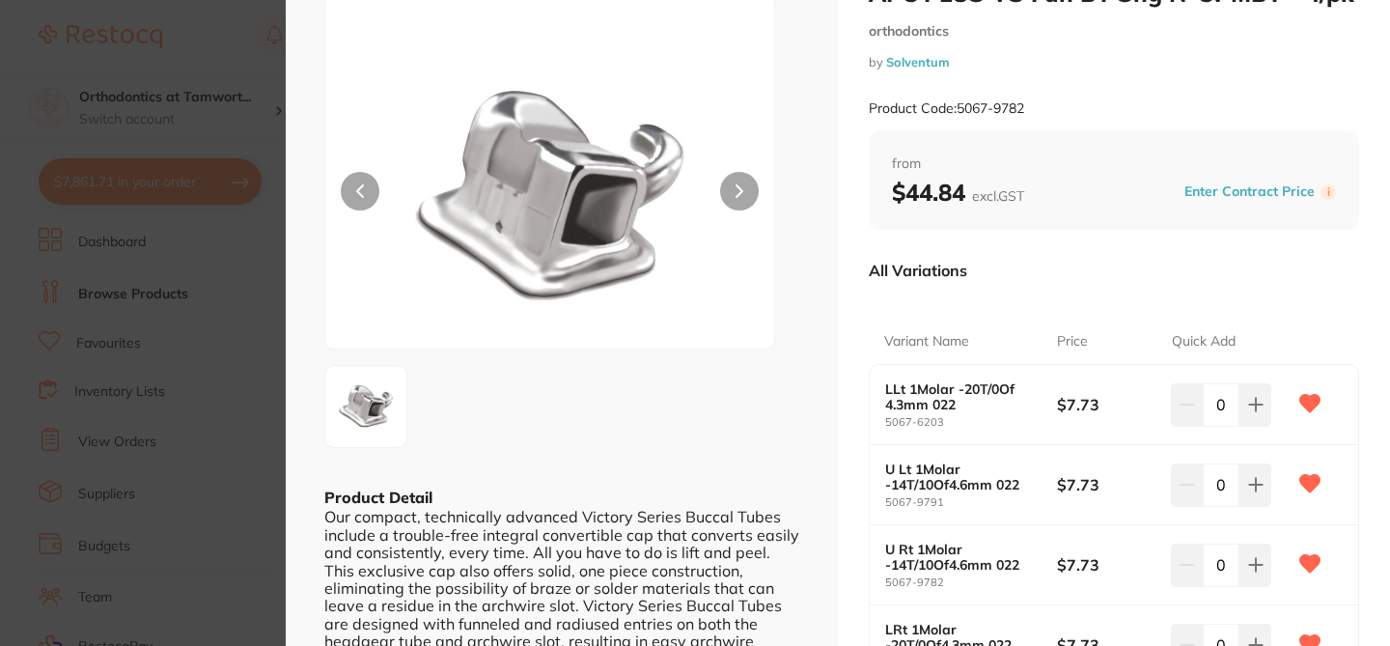
click at [823, 338] on div "ESC Product Detail Our compact, technically advanced Victory Series Buccal Tube…" at bounding box center [562, 374] width 552 height 902
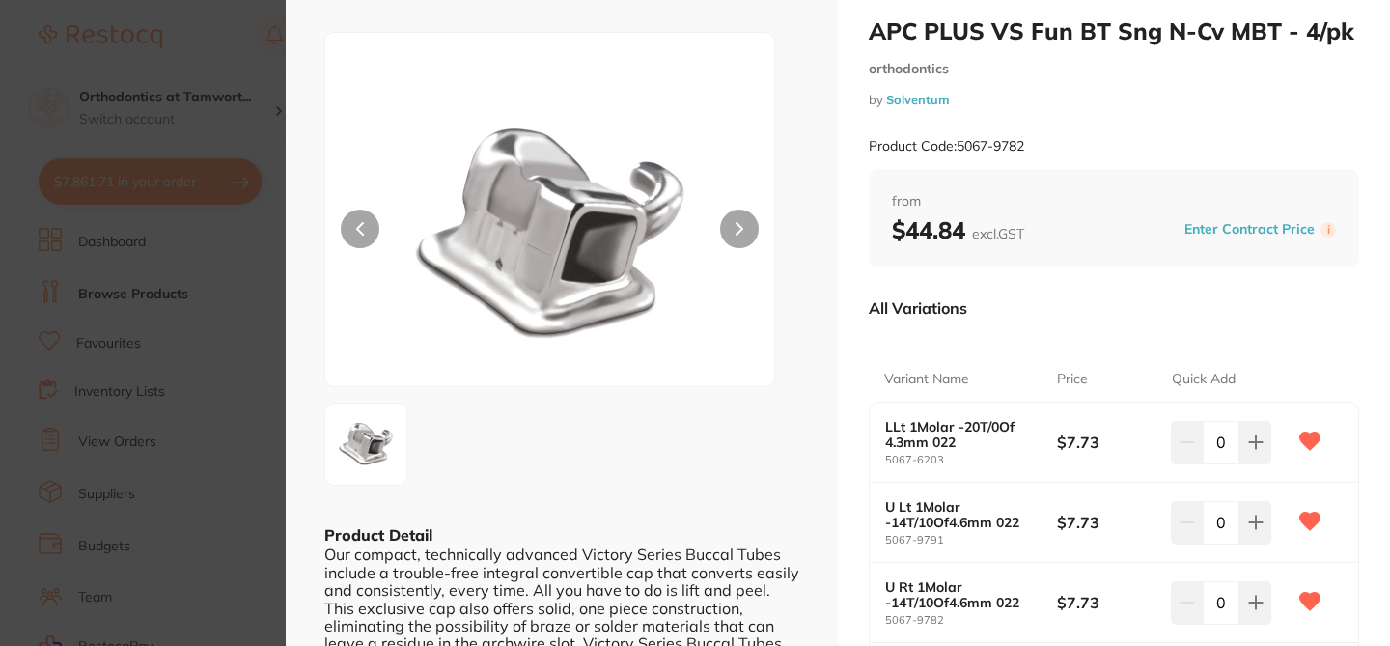
scroll to position [39, 0]
click at [1201, 234] on button "Enter Contract Price" at bounding box center [1249, 230] width 142 height 18
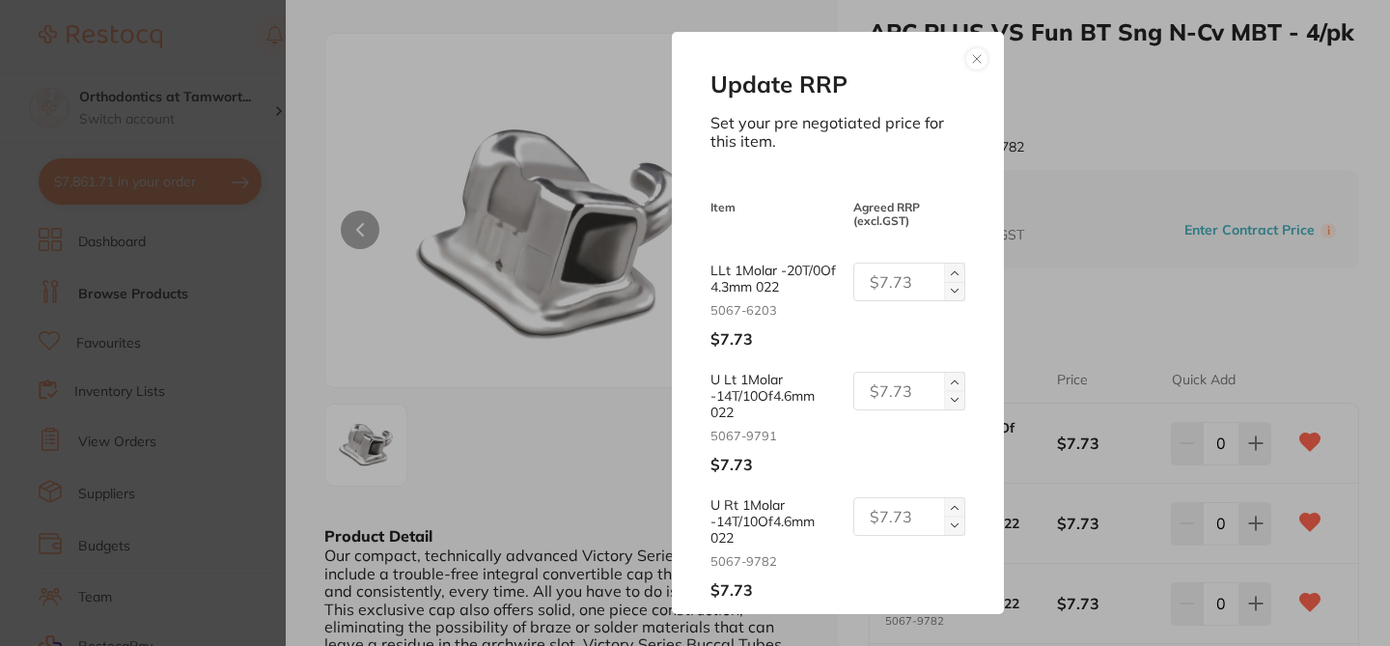
click at [912, 275] on input "text" at bounding box center [909, 282] width 112 height 39
drag, startPoint x: 912, startPoint y: 290, endPoint x: 858, endPoint y: 285, distance: 54.4
click at [858, 285] on input "30.92" at bounding box center [909, 282] width 112 height 39
type input "30.92"
click at [898, 405] on input "text" at bounding box center [909, 391] width 112 height 39
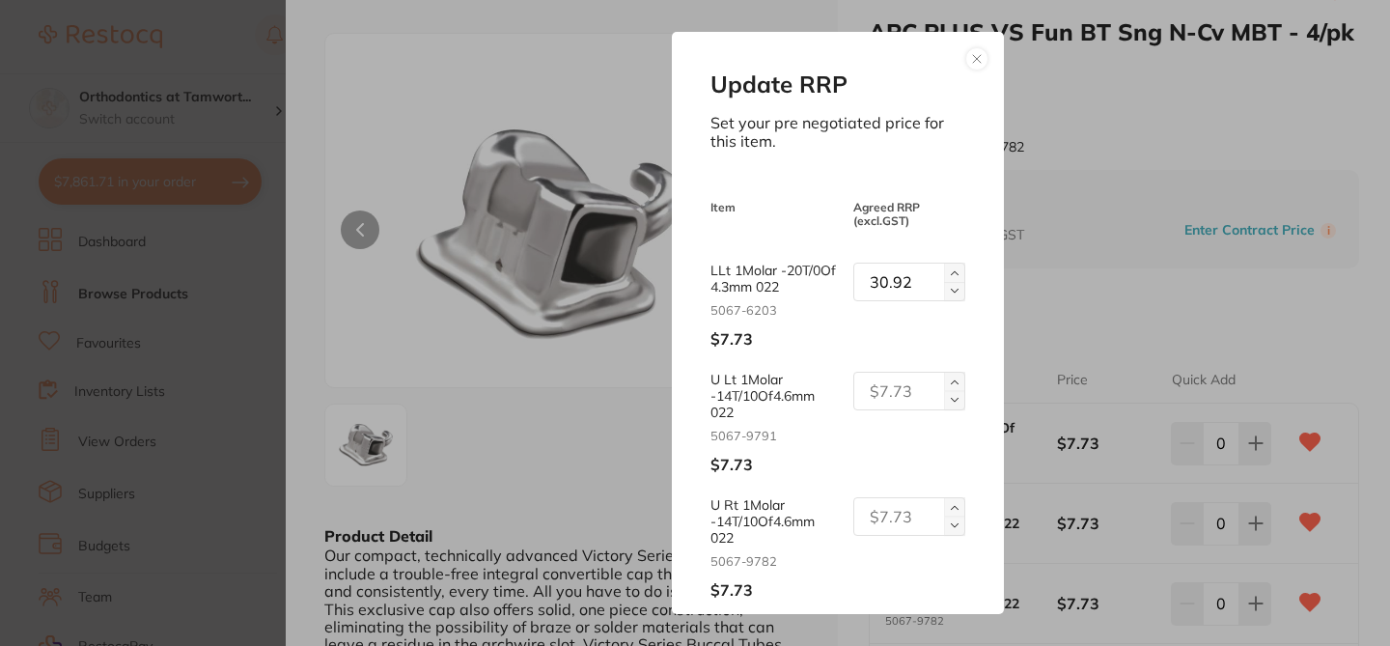
paste input "30.92"
type input "30.92"
click at [905, 534] on input "text" at bounding box center [909, 516] width 112 height 39
paste input "30.92"
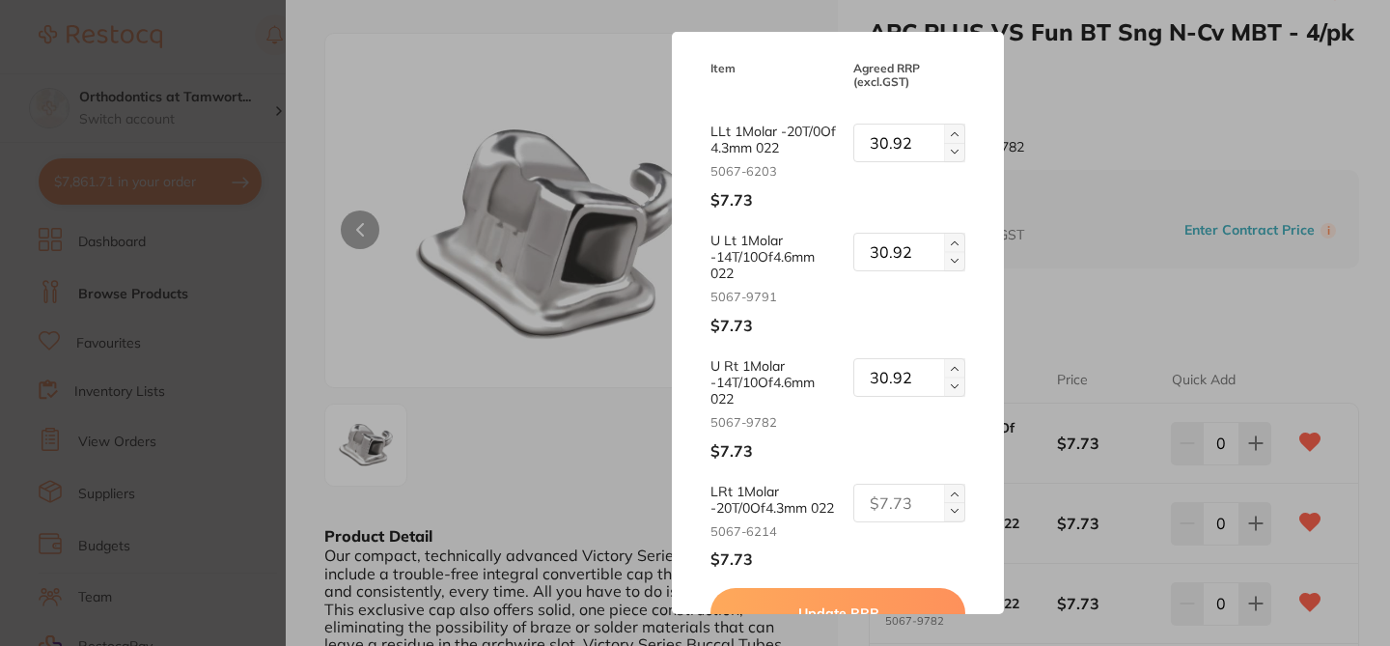
scroll to position [172, 0]
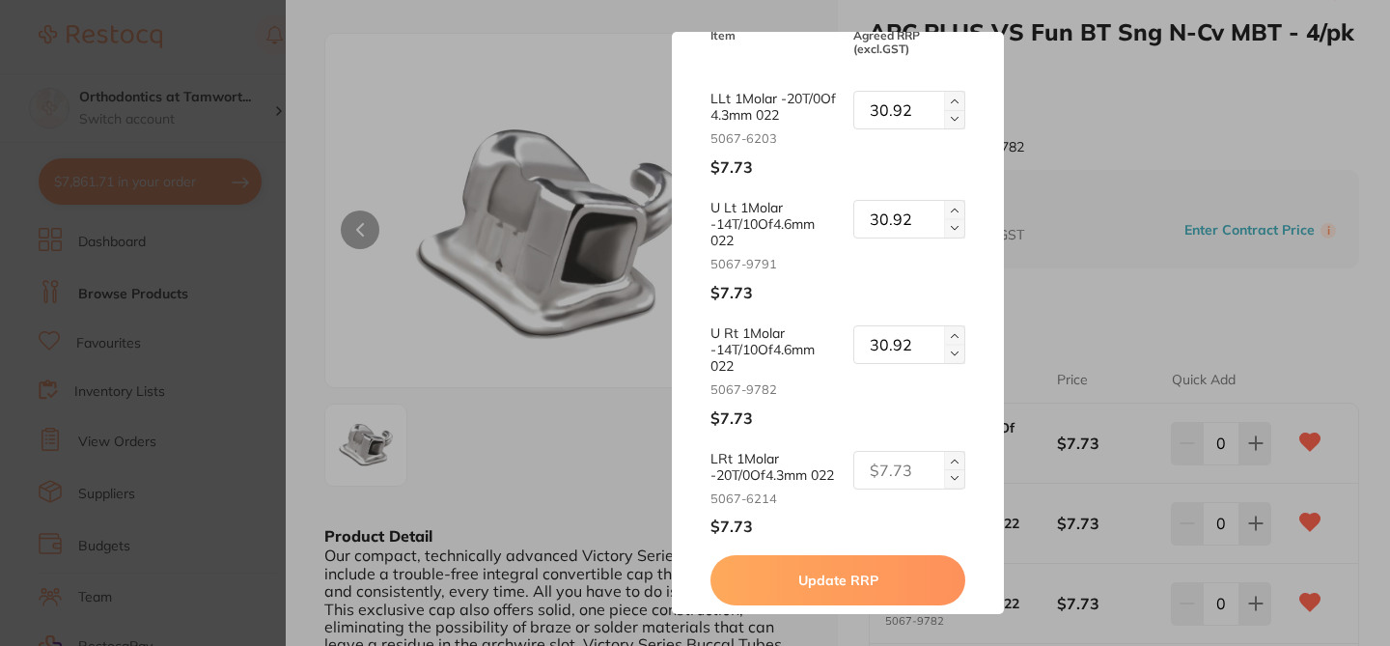
type input "30.92"
click at [902, 489] on input "text" at bounding box center [909, 470] width 112 height 39
paste input "30.92"
type input "30.92"
click at [890, 599] on button "Update RRP" at bounding box center [837, 580] width 254 height 50
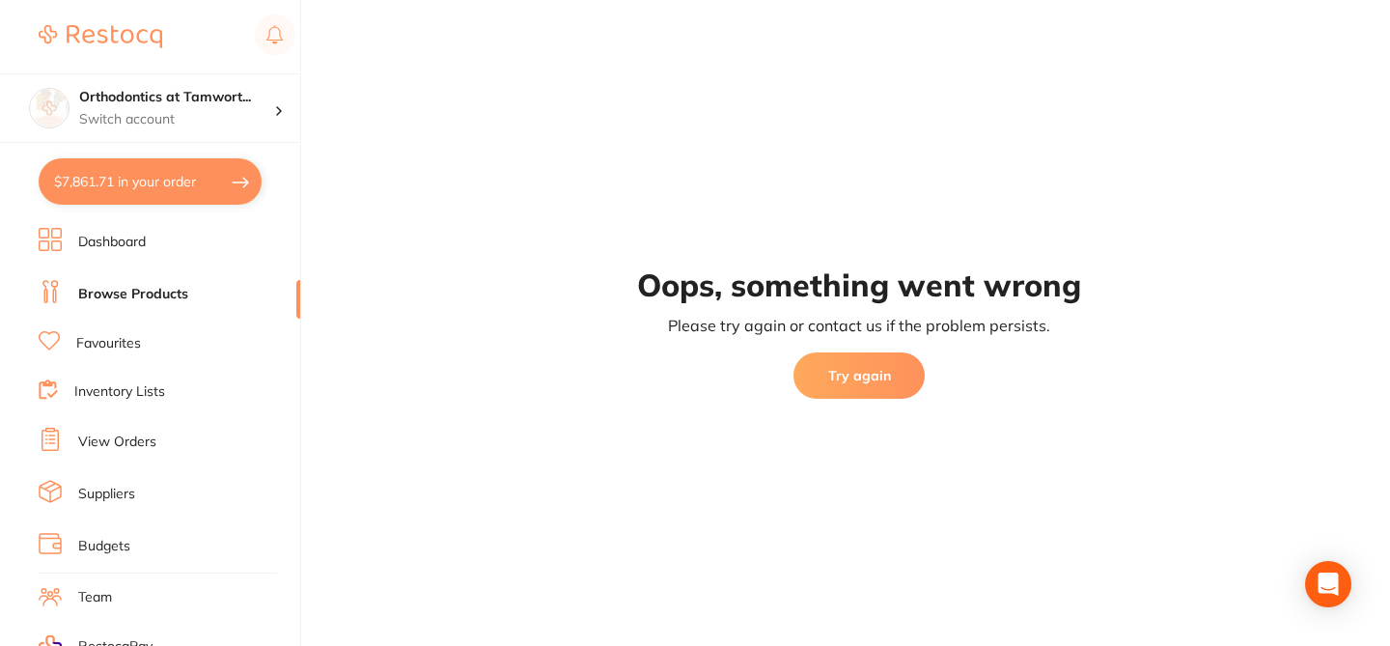
click at [867, 366] on button "Try again" at bounding box center [858, 375] width 131 height 46
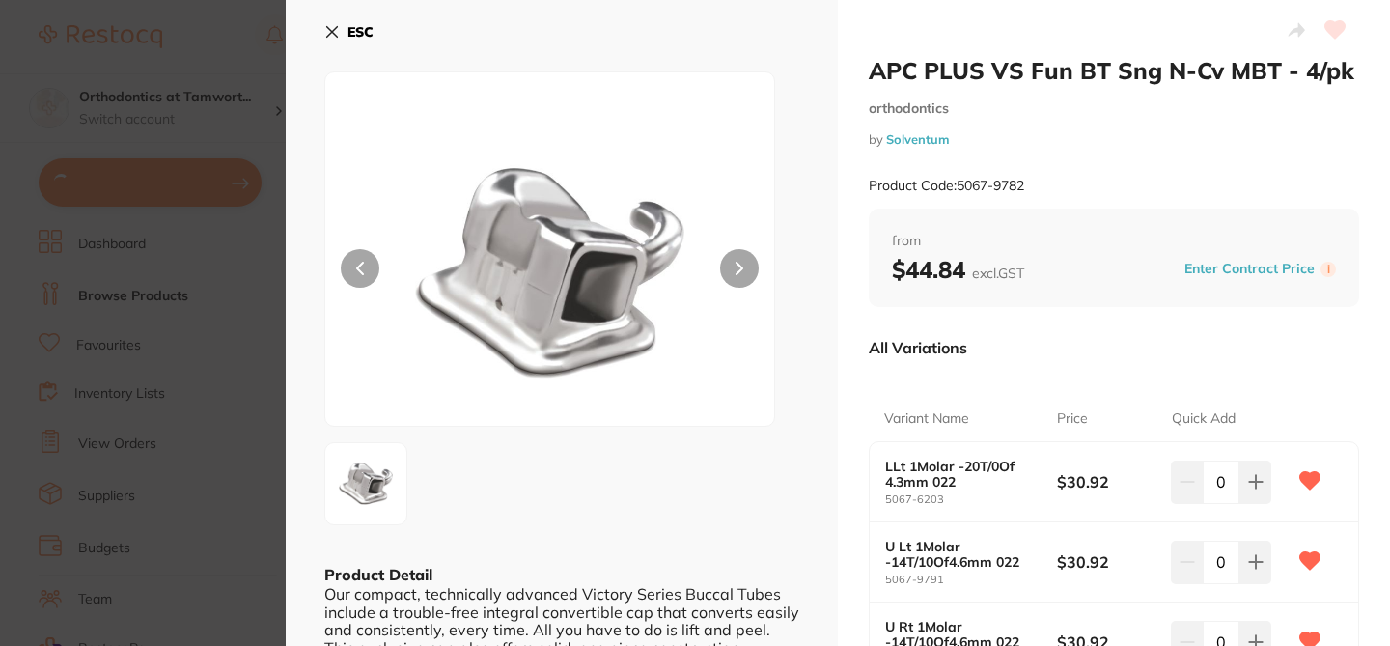
click at [266, 307] on section "APC PLUS VS Fun BT Sng N-Cv MBT - 4/pk orthodontics by Solventum Product Code: …" at bounding box center [695, 323] width 1390 height 646
click at [235, 102] on h4 "Orthodontics at Tamwort..." at bounding box center [176, 97] width 195 height 19
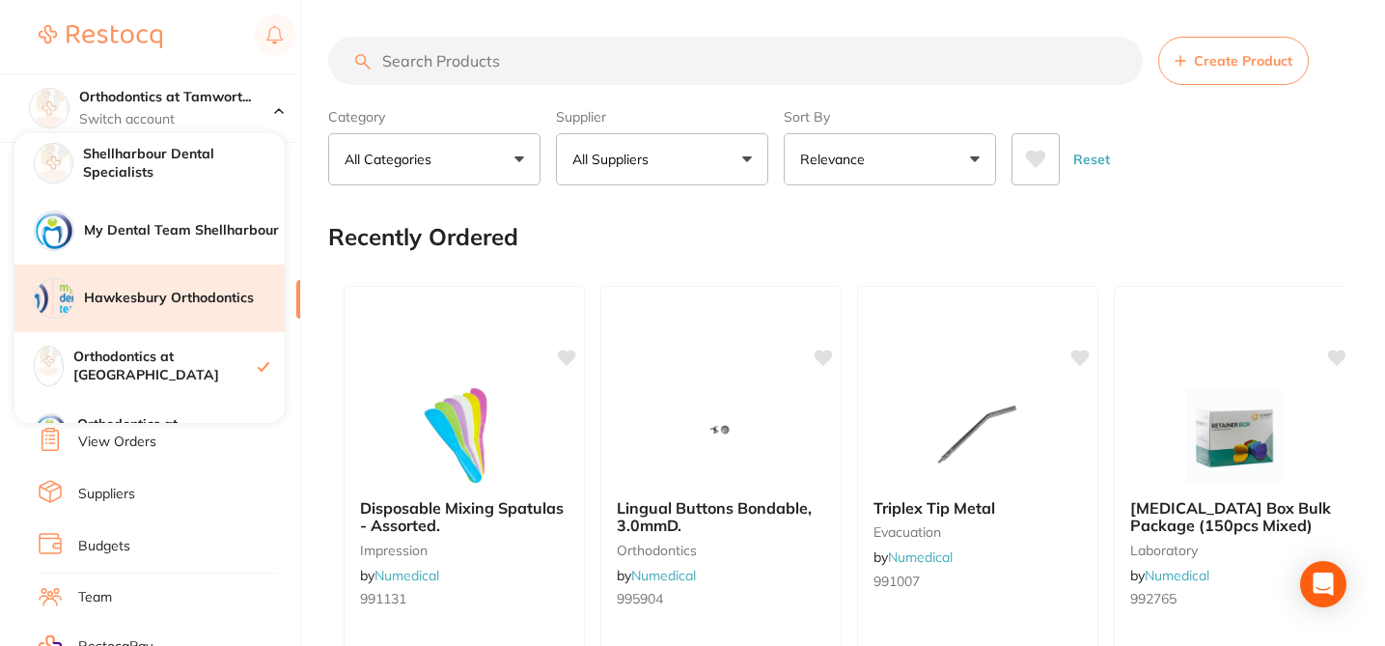
click at [234, 300] on h4 "Hawkesbury Orthodontics" at bounding box center [184, 298] width 201 height 19
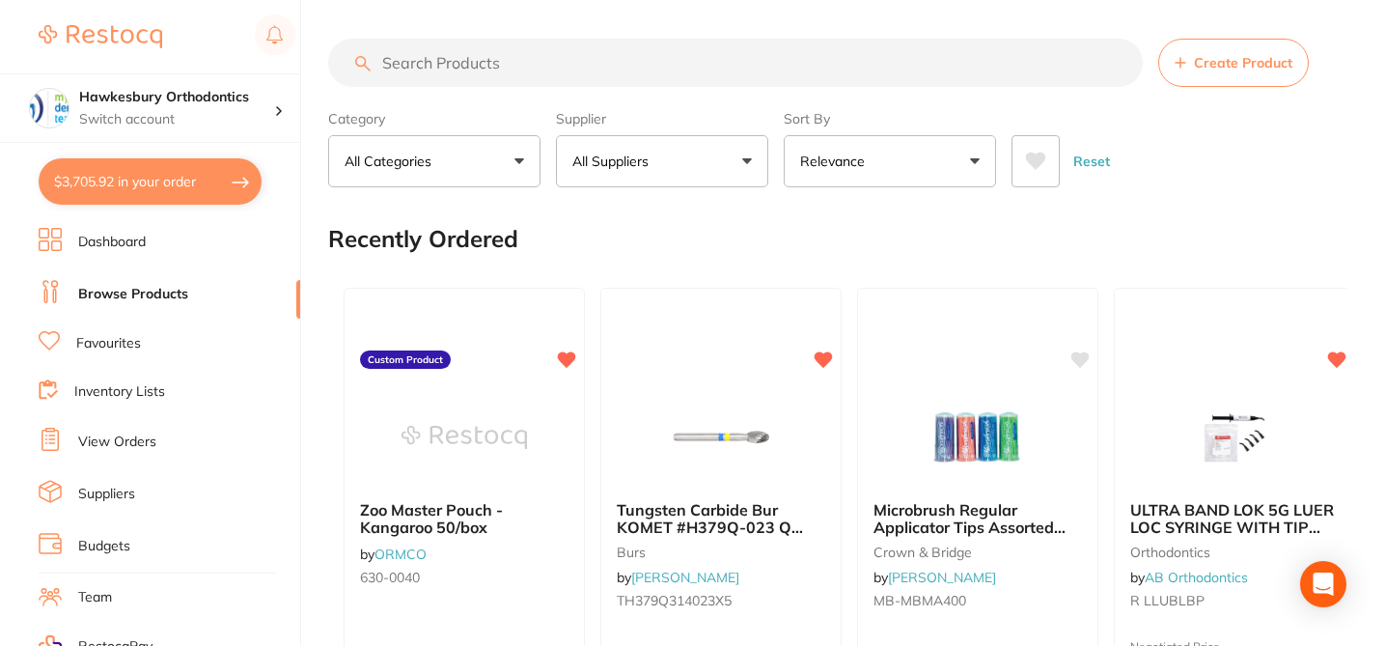
click at [489, 62] on input "search" at bounding box center [735, 63] width 815 height 48
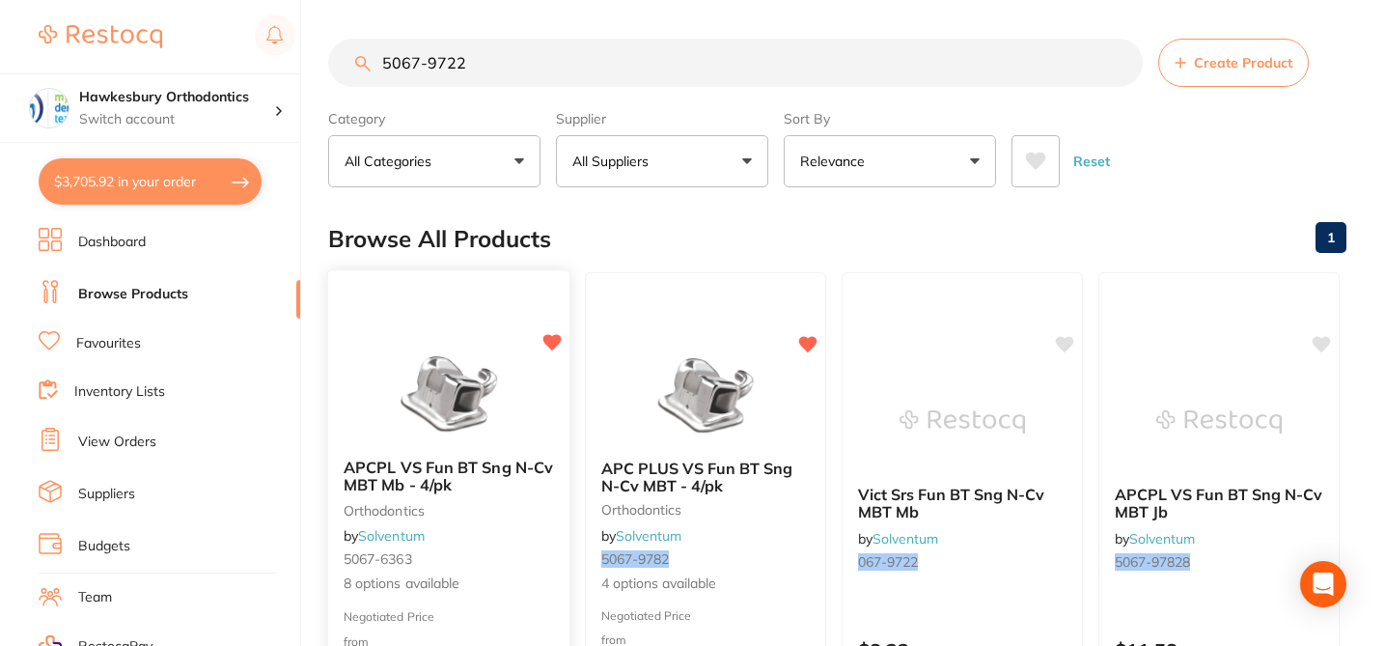
type input "5067-9722"
click at [510, 539] on div "APCPL VS Fun BT Sng N-Cv MBT Mb - 4/pk orthodontics by Solventum 5067-6363 8 op…" at bounding box center [448, 526] width 241 height 167
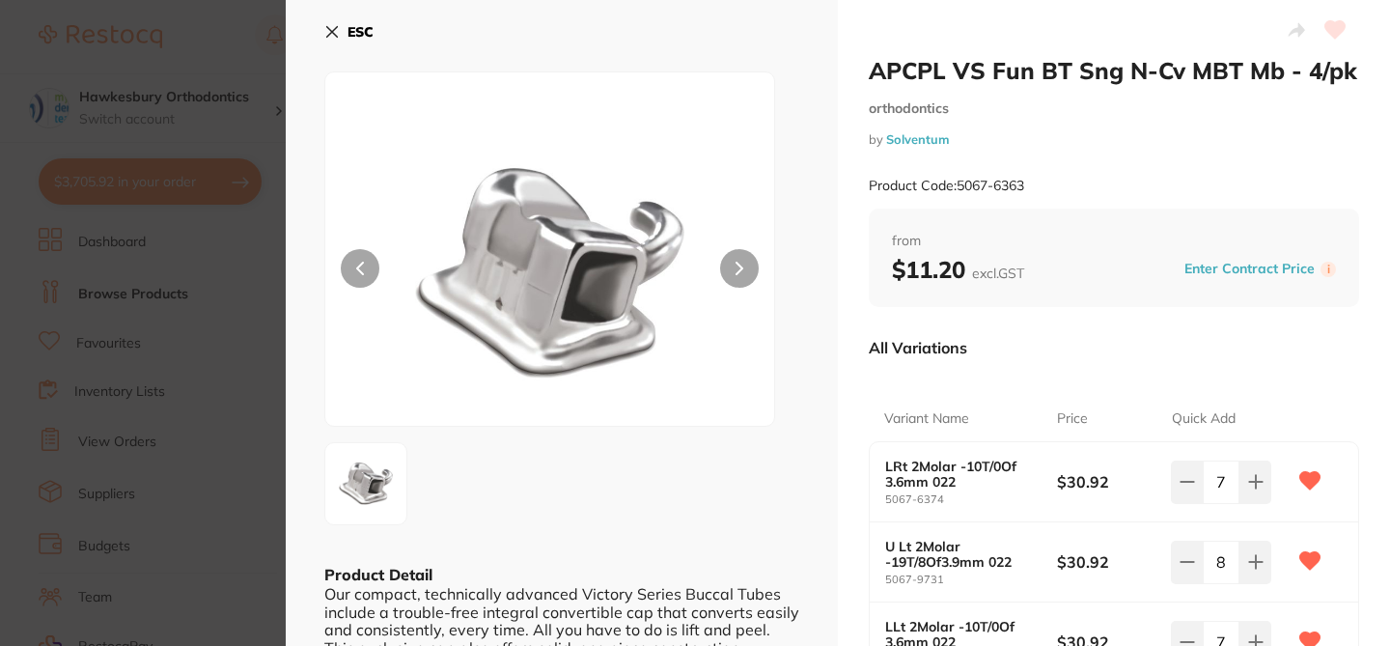
click at [1017, 346] on div "All Variations" at bounding box center [1114, 347] width 490 height 50
drag, startPoint x: 1036, startPoint y: 188, endPoint x: 956, endPoint y: 186, distance: 79.2
click at [956, 186] on div "Product Code: 5067-6363" at bounding box center [1114, 185] width 490 height 47
copy small "5067-6363"
click at [226, 52] on section "APCPL VS Fun BT Sng N-Cv MBT Mb - 4/pk orthodontics by Solventum Product Code: …" at bounding box center [695, 323] width 1390 height 646
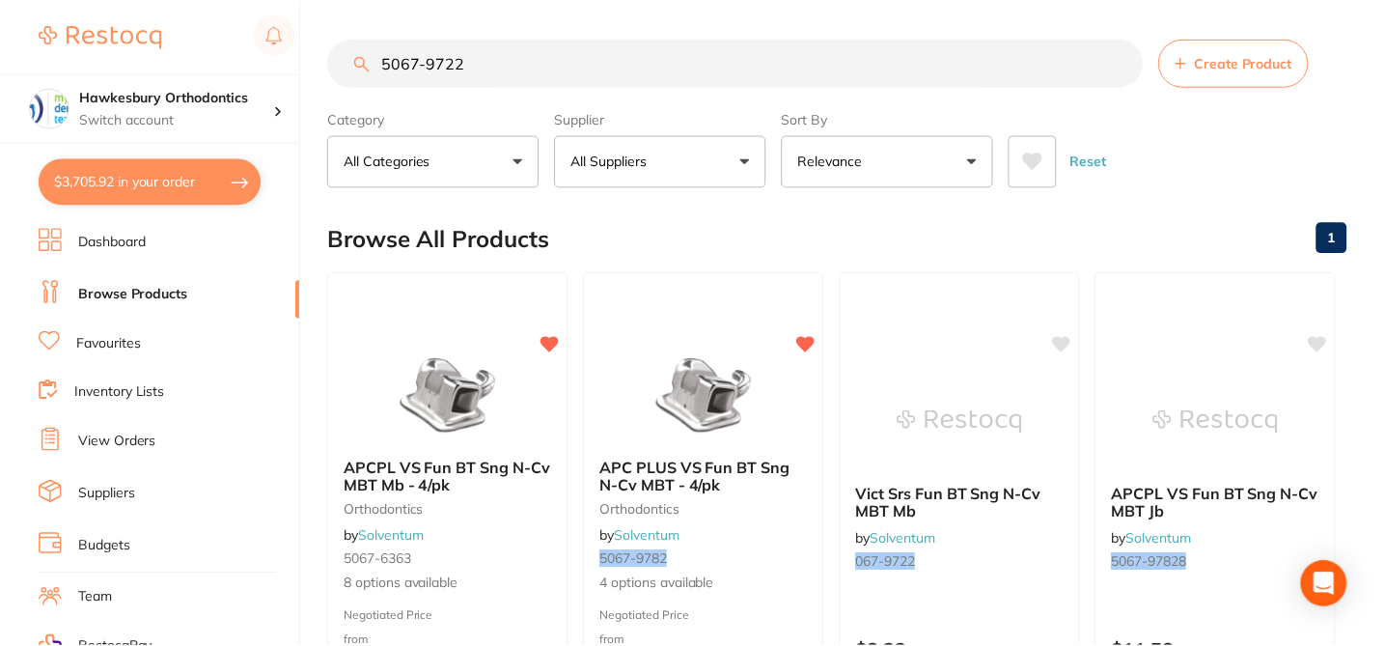
scroll to position [2, 0]
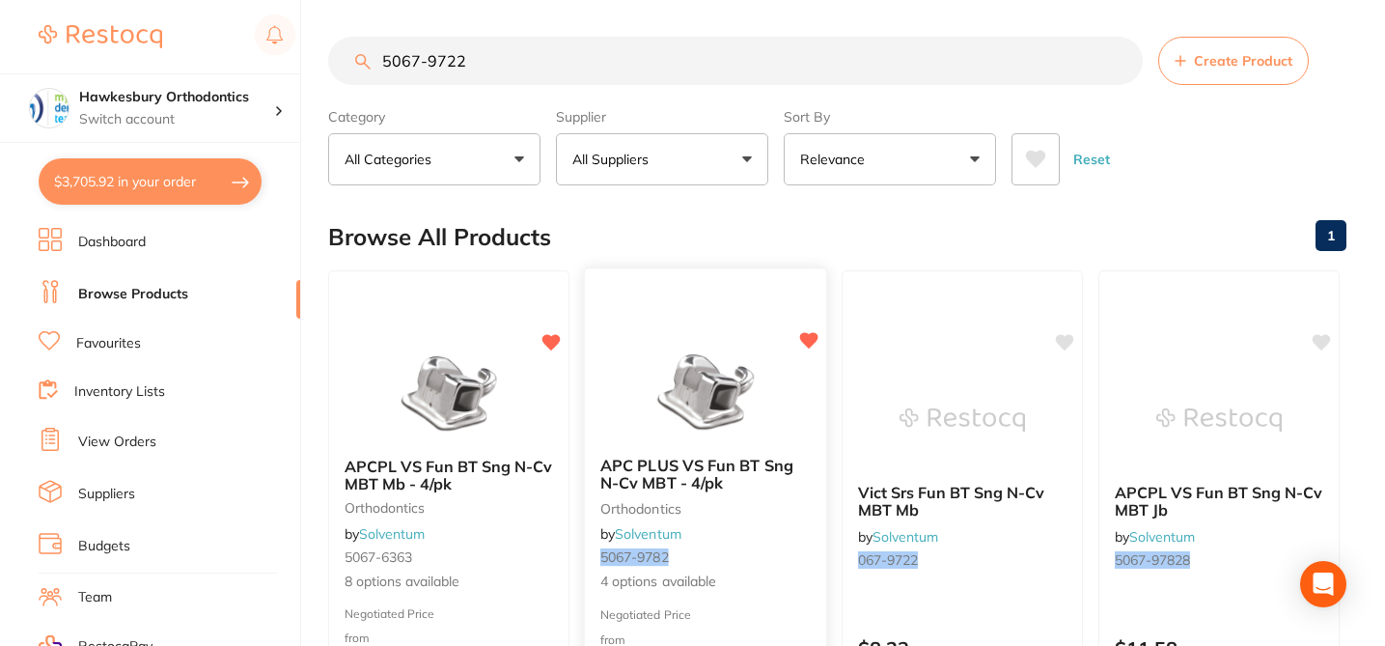
click at [763, 538] on div "APC PLUS VS Fun BT Sng N-Cv MBT - 4/pk orthodontics by Solventum 5067-9782 4 op…" at bounding box center [705, 524] width 241 height 167
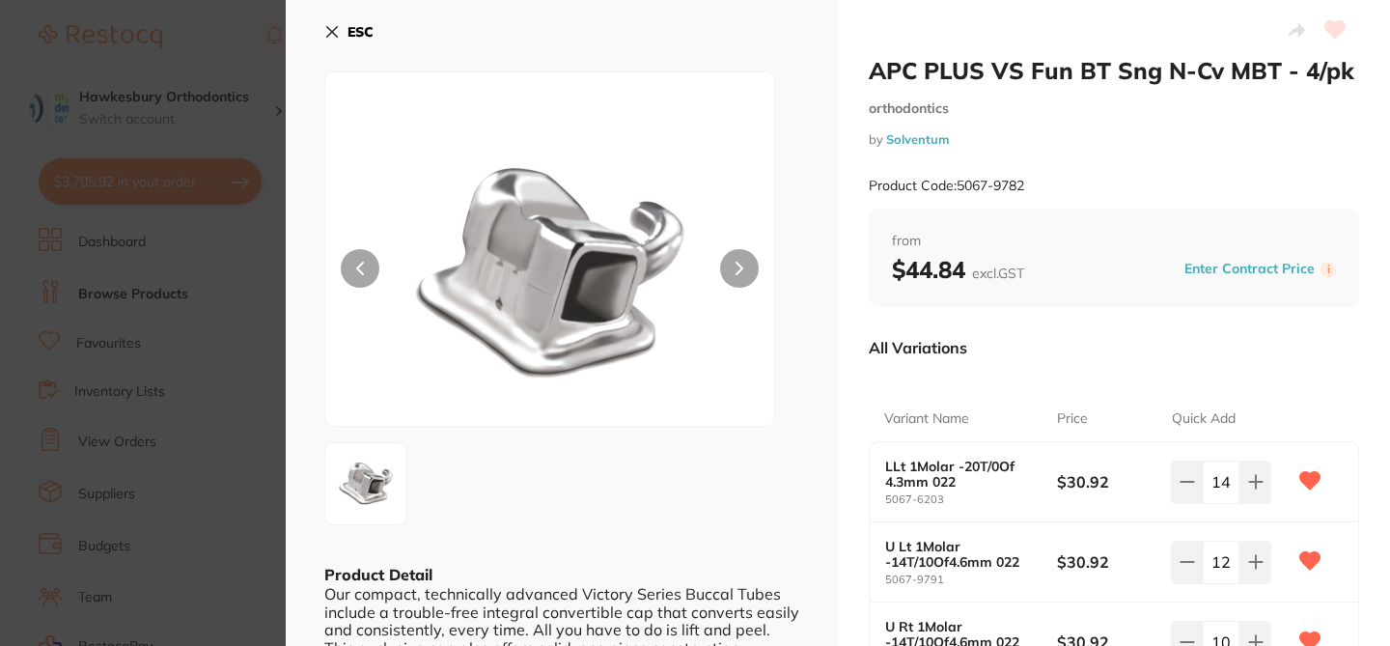
click at [967, 398] on div "Variant Name" at bounding box center [970, 419] width 173 height 46
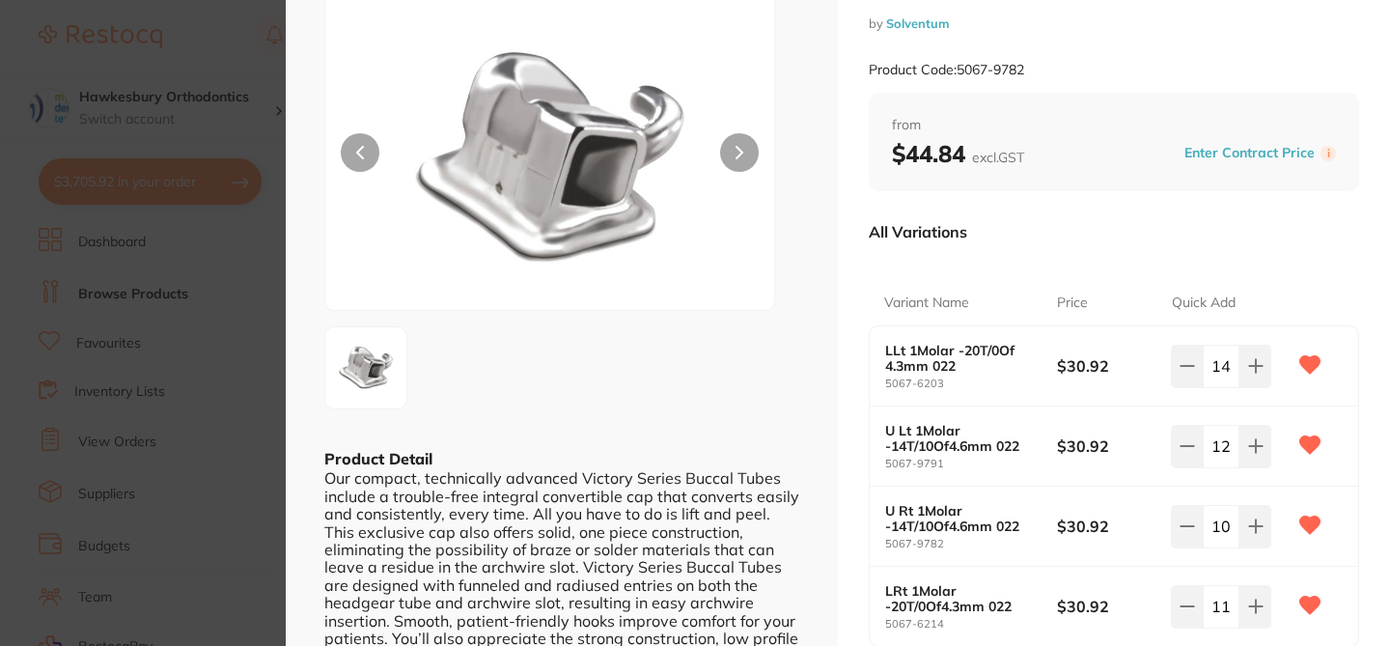
click at [1041, 288] on div "Variant Name" at bounding box center [970, 303] width 173 height 46
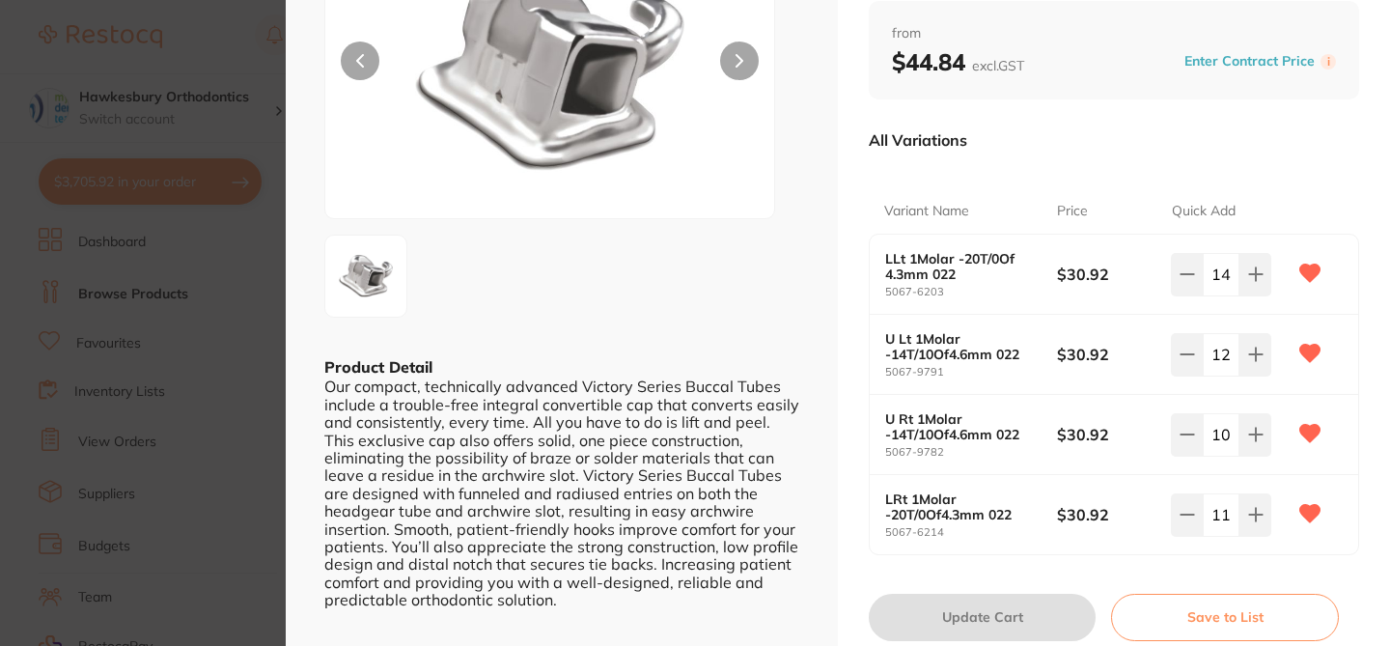
scroll to position [232, 0]
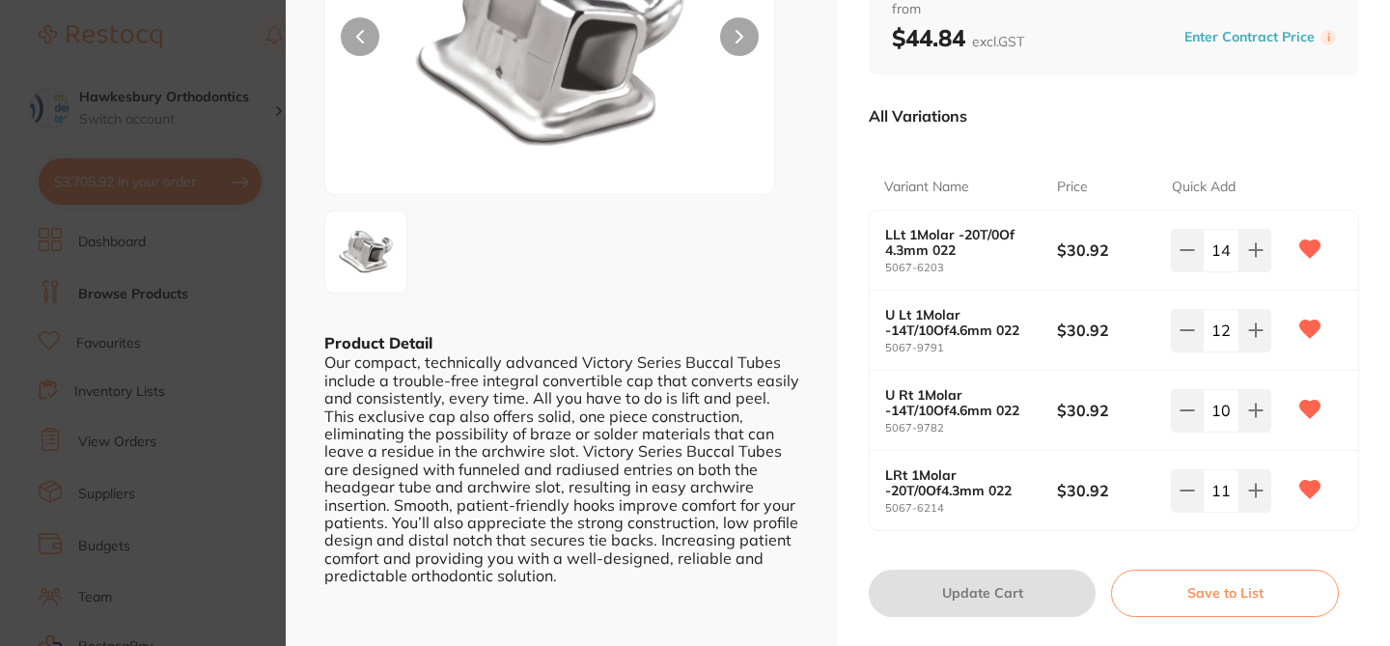
click at [234, 50] on section "APC PLUS VS Fun BT Sng N-Cv MBT - 4/pk orthodontics by Solventum Product Code: …" at bounding box center [695, 323] width 1390 height 646
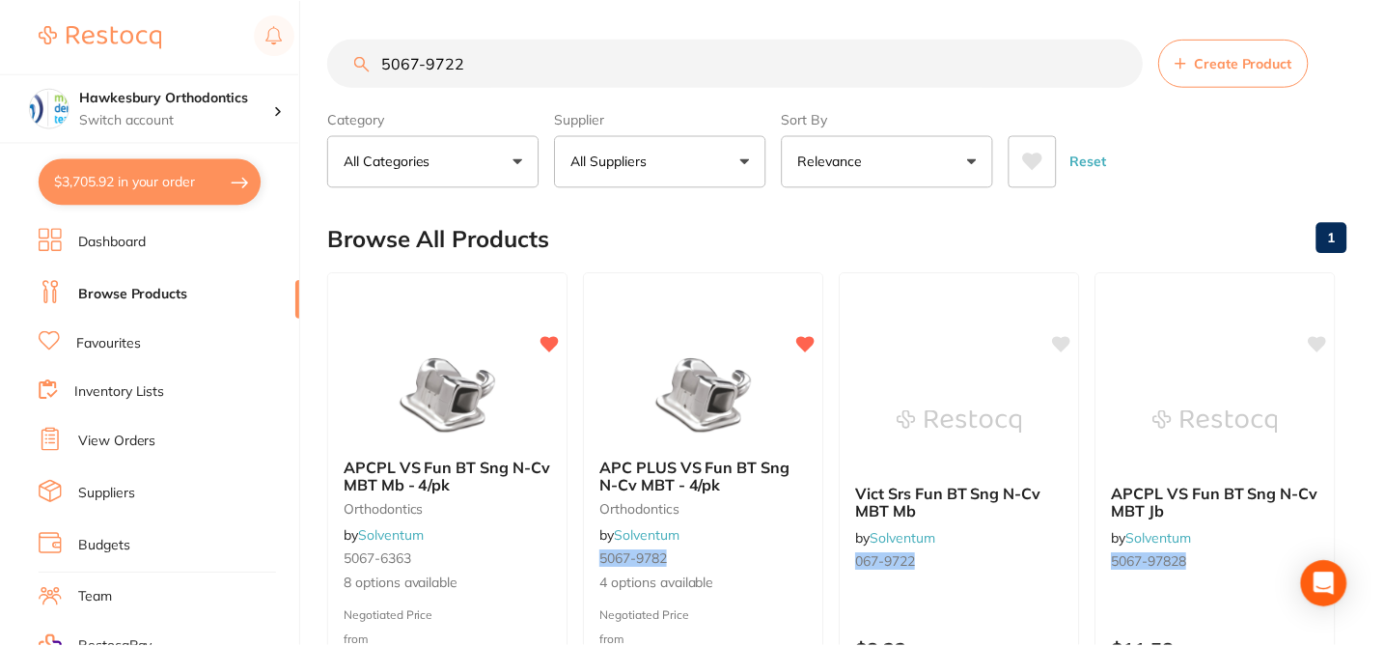
scroll to position [2, 0]
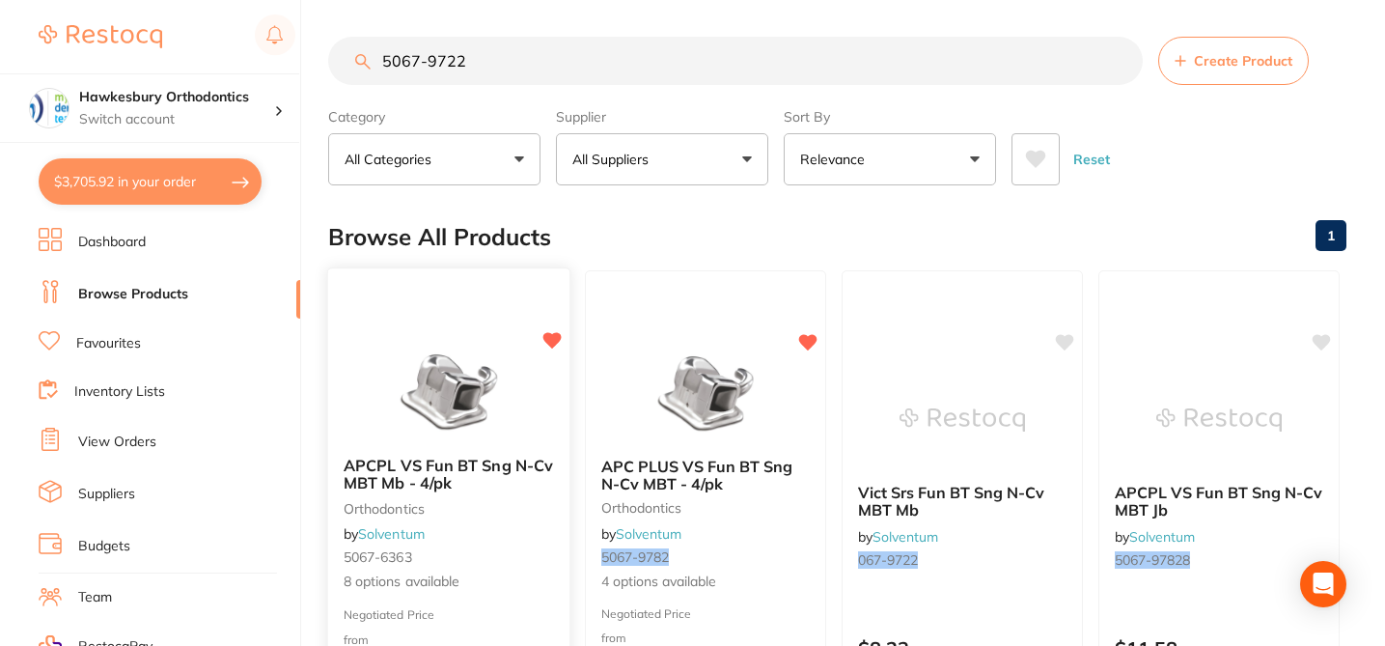
click at [523, 532] on div "APCPL VS Fun BT Sng N-Cv MBT Mb - 4/pk orthodontics by Solventum 5067-6363 8 op…" at bounding box center [448, 524] width 241 height 167
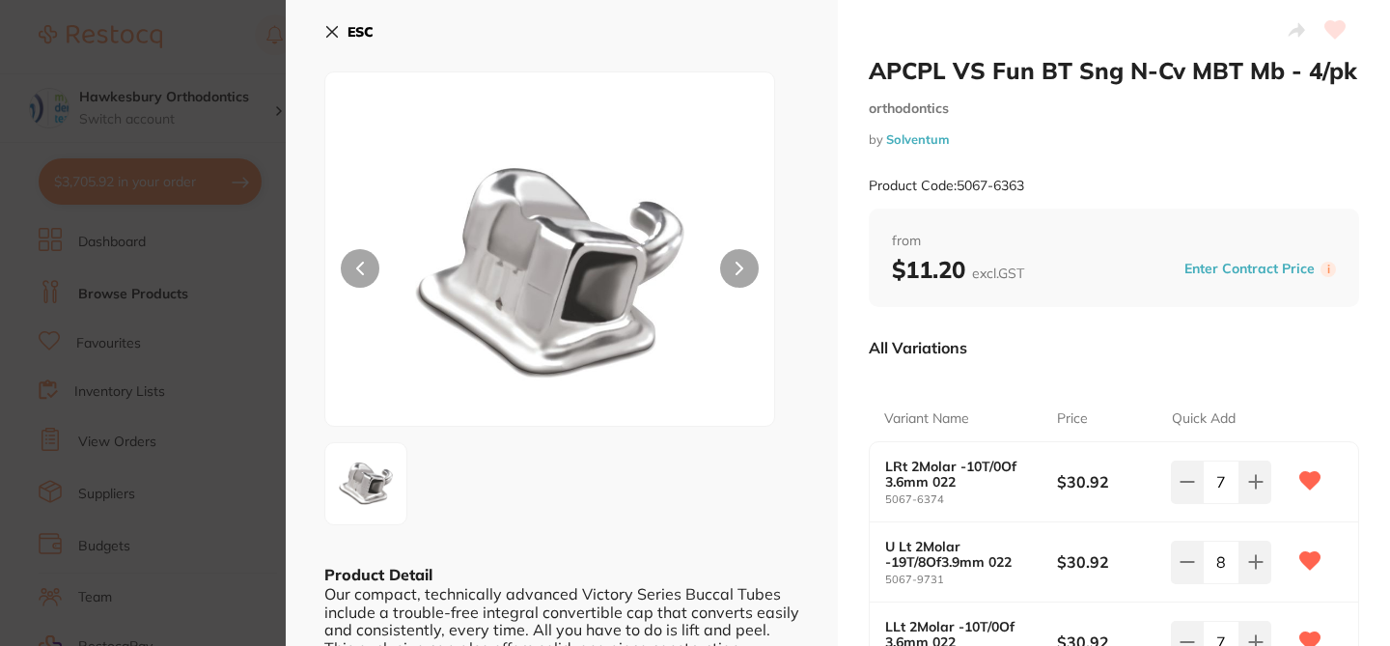
click at [865, 363] on div "APCPL VS Fun BT Sng N-Cv MBT Mb - 4/pk orthodontics by Solventum Product Code: …" at bounding box center [1114, 611] width 552 height 1223
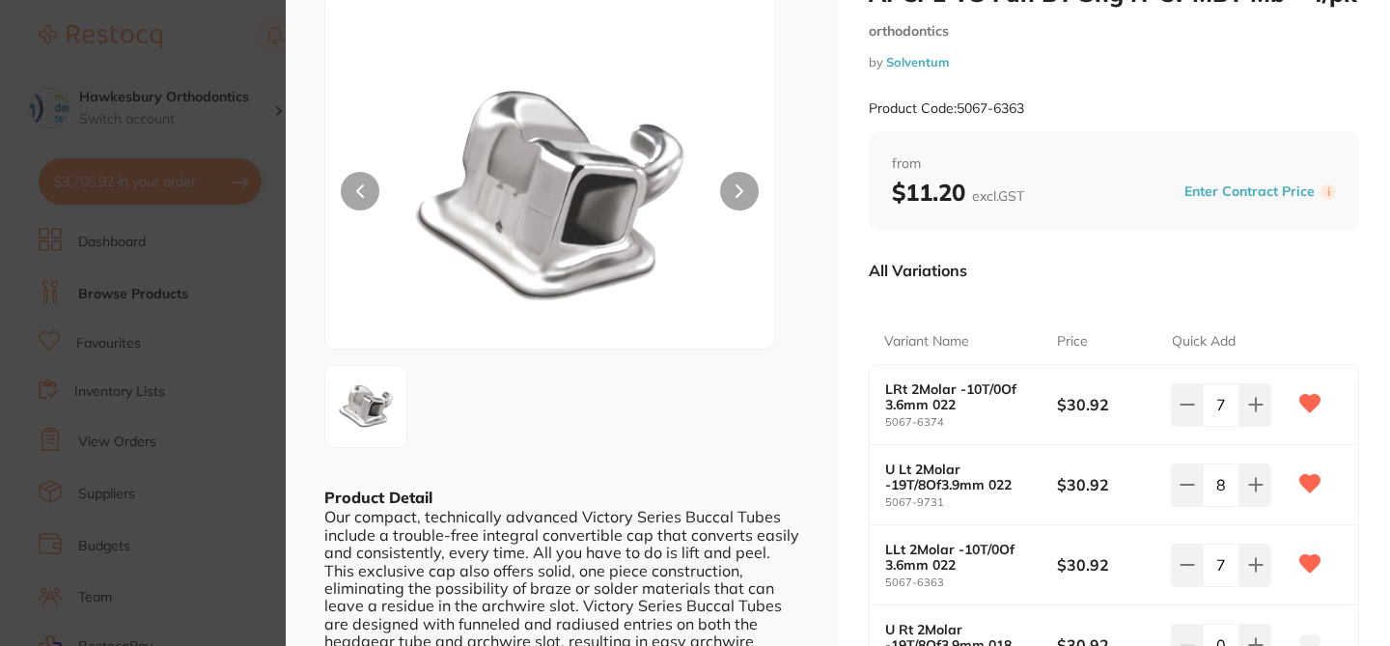
scroll to position [116, 0]
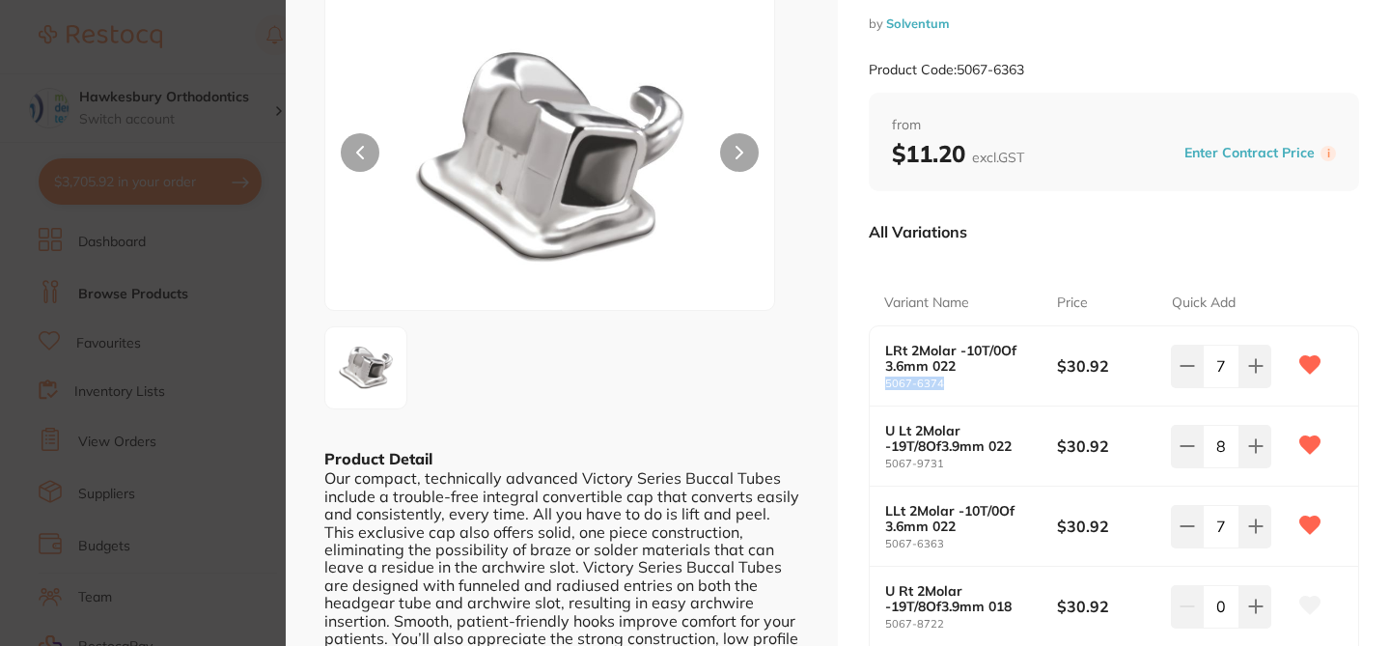
drag, startPoint x: 946, startPoint y: 383, endPoint x: 874, endPoint y: 384, distance: 71.4
click at [874, 384] on div "LRt 2Molar -10T/0Of 3.6mm [PHONE_NUMBER] $30.92 7" at bounding box center [1114, 366] width 488 height 80
copy small "5067-6374"
drag, startPoint x: 945, startPoint y: 456, endPoint x: 874, endPoint y: 458, distance: 70.5
click at [875, 458] on div "U Lt 2Molar -19T/8Of3.9mm [PHONE_NUMBER] $30.92 8" at bounding box center [1114, 446] width 488 height 80
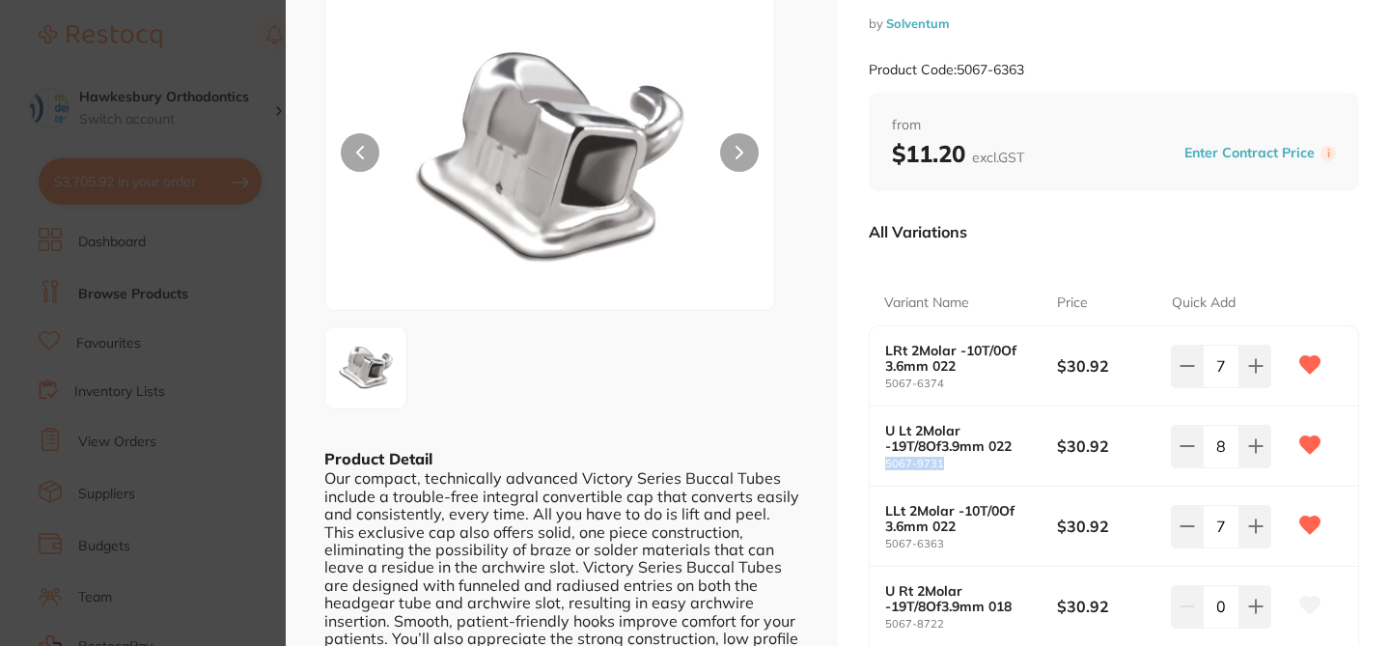
drag, startPoint x: 927, startPoint y: 461, endPoint x: 879, endPoint y: 461, distance: 48.3
click at [879, 461] on div "U Lt 2Molar -19T/8Of3.9mm [PHONE_NUMBER] $30.92 8" at bounding box center [1114, 446] width 488 height 80
copy small "5067-9731"
drag, startPoint x: 952, startPoint y: 541, endPoint x: 884, endPoint y: 541, distance: 67.6
click at [885, 541] on small "5067-6363" at bounding box center [971, 544] width 172 height 13
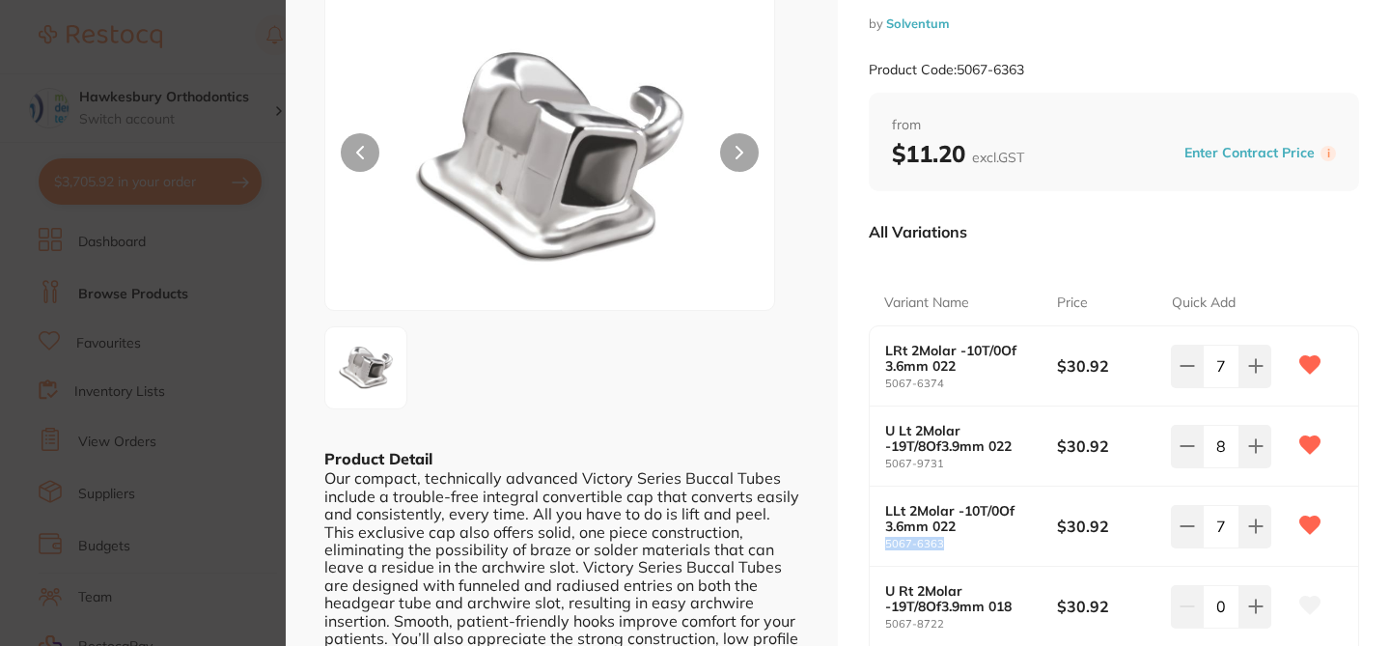
copy small "5067-6363"
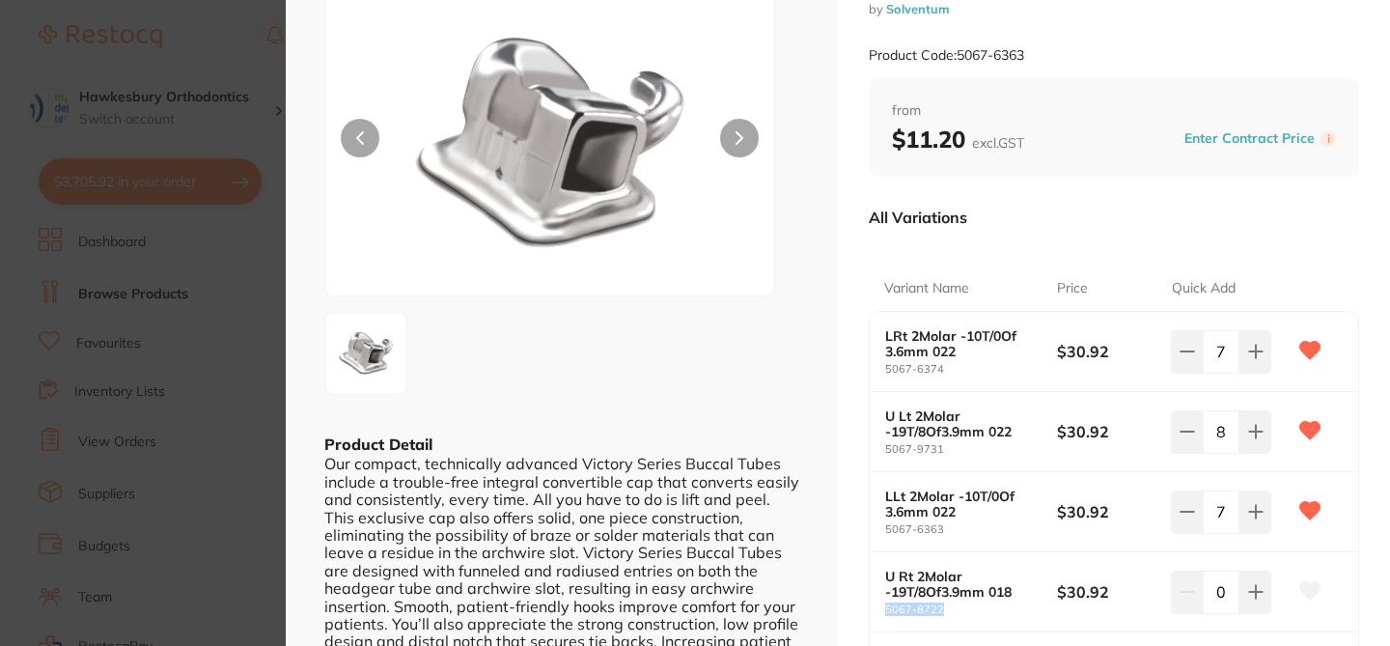
drag, startPoint x: 955, startPoint y: 608, endPoint x: 882, endPoint y: 605, distance: 73.4
click at [885, 605] on small "5067-8722" at bounding box center [971, 609] width 172 height 13
copy small "5067-8722"
click at [1303, 592] on icon at bounding box center [1310, 590] width 20 height 17
click at [1377, 567] on div "APCPL VS Fun BT Sng N-Cv MBT Mb - 4/pk orthodontics by Solventum Product Code: …" at bounding box center [1114, 481] width 552 height 1223
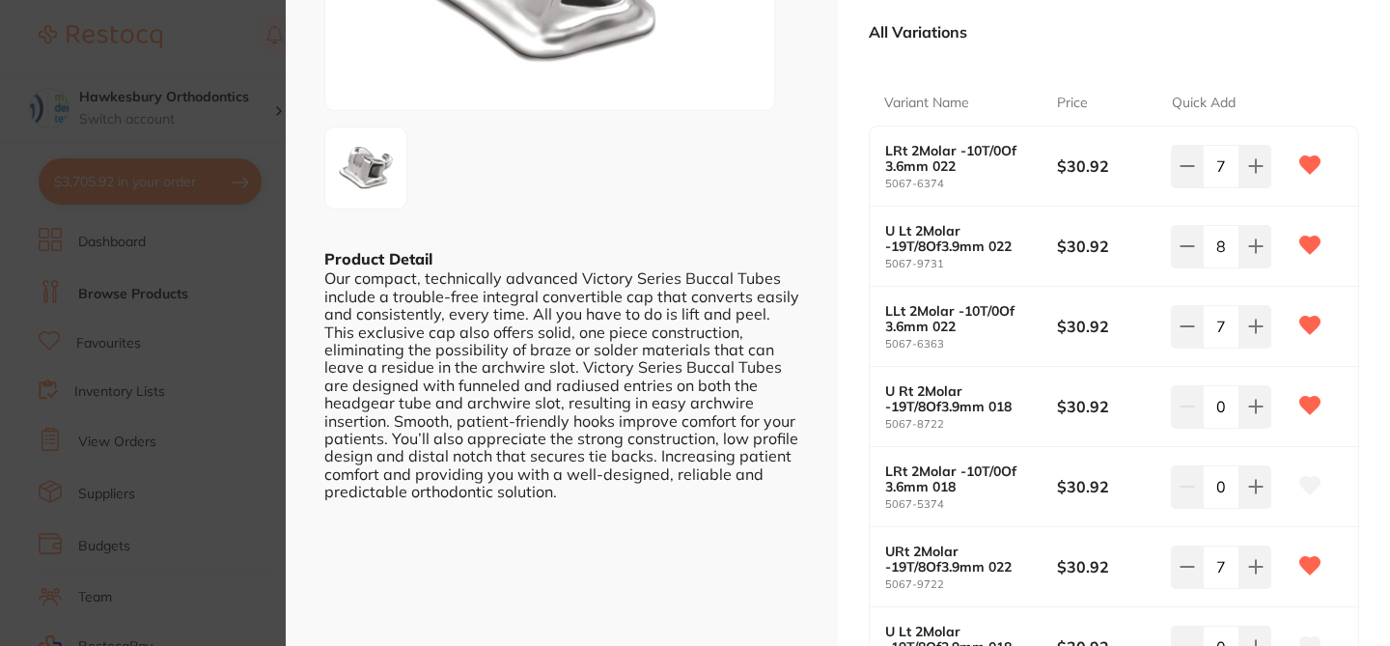
scroll to position [323, 0]
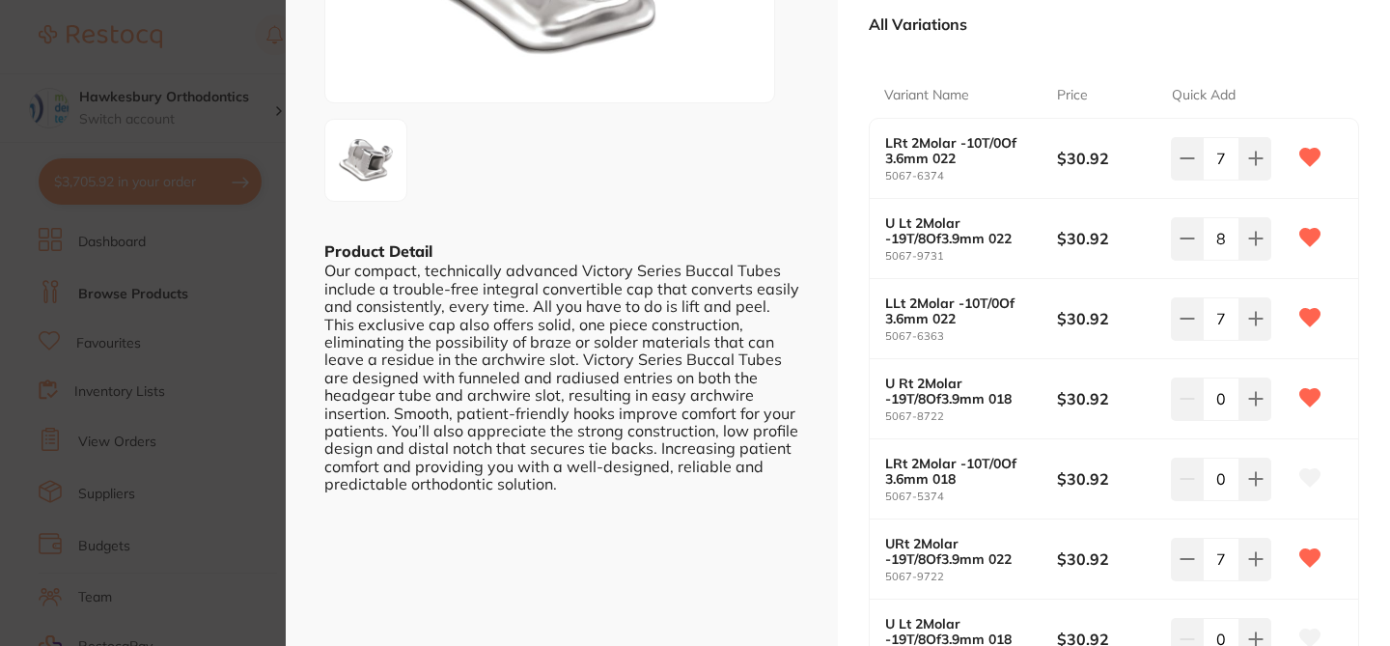
click at [1301, 479] on icon at bounding box center [1310, 477] width 20 height 17
click at [1375, 509] on div "APCPL VS Fun BT Sng N-Cv MBT Mb - 4/pk orthodontics by Solventum Product Code: …" at bounding box center [1114, 288] width 552 height 1223
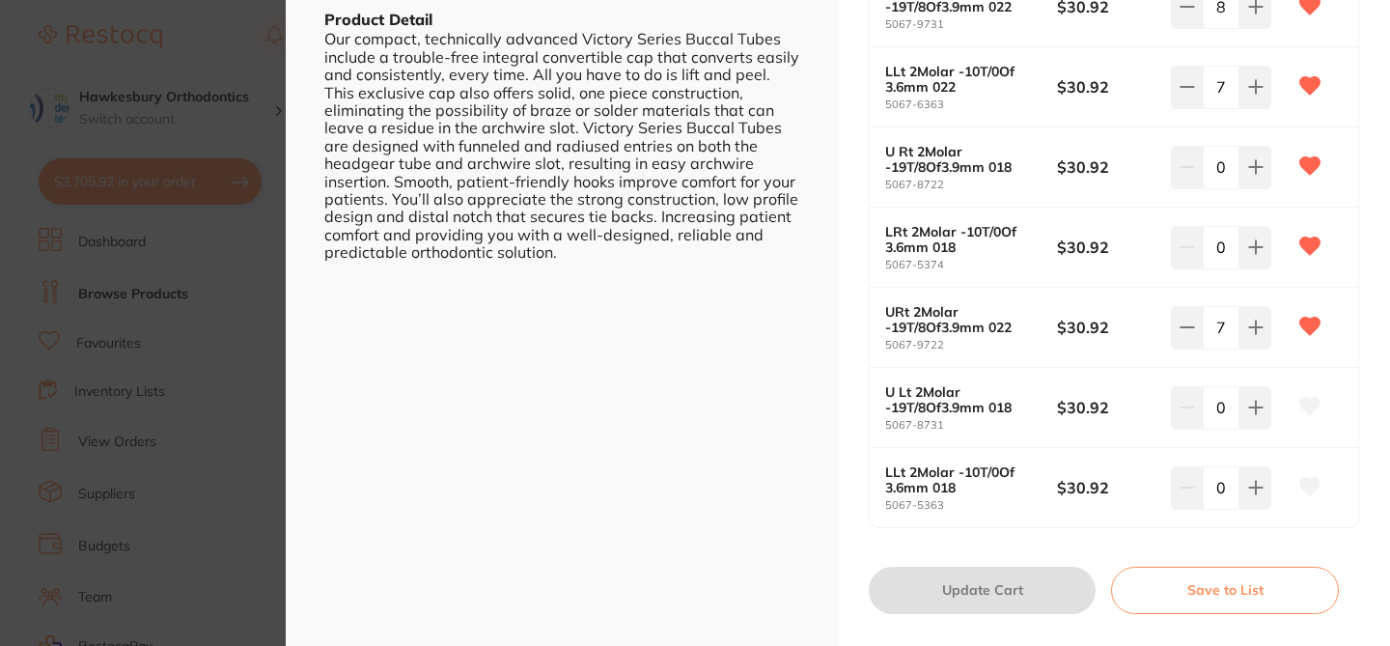
scroll to position [594, 0]
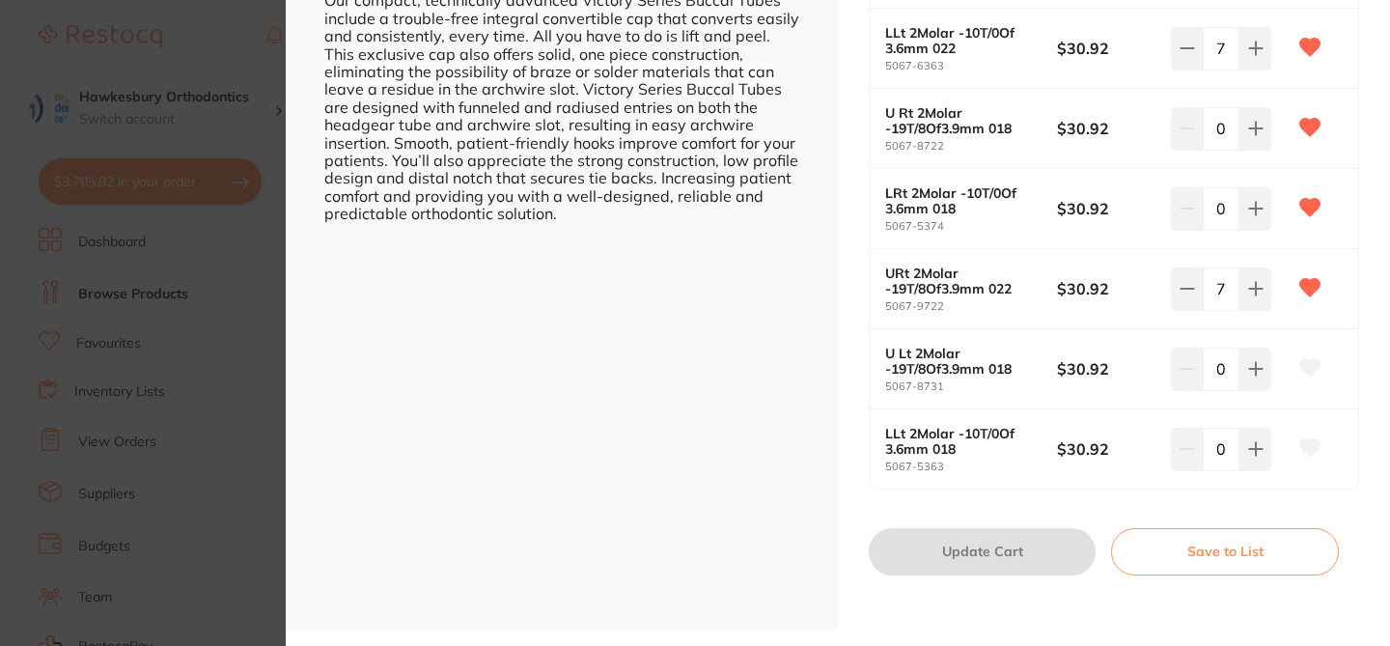
click at [1300, 360] on icon at bounding box center [1310, 367] width 20 height 17
click at [1310, 447] on icon at bounding box center [1310, 447] width 20 height 17
click at [1370, 510] on div "APCPL VS Fun BT Sng N-Cv MBT Mb - 4/pk orthodontics by Solventum Product Code: …" at bounding box center [1114, 17] width 552 height 1223
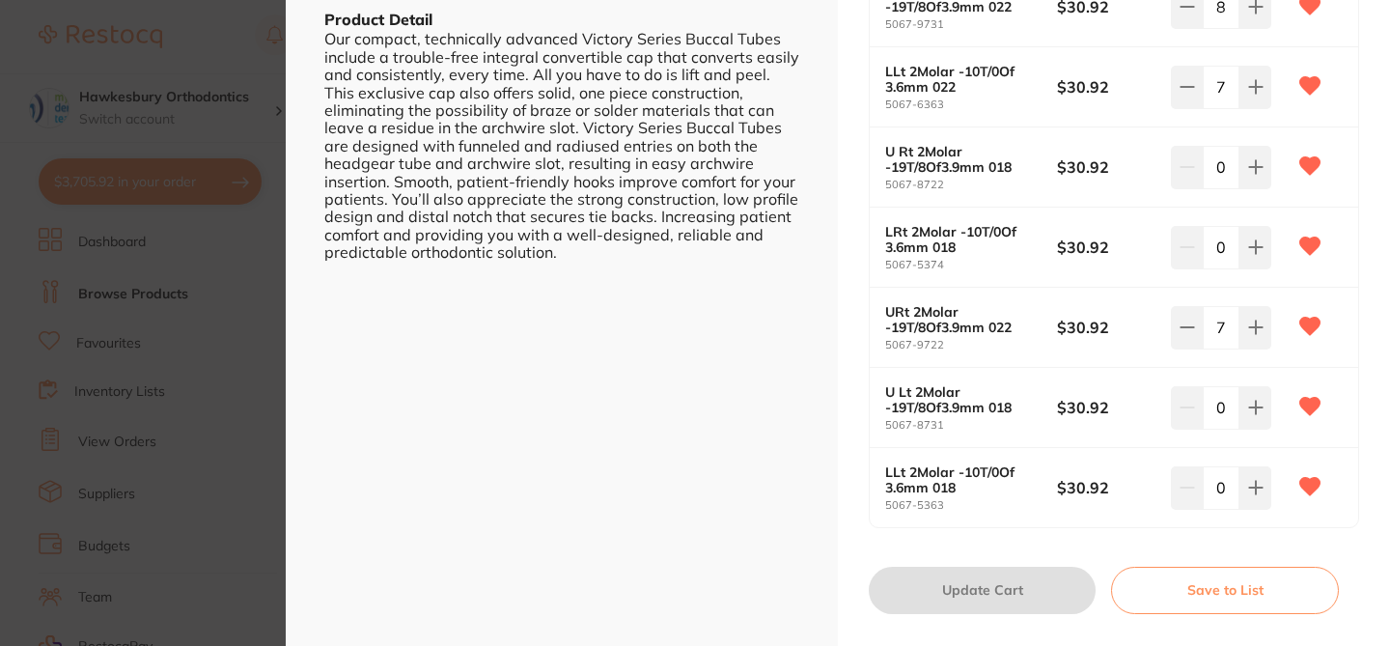
scroll to position [516, 0]
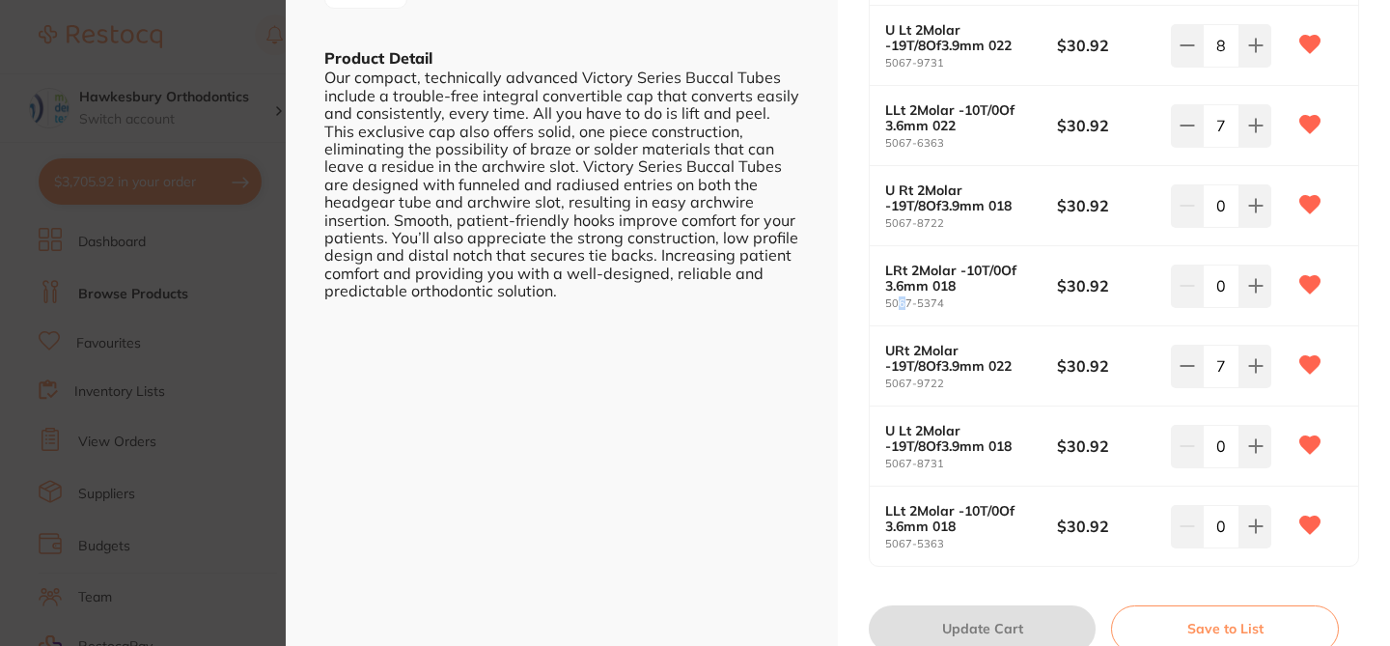
drag, startPoint x: 946, startPoint y: 296, endPoint x: 899, endPoint y: 304, distance: 47.0
click at [899, 304] on small "5067-5374" at bounding box center [971, 303] width 172 height 13
drag, startPoint x: 954, startPoint y: 304, endPoint x: 869, endPoint y: 304, distance: 84.9
click at [870, 304] on div "LRt 2Molar -10T/0Of 3.6mm [PHONE_NUMBER] $30.92 0" at bounding box center [1114, 286] width 488 height 80
copy small "5067-5374"
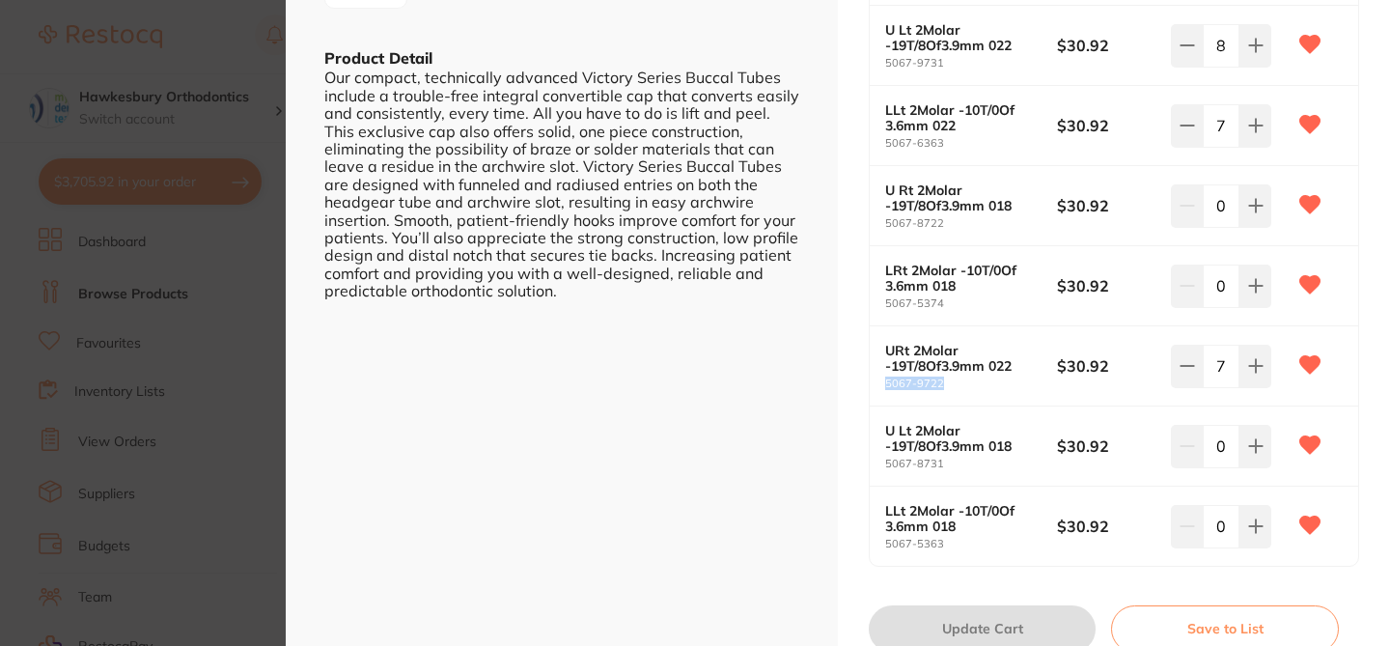
drag, startPoint x: 950, startPoint y: 381, endPoint x: 884, endPoint y: 382, distance: 65.6
click at [885, 382] on small "5067-9722" at bounding box center [971, 383] width 172 height 13
copy small "5067-9722"
drag, startPoint x: 951, startPoint y: 462, endPoint x: 877, endPoint y: 464, distance: 73.4
click at [877, 464] on div "U Lt 2Molar -19T/8Of3.9mm [PHONE_NUMBER] $30.92 0" at bounding box center [1114, 446] width 488 height 80
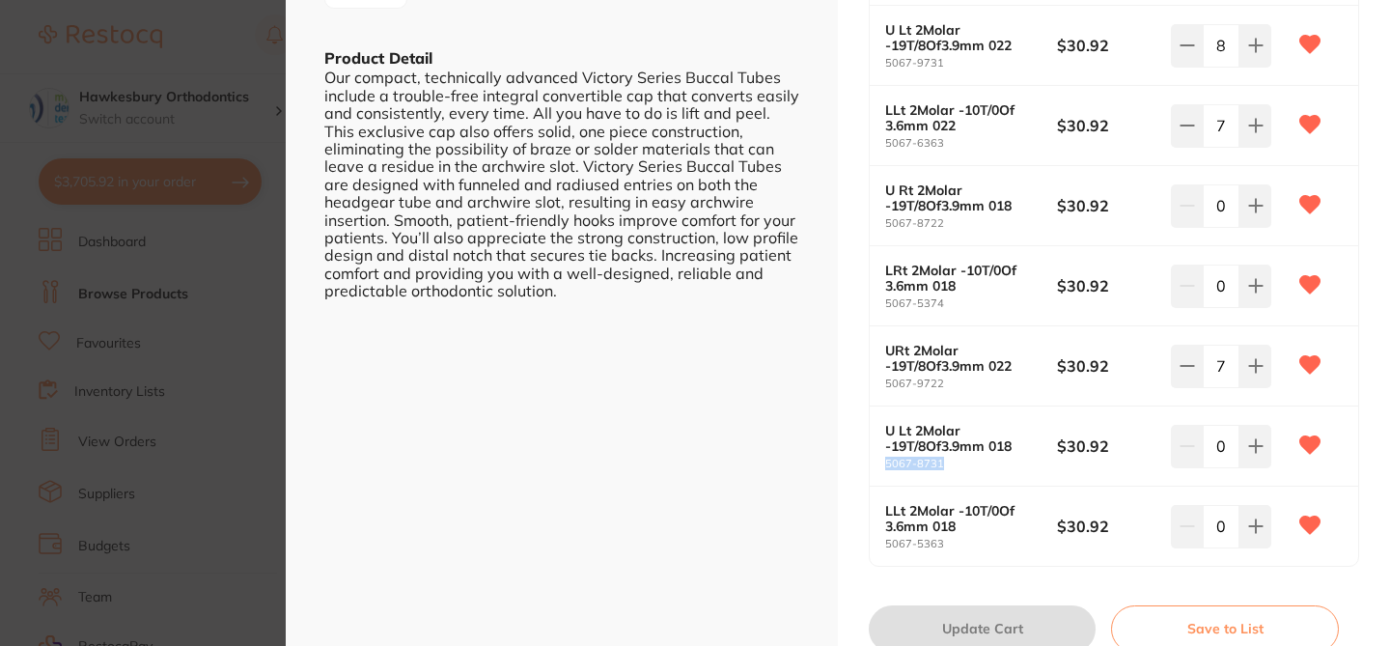
copy small "5067-8731"
drag, startPoint x: 946, startPoint y: 544, endPoint x: 884, endPoint y: 544, distance: 61.8
click at [885, 544] on small "5067-5363" at bounding box center [971, 544] width 172 height 13
copy small "5067-5363"
click at [214, 55] on section "APCPL VS Fun BT Sng N-Cv MBT Mb - 4/pk orthodontics by Solventum Product Code: …" at bounding box center [695, 323] width 1390 height 646
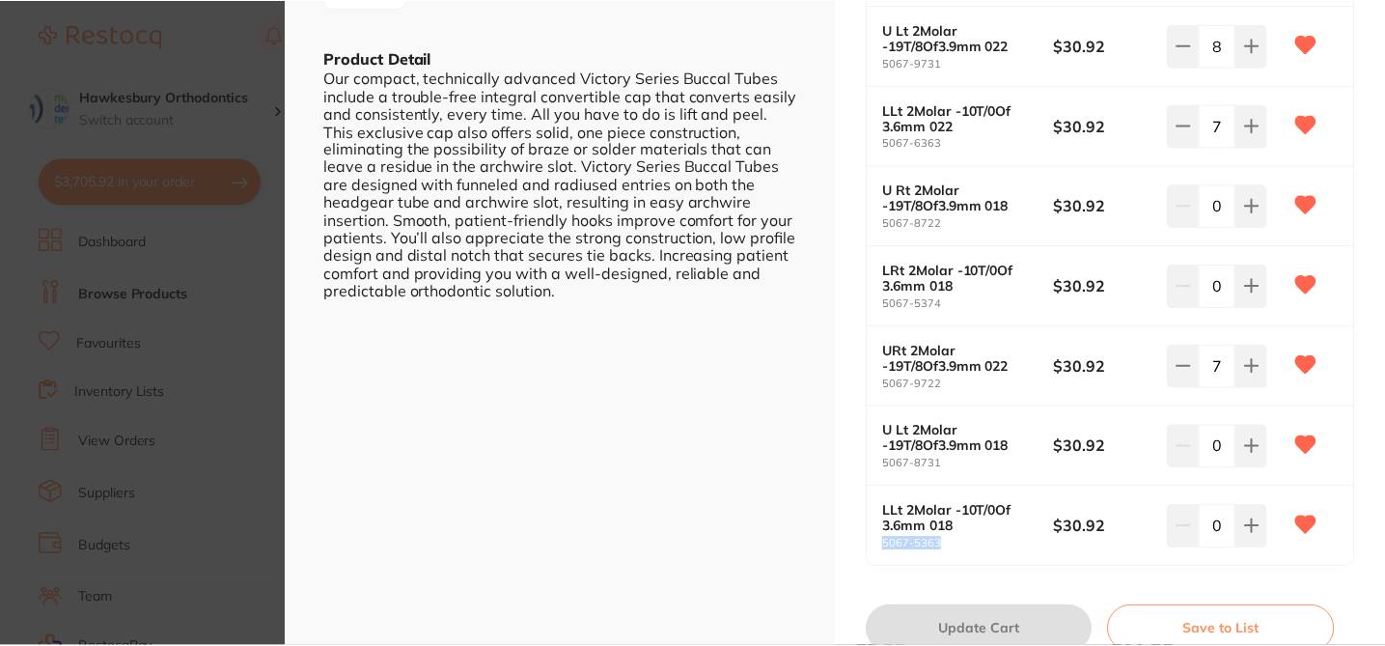
scroll to position [2, 0]
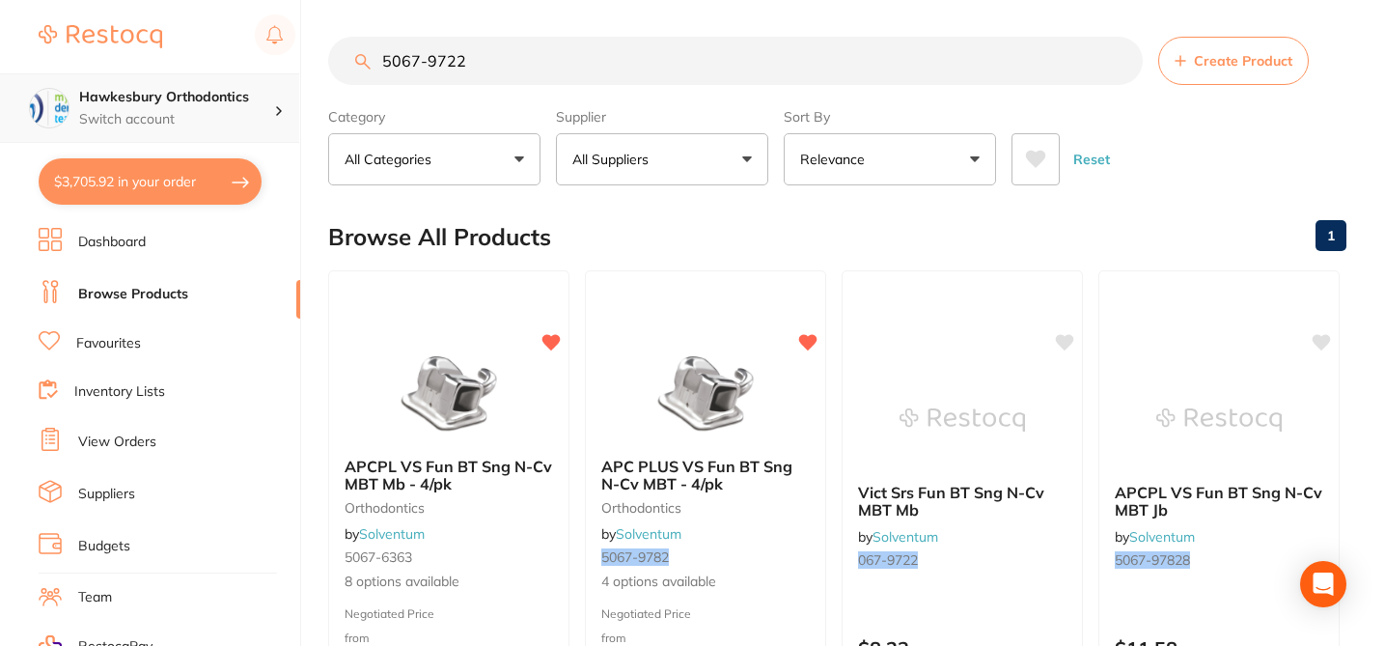
click at [216, 121] on p "Switch account" at bounding box center [176, 119] width 195 height 19
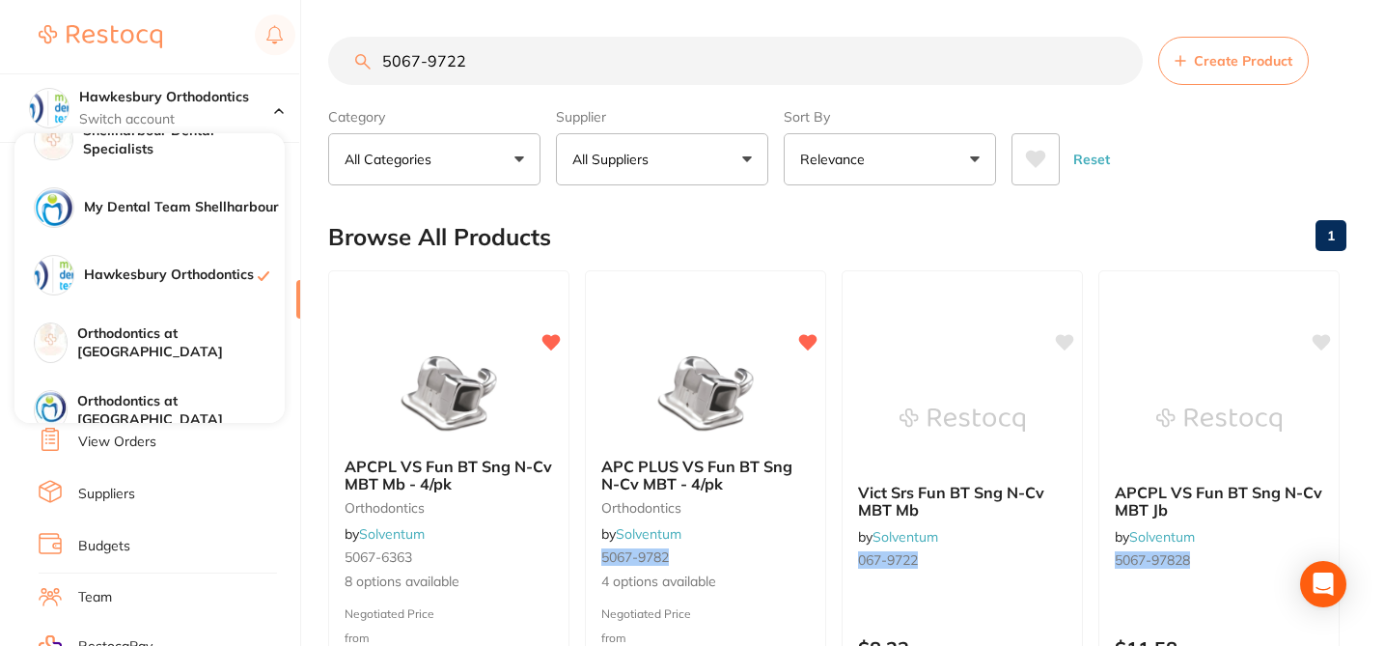
scroll to position [124, 0]
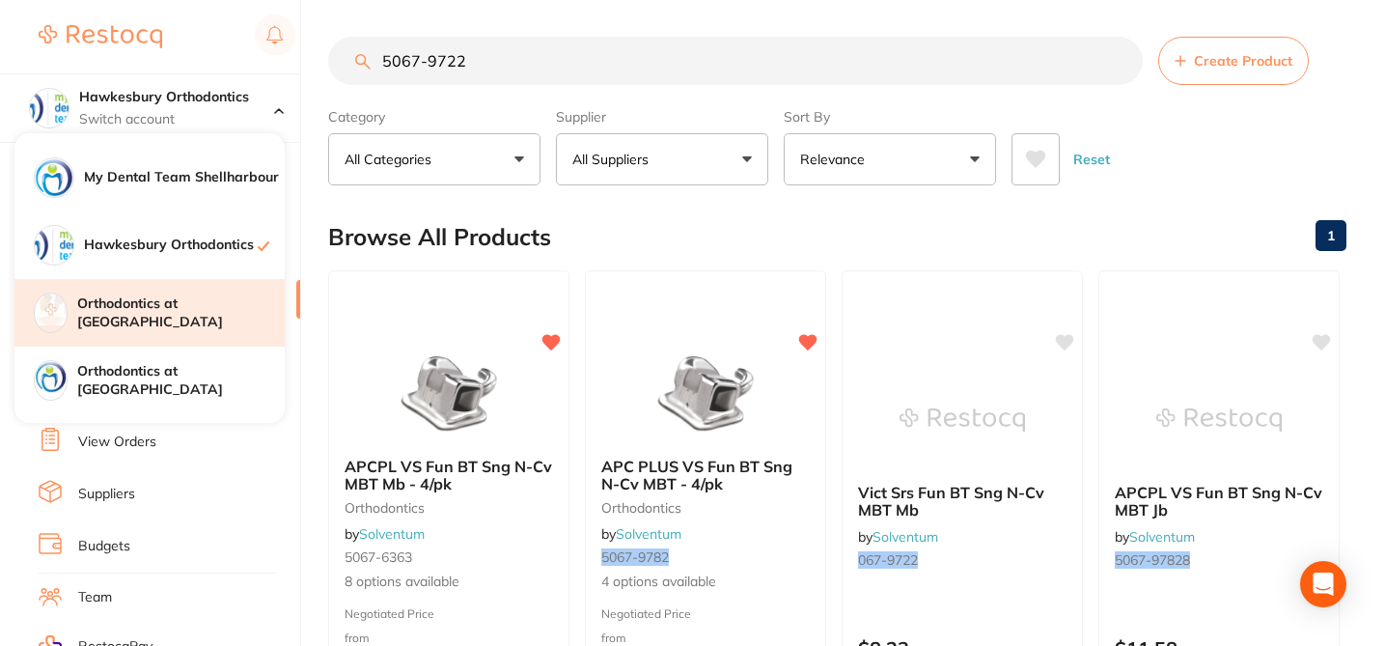
click at [216, 318] on h4 "Orthodontics at [GEOGRAPHIC_DATA]" at bounding box center [180, 313] width 207 height 38
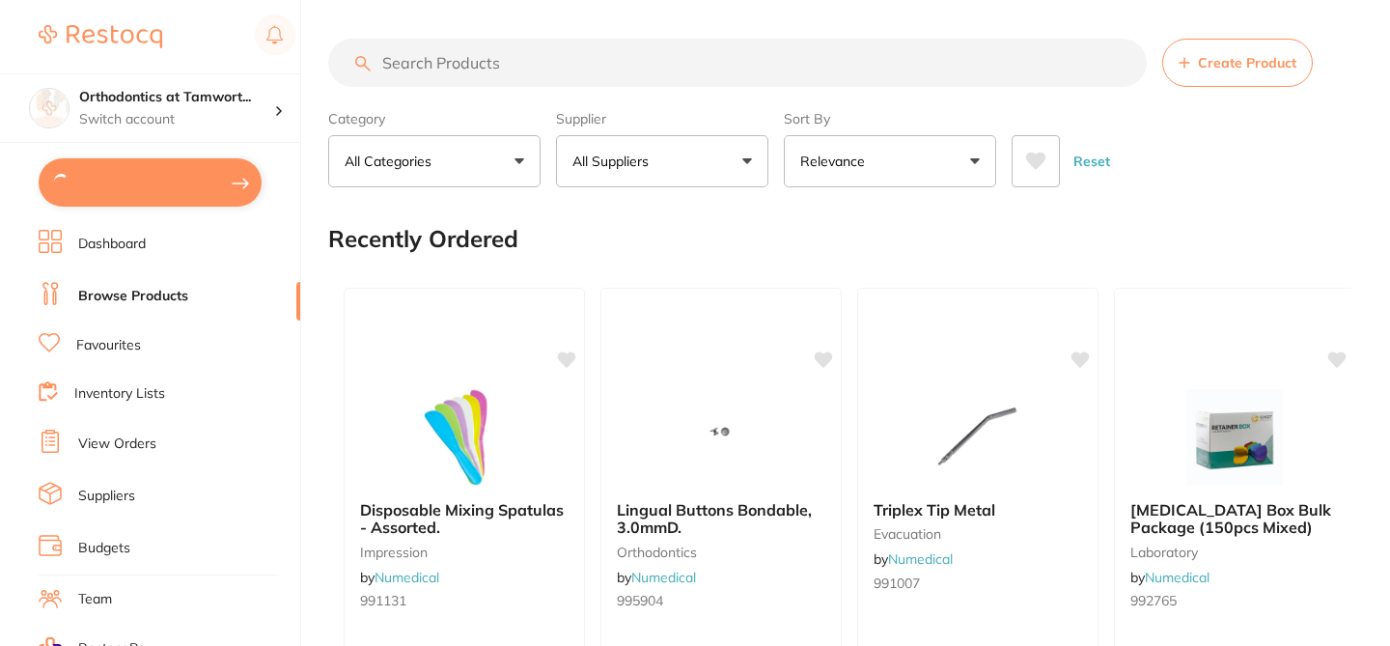
click at [488, 64] on input "search" at bounding box center [737, 63] width 818 height 48
paste input "5067-5363"
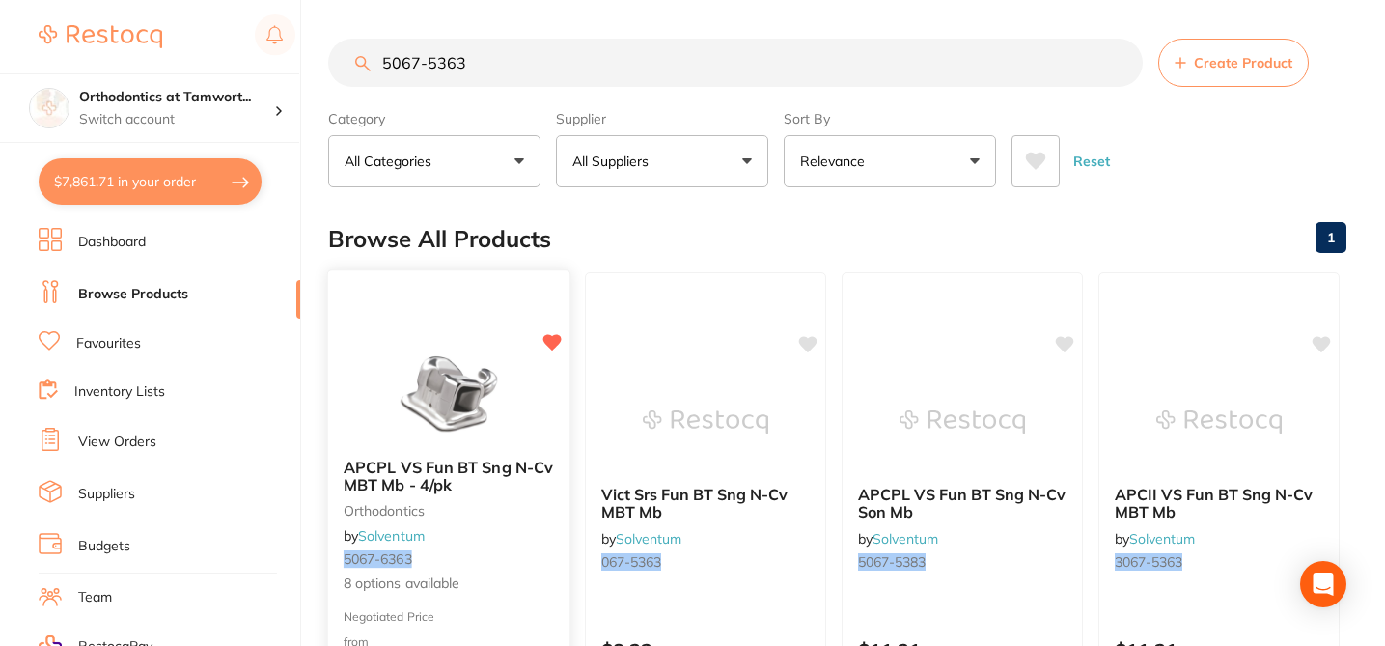
type input "5067-5363"
click at [540, 536] on div "APCPL VS Fun BT Sng N-Cv MBT Mb - 4/pk orthodontics by Solventum 5067-6363 8 op…" at bounding box center [448, 526] width 241 height 167
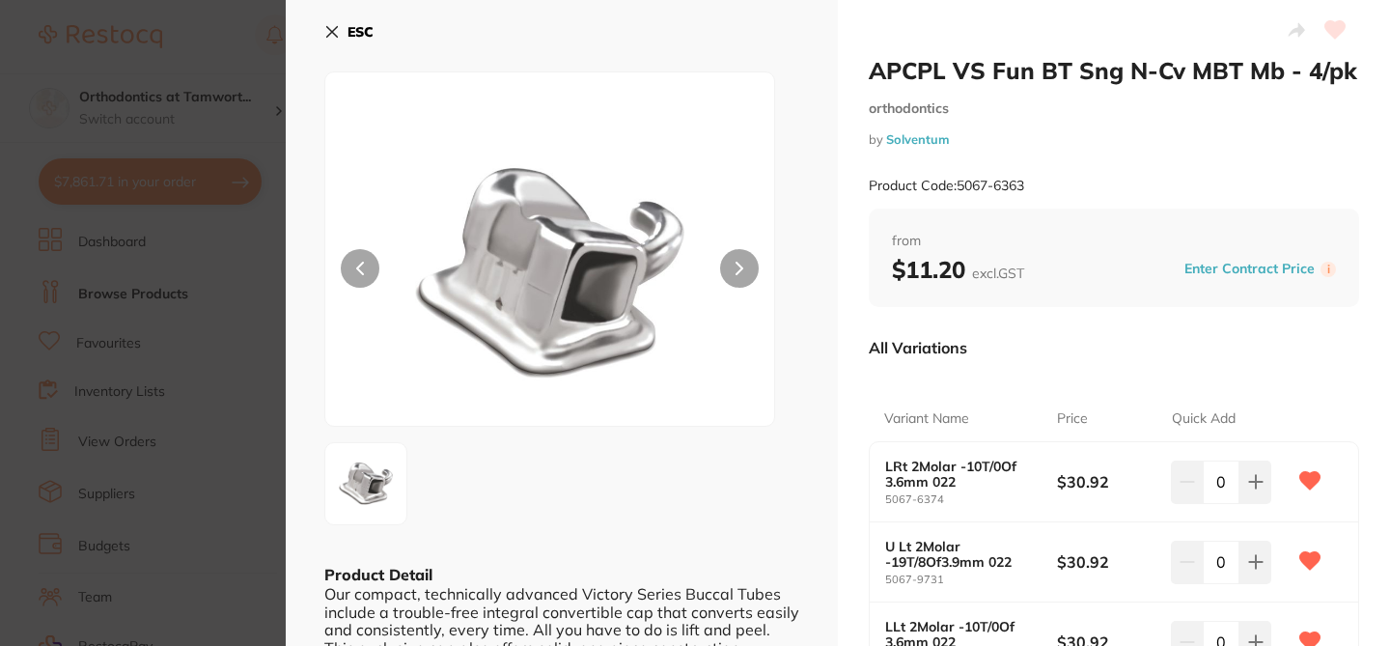
click at [245, 254] on section "APCPL VS Fun BT Sng N-Cv MBT Mb - 4/pk orthodontics by Solventum Product Code: …" at bounding box center [695, 323] width 1390 height 646
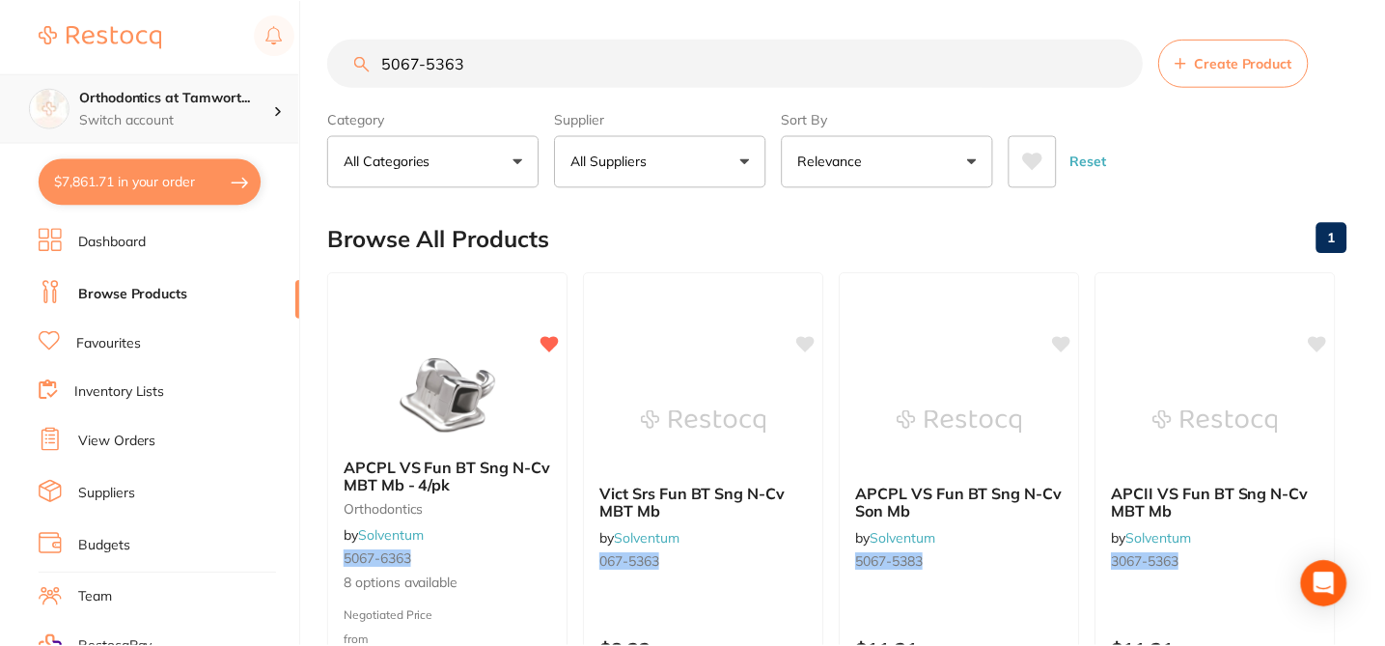
scroll to position [2, 0]
click at [241, 105] on h4 "Orthodontics at Tamwort..." at bounding box center [176, 97] width 195 height 19
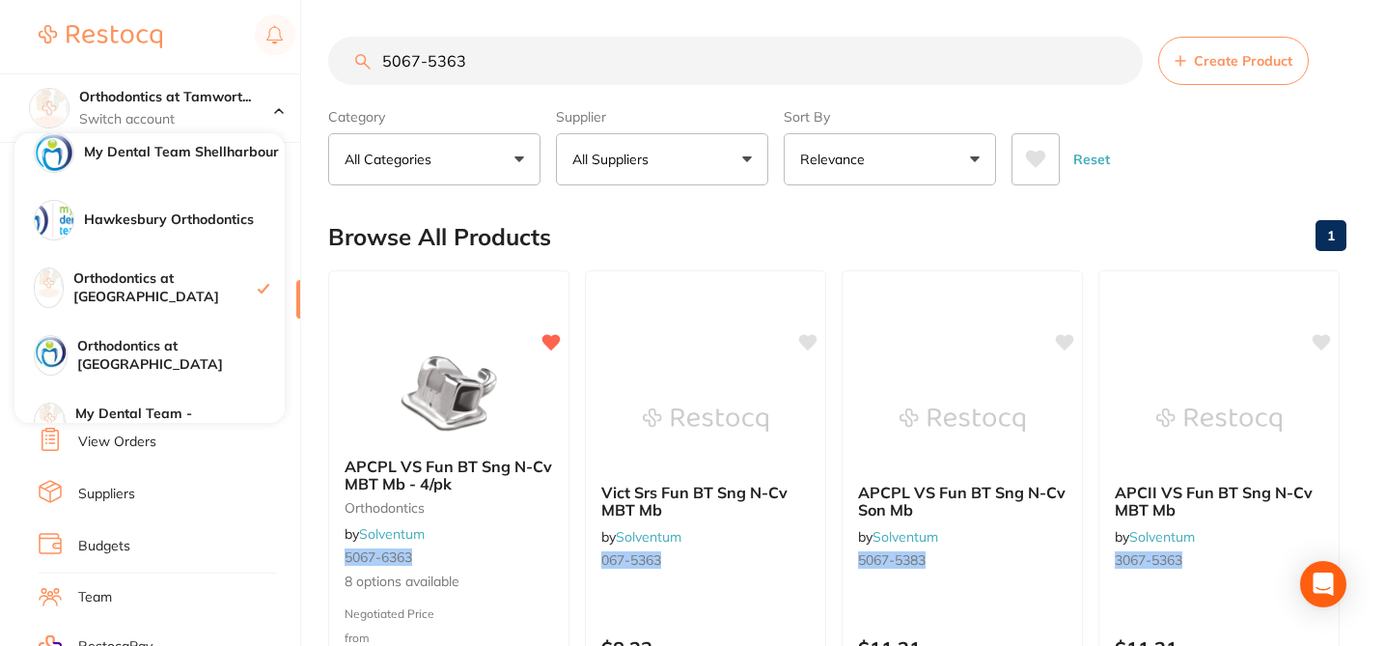
scroll to position [161, 0]
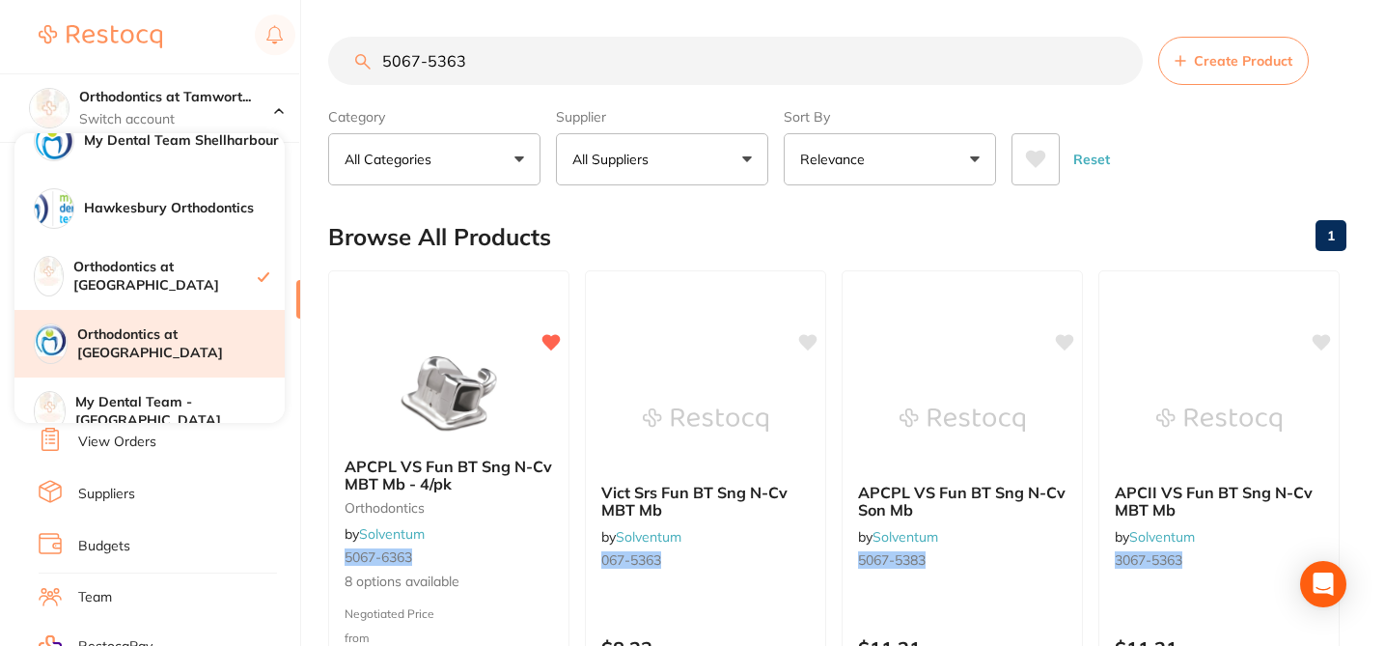
click at [228, 344] on h4 "Orthodontics at [GEOGRAPHIC_DATA]" at bounding box center [180, 344] width 207 height 38
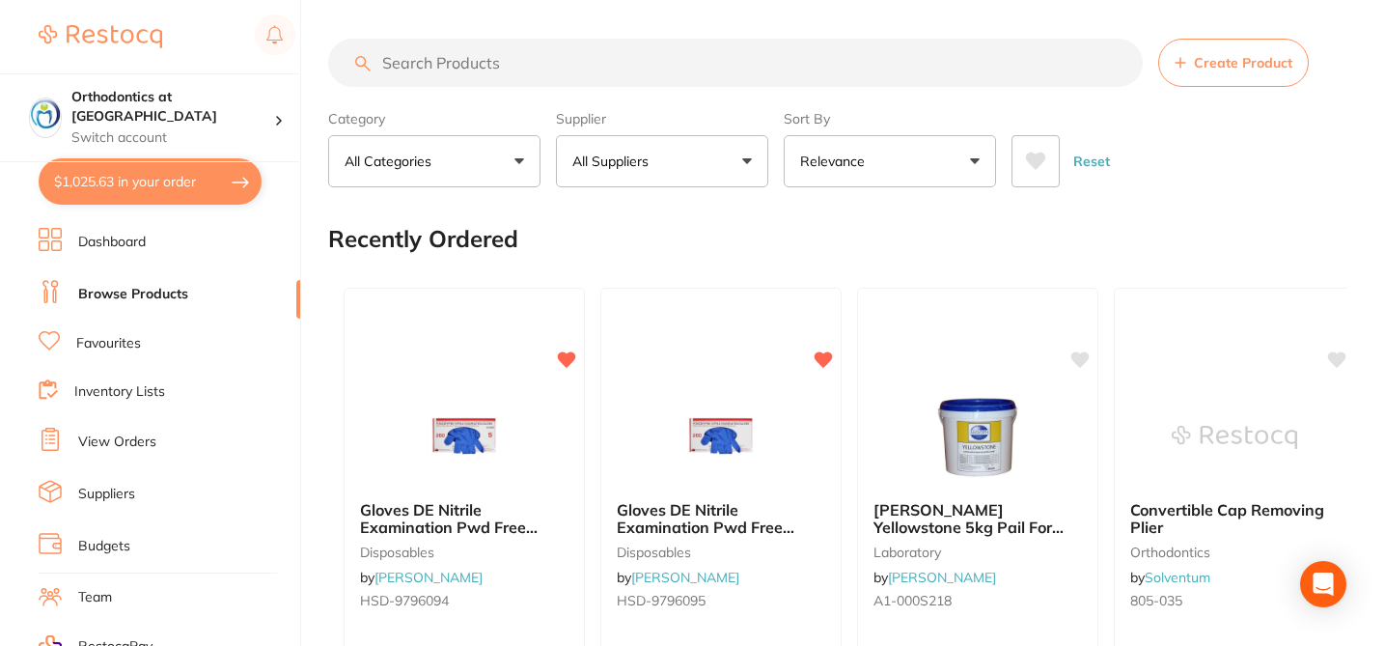
click at [452, 69] on input "search" at bounding box center [735, 63] width 815 height 48
paste input "5067-5363"
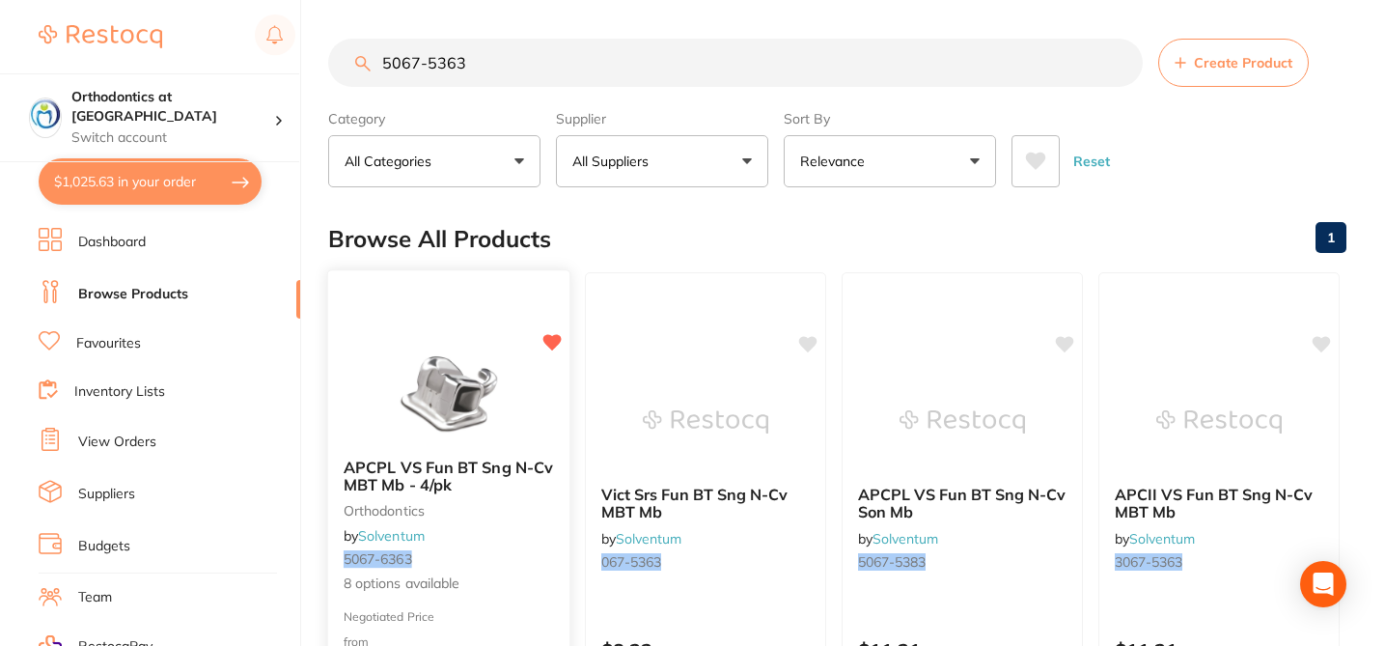
click at [526, 574] on span "8 options available" at bounding box center [449, 583] width 210 height 19
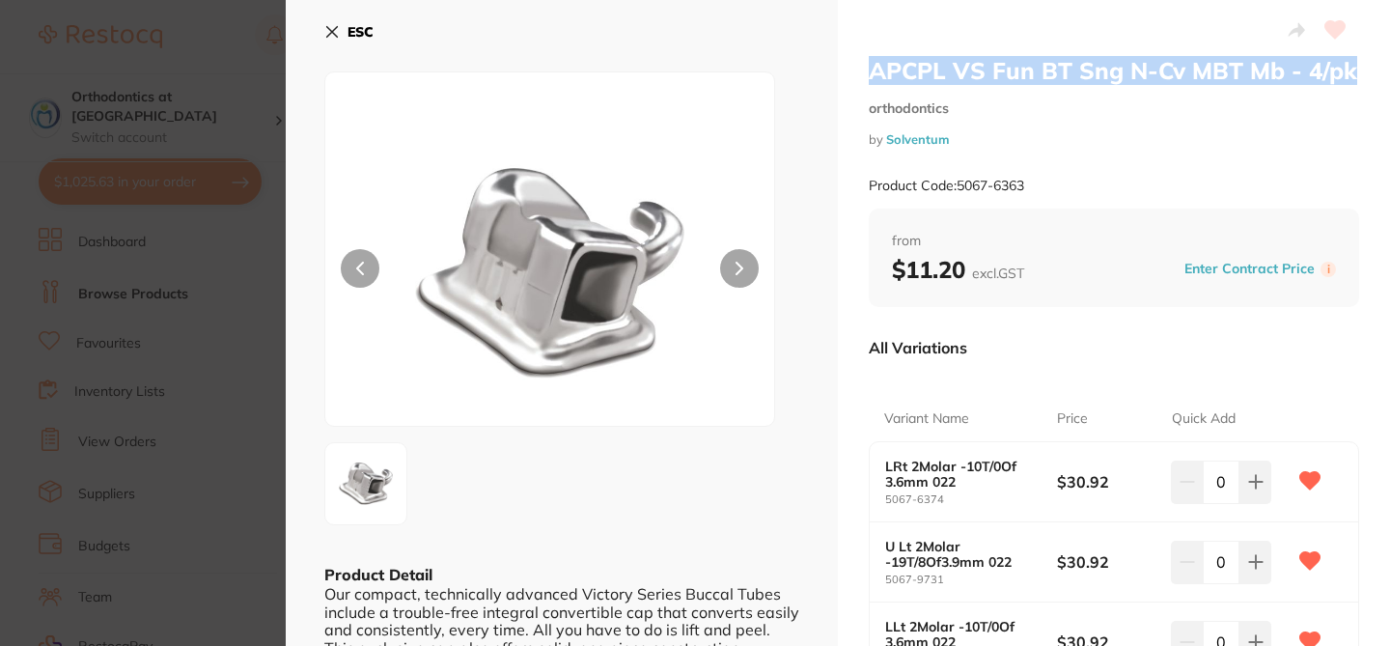
drag, startPoint x: 861, startPoint y: 67, endPoint x: 1346, endPoint y: 84, distance: 485.8
click at [1346, 84] on div "APCPL VS Fun BT Sng N-Cv MBT Mb - 4/pk orthodontics by Solventum Product Code: …" at bounding box center [1114, 611] width 552 height 1223
copy h2 "APCPL VS Fun BT Sng N-Cv MBT Mb - 4/pk"
click at [239, 106] on section "APCPL VS Fun BT Sng N-Cv MBT Mb - 4/pk orthodontics by Solventum Product Code: …" at bounding box center [695, 323] width 1390 height 646
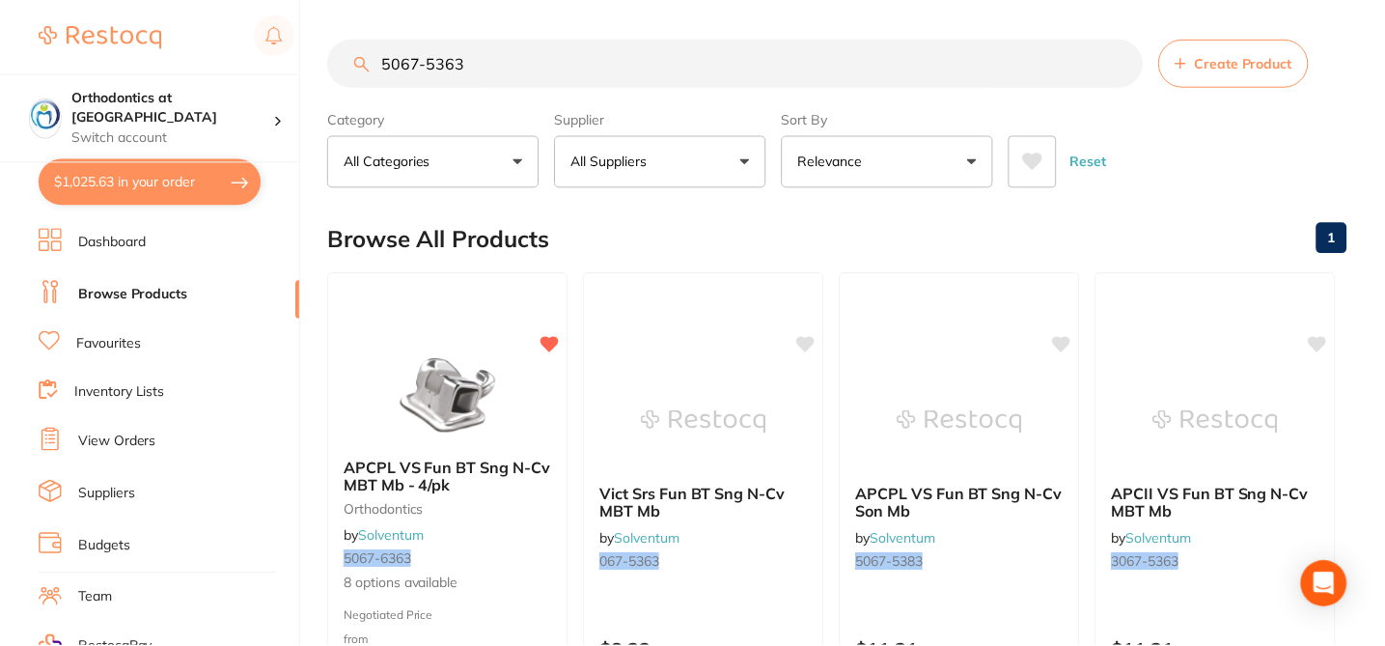
scroll to position [2, 0]
drag, startPoint x: 486, startPoint y: 68, endPoint x: 347, endPoint y: 50, distance: 140.1
click at [347, 50] on input "5067-5363" at bounding box center [735, 61] width 815 height 48
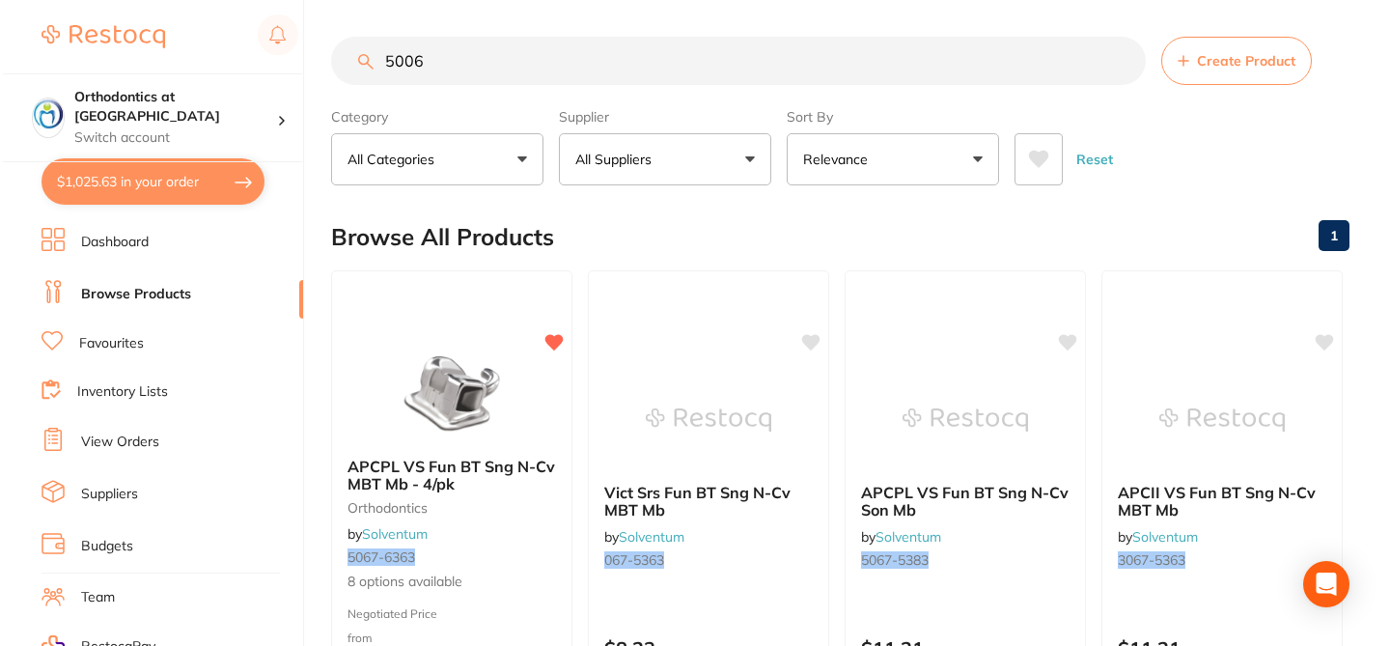
scroll to position [0, 0]
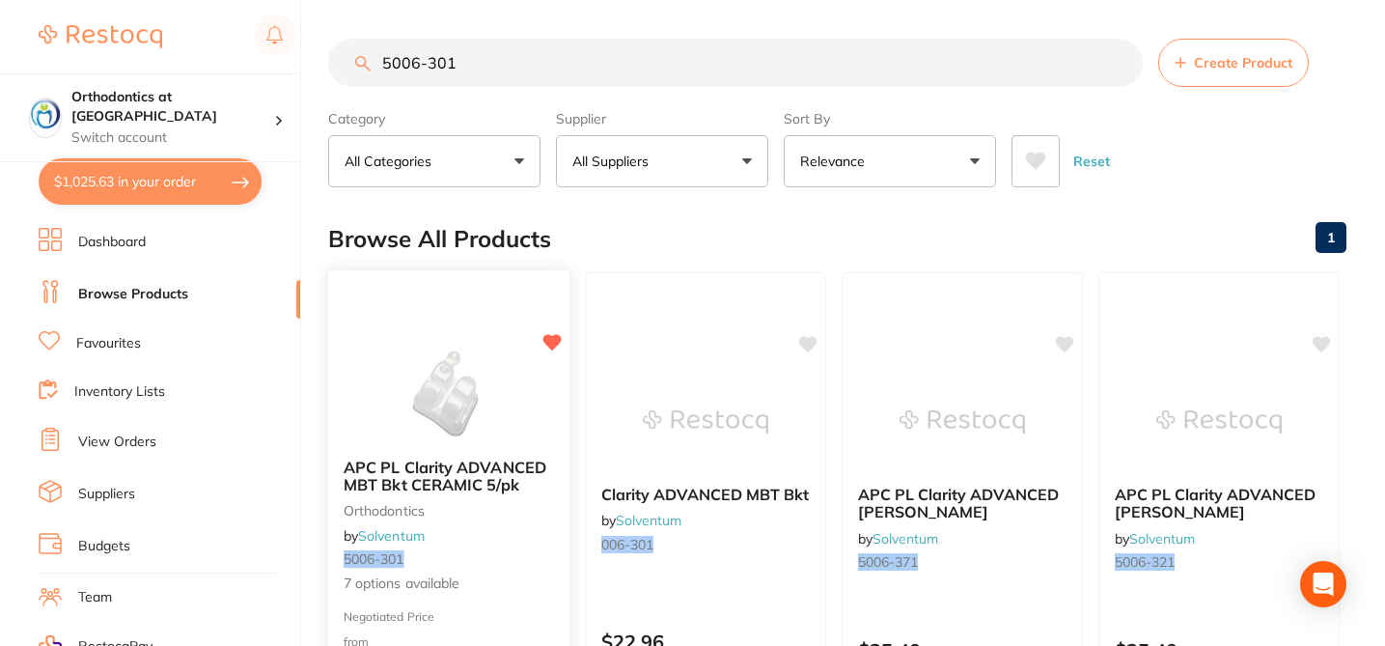
type input "5006-301"
click at [527, 506] on small "orthodontics" at bounding box center [449, 509] width 210 height 15
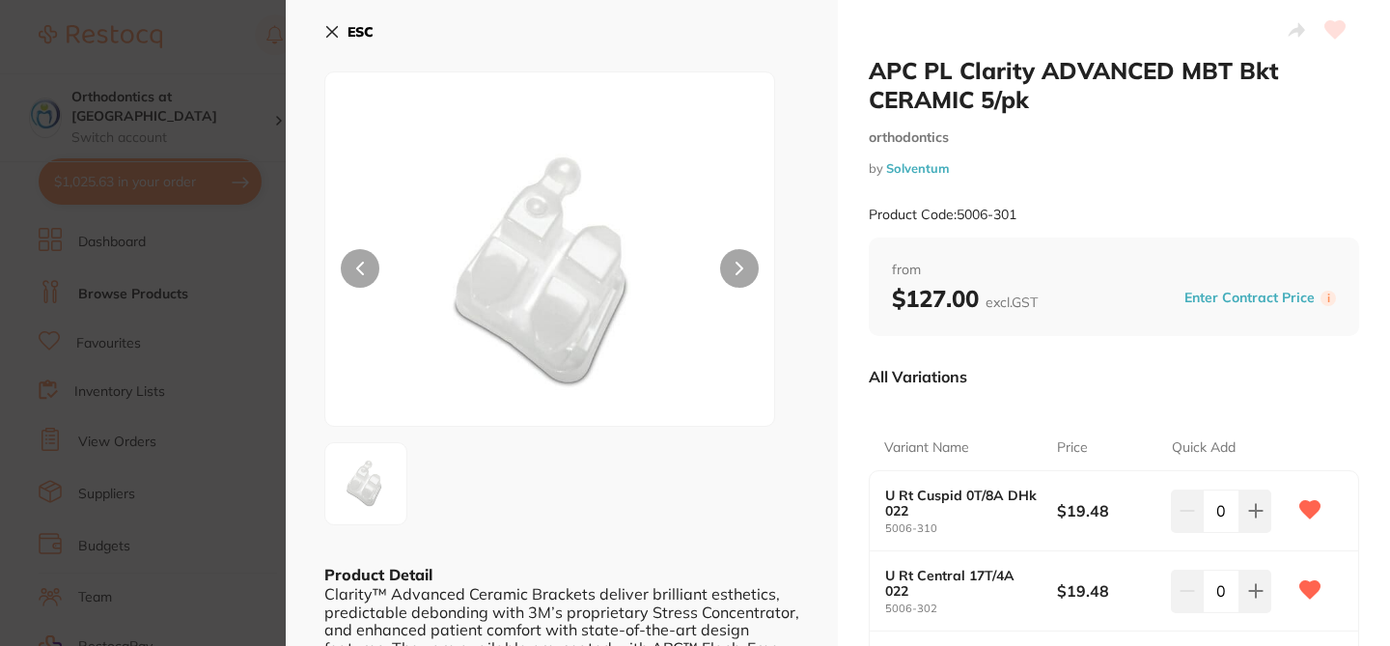
click at [1070, 375] on div "All Variations" at bounding box center [1114, 376] width 490 height 50
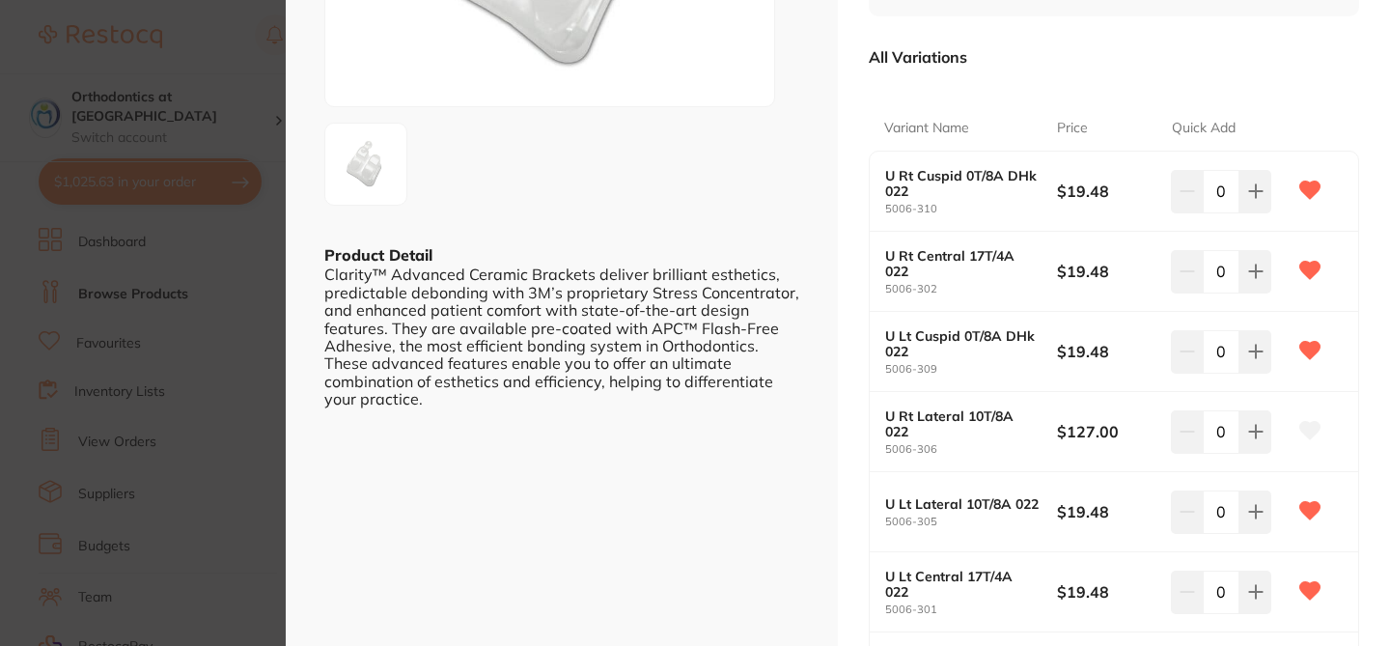
scroll to position [386, 0]
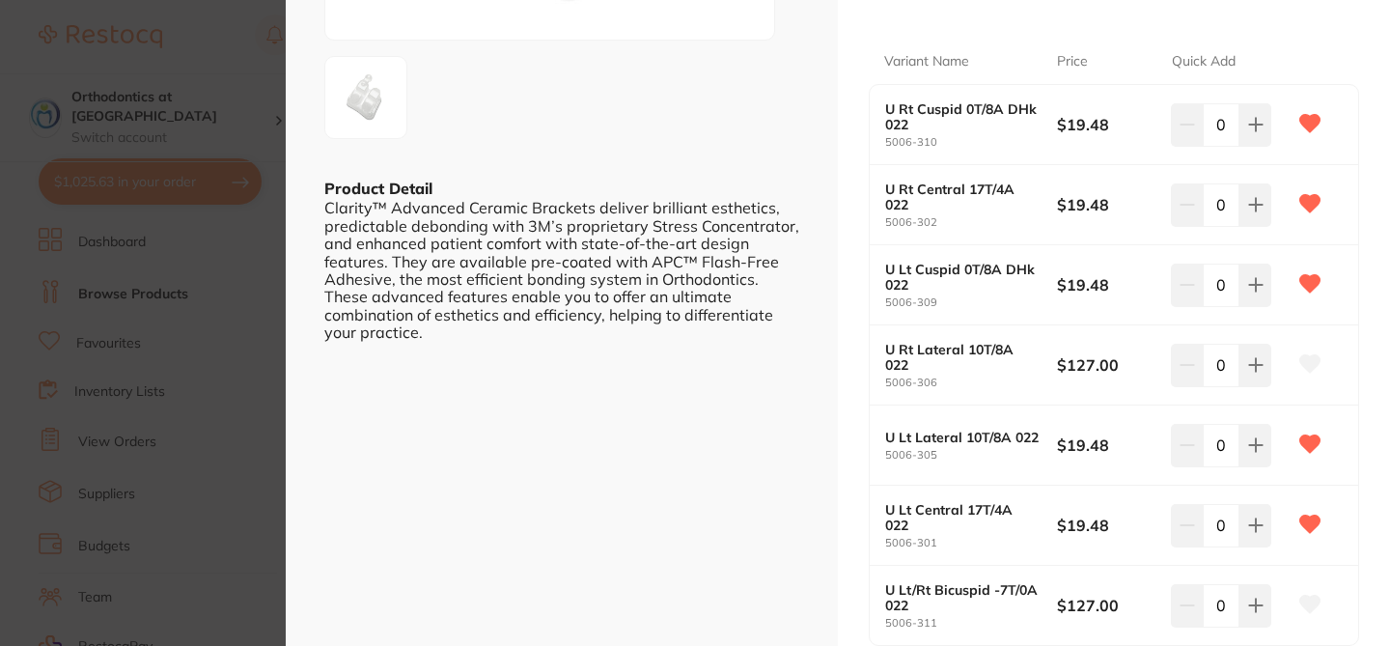
click at [1308, 361] on icon at bounding box center [1310, 363] width 20 height 17
click at [1374, 436] on div "APC PL Clarity ADVANCED MBT Bkt CERAMIC 5/pk orthodontics by Solventum Product …" at bounding box center [1114, 200] width 552 height 1172
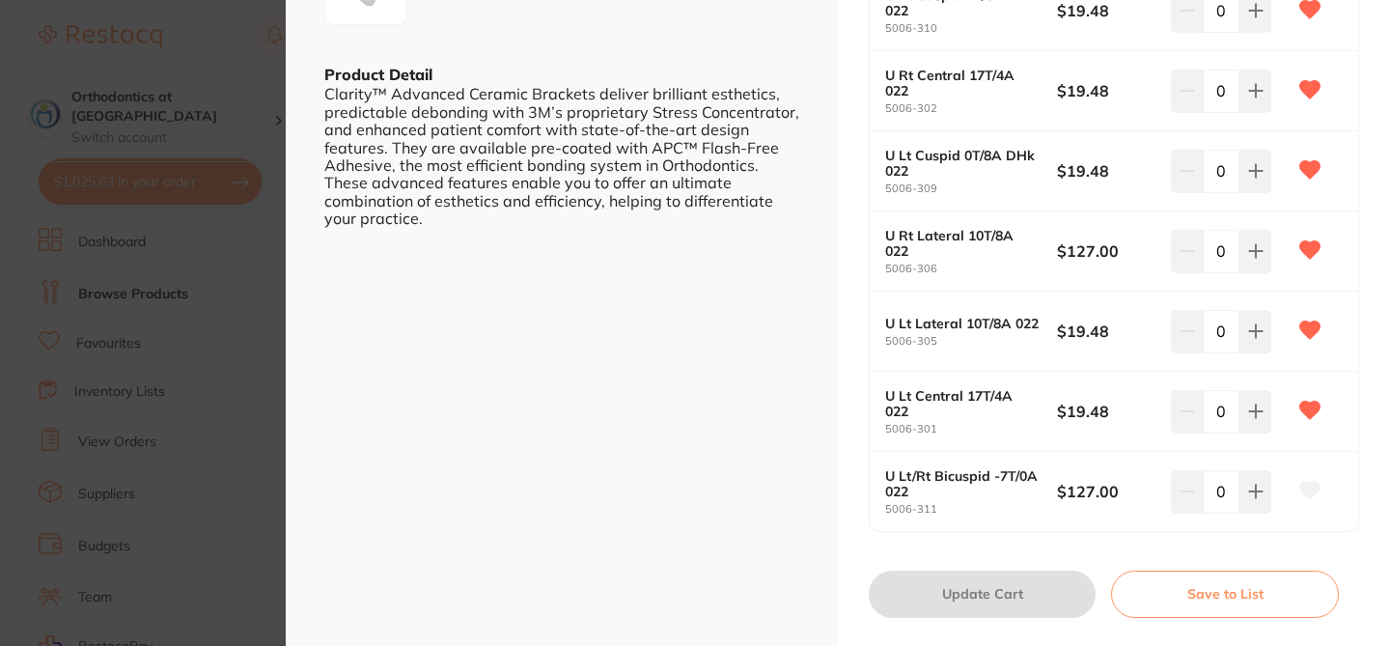
scroll to position [502, 0]
click at [1309, 484] on icon at bounding box center [1310, 488] width 20 height 17
click at [221, 95] on section "APC PL Clarity ADVANCED MBT Bkt CERAMIC 5/pk orthodontics by Solventum Product …" at bounding box center [695, 323] width 1390 height 646
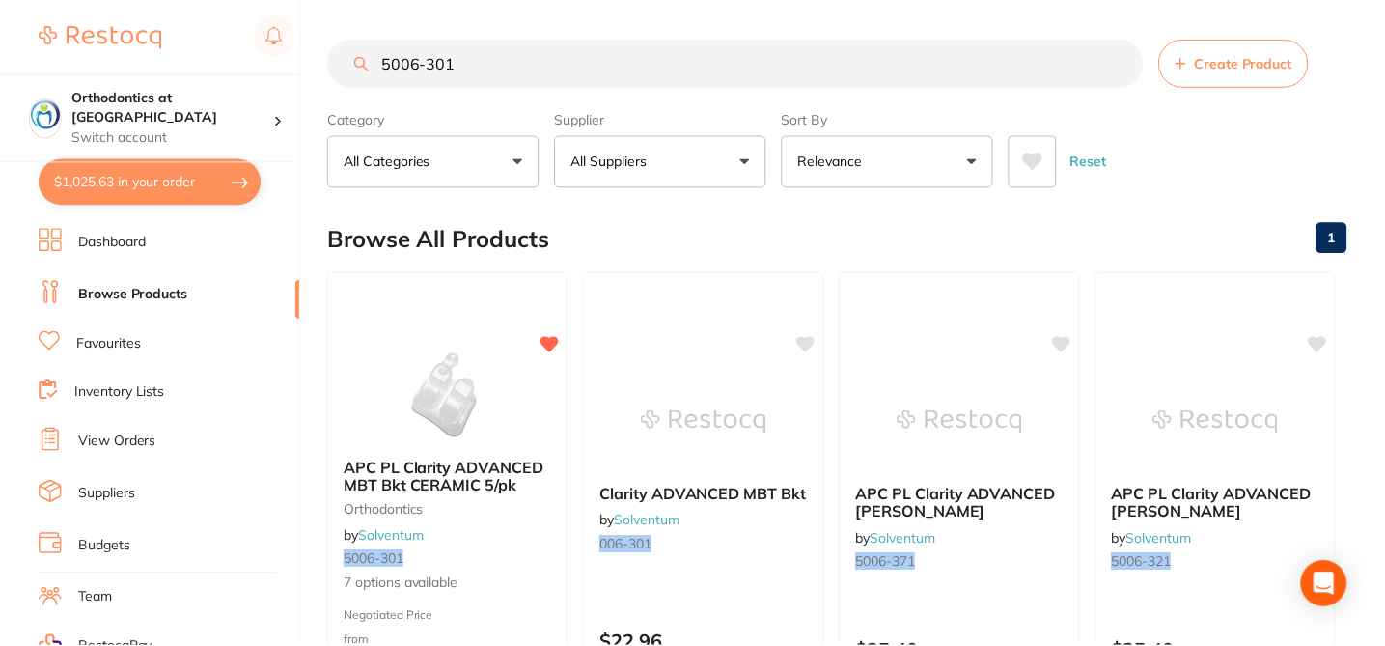
scroll to position [2, 0]
drag, startPoint x: 467, startPoint y: 65, endPoint x: 349, endPoint y: 62, distance: 117.8
click at [349, 62] on input "5006-301" at bounding box center [735, 61] width 815 height 48
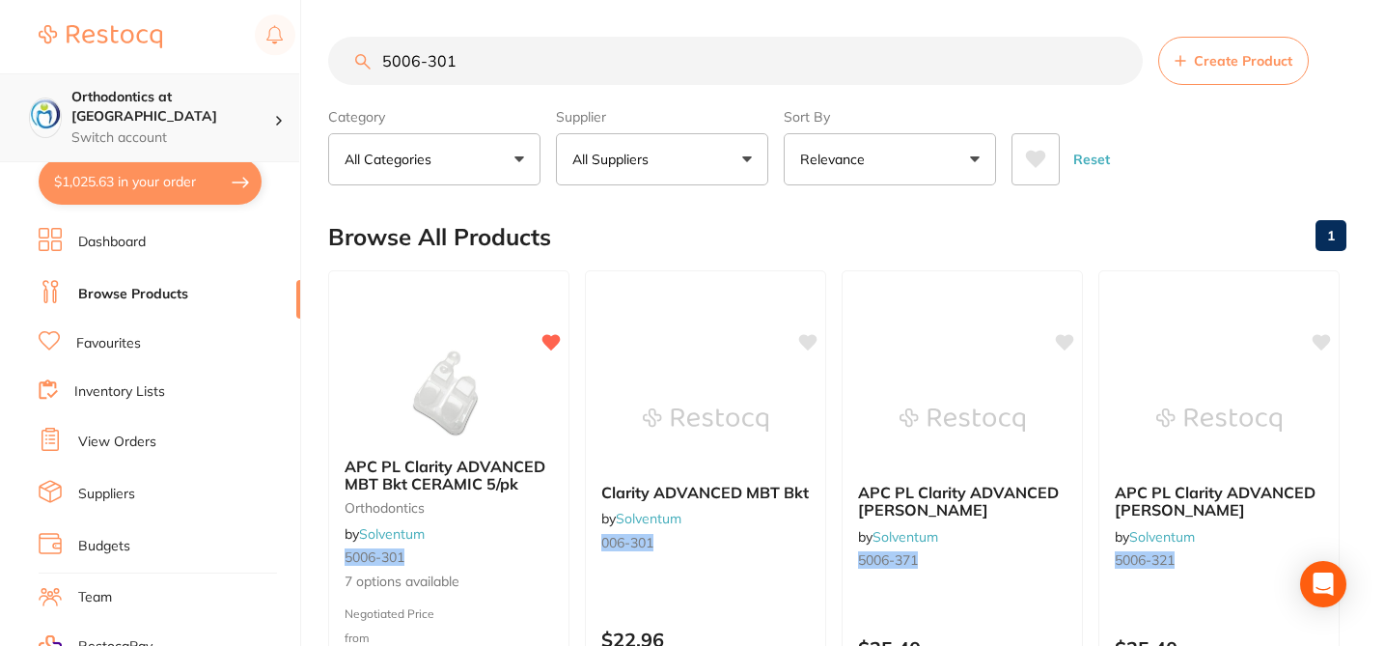
click at [245, 106] on h4 "Orthodontics at [GEOGRAPHIC_DATA]" at bounding box center [172, 107] width 203 height 38
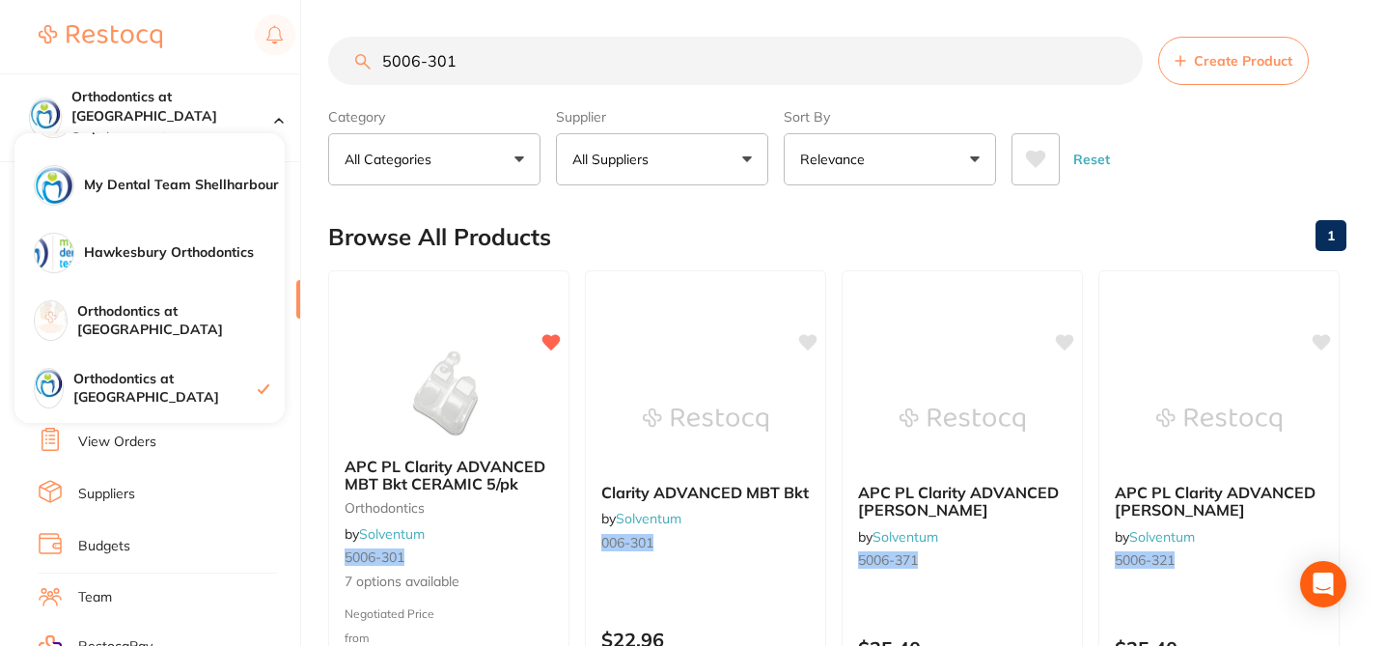
scroll to position [124, 0]
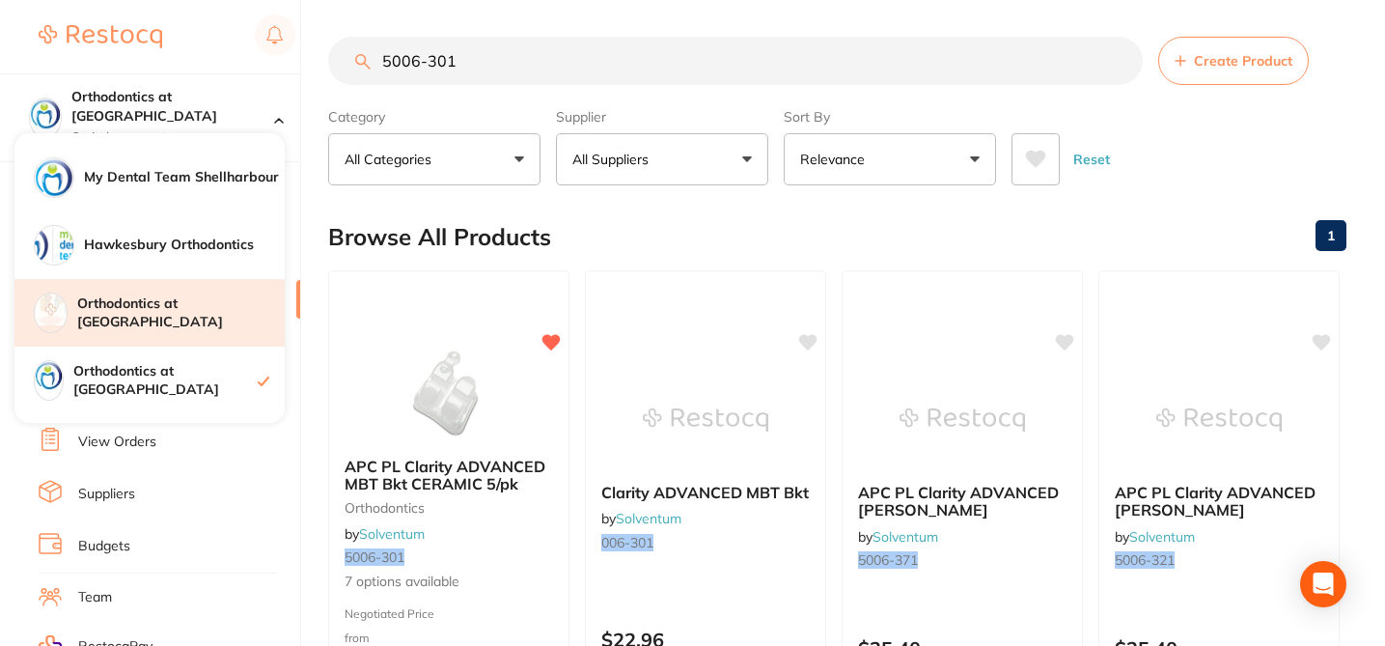
click at [237, 316] on h4 "Orthodontics at [GEOGRAPHIC_DATA]" at bounding box center [180, 313] width 207 height 38
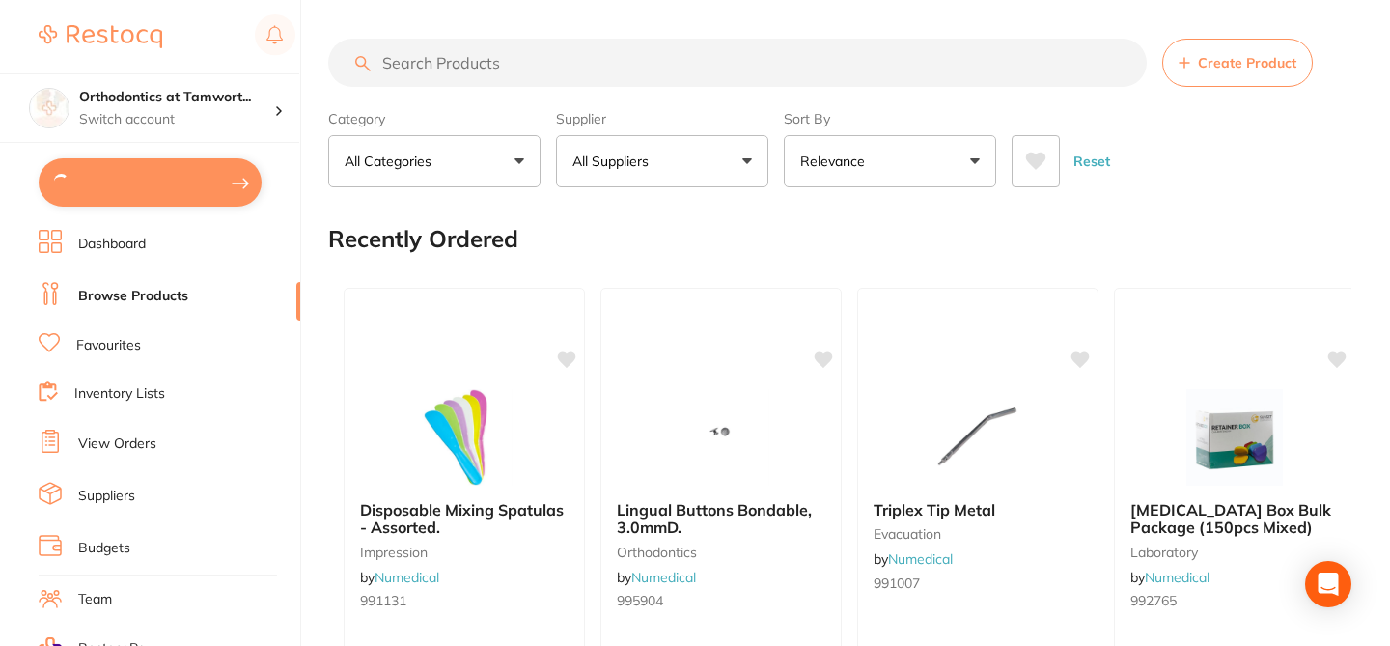
click at [448, 68] on input "search" at bounding box center [737, 63] width 818 height 48
click at [448, 68] on input "search" at bounding box center [735, 63] width 815 height 48
paste input "5006-301"
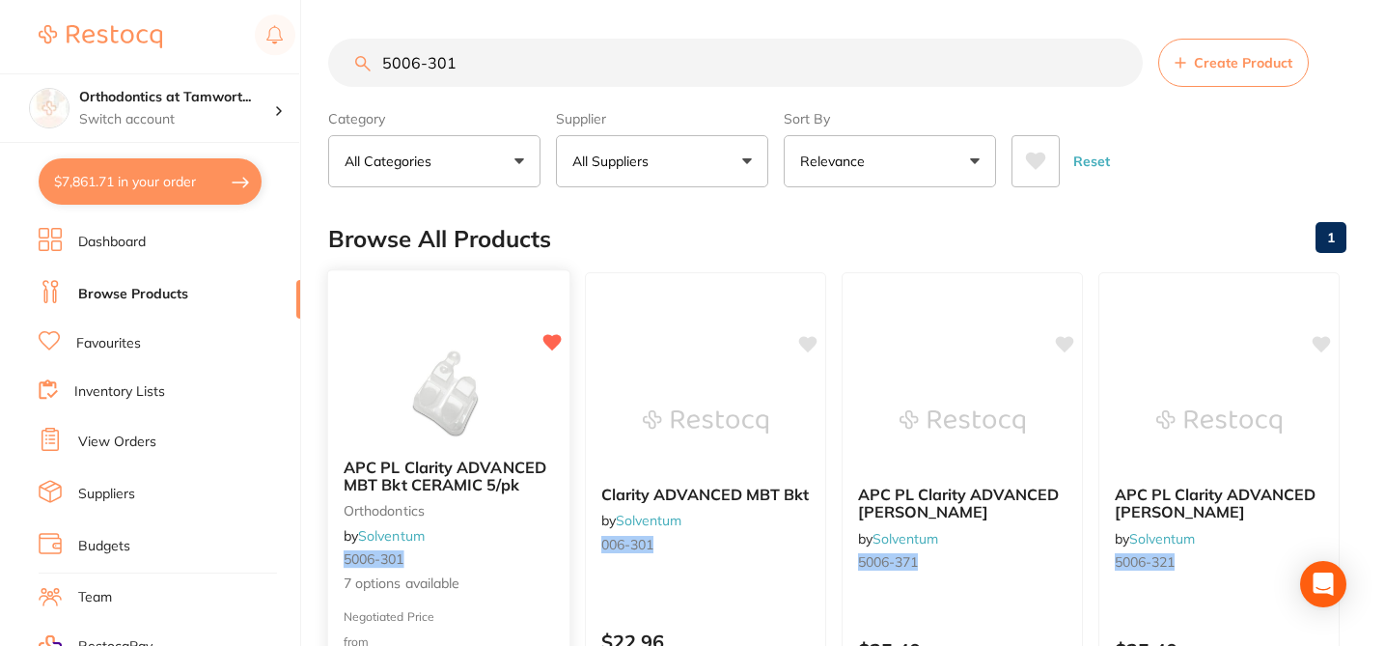
type input "5006-301"
click at [538, 425] on div at bounding box center [448, 394] width 241 height 97
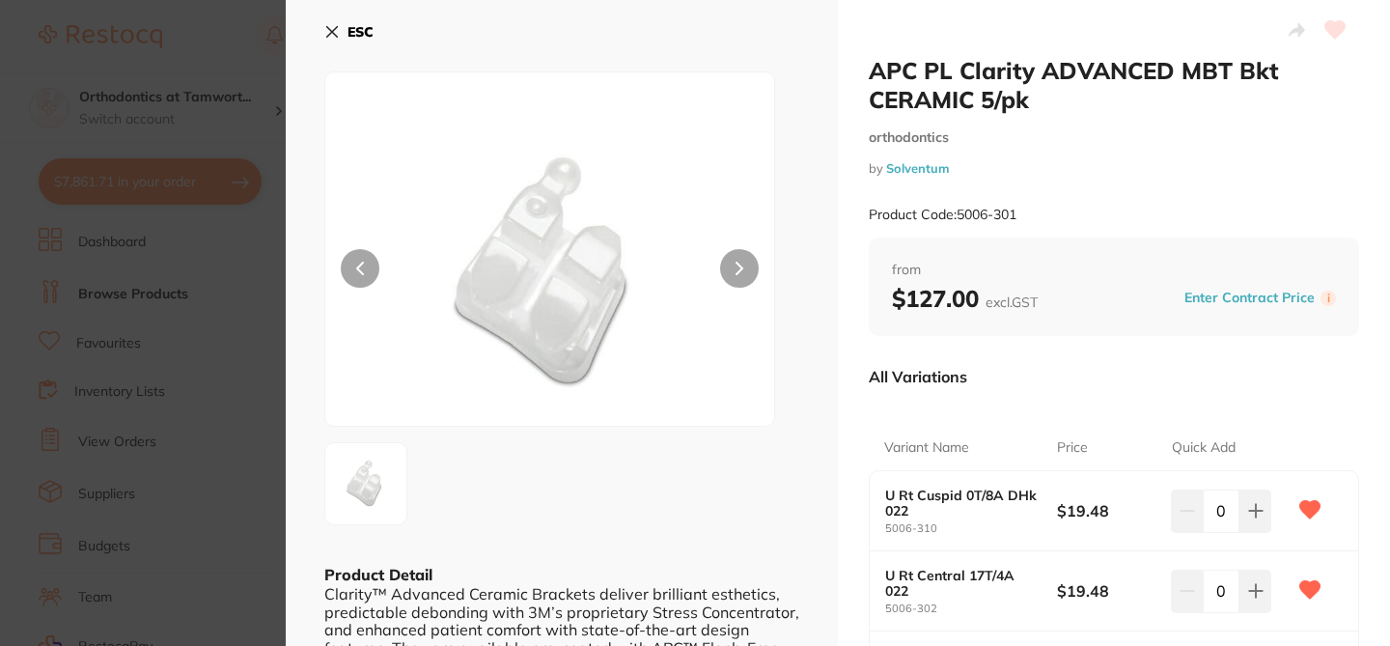
click at [1297, 400] on div "All Variations" at bounding box center [1114, 376] width 490 height 50
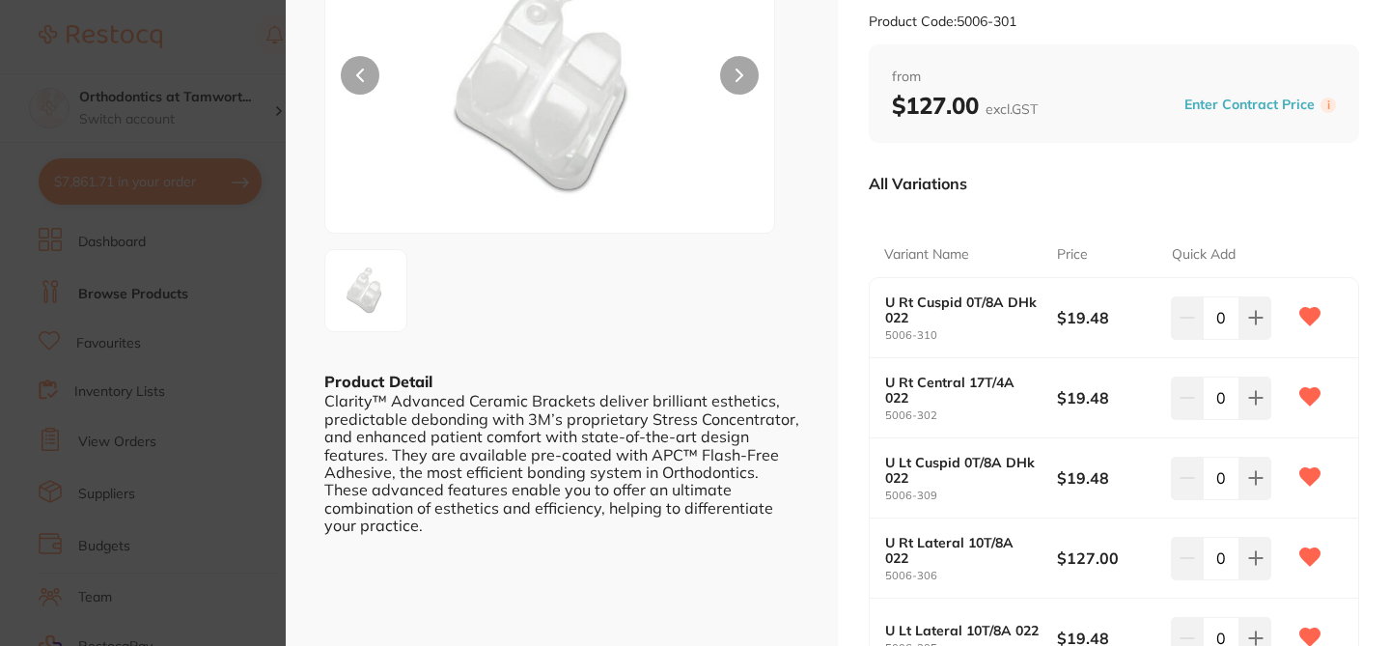
scroll to position [154, 0]
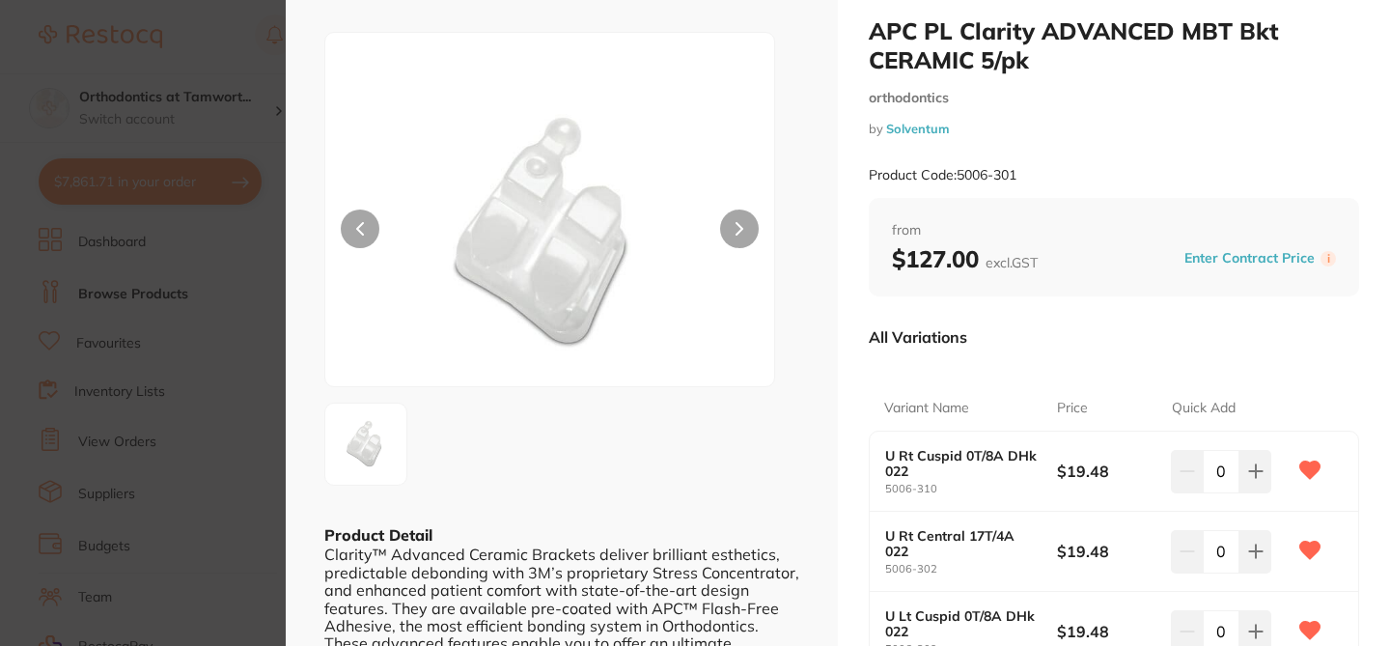
scroll to position [0, 0]
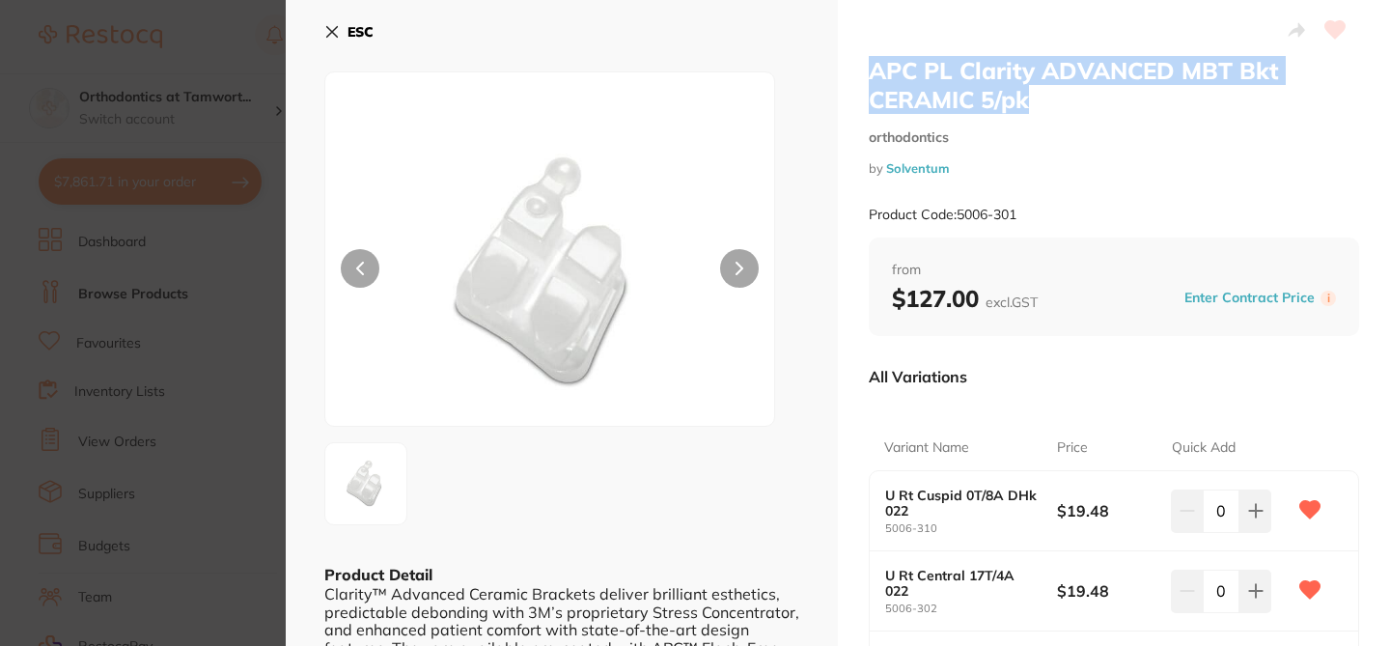
drag, startPoint x: 1074, startPoint y: 93, endPoint x: 841, endPoint y: 71, distance: 234.5
click at [841, 71] on div "APC PL Clarity ADVANCED MBT Bkt CERAMIC 5/pk orthodontics by Solventum Product …" at bounding box center [1114, 586] width 552 height 1172
copy h2 "APC PL Clarity ADVANCED MBT Bkt CERAMIC 5/pk"
click at [240, 41] on section "APC PL Clarity ADVANCED MBT Bkt CERAMIC 5/pk orthodontics by Solventum Product …" at bounding box center [695, 323] width 1390 height 646
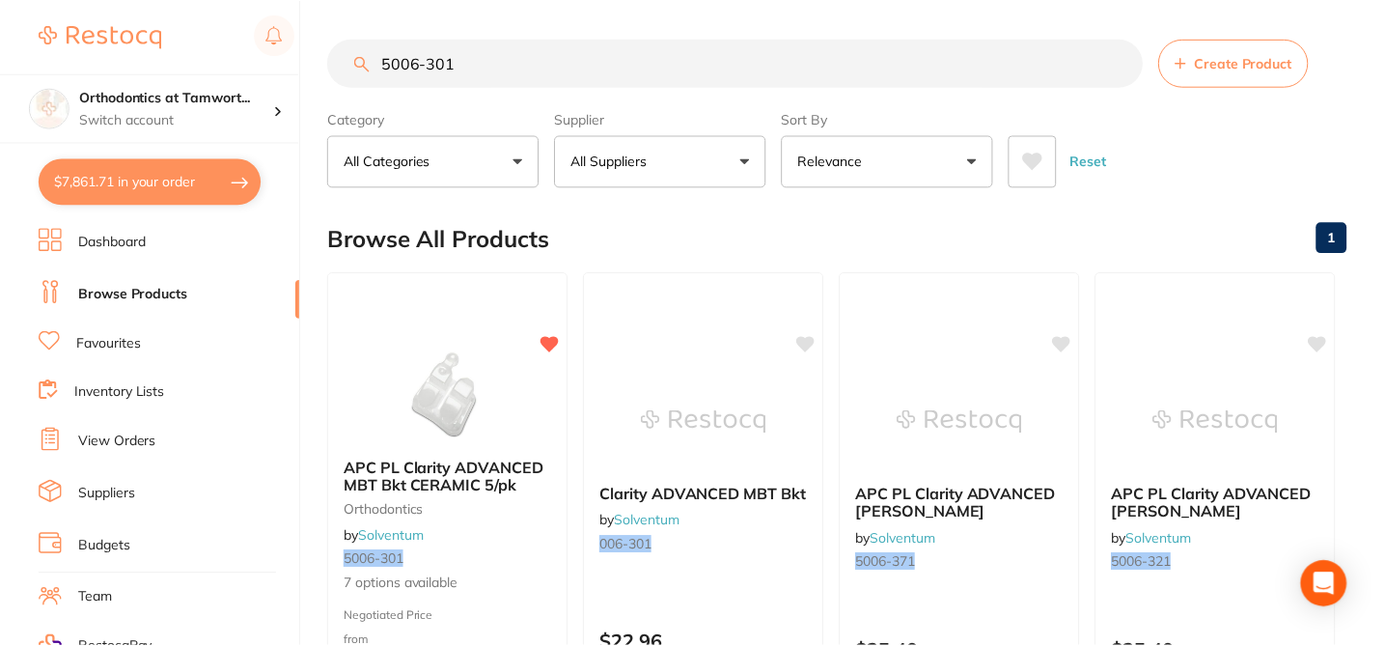
scroll to position [2, 0]
click at [528, 544] on div "APC PL Clarity ADVANCED MBT Bkt CERAMIC 5/pk orthodontics by Solventum 5006-301…" at bounding box center [448, 524] width 241 height 167
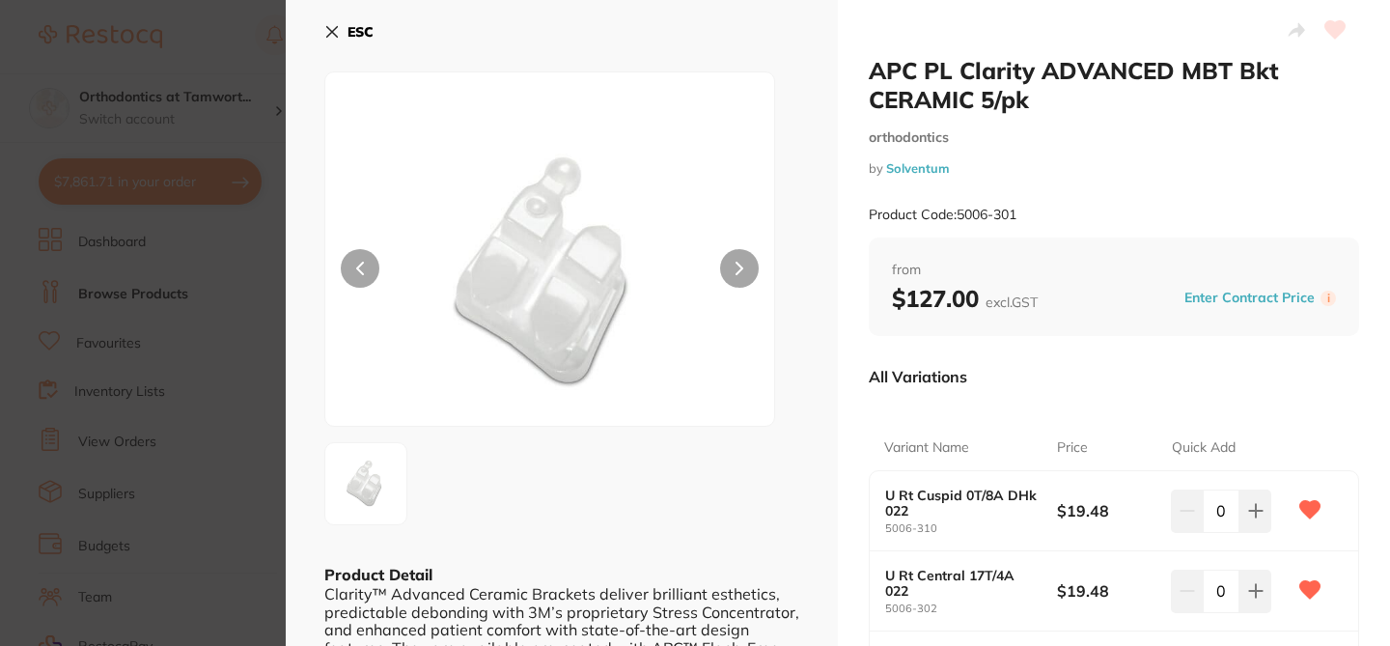
click at [879, 523] on div "U Rt Cuspid 0T/8A DHk 022 5006-310 $19.48 0" at bounding box center [1114, 511] width 488 height 80
click at [877, 529] on div "U Rt Cuspid 0T/8A DHk 022 5006-310 $19.48 0" at bounding box center [1114, 511] width 488 height 80
copy small "5006-310"
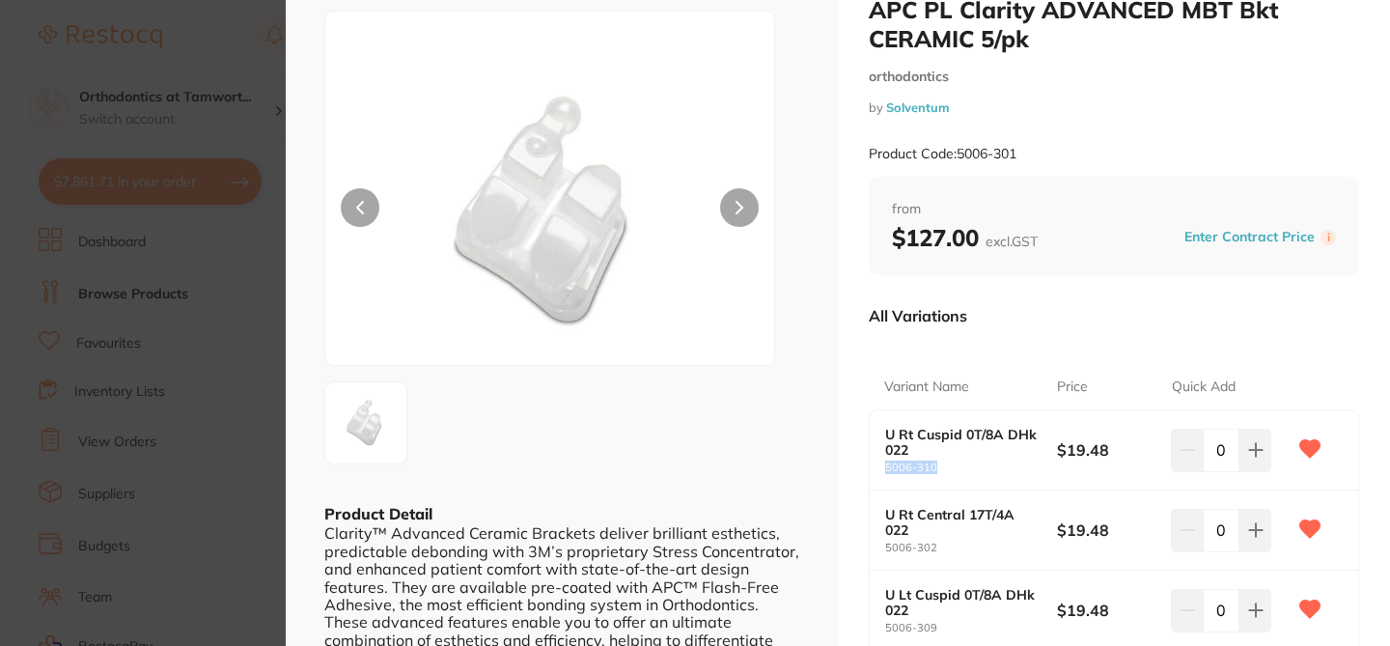
scroll to position [54, 0]
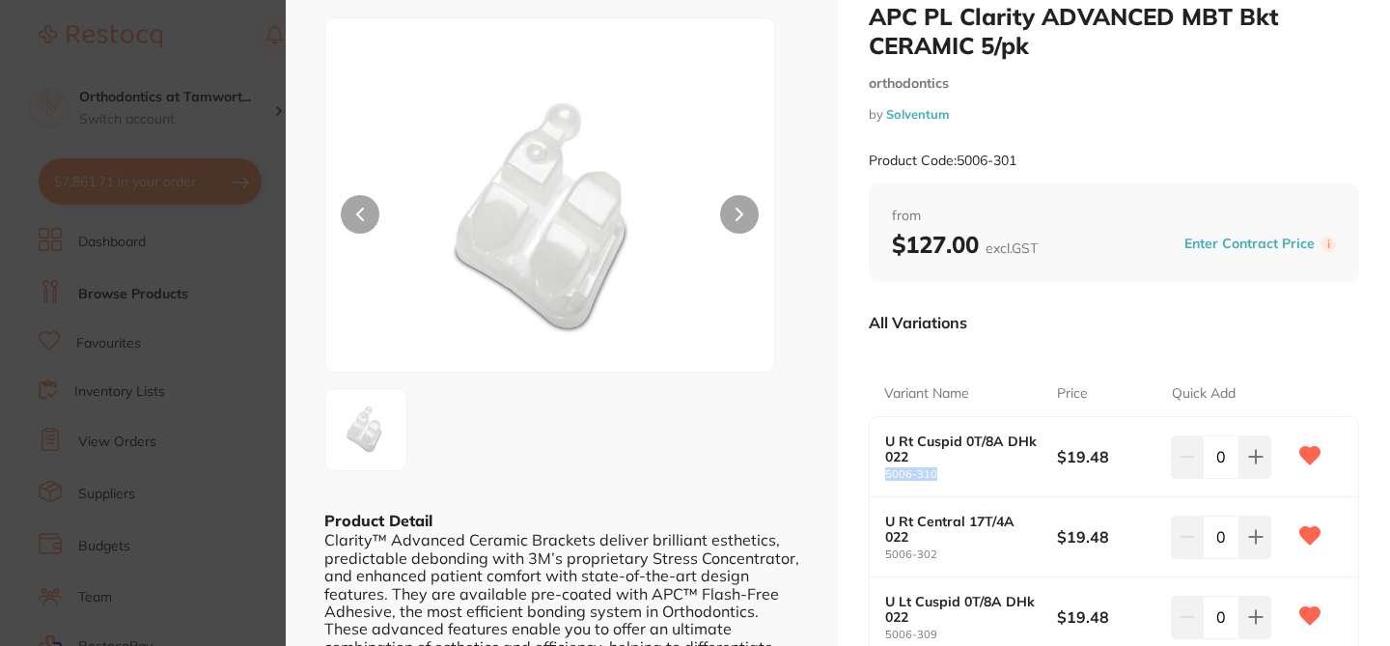
click at [233, 60] on section "APC PL Clarity ADVANCED MBT Bkt CERAMIC 5/pk orthodontics by Solventum Product …" at bounding box center [695, 323] width 1390 height 646
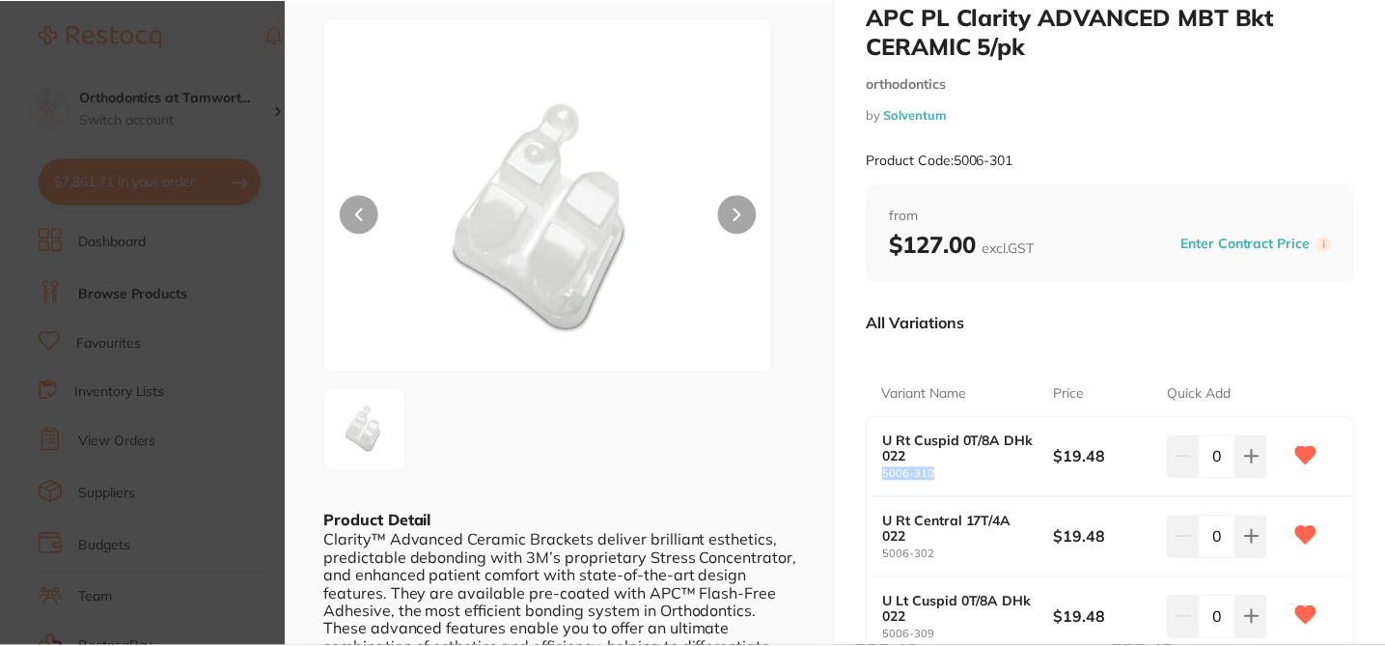
scroll to position [2, 0]
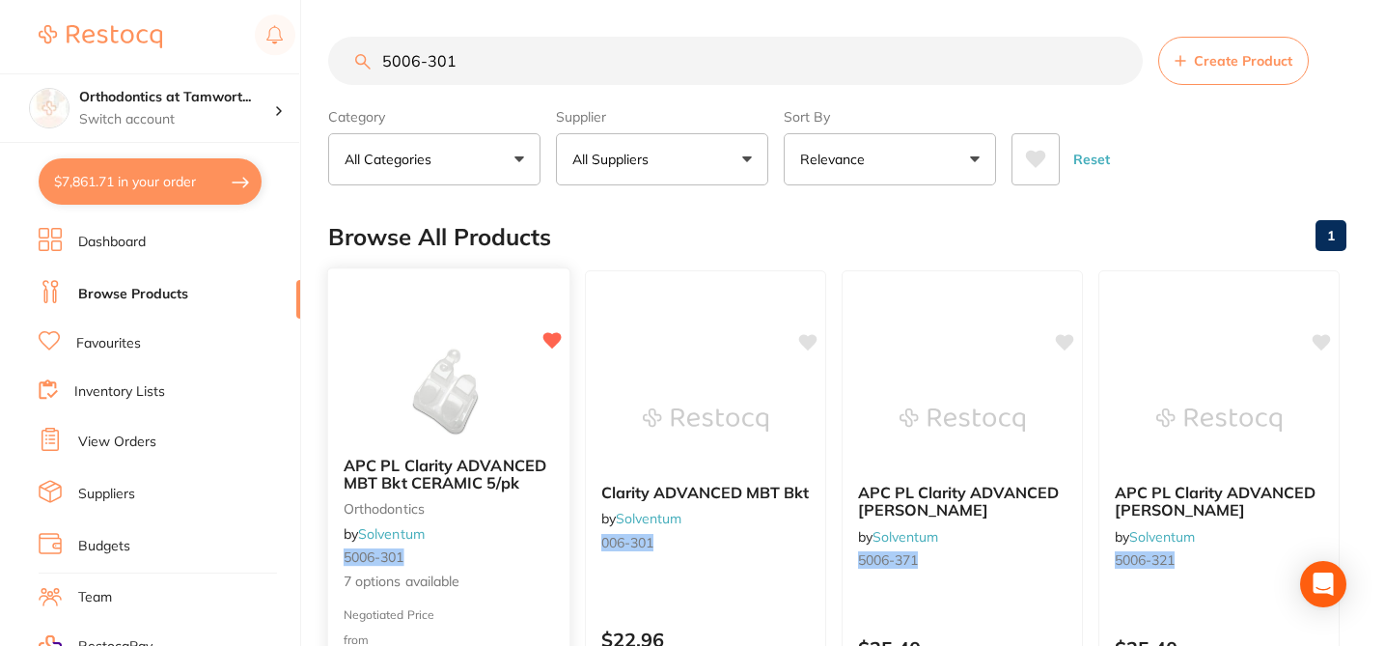
click at [544, 547] on div "APC PL Clarity ADVANCED MBT Bkt CERAMIC 5/pk orthodontics by Solventum 5006-301…" at bounding box center [448, 524] width 241 height 167
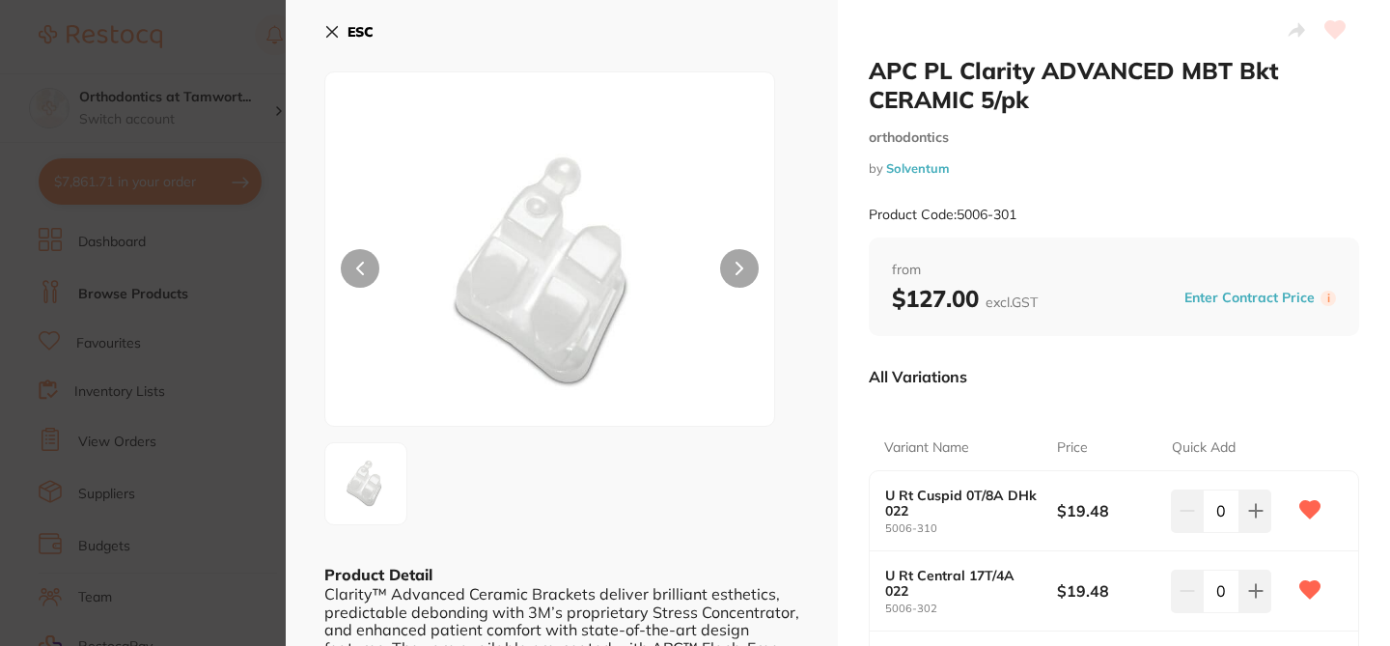
click at [1235, 295] on button "Enter Contract Price" at bounding box center [1249, 298] width 142 height 18
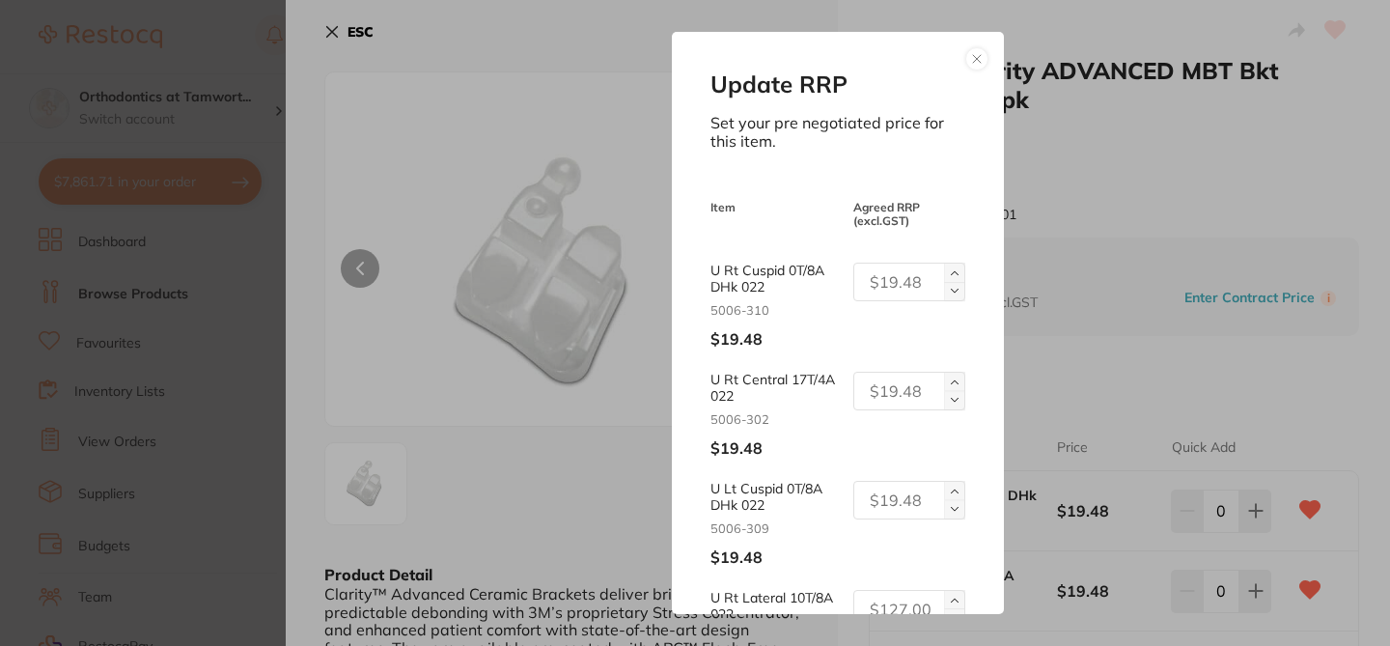
click at [915, 278] on input "text" at bounding box center [909, 282] width 112 height 39
drag, startPoint x: 918, startPoint y: 282, endPoint x: 830, endPoint y: 280, distance: 87.8
click at [832, 280] on div "U Rt Cuspid 0T/8A DHk 022 5006-310 $19.48 127" at bounding box center [837, 306] width 254 height 86
type input "127"
click at [872, 395] on input "text" at bounding box center [909, 391] width 112 height 39
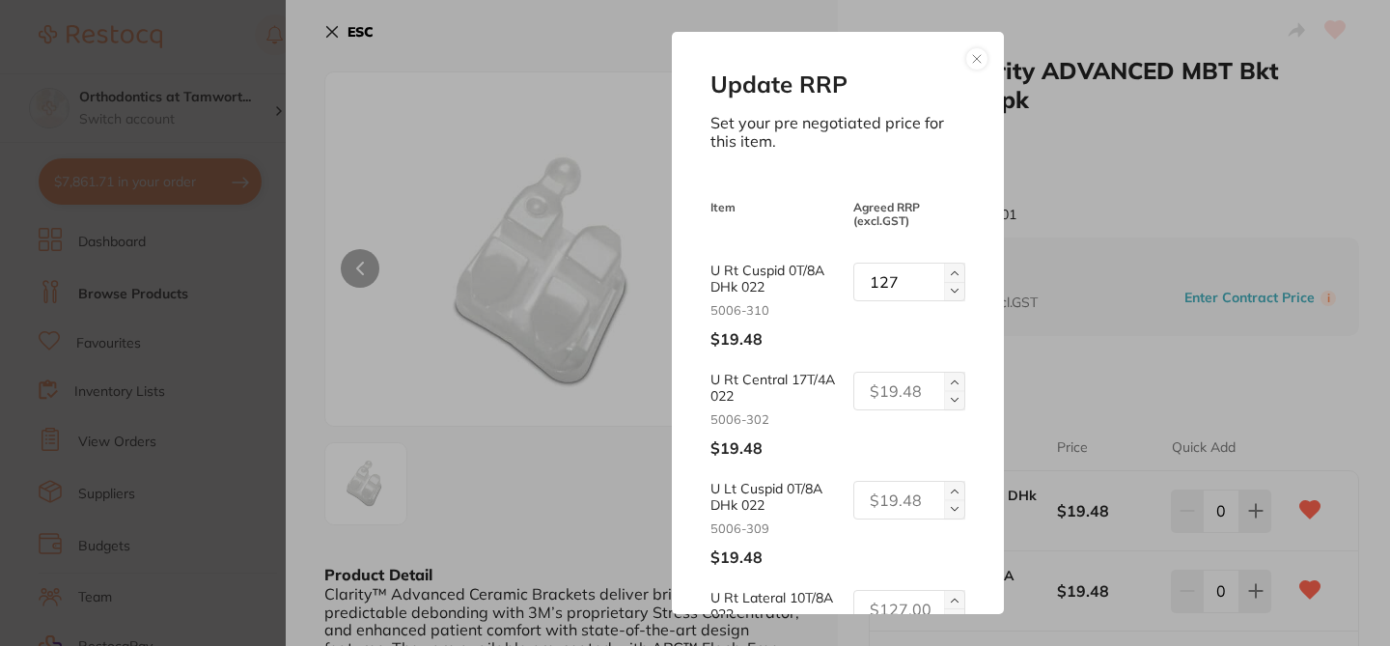
paste input "127"
type input "127"
click at [882, 507] on input "text" at bounding box center [909, 500] width 112 height 39
paste input "127"
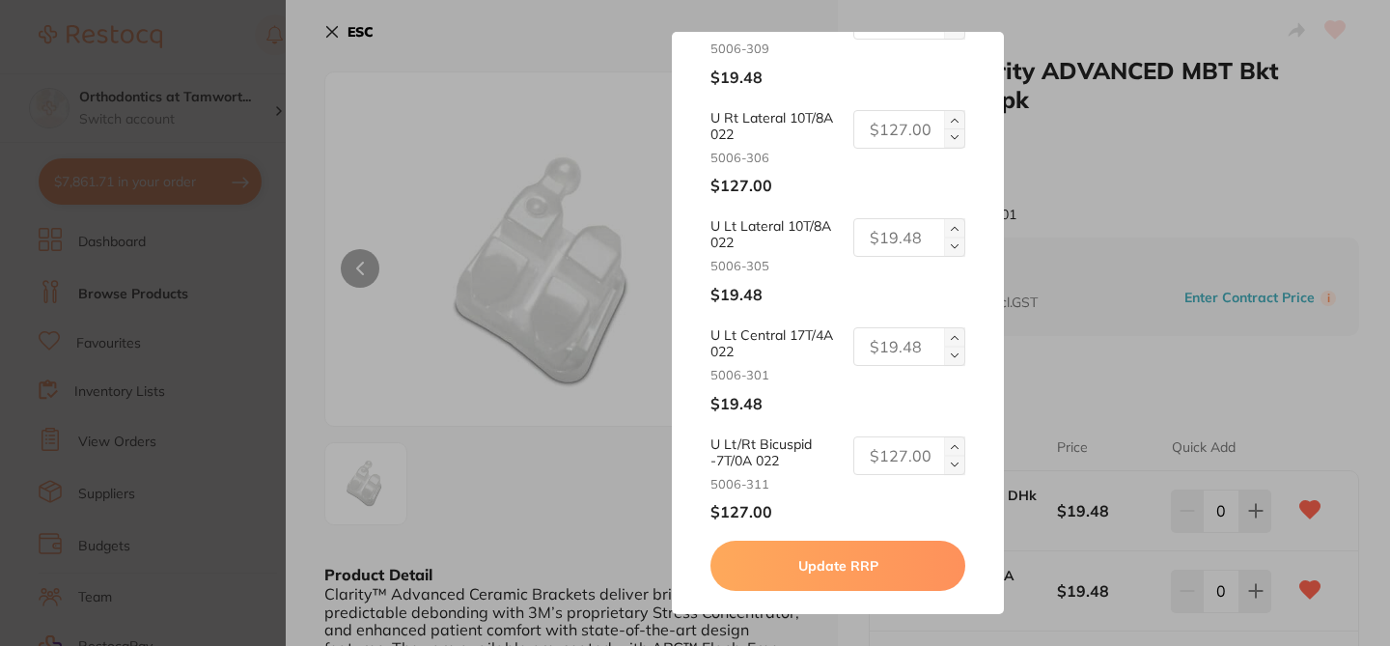
type input "127"
click at [895, 350] on input "text" at bounding box center [909, 346] width 112 height 39
paste input "127"
type input "127"
click at [903, 239] on input "text" at bounding box center [909, 237] width 112 height 39
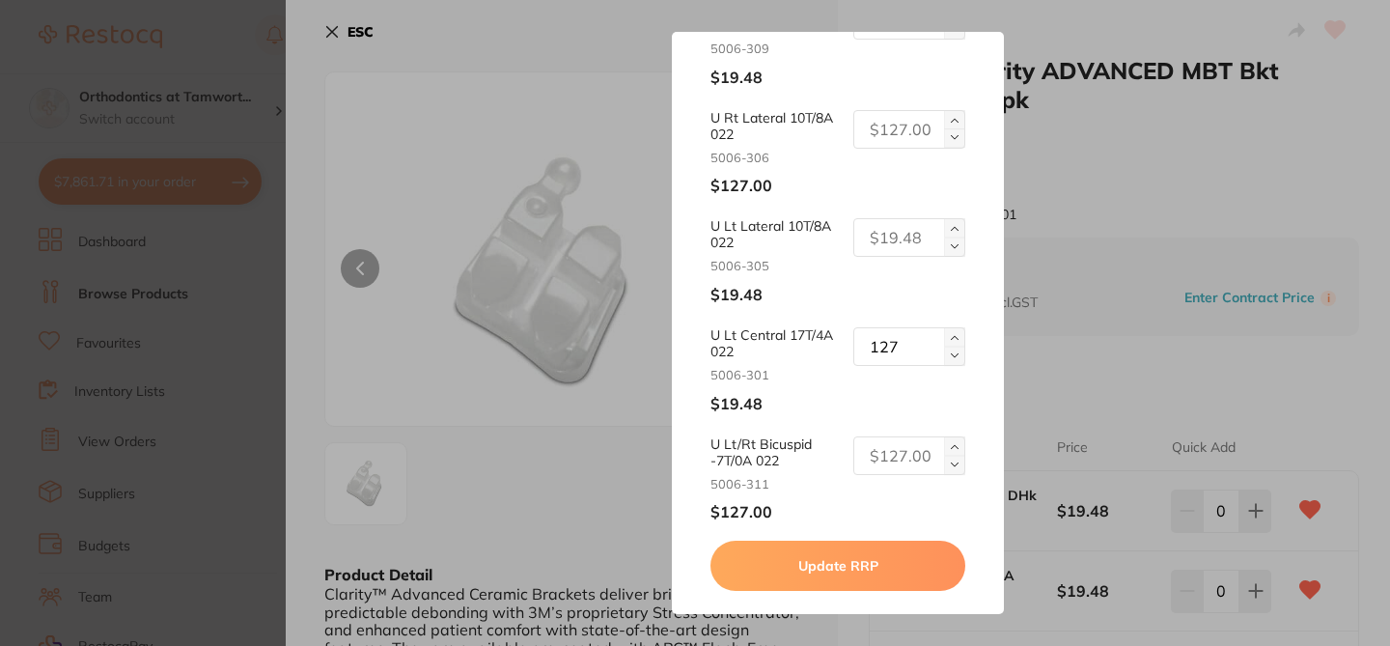
paste input "127"
type input "127"
click at [916, 133] on input "text" at bounding box center [909, 129] width 112 height 39
paste input "127"
type input "127"
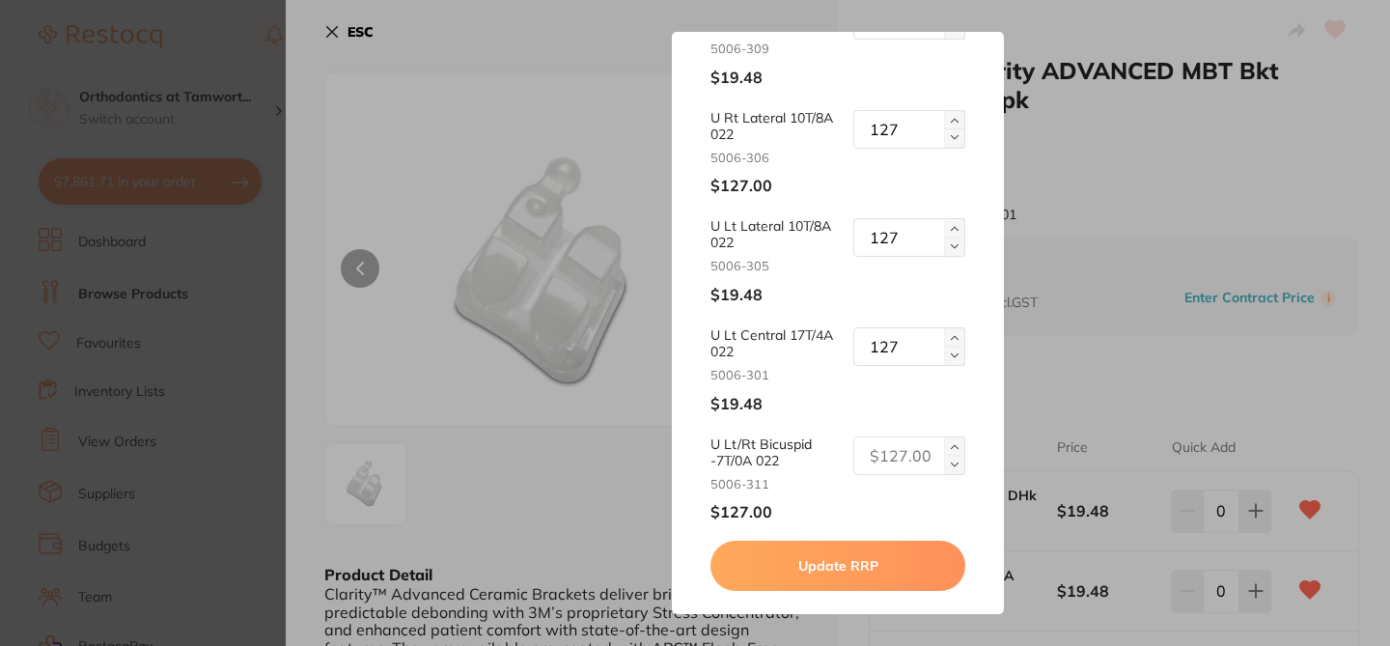
click at [894, 567] on button "Update RRP" at bounding box center [837, 565] width 254 height 50
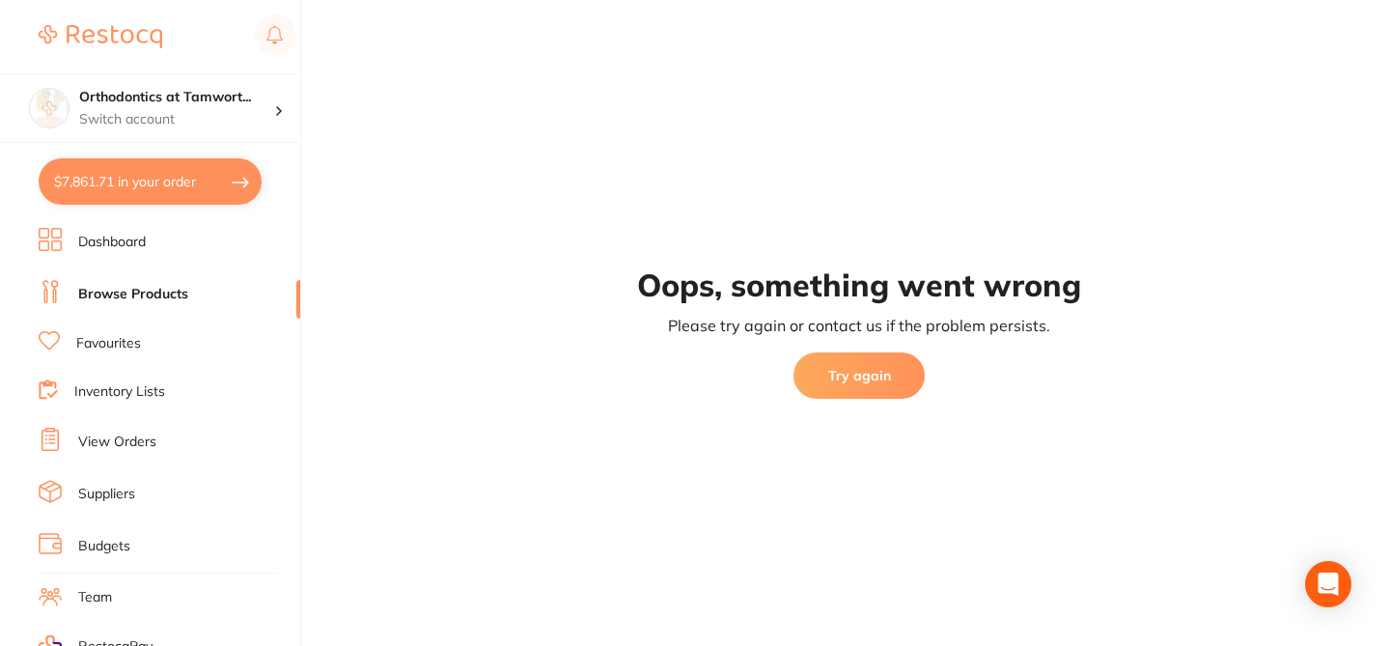
click at [857, 371] on button "Try again" at bounding box center [858, 375] width 131 height 46
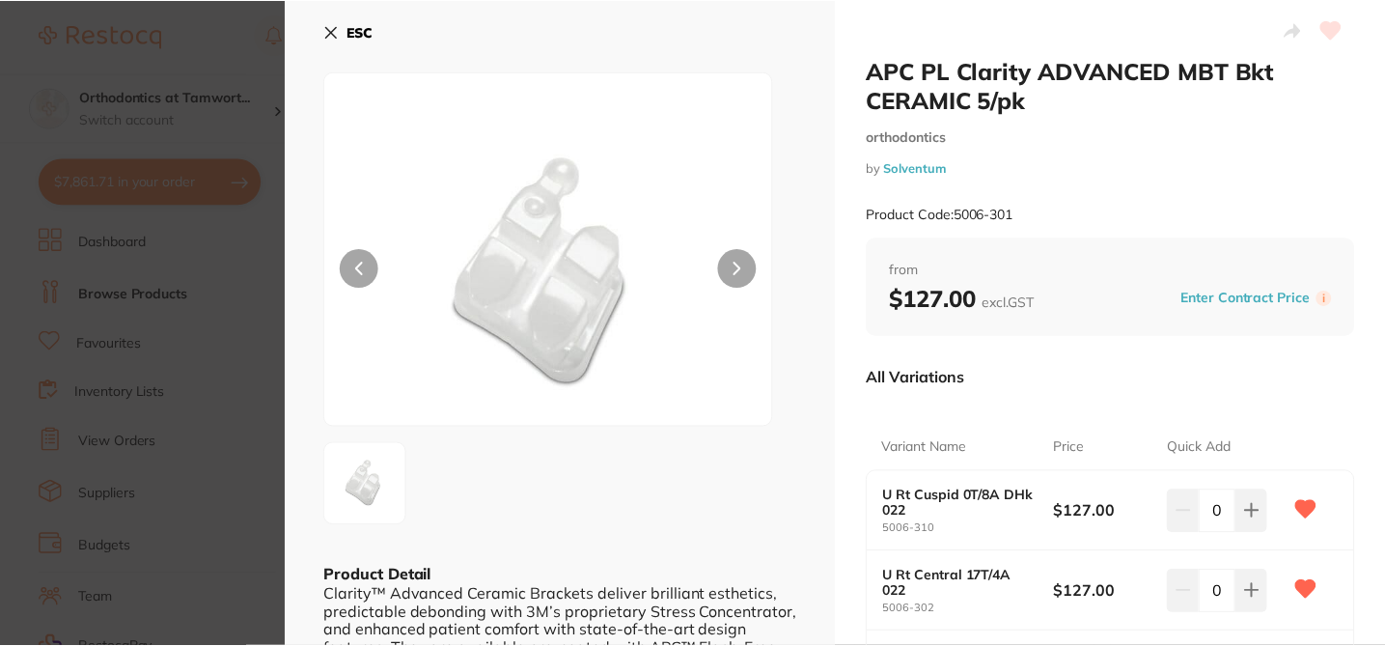
scroll to position [2, 0]
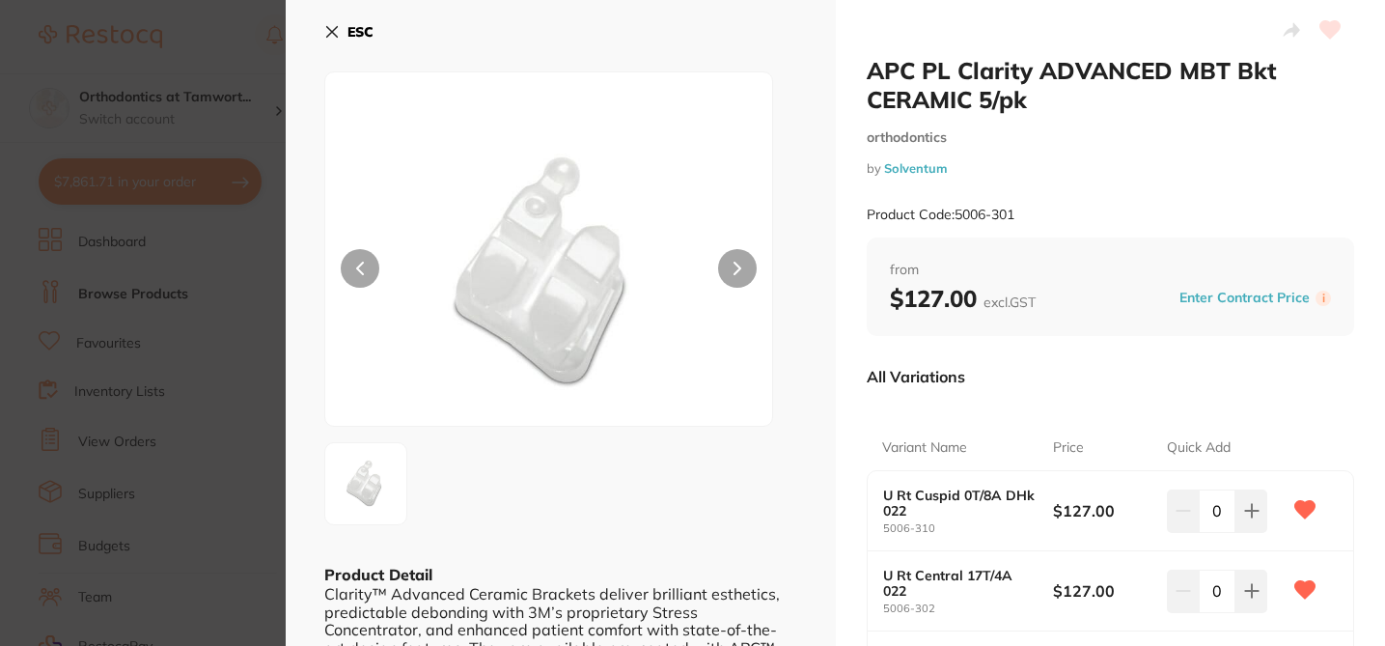
drag, startPoint x: 892, startPoint y: 534, endPoint x: 863, endPoint y: 529, distance: 29.4
click at [915, 528] on small "5006-310" at bounding box center [968, 528] width 171 height 13
click at [953, 528] on small "5006-310" at bounding box center [968, 528] width 171 height 13
drag, startPoint x: 937, startPoint y: 528, endPoint x: 875, endPoint y: 529, distance: 61.8
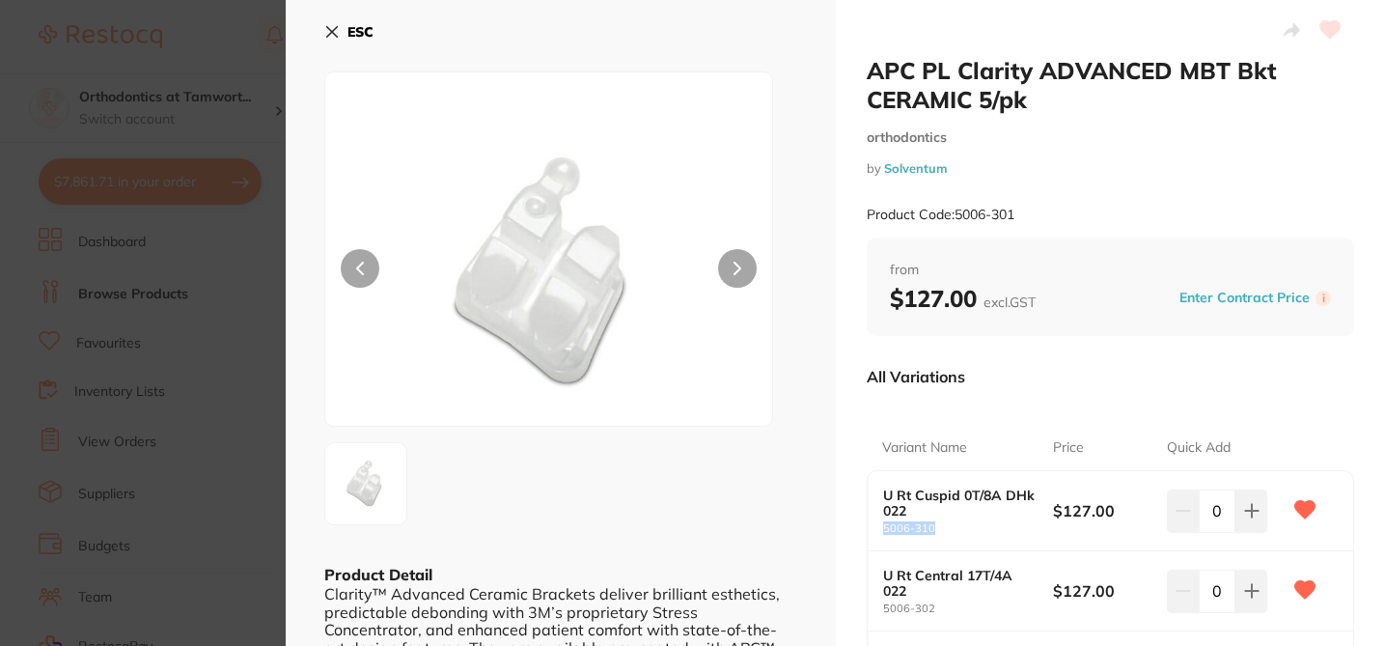
click at [875, 529] on div "U Rt [MEDICAL_DATA] 0T/8A DHk [PHONE_NUMBER] $127.00 0" at bounding box center [1111, 511] width 486 height 80
copy small "5006-310"
click at [239, 51] on section "APC PL Clarity ADVANCED MBT Bkt CERAMIC 5/pk orthodontics by Solventum Product …" at bounding box center [692, 323] width 1385 height 646
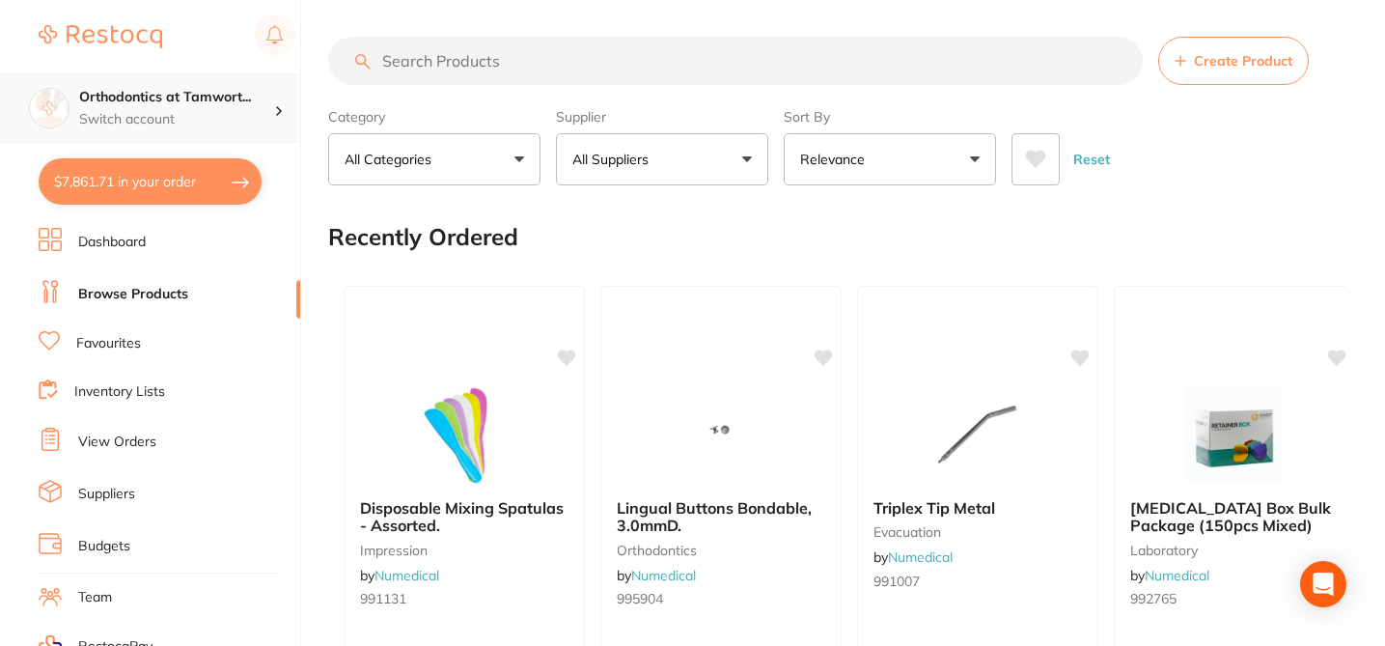
click at [254, 107] on div "Orthodontics at Tamwort... Switch account" at bounding box center [176, 108] width 195 height 41
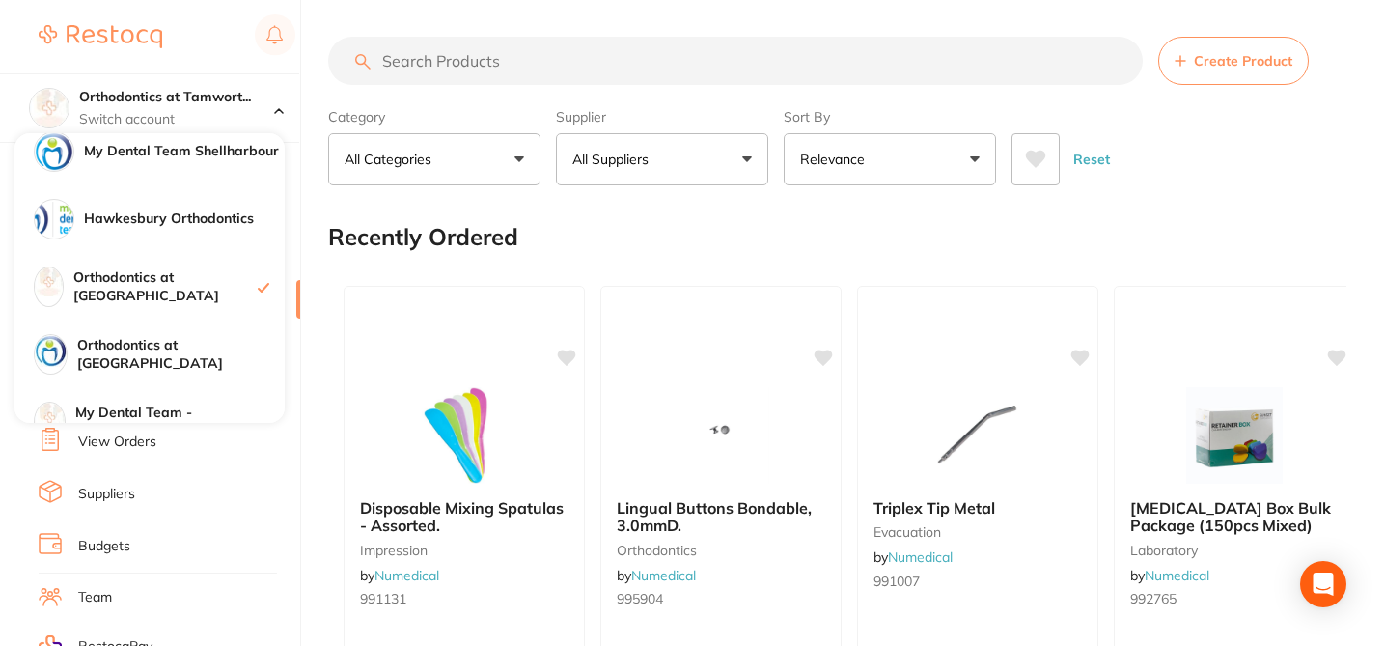
scroll to position [183, 0]
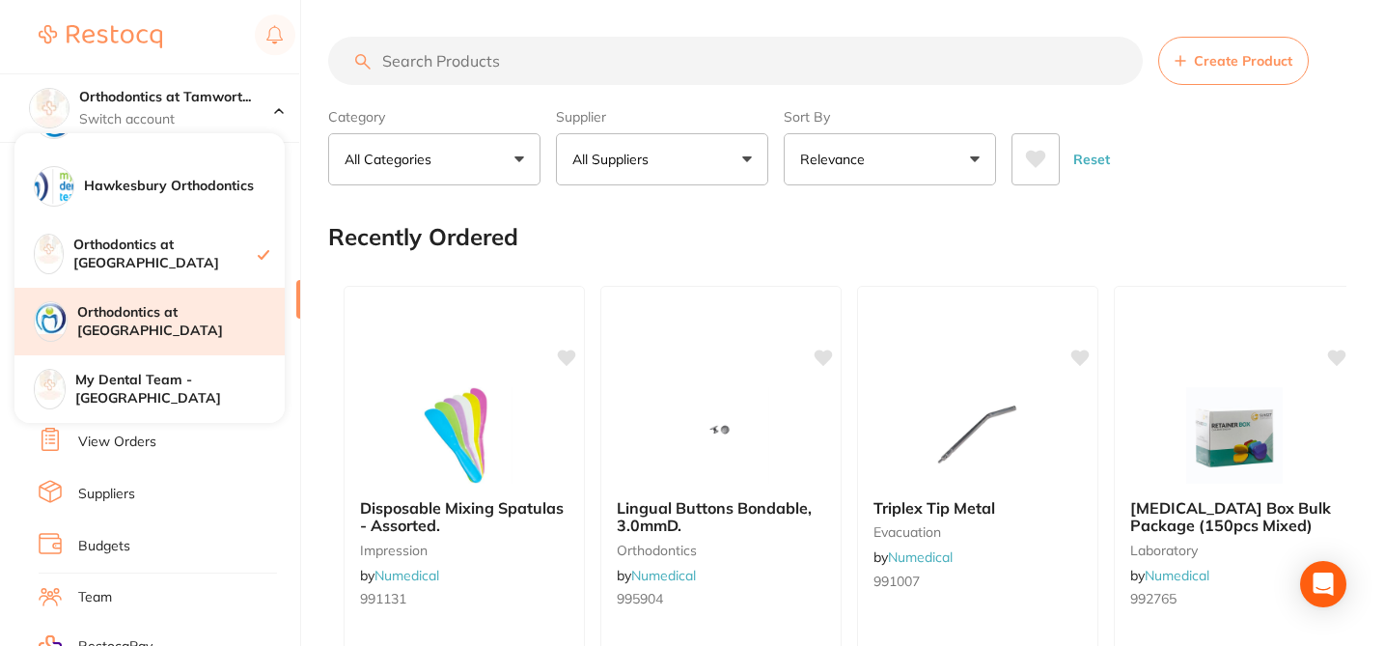
click at [213, 320] on h4 "Orthodontics at [GEOGRAPHIC_DATA]" at bounding box center [180, 322] width 207 height 38
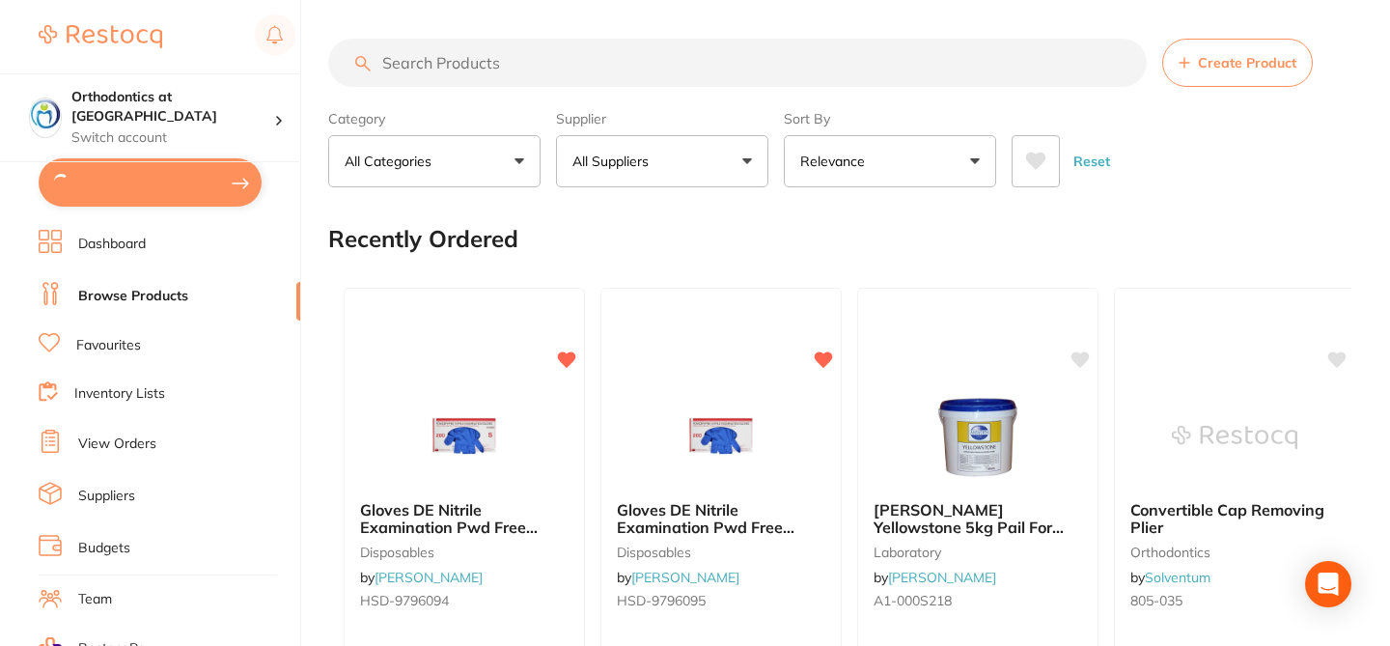
click at [475, 53] on input "search" at bounding box center [737, 63] width 818 height 48
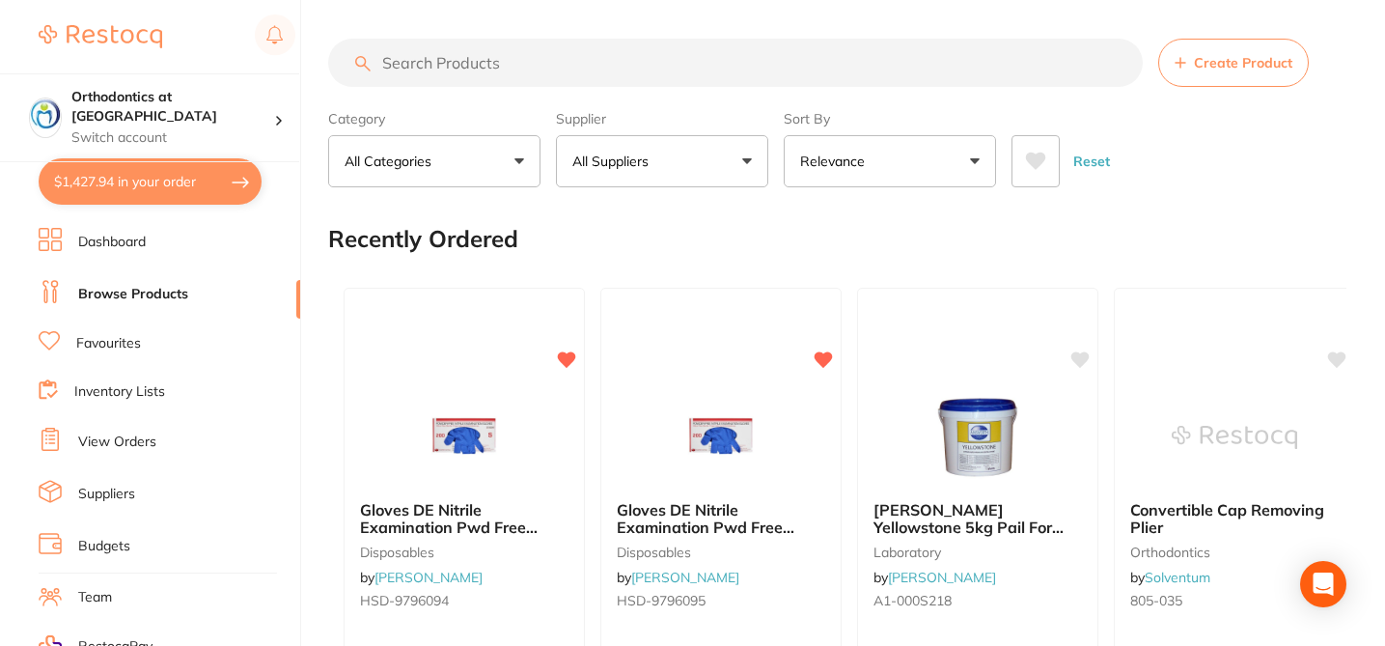
paste input "5006-310"
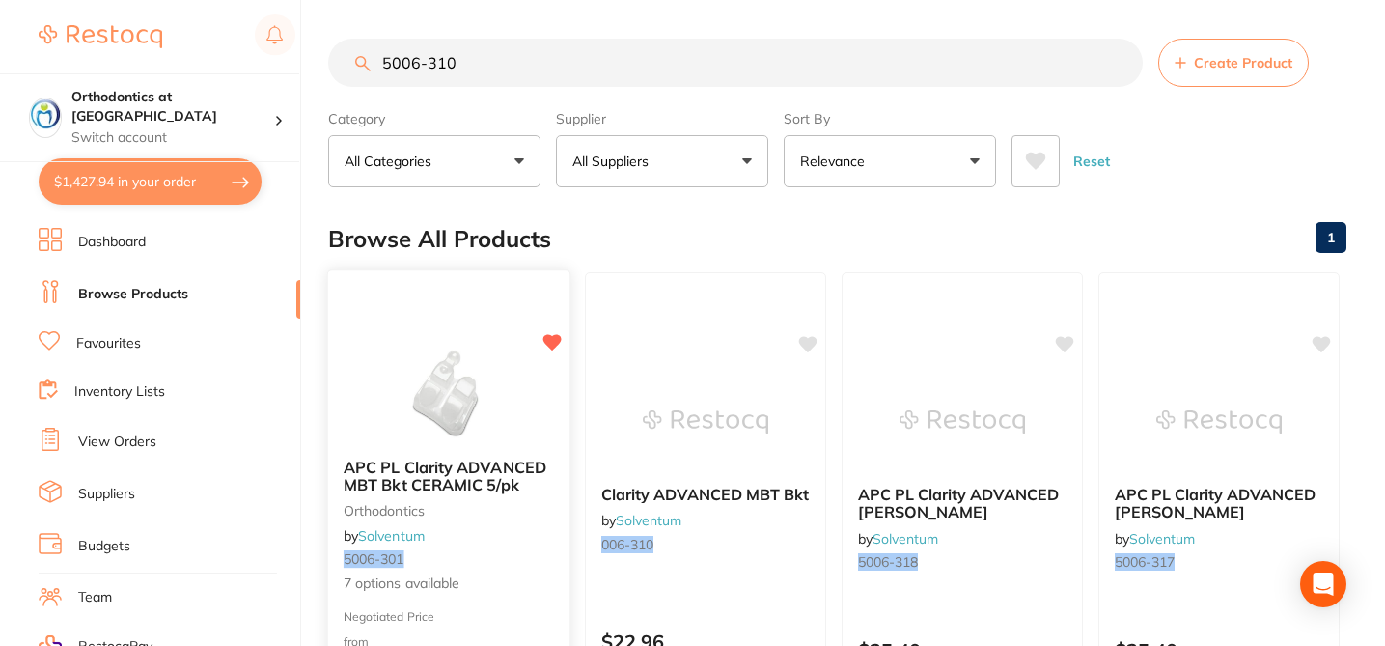
type input "5006-310"
click at [524, 575] on span "7 options available" at bounding box center [449, 583] width 210 height 19
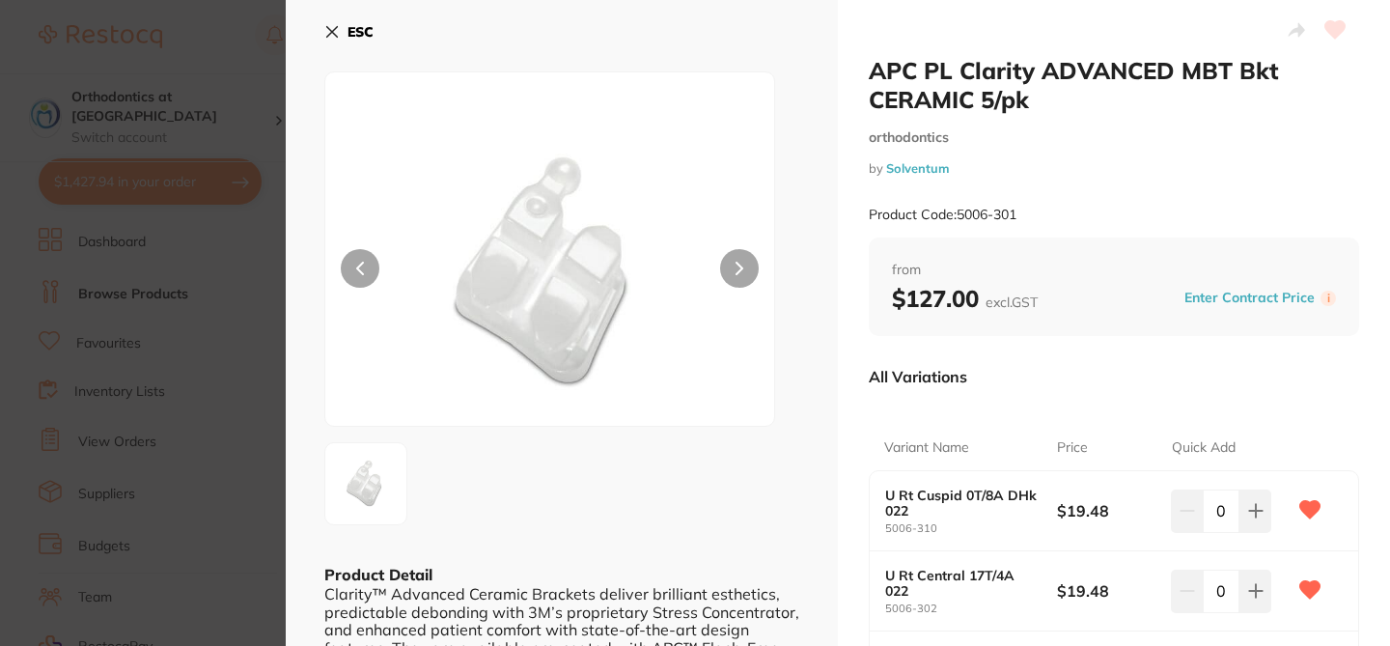
click at [1243, 292] on button "Enter Contract Price" at bounding box center [1249, 298] width 142 height 18
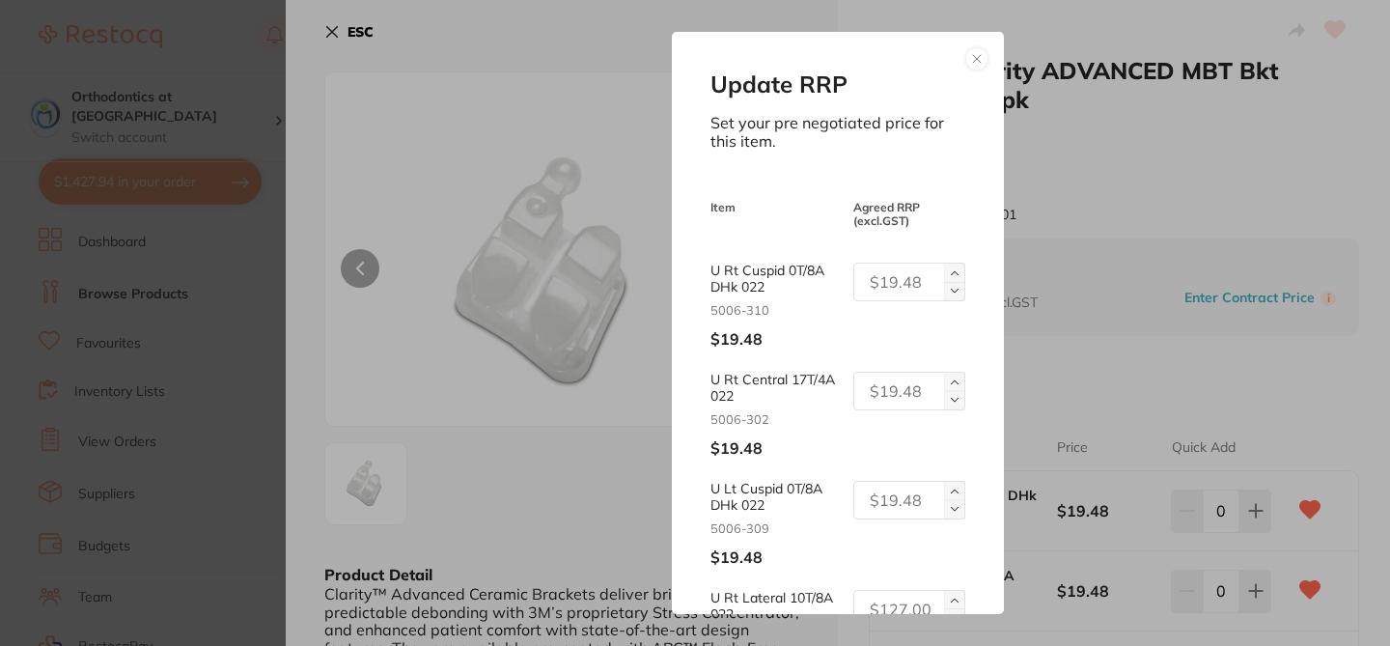
click at [890, 276] on input "text" at bounding box center [909, 282] width 112 height 39
type input "127"
click at [903, 393] on input "text" at bounding box center [909, 391] width 112 height 39
type input "127"
click at [918, 515] on input "text" at bounding box center [909, 500] width 112 height 39
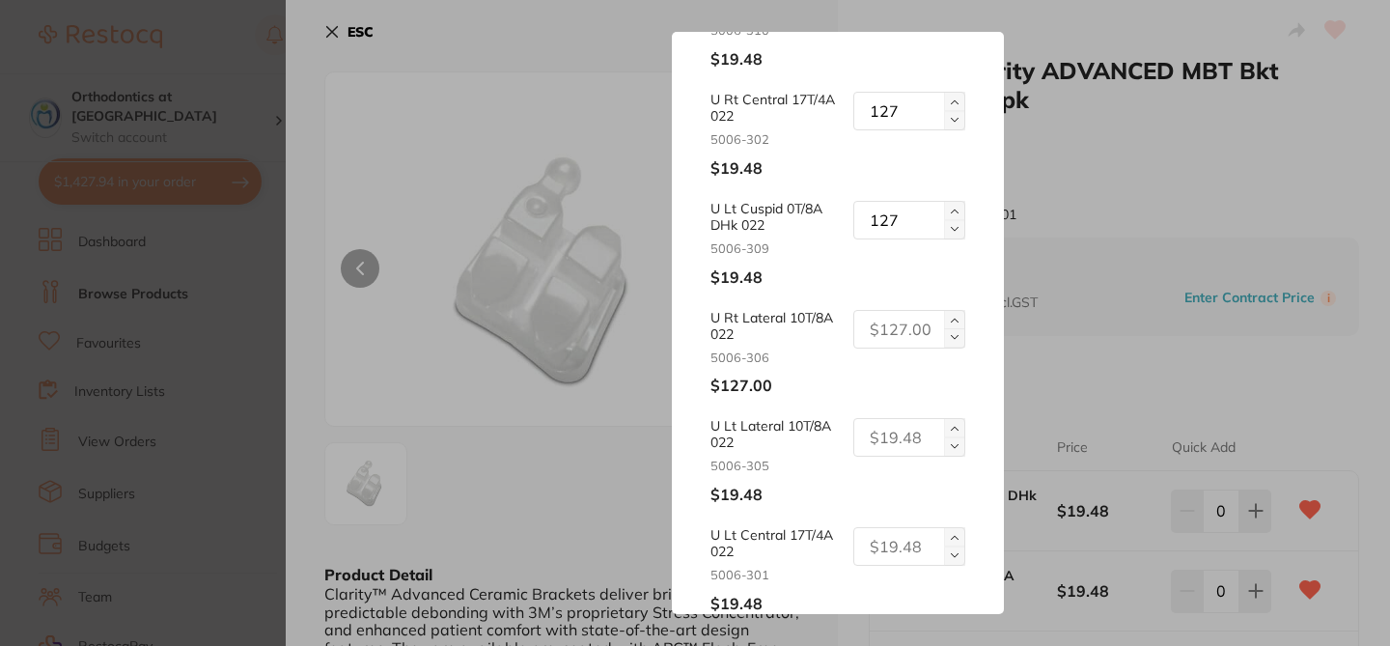
scroll to position [307, 0]
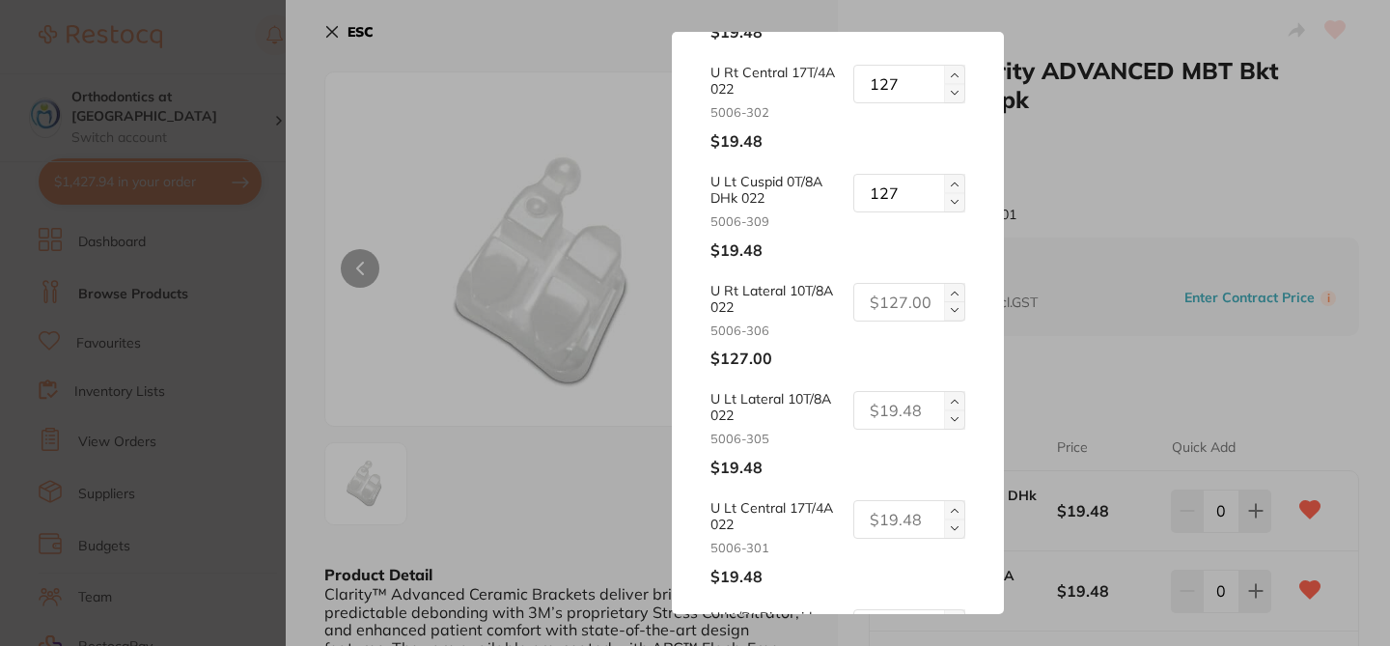
type input "127"
click at [899, 415] on input "text" at bounding box center [909, 410] width 112 height 39
type input "127"
click at [902, 518] on input "text" at bounding box center [909, 519] width 112 height 39
type input "127"
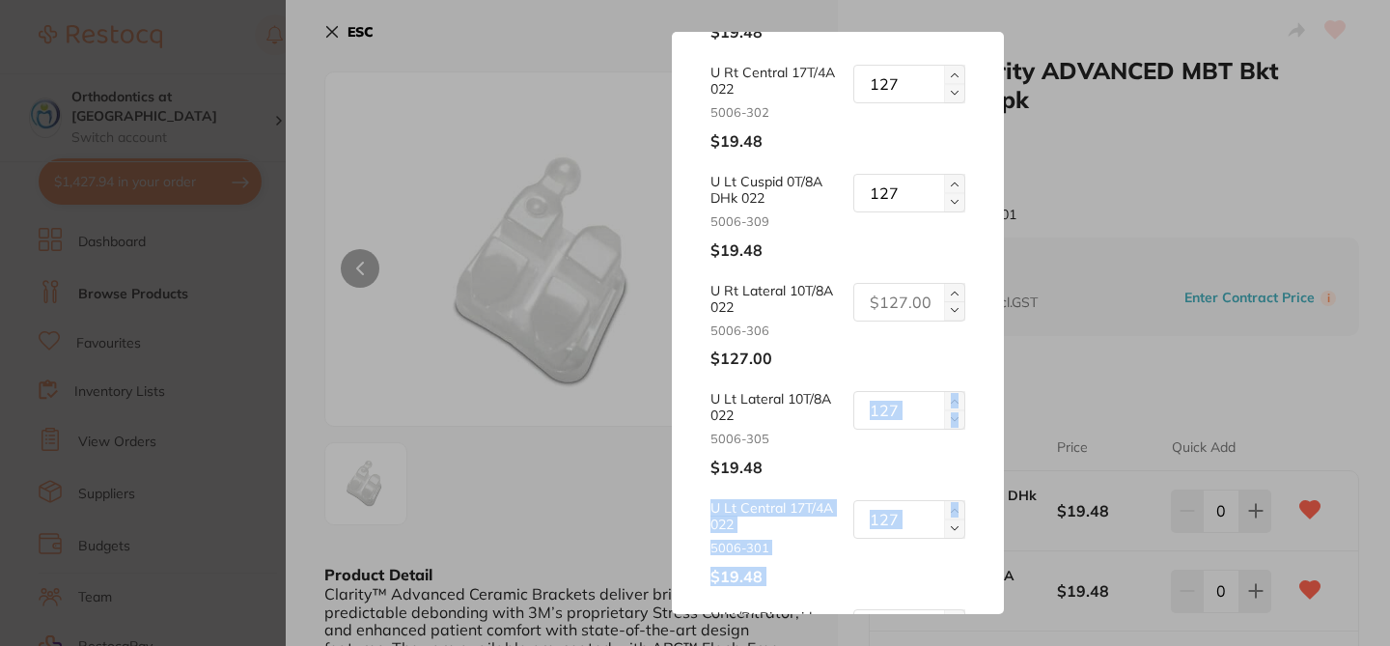
drag, startPoint x: 997, startPoint y: 449, endPoint x: 1003, endPoint y: 520, distance: 71.7
click at [1003, 520] on div "Update RRP Set your pre negotiated price for this item. Item Agreed RRP (excl. …" at bounding box center [837, 322] width 331 height 581
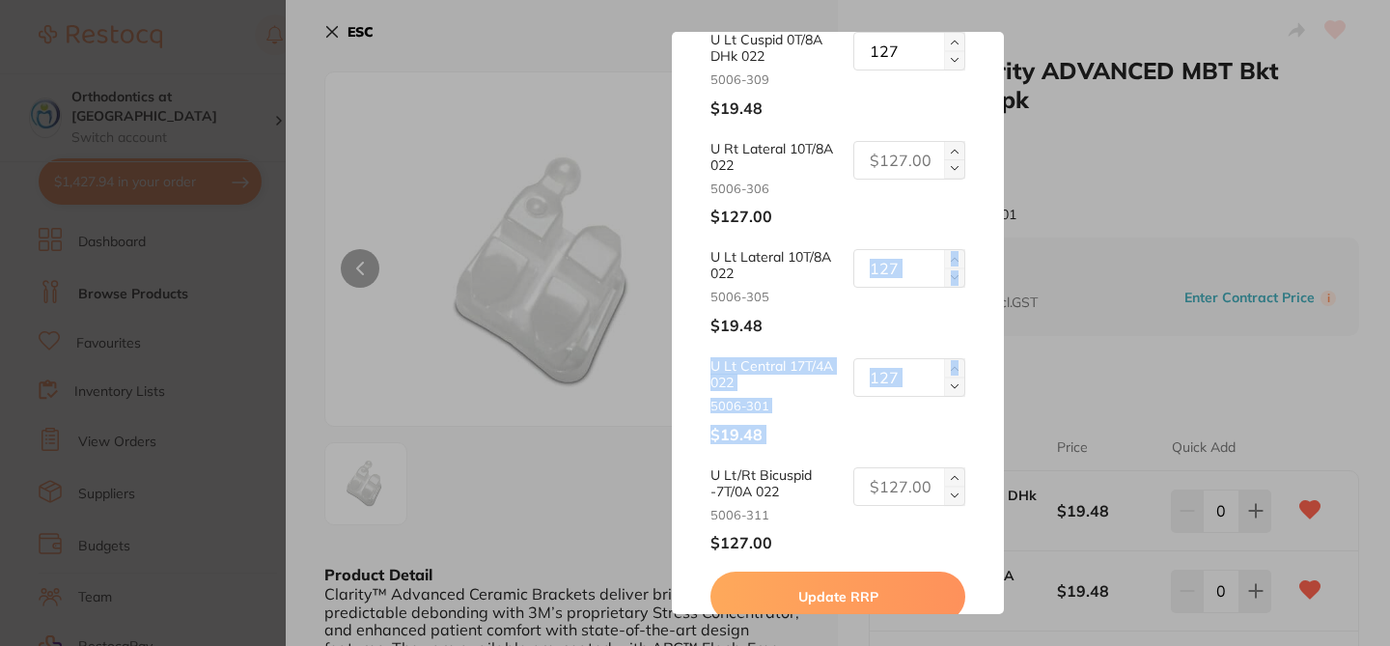
scroll to position [453, 0]
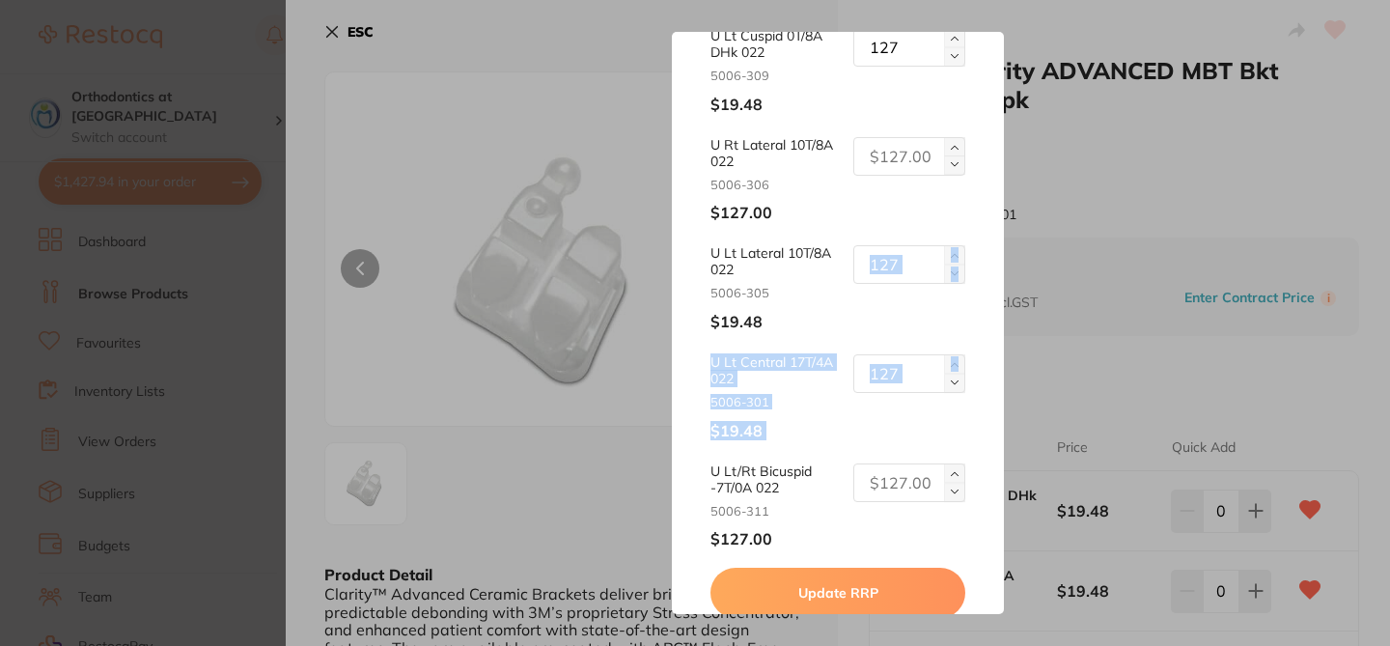
click at [905, 585] on button "Update RRP" at bounding box center [837, 592] width 254 height 50
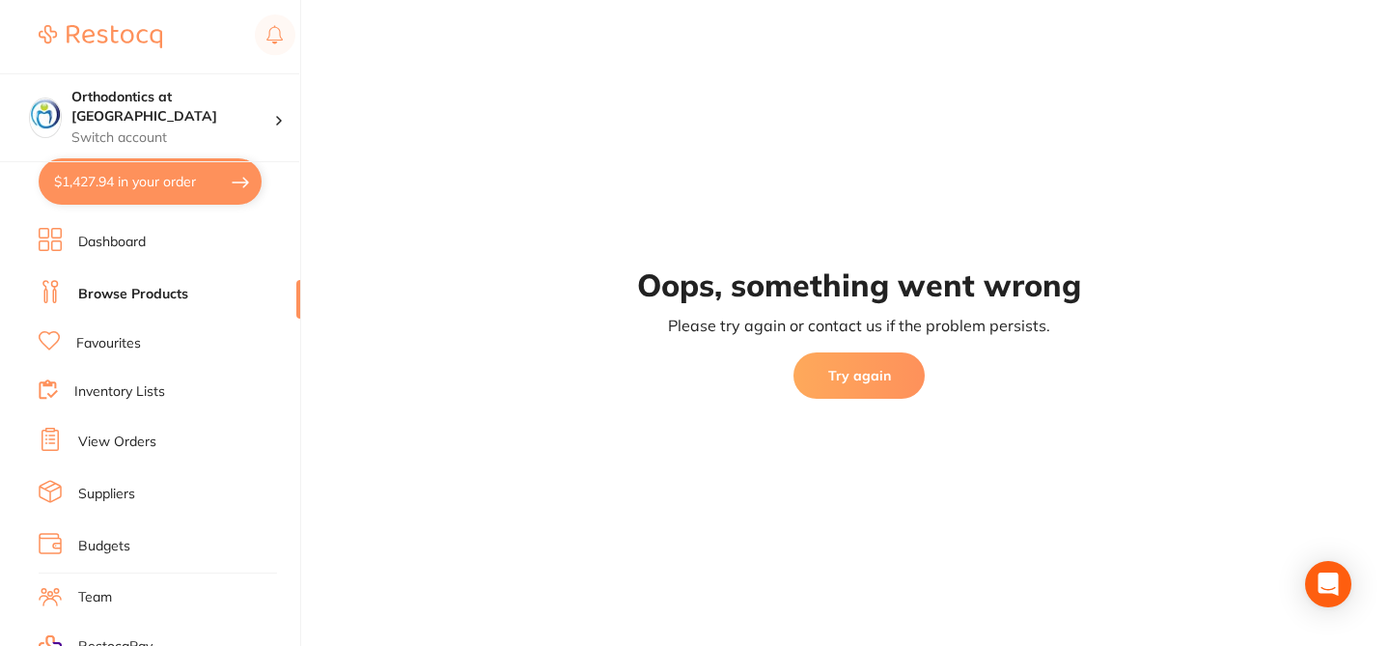
click at [873, 365] on button "Try again" at bounding box center [858, 375] width 131 height 46
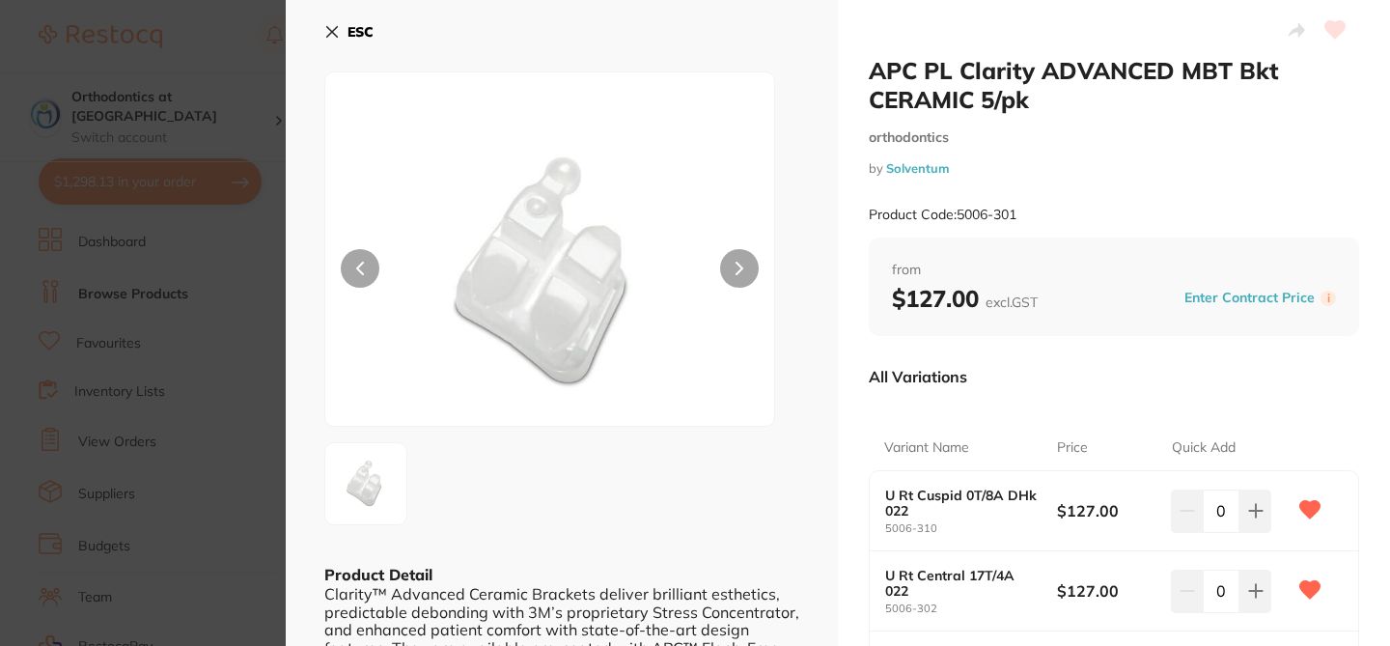
scroll to position [39, 0]
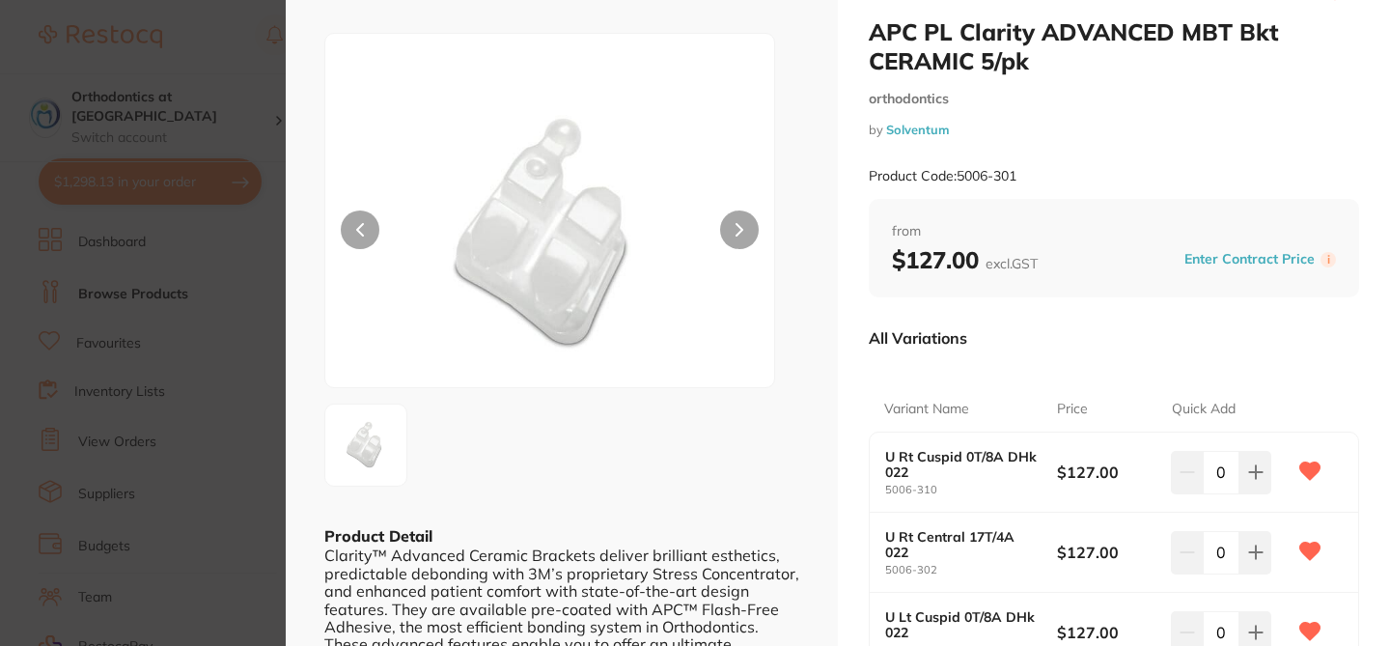
click at [204, 36] on section "APC PL Clarity ADVANCED MBT Bkt CERAMIC 5/pk orthodontics by Solventum Product …" at bounding box center [695, 323] width 1390 height 646
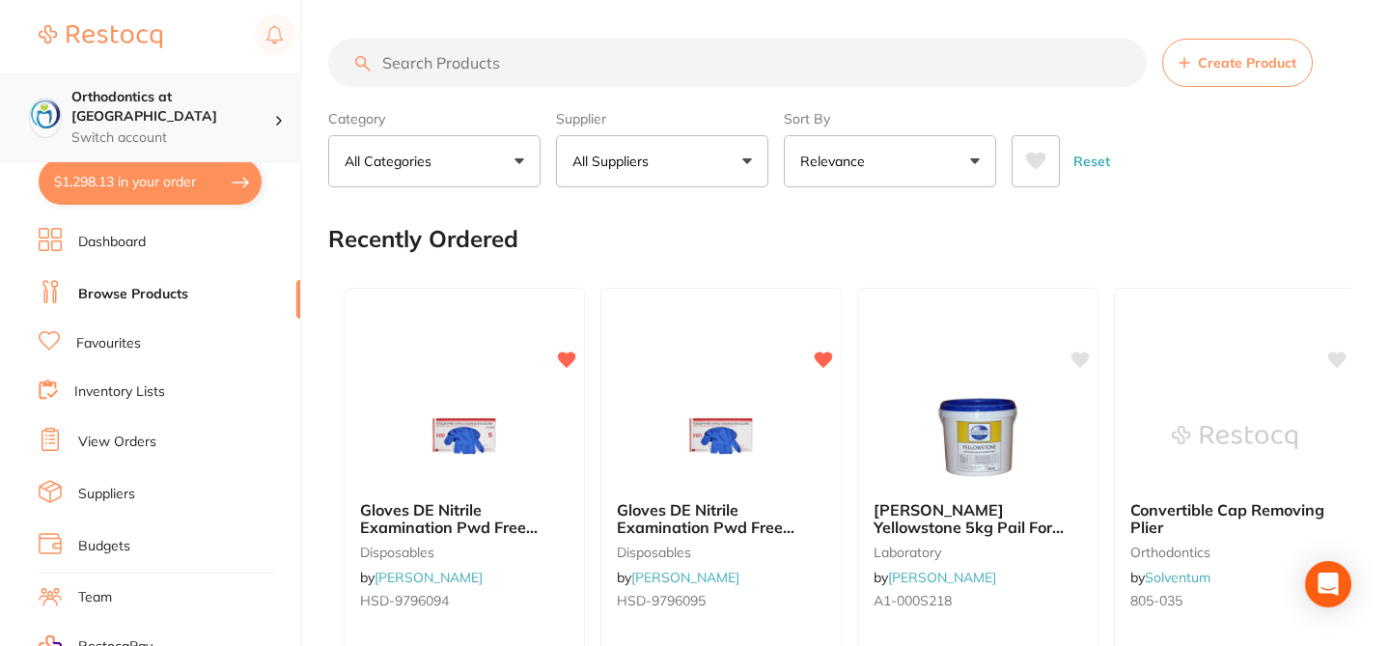
click at [208, 102] on h4 "Orthodontics at [GEOGRAPHIC_DATA]" at bounding box center [172, 107] width 203 height 38
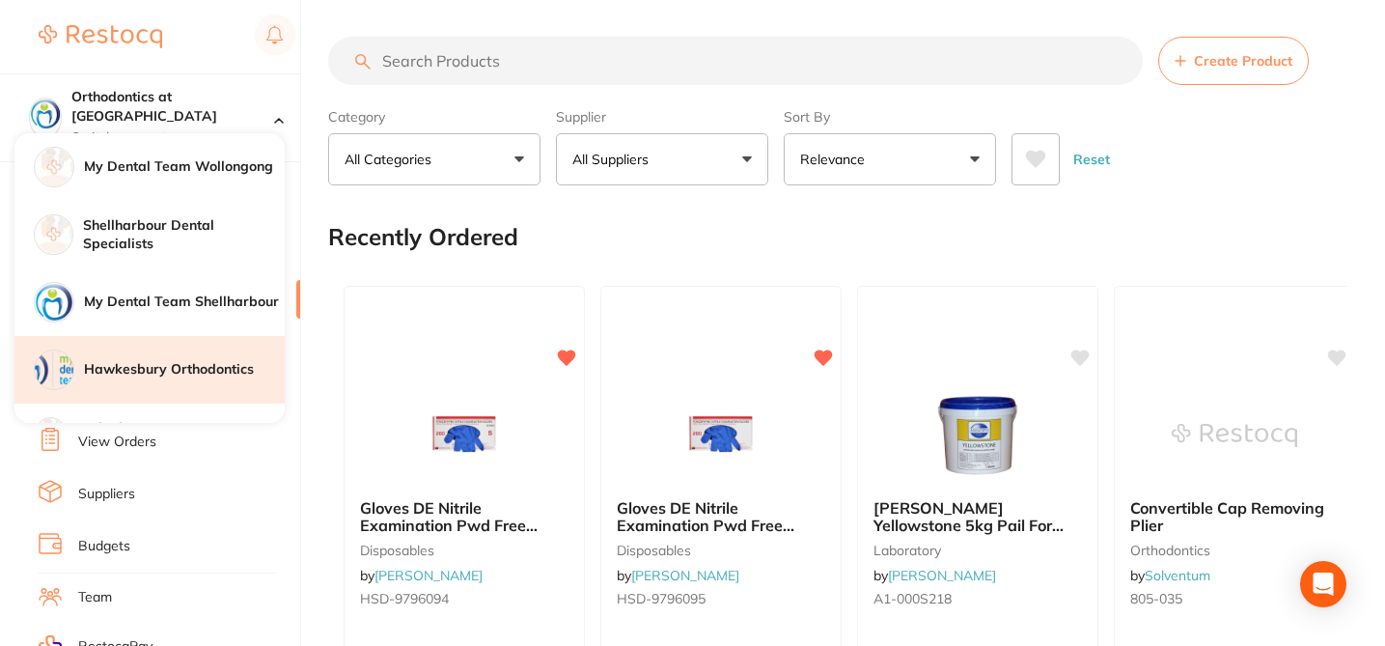
click at [199, 363] on h4 "Hawkesbury Orthodontics" at bounding box center [184, 369] width 201 height 19
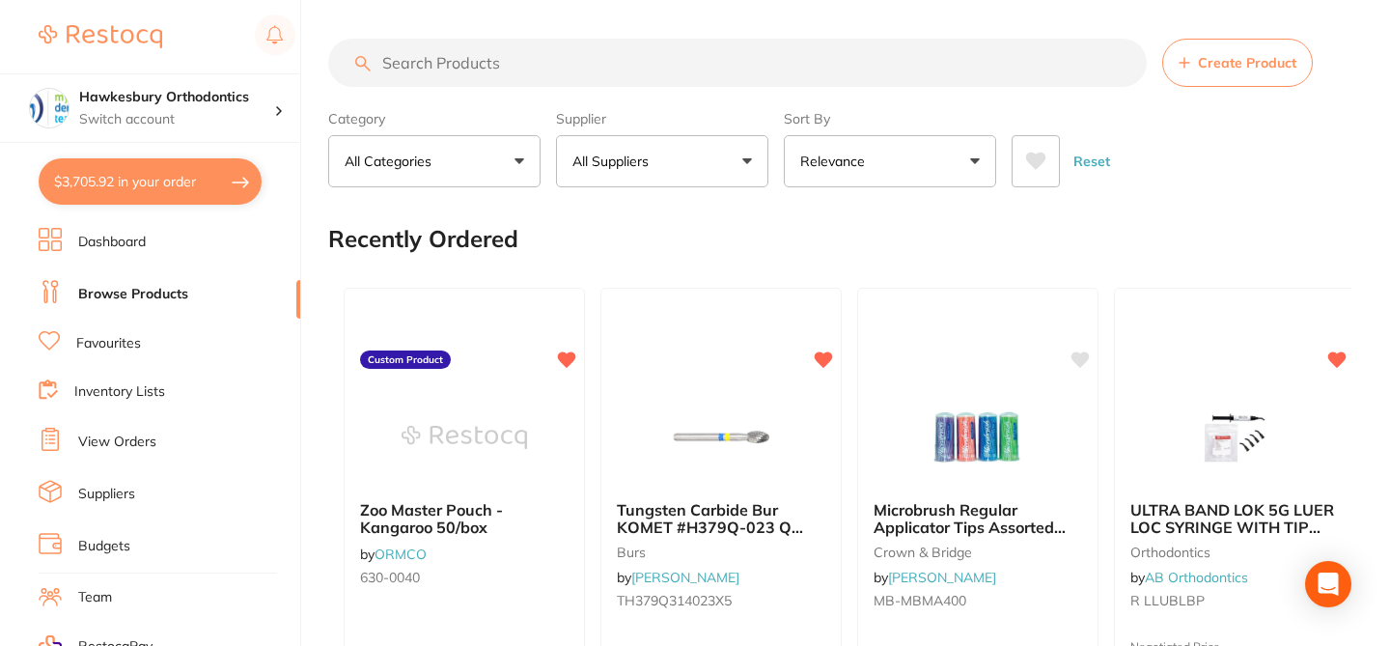
click at [491, 70] on input "search" at bounding box center [737, 63] width 818 height 48
click at [481, 65] on input "search" at bounding box center [737, 63] width 818 height 48
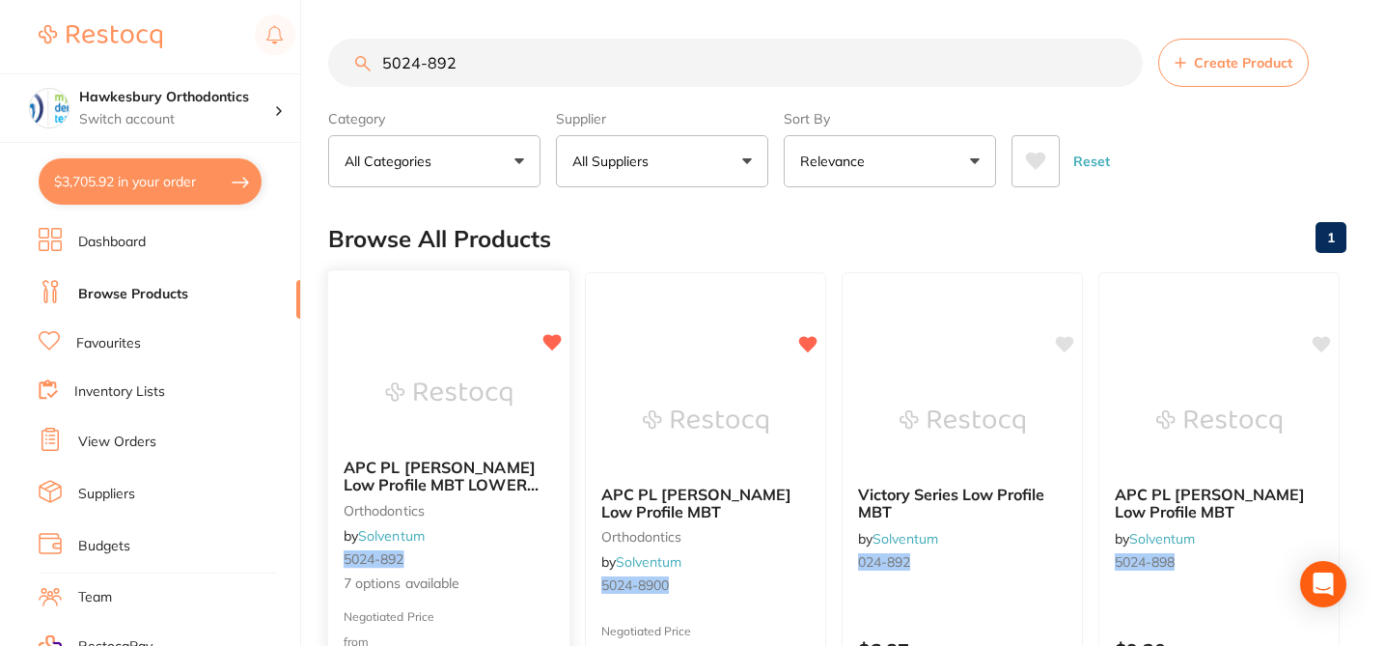
type input "5024-892"
click at [520, 584] on span "7 options available" at bounding box center [449, 583] width 210 height 19
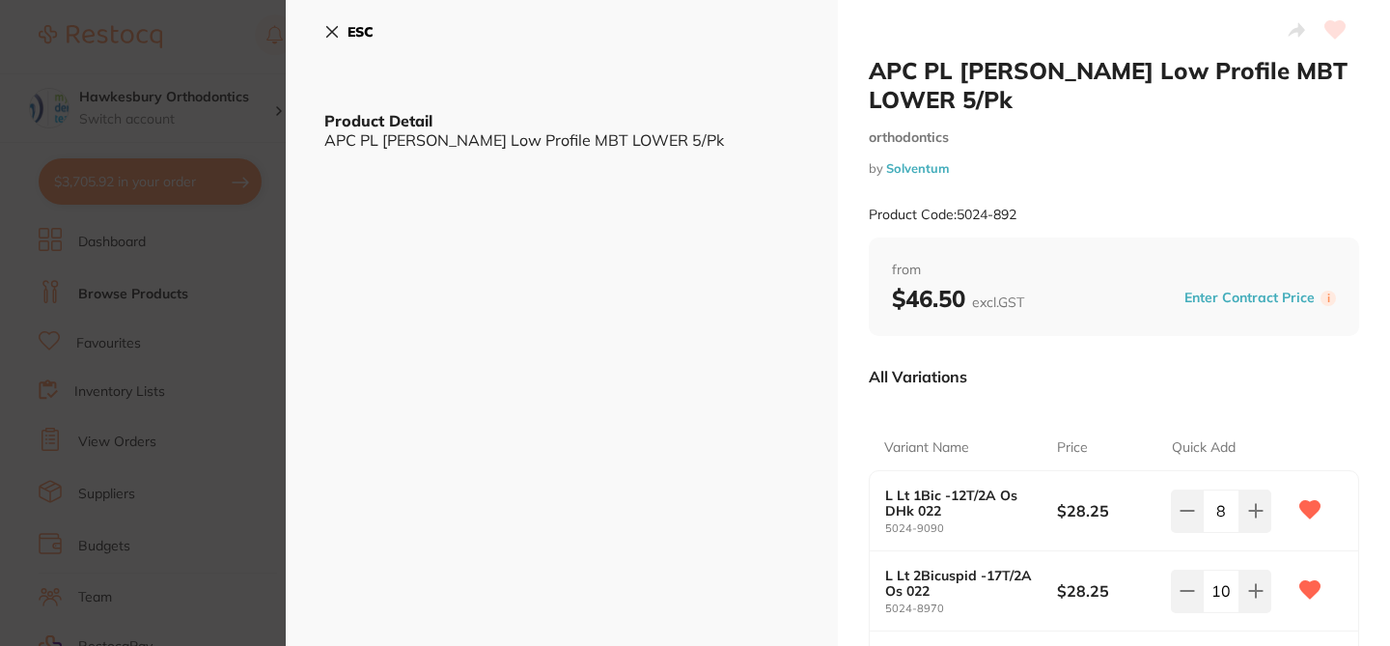
click at [1064, 358] on div "All Variations" at bounding box center [1114, 376] width 490 height 50
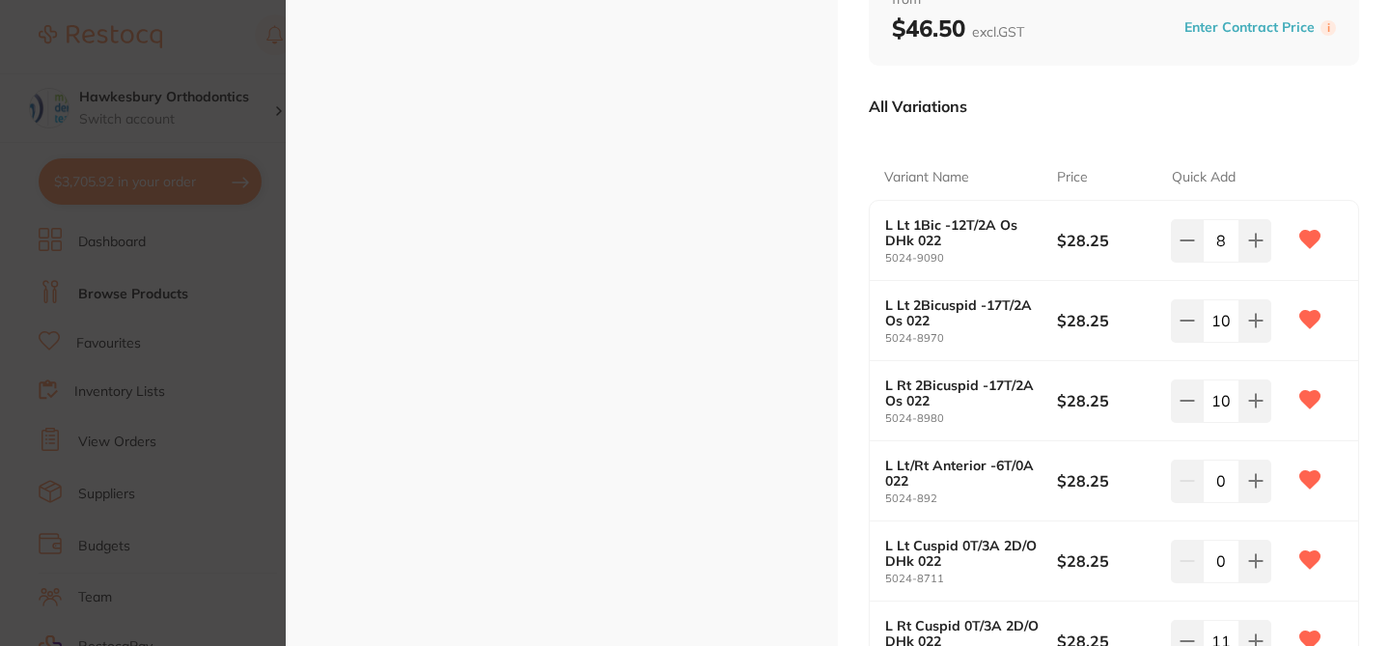
scroll to position [232, 0]
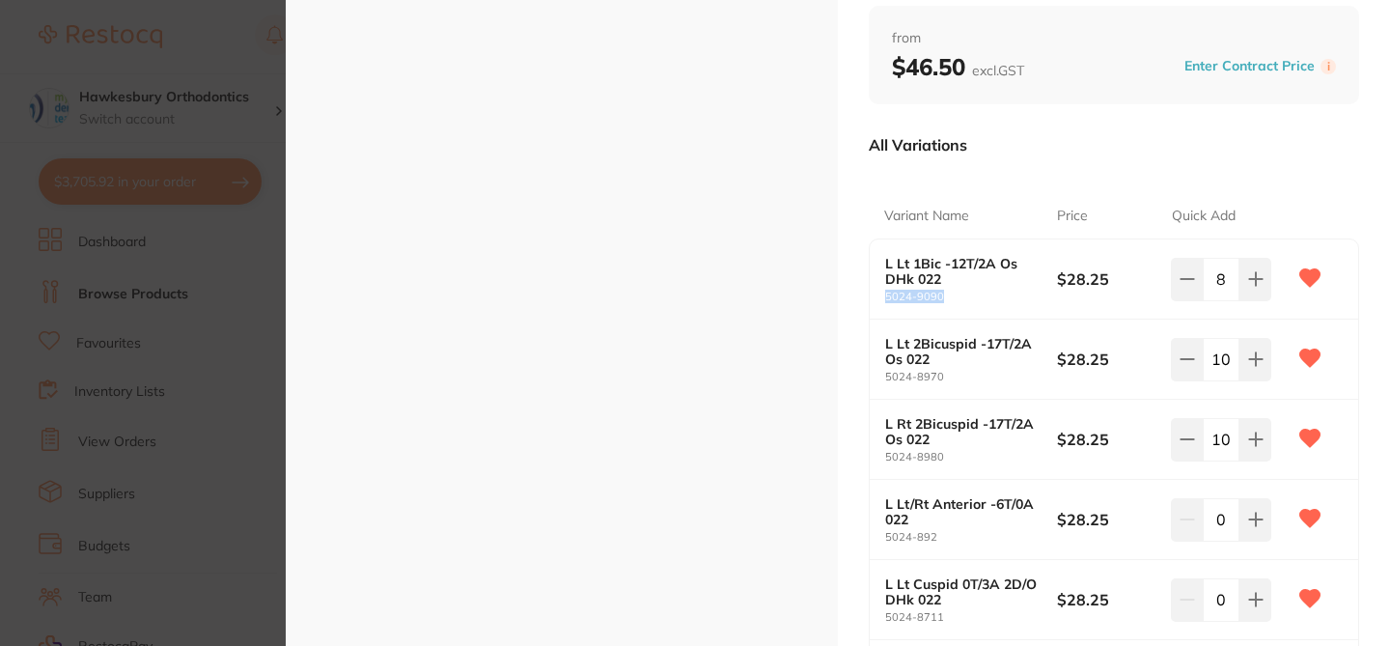
drag, startPoint x: 944, startPoint y: 298, endPoint x: 879, endPoint y: 300, distance: 64.7
click at [879, 300] on div "L Lt 1Bic -12T/2A Os DHk [PHONE_NUMBER] $28.25 8" at bounding box center [1114, 279] width 488 height 80
copy small "5024-9090"
click at [1314, 170] on div "Variant Name Price Quick Add L Lt 1Bic -12T/2A Os DHk 022 5024-9090 $28.25 8 L …" at bounding box center [1114, 485] width 490 height 631
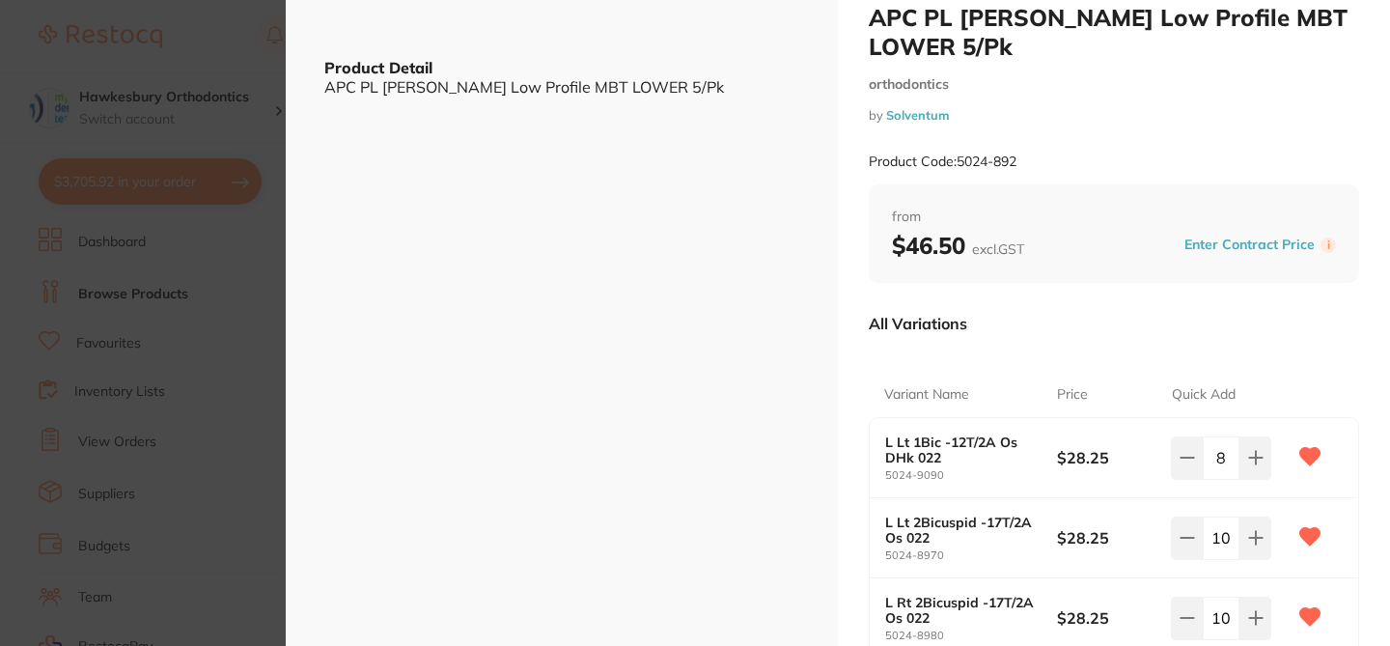
scroll to position [0, 0]
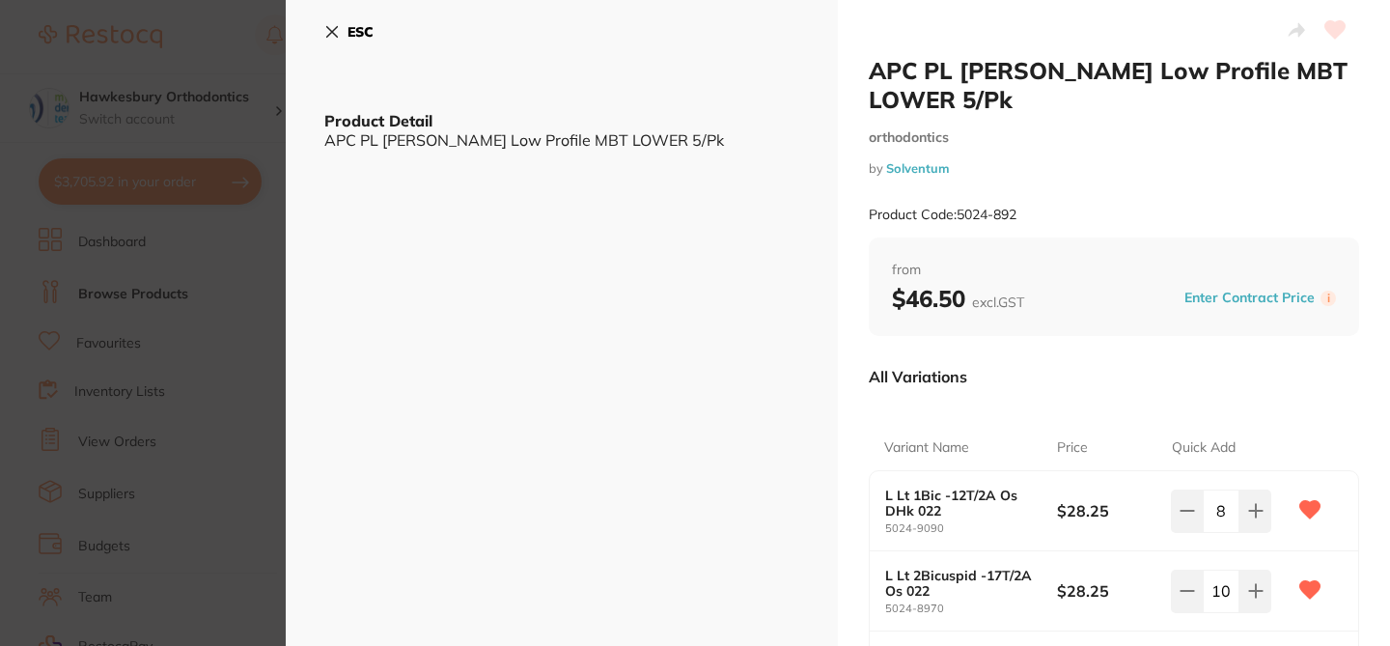
click at [184, 110] on section "APC PL Vict Srs Low Profile MBT LOWER 5/Pk orthodontics by Solventum Product Co…" at bounding box center [695, 323] width 1390 height 646
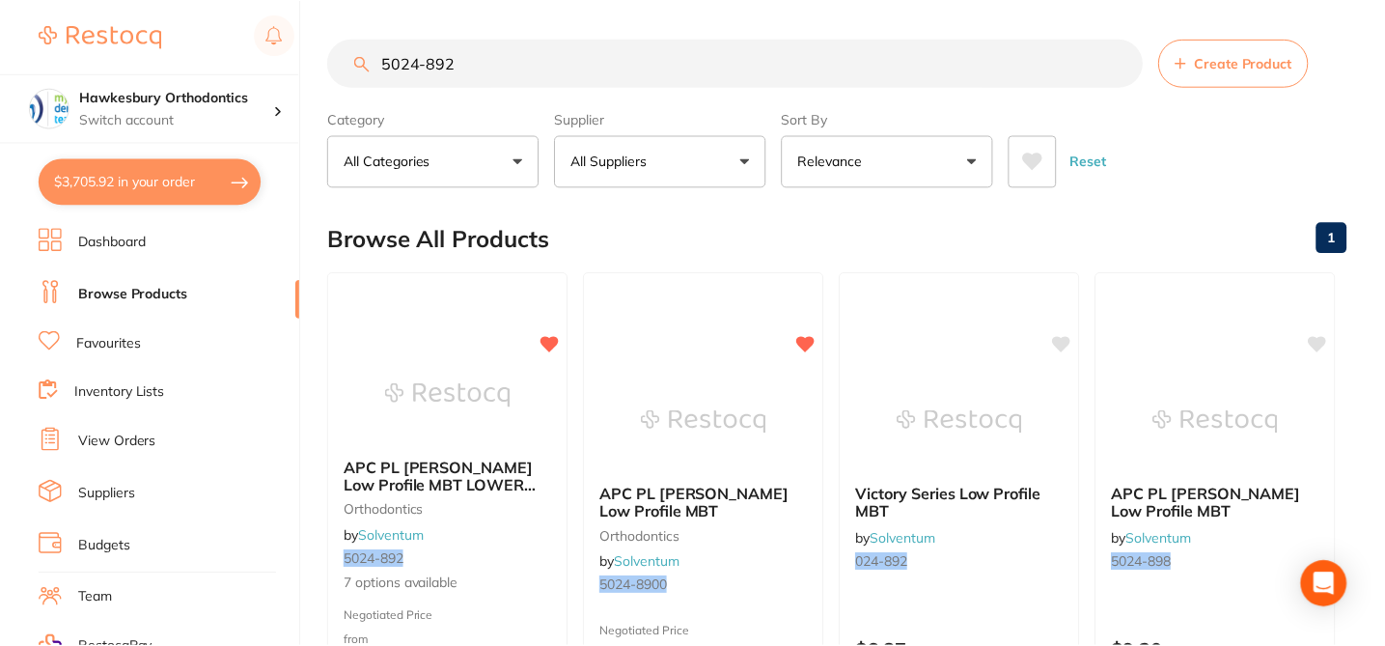
scroll to position [2, 0]
click at [184, 110] on p "Switch account" at bounding box center [176, 119] width 195 height 19
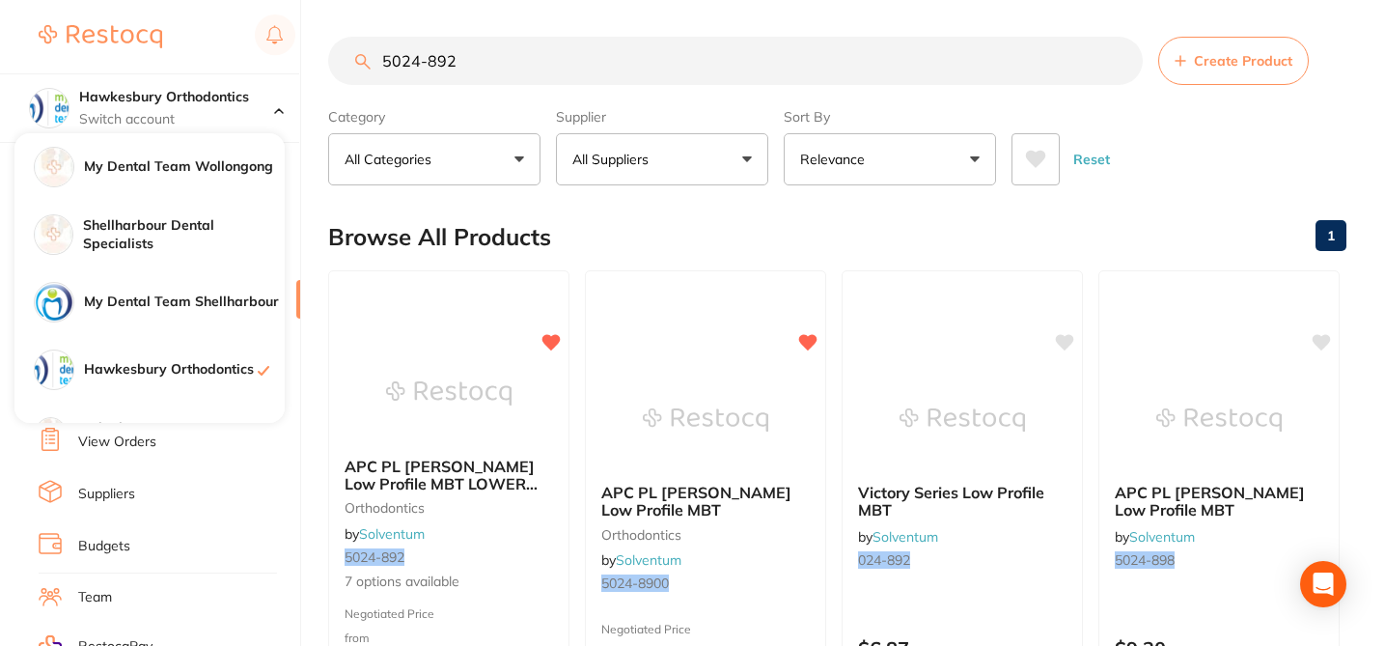
scroll to position [35, 0]
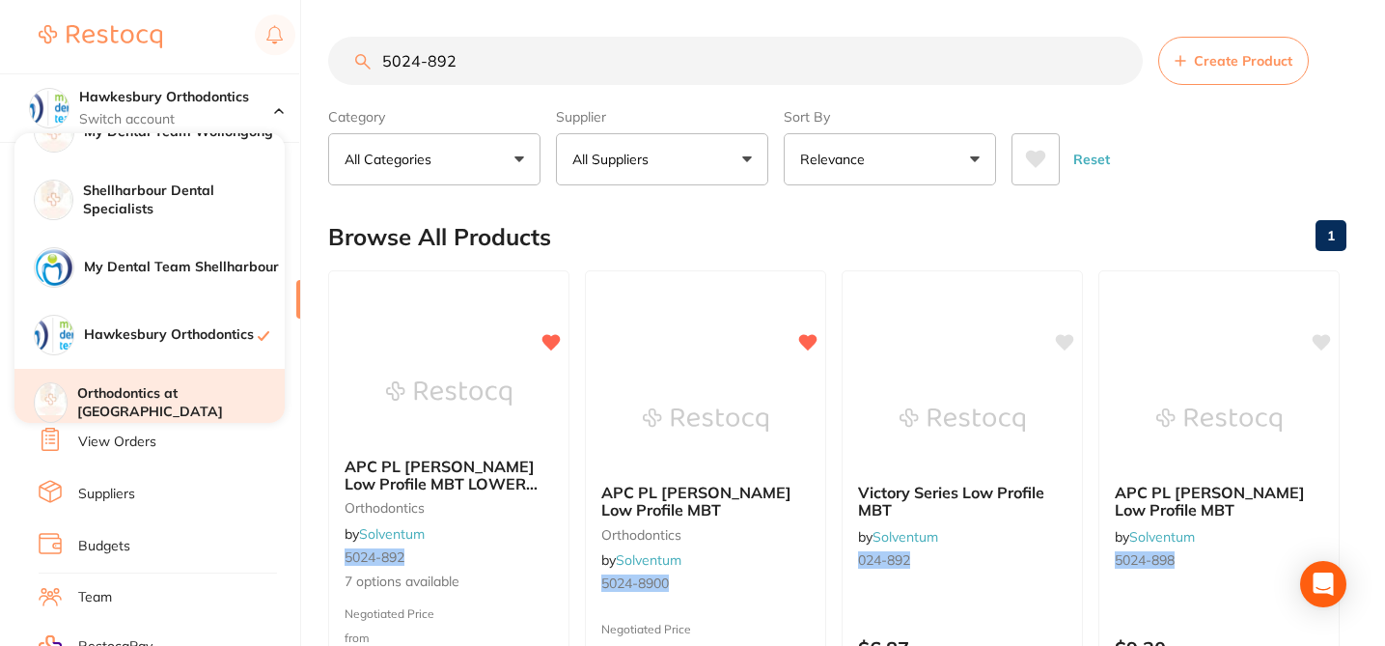
click at [207, 395] on h4 "Orthodontics at [GEOGRAPHIC_DATA]" at bounding box center [180, 403] width 207 height 38
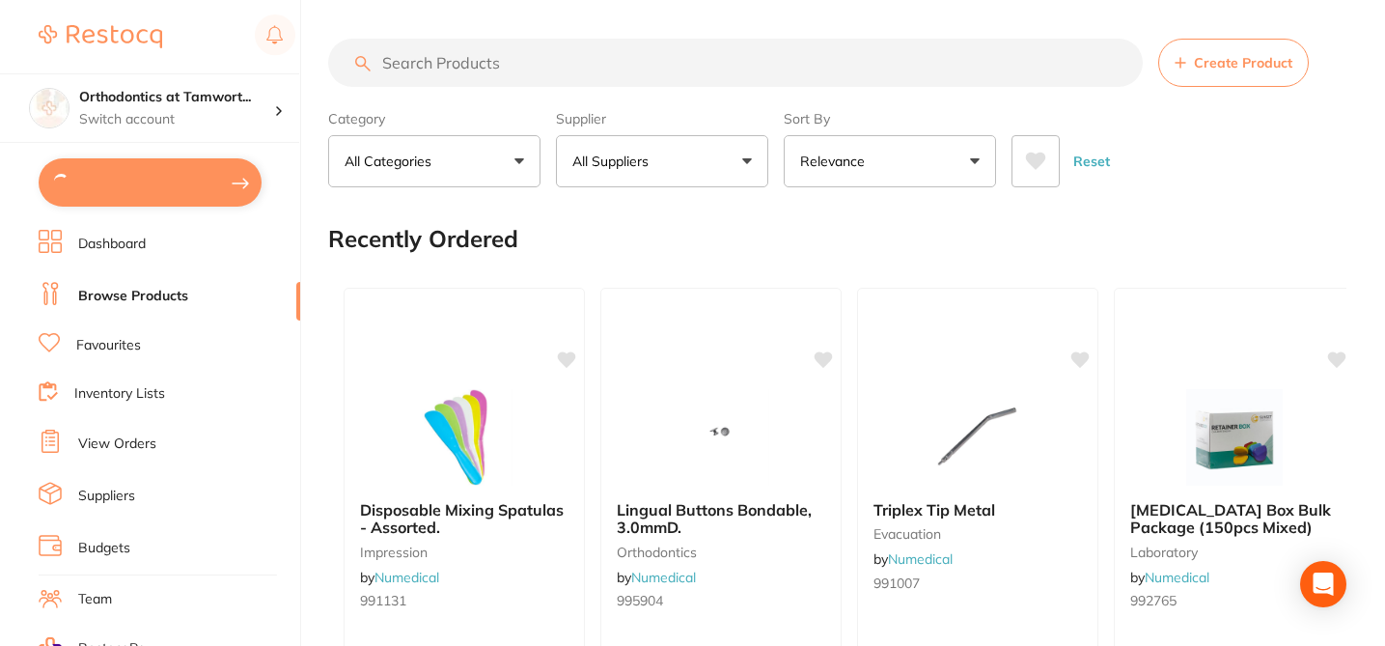
click at [480, 64] on input "search" at bounding box center [735, 63] width 815 height 48
paste input "5024-9090"
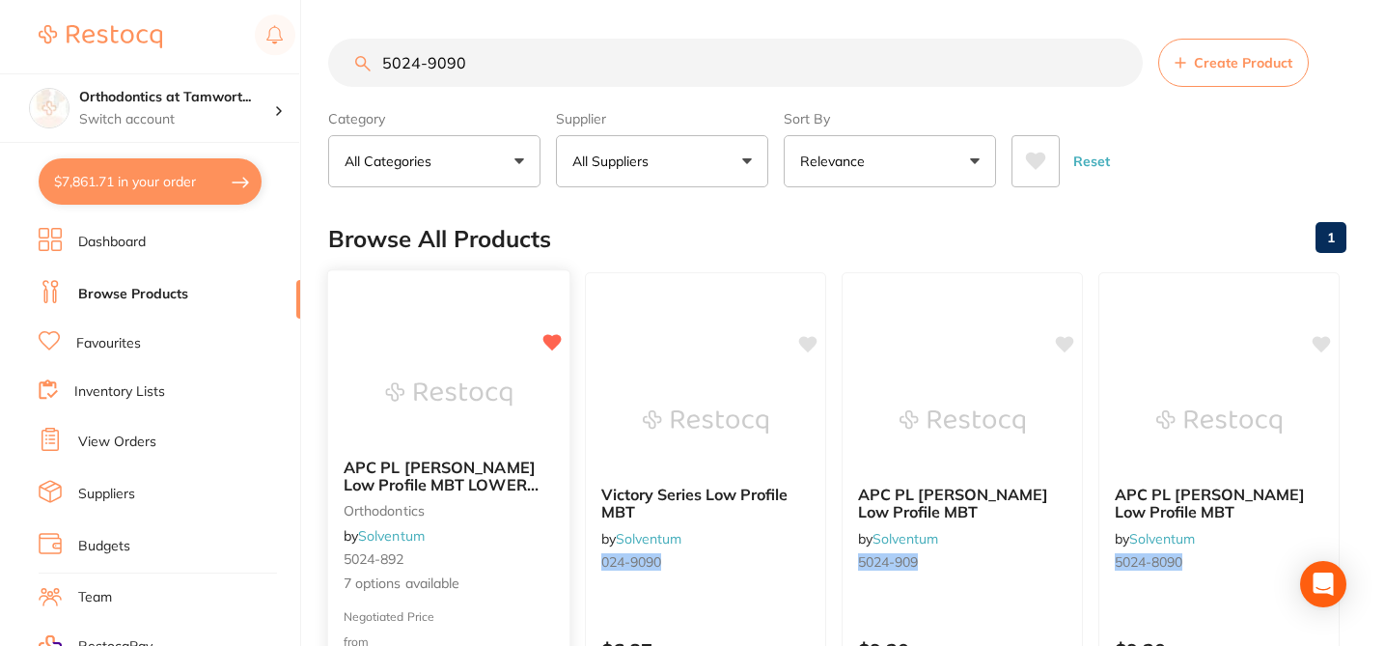
type input "5024-9090"
click at [550, 561] on small "5024-892" at bounding box center [449, 558] width 210 height 15
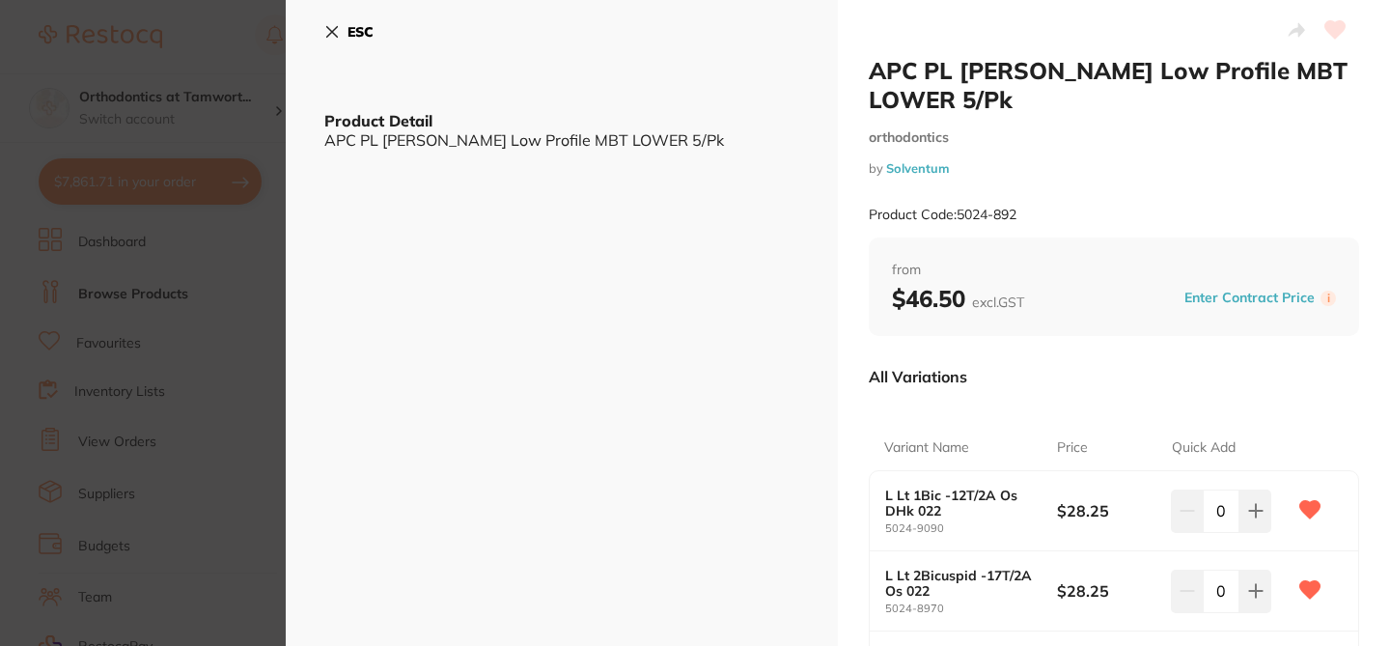
click at [809, 244] on div "ESC Product Detail APC PL Vict Srs Low Profile MBT LOWER 5/Pk" at bounding box center [562, 586] width 552 height 1172
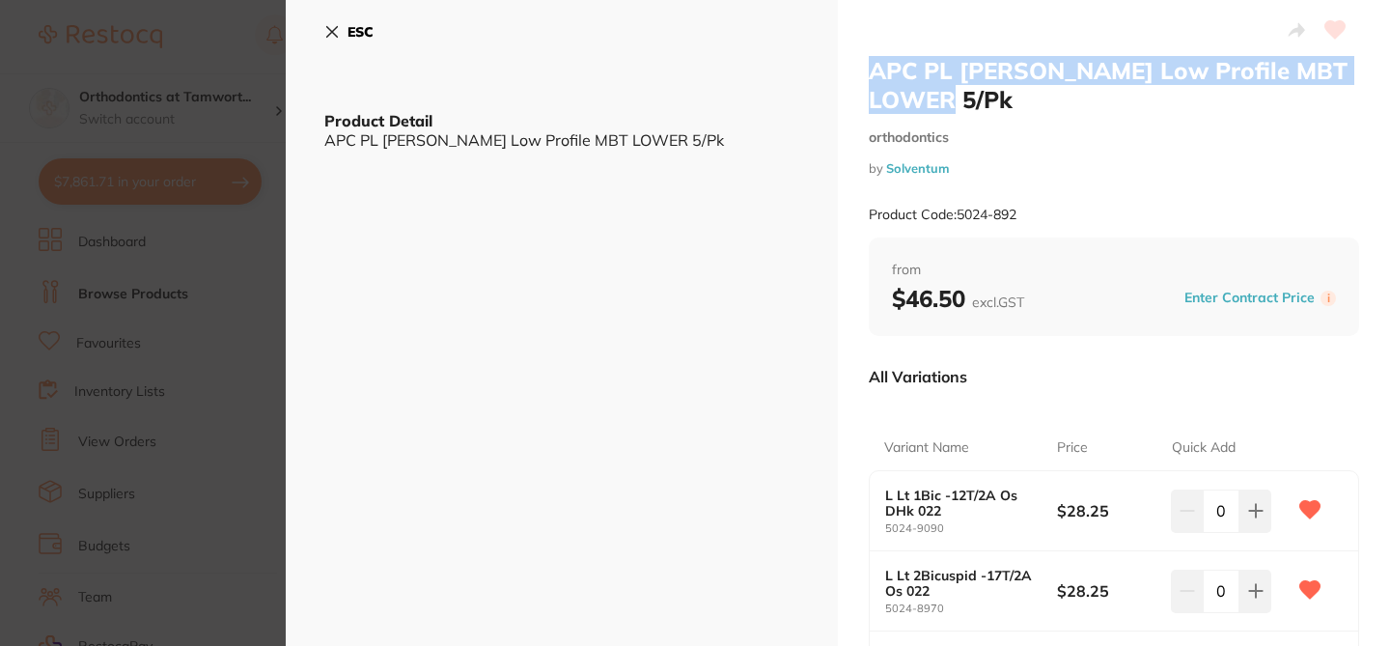
drag, startPoint x: 940, startPoint y: 106, endPoint x: 862, endPoint y: 61, distance: 90.4
click at [862, 61] on div "APC PL Vict Srs Low Profile MBT LOWER 5/Pk orthodontics by Solventum Product Co…" at bounding box center [1114, 586] width 552 height 1172
copy h2 "APC PL [PERSON_NAME] Low Profile MBT LOWER 5/Pk"
click at [205, 103] on section "APC PL Vict Srs Low Profile MBT LOWER 5/Pk orthodontics by Solventum Product Co…" at bounding box center [695, 323] width 1390 height 646
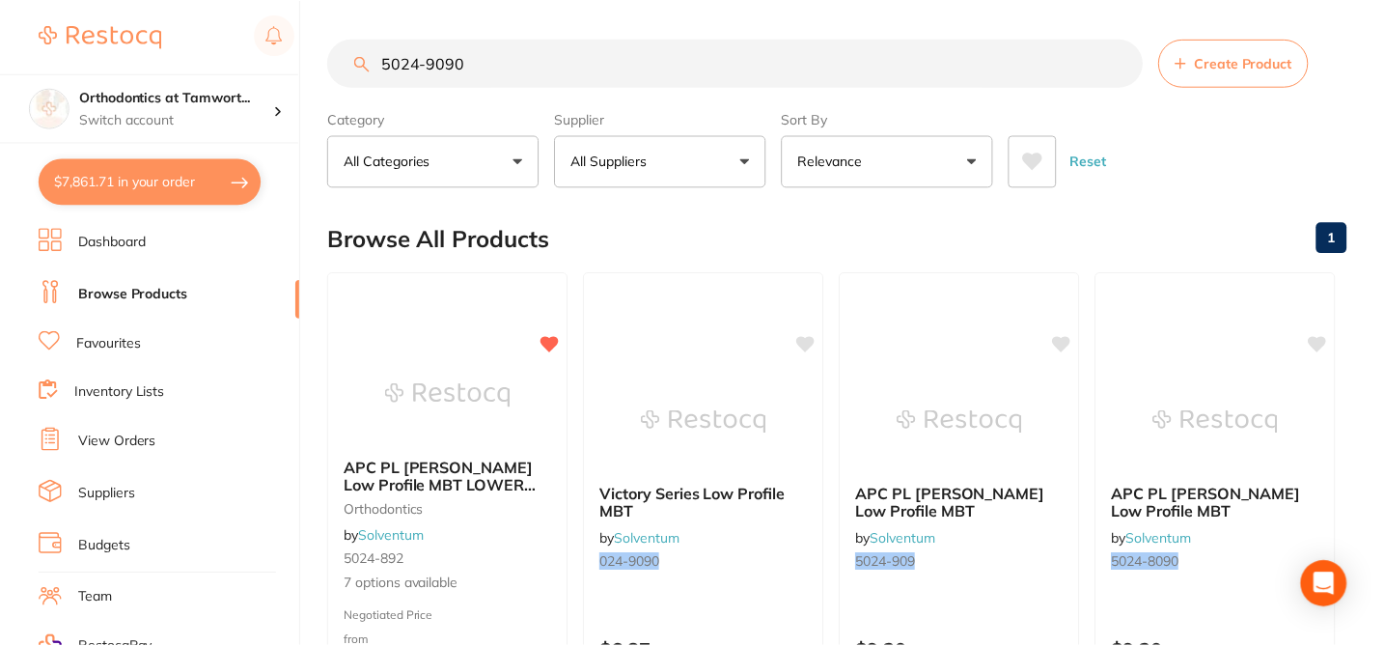
scroll to position [2, 0]
click at [278, 107] on icon at bounding box center [279, 111] width 4 height 8
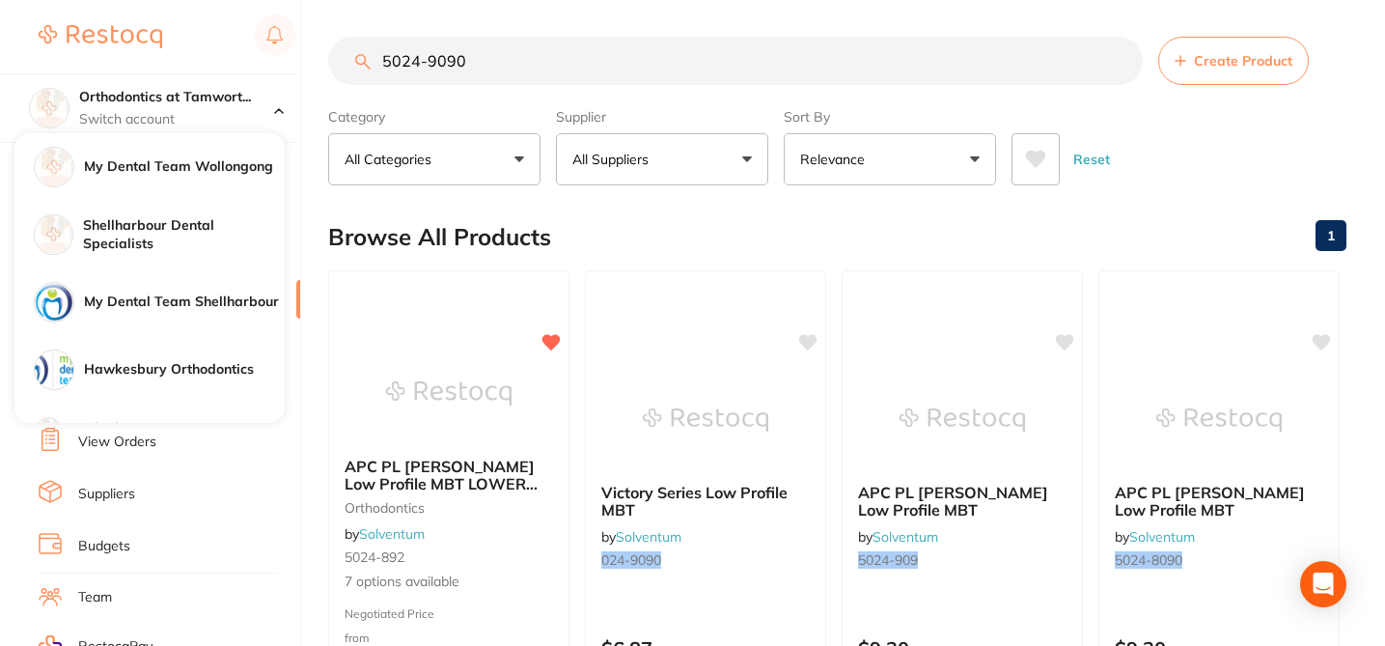
drag, startPoint x: 489, startPoint y: 70, endPoint x: 367, endPoint y: 62, distance: 122.9
click at [367, 62] on div "5024-9090 Create Product" at bounding box center [837, 61] width 1018 height 48
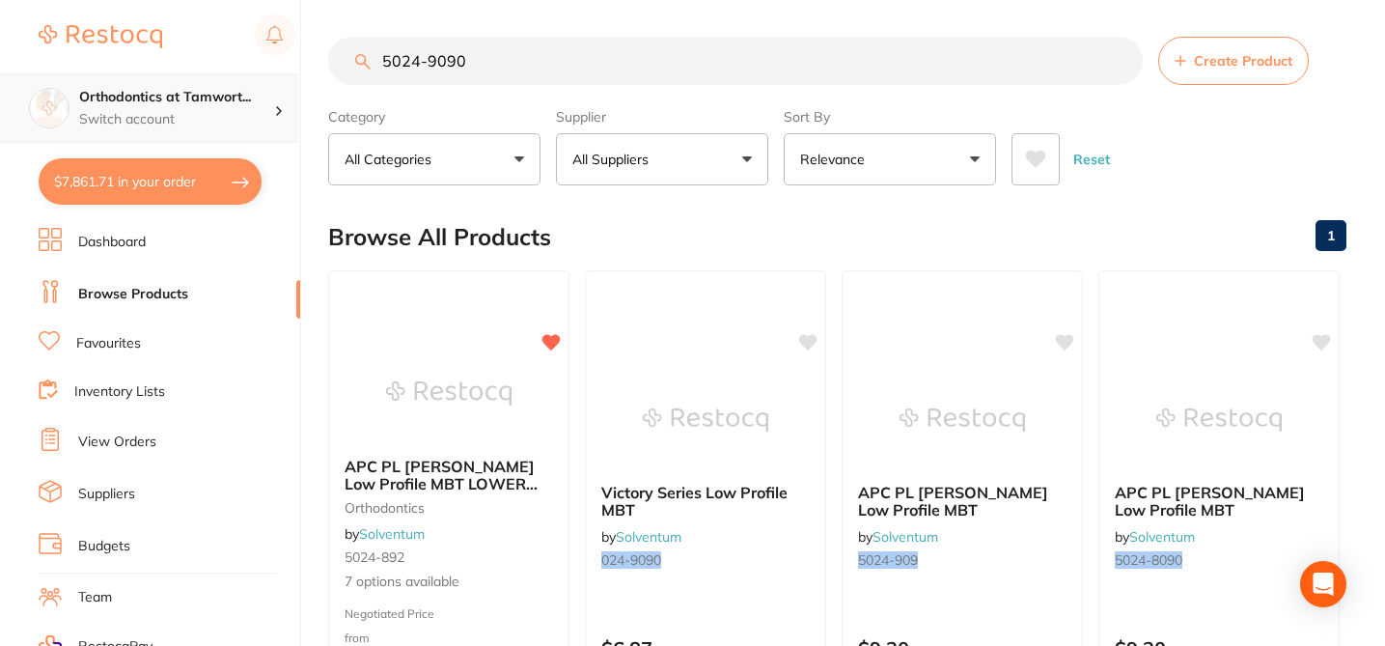
click at [232, 107] on div "Orthodontics at Tamwort... Switch account" at bounding box center [176, 108] width 195 height 41
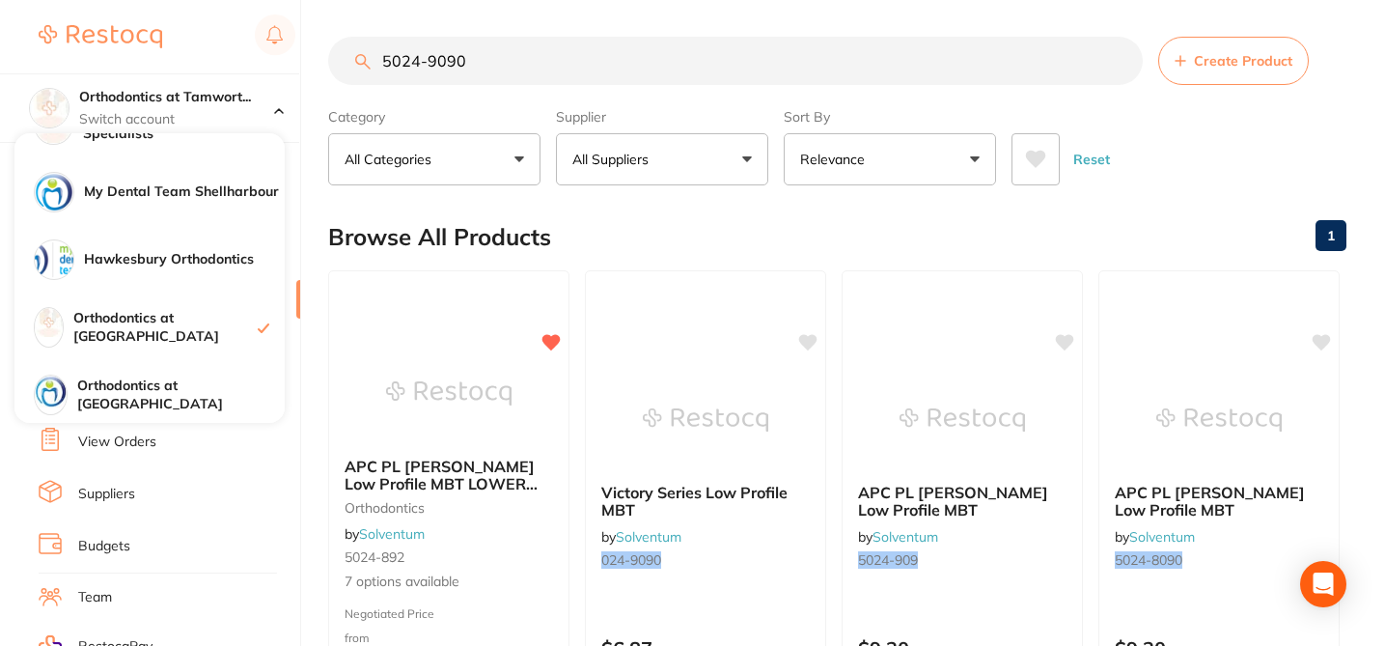
scroll to position [144, 0]
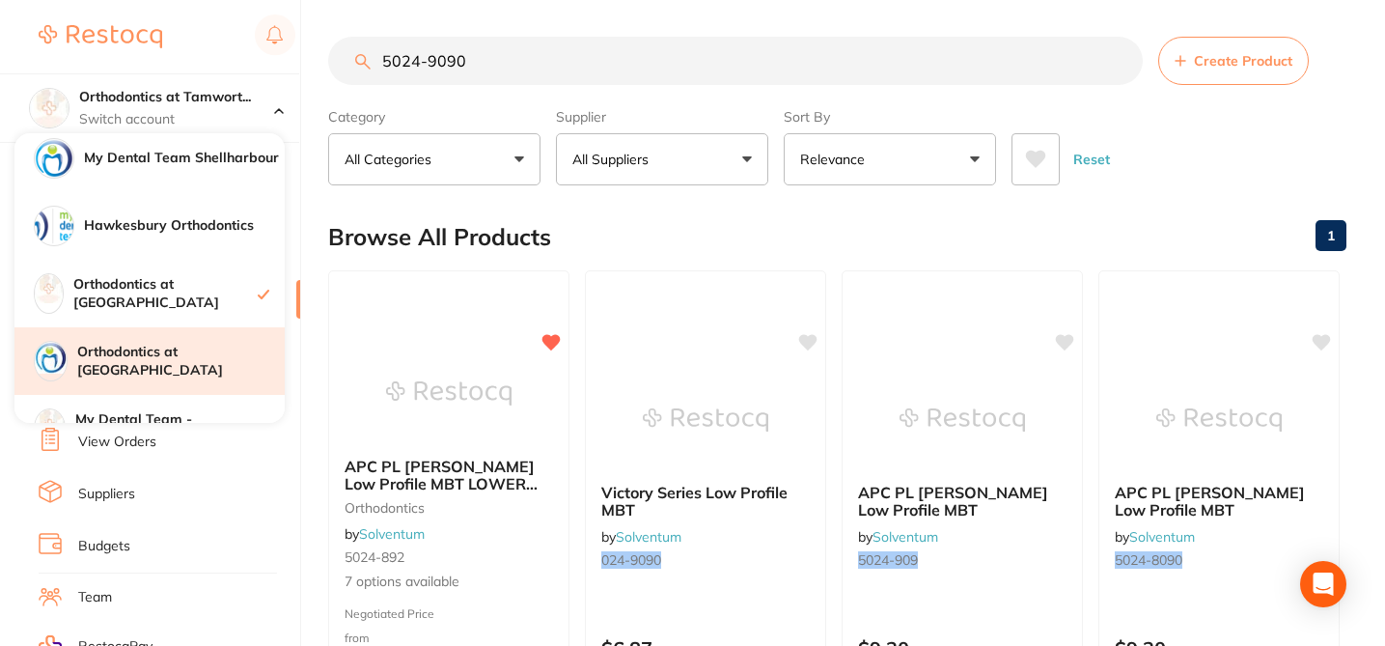
click at [225, 369] on h4 "Orthodontics at [GEOGRAPHIC_DATA]" at bounding box center [180, 362] width 207 height 38
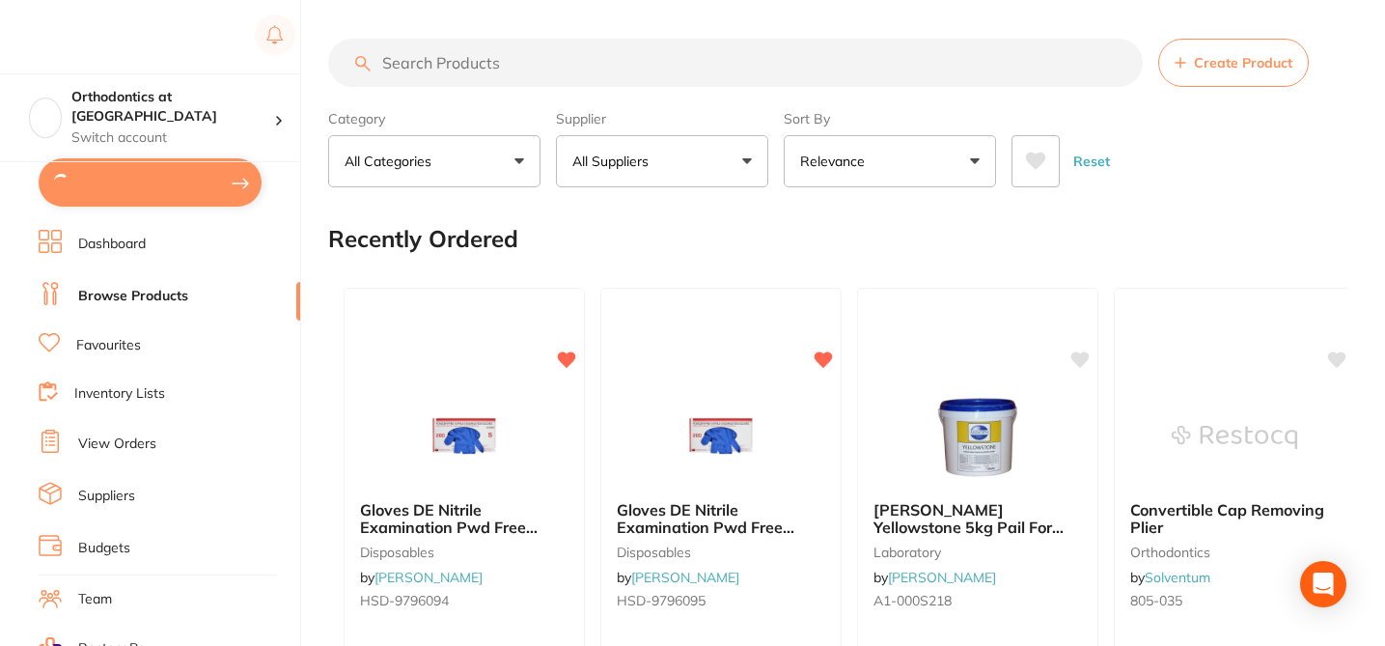
click at [490, 59] on input "search" at bounding box center [735, 63] width 815 height 48
paste input "5024-9090"
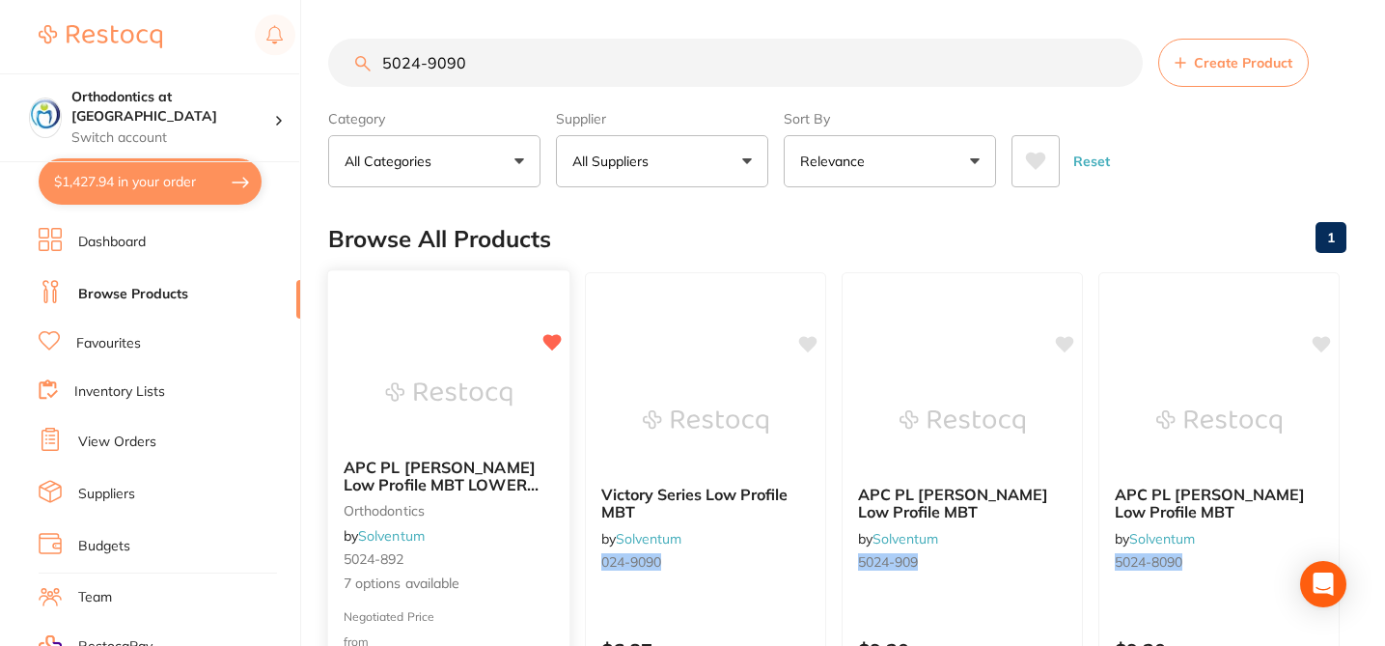
click at [537, 602] on div "APC PL Vict Srs Low Profile MBT LOWER 5/Pk orthodontics by Solventum 5024-892 7…" at bounding box center [448, 526] width 241 height 167
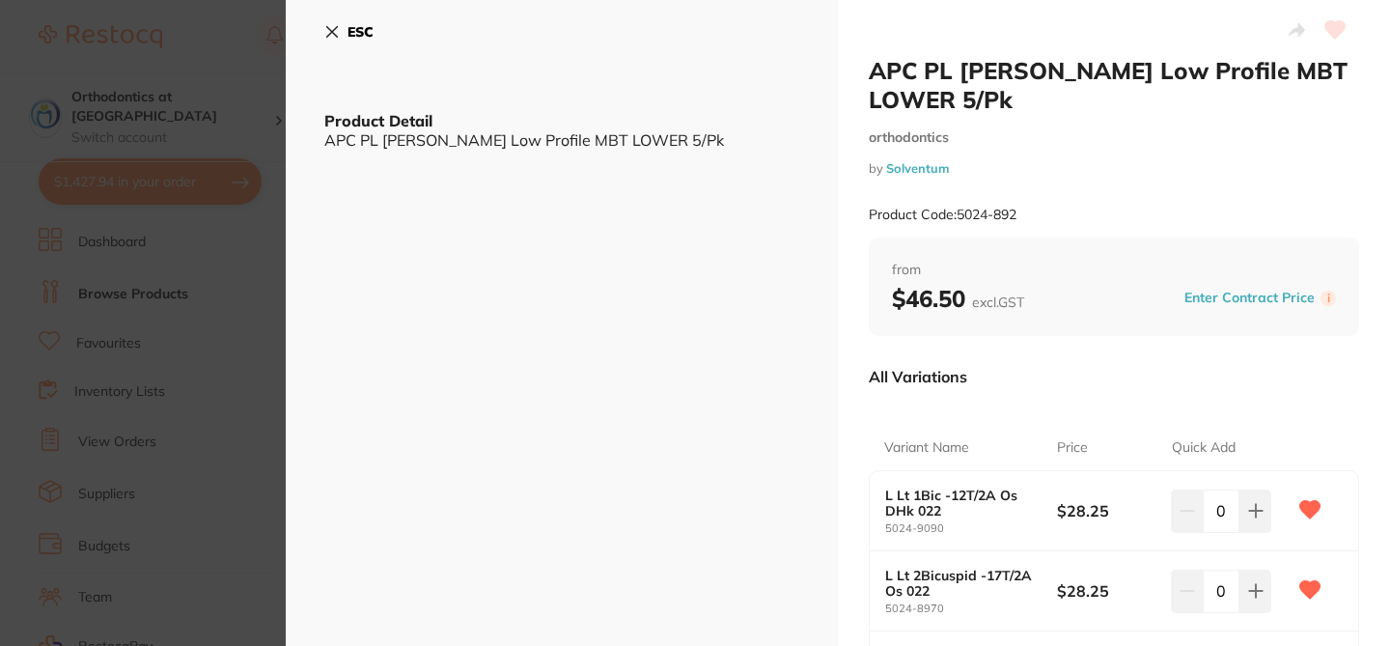
click at [1078, 393] on div "All Variations" at bounding box center [1114, 376] width 490 height 50
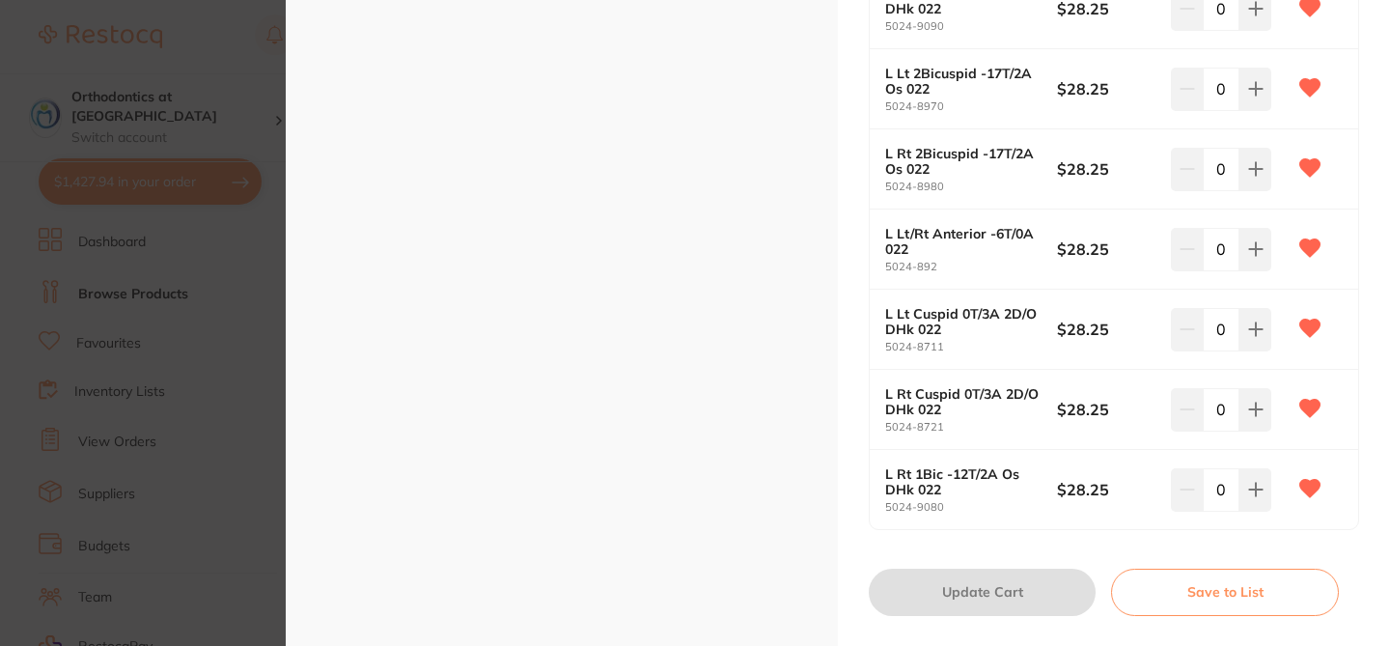
scroll to position [463, 0]
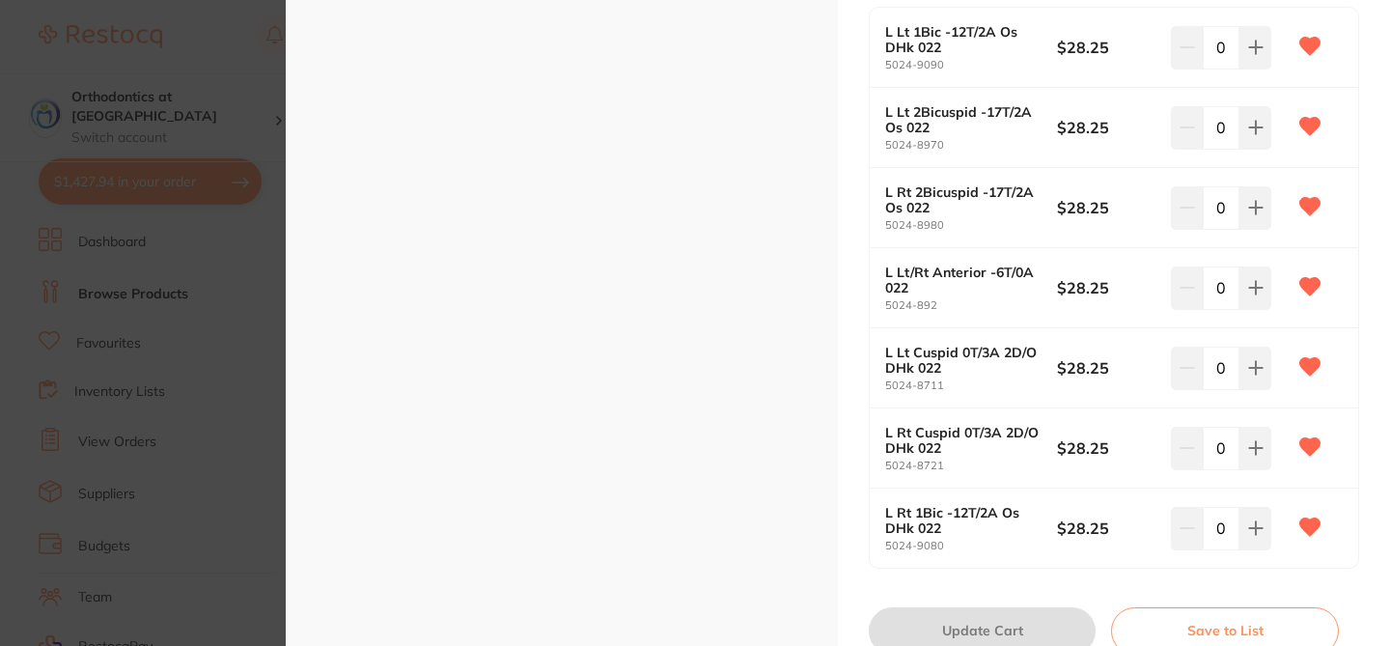
click at [214, 37] on section "APC PL Vict Srs Low Profile MBT LOWER 5/Pk orthodontics by Solventum Product Co…" at bounding box center [695, 323] width 1390 height 646
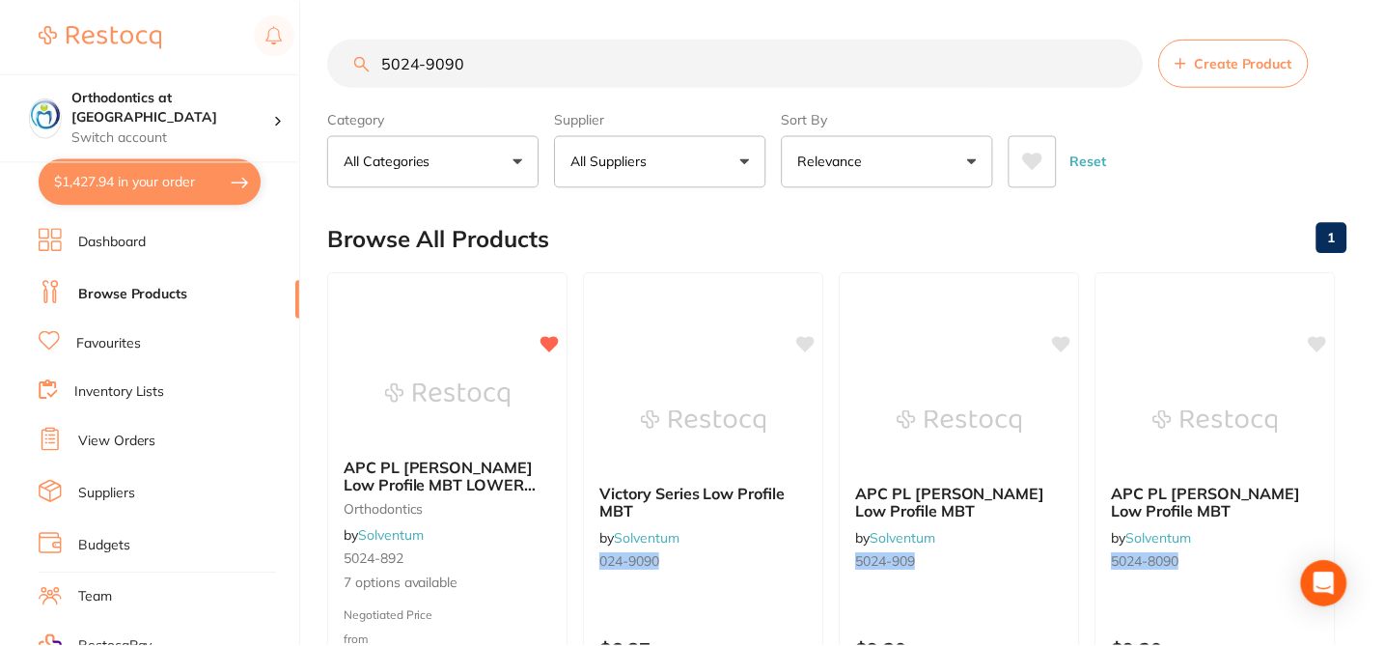
scroll to position [2, 0]
drag, startPoint x: 483, startPoint y: 60, endPoint x: 352, endPoint y: 54, distance: 130.4
click at [351, 55] on input "5024-9090" at bounding box center [735, 61] width 815 height 48
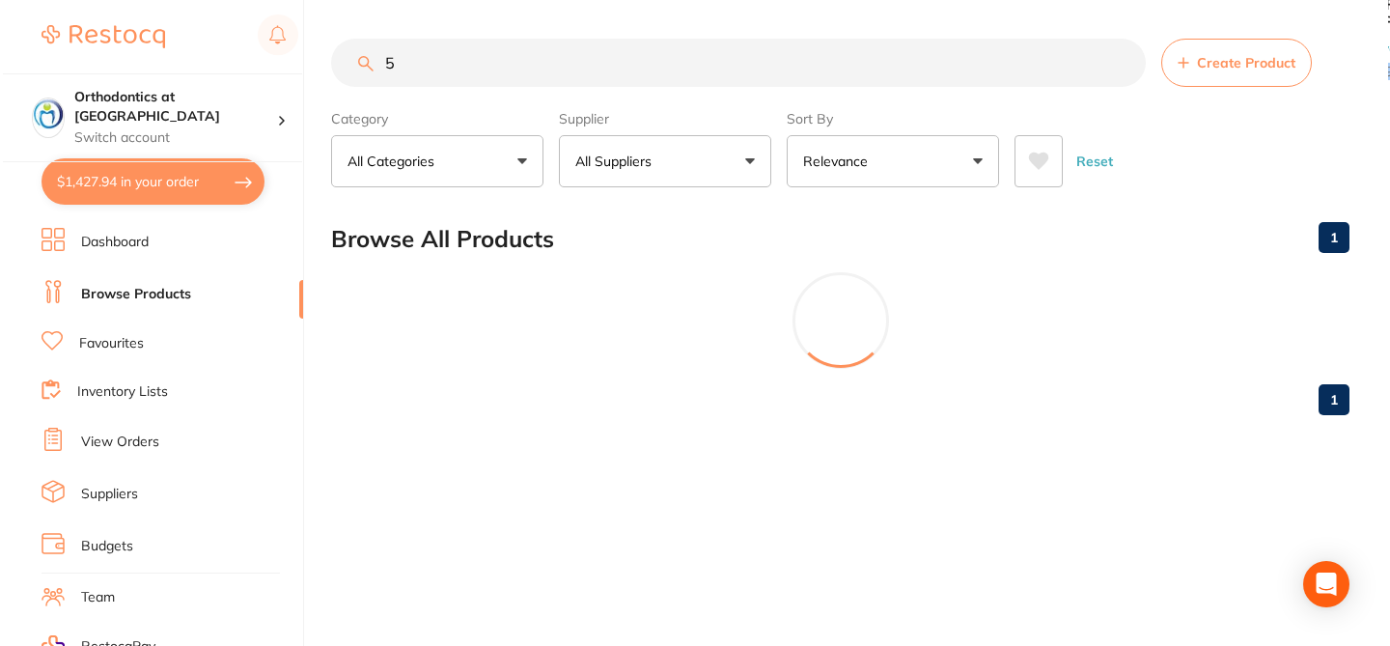
scroll to position [0, 0]
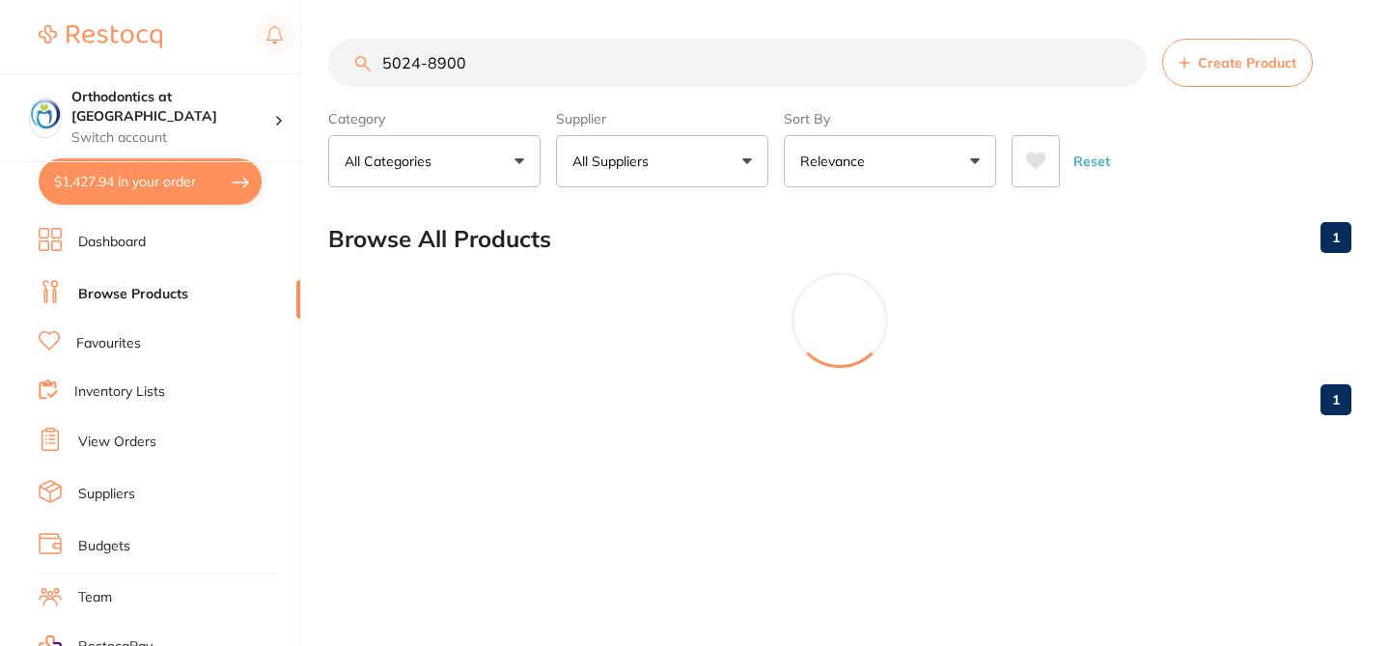
type input "5024-8900"
click at [514, 542] on div "5024-8900 Create Product Category All Categories All Categories orthodontics Cl…" at bounding box center [859, 323] width 1062 height 646
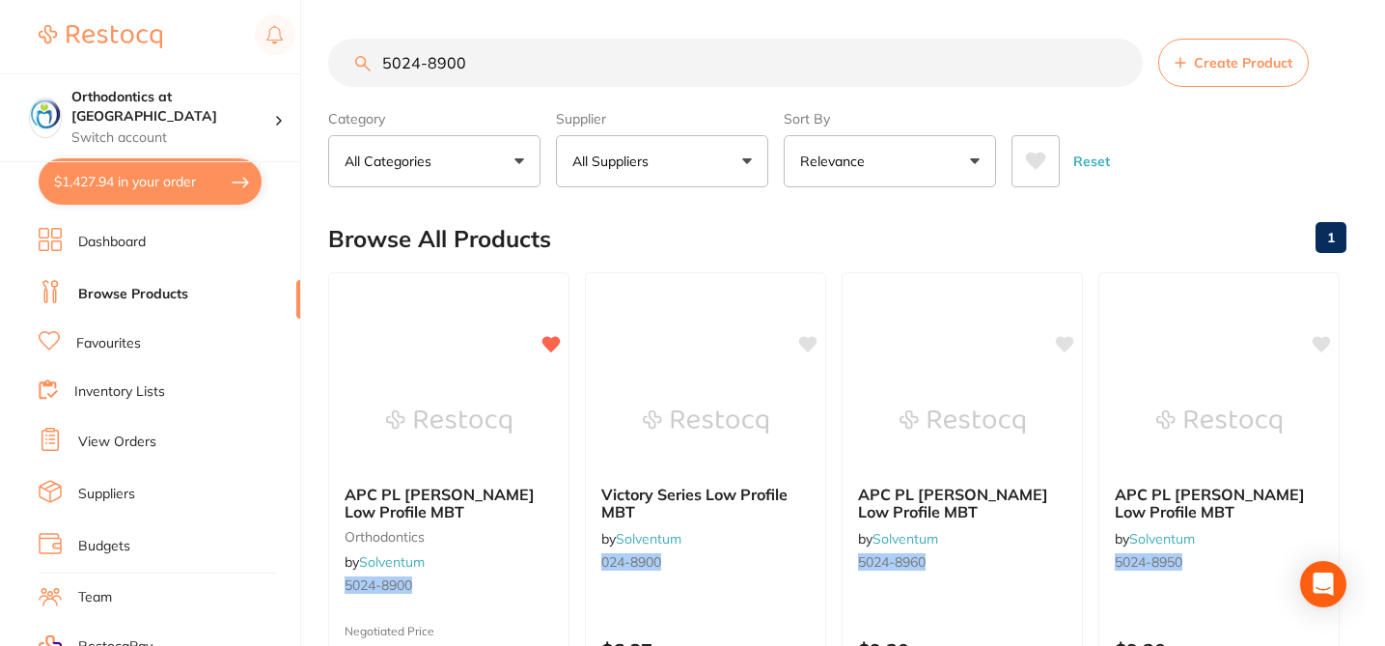
click at [514, 542] on small "orthodontics" at bounding box center [449, 536] width 208 height 15
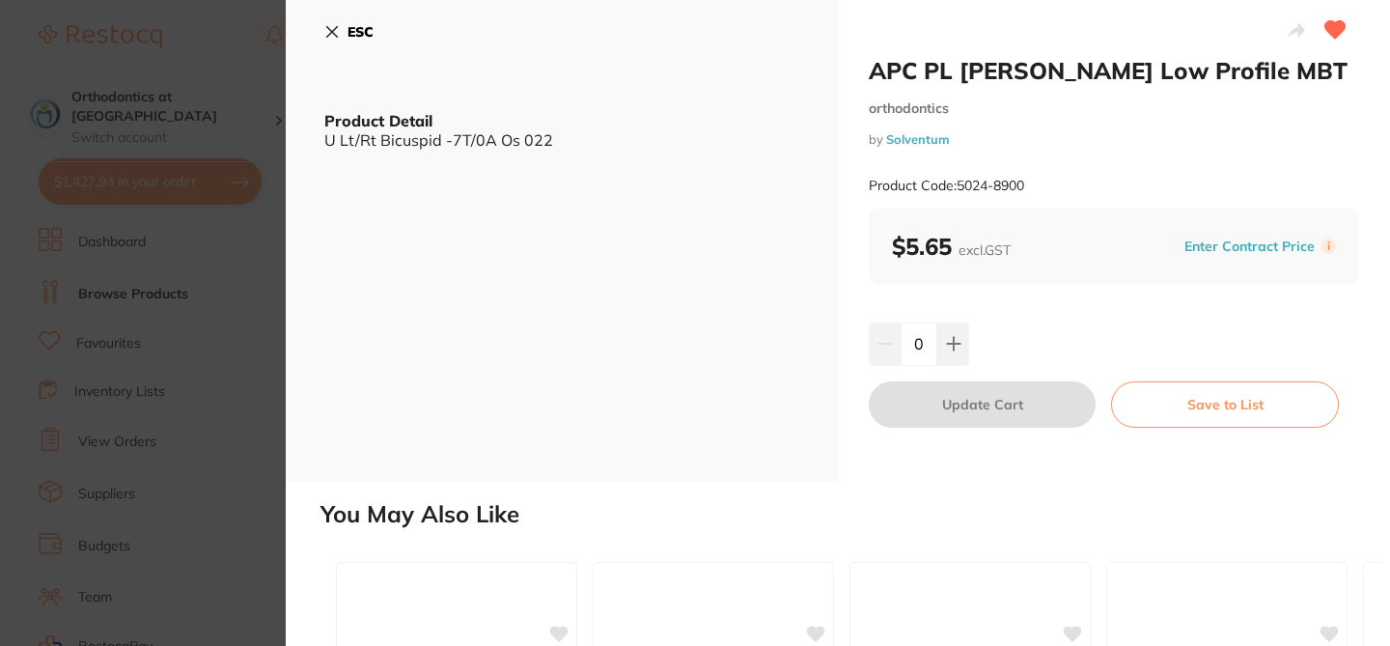
click at [327, 25] on icon at bounding box center [331, 31] width 15 height 15
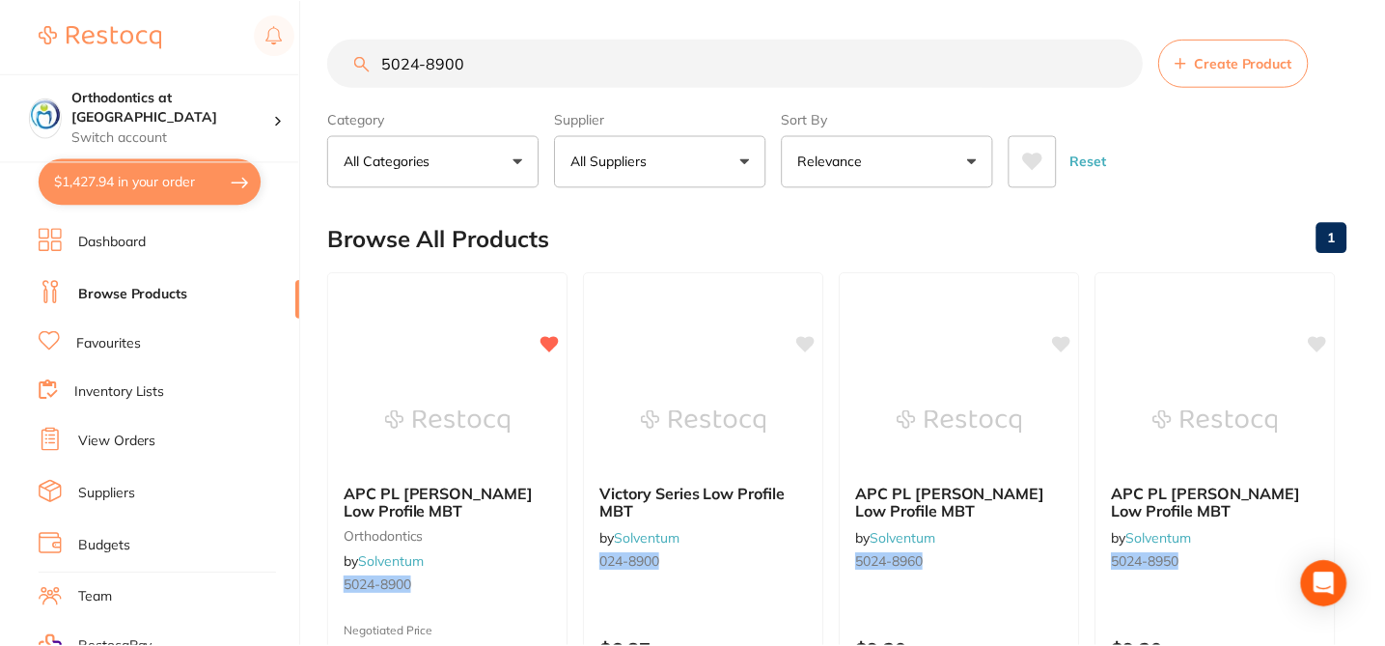
scroll to position [2, 0]
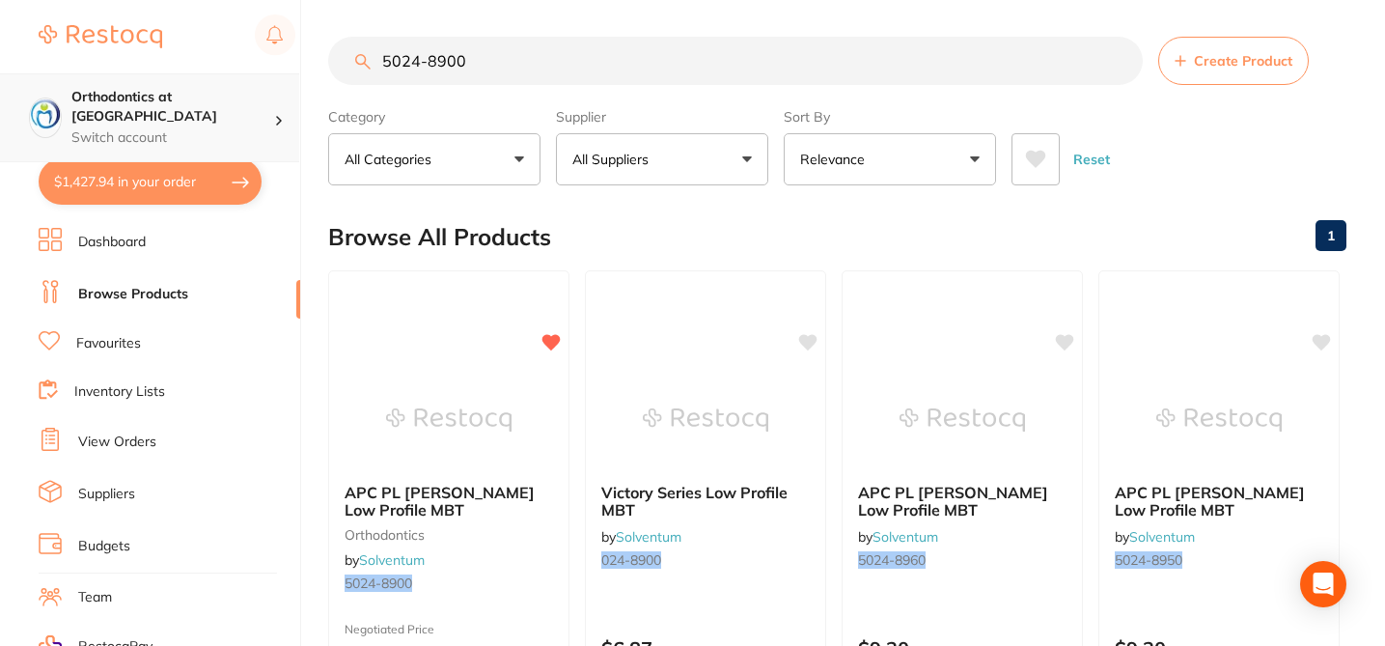
click at [225, 106] on h4 "Orthodontics at [GEOGRAPHIC_DATA]" at bounding box center [172, 107] width 203 height 38
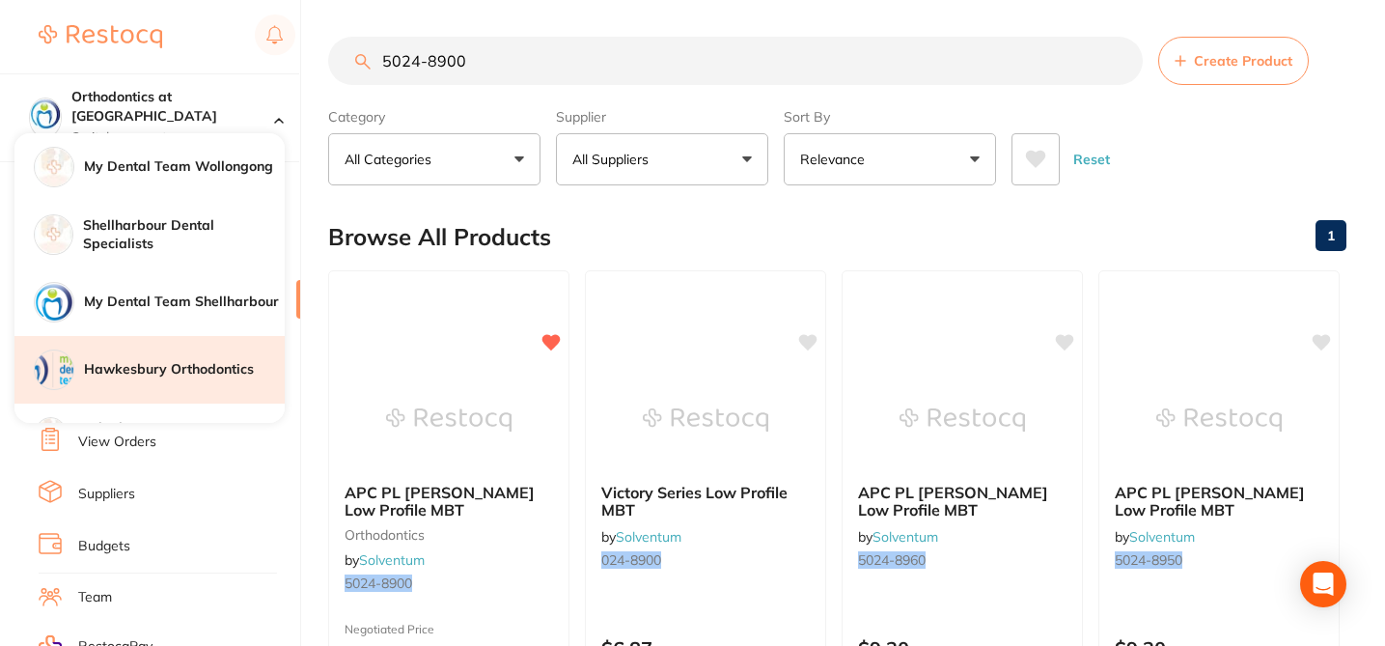
click at [229, 369] on h4 "Hawkesbury Orthodontics" at bounding box center [184, 369] width 201 height 19
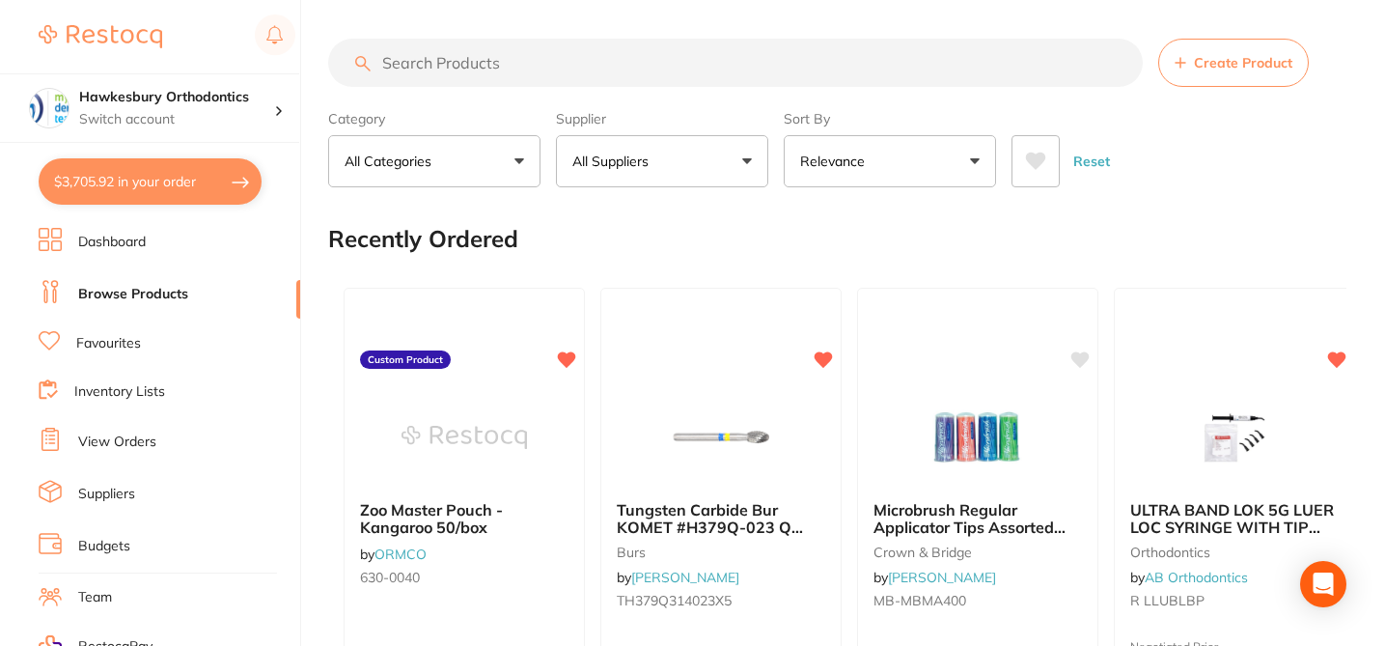
click at [444, 64] on input "search" at bounding box center [735, 63] width 815 height 48
paste input "5024-9090"
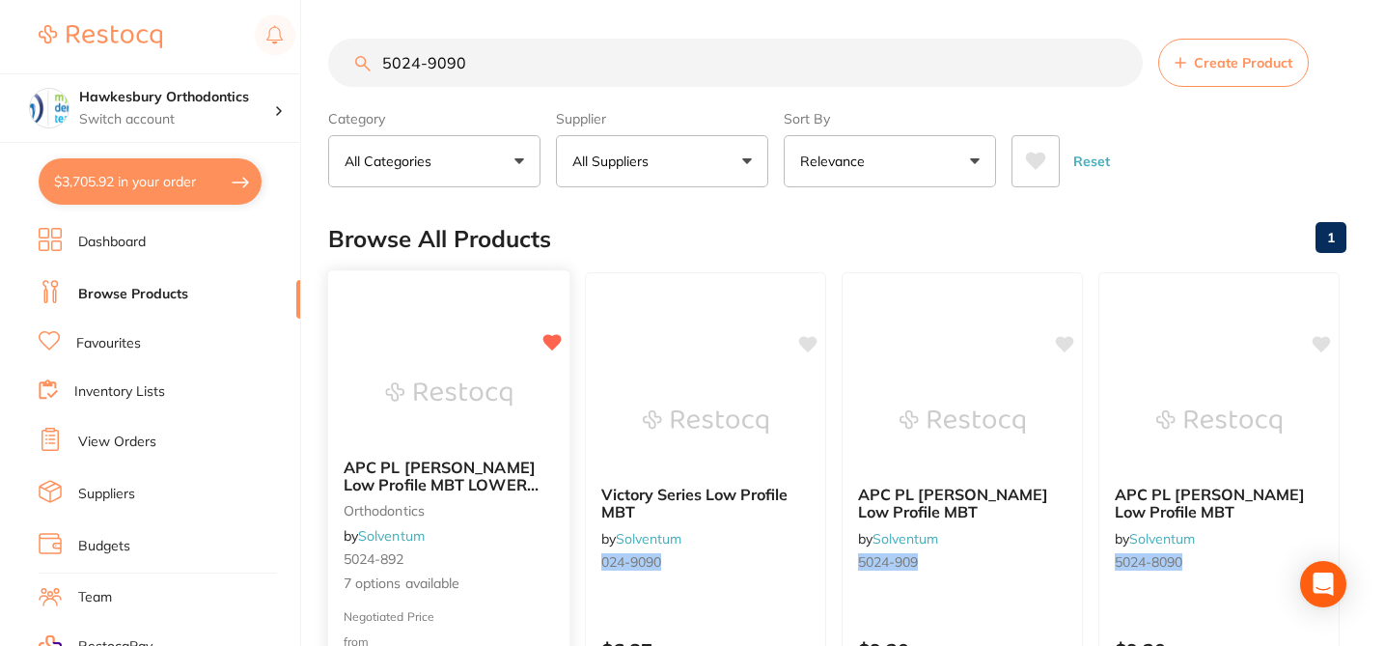
type input "5024-9090"
click at [554, 512] on div "APC PL Vict Srs Low Profile MBT LOWER 5/Pk orthodontics by Solventum 5024-892 7…" at bounding box center [448, 526] width 241 height 167
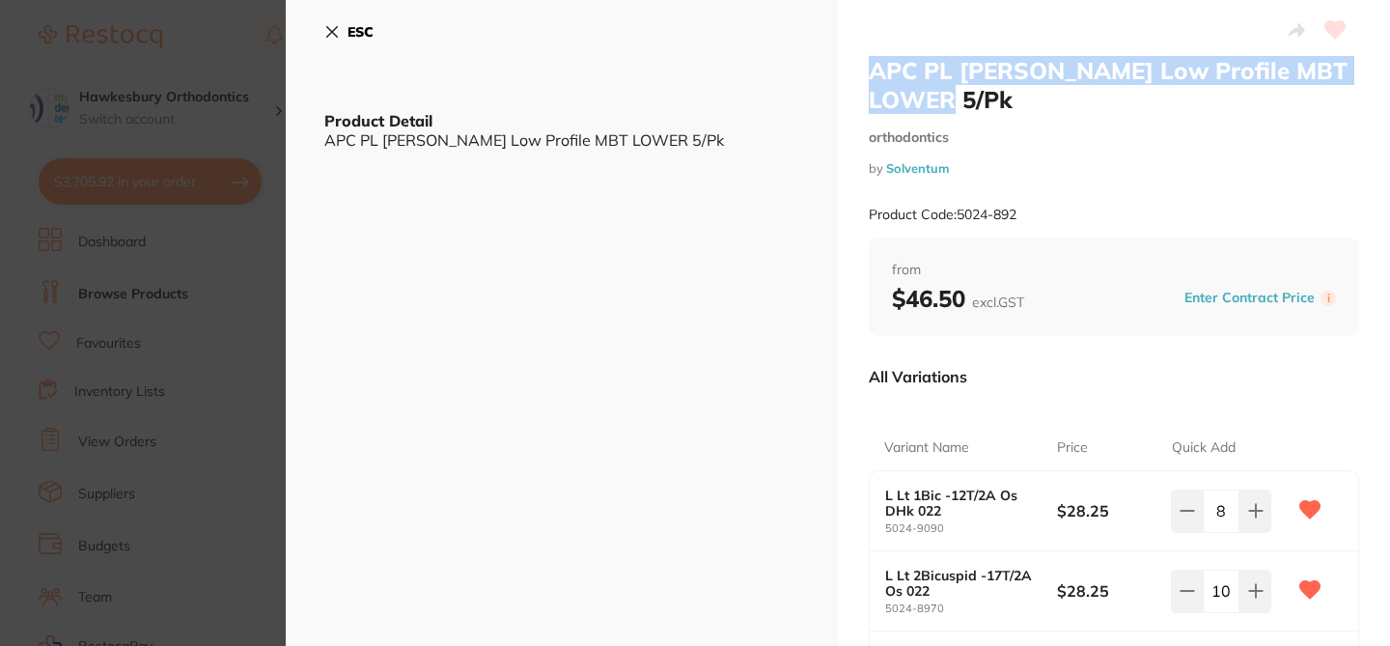
drag, startPoint x: 900, startPoint y: 100, endPoint x: 864, endPoint y: 76, distance: 43.9
click at [864, 76] on div "APC PL Vict Srs Low Profile MBT LOWER 5/Pk orthodontics by Solventum Product Co…" at bounding box center [1114, 586] width 552 height 1172
copy h2 "APC PL [PERSON_NAME] Low Profile MBT LOWER 5/Pk"
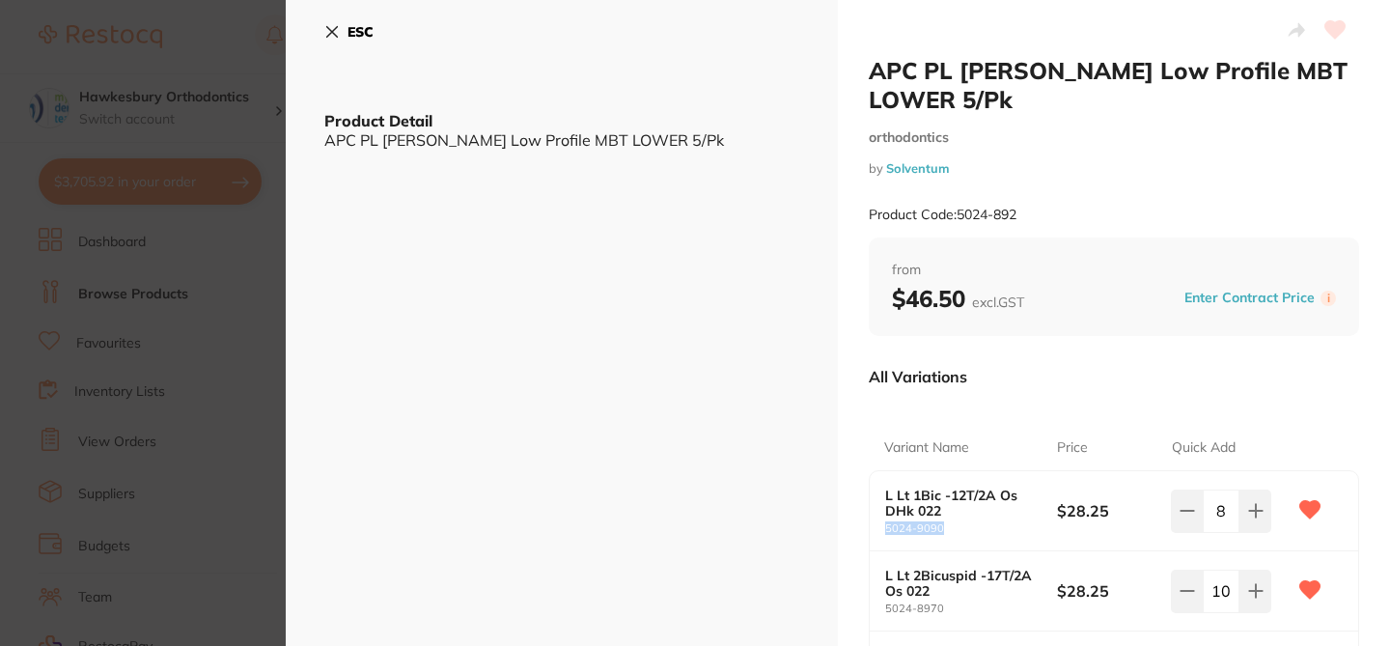
drag, startPoint x: 950, startPoint y: 526, endPoint x: 876, endPoint y: 528, distance: 73.4
click at [876, 528] on div "L Lt 1Bic -12T/2A Os DHk 022 5024-9090 $28.25 8" at bounding box center [1114, 511] width 488 height 80
copy small "5024-9090"
drag, startPoint x: 954, startPoint y: 604, endPoint x: 872, endPoint y: 604, distance: 82.0
click at [872, 604] on div "L Lt 2Bicuspid -17T/2A Os 022 5024-8970 $28.25 10" at bounding box center [1114, 591] width 488 height 80
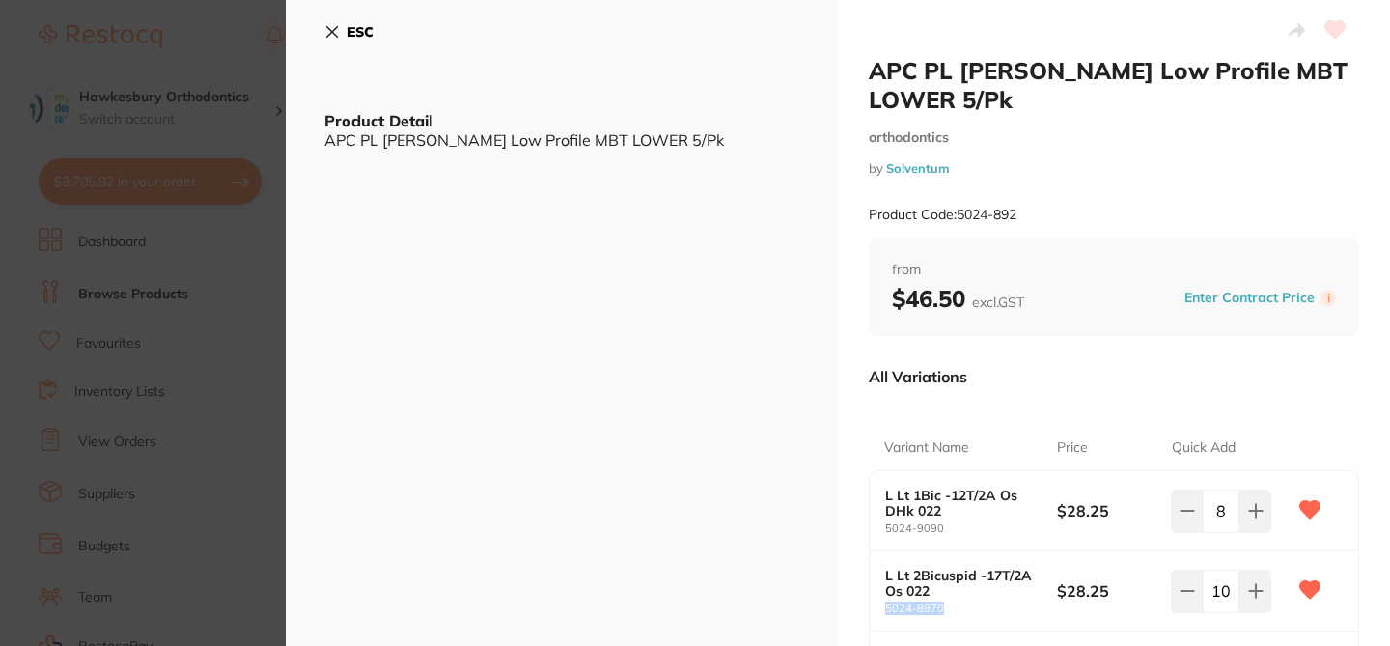
copy small "5024-8970"
click at [1141, 379] on div "All Variations" at bounding box center [1114, 376] width 490 height 50
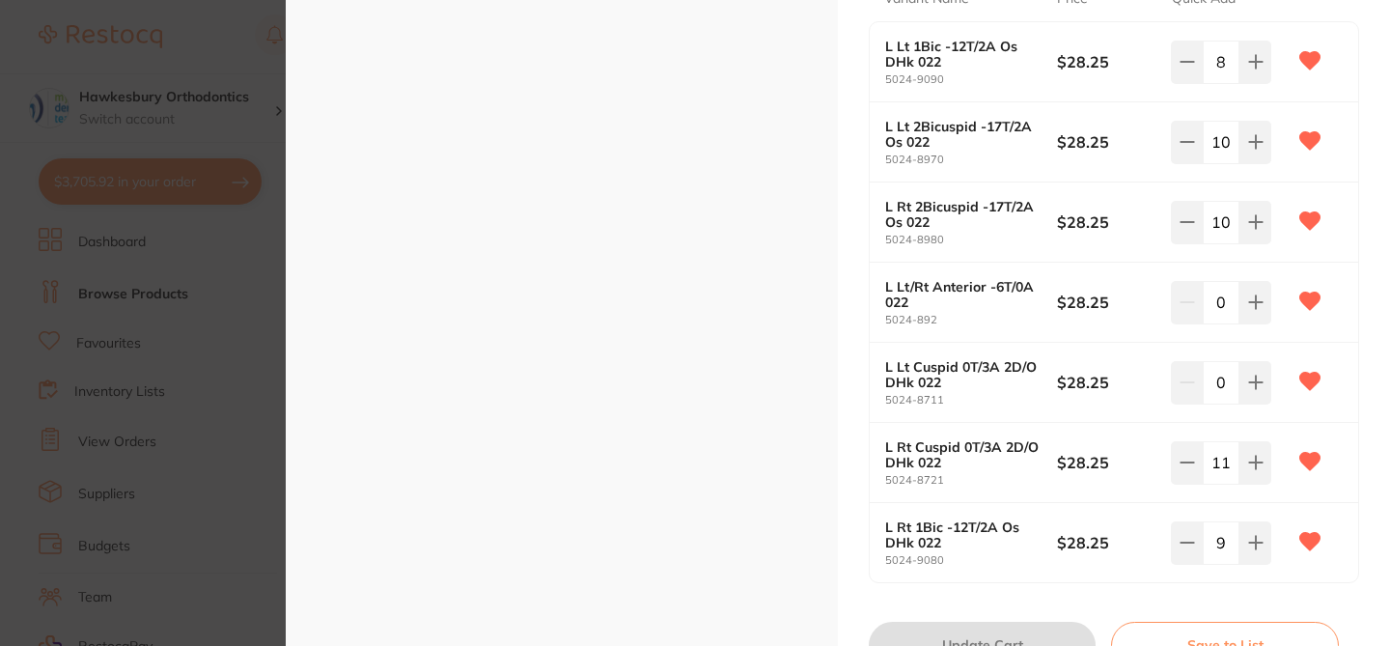
scroll to position [463, 0]
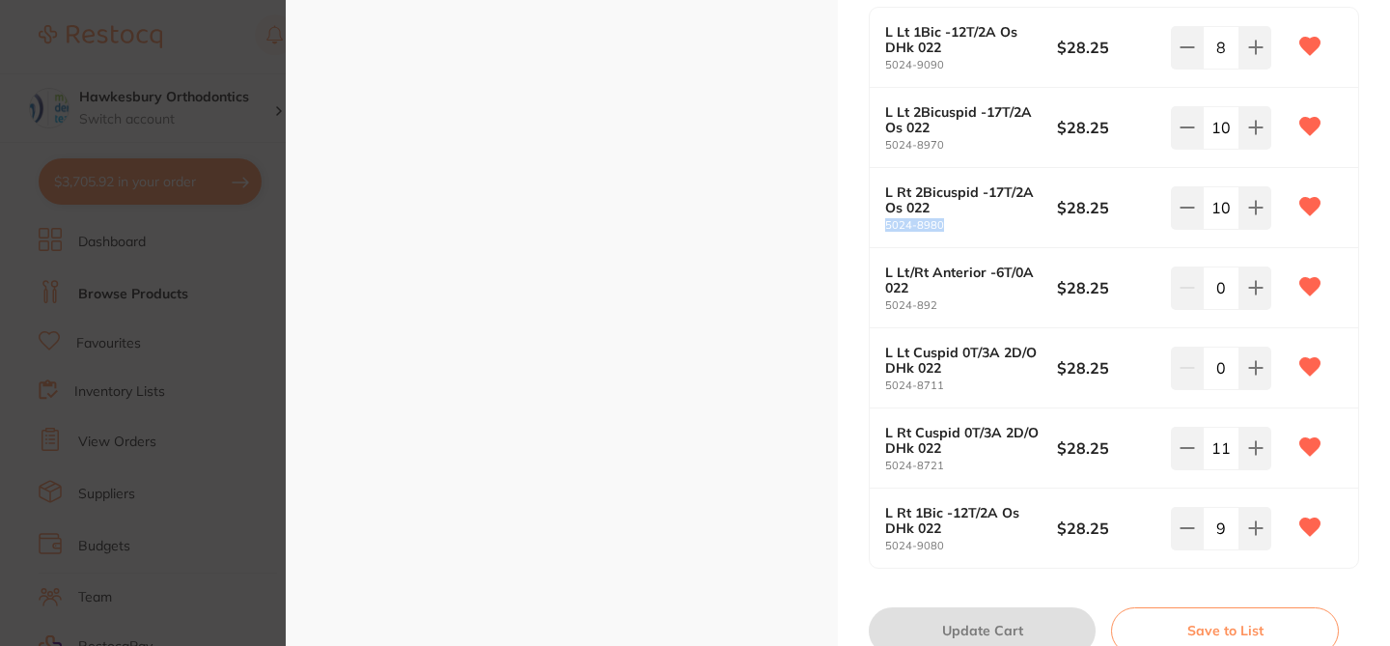
drag, startPoint x: 947, startPoint y: 226, endPoint x: 882, endPoint y: 225, distance: 64.7
click at [885, 225] on small "5024-8980" at bounding box center [971, 225] width 172 height 13
copy small "5024-8980"
drag, startPoint x: 952, startPoint y: 306, endPoint x: 873, endPoint y: 300, distance: 78.4
click at [873, 300] on div "L Lt/Rt Anterior -6T/0A 022 5024-892 $28.25 0" at bounding box center [1114, 288] width 488 height 80
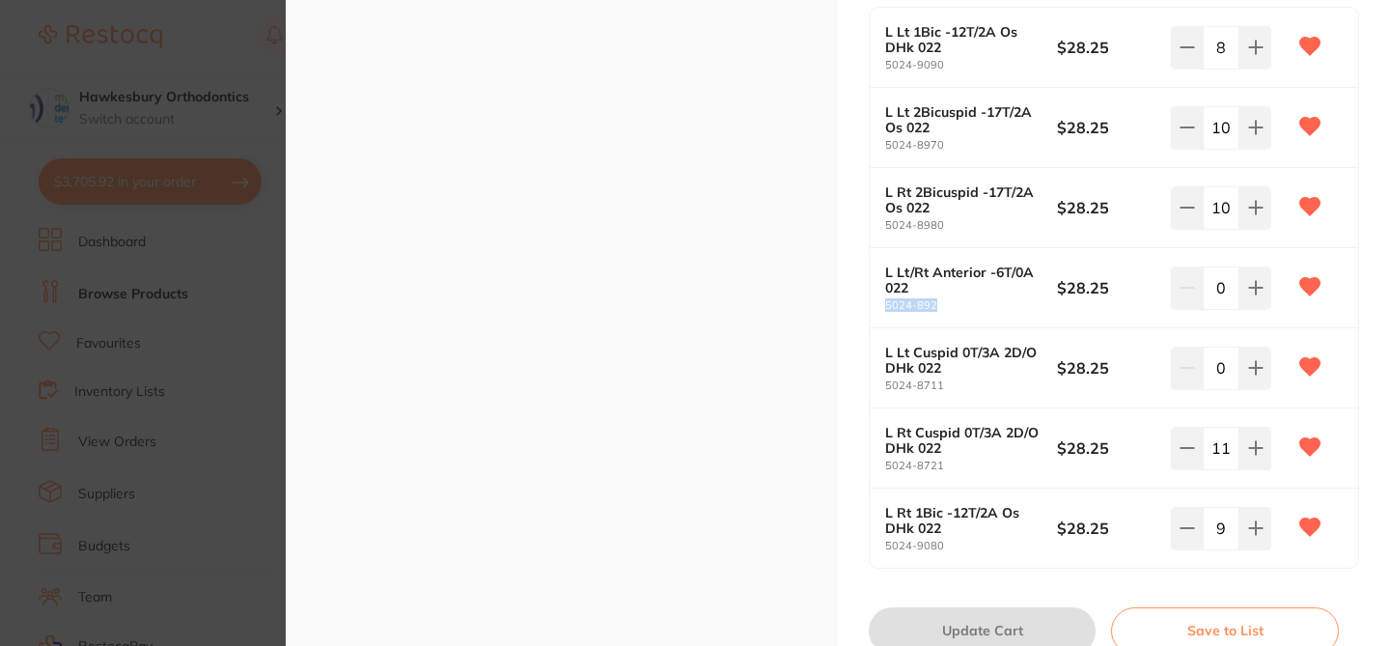
copy small "5024-892"
drag, startPoint x: 958, startPoint y: 381, endPoint x: 881, endPoint y: 379, distance: 77.2
click at [885, 379] on small "5024-8711" at bounding box center [971, 385] width 172 height 13
copy small "5024-8711"
drag, startPoint x: 955, startPoint y: 471, endPoint x: 872, endPoint y: 467, distance: 83.1
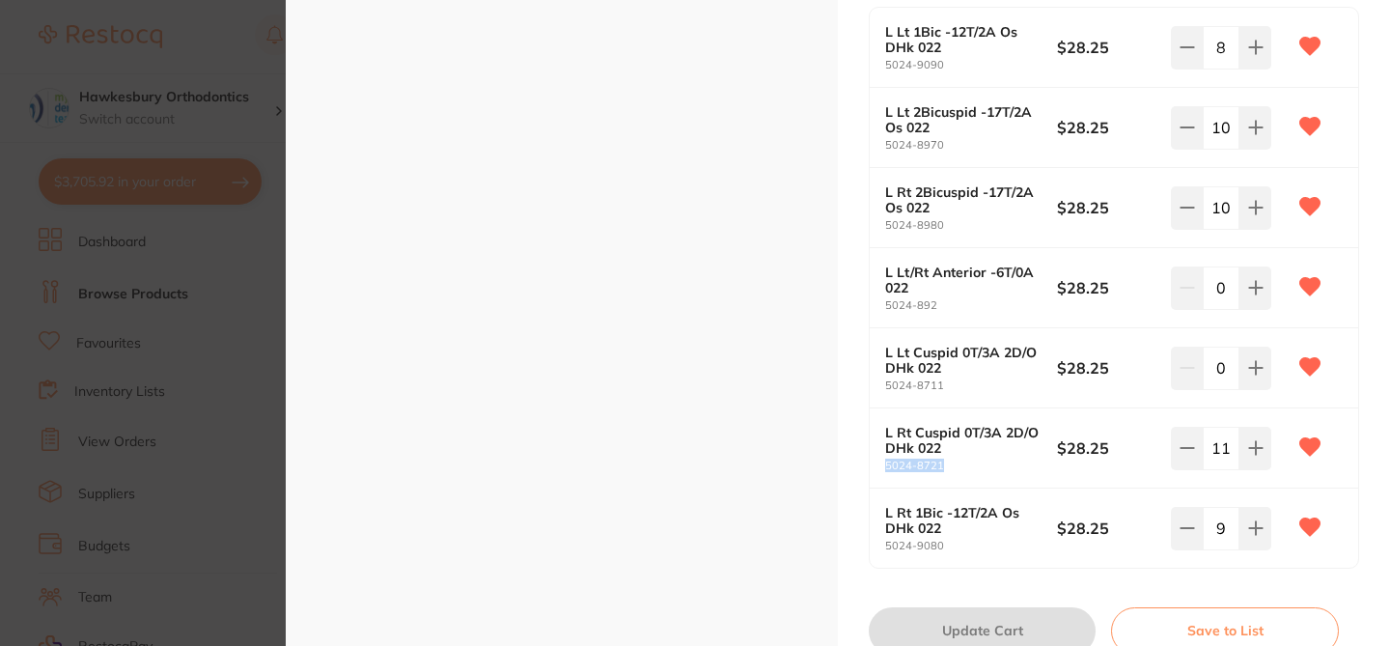
click at [872, 467] on div "L Rt Cuspid 0T/3A 2D/O DHk 022 5024-8721 $28.25 11" at bounding box center [1114, 448] width 488 height 80
copy small "5024-8721"
drag, startPoint x: 950, startPoint y: 544, endPoint x: 869, endPoint y: 545, distance: 81.1
click at [870, 545] on div "L Rt 1Bic -12T/2A Os DHk 022 5024-9080 $28.25 9" at bounding box center [1114, 527] width 488 height 79
copy small "5024-9080"
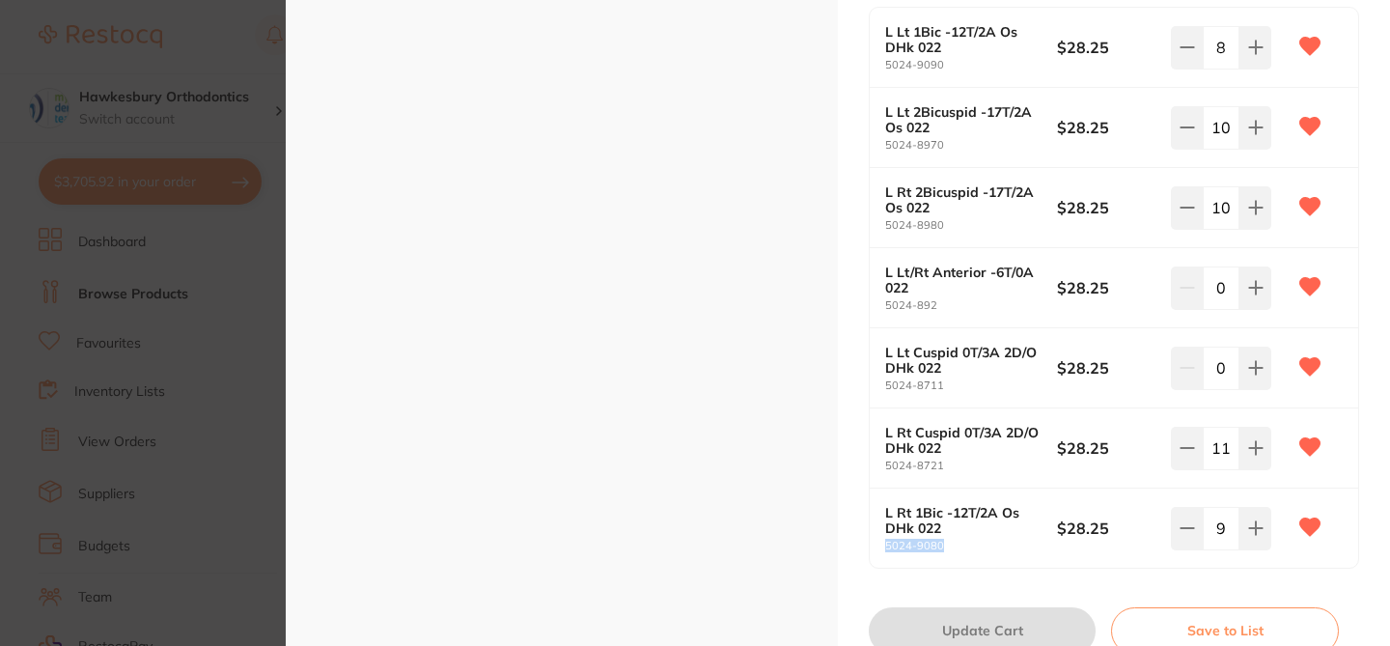
click at [221, 94] on section "APC PL Vict Srs Low Profile MBT LOWER 5/Pk orthodontics by Solventum Product Co…" at bounding box center [695, 323] width 1390 height 646
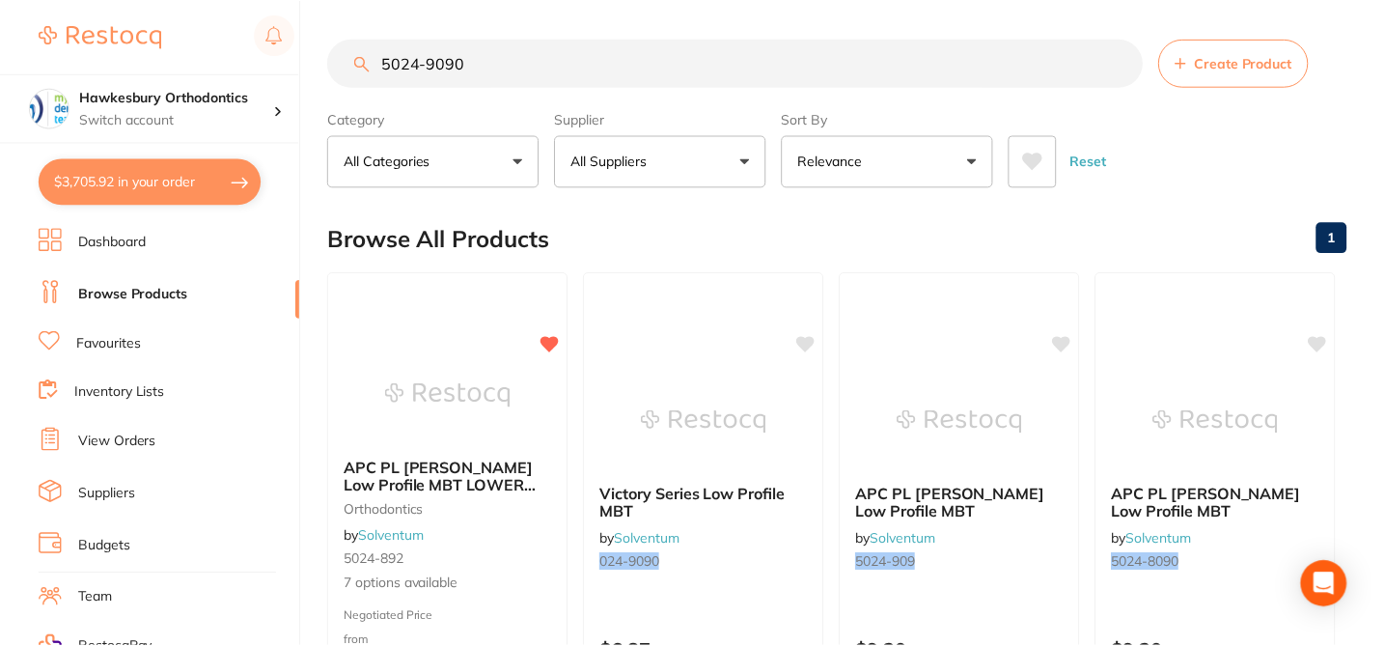
scroll to position [2, 0]
click at [561, 232] on div "Browse All Products 1" at bounding box center [837, 237] width 1018 height 65
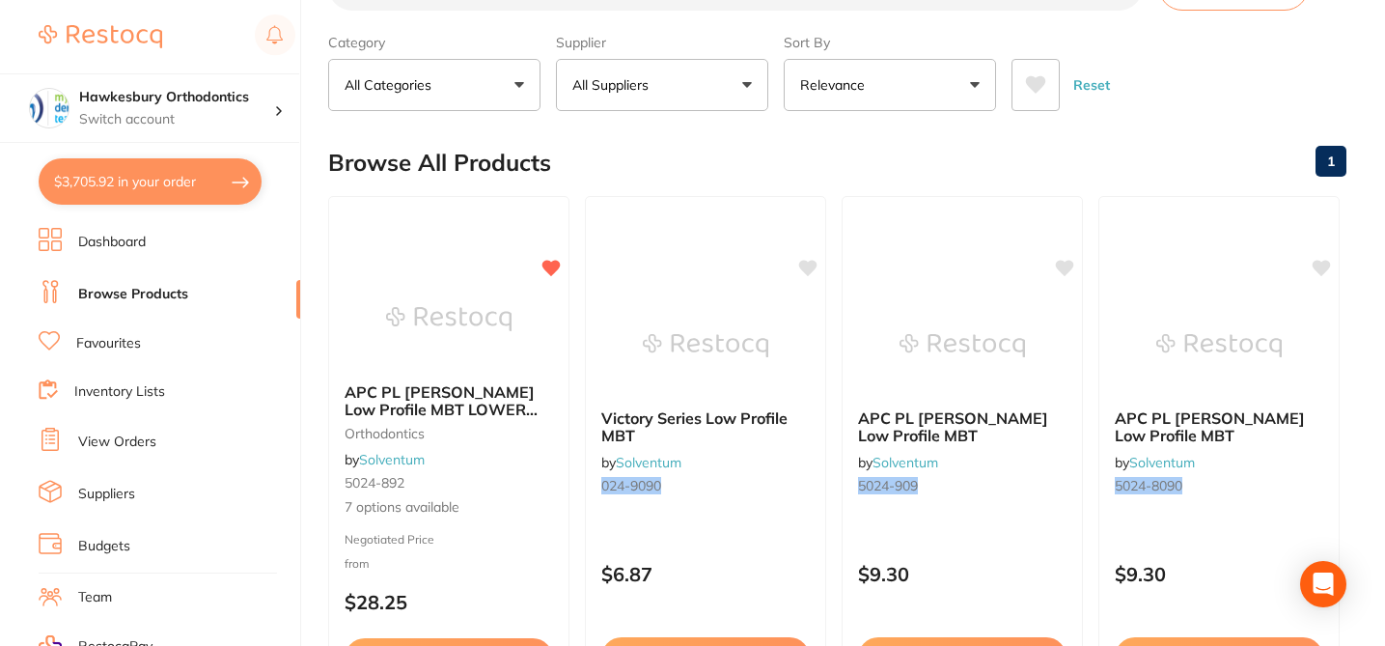
scroll to position [79, 0]
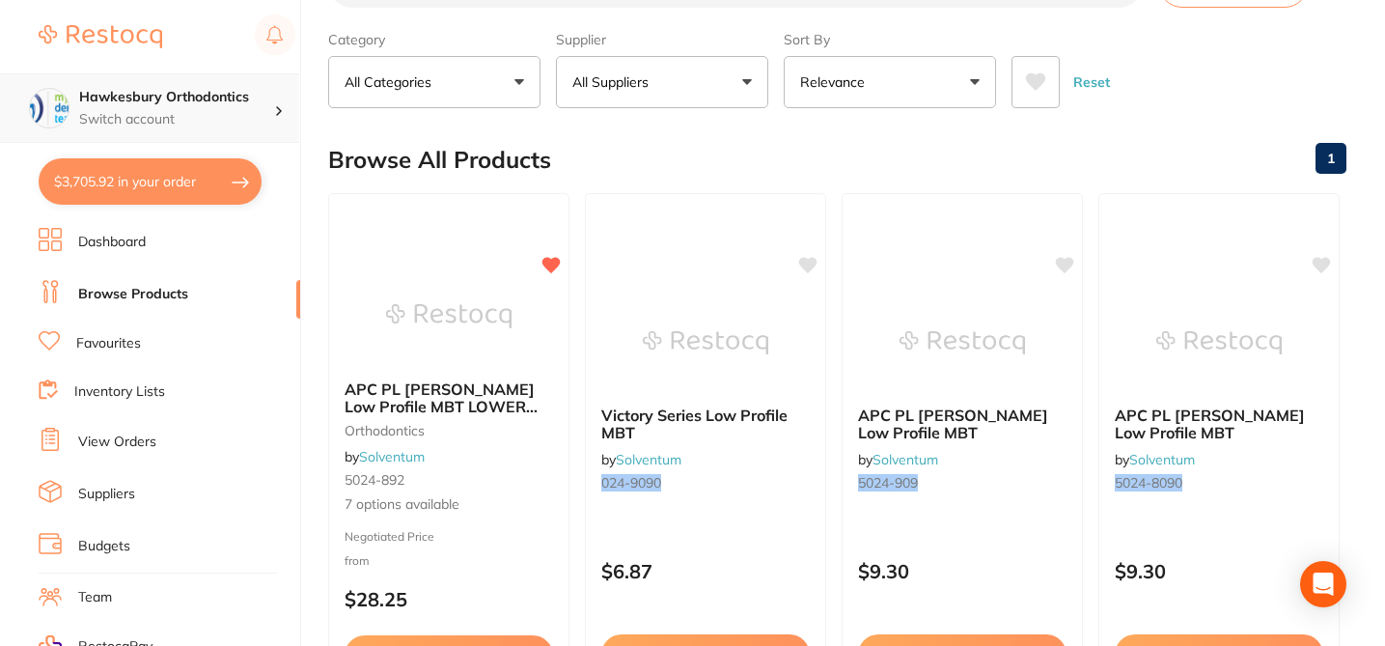
click at [232, 110] on p "Switch account" at bounding box center [176, 119] width 195 height 19
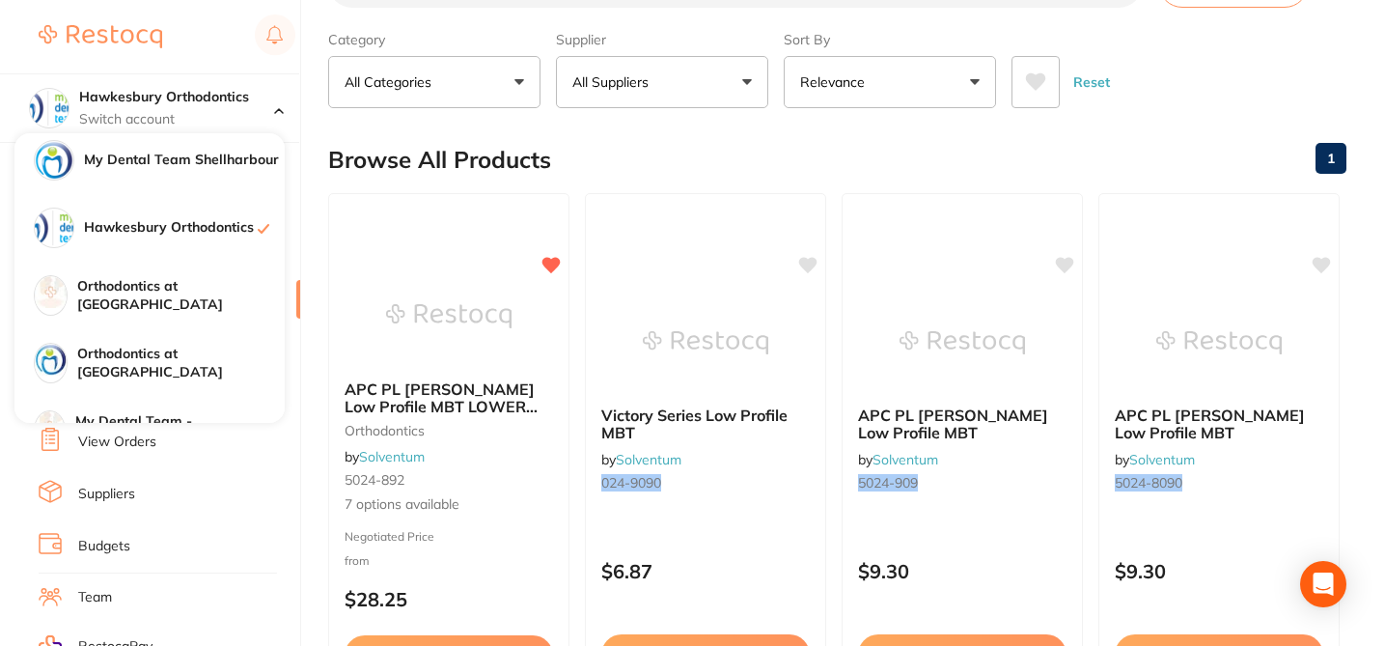
scroll to position [148, 0]
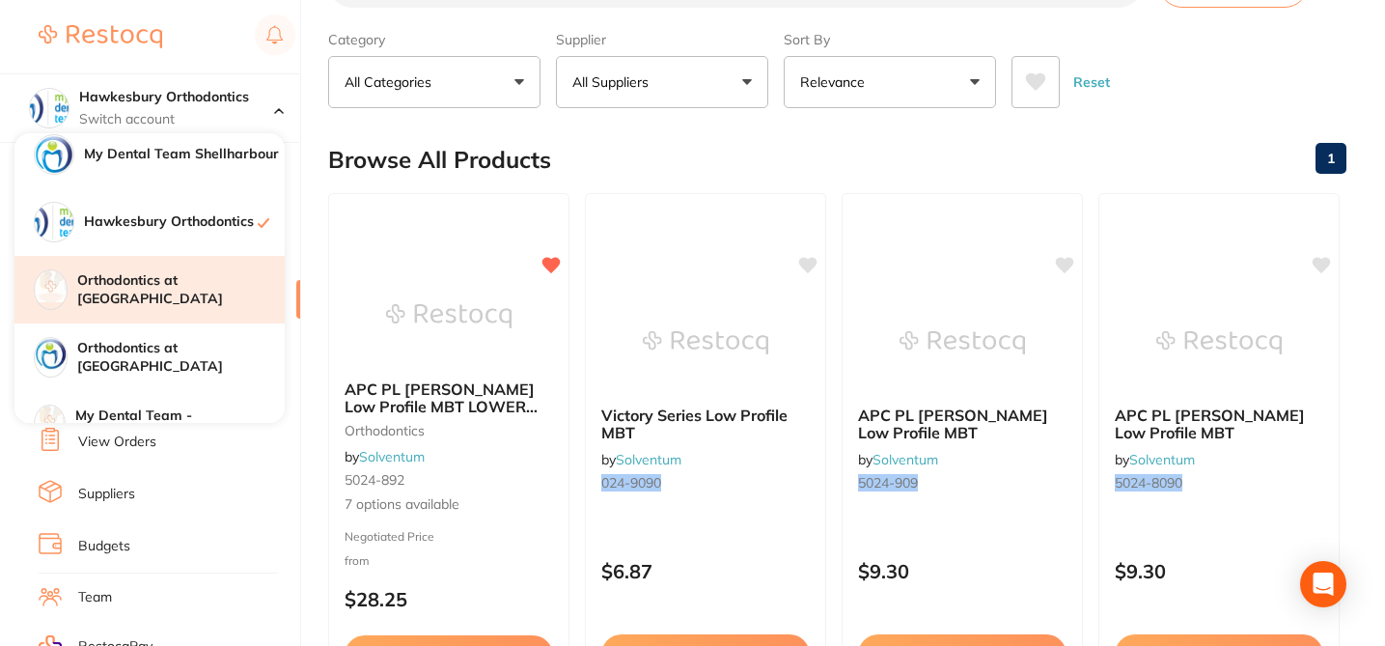
click at [230, 292] on h4 "Orthodontics at [GEOGRAPHIC_DATA]" at bounding box center [180, 290] width 207 height 38
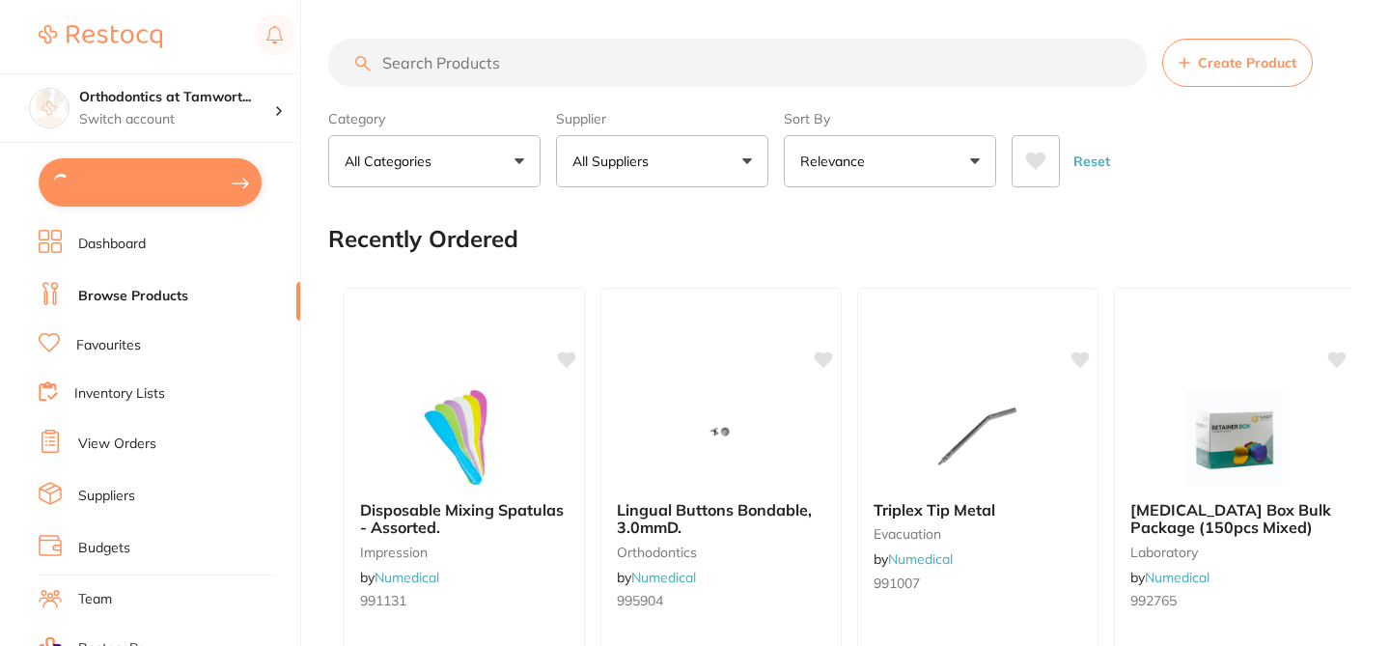
click at [511, 71] on input "search" at bounding box center [737, 63] width 818 height 48
paste input "5024-9080"
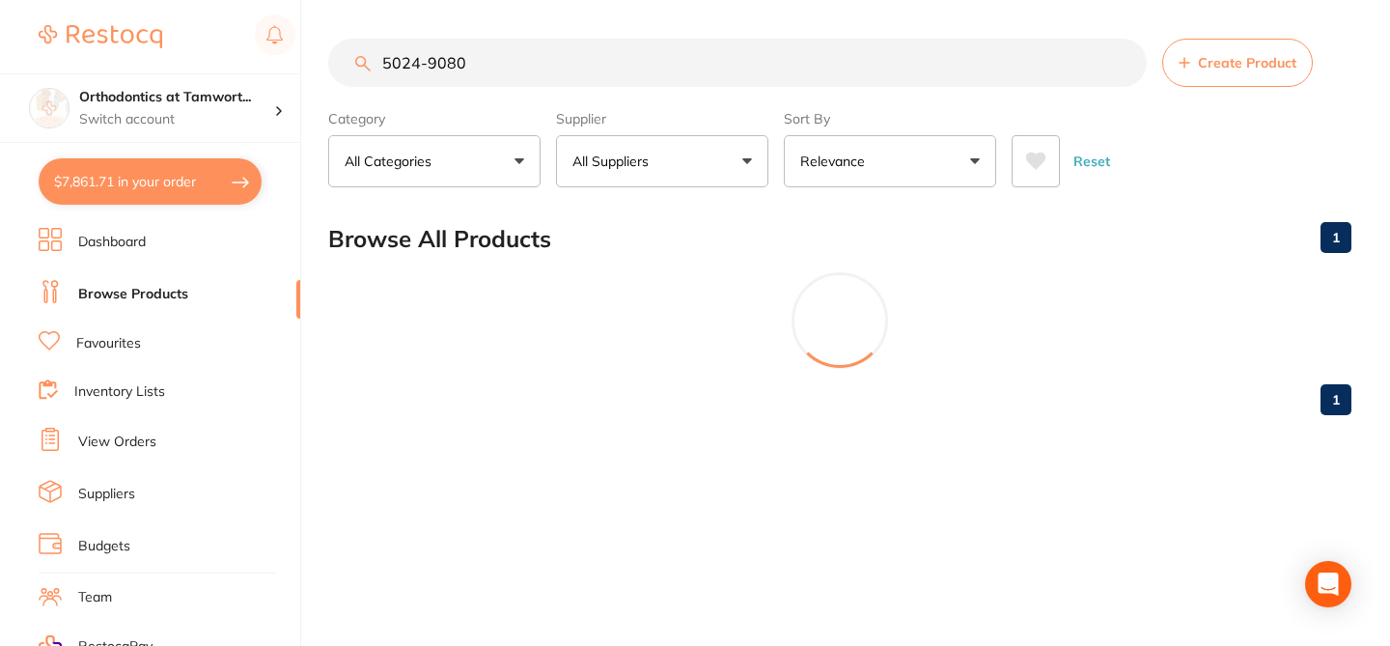
type input "5024-9080"
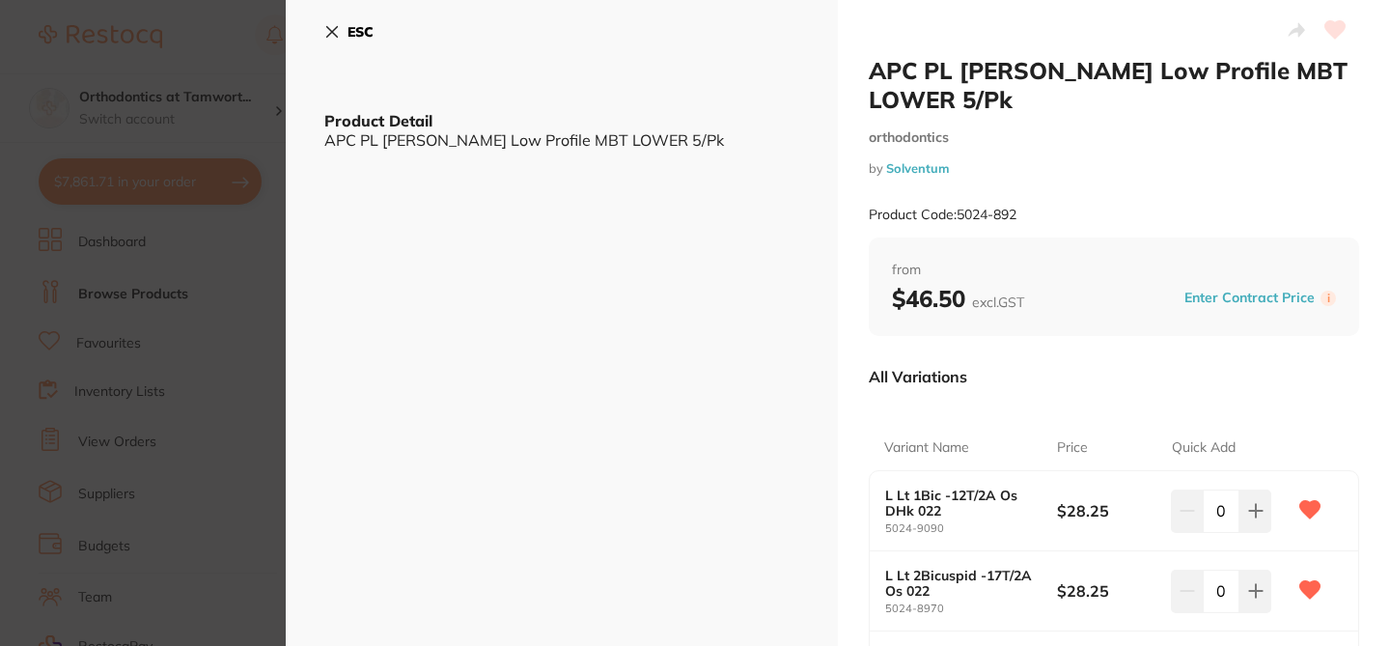
click at [210, 104] on section "APC PL Vict Srs Low Profile MBT LOWER 5/Pk orthodontics by Solventum Product Co…" at bounding box center [695, 323] width 1390 height 646
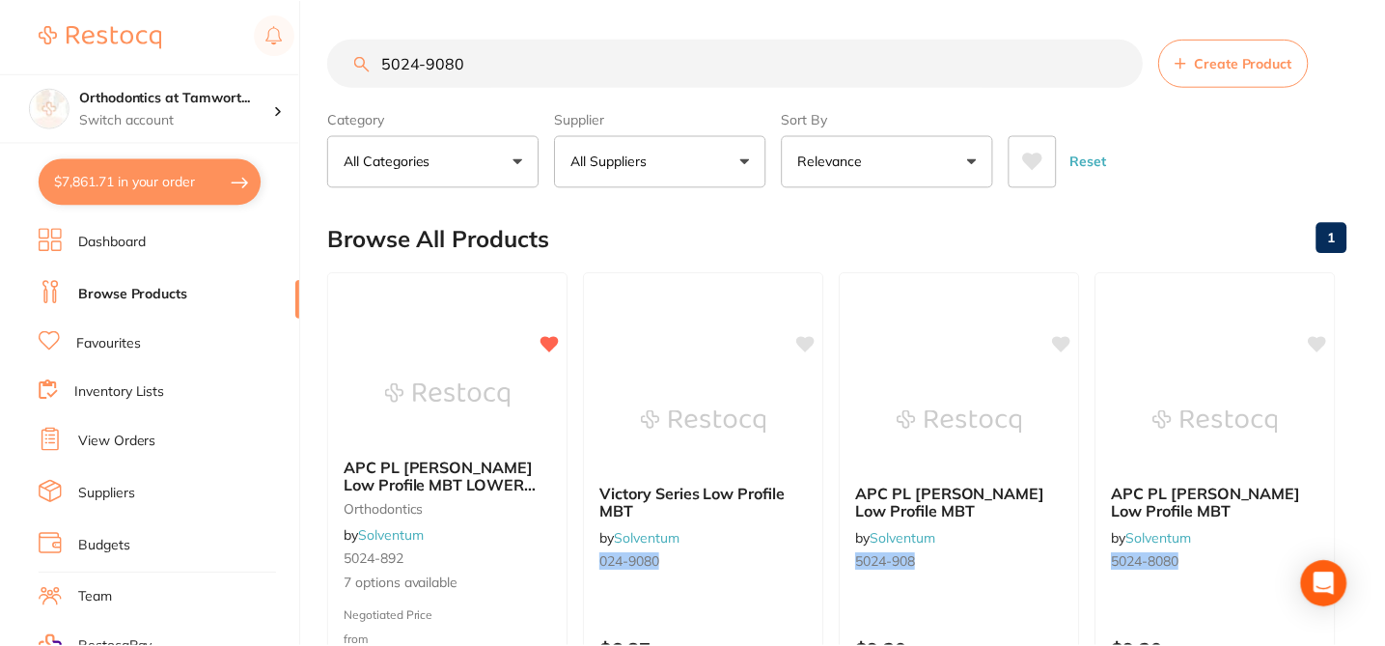
scroll to position [79, 0]
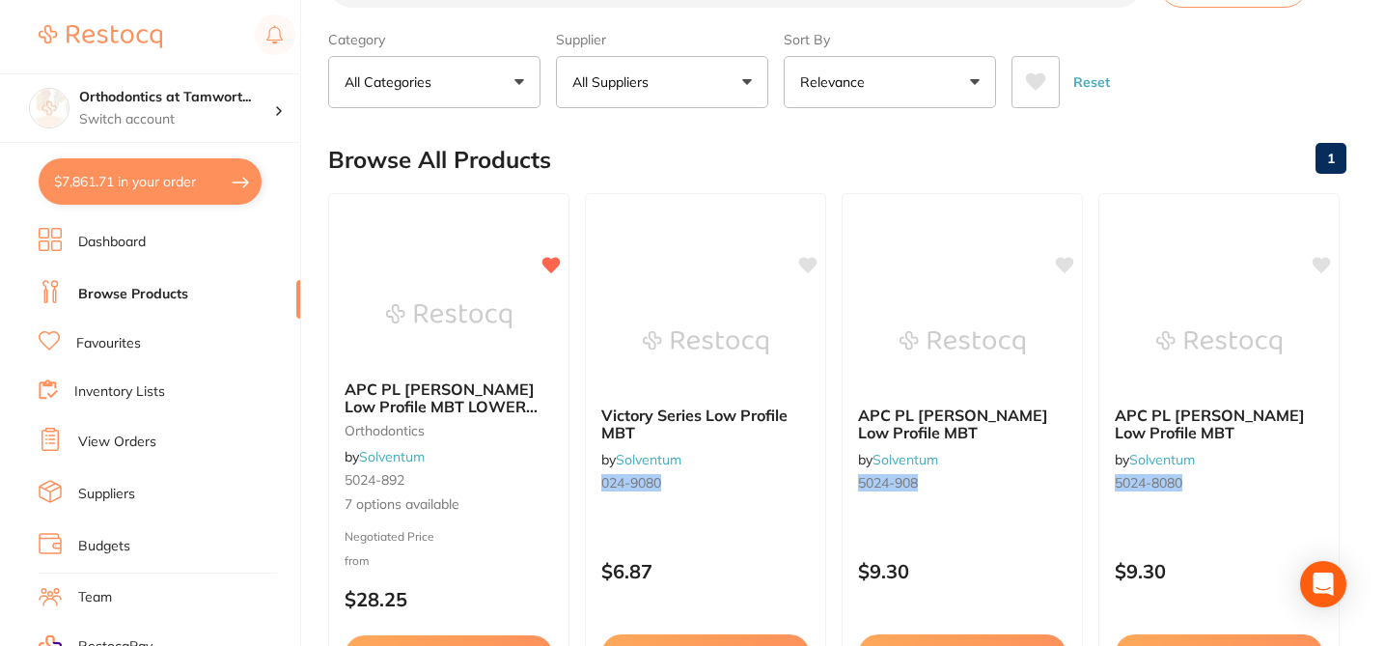
click at [210, 104] on h4 "Orthodontics at Tamwort..." at bounding box center [176, 97] width 195 height 19
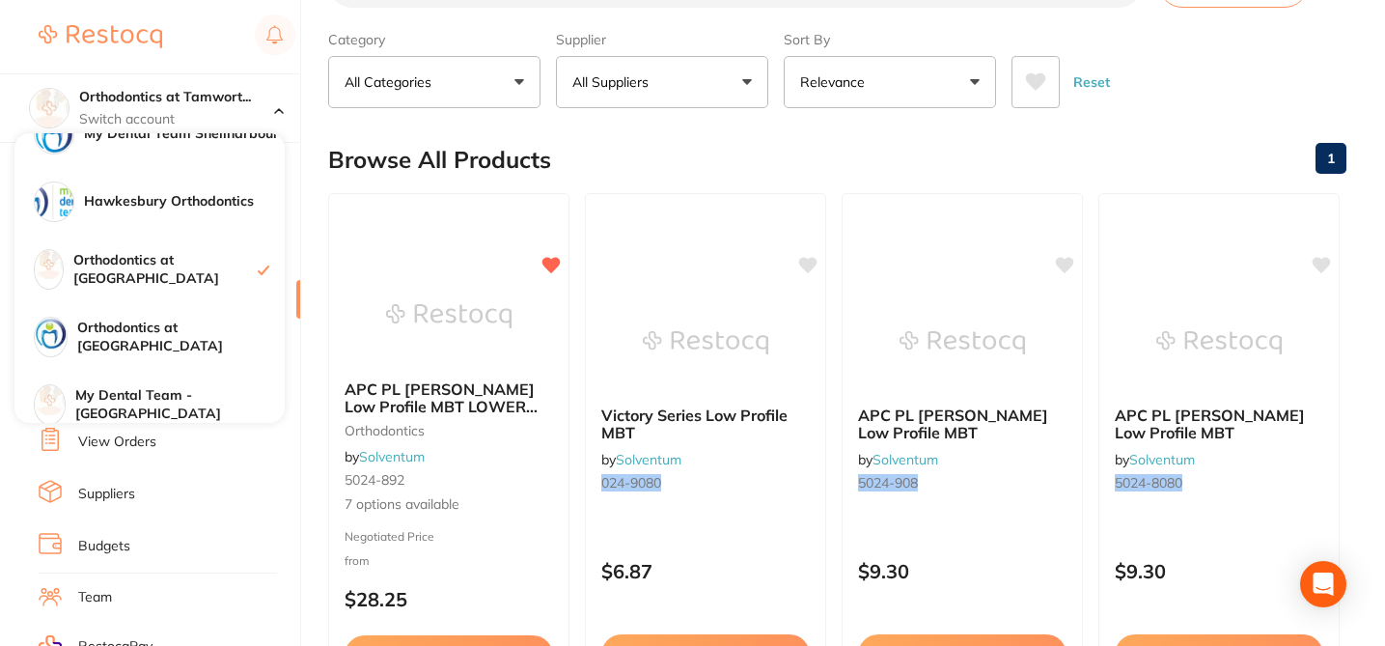
scroll to position [171, 0]
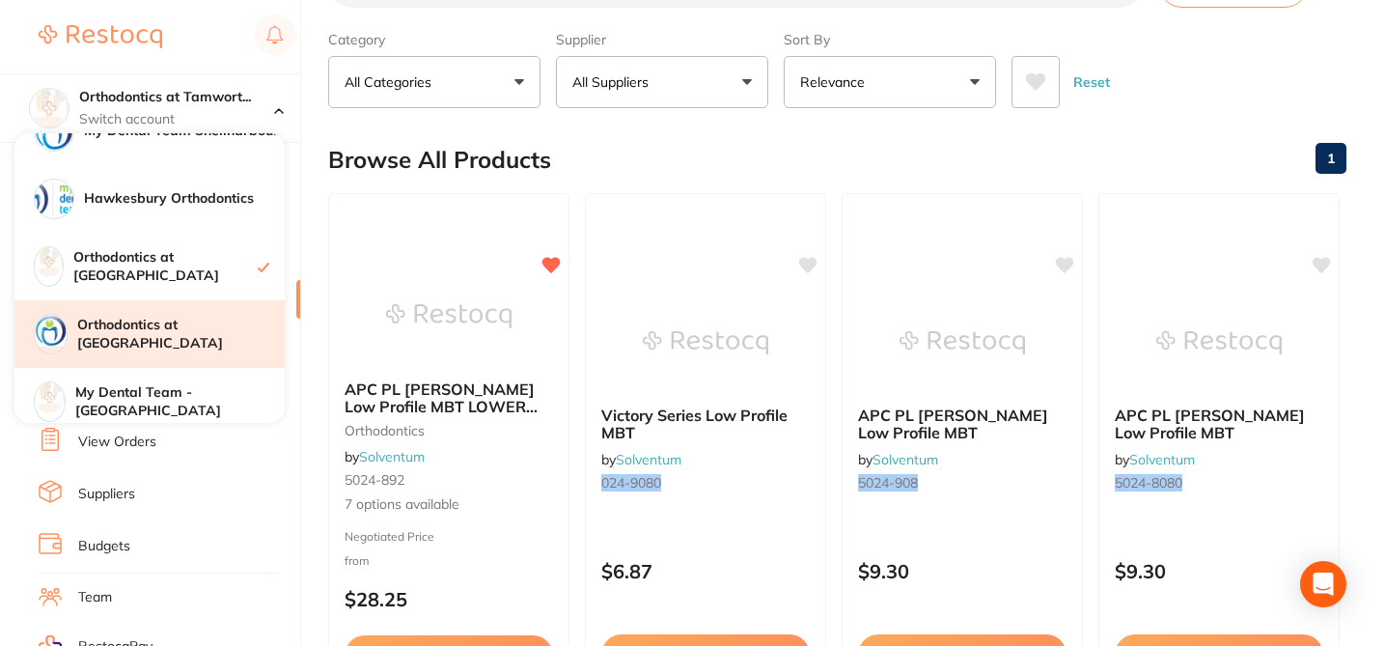
click at [202, 334] on h4 "Orthodontics at [GEOGRAPHIC_DATA]" at bounding box center [180, 335] width 207 height 38
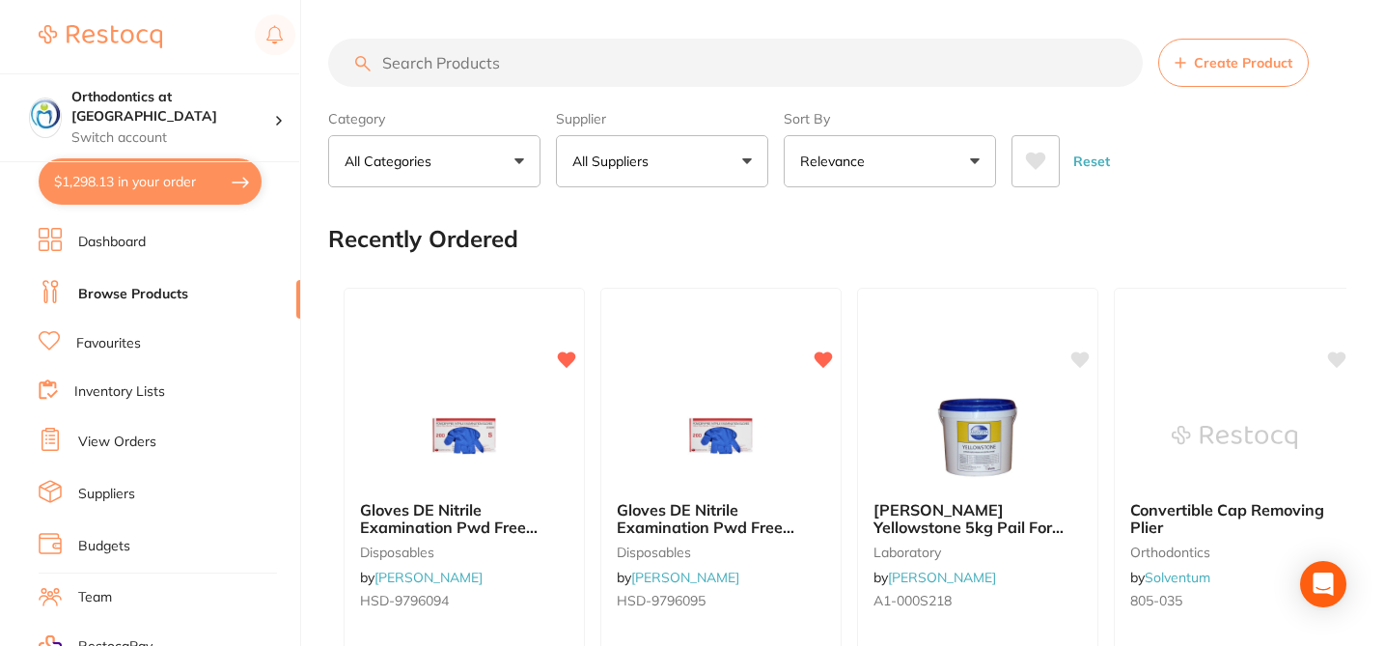
click at [433, 64] on input "search" at bounding box center [735, 63] width 815 height 48
paste input "5024-9080"
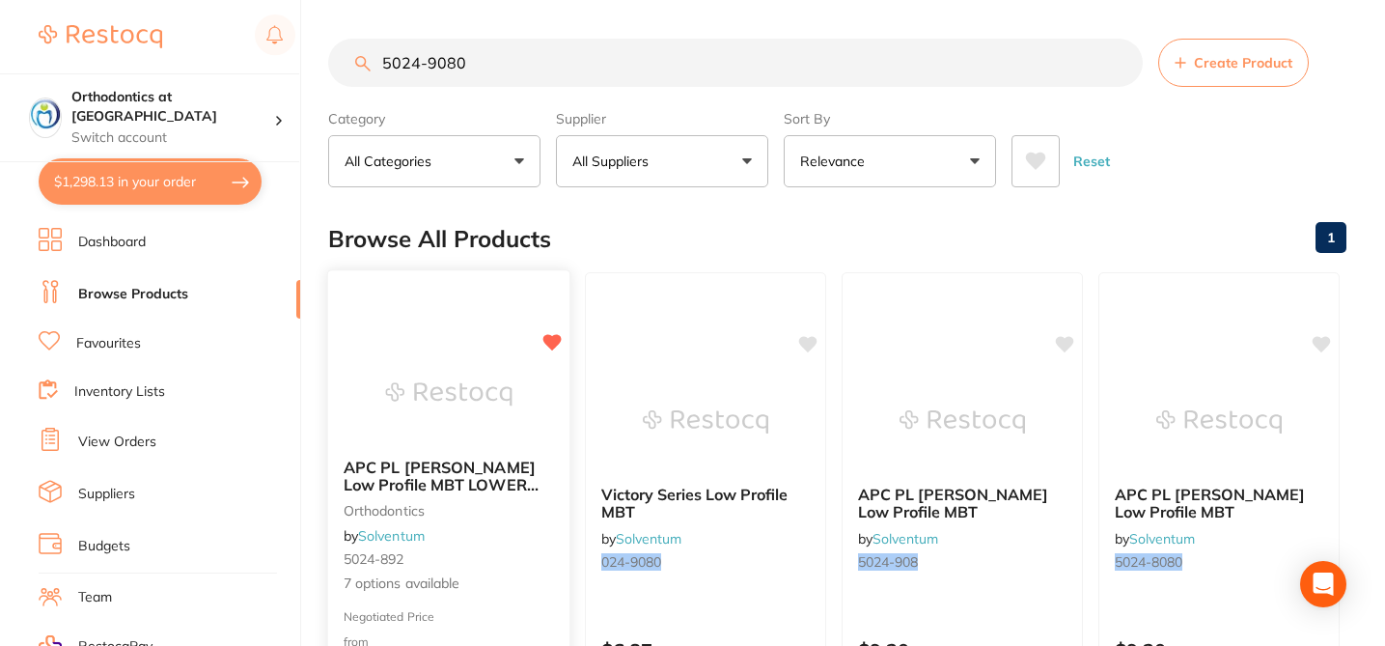
click at [531, 555] on small "5024-892" at bounding box center [449, 558] width 210 height 15
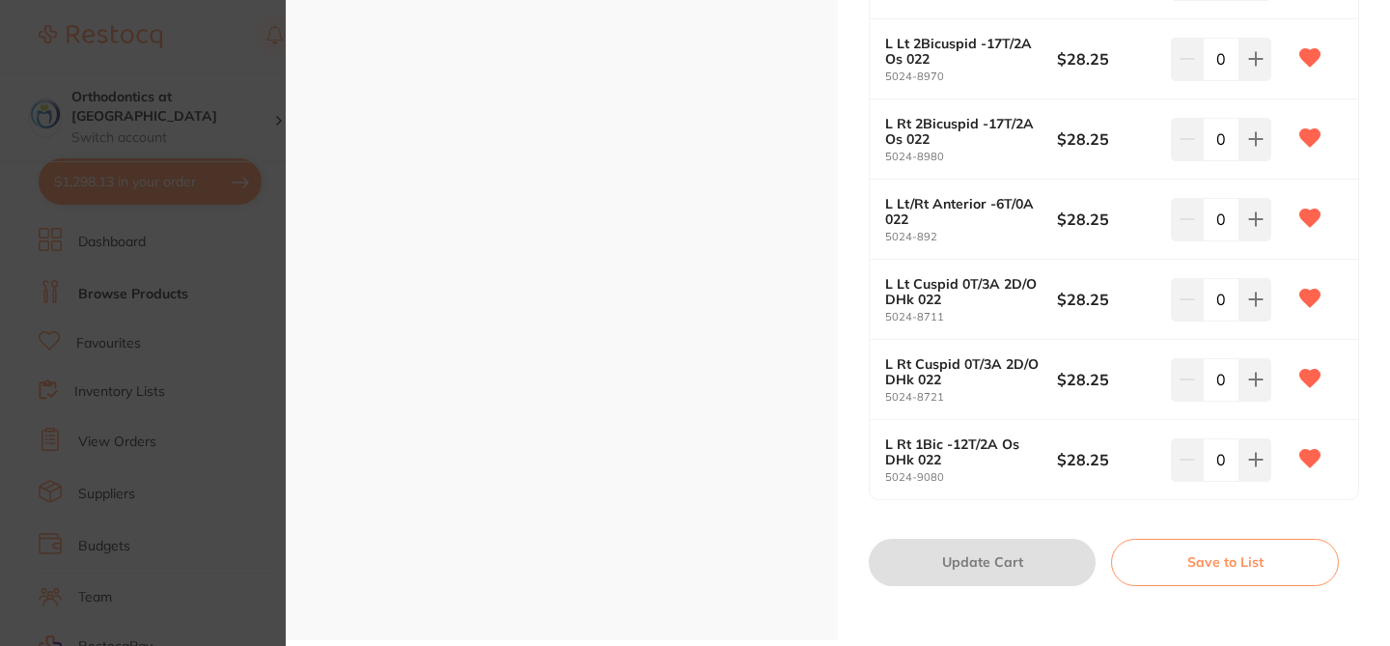
scroll to position [540, 0]
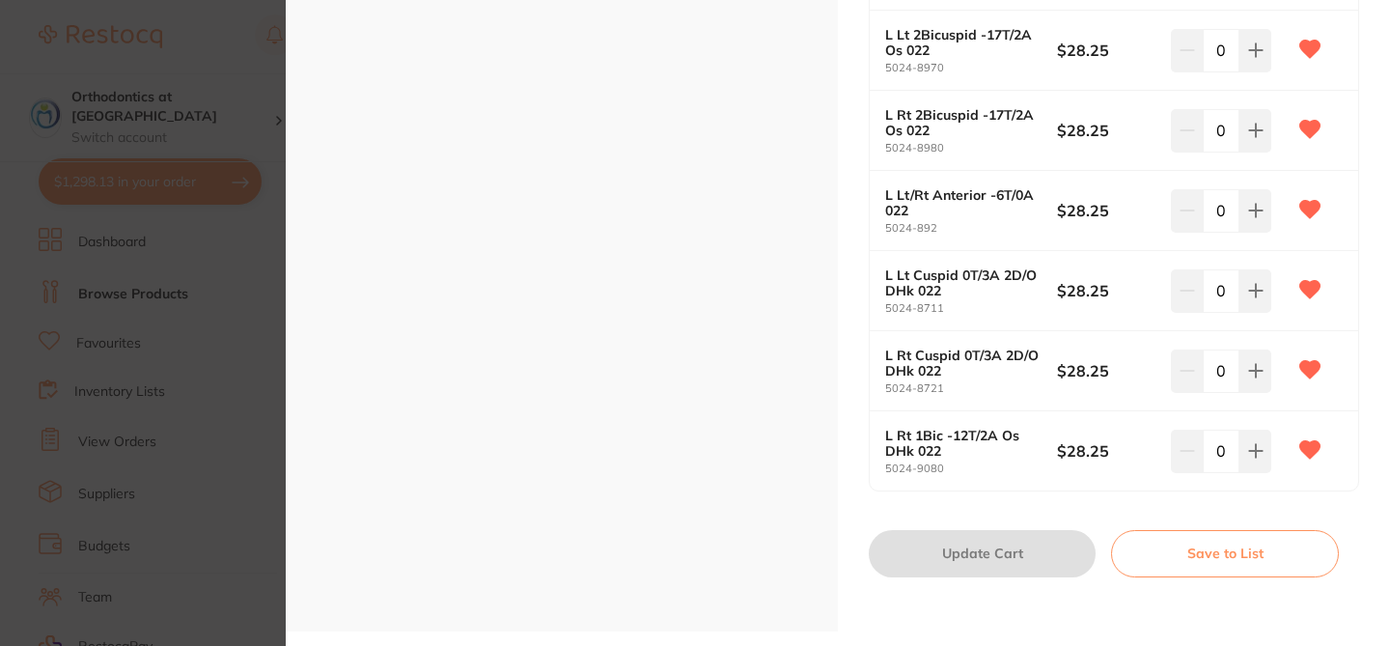
click at [216, 53] on section "APC PL Vict Srs Low Profile MBT LOWER 5/Pk orthodontics by Solventum Product Co…" at bounding box center [695, 323] width 1390 height 646
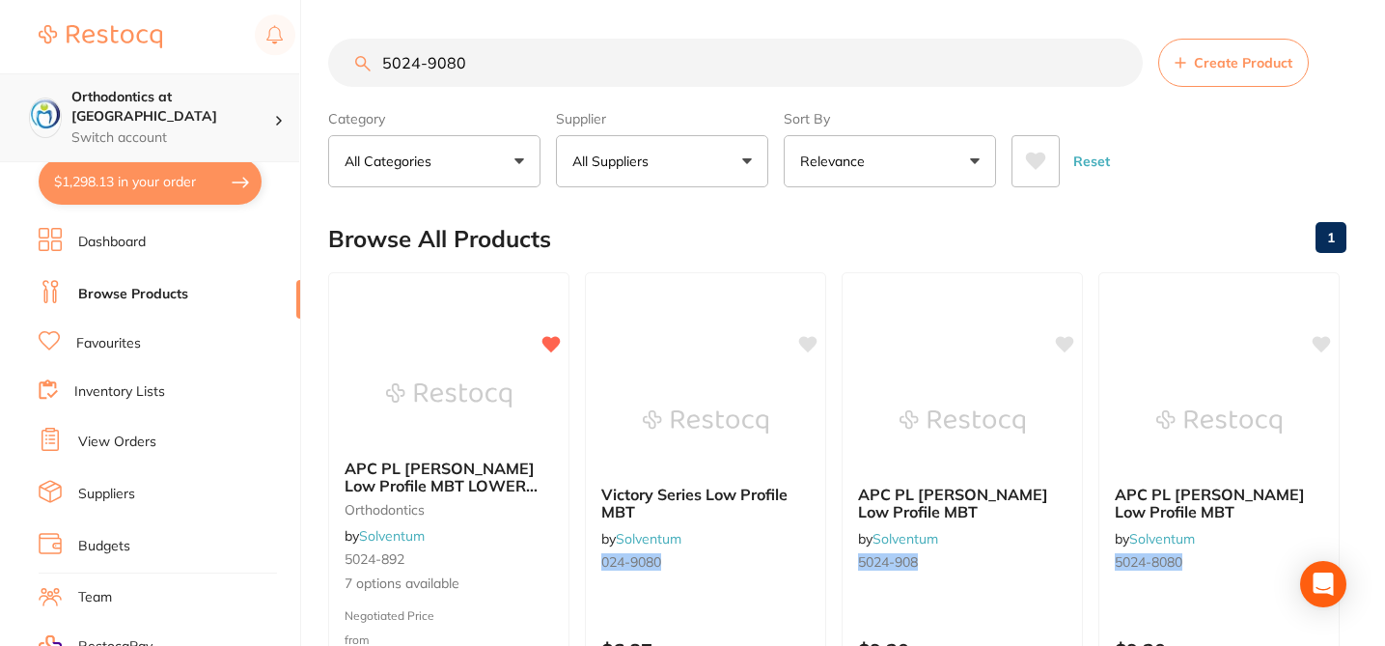
click at [238, 128] on p "Switch account" at bounding box center [172, 137] width 203 height 19
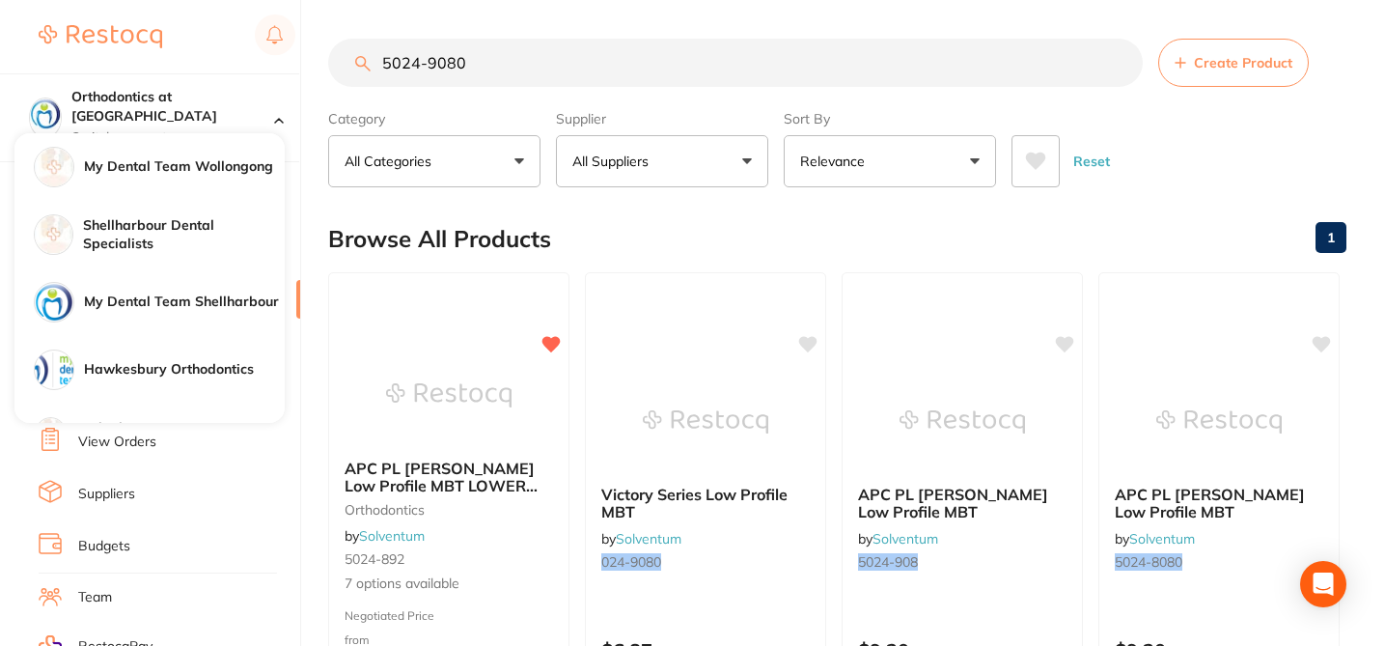
drag, startPoint x: 485, startPoint y: 68, endPoint x: 339, endPoint y: 67, distance: 146.7
click at [339, 68] on input "5024-9080" at bounding box center [735, 63] width 815 height 48
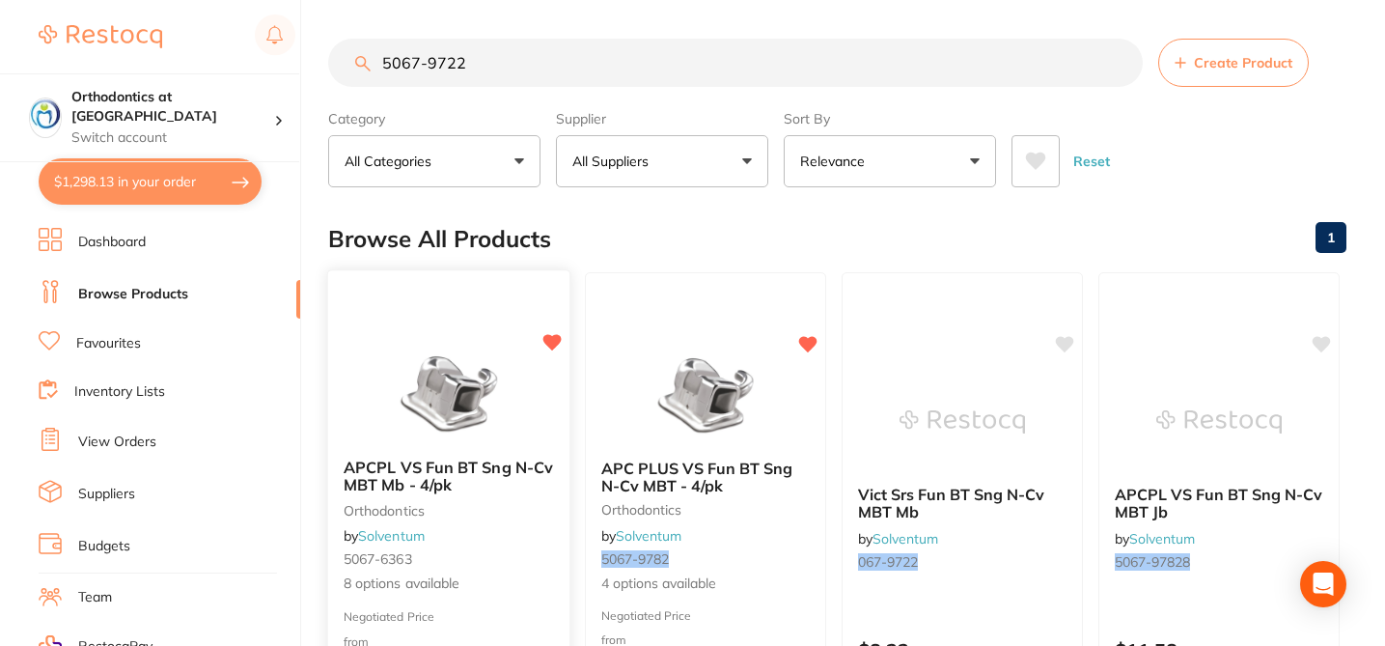
click at [539, 536] on div "APCPL VS Fun BT Sng N-Cv MBT Mb - 4/pk orthodontics by Solventum 5067-6363 8 op…" at bounding box center [448, 526] width 241 height 167
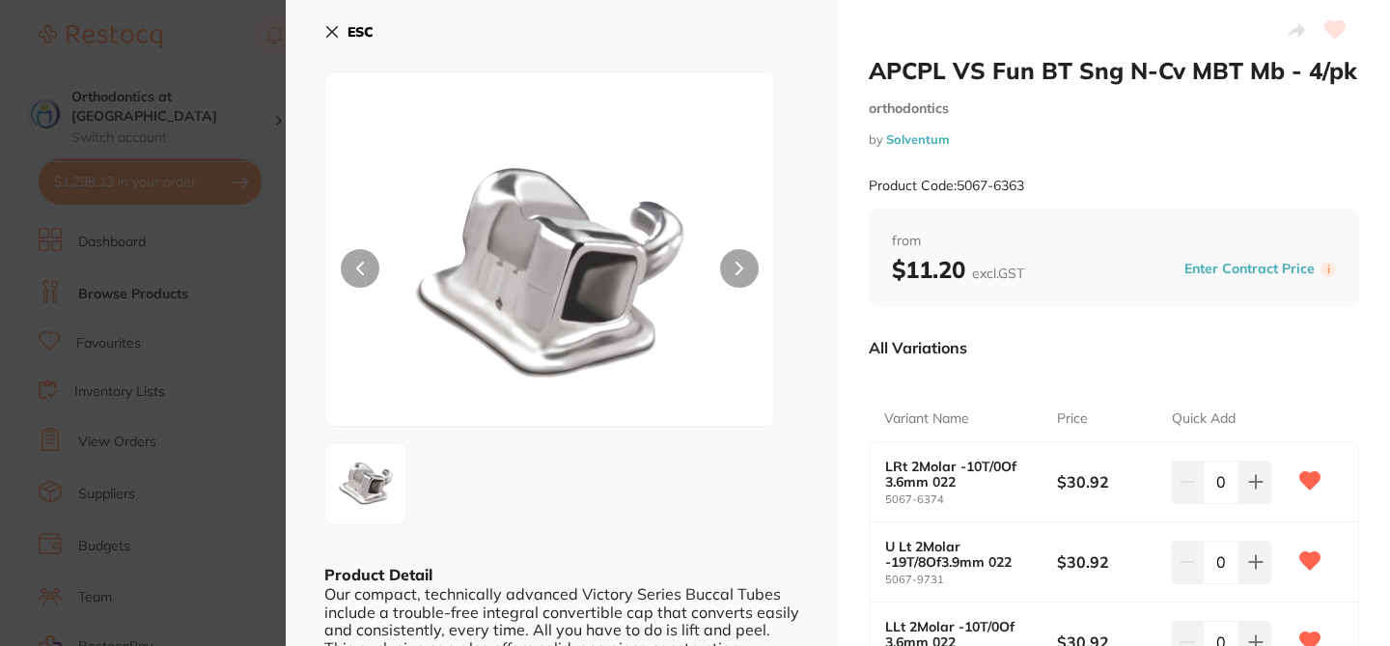
click at [844, 335] on div "APCPL VS Fun BT Sng N-Cv MBT Mb - 4/pk orthodontics by Solventum Product Code: …" at bounding box center [1114, 611] width 552 height 1223
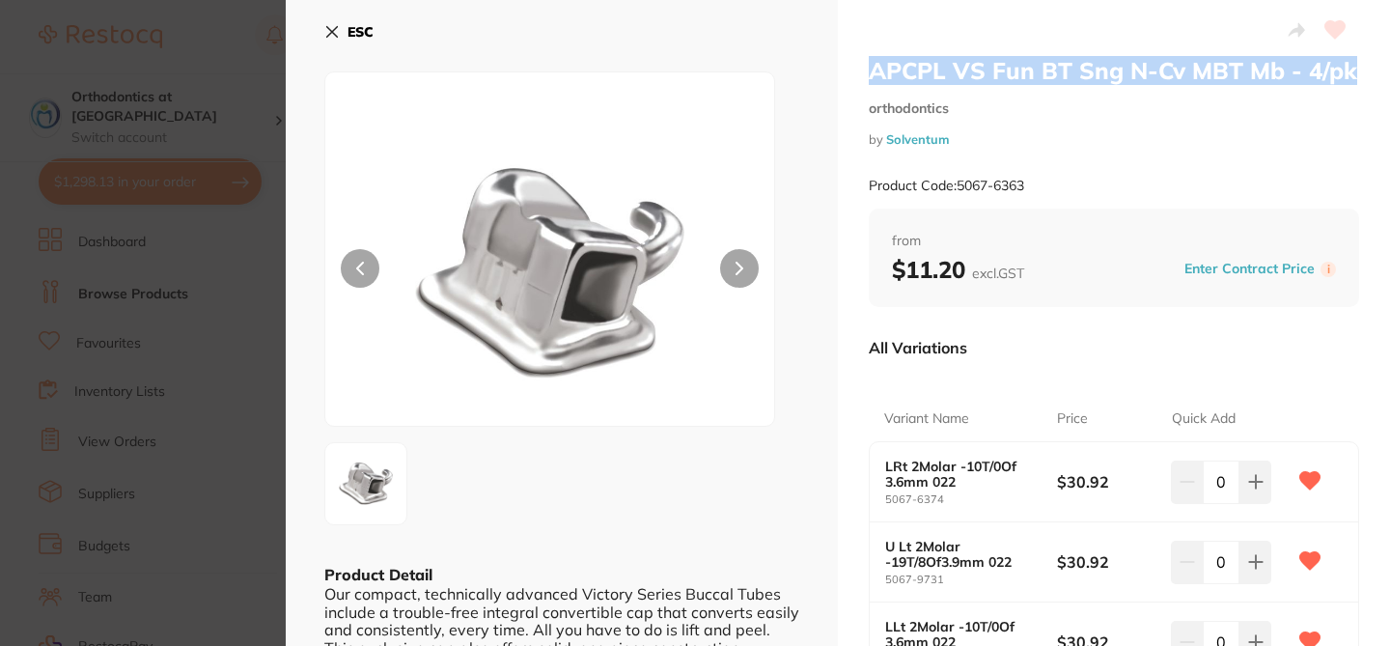
drag, startPoint x: 1362, startPoint y: 70, endPoint x: 865, endPoint y: 76, distance: 497.1
click at [865, 76] on div "APCPL VS Fun BT Sng N-Cv MBT Mb - 4/pk orthodontics by Solventum Product Code: …" at bounding box center [1114, 611] width 552 height 1223
copy h2 "APCPL VS Fun BT Sng N-Cv MBT Mb - 4/pk"
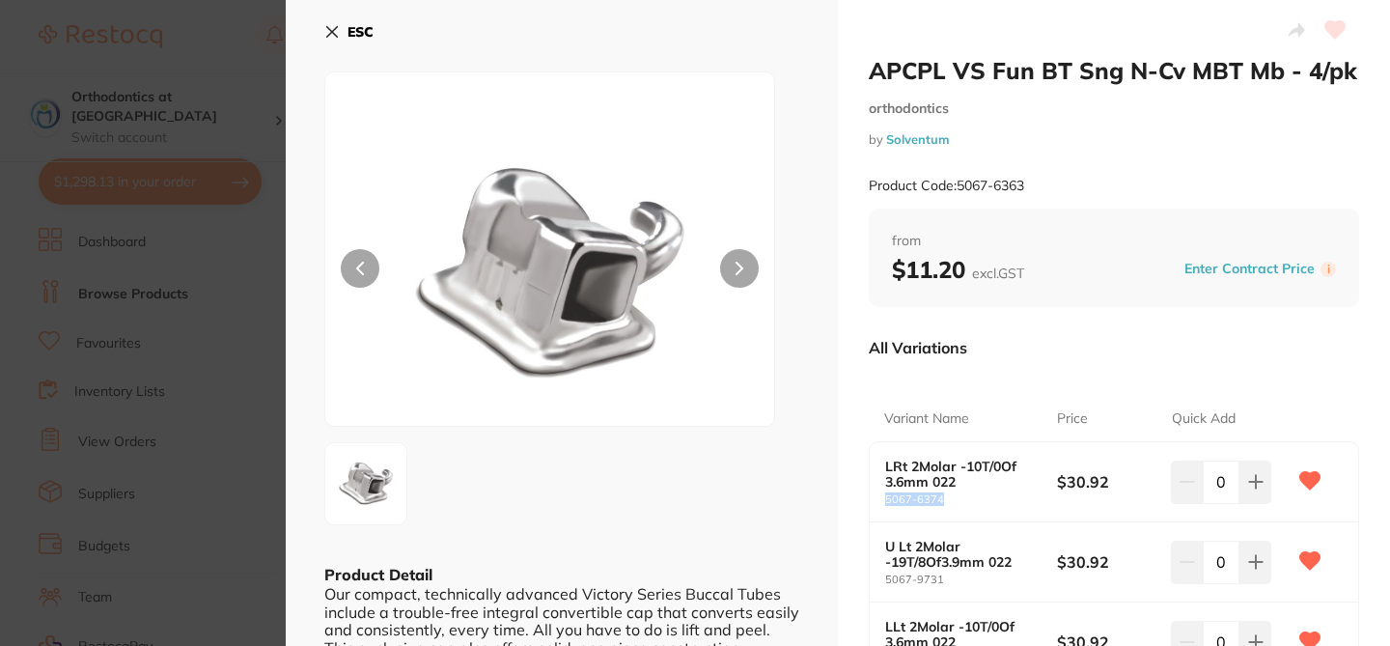
drag, startPoint x: 953, startPoint y: 496, endPoint x: 882, endPoint y: 496, distance: 70.5
click at [885, 496] on small "5067-6374" at bounding box center [971, 499] width 172 height 13
copy small "5067-6374"
click at [237, 109] on section "APCPL VS Fun BT Sng N-Cv MBT Mb - 4/pk orthodontics by Solventum Product Code: …" at bounding box center [695, 323] width 1390 height 646
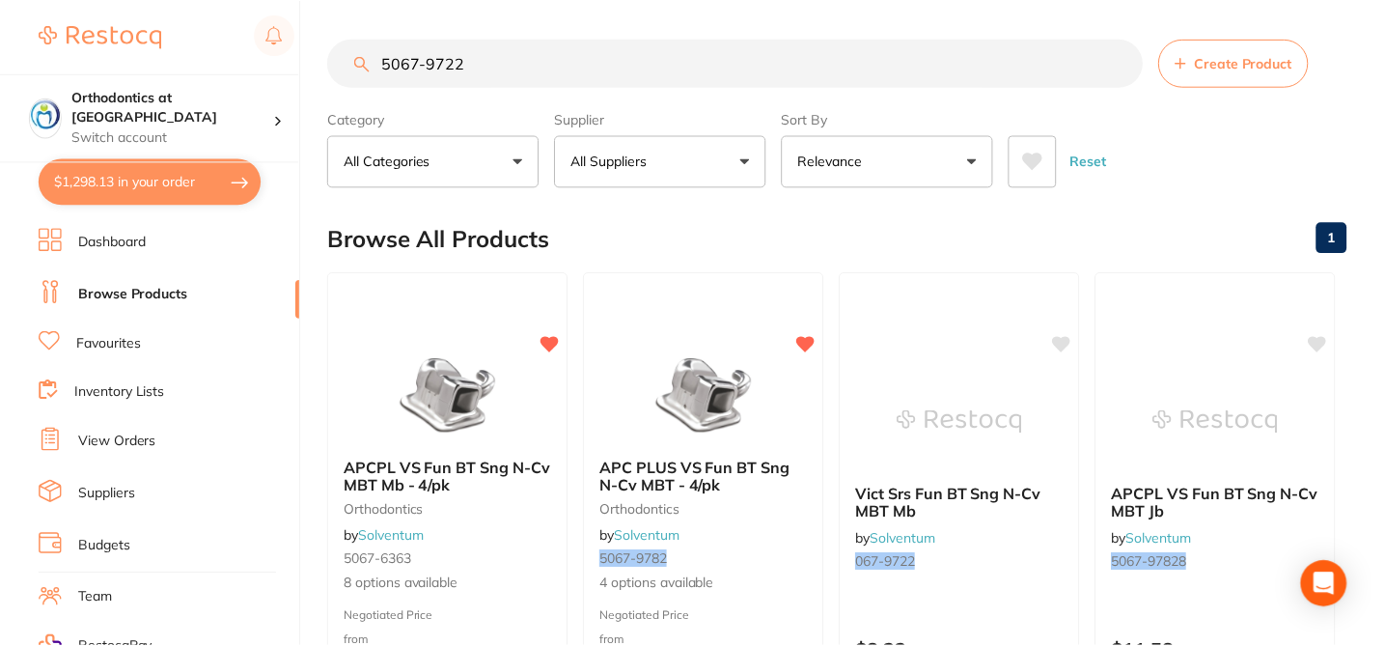
scroll to position [1, 0]
click at [690, 247] on div "Browse All Products 1" at bounding box center [837, 238] width 1018 height 65
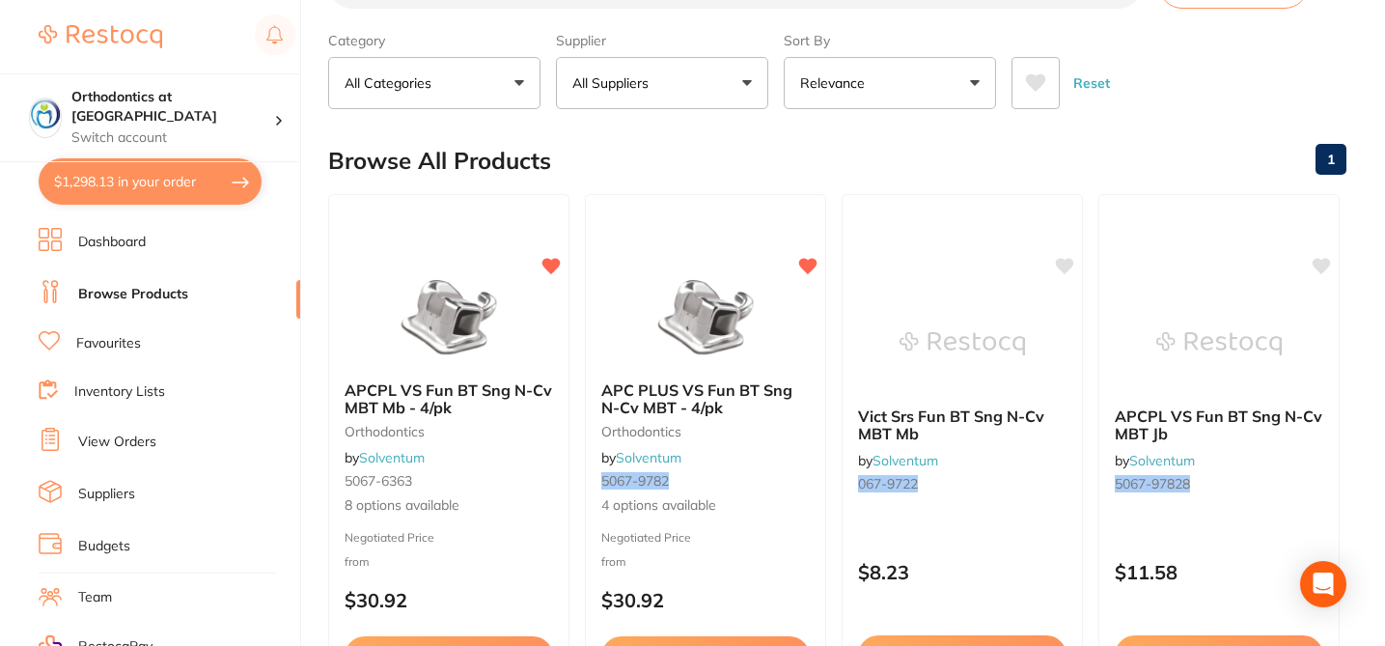
scroll to position [0, 0]
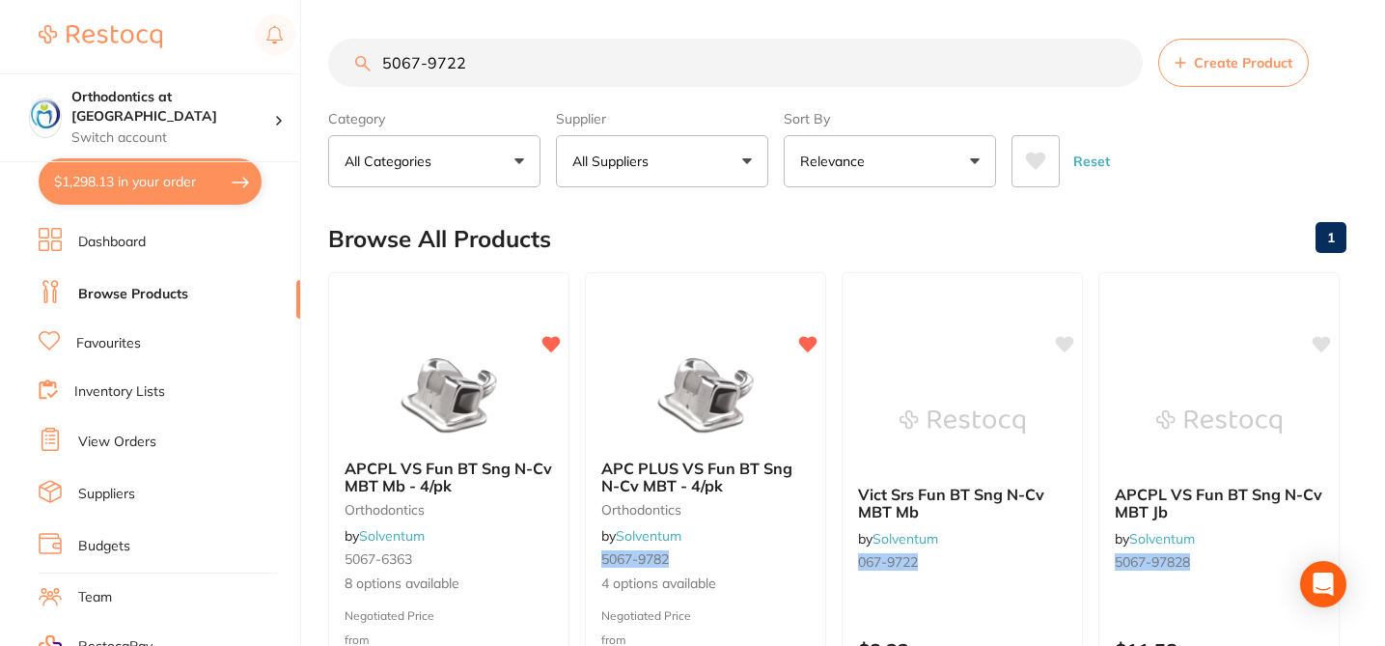
drag, startPoint x: 476, startPoint y: 69, endPoint x: 345, endPoint y: 47, distance: 133.1
click at [348, 48] on input "5067-9722" at bounding box center [735, 63] width 815 height 48
paste input "6374"
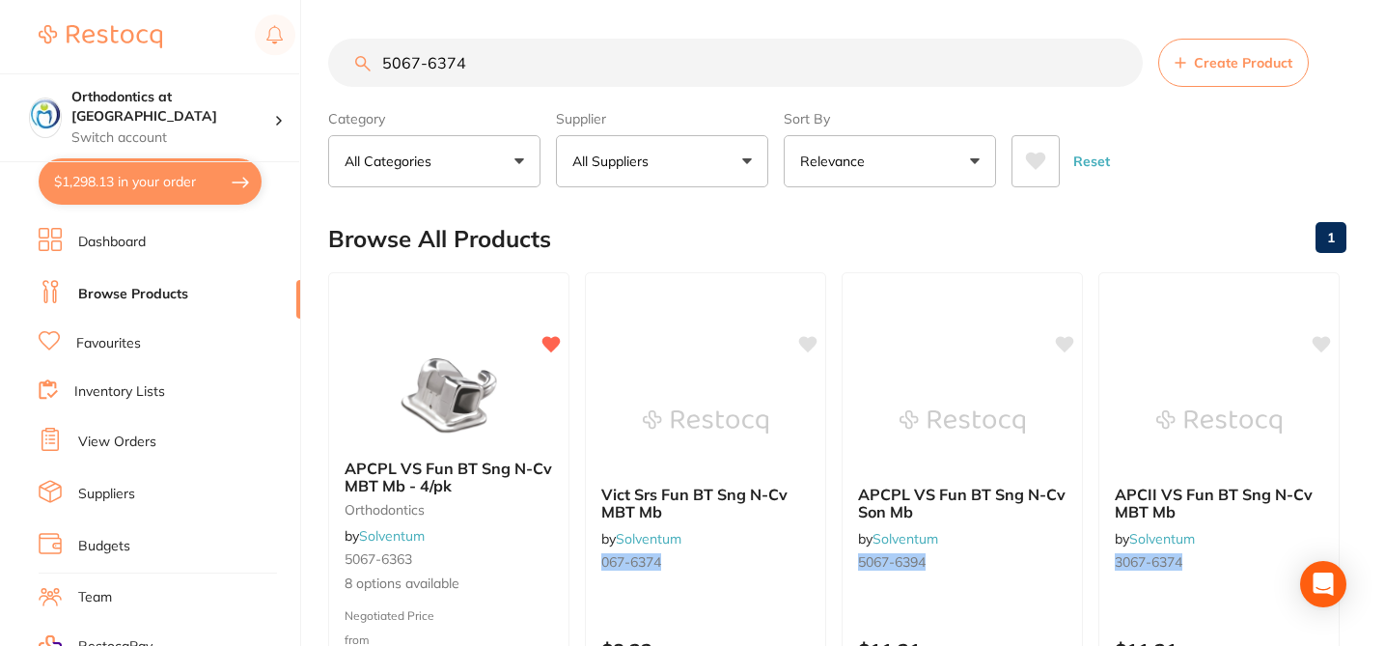
type input "5067-6374"
click at [594, 236] on div "Browse All Products 1" at bounding box center [837, 239] width 1018 height 65
click at [197, 128] on p "Switch account" at bounding box center [172, 137] width 203 height 19
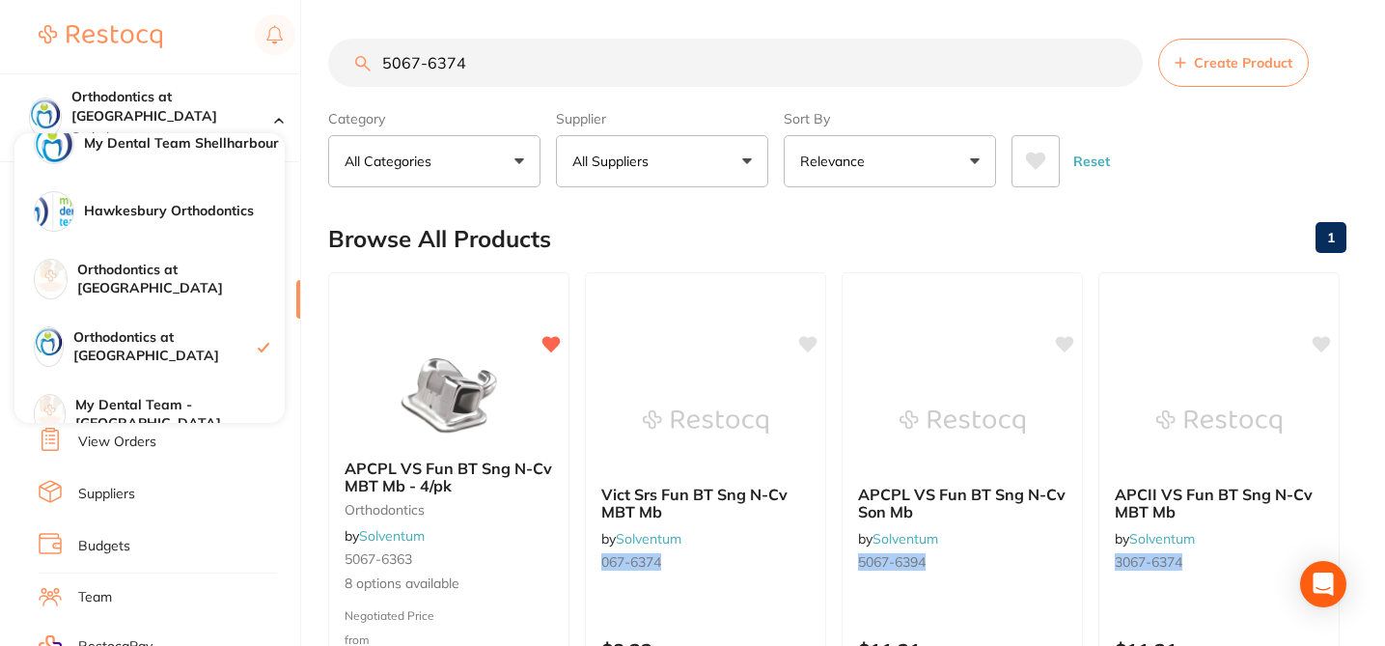
scroll to position [161, 0]
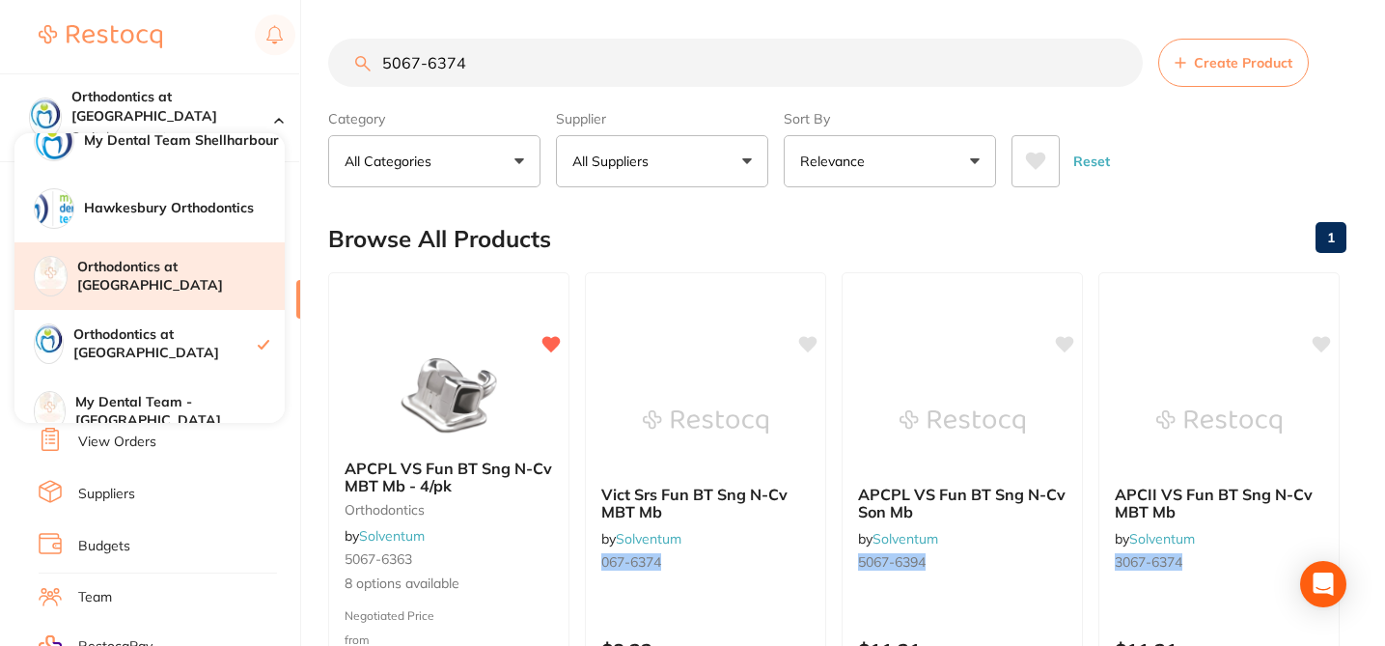
click at [224, 262] on div "Orthodontics at [GEOGRAPHIC_DATA]" at bounding box center [149, 276] width 270 height 68
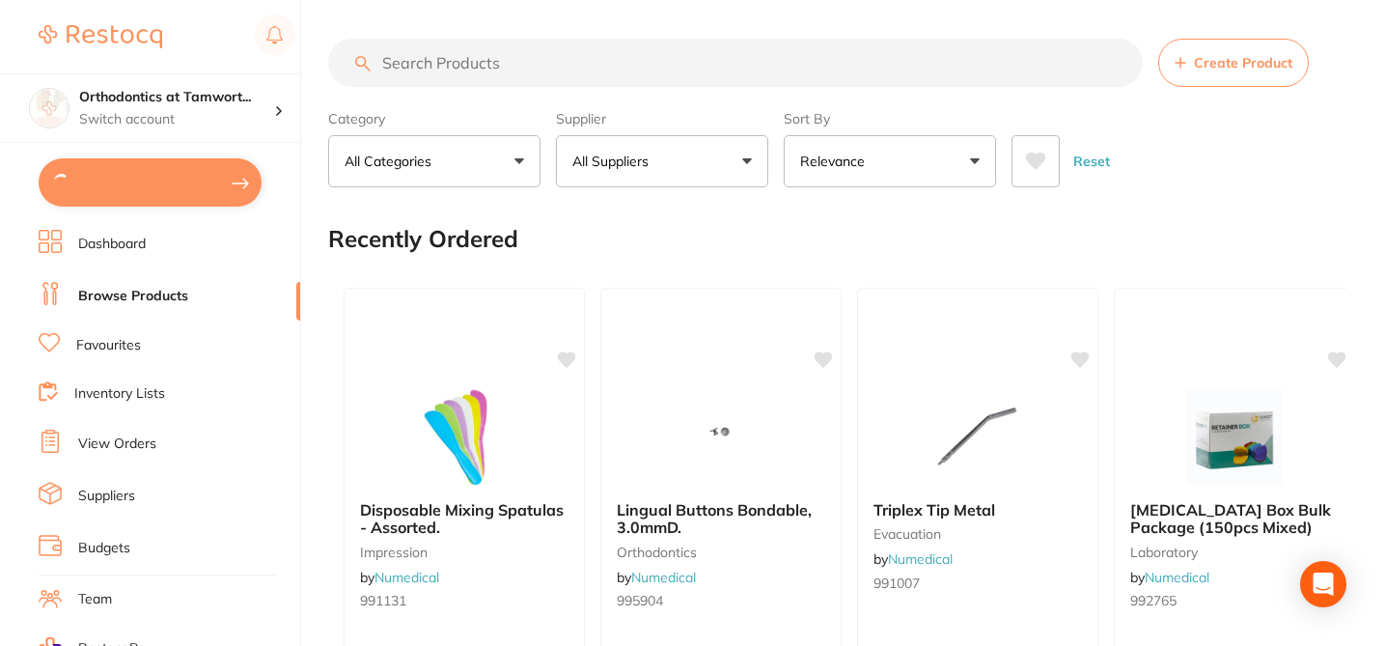
click at [451, 66] on input "search" at bounding box center [735, 63] width 815 height 48
paste input "5067-6374"
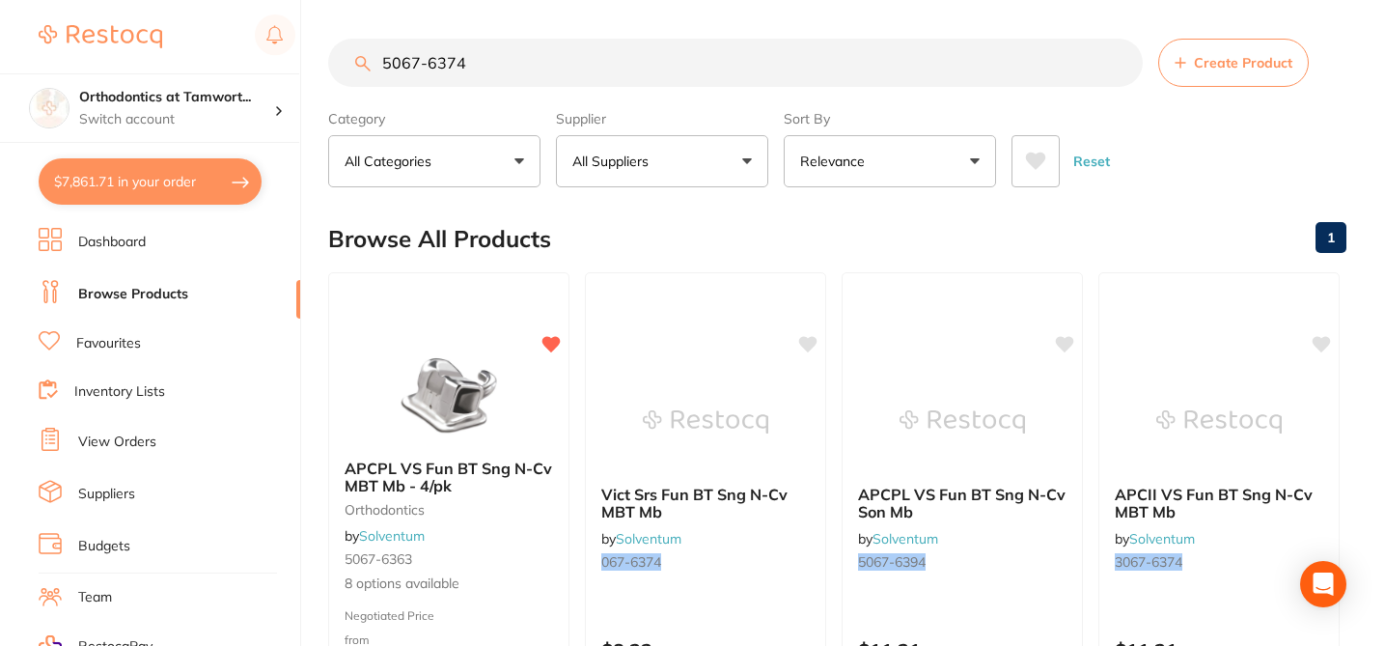
click at [531, 506] on small "orthodontics" at bounding box center [449, 509] width 208 height 15
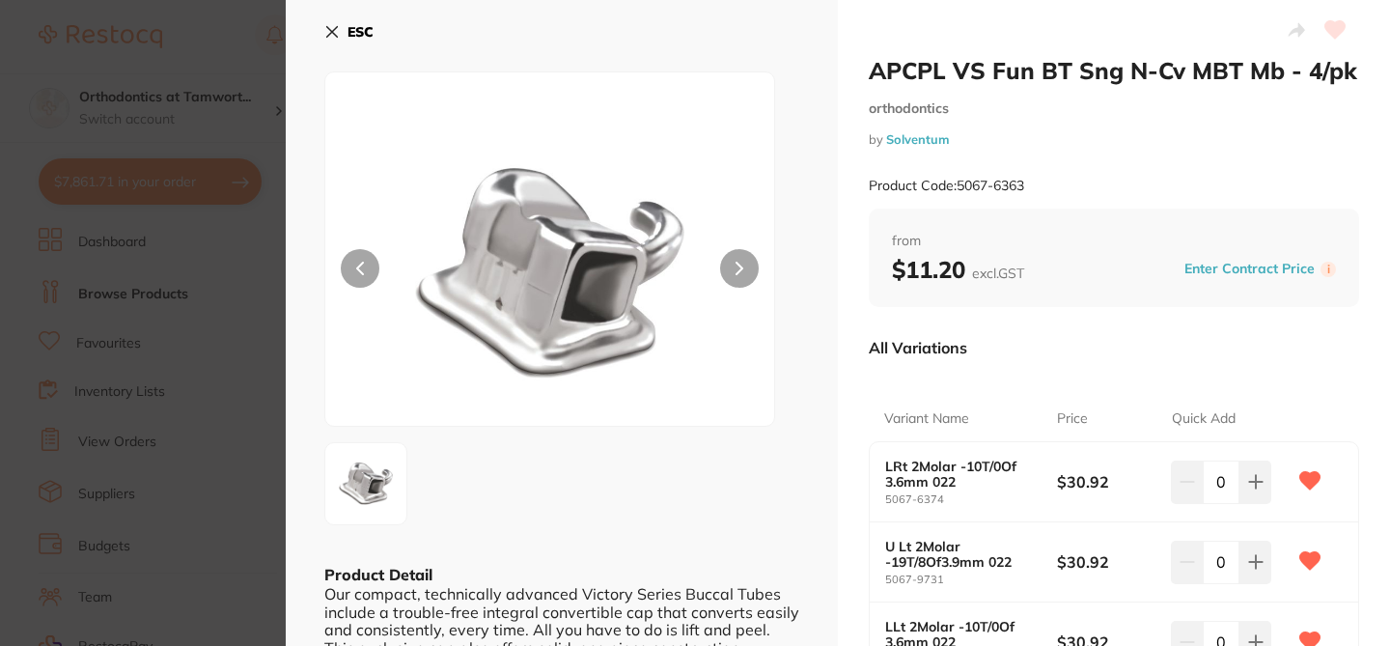
scroll to position [39, 0]
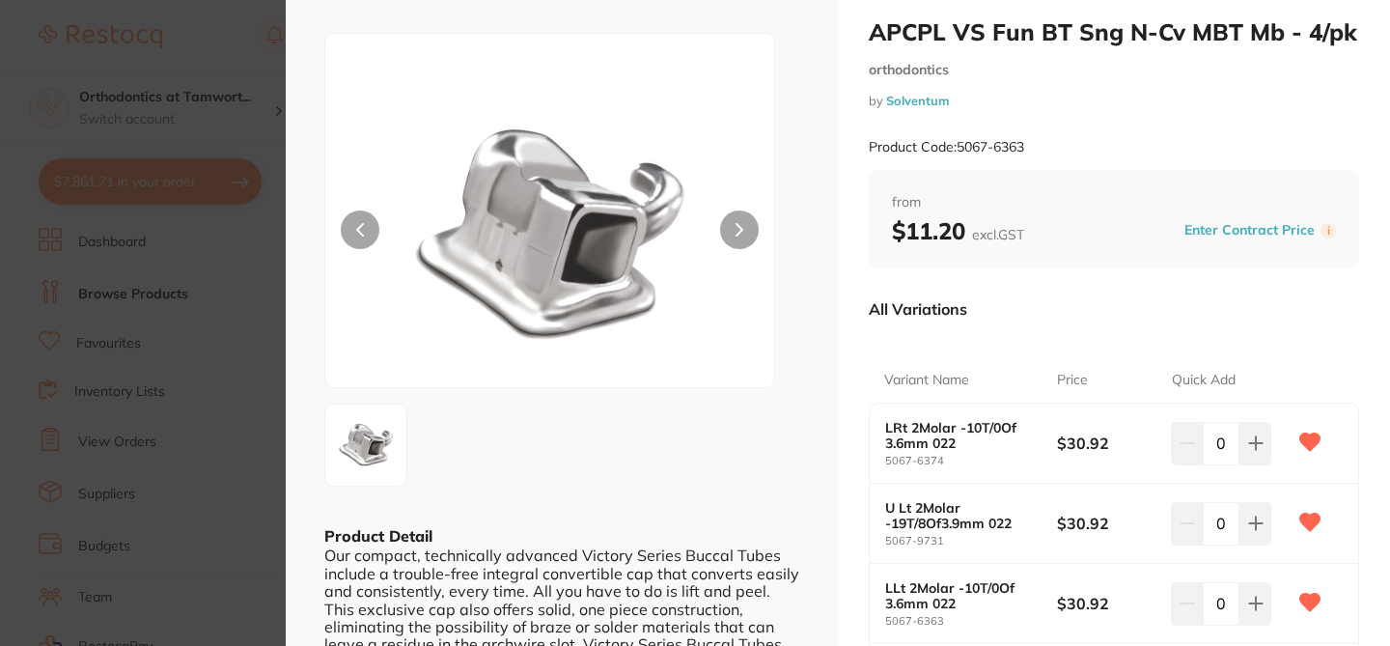
click at [793, 384] on div at bounding box center [561, 260] width 475 height 454
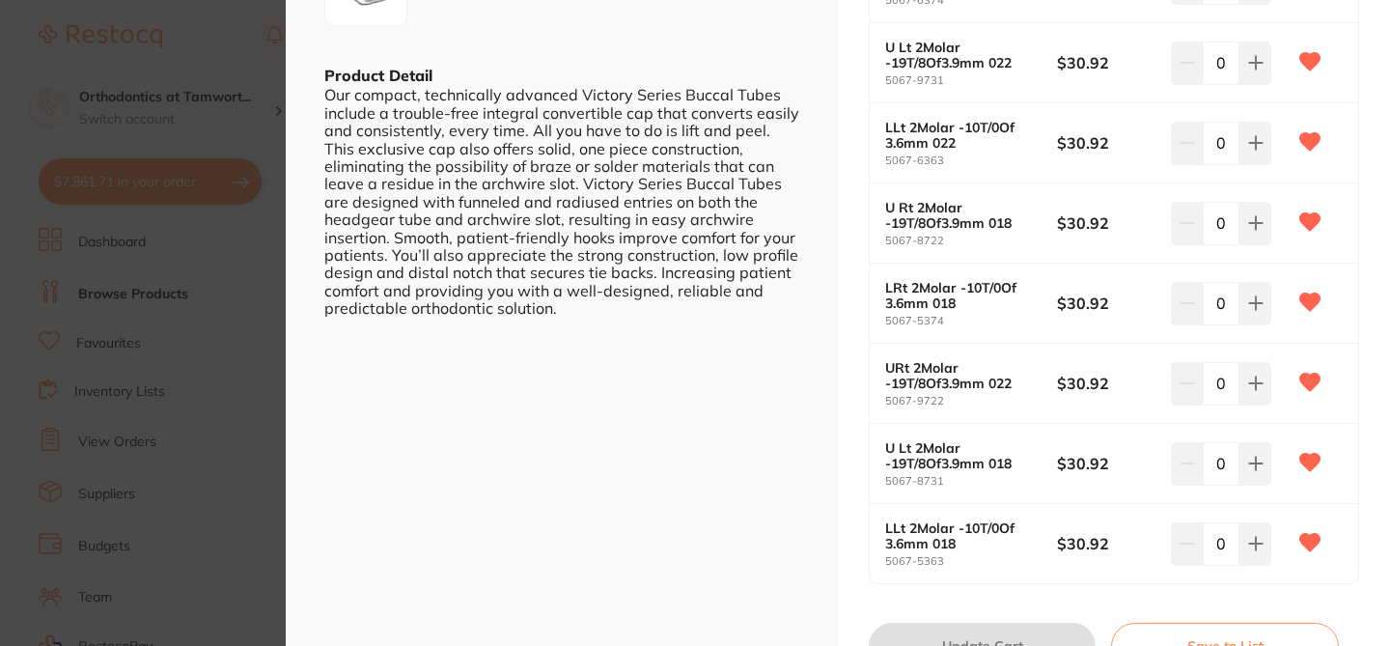
scroll to position [502, 0]
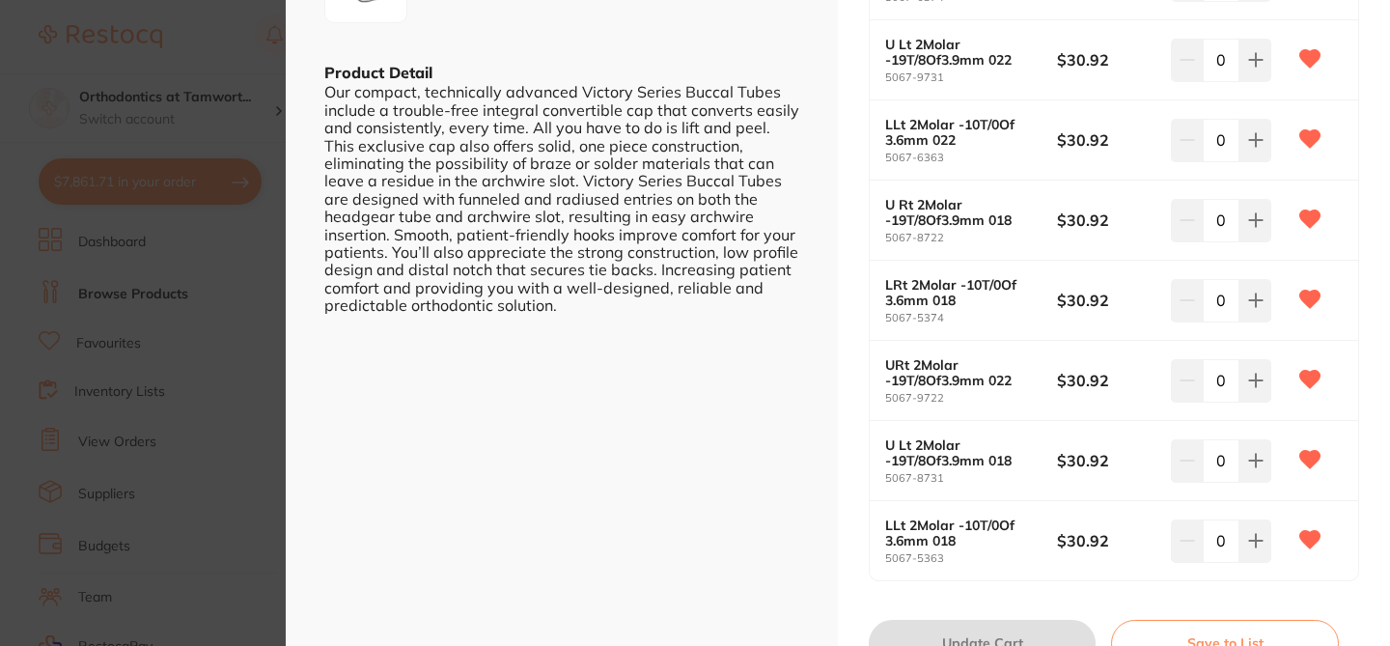
click at [210, 93] on section "APCPL VS Fun BT Sng N-Cv MBT Mb - 4/pk orthodontics by Solventum Product Code: …" at bounding box center [695, 323] width 1390 height 646
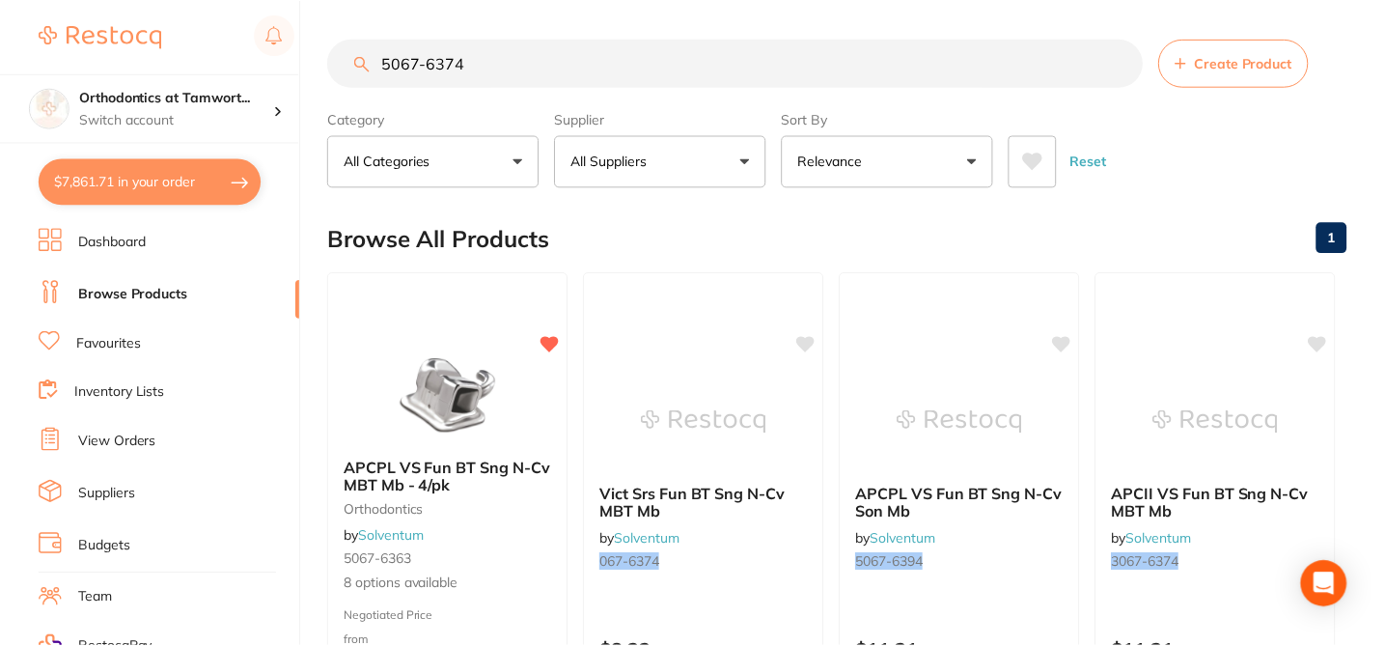
scroll to position [1, 0]
drag, startPoint x: 478, startPoint y: 74, endPoint x: 343, endPoint y: 58, distance: 136.1
click at [343, 59] on input "5067-6374" at bounding box center [735, 62] width 815 height 48
paste input "7"
drag, startPoint x: 476, startPoint y: 66, endPoint x: 304, endPoint y: 59, distance: 171.9
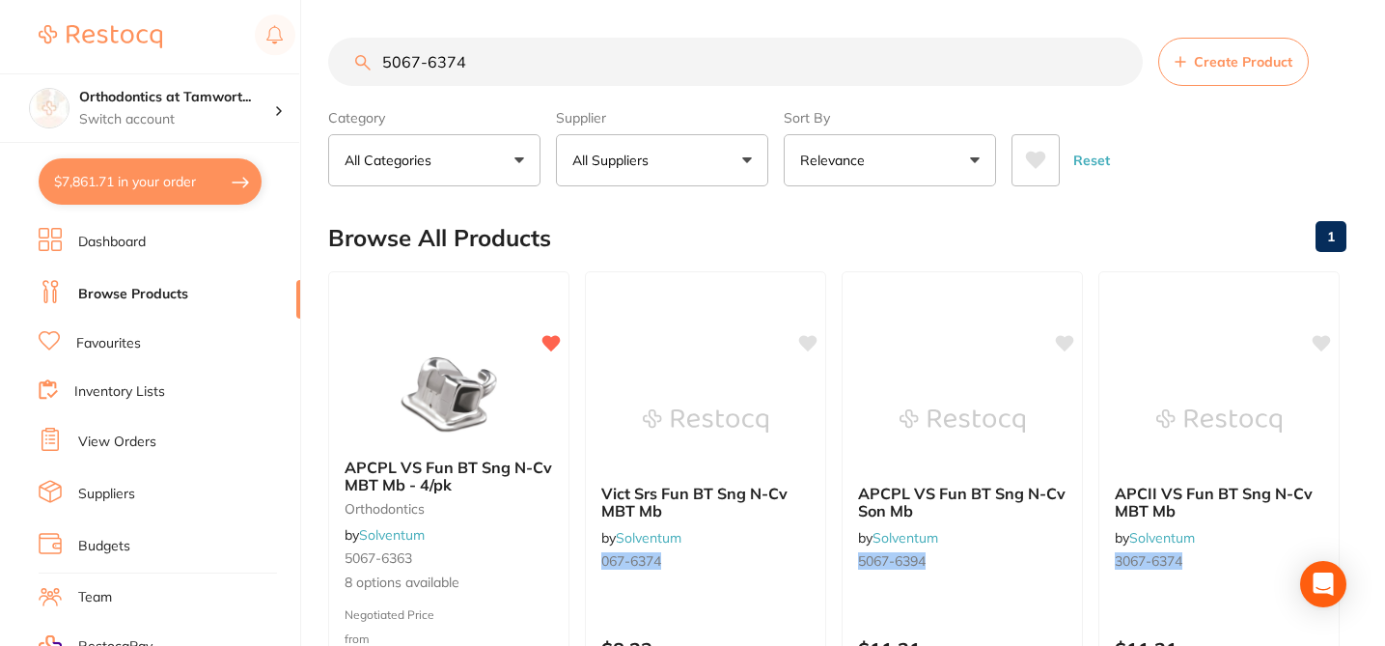
click at [305, 61] on div "$7,861.71 Orthodontics at Tamwort... Switch account My Dental Team Wollongong S…" at bounding box center [692, 322] width 1385 height 646
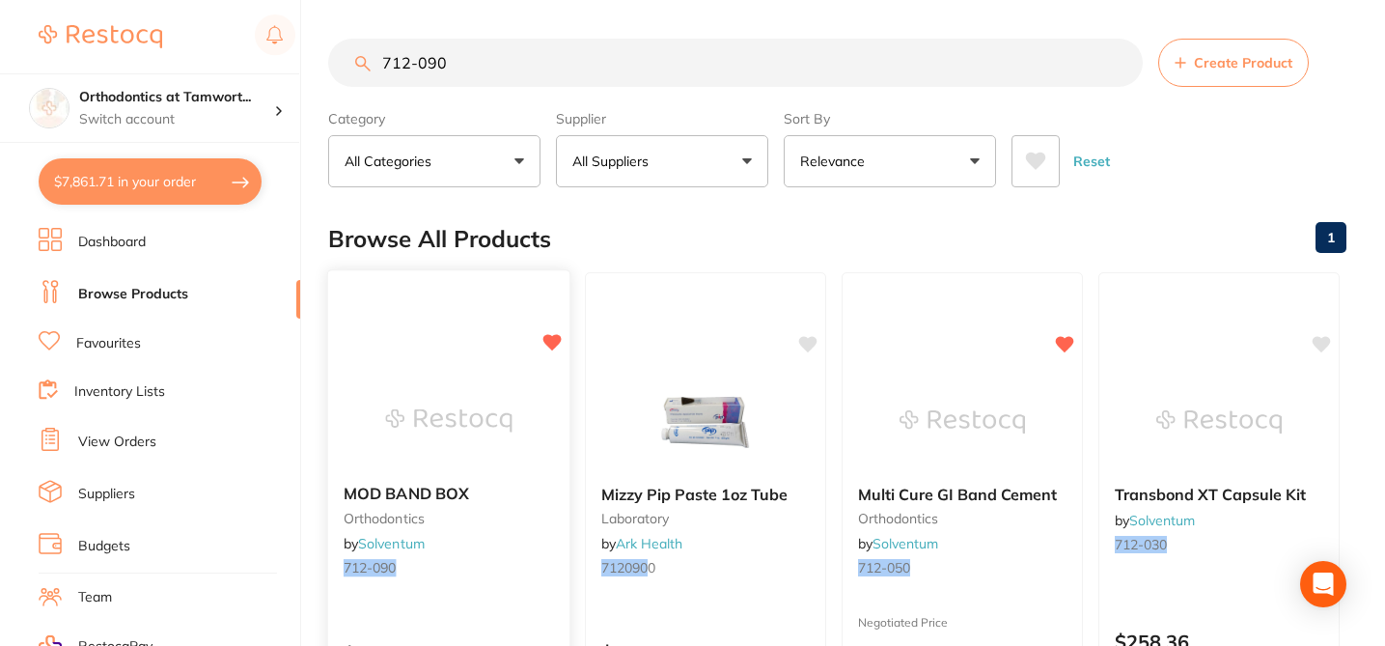
type input "712-090"
click at [502, 572] on small "712-090" at bounding box center [449, 567] width 210 height 15
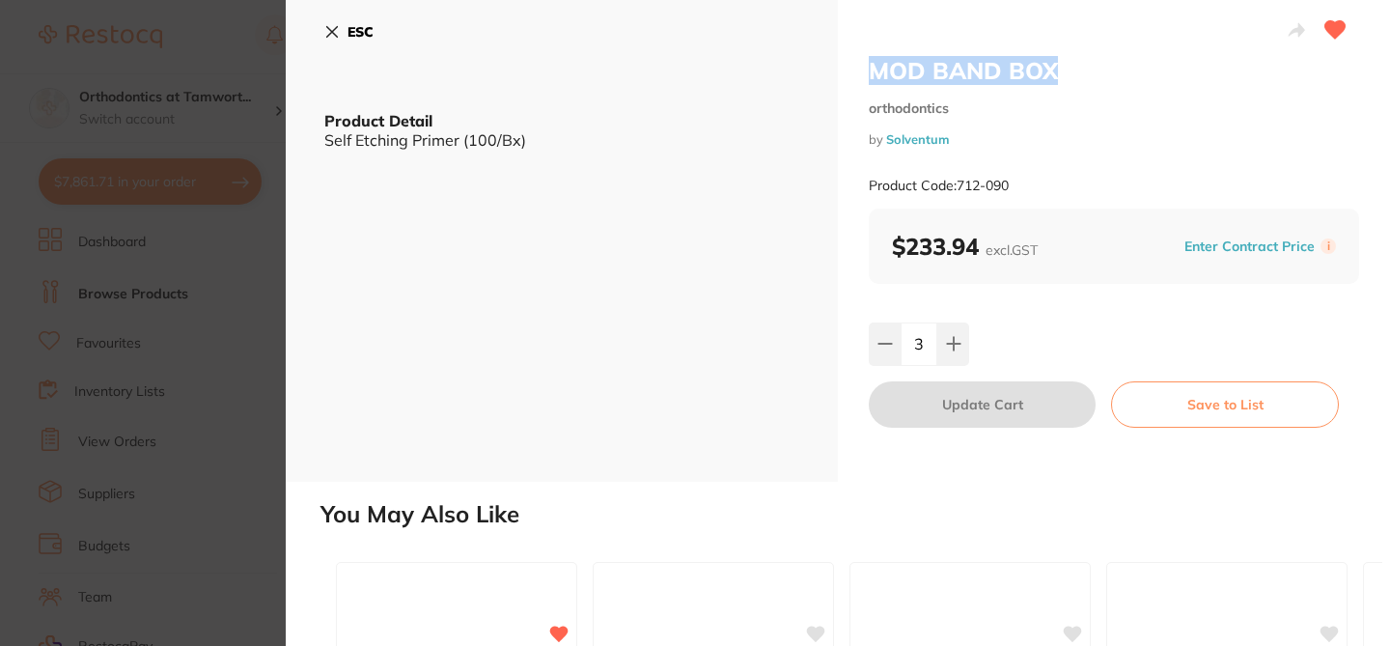
drag, startPoint x: 1070, startPoint y: 75, endPoint x: 863, endPoint y: 65, distance: 207.8
click at [863, 65] on div "MOD BAND BOX orthodontics by Solventum Product Code: 712-090 $233.94 excl. GST …" at bounding box center [1114, 241] width 552 height 482
copy h2 "MOD BAND BOX"
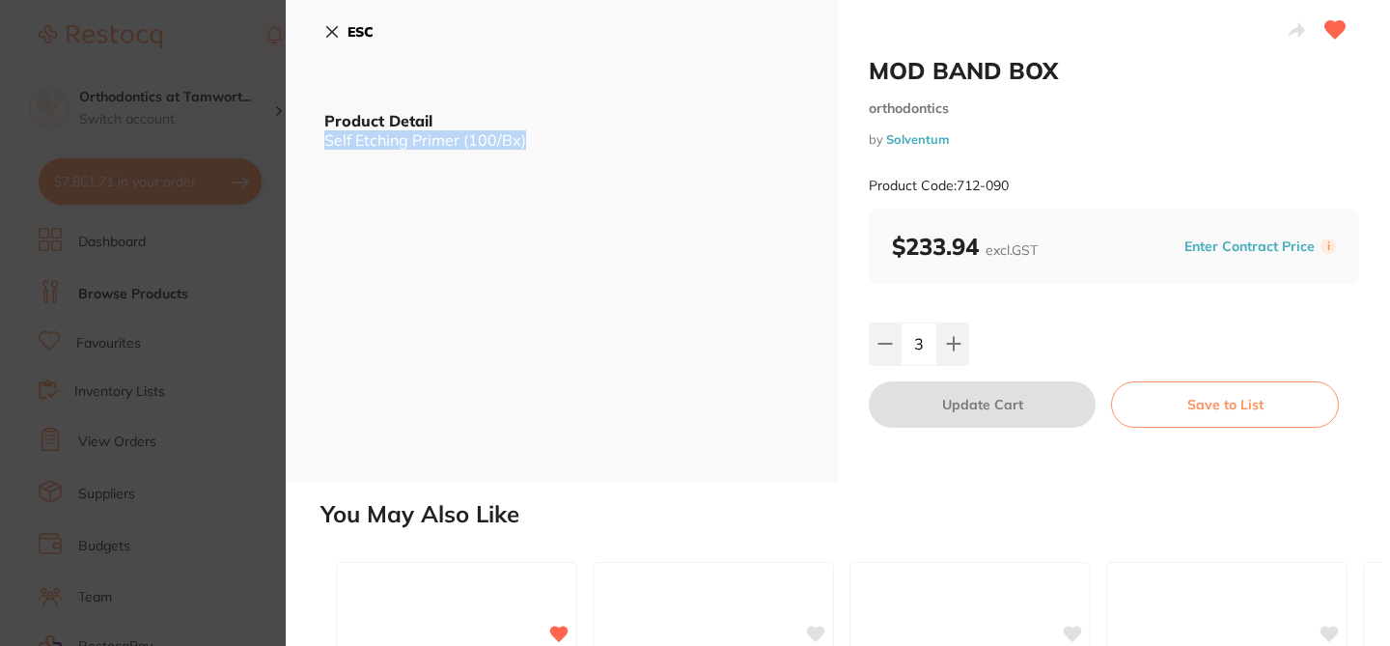
drag, startPoint x: 547, startPoint y: 142, endPoint x: 325, endPoint y: 145, distance: 222.0
click at [325, 145] on div "Self Etching Primer (100/Bx)" at bounding box center [561, 139] width 475 height 17
copy div "Self Etching Primer (100/Bx)"
